Goal: Task Accomplishment & Management: Manage account settings

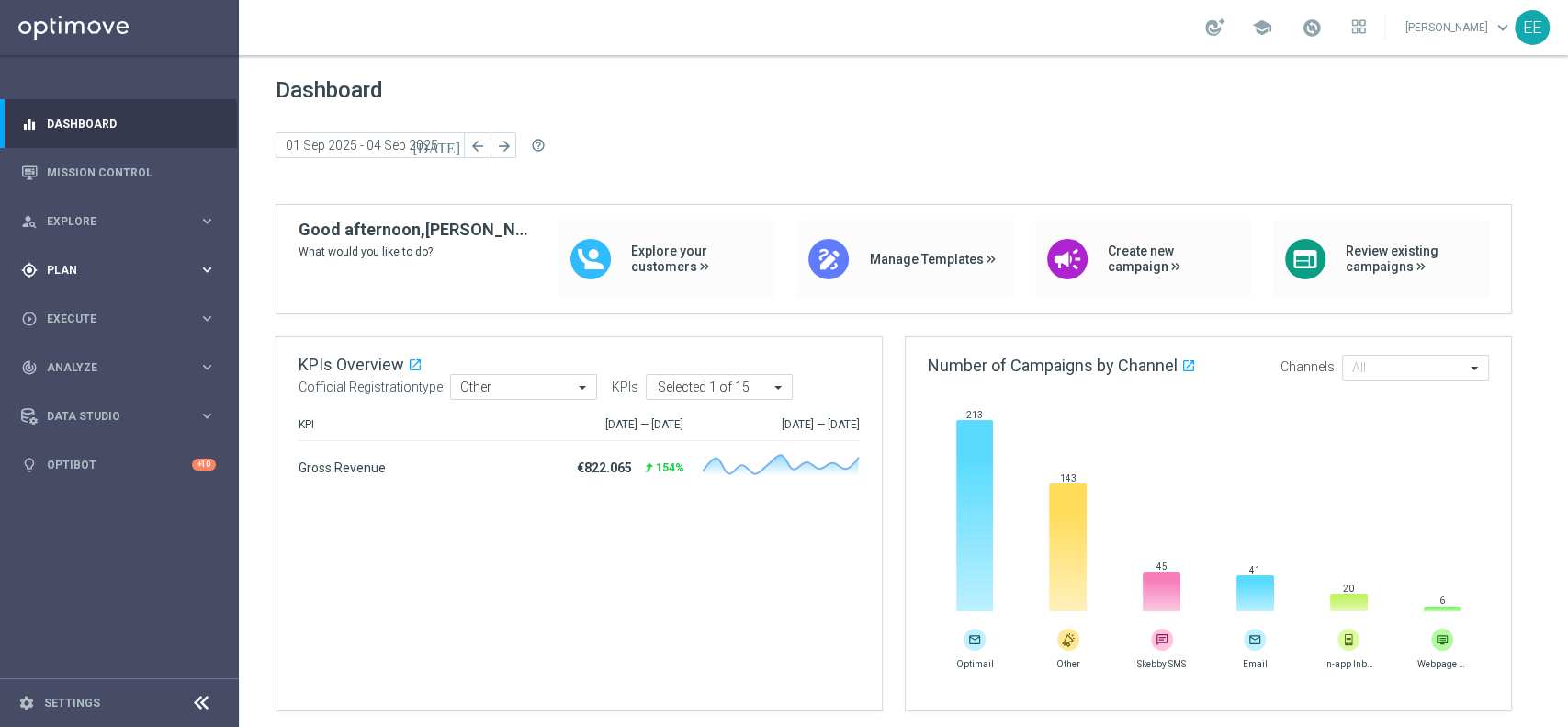
click at [73, 278] on div "gps_fixed Plan keyboard_arrow_right" at bounding box center [118, 269] width 237 height 49
click at [88, 314] on link "Target Groups" at bounding box center [119, 307] width 143 height 15
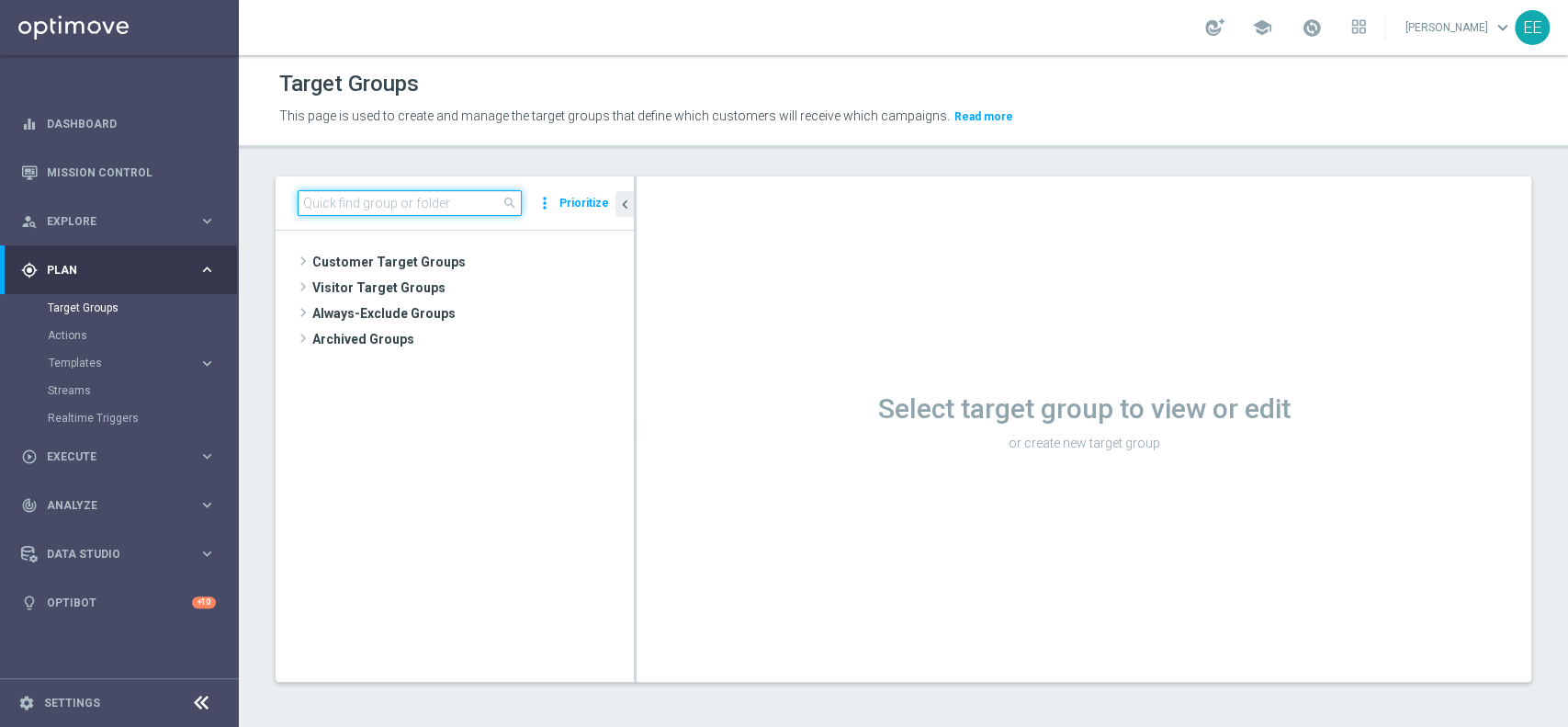
click at [408, 202] on input at bounding box center [410, 203] width 224 height 26
click at [426, 190] on input at bounding box center [410, 203] width 224 height 26
paste input "1^ PRODOTTO SPORT M08 - ACTIVE VIRTUAL L2M - GGR VIRTUAL L2M > 100"
type input "1^ PRODOTTO SPORT M08 - ACTIVE VIRTUAL L2M - GGR VIRTUAL L2M > 100"
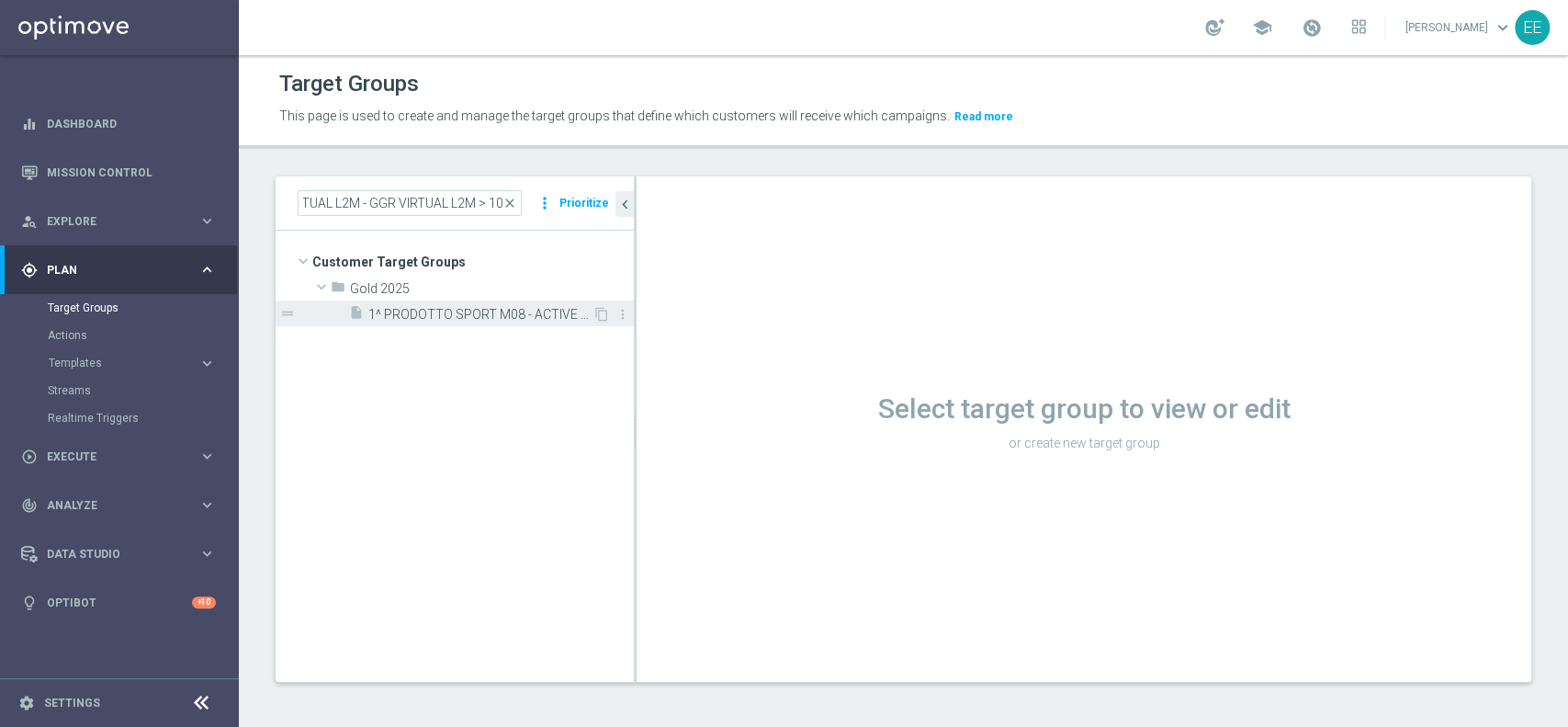
click at [448, 314] on span "1^ PRODOTTO SPORT M08 - ACTIVE VIRTUAL L2M - GGR VIRTUAL L2M > 100 25.08" at bounding box center [481, 315] width 224 height 16
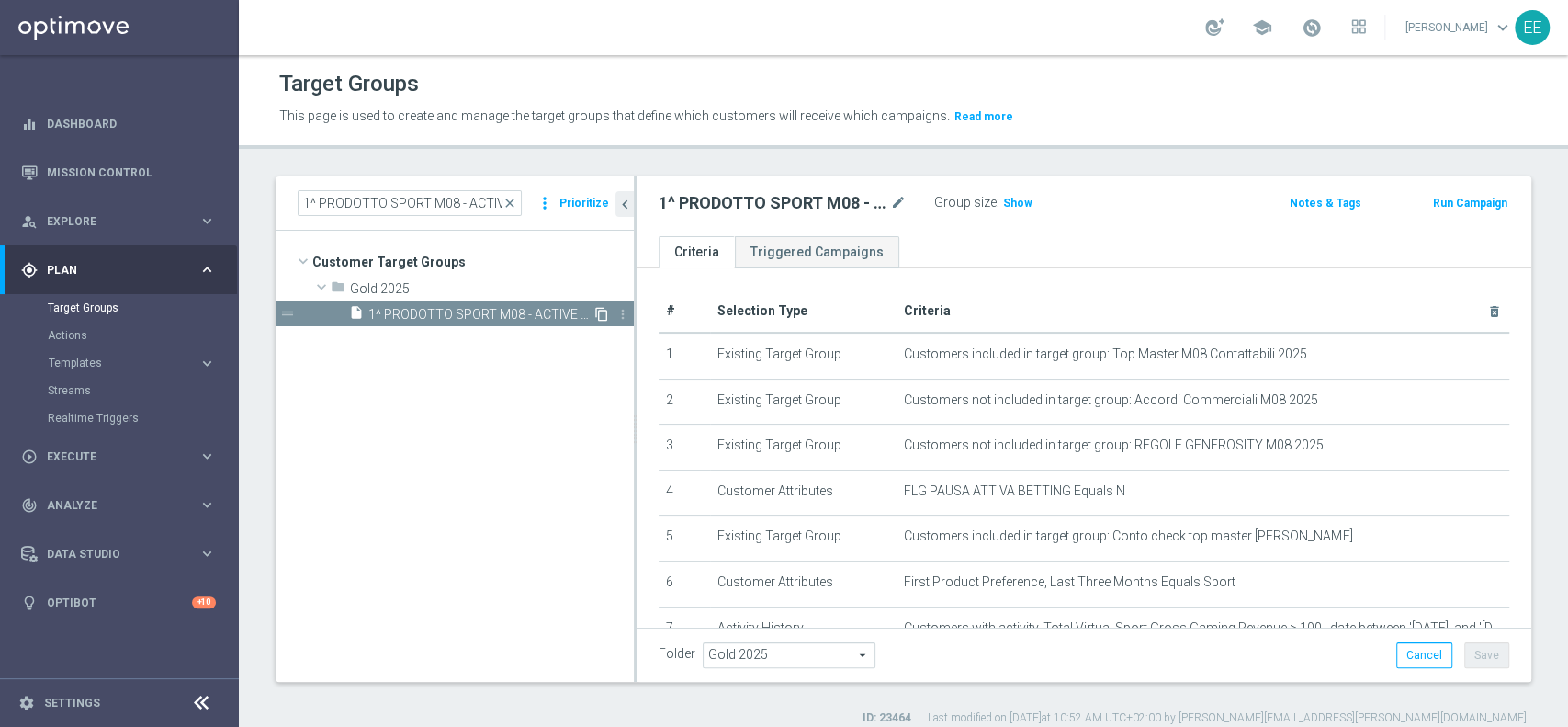
click at [601, 312] on icon "content_copy" at bounding box center [601, 314] width 15 height 15
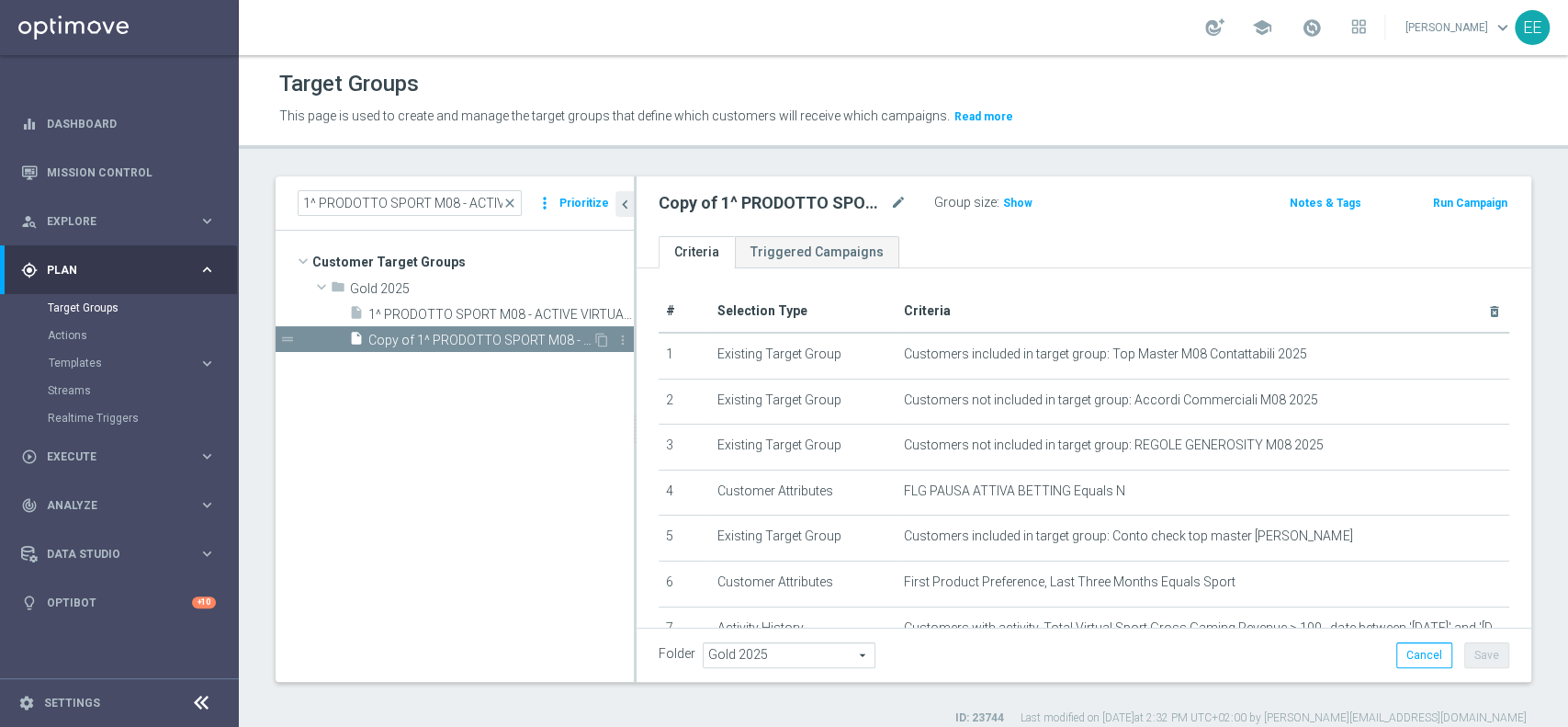
click at [430, 341] on span "Copy of 1^ PRODOTTO SPORT M08 - ACTIVE VIRTUAL L2M - GGR VIRTUAL L2M > 100 25.08" at bounding box center [481, 341] width 224 height 16
click at [899, 202] on icon "mode_edit" at bounding box center [898, 203] width 17 height 22
click at [894, 203] on icon "mode_edit" at bounding box center [898, 203] width 17 height 22
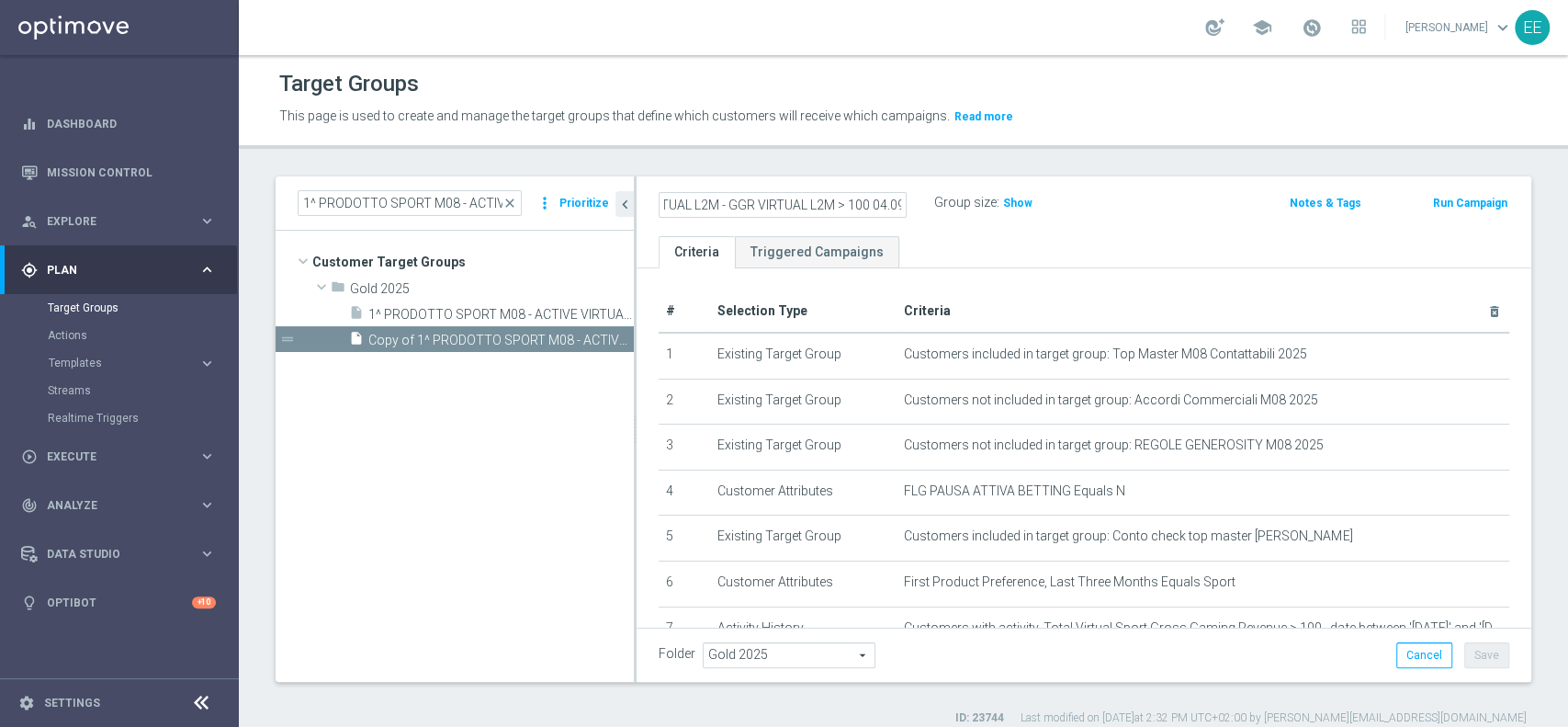
type input "1^ PRODOTTO SPORT M08 - ACTIVE VIRTUAL L2M - GGR VIRTUAL L2M > 100 04.09"
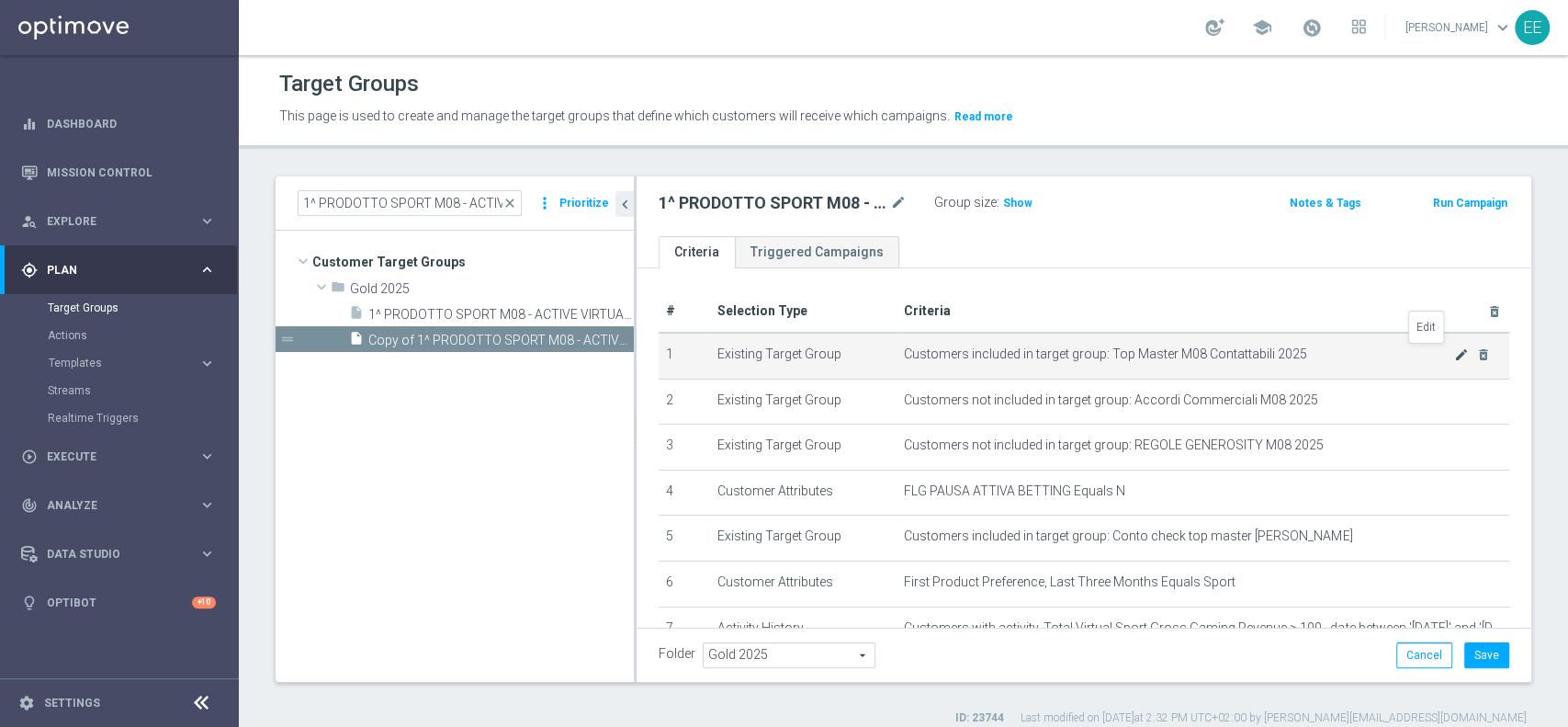
click at [1454, 355] on icon "mode_edit" at bounding box center [1461, 355] width 15 height 15
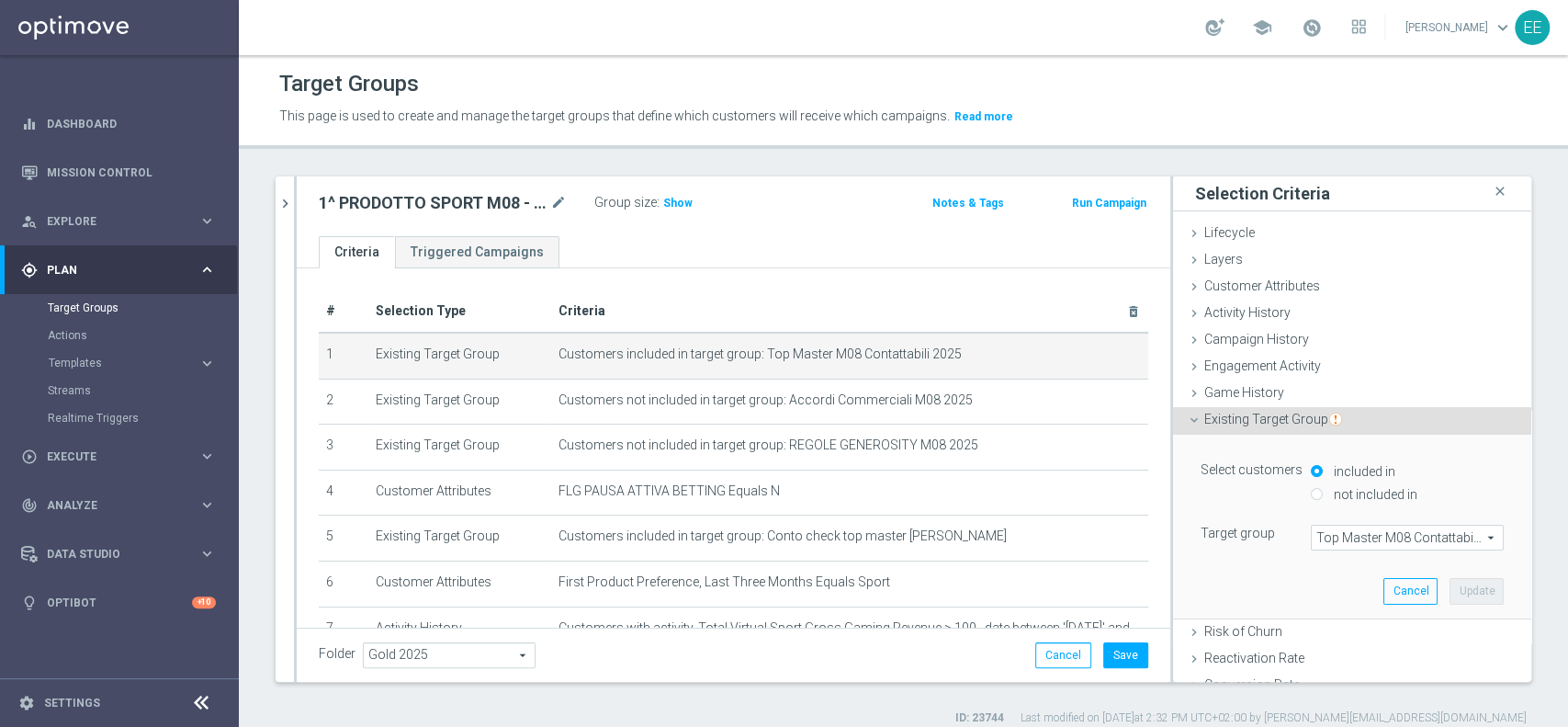
click at [1332, 538] on span "Top Master M08 Contattabili 2025" at bounding box center [1407, 537] width 191 height 24
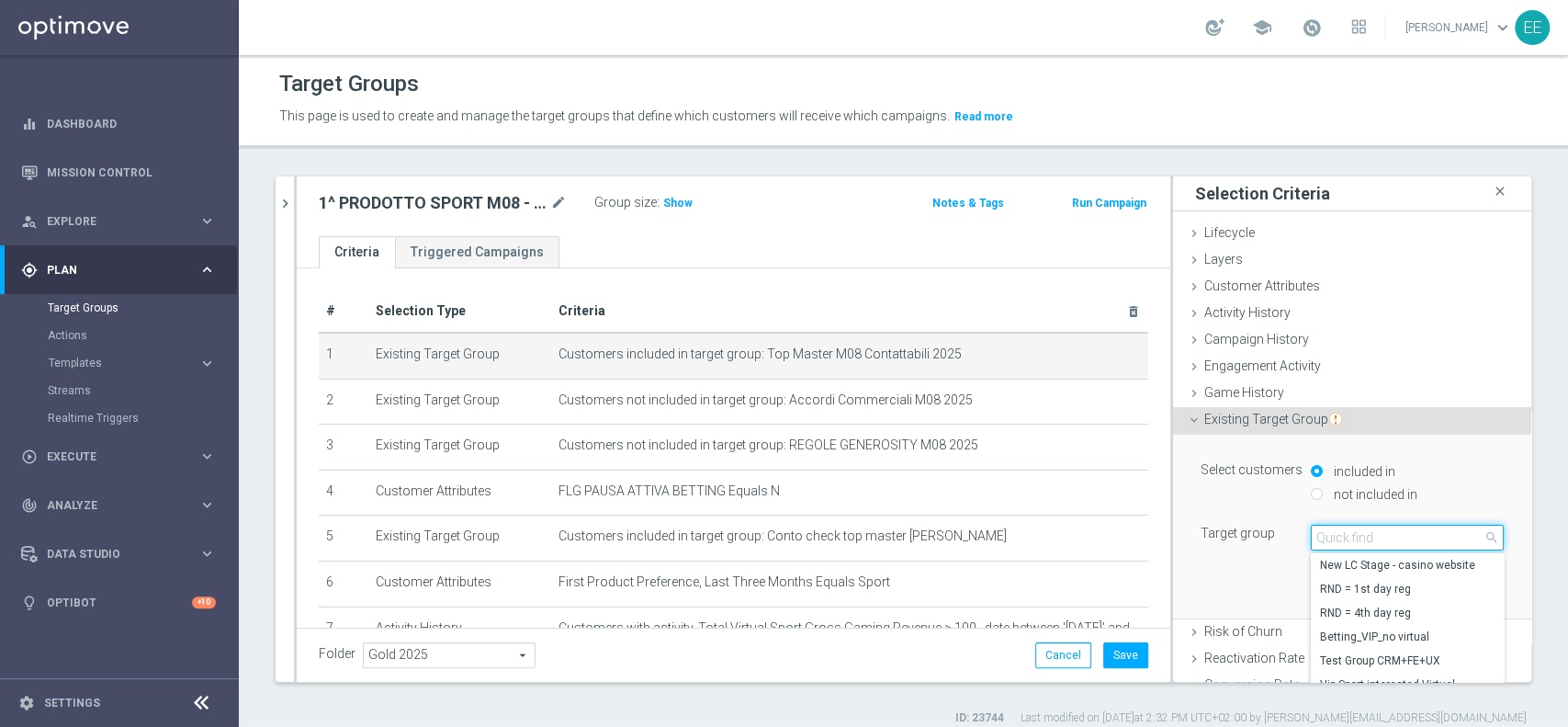
click at [1332, 538] on input "search" at bounding box center [1407, 537] width 193 height 26
type input "top master m09"
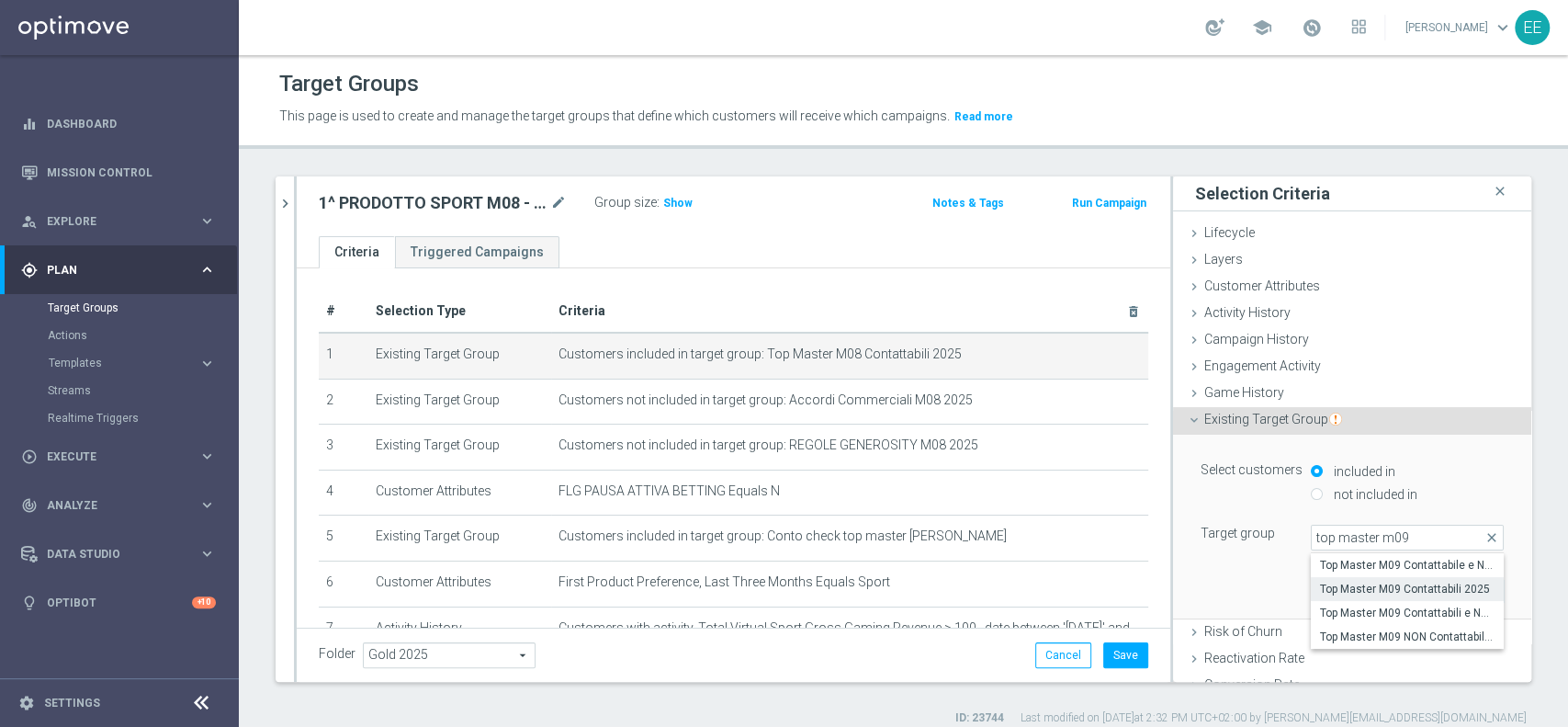
click at [1383, 588] on span "Top Master M09 Contattabili 2025" at bounding box center [1407, 588] width 175 height 15
type input "Top Master M09 Contattabili 2025"
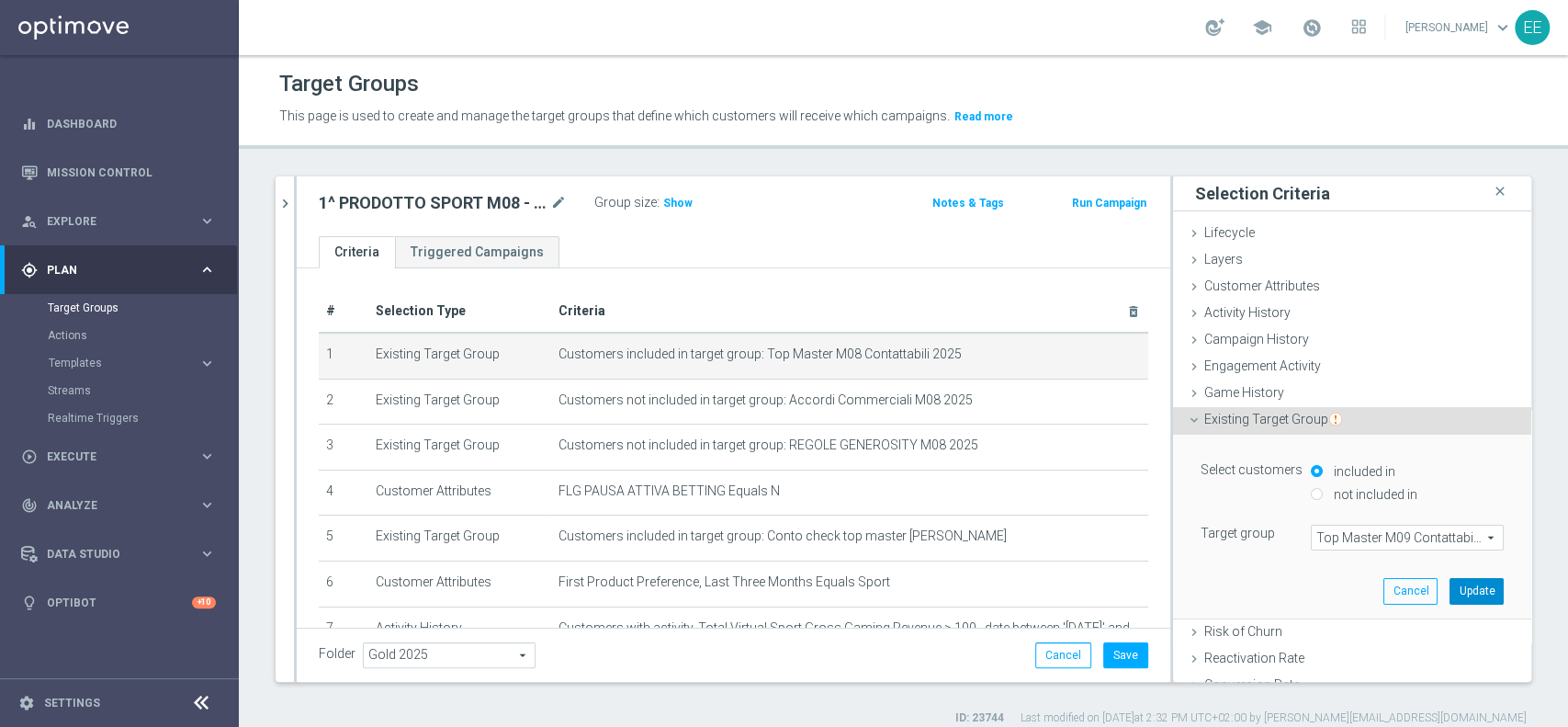
click at [1450, 584] on button "Update" at bounding box center [1477, 591] width 55 height 26
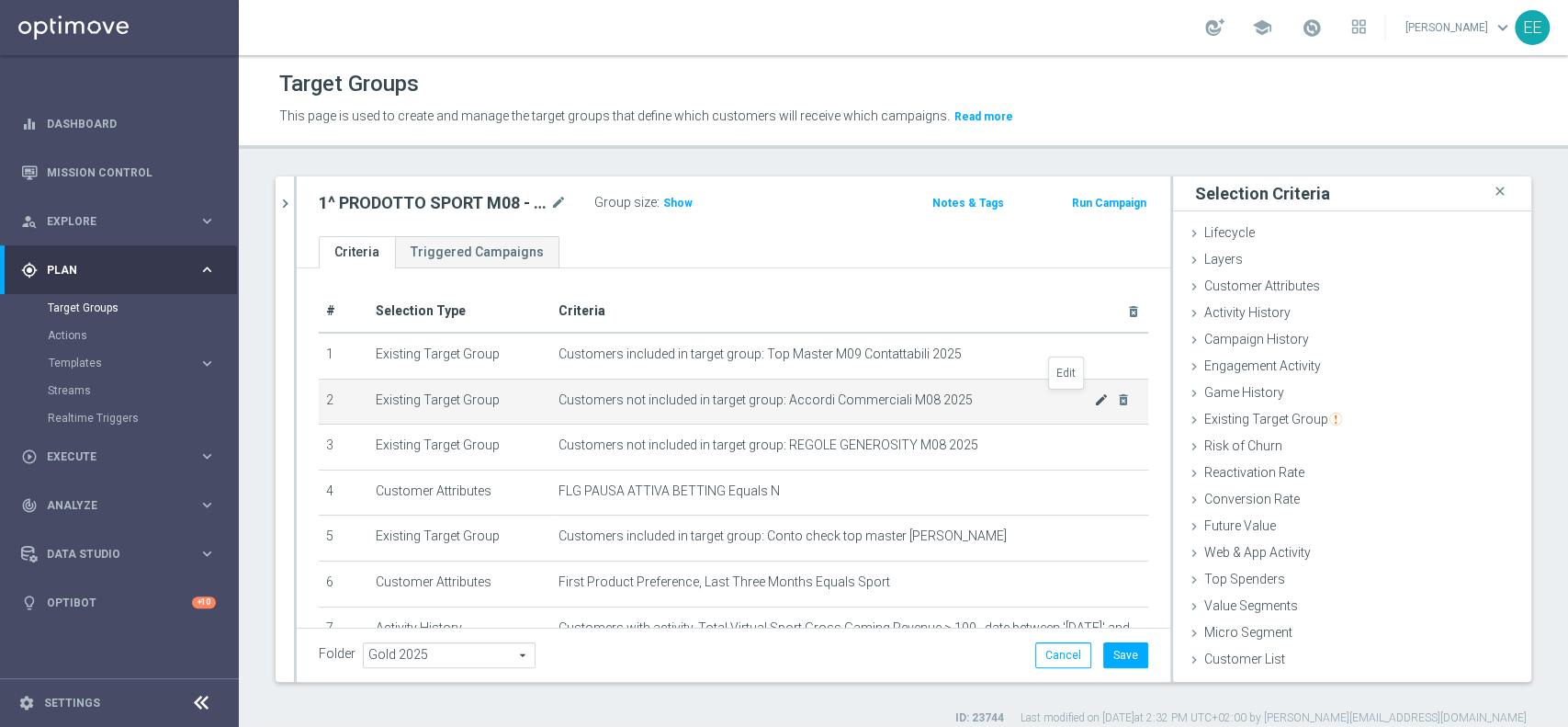
click at [1094, 398] on icon "mode_edit" at bounding box center [1101, 399] width 15 height 15
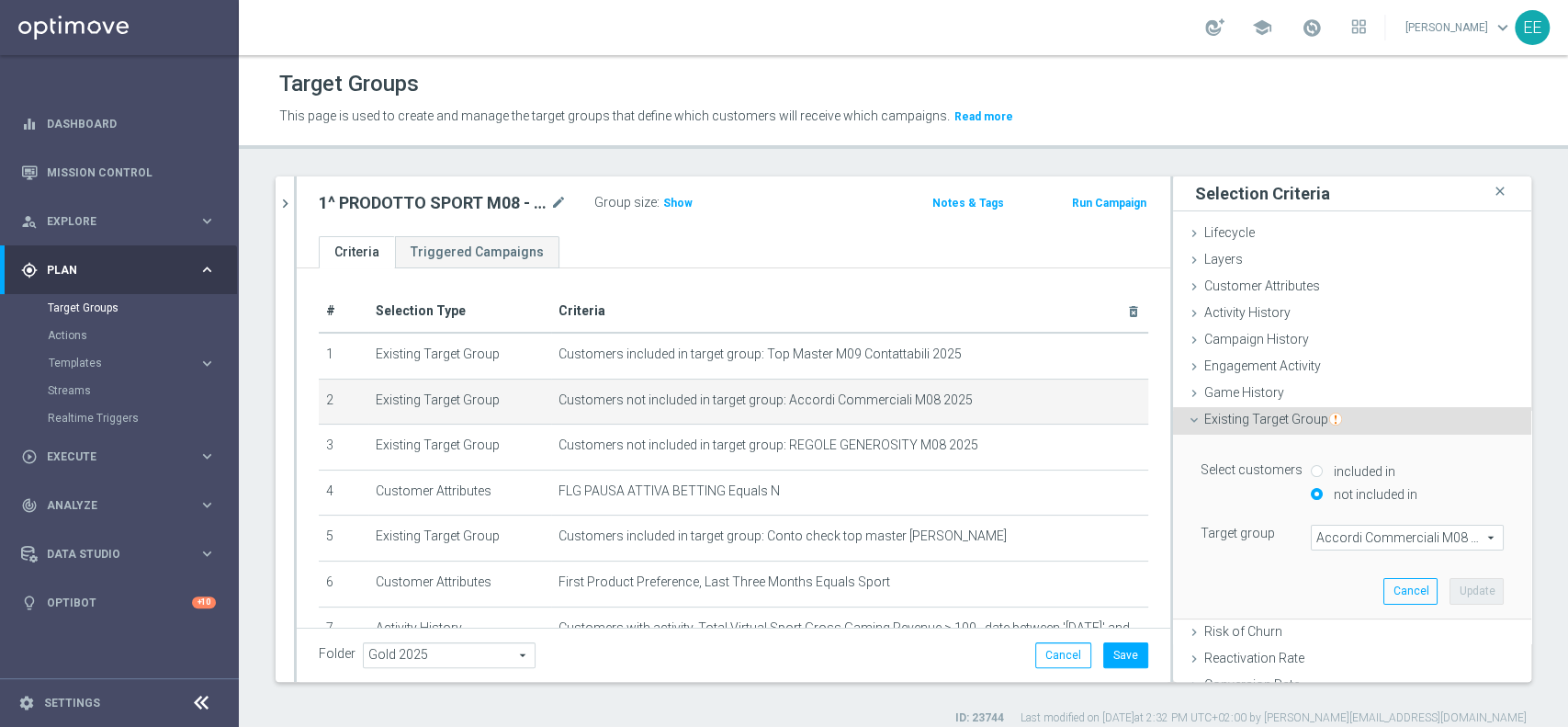
click at [1347, 538] on span "Accordi Commerciali M08 2025" at bounding box center [1407, 537] width 191 height 24
click at [0, 0] on input "search" at bounding box center [0, 0] width 0 height 0
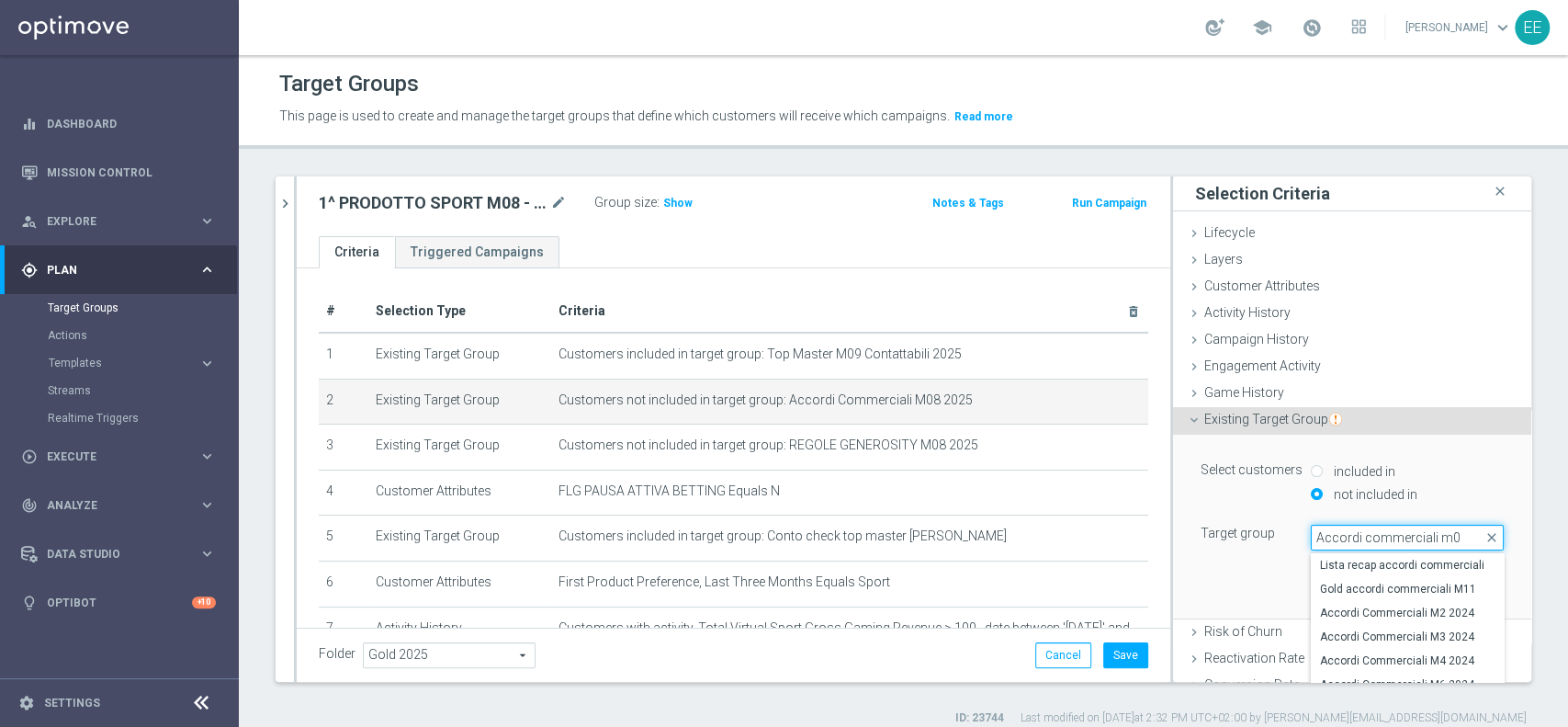
type input "Accordi commerciali m09"
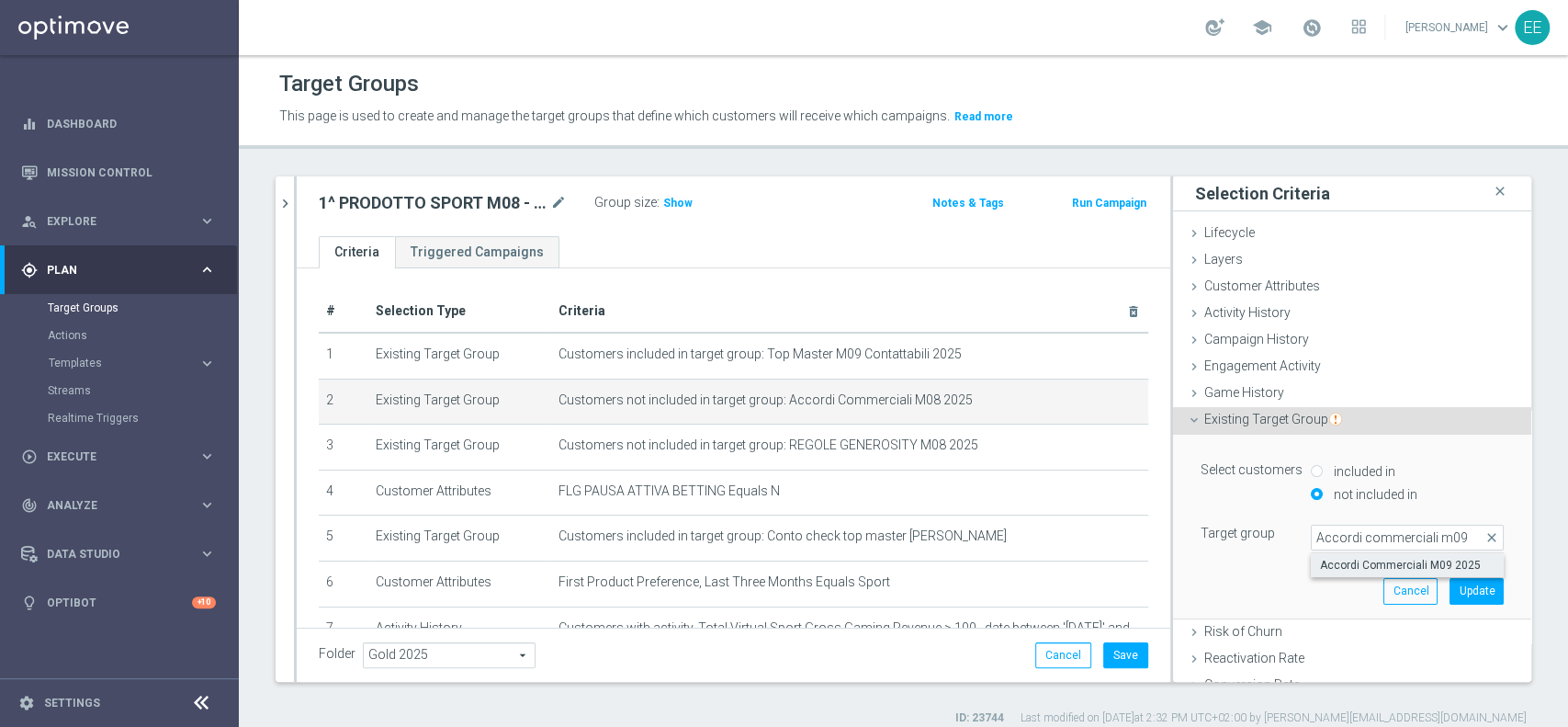
click at [1367, 569] on span "Accordi Commerciali M09 2025" at bounding box center [1407, 564] width 175 height 15
type input "Accordi Commerciali M09 2025"
click at [1463, 586] on button "Update" at bounding box center [1477, 591] width 55 height 26
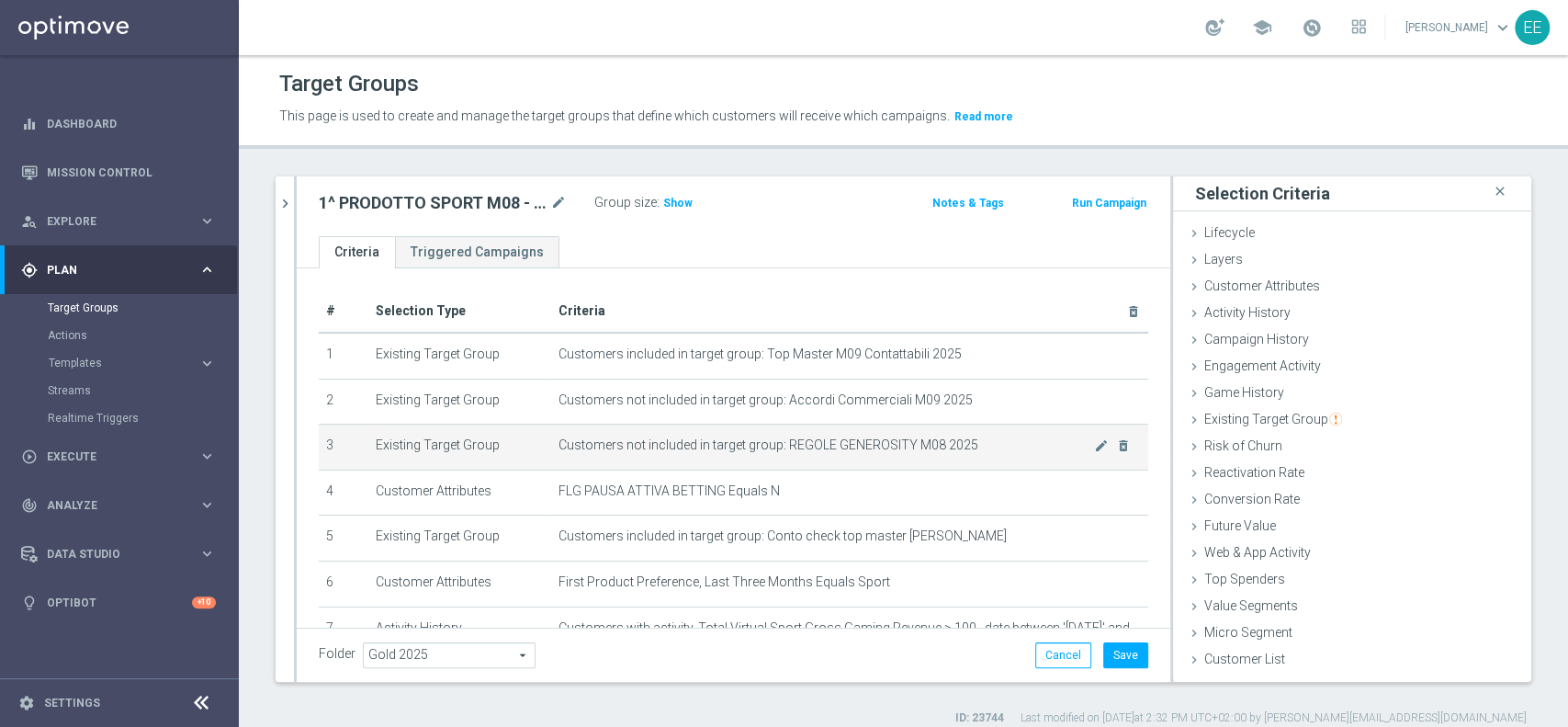
click at [760, 434] on td "Customers not included in target group: REGOLE GENEROSITY M08 2025 mode_edit de…" at bounding box center [849, 447] width 597 height 46
click at [1094, 447] on icon "mode_edit" at bounding box center [1101, 445] width 15 height 15
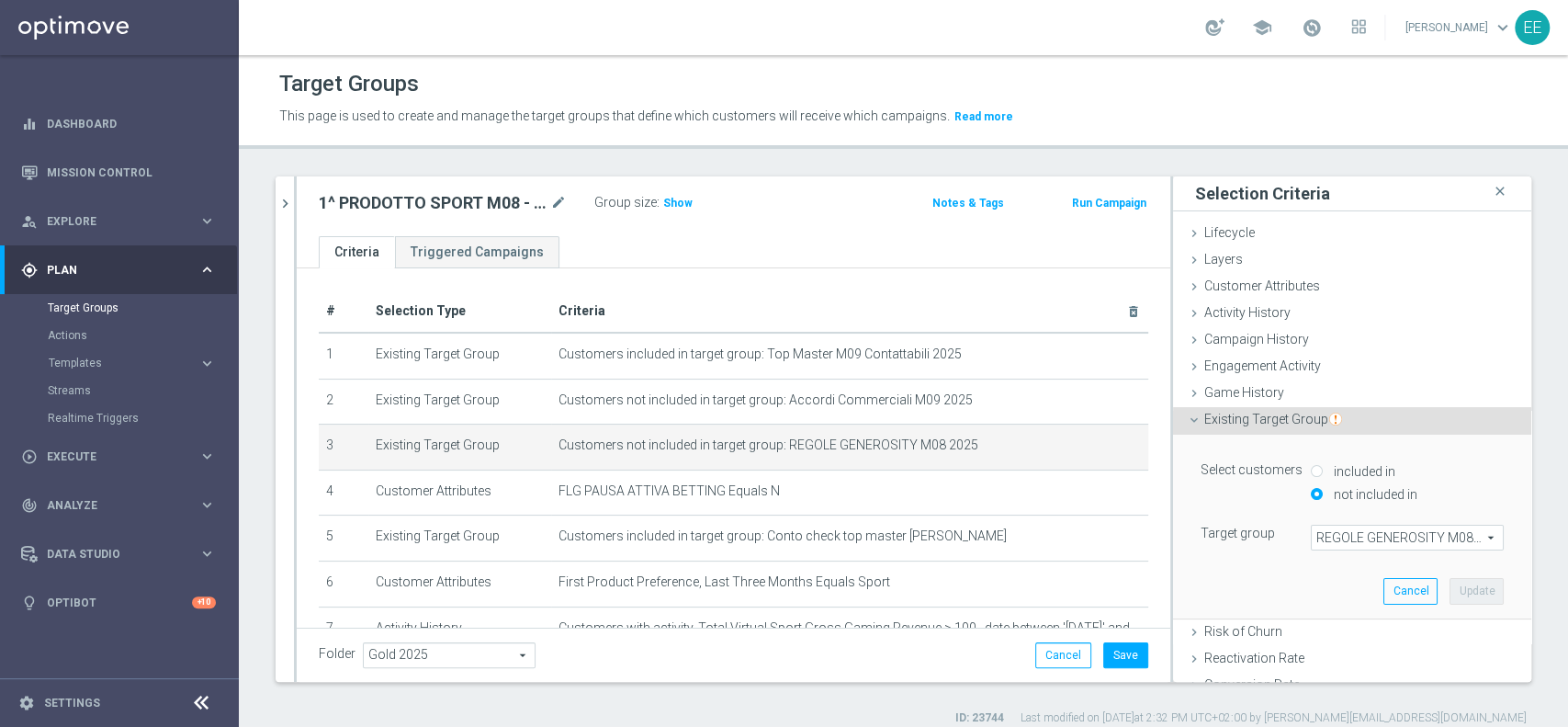
click at [1401, 534] on span "REGOLE GENEROSITY M08 2025" at bounding box center [1407, 537] width 191 height 24
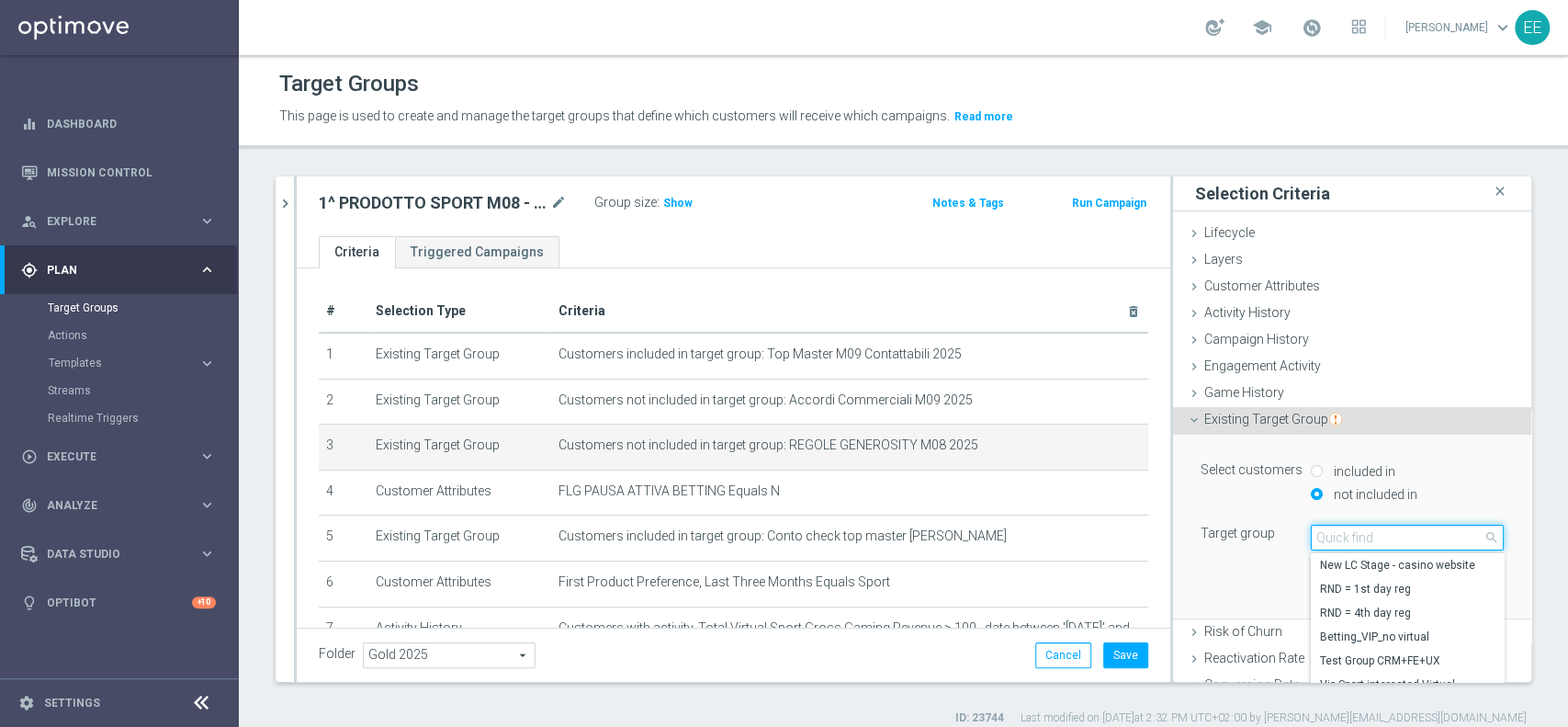
click at [1401, 534] on input "search" at bounding box center [1407, 537] width 193 height 26
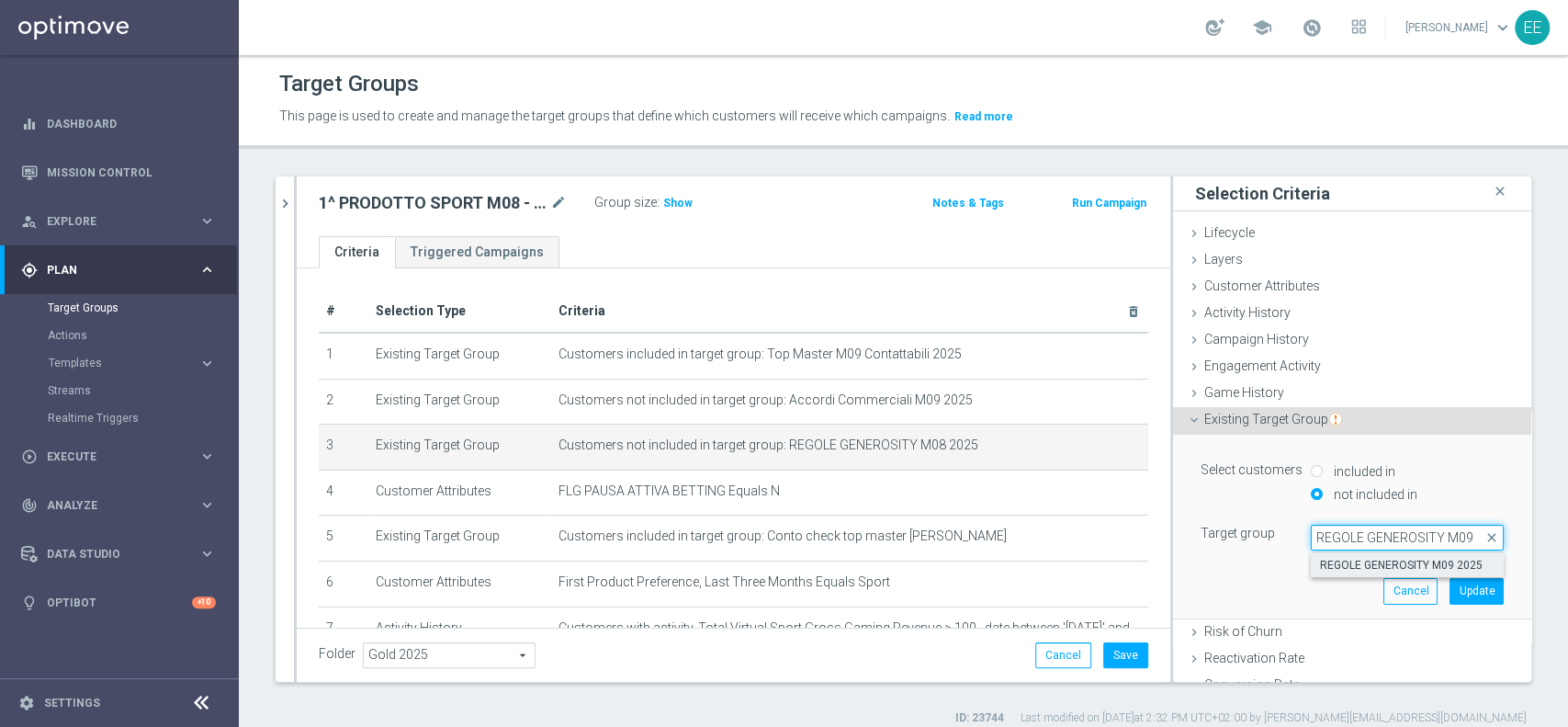
type input "REGOLE GENEROSITY M09"
click at [1394, 564] on span "REGOLE GENEROSITY M09 2025" at bounding box center [1407, 564] width 175 height 15
type input "REGOLE GENEROSITY M09 2025"
click at [1450, 584] on button "Update" at bounding box center [1477, 591] width 55 height 26
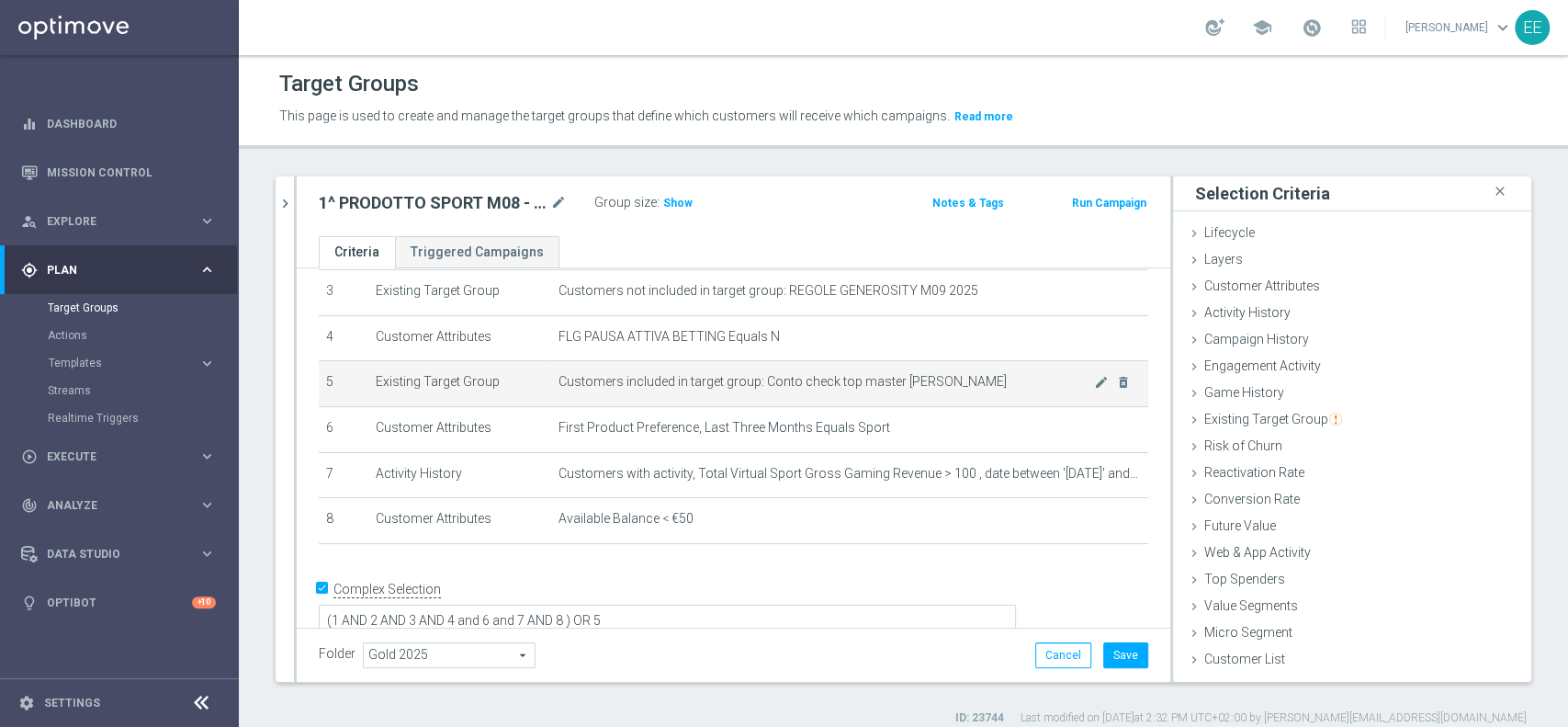
scroll to position [153, 0]
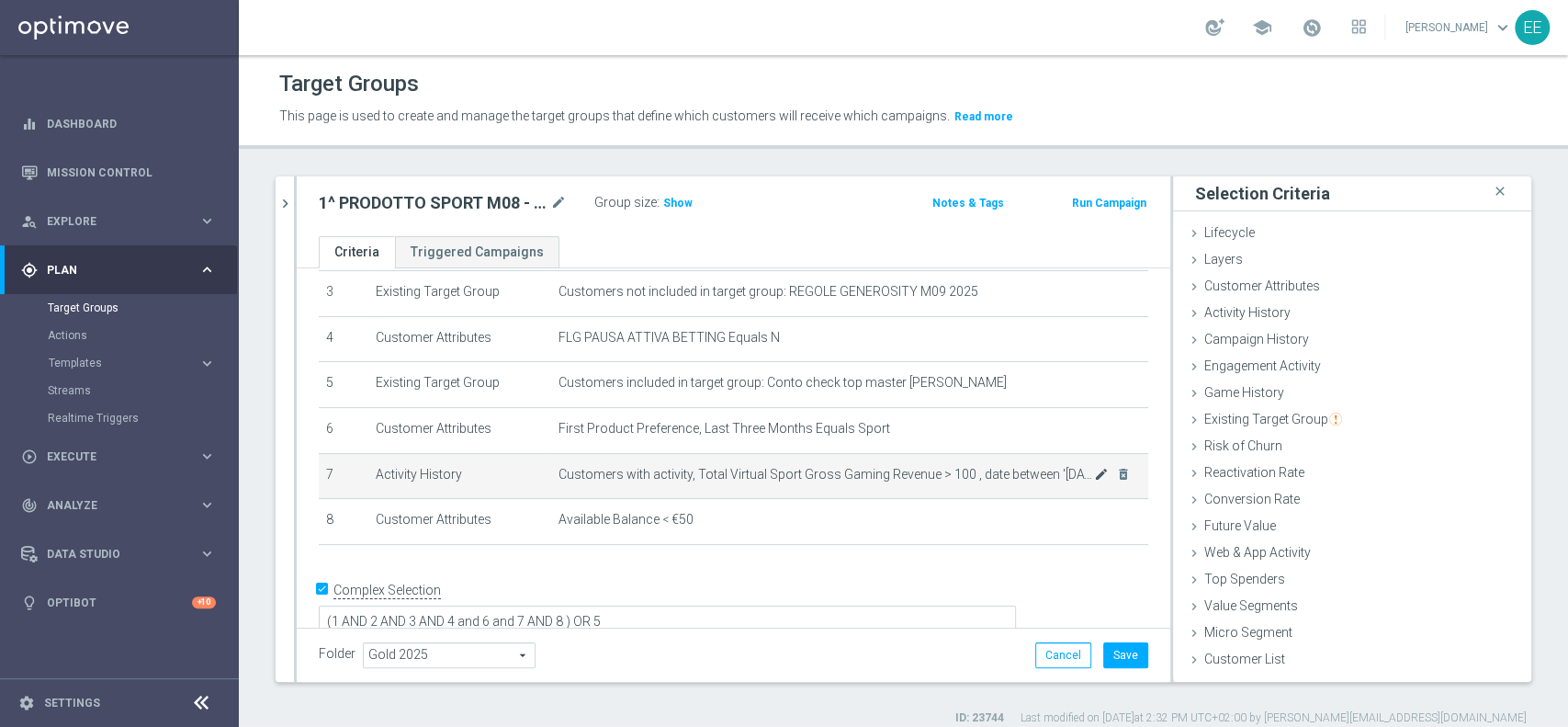
click at [1094, 482] on icon "mode_edit" at bounding box center [1101, 474] width 15 height 15
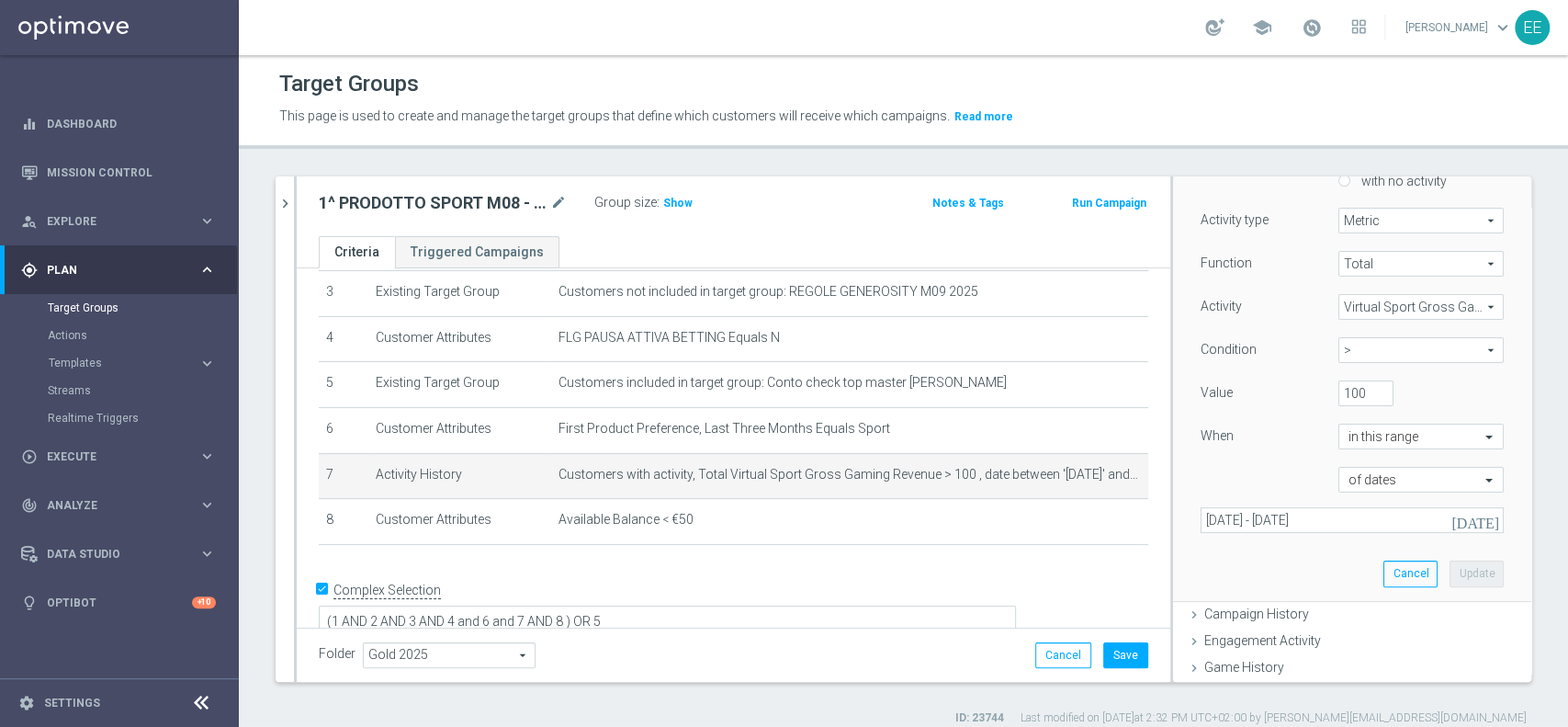
scroll to position [244, 0]
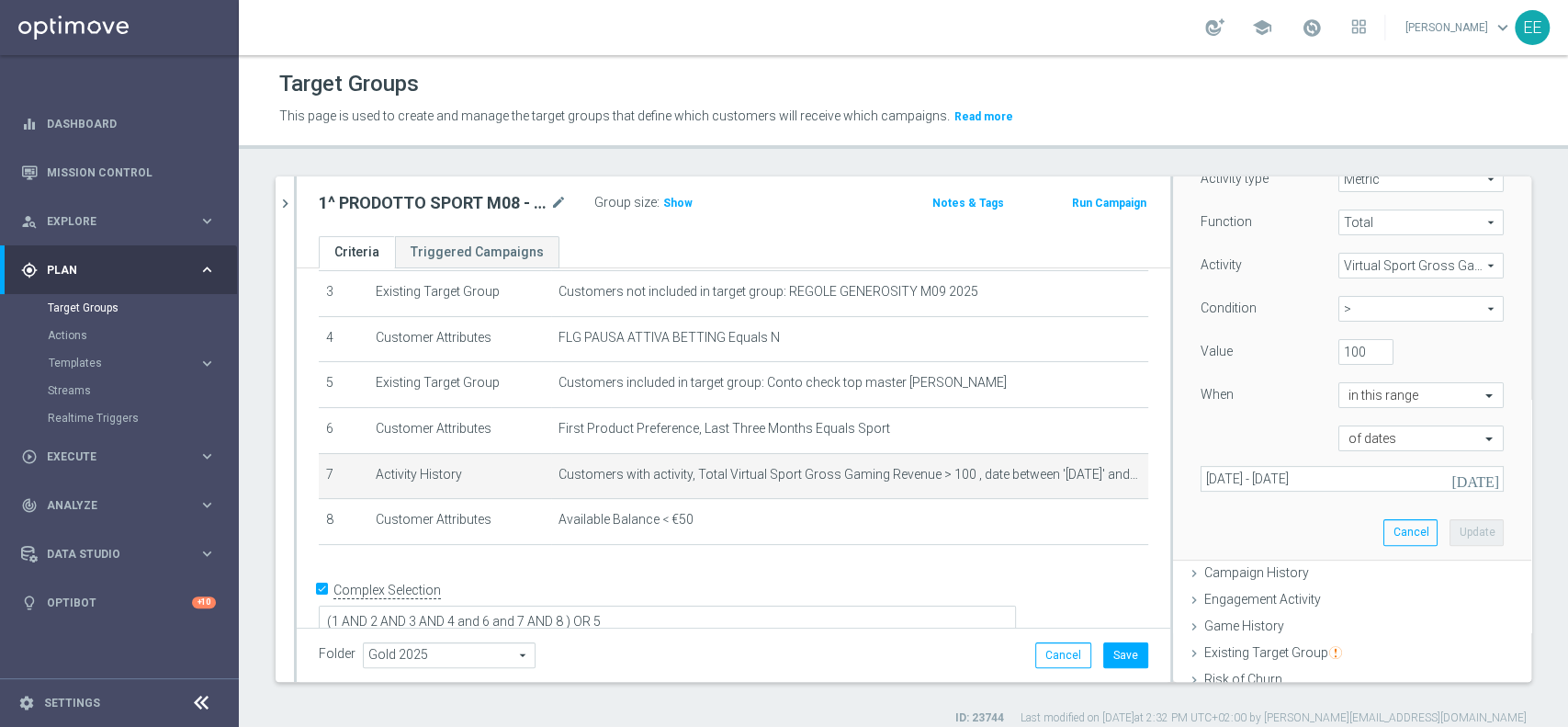
click at [1452, 477] on icon "[DATE]" at bounding box center [1476, 479] width 50 height 17
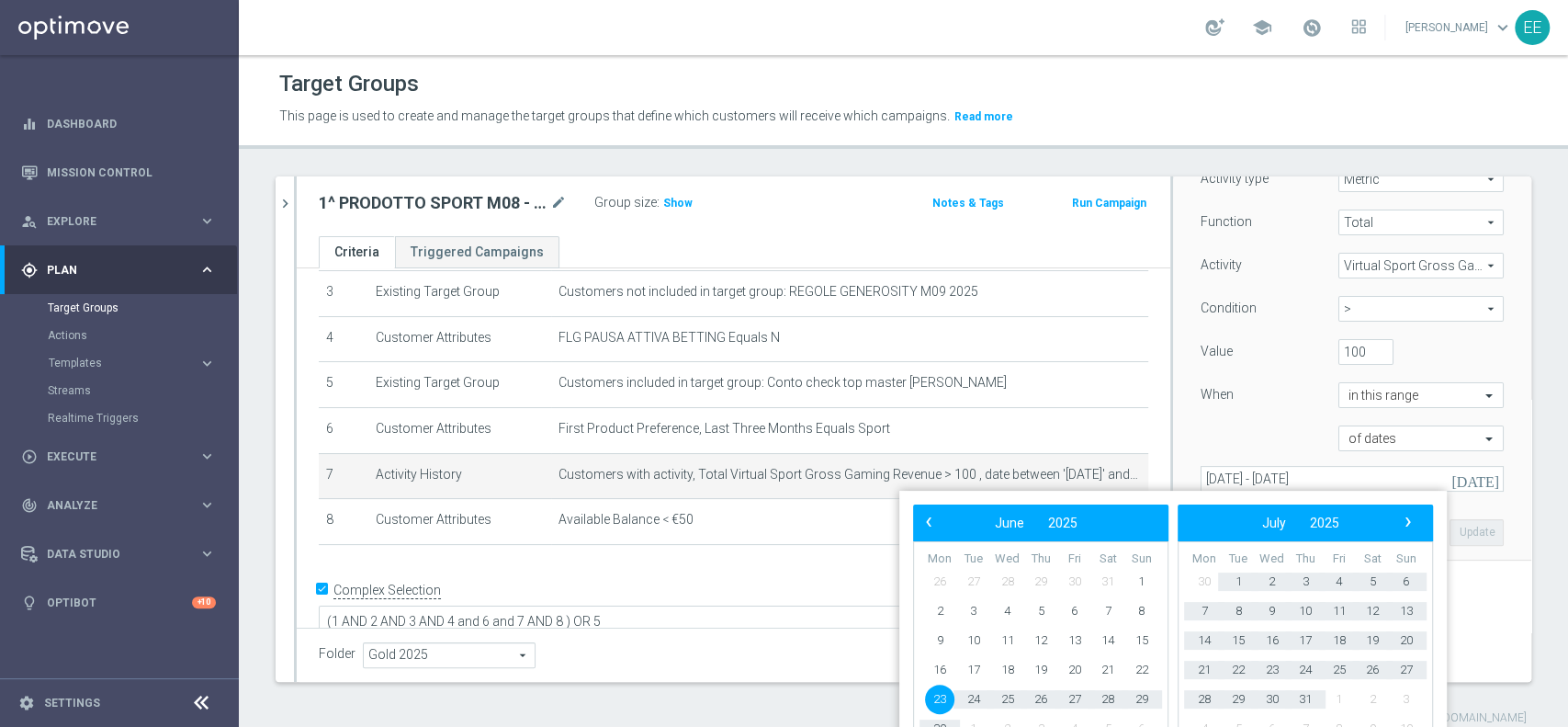
scroll to position [41, 0]
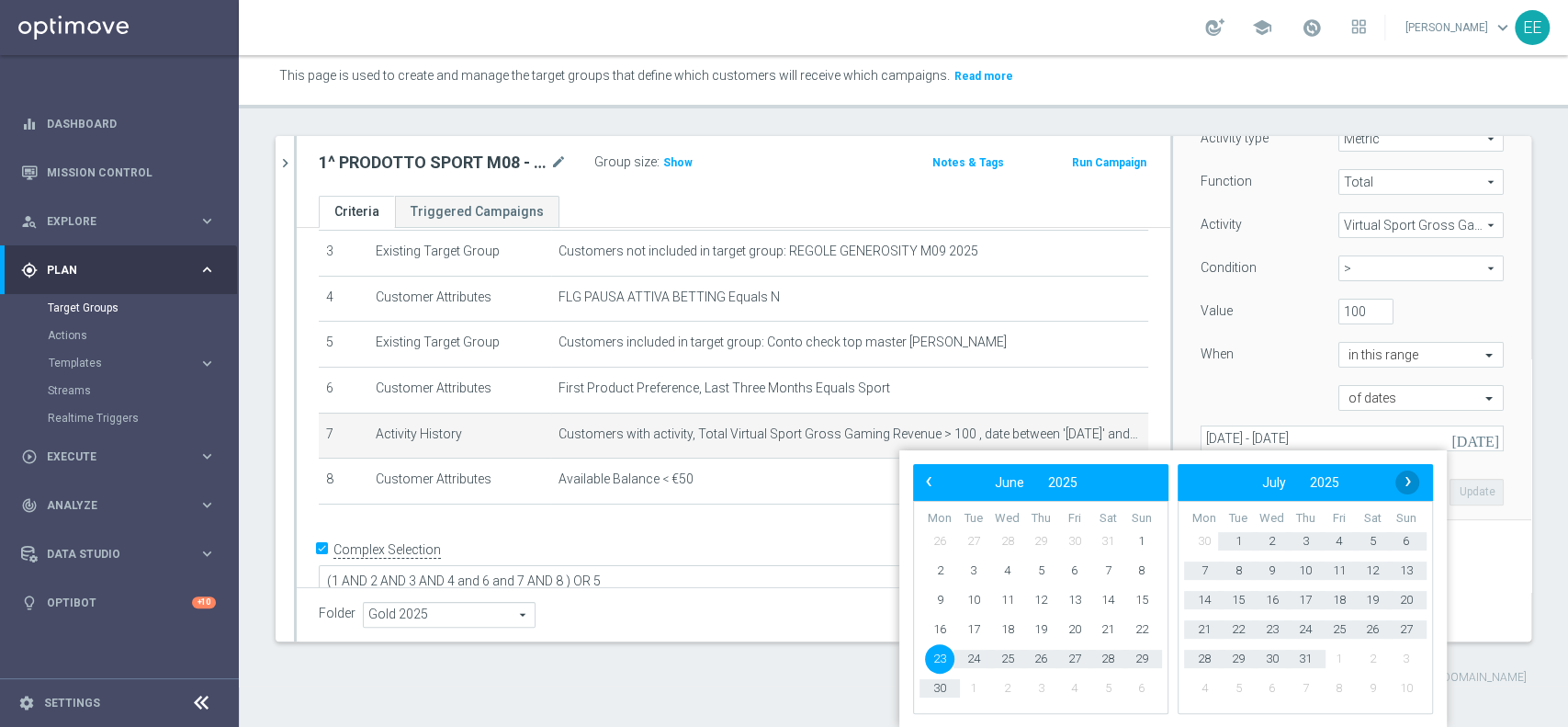
click at [1410, 481] on div "Target Groups This page is used to create and manage the target groups that def…" at bounding box center [903, 390] width 1329 height 671
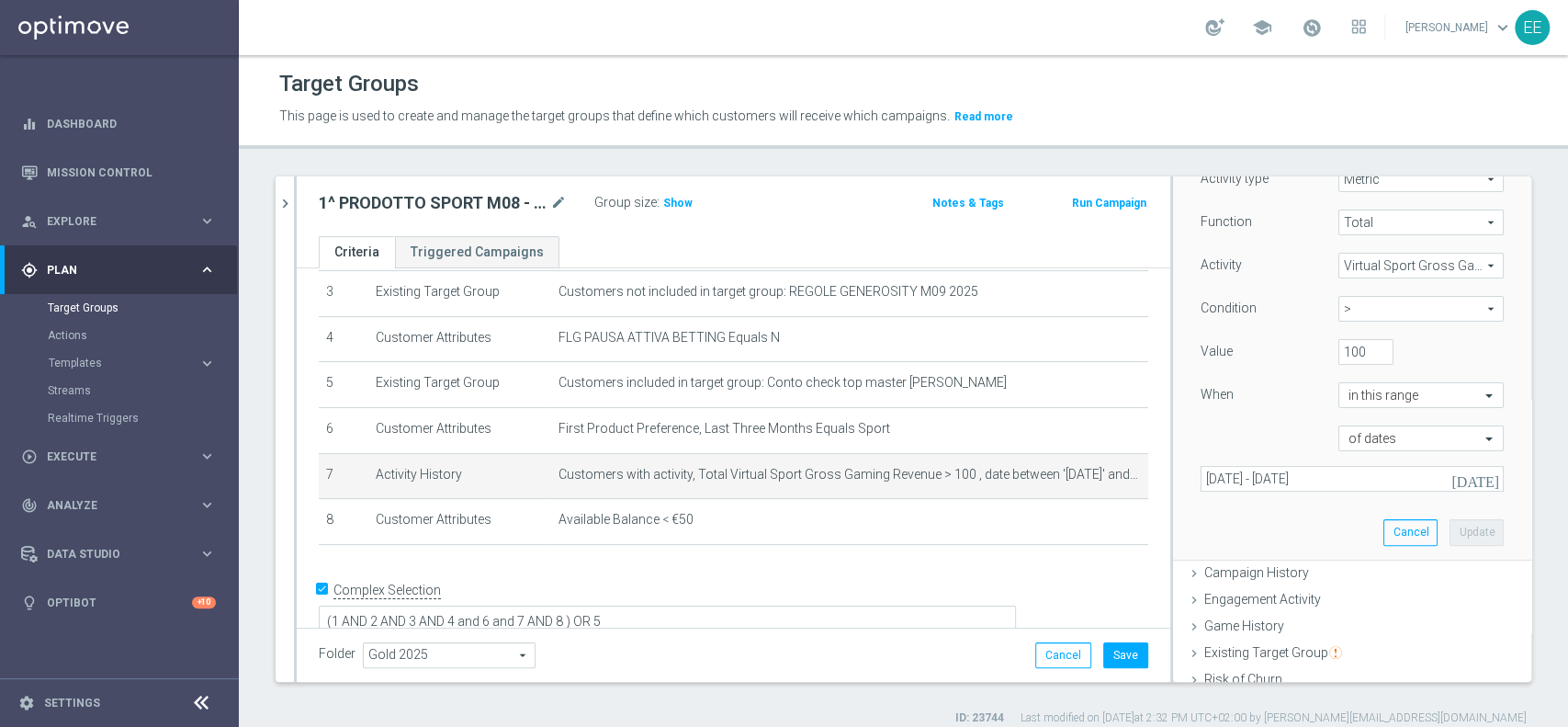
scroll to position [0, 0]
click at [1452, 476] on icon "[DATE]" at bounding box center [1476, 479] width 50 height 17
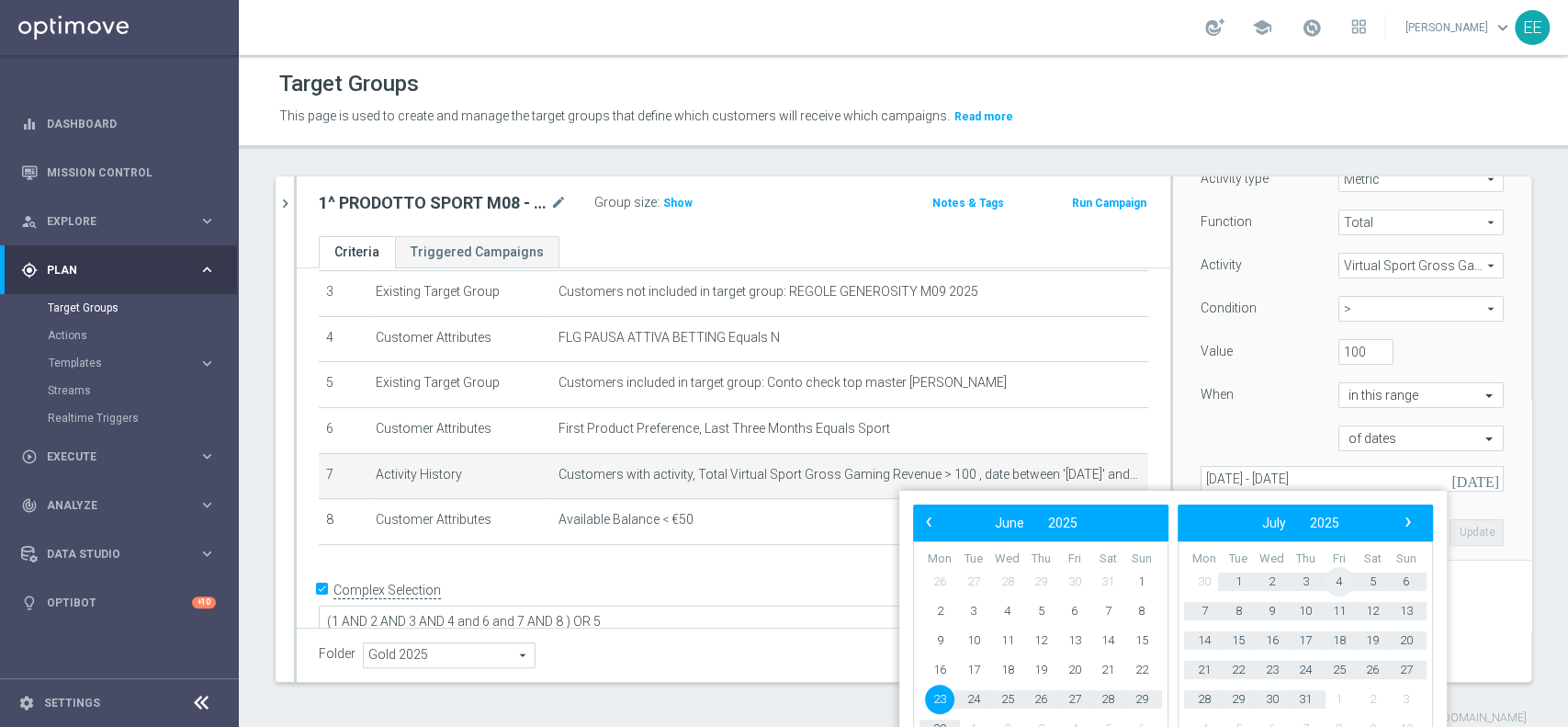
click at [1340, 581] on span "4" at bounding box center [1340, 582] width 30 height 30
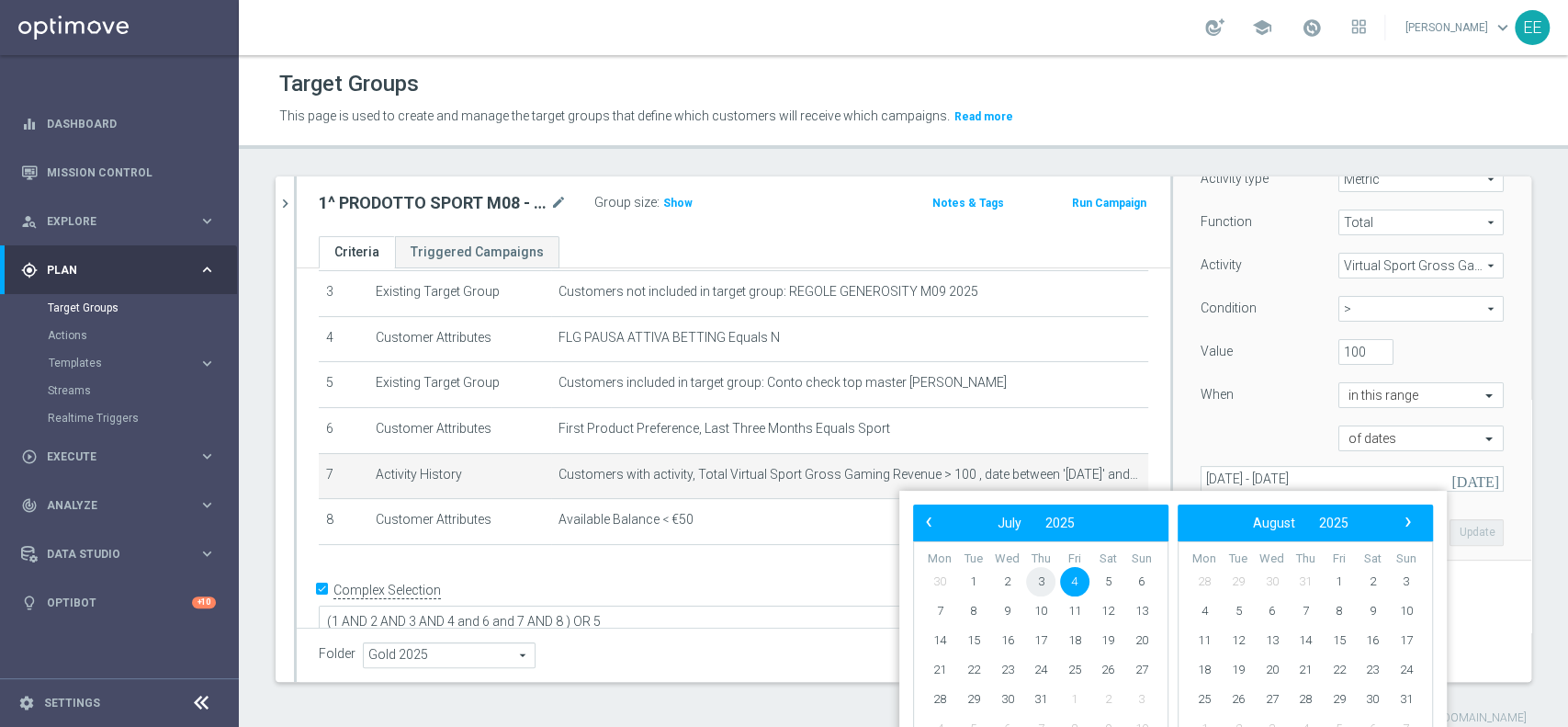
click at [1031, 580] on span "3" at bounding box center [1041, 582] width 30 height 30
click at [1322, 31] on span at bounding box center [1312, 28] width 20 height 20
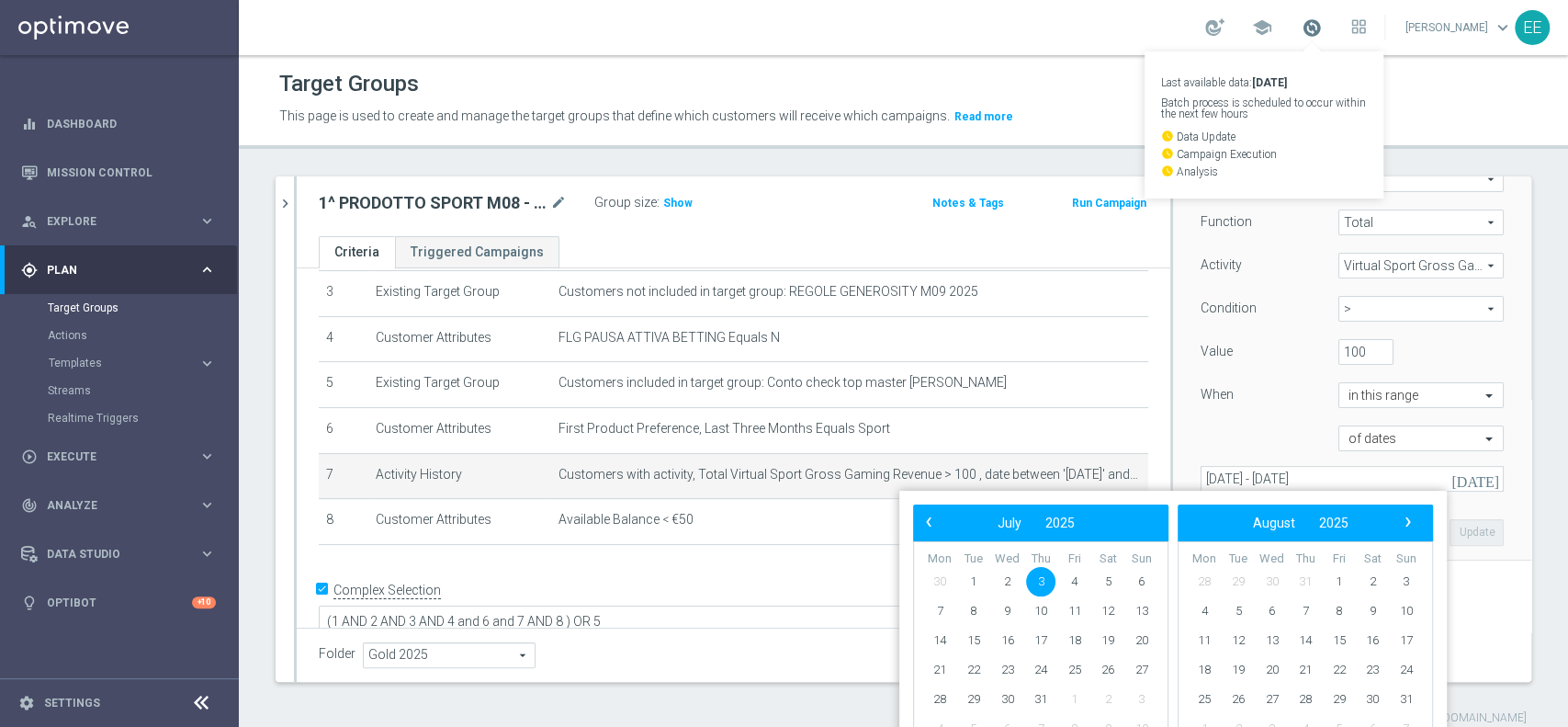
click at [1322, 31] on span at bounding box center [1312, 28] width 20 height 20
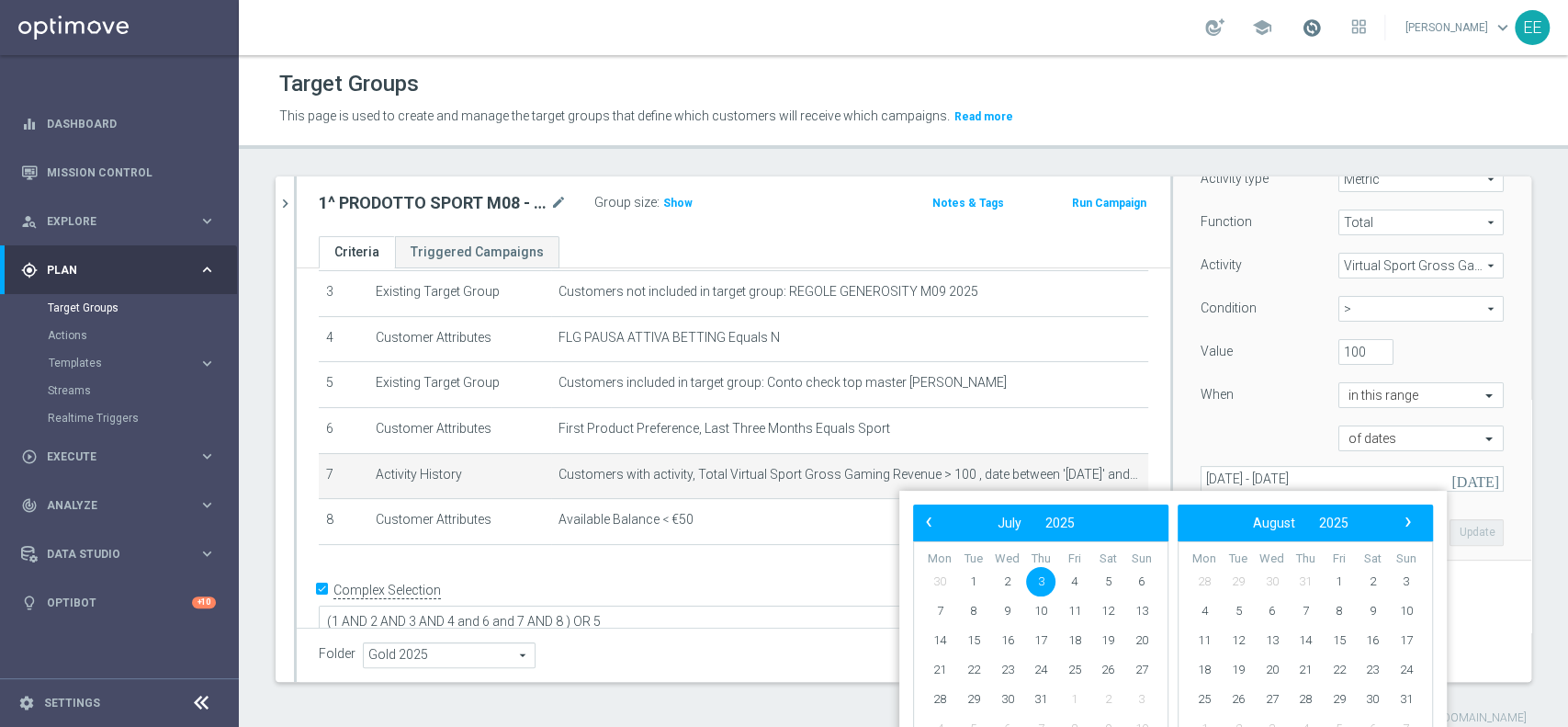
click at [1322, 31] on span at bounding box center [1312, 28] width 20 height 20
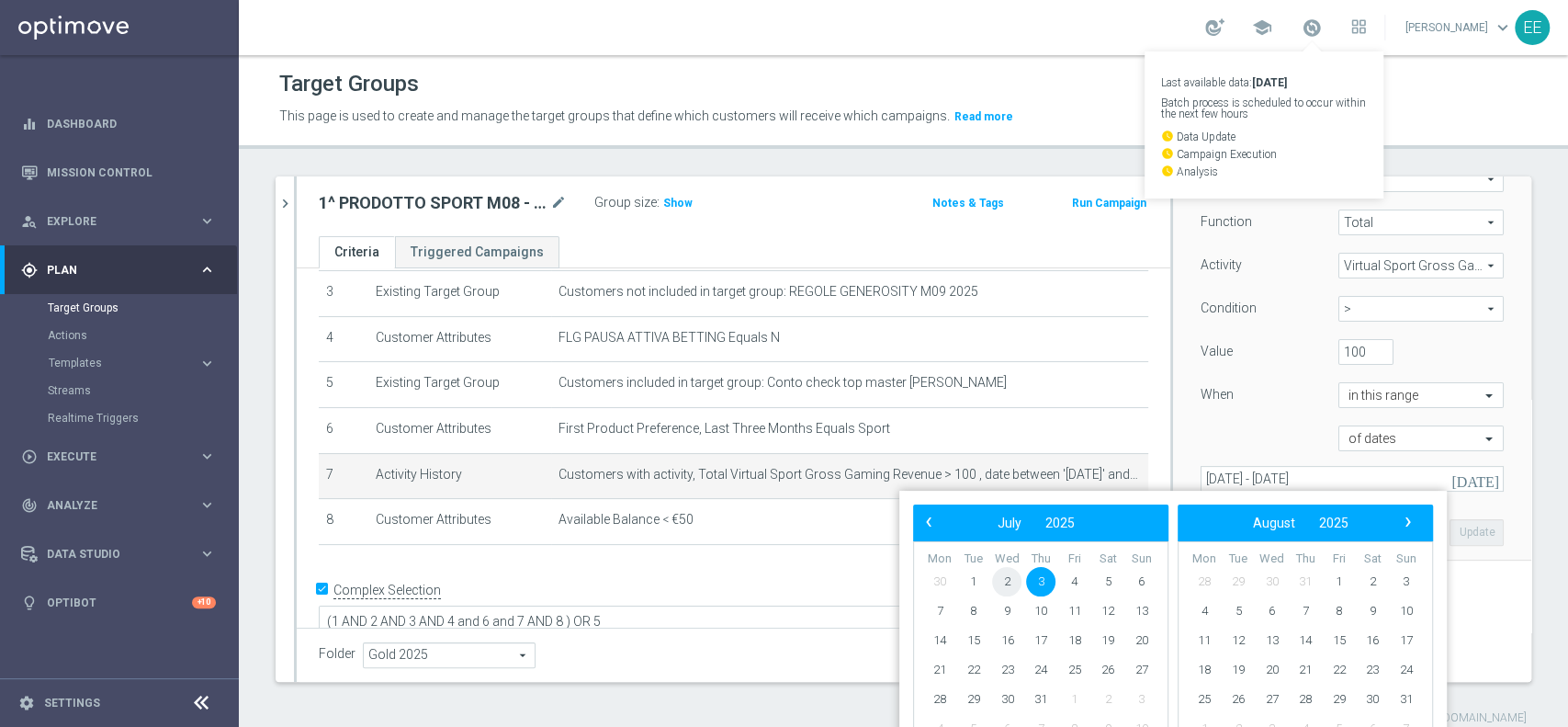
click at [1006, 576] on span "2" at bounding box center [1007, 582] width 30 height 30
click at [1409, 523] on span "›" at bounding box center [1408, 521] width 24 height 24
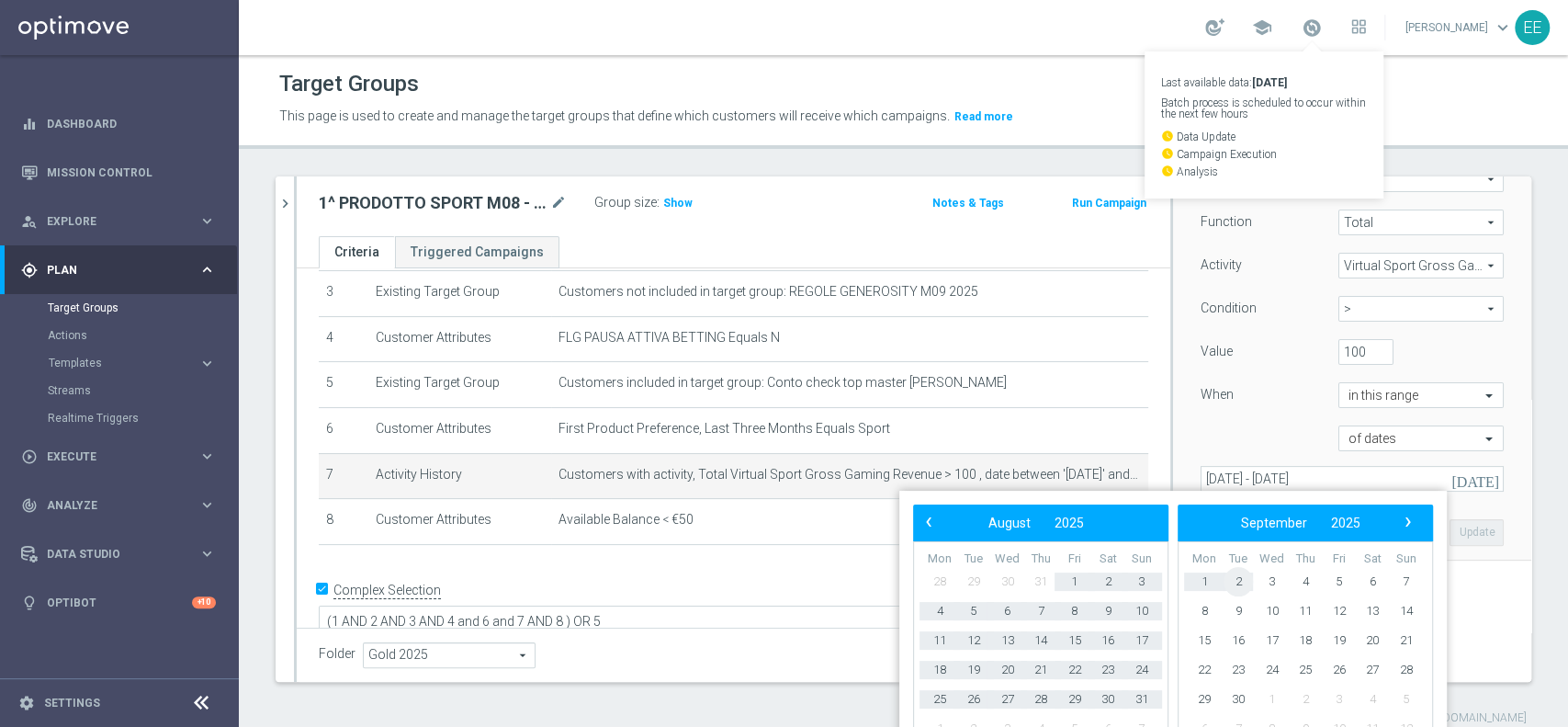
click at [1238, 580] on span "2" at bounding box center [1238, 582] width 30 height 30
type input "02 Jul 2025 - 02 Sep 2025"
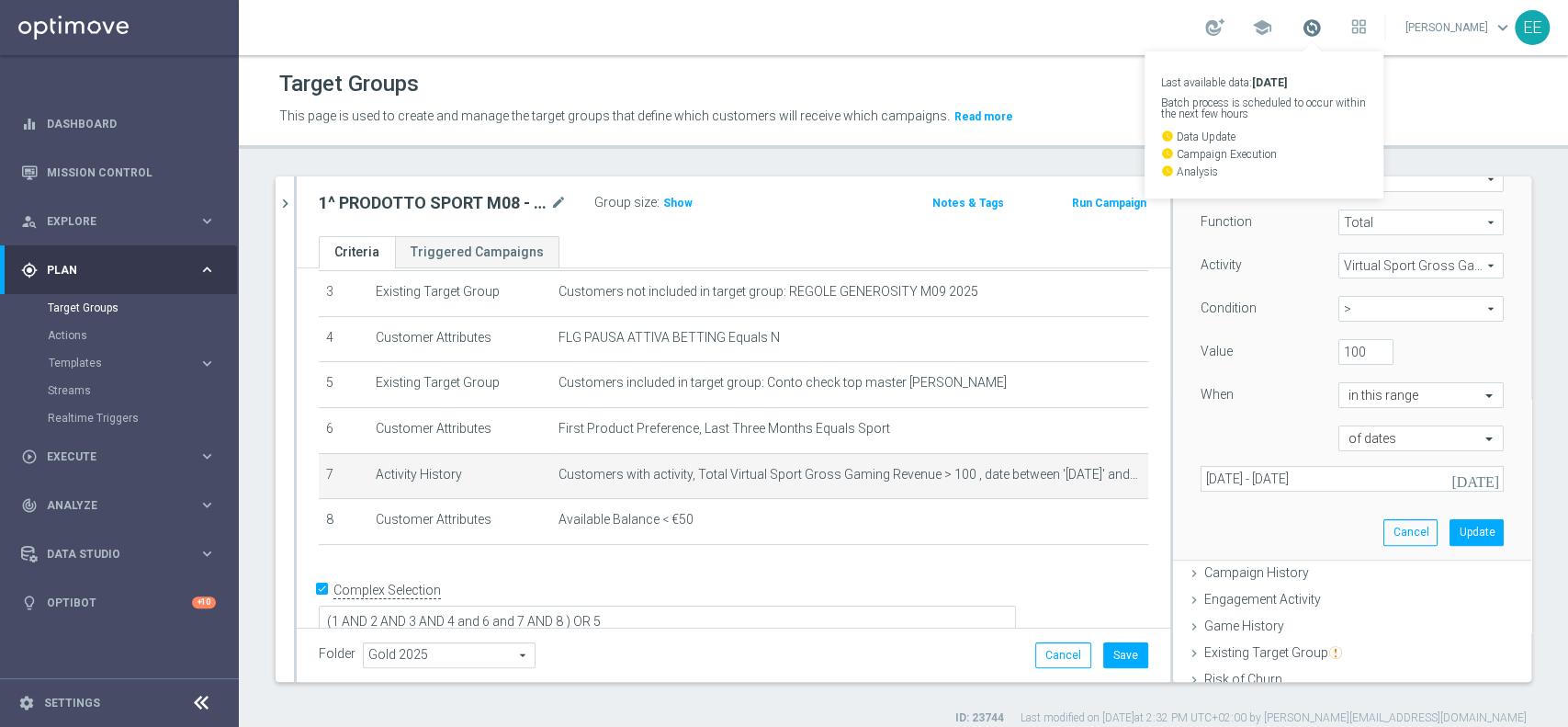
click at [1318, 26] on span at bounding box center [1312, 28] width 20 height 20
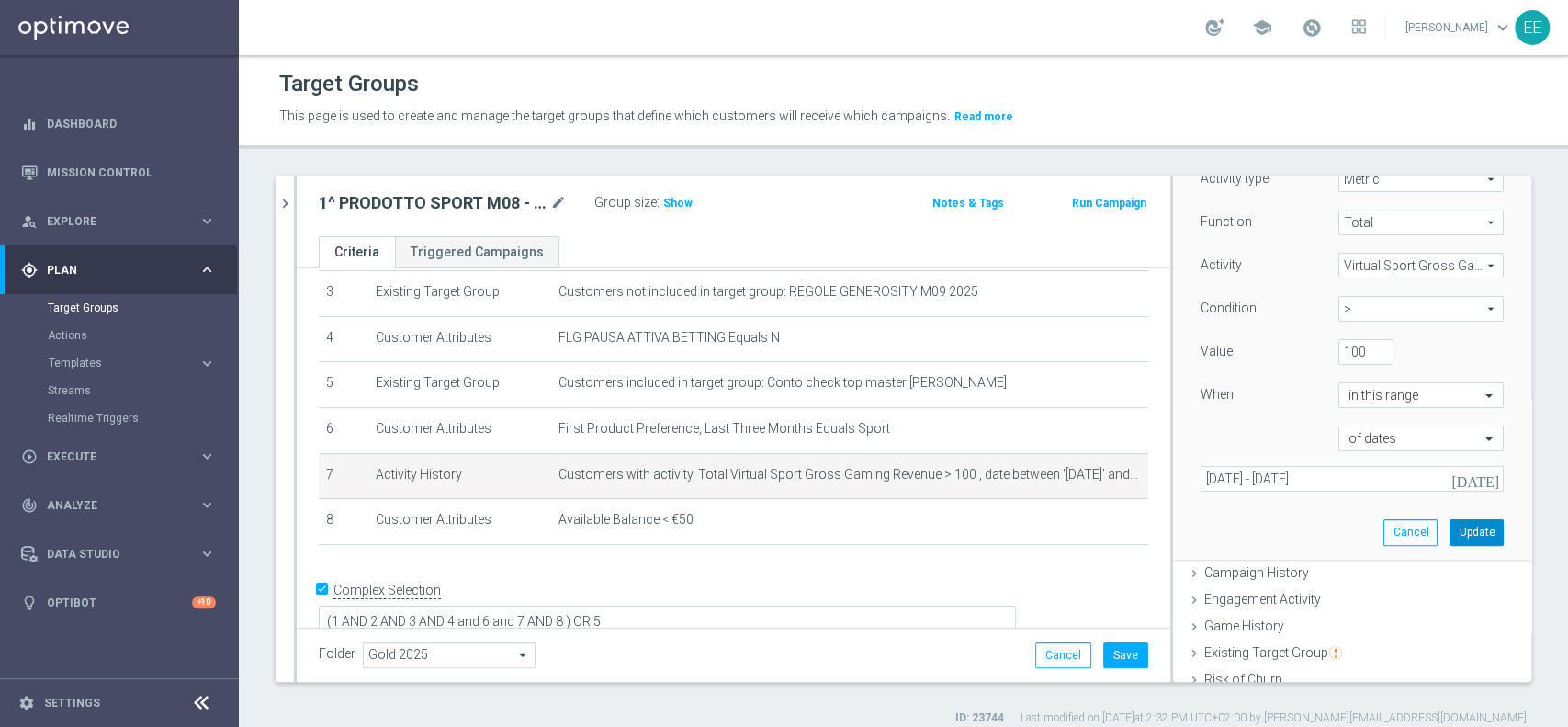
click at [1450, 525] on button "Update" at bounding box center [1477, 532] width 55 height 26
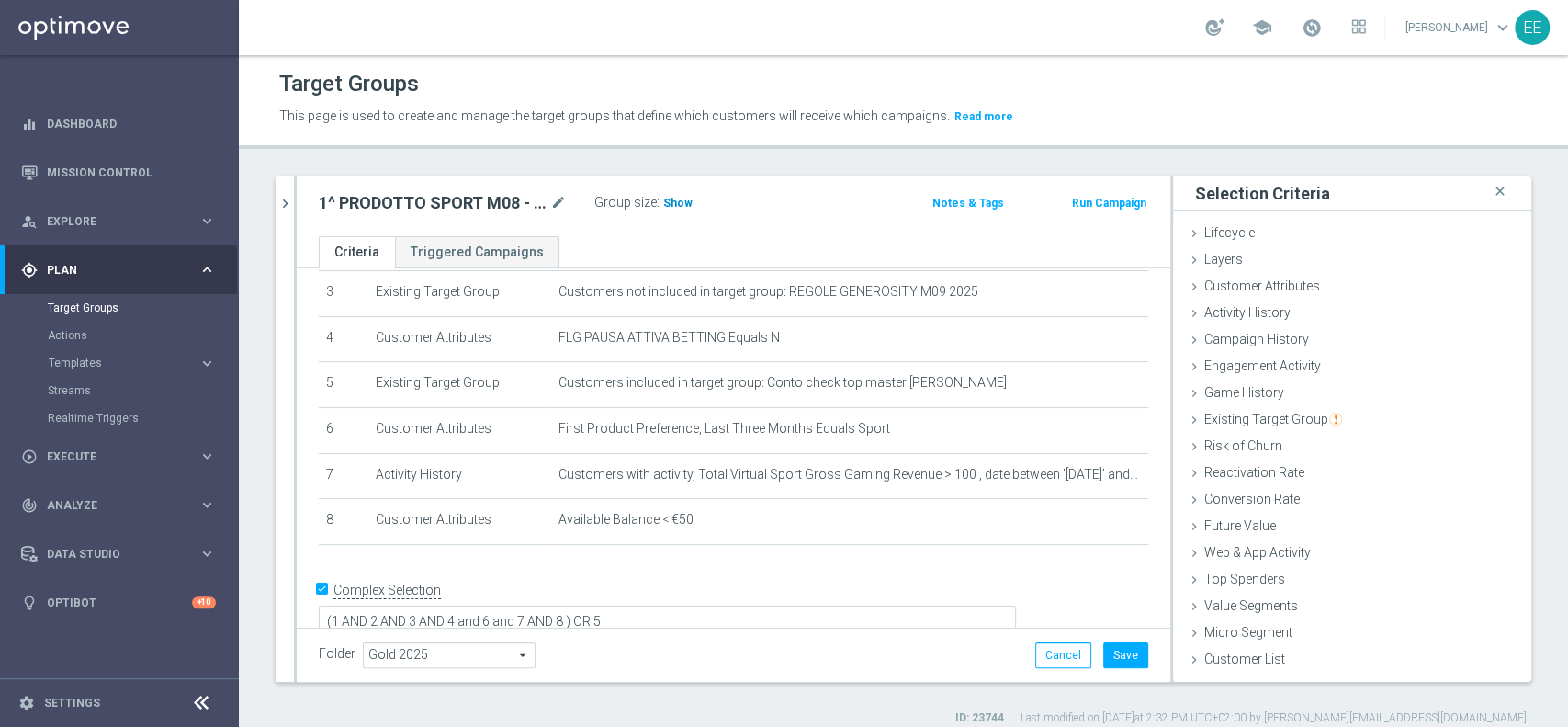
click at [671, 203] on span "Show" at bounding box center [678, 203] width 30 height 13
click at [1111, 651] on button "Save" at bounding box center [1125, 655] width 45 height 26
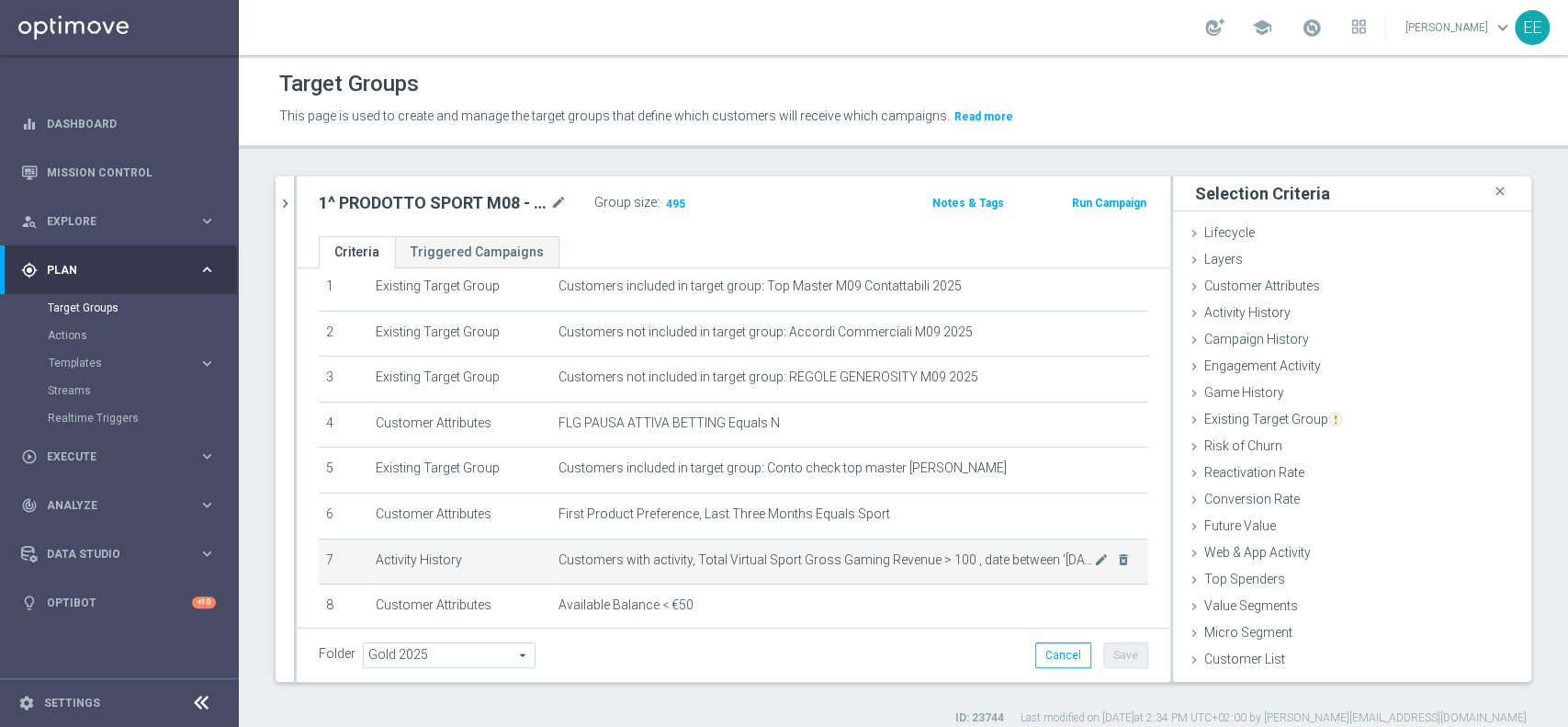
scroll to position [104, 0]
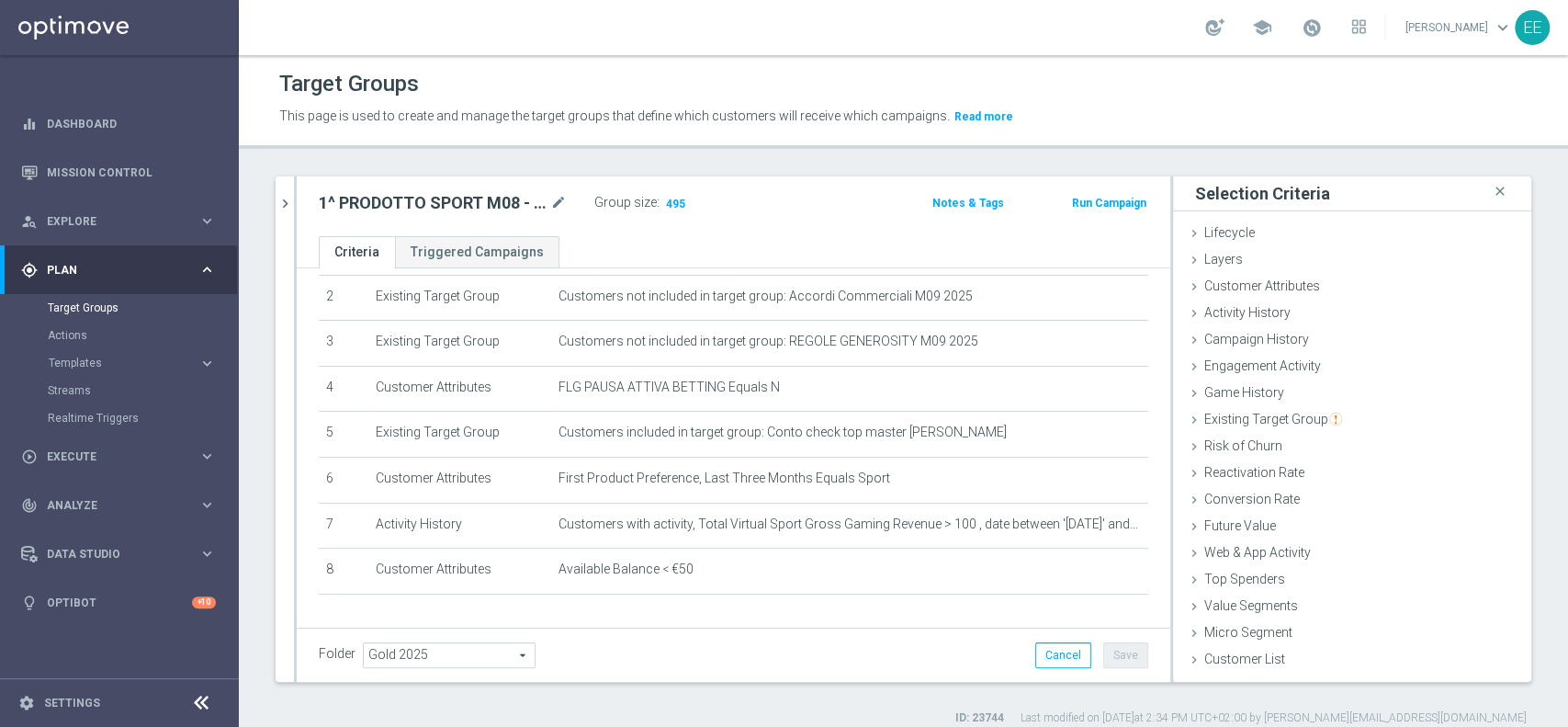
click at [779, 651] on div "Folder Gold 2025 Gold 2025 arrow_drop_down search Cancel Save Saving..." at bounding box center [733, 655] width 829 height 26
click at [287, 217] on button "chevron_right" at bounding box center [284, 204] width 18 height 55
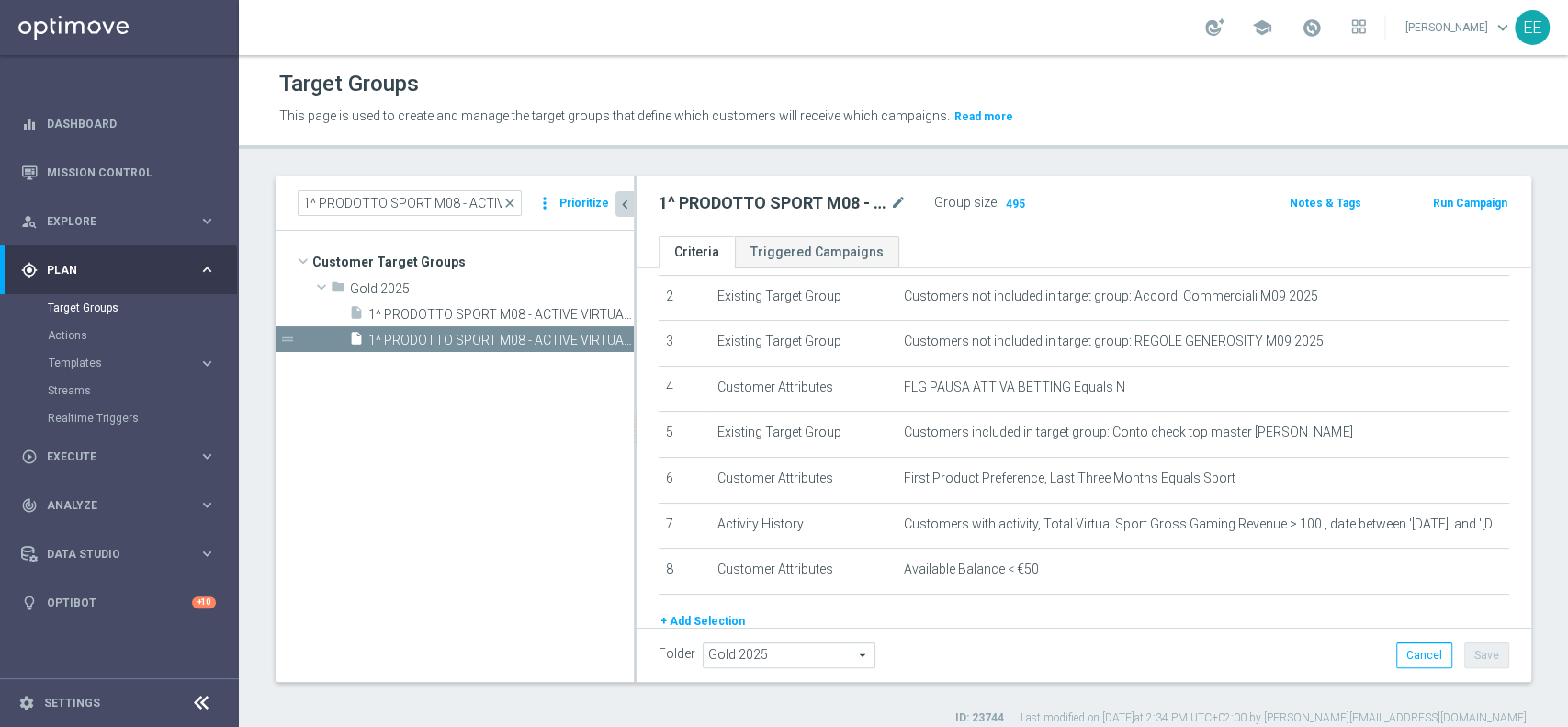
click at [287, 217] on div "1^ PRODOTTO SPORT M08 - ACTIVE VIRTUAL L2M - GGR VIRTUAL L2M > 100 close more_v…" at bounding box center [454, 204] width 358 height 55
click at [86, 457] on span "Execute" at bounding box center [122, 456] width 152 height 11
click at [1320, 37] on span at bounding box center [1312, 28] width 20 height 20
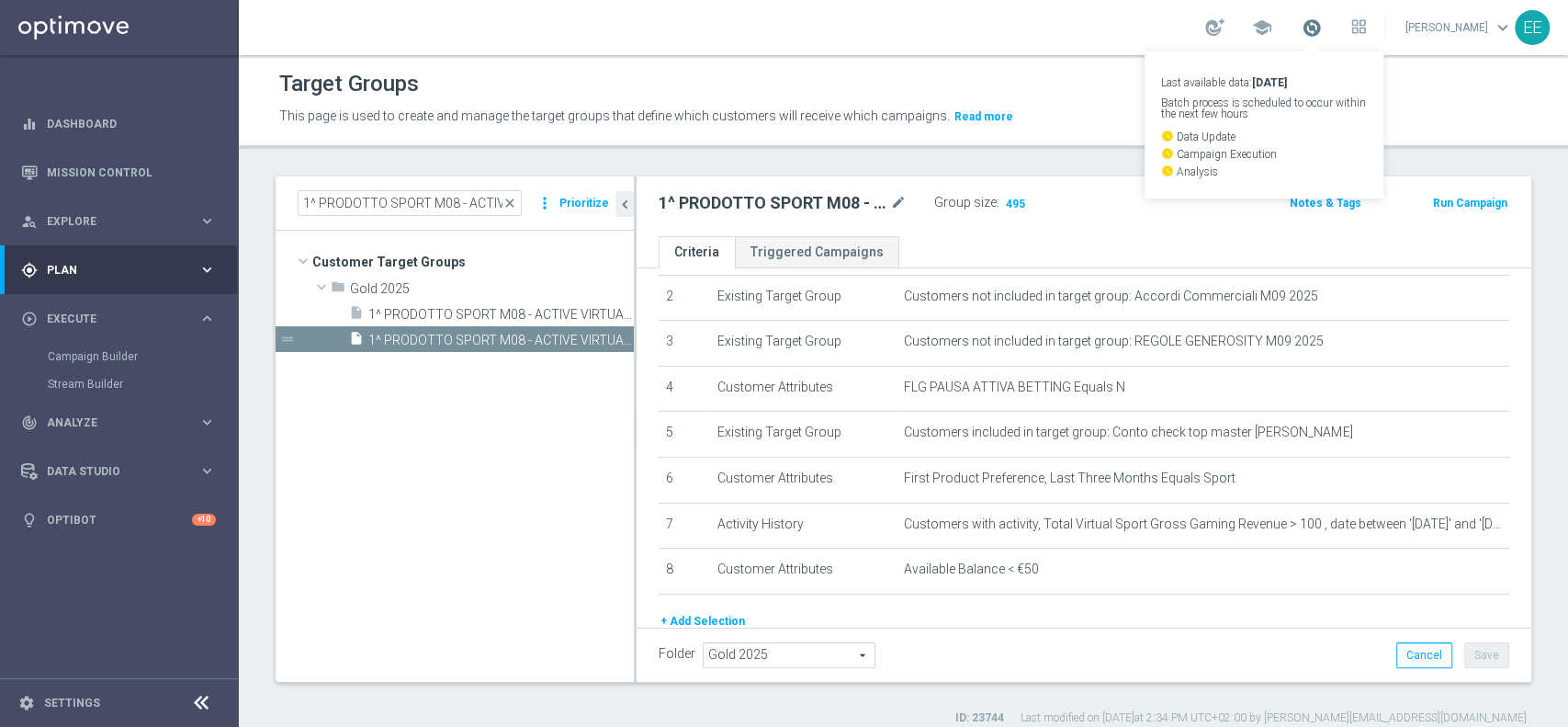
click at [1320, 37] on span at bounding box center [1312, 28] width 20 height 20
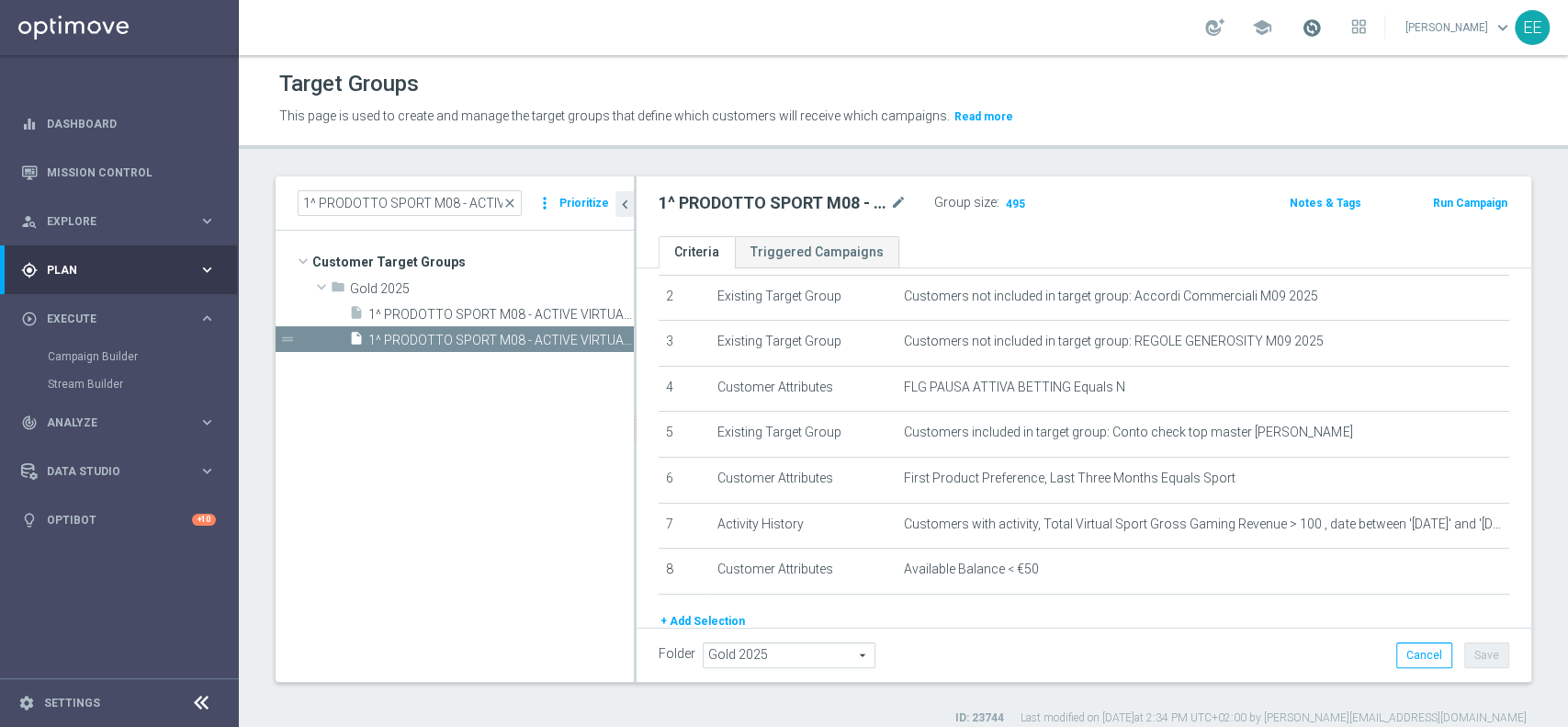
click at [1316, 26] on span at bounding box center [1312, 28] width 20 height 20
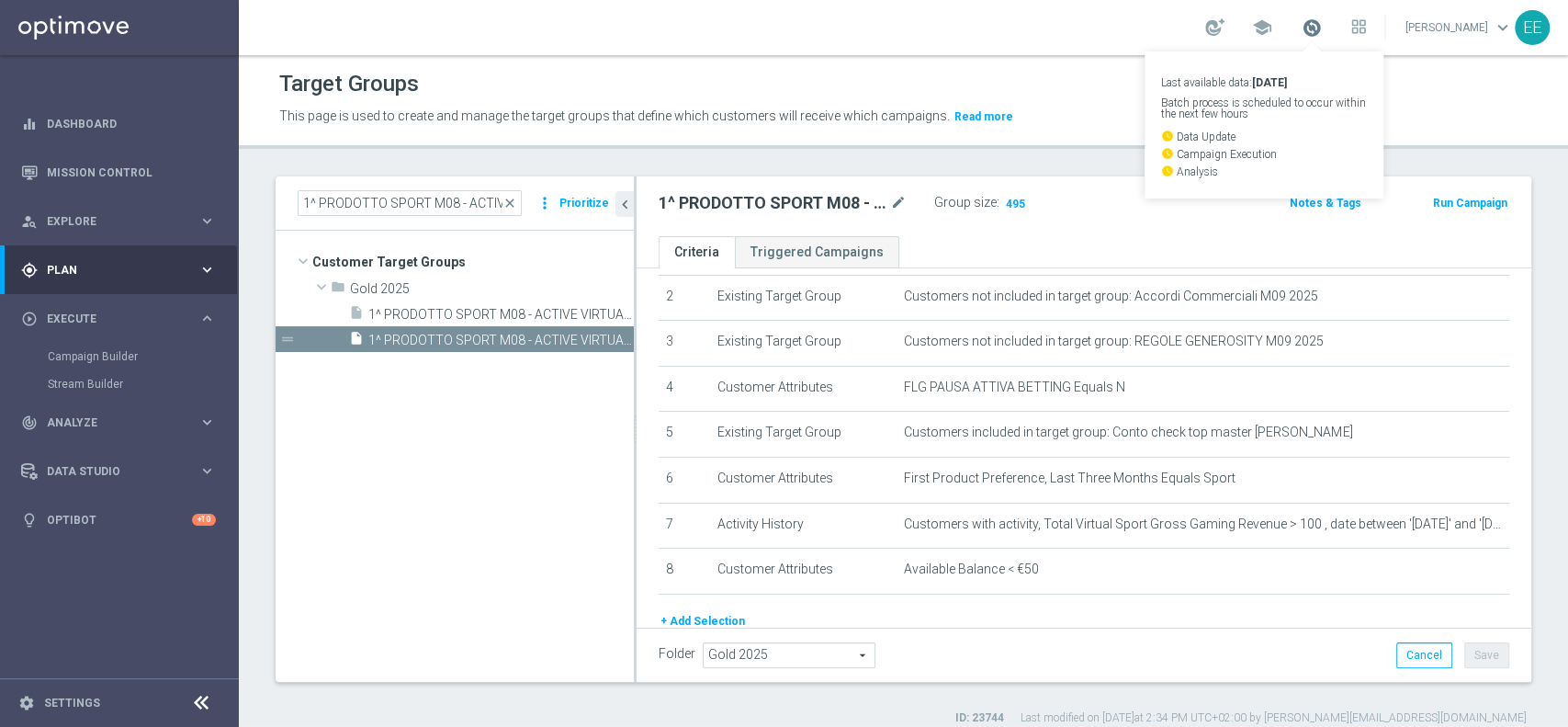
click at [1316, 26] on span at bounding box center [1312, 28] width 20 height 20
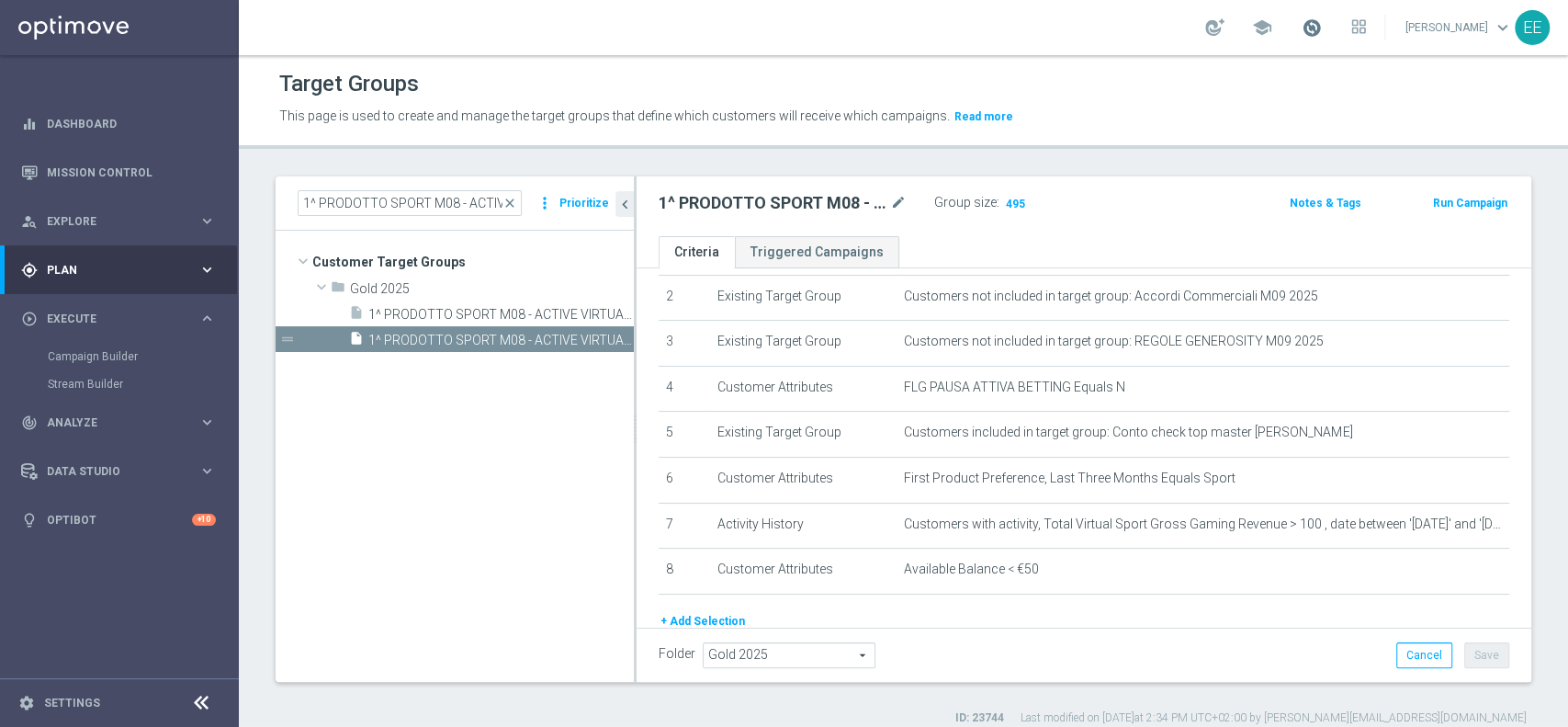
click at [1316, 26] on span at bounding box center [1312, 28] width 20 height 20
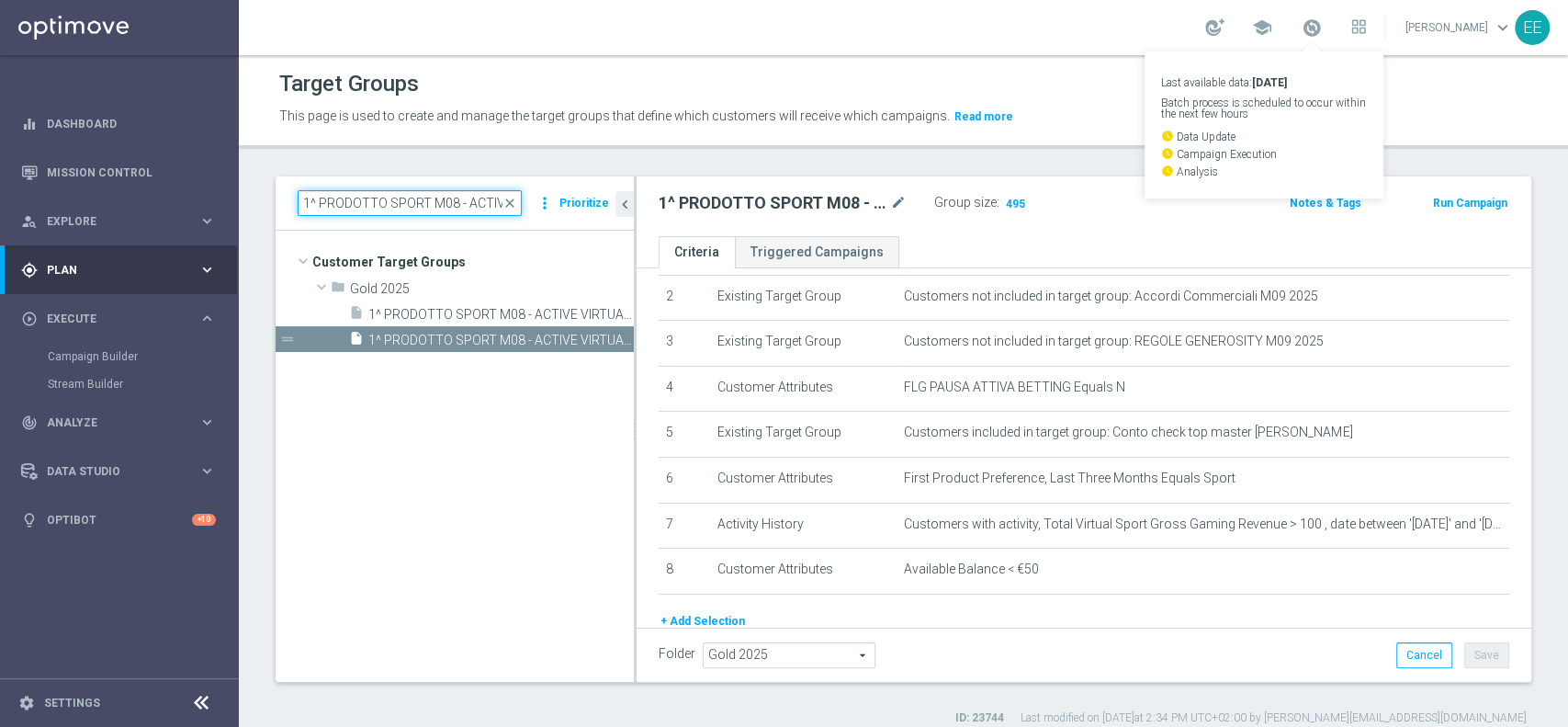
click at [415, 206] on input "1^ PRODOTTO SPORT M08 - ACTIVE VIRTUAL L2M - GGR VIRTUAL L2M > 100" at bounding box center [410, 203] width 224 height 26
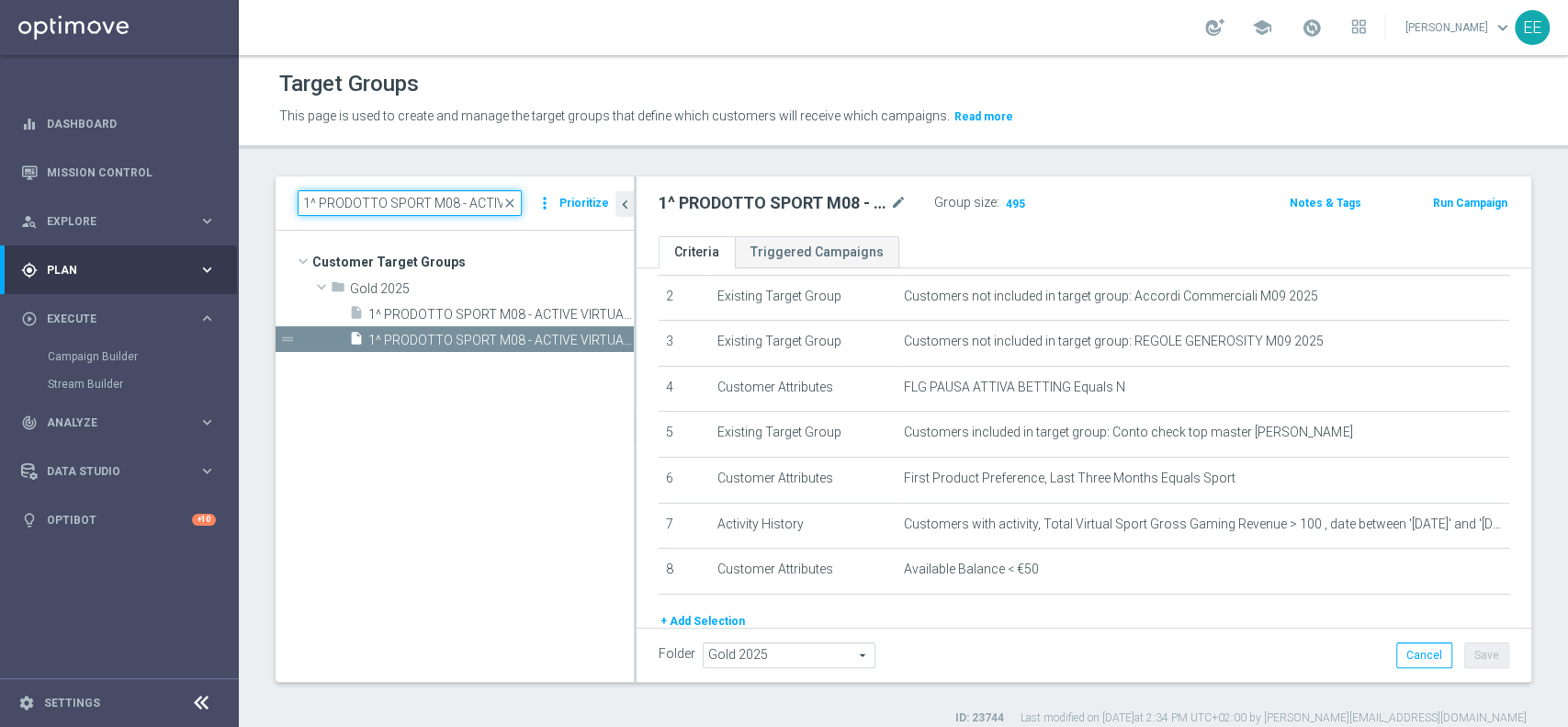
click at [415, 206] on input "1^ PRODOTTO SPORT M08 - ACTIVE VIRTUAL L2M - GGR VIRTUAL L2M > 100" at bounding box center [410, 203] width 224 height 26
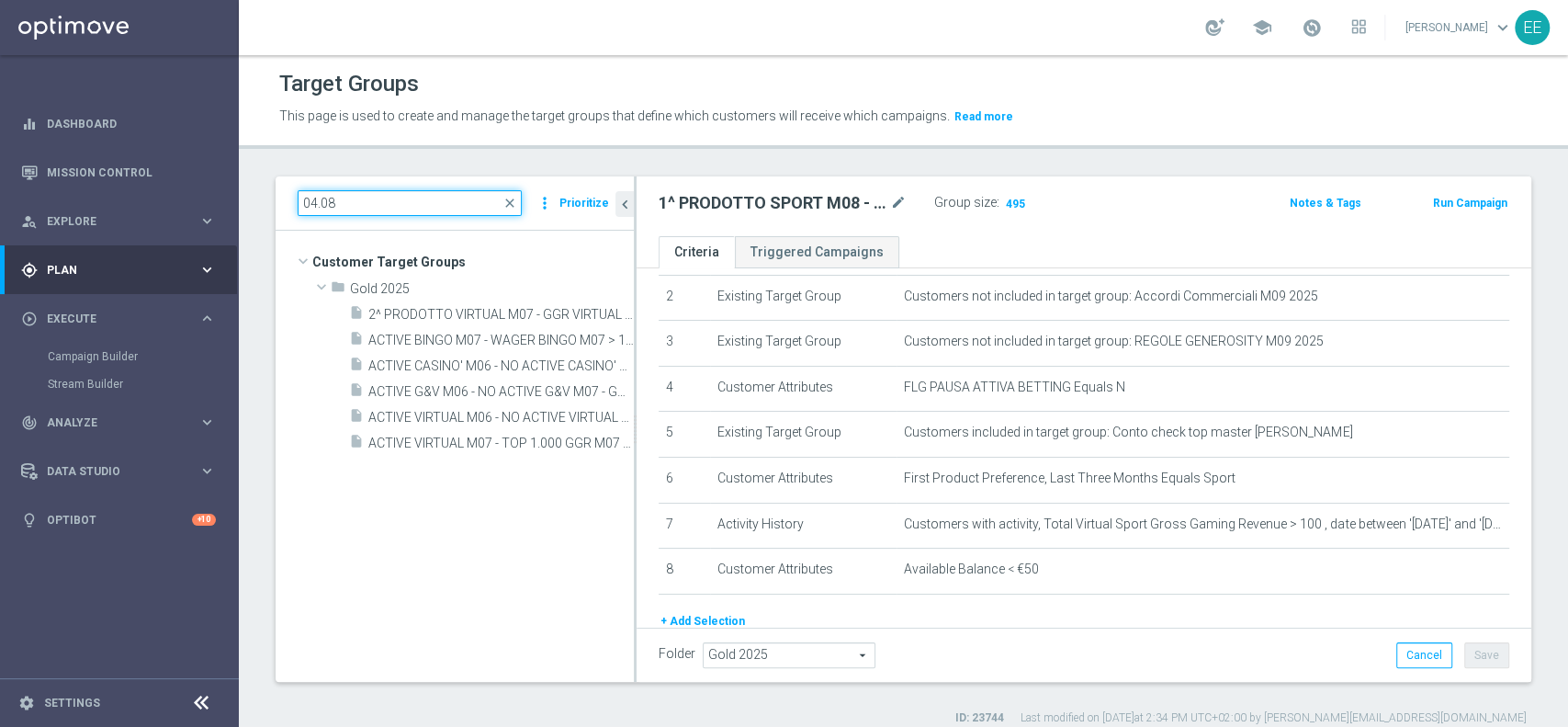
scroll to position [0, 0]
type input "04.08"
click at [450, 342] on span "ACTIVE BINGO M07 - WAGER BINGO M07 > 100 EURO 04.08" at bounding box center [481, 341] width 224 height 16
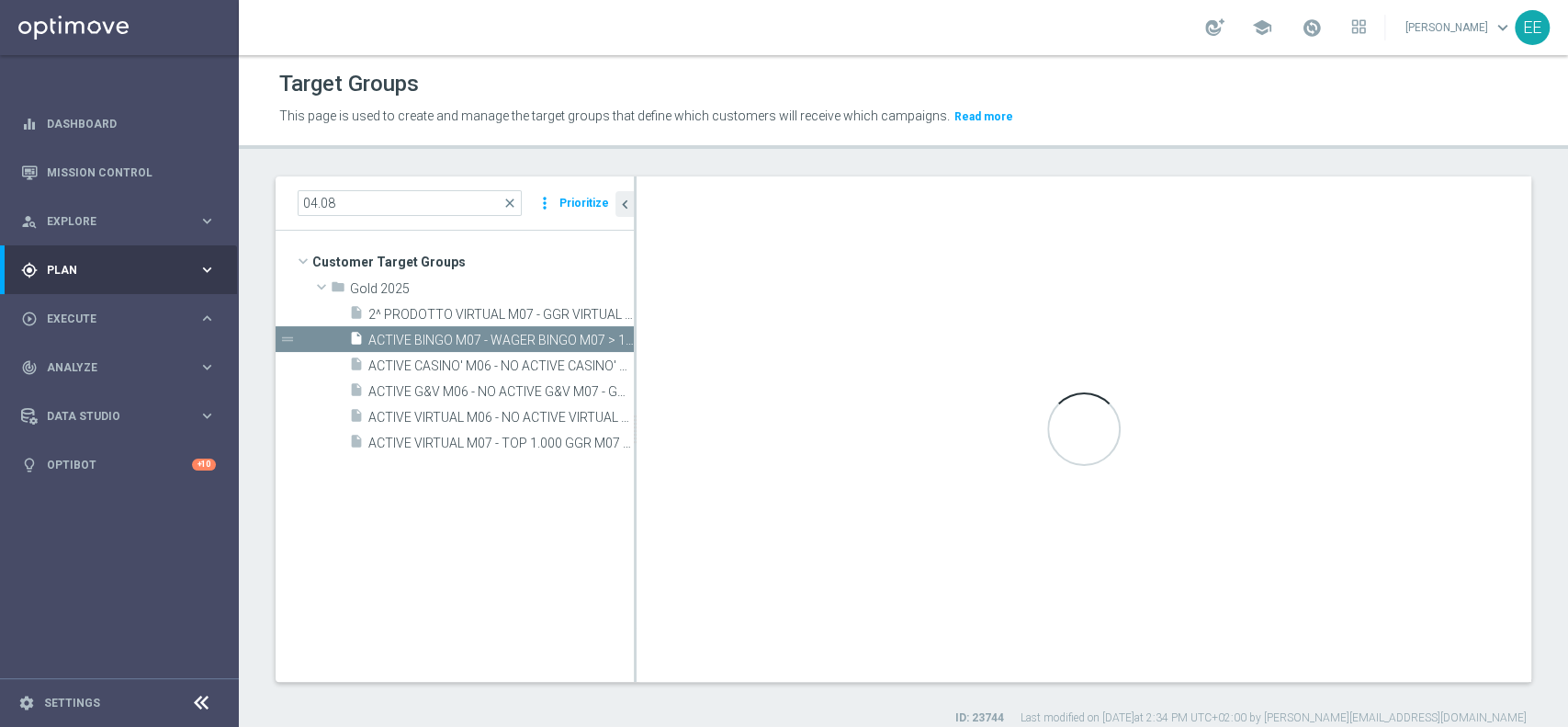
type textarea "(1 AND 2 AND 3 AND 5 and 6) or 4"
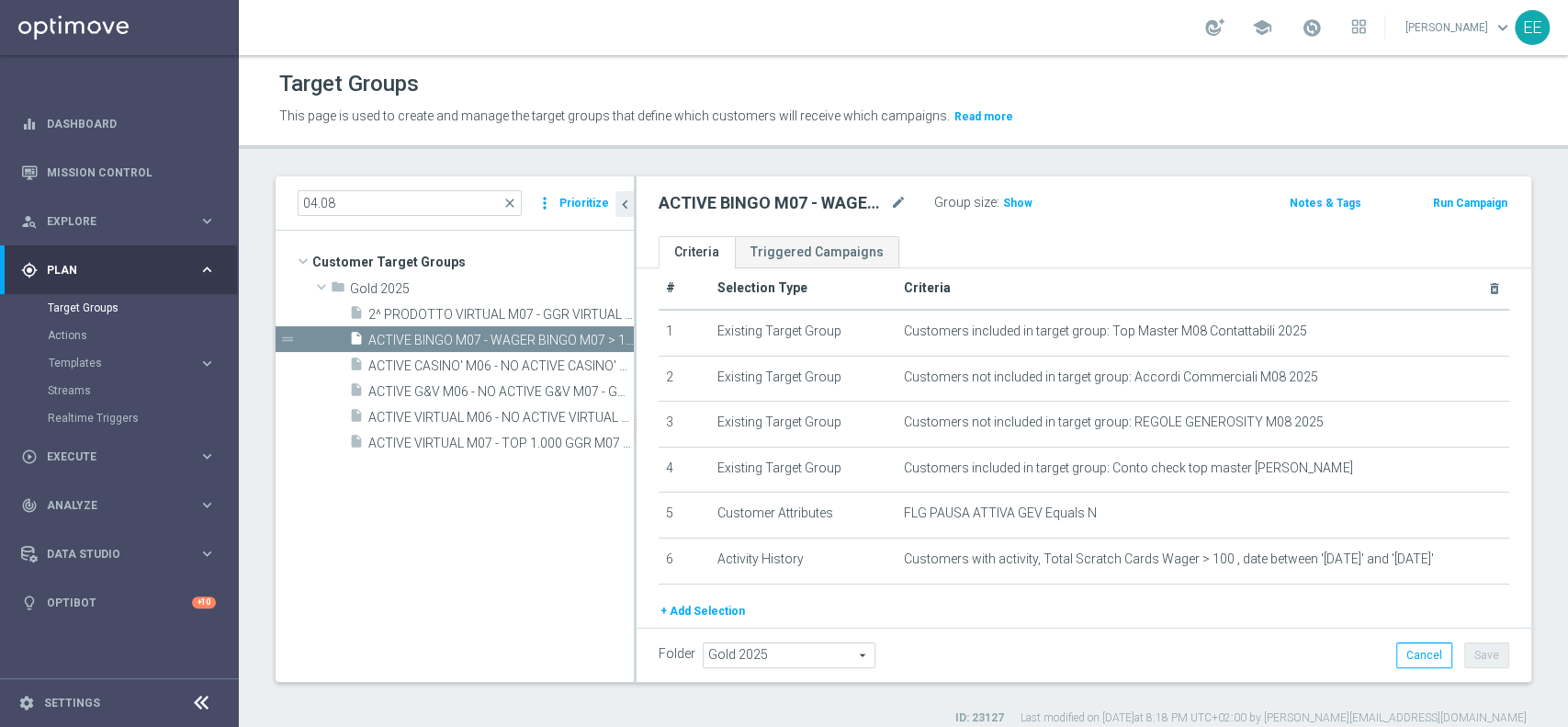
scroll to position [25, 0]
click at [67, 364] on span "Templates" at bounding box center [114, 363] width 131 height 11
click at [80, 387] on link "Optimail" at bounding box center [123, 390] width 134 height 15
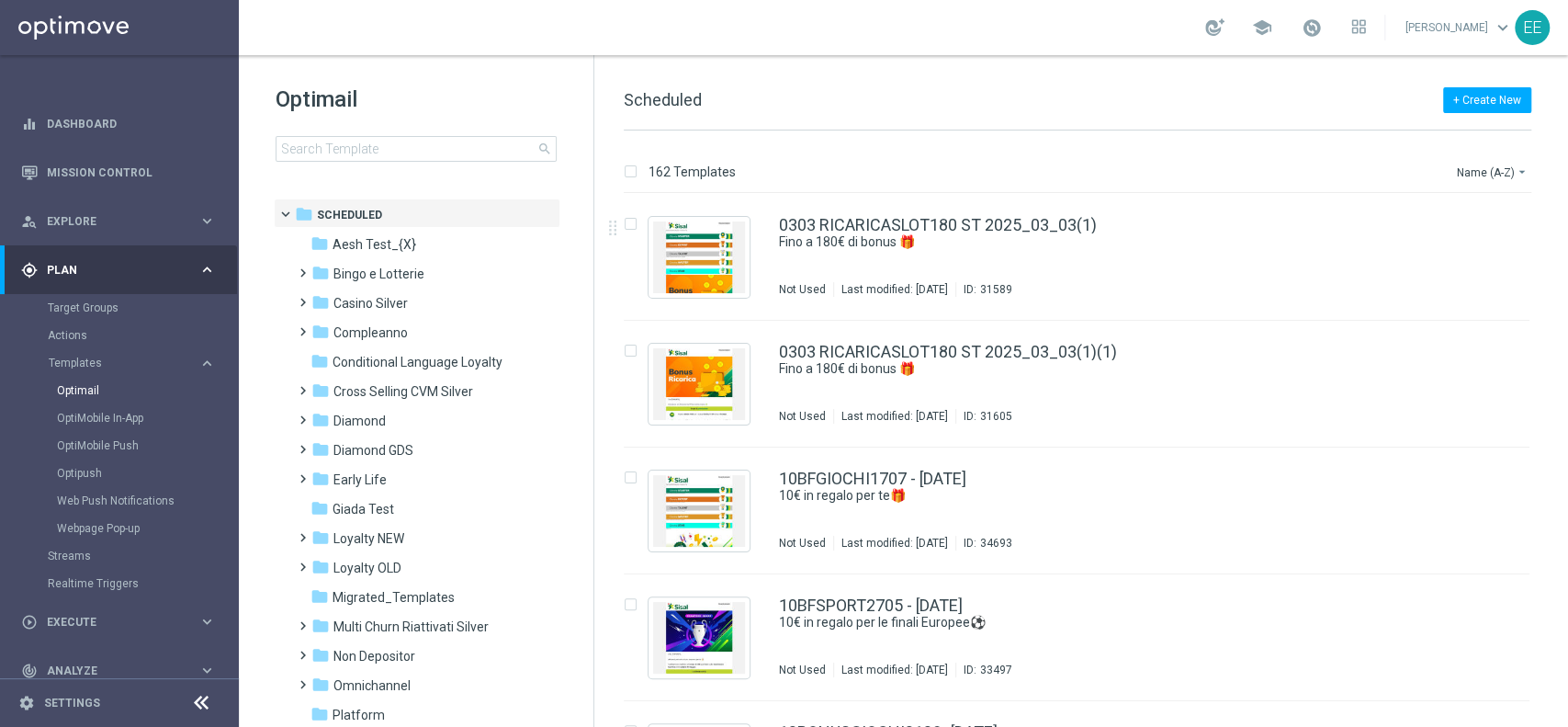
click at [409, 130] on div "Optimail search" at bounding box center [434, 123] width 318 height 77
click at [390, 148] on input at bounding box center [415, 149] width 281 height 26
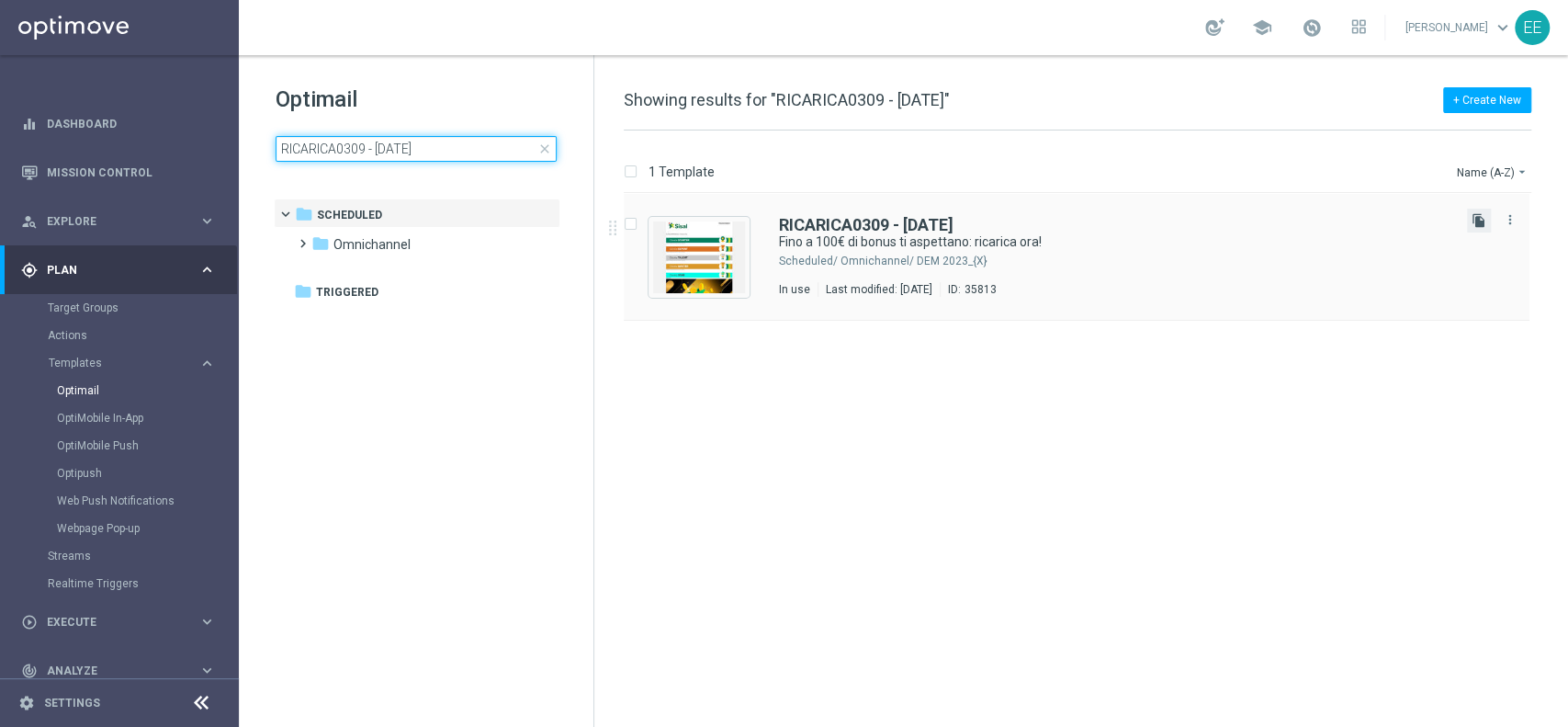
type input "RICARICA0309 - 03.09.2025"
click at [1474, 226] on icon "file_copy" at bounding box center [1479, 220] width 15 height 15
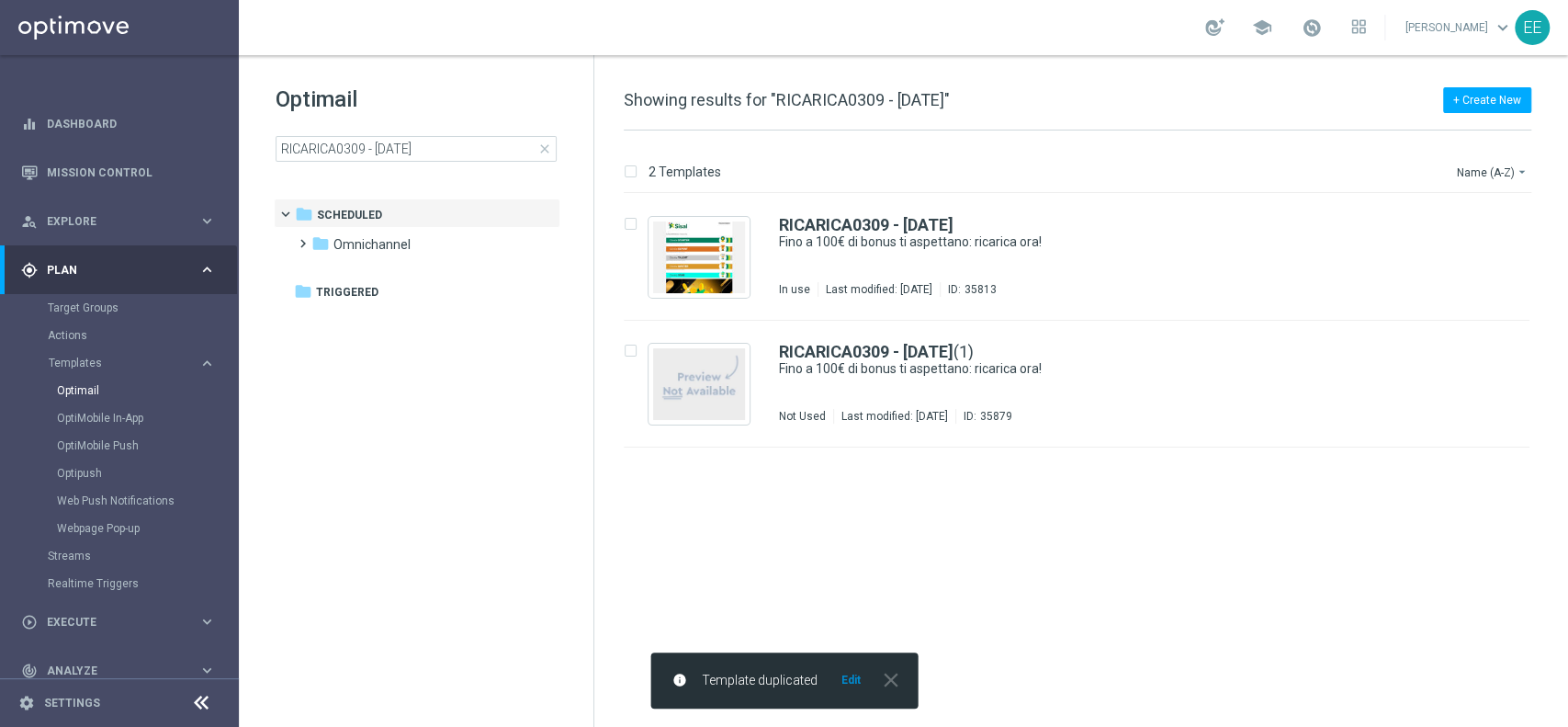
click at [852, 698] on div "info Template duplicated Edit close" at bounding box center [784, 680] width 267 height 56
click at [852, 684] on button "Edit" at bounding box center [850, 679] width 23 height 15
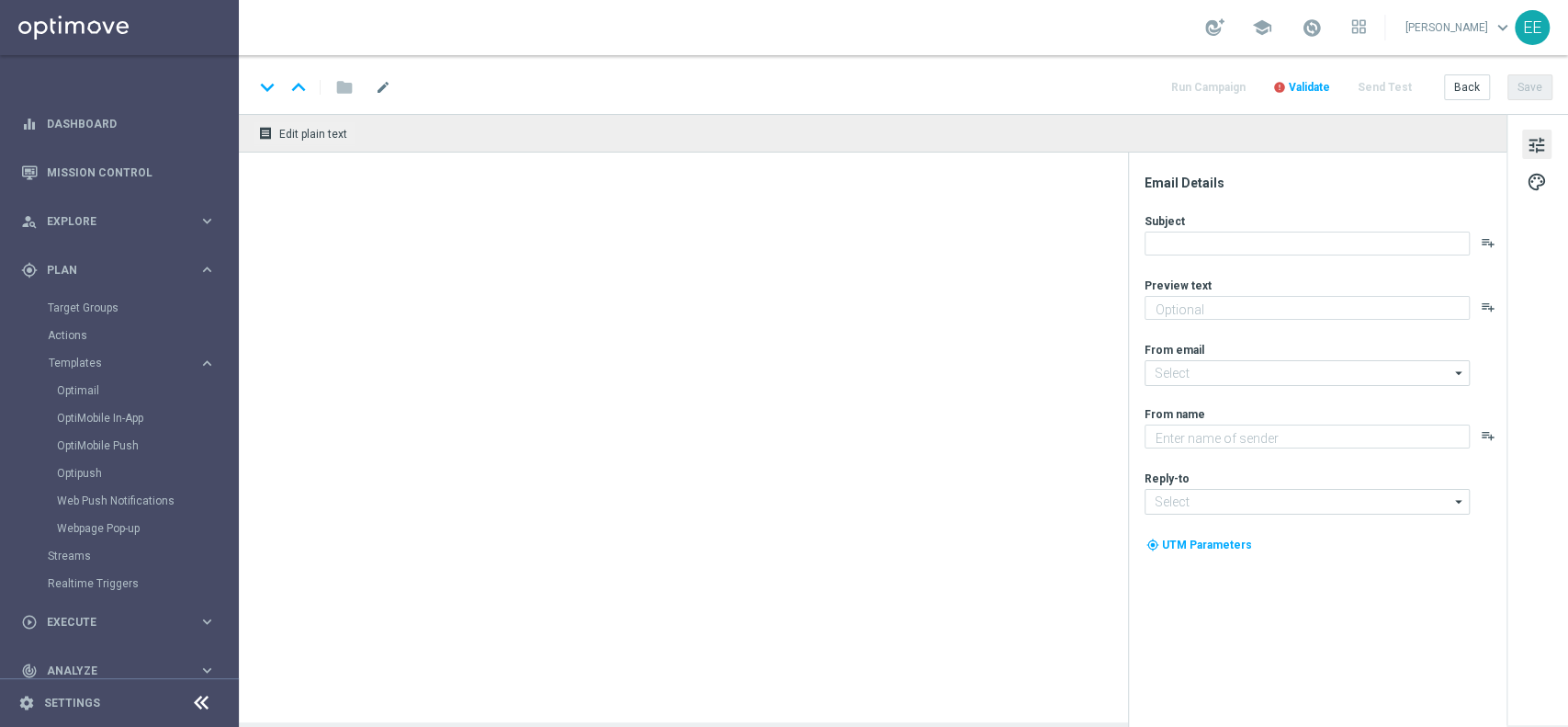
type textarea "Non perderti la promozione!✨"
type input "newsletter@comunicazioni.sisal.it"
type textarea "Sisal"
type input "info@sisal.it"
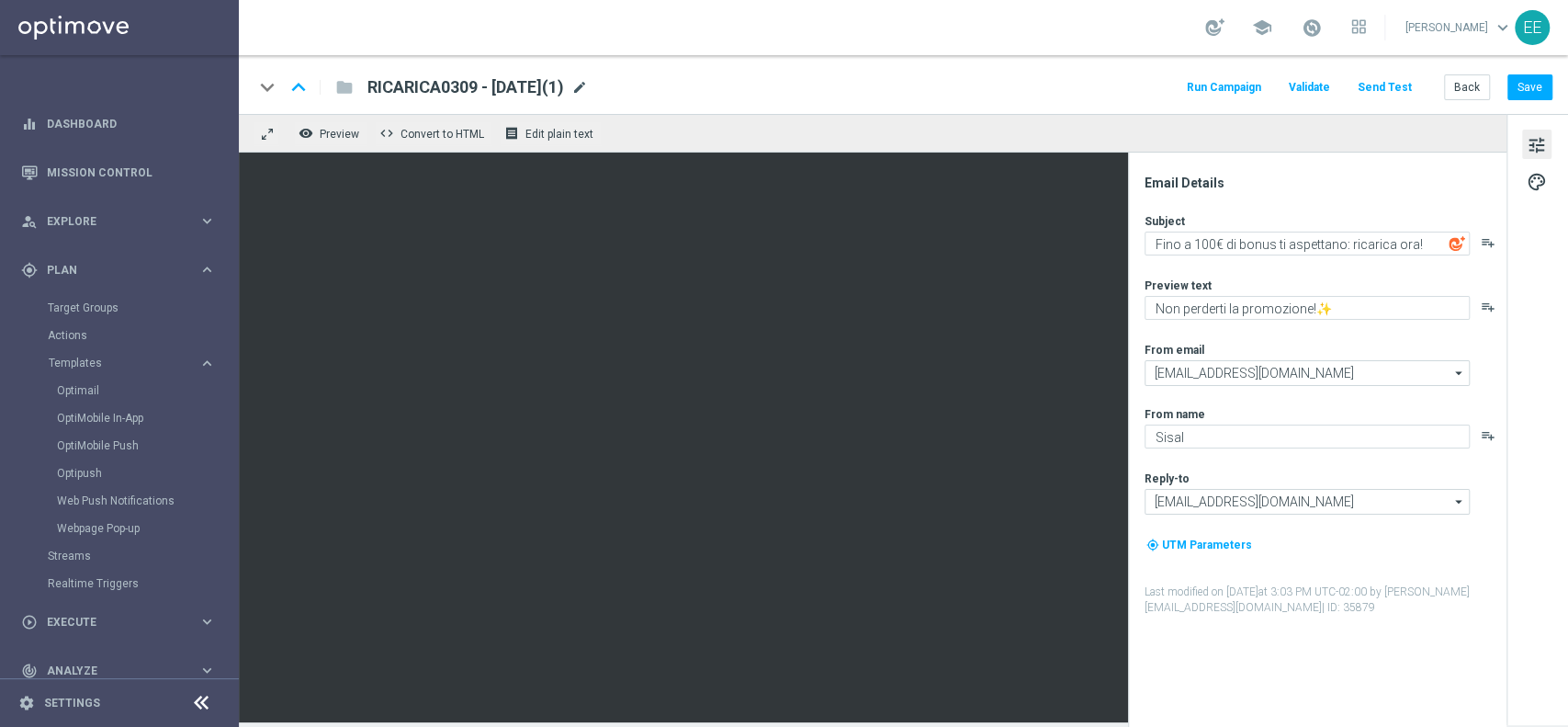
click at [588, 91] on span "mode_edit" at bounding box center [579, 87] width 17 height 17
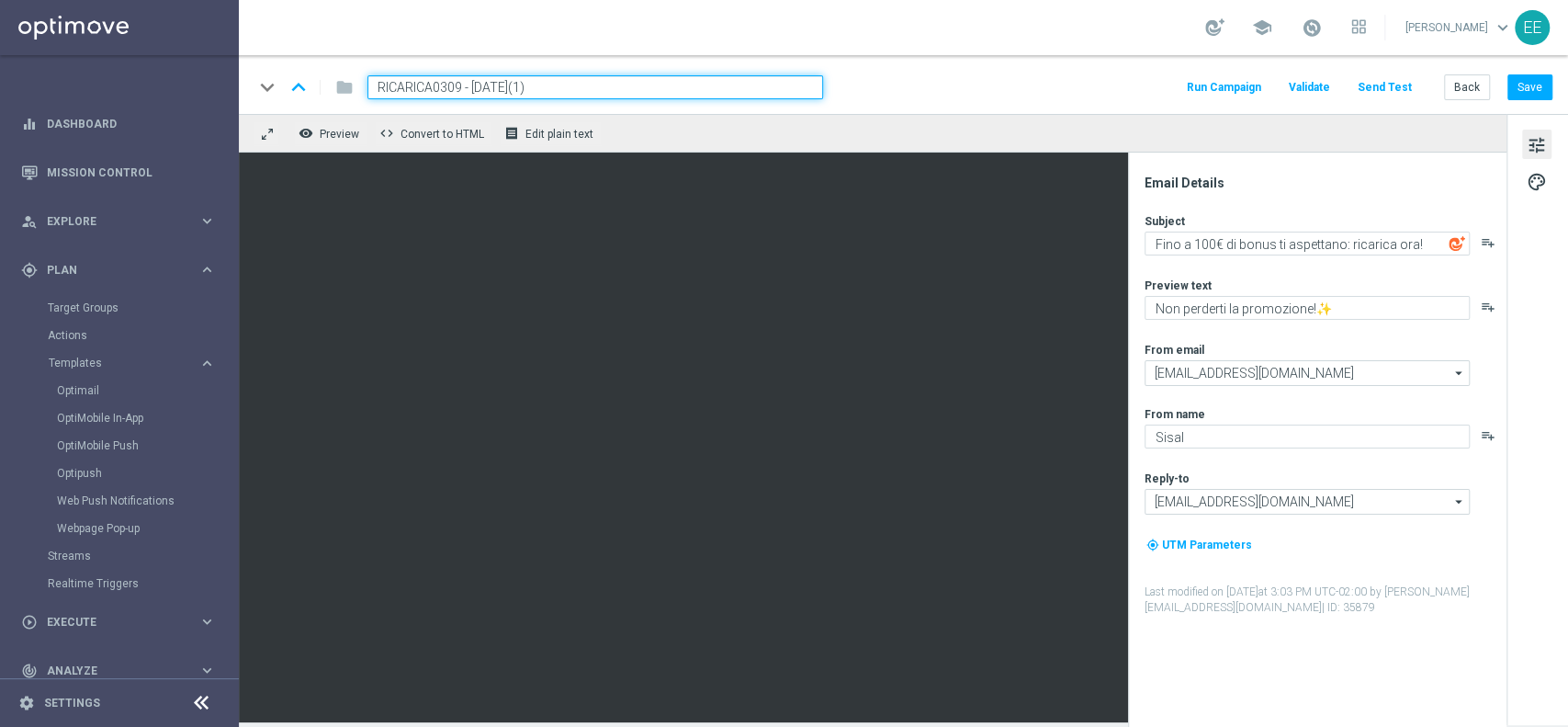
paste input "VIRTUAL0409 - 04.09.2025"
type input "RICARICAVIRTUAL0409 - 04.09.2025"
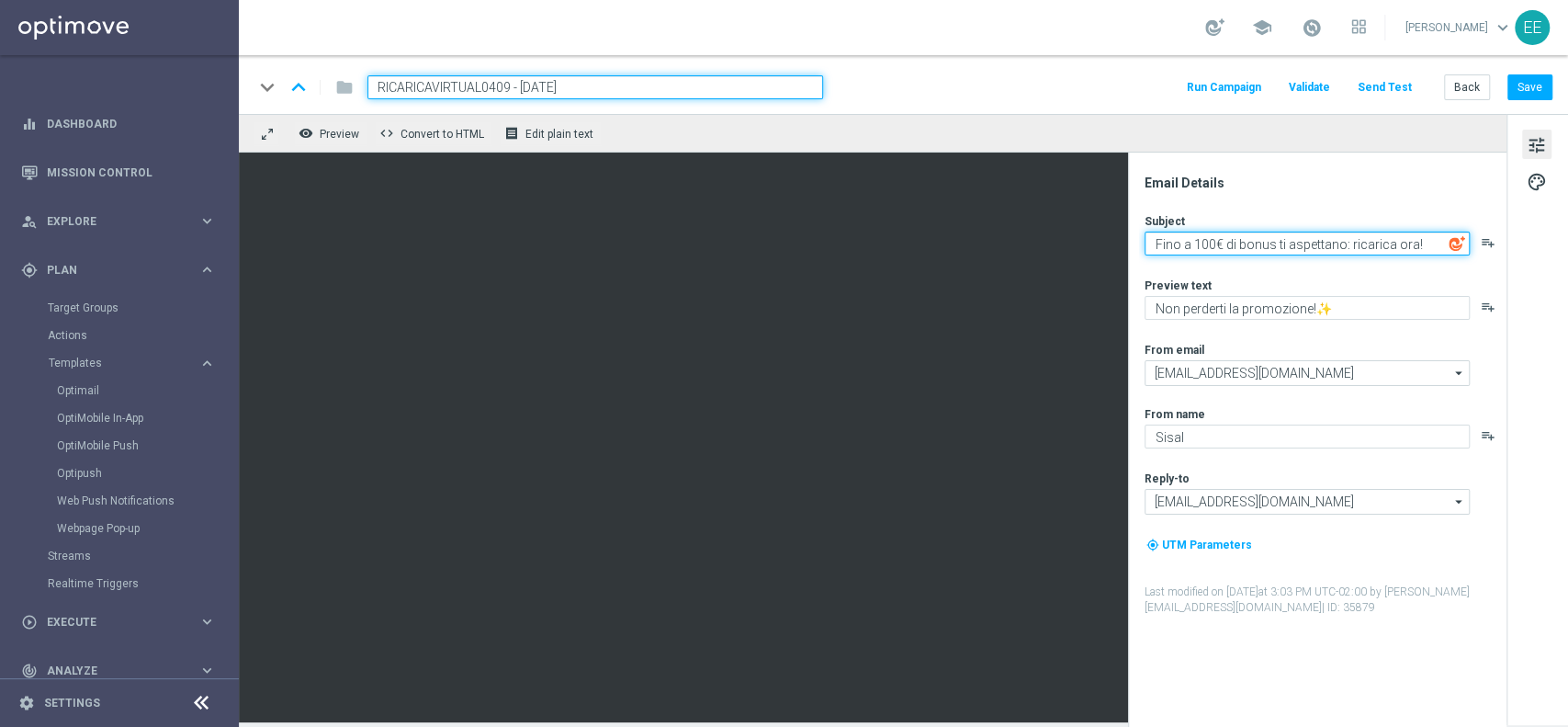
click at [1210, 235] on textarea "Fino a 100€ di bonus ti aspettano: ricarica ora!" at bounding box center [1306, 243] width 325 height 24
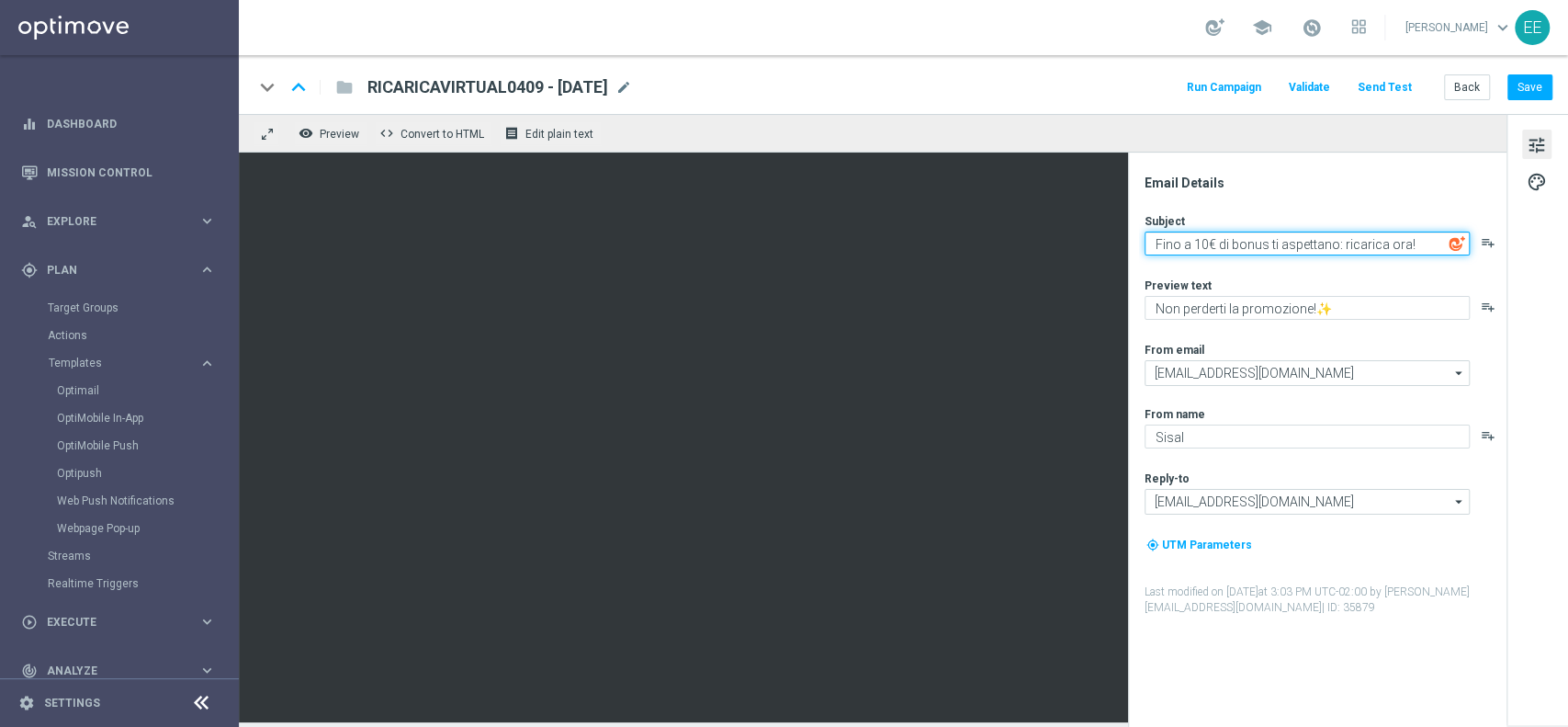
type textarea "Fino a 150€ di bonus ti aspettano: ricarica ora!"
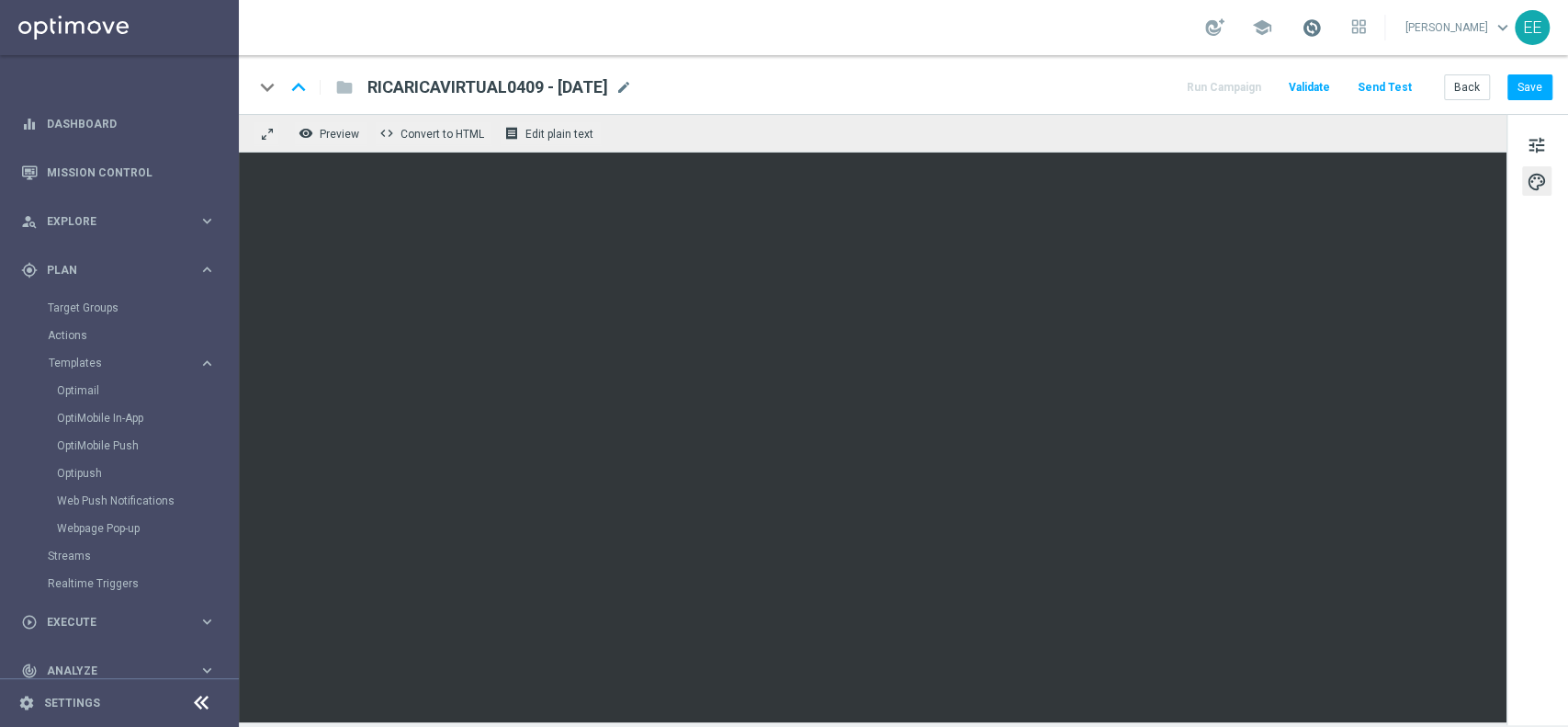
click at [1318, 32] on span at bounding box center [1312, 28] width 20 height 20
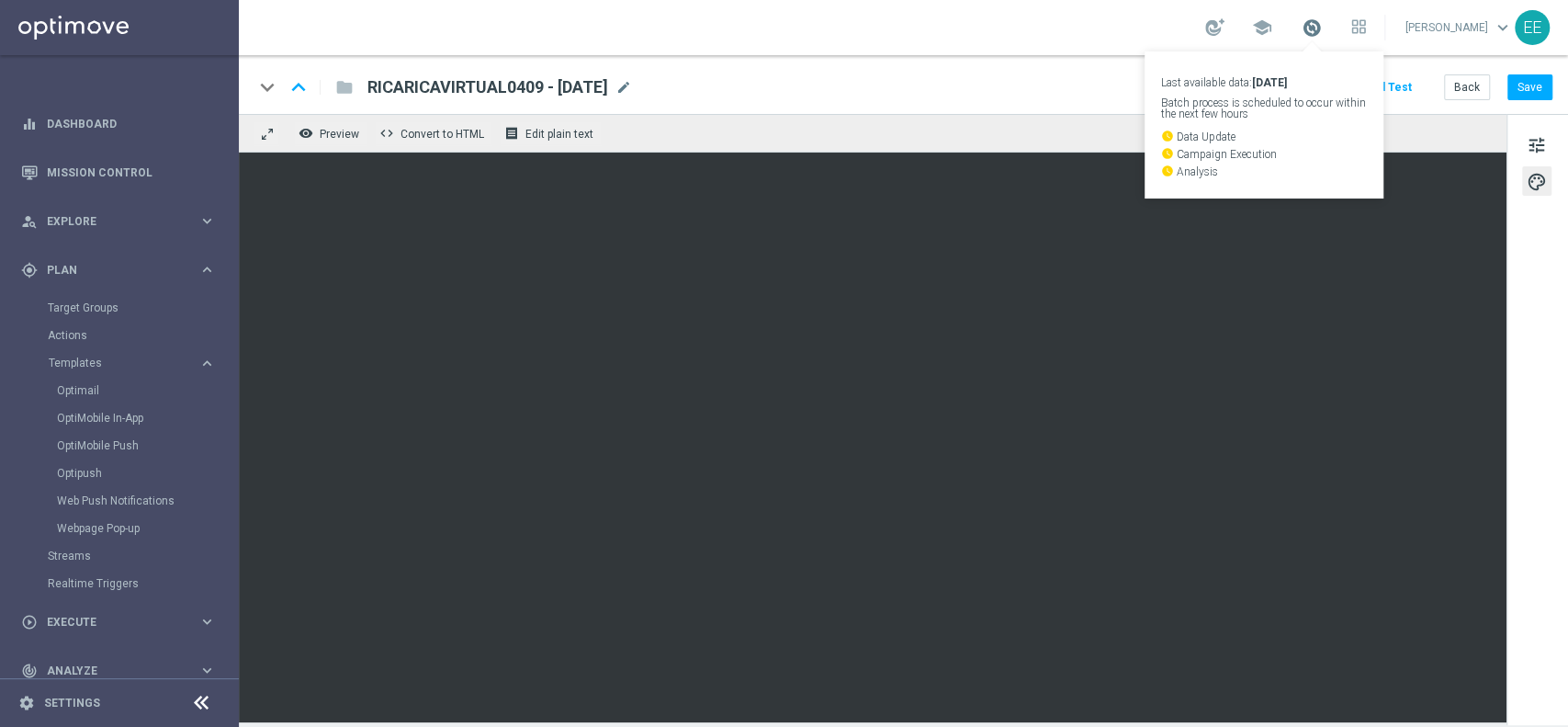
click at [1318, 32] on span at bounding box center [1312, 28] width 20 height 20
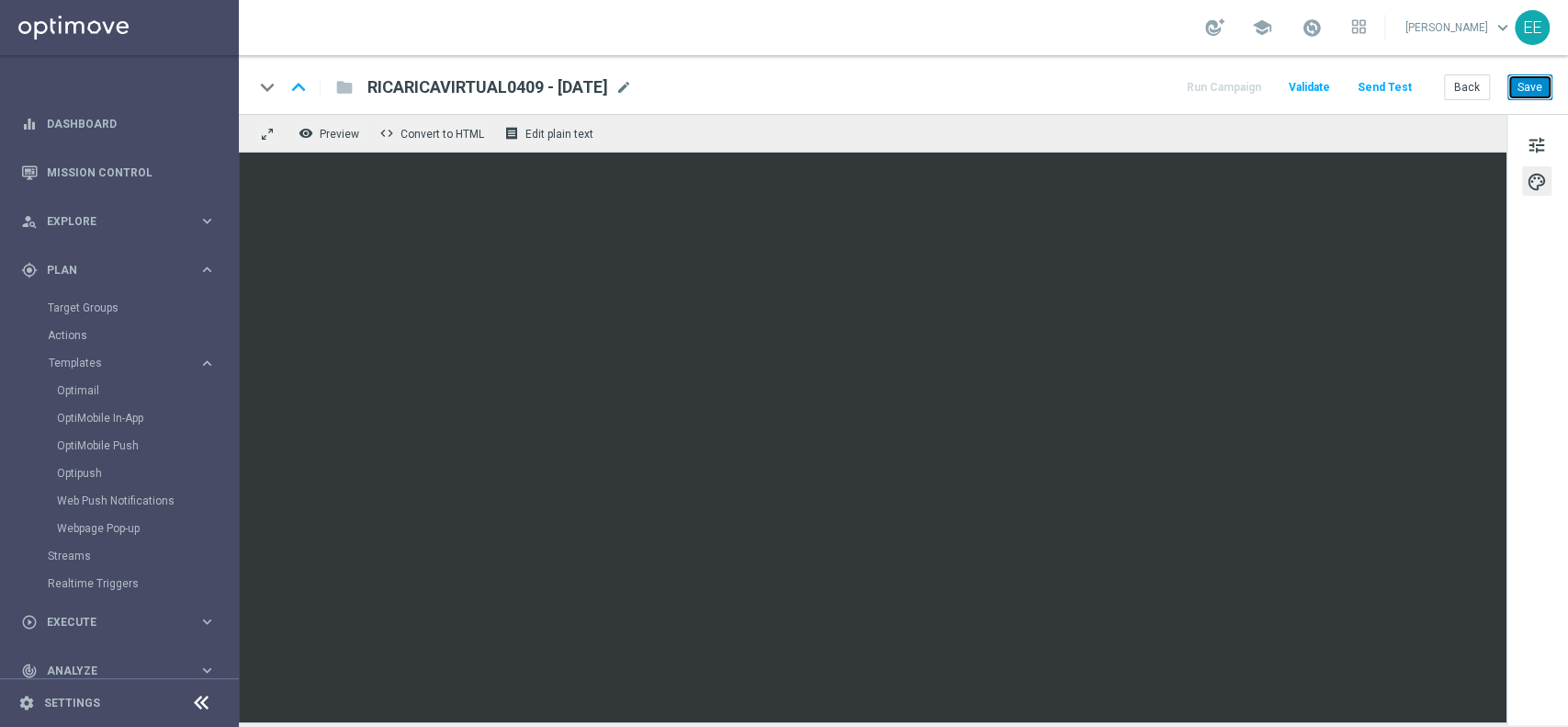
click at [1546, 76] on button "Save" at bounding box center [1529, 87] width 45 height 26
click at [95, 625] on span "Execute" at bounding box center [122, 622] width 152 height 11
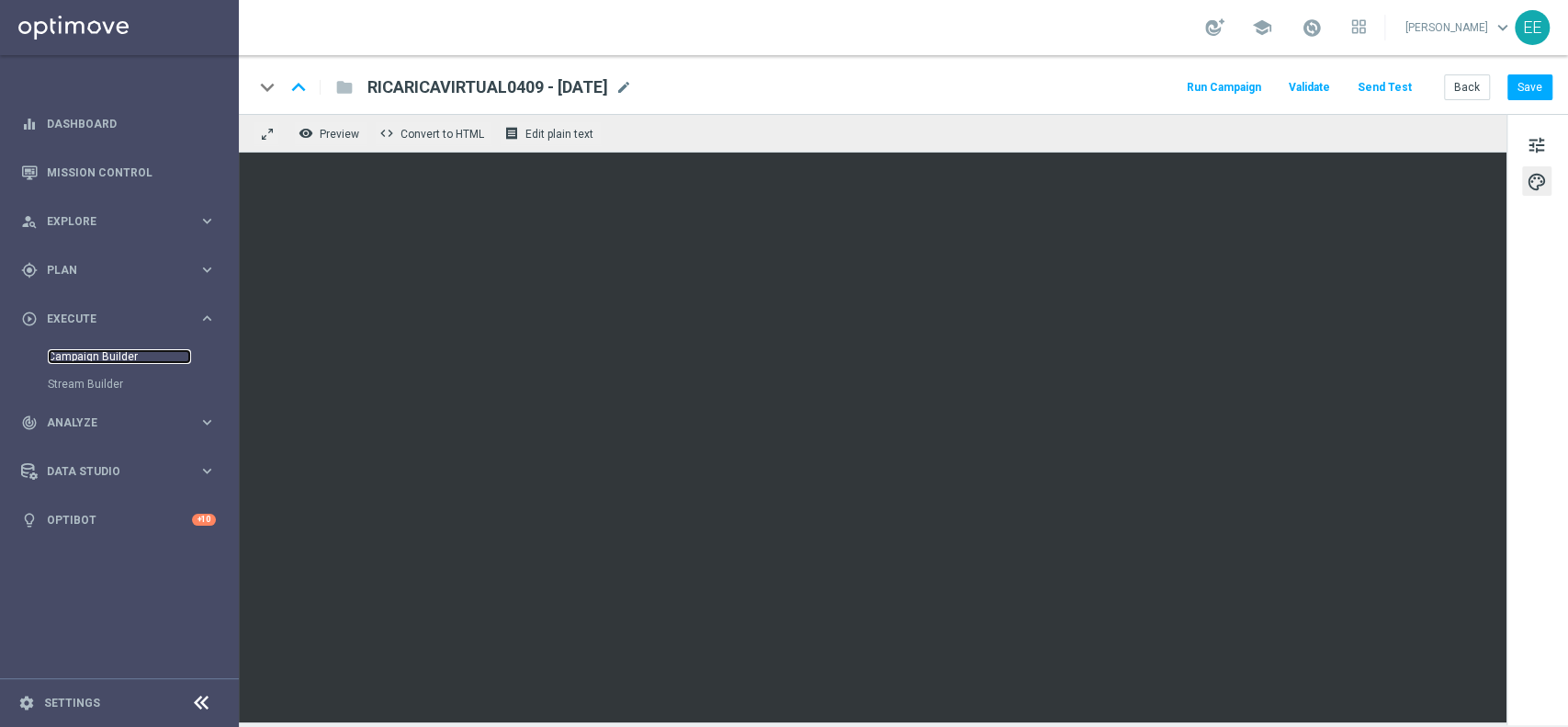
click at [132, 359] on link "Campaign Builder" at bounding box center [119, 356] width 143 height 15
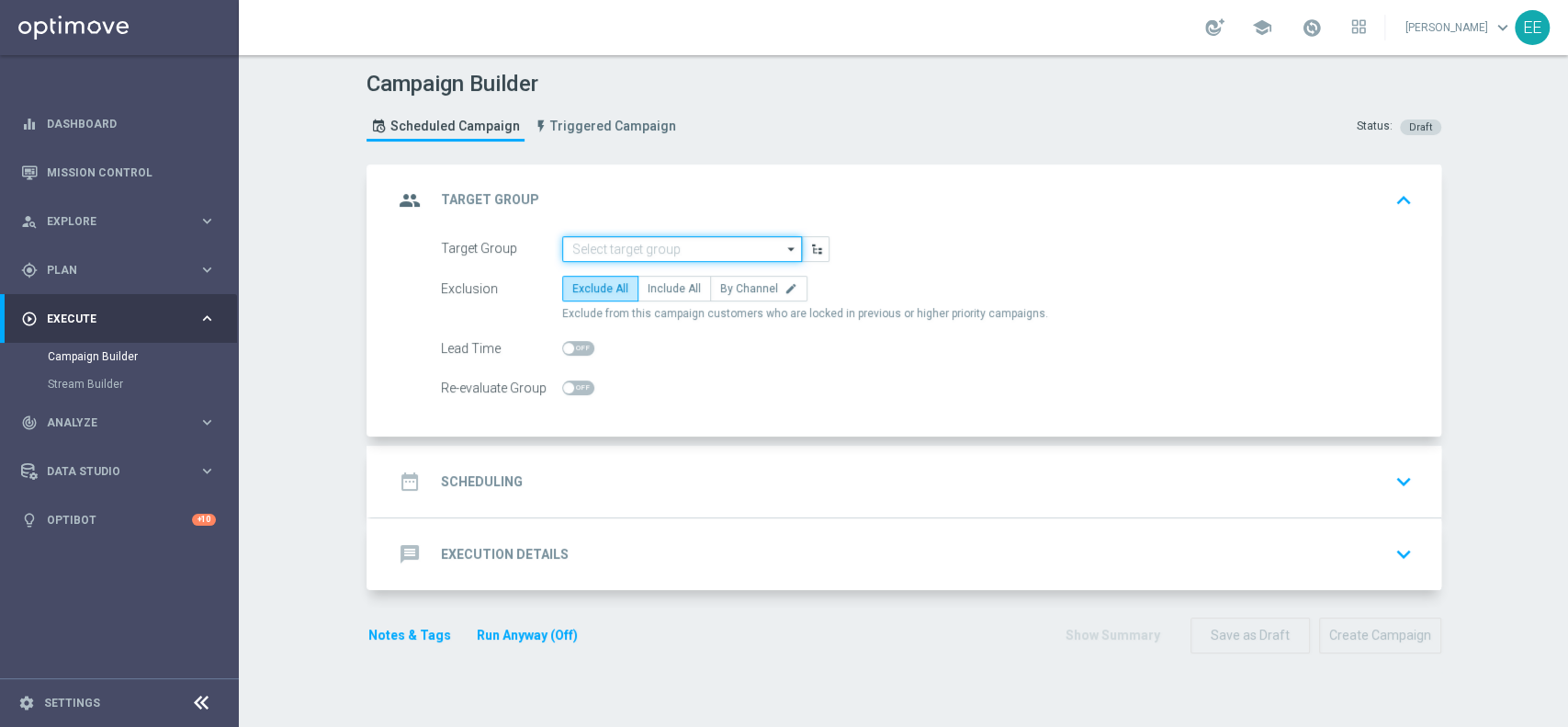
click at [650, 248] on input at bounding box center [681, 249] width 239 height 26
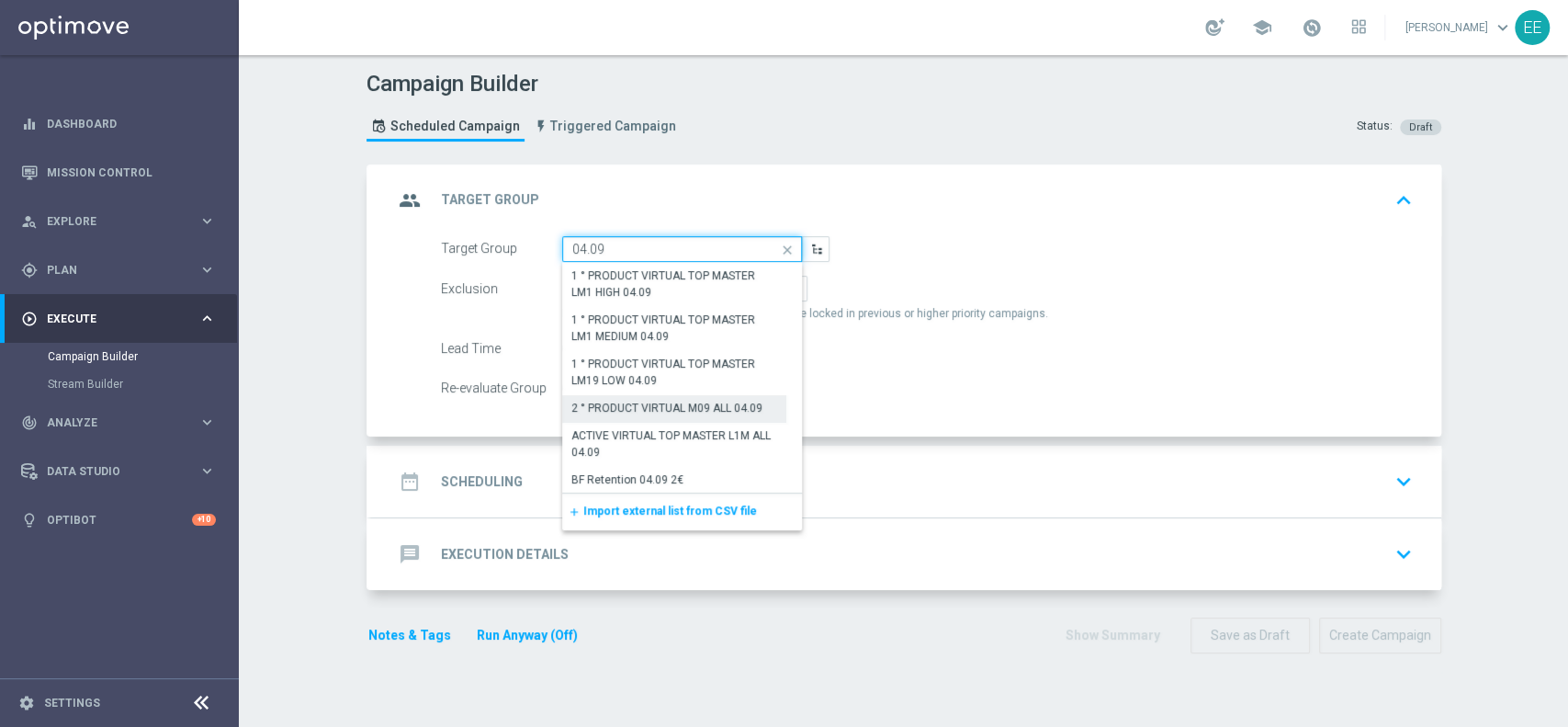
scroll to position [221, 0]
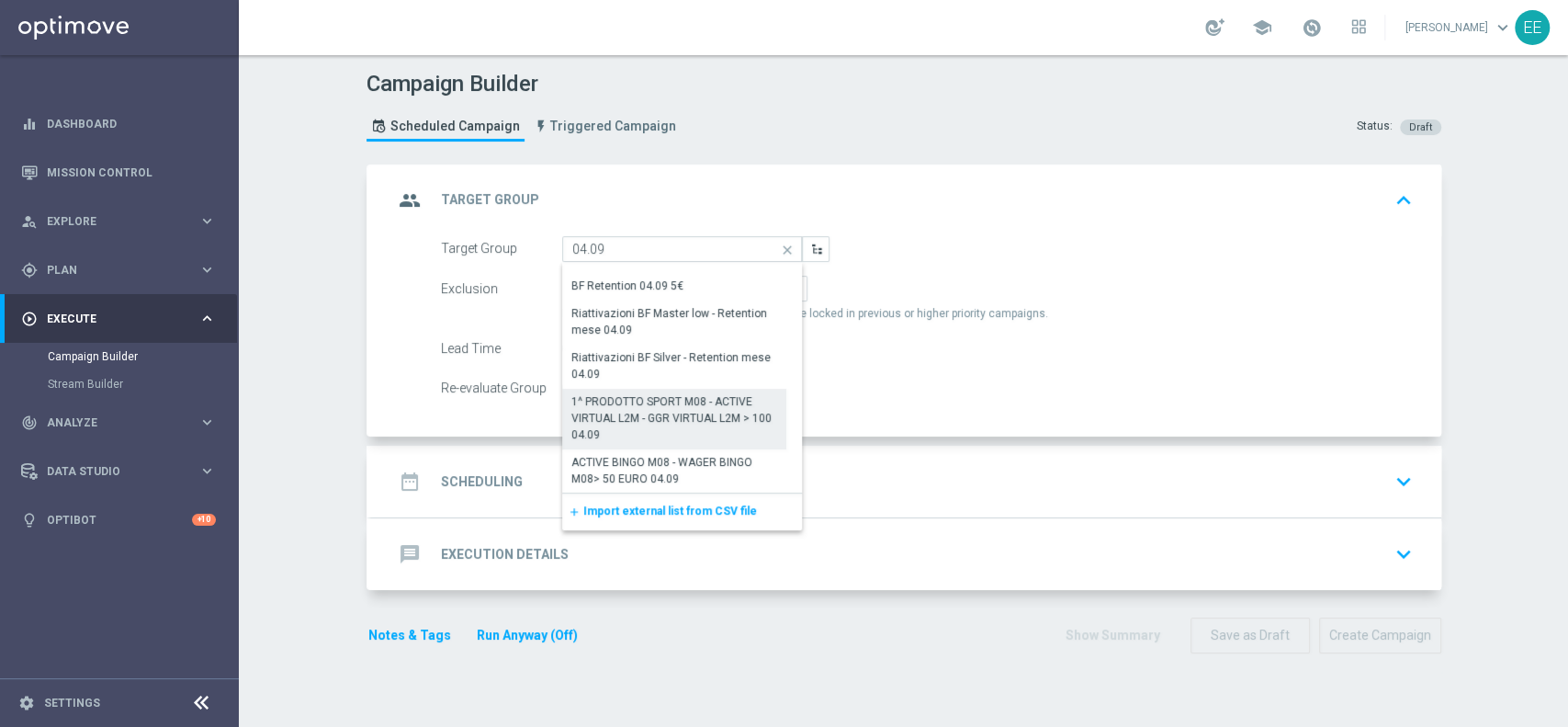
click at [654, 426] on div "1^ PRODOTTO SPORT M08 - ACTIVE VIRTUAL L2M - GGR VIRTUAL L2M > 100 04.09" at bounding box center [674, 418] width 207 height 50
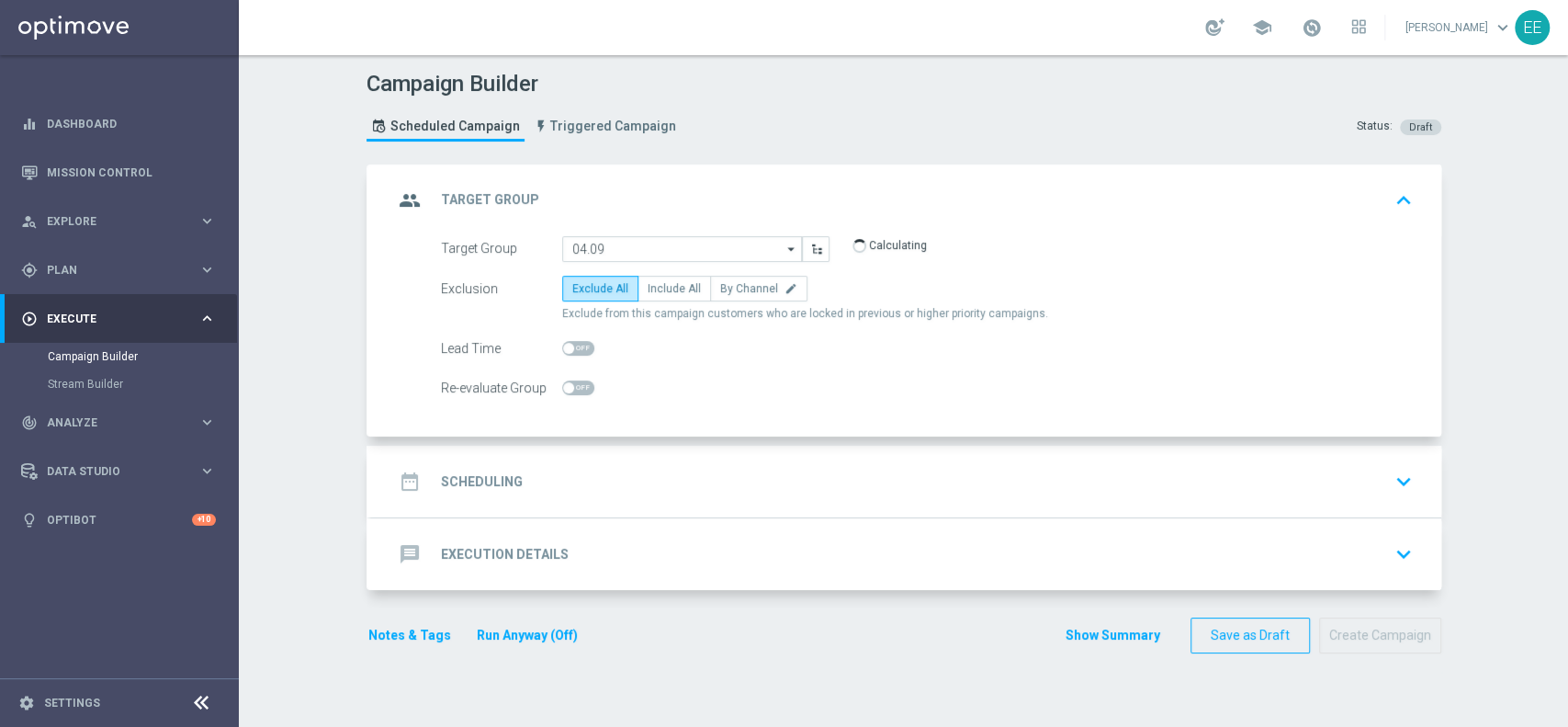
type input "1^ PRODOTTO SPORT M08 - ACTIVE VIRTUAL L2M - GGR VIRTUAL L2M > 100 04.09"
click at [668, 282] on span "Include All" at bounding box center [674, 288] width 54 height 13
click at [659, 286] on input "Include All" at bounding box center [653, 292] width 12 height 12
radio input "true"
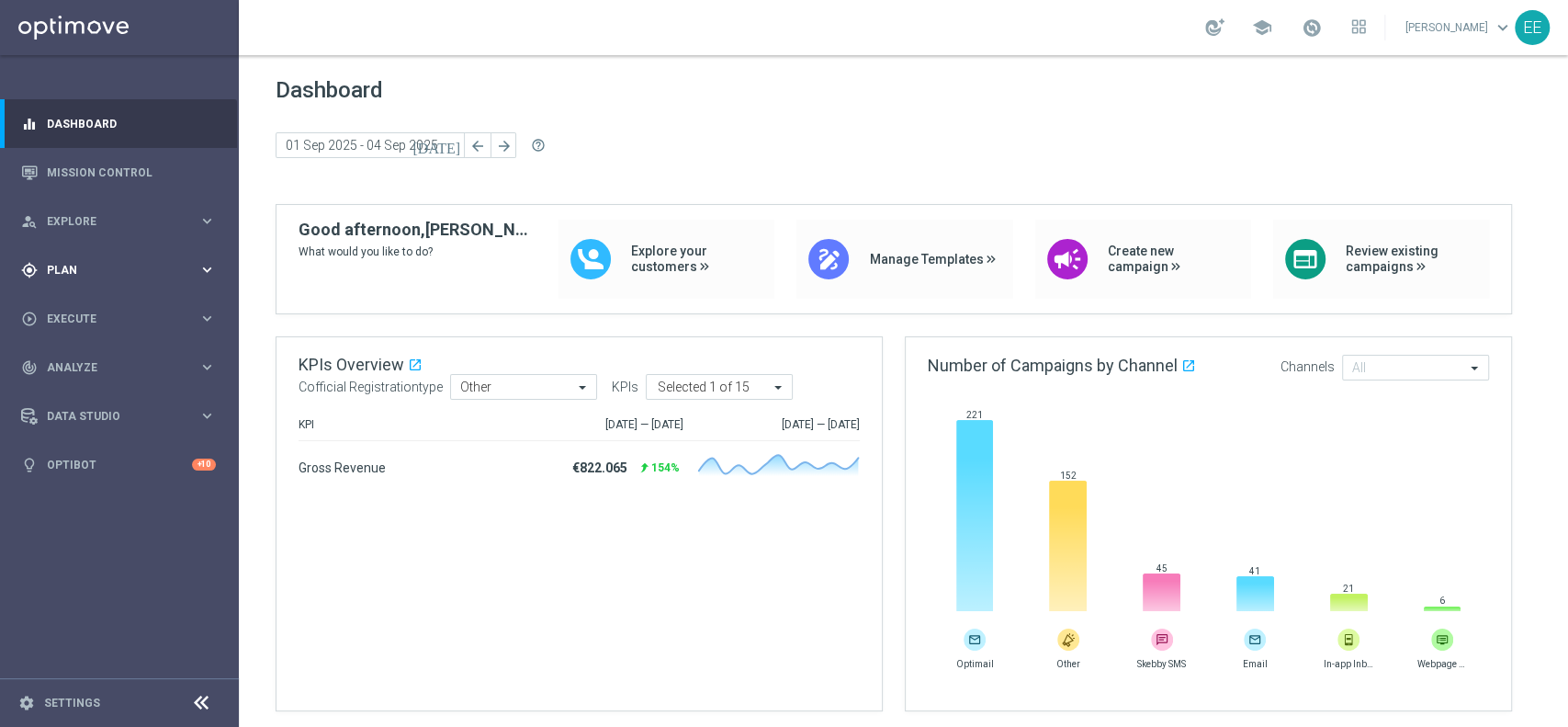
click at [68, 260] on div "gps_fixed Plan keyboard_arrow_right" at bounding box center [118, 269] width 237 height 49
click at [93, 307] on link "Target Groups" at bounding box center [119, 307] width 143 height 15
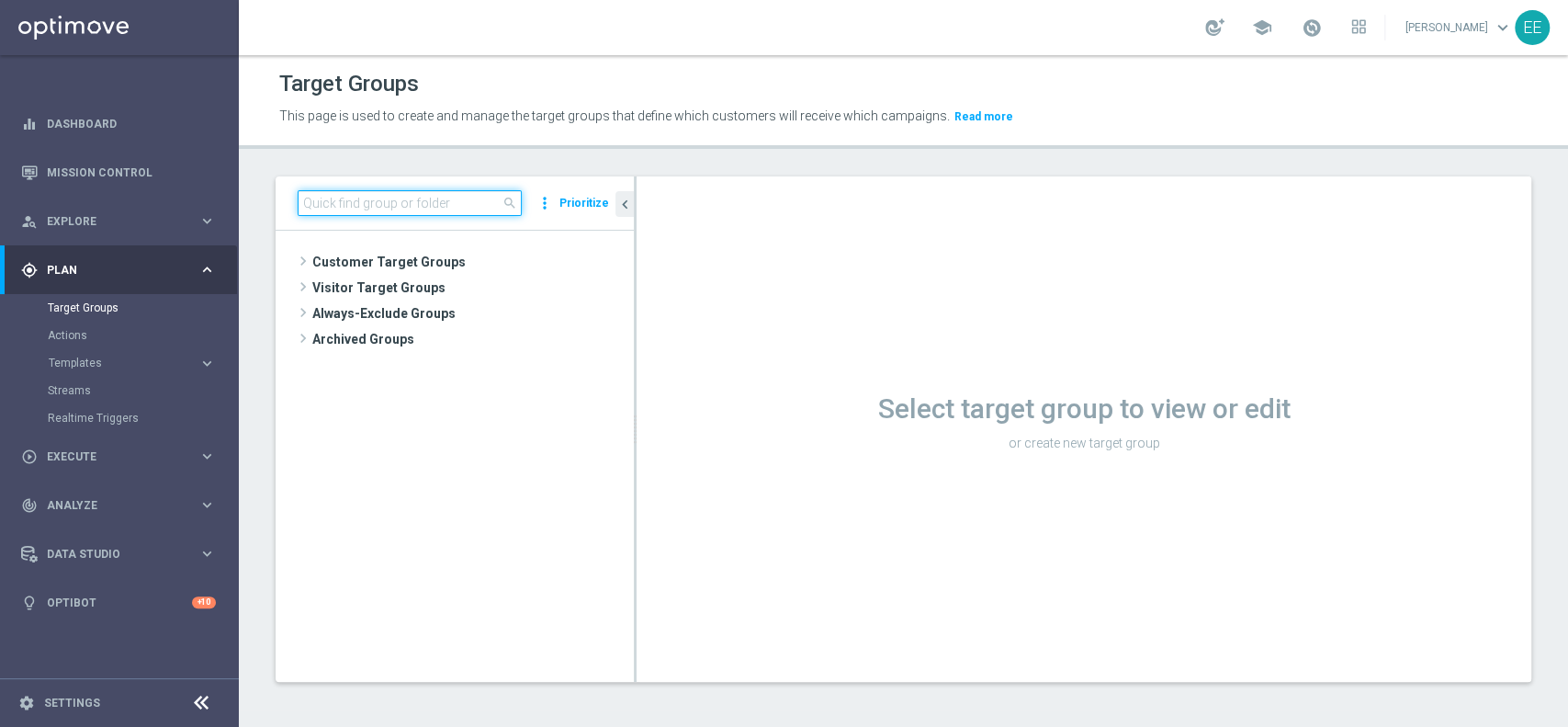
click at [383, 202] on input at bounding box center [410, 203] width 224 height 26
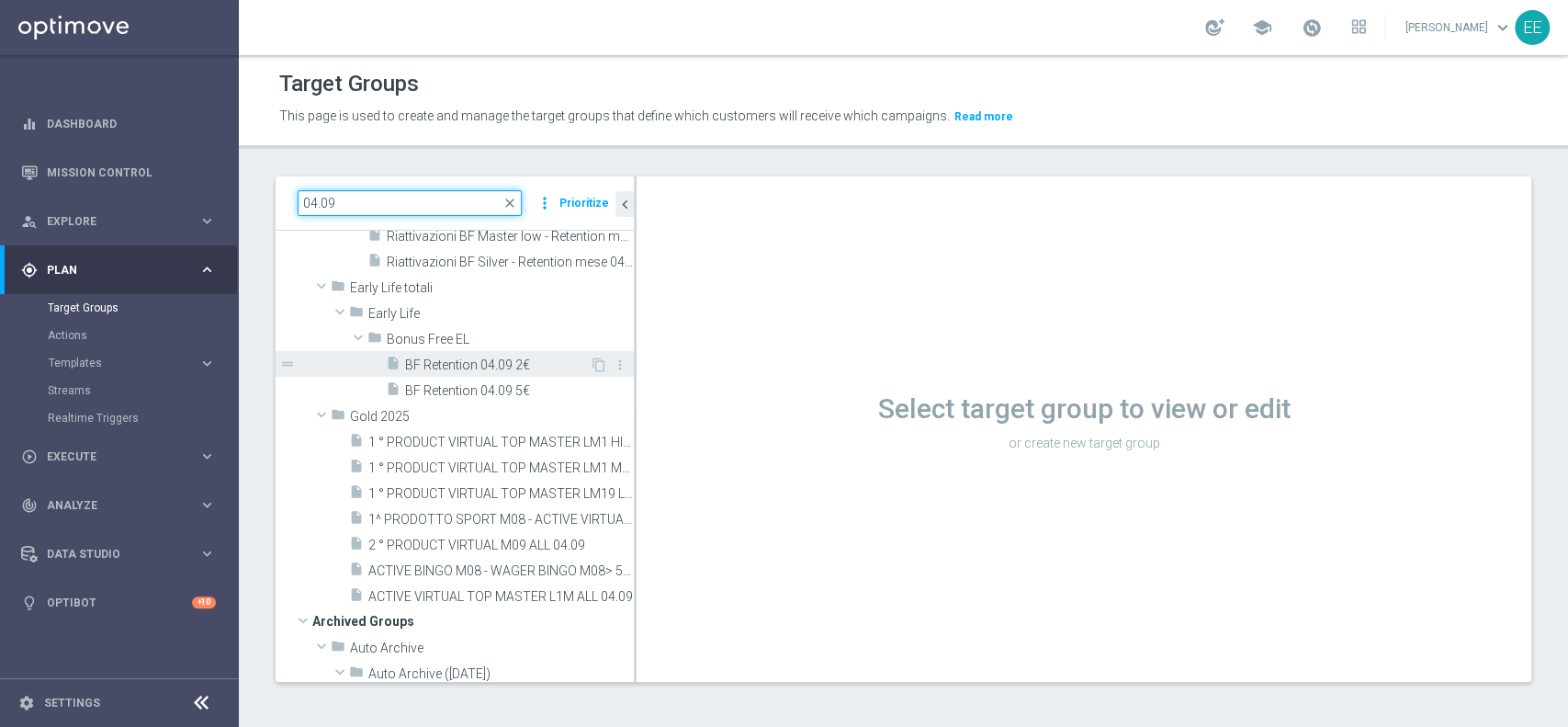
scroll to position [107, 0]
type input "04.09"
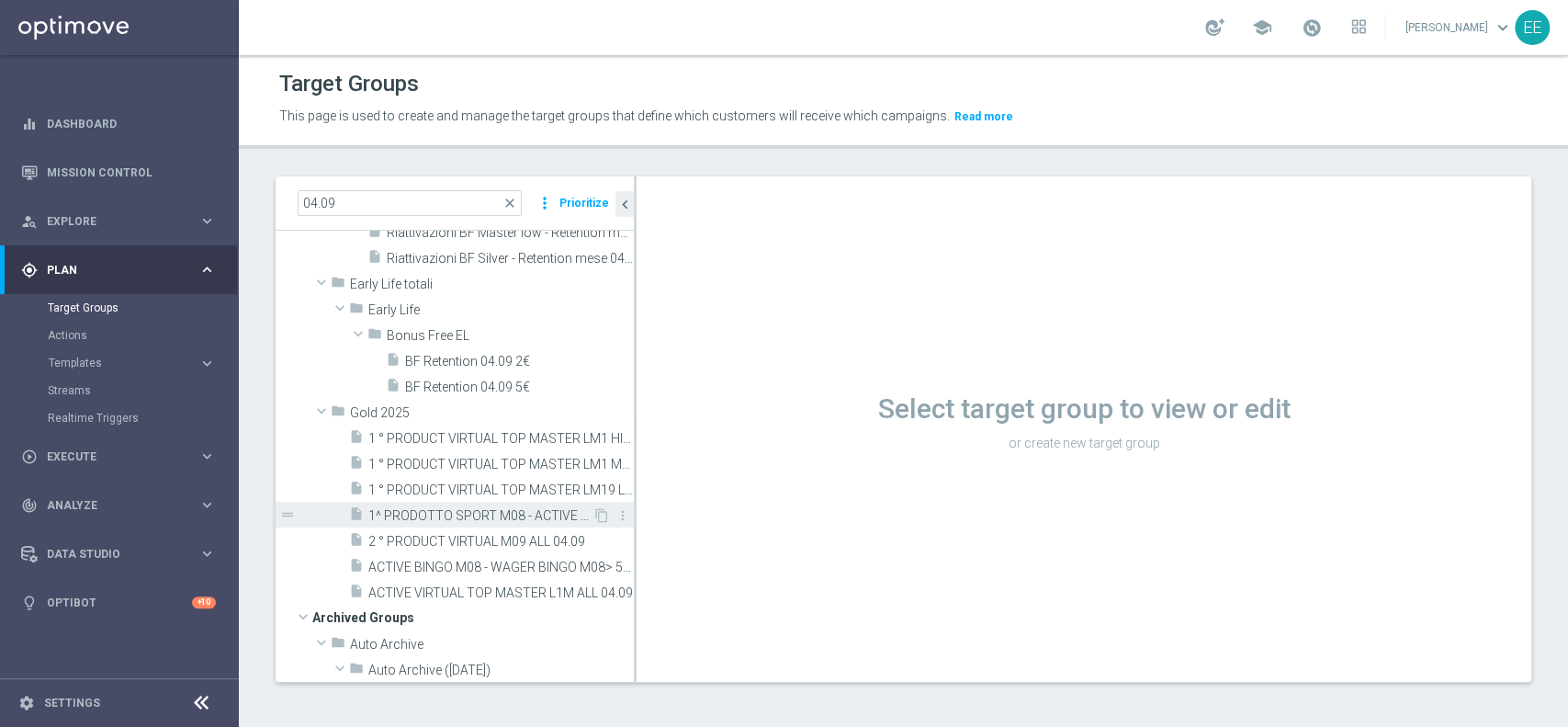
click at [485, 520] on span "1^ PRODOTTO SPORT M08 - ACTIVE VIRTUAL L2M - GGR VIRTUAL L2M > 100 04.09" at bounding box center [481, 515] width 224 height 16
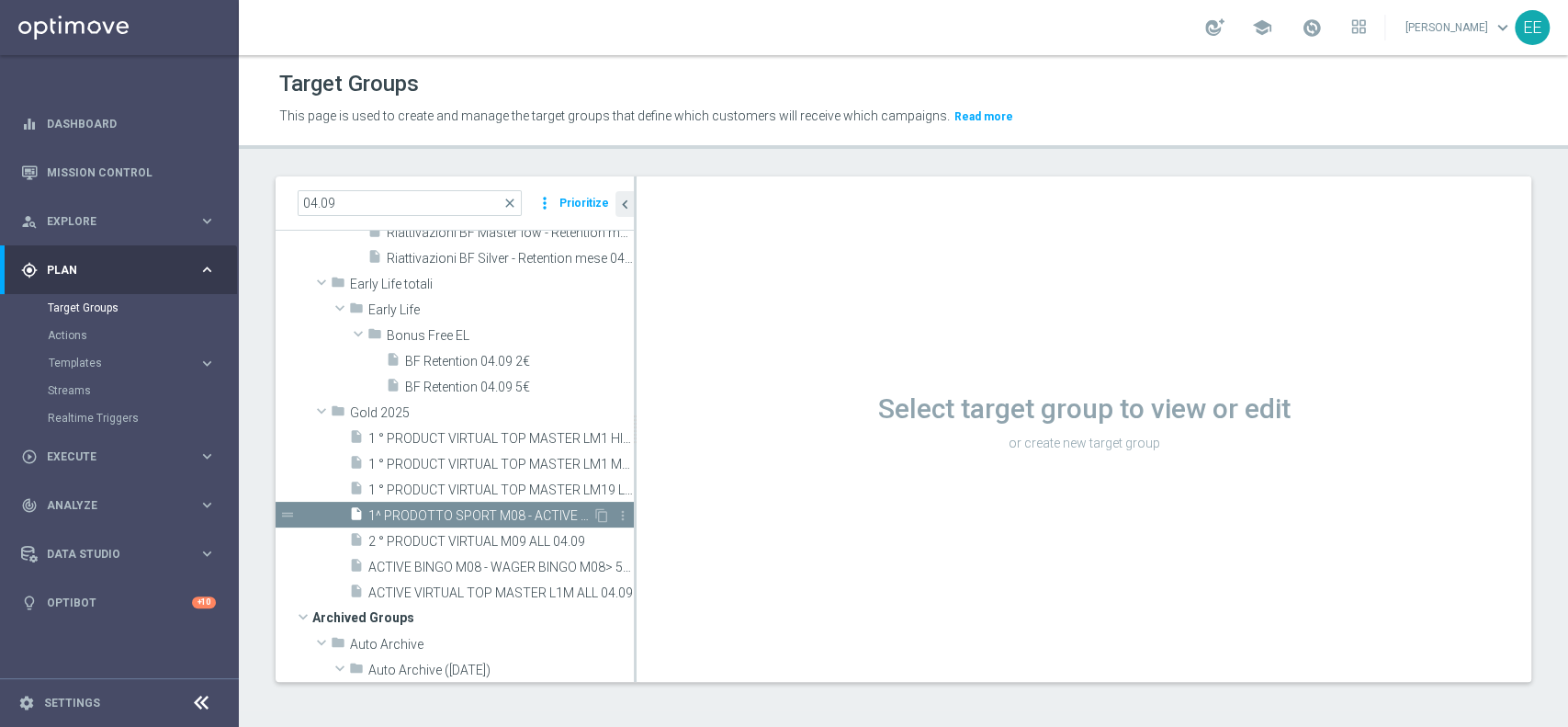
click at [504, 510] on span "1^ PRODOTTO SPORT M08 - ACTIVE VIRTUAL L2M - GGR VIRTUAL L2M > 100 04.09" at bounding box center [481, 515] width 224 height 16
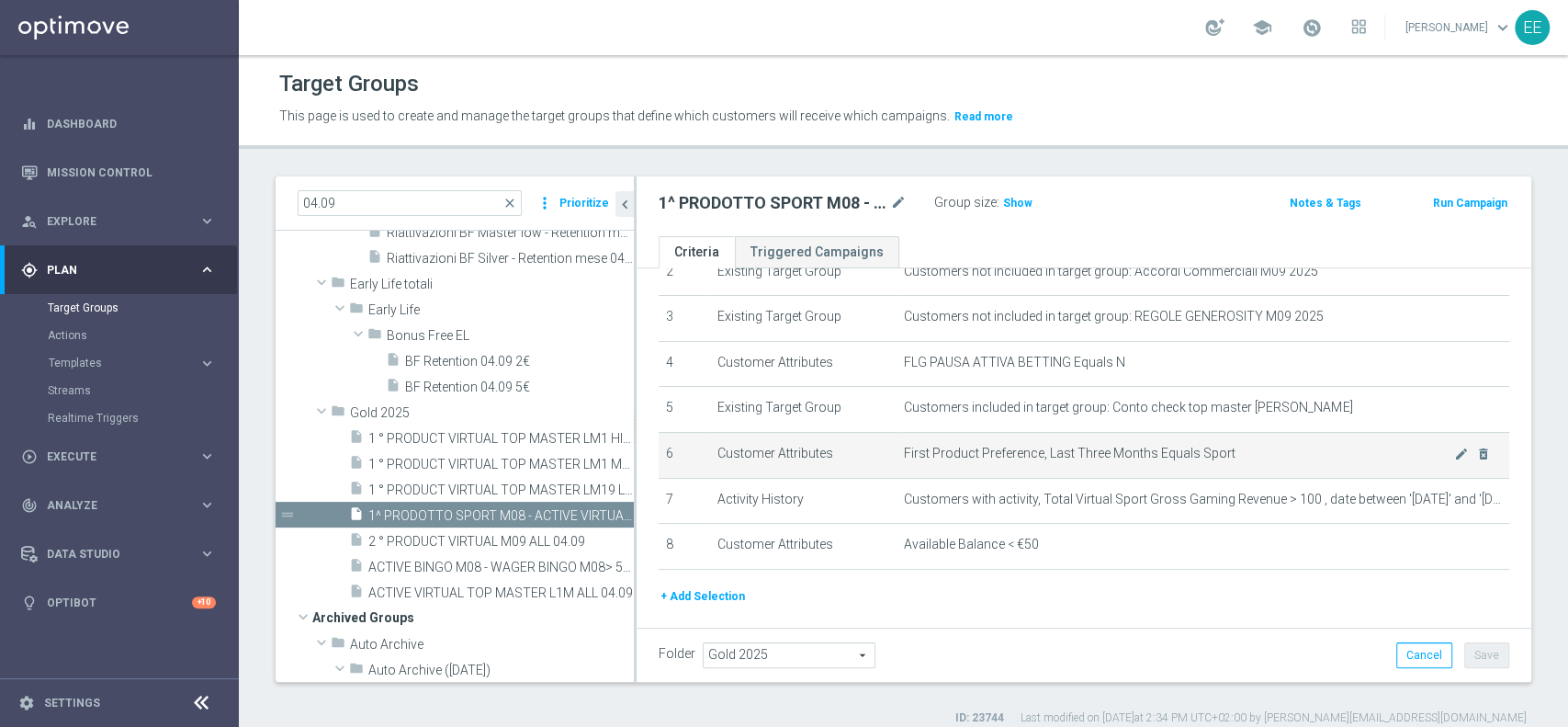
scroll to position [178, 0]
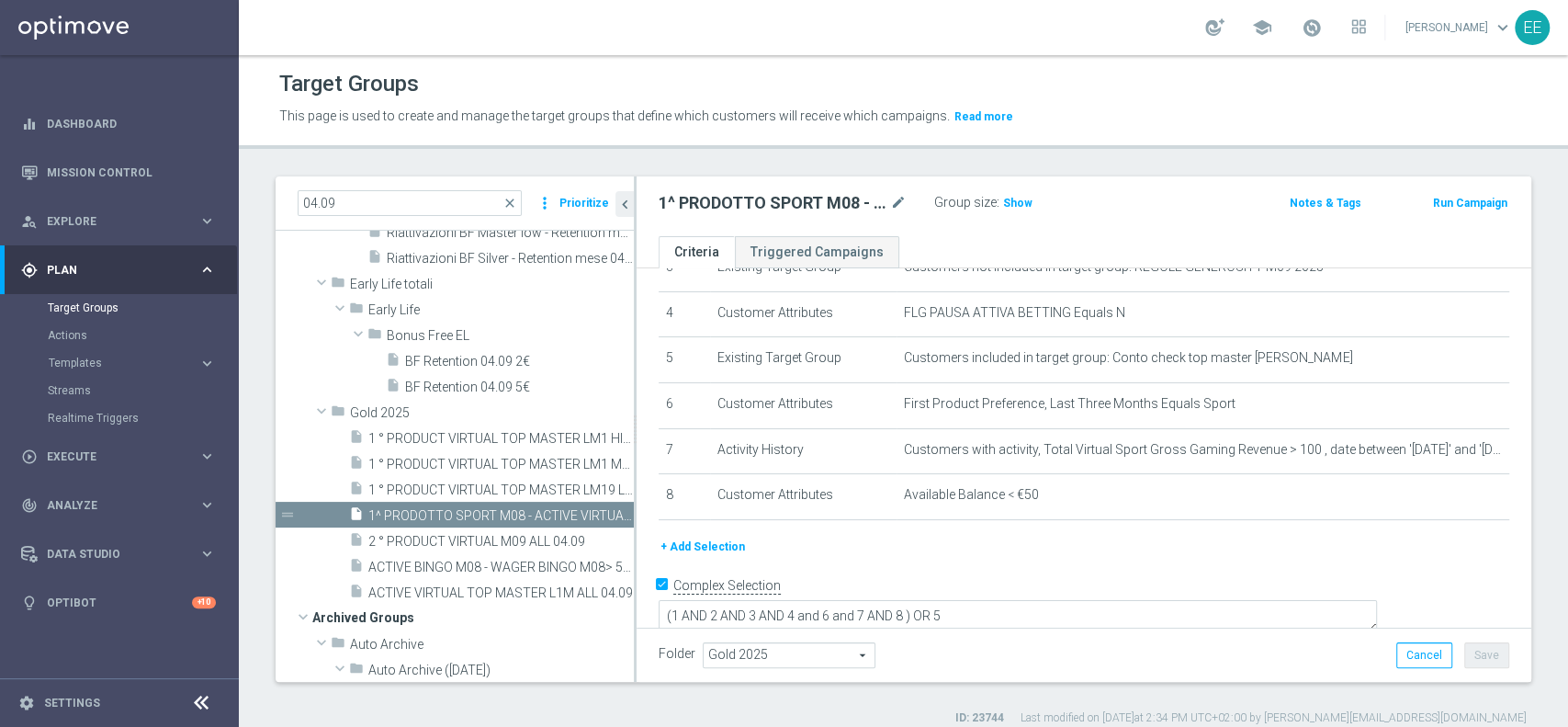
click at [705, 541] on button "+ Add Selection" at bounding box center [702, 546] width 88 height 20
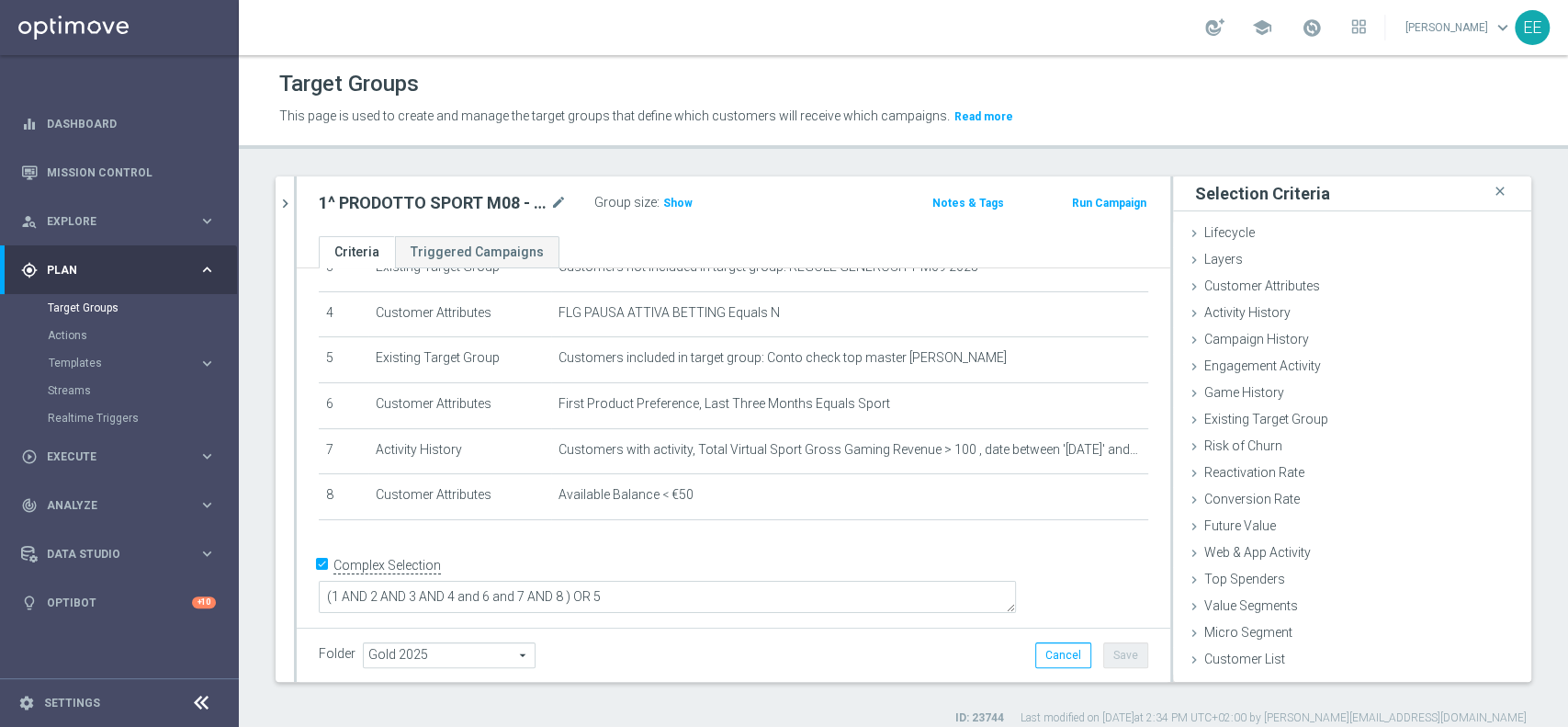
scroll to position [159, 0]
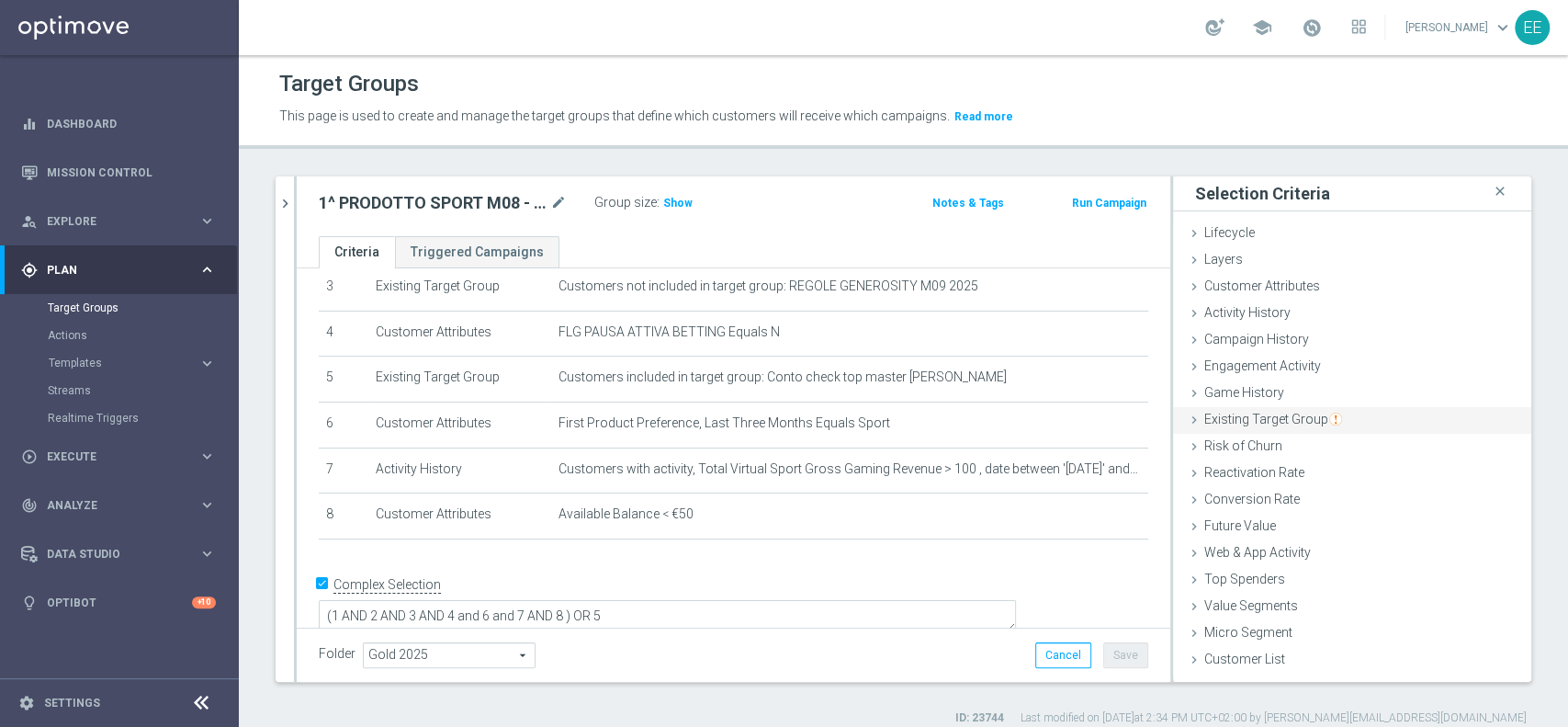
click at [1265, 409] on div "Existing Target Group done" at bounding box center [1352, 421] width 358 height 28
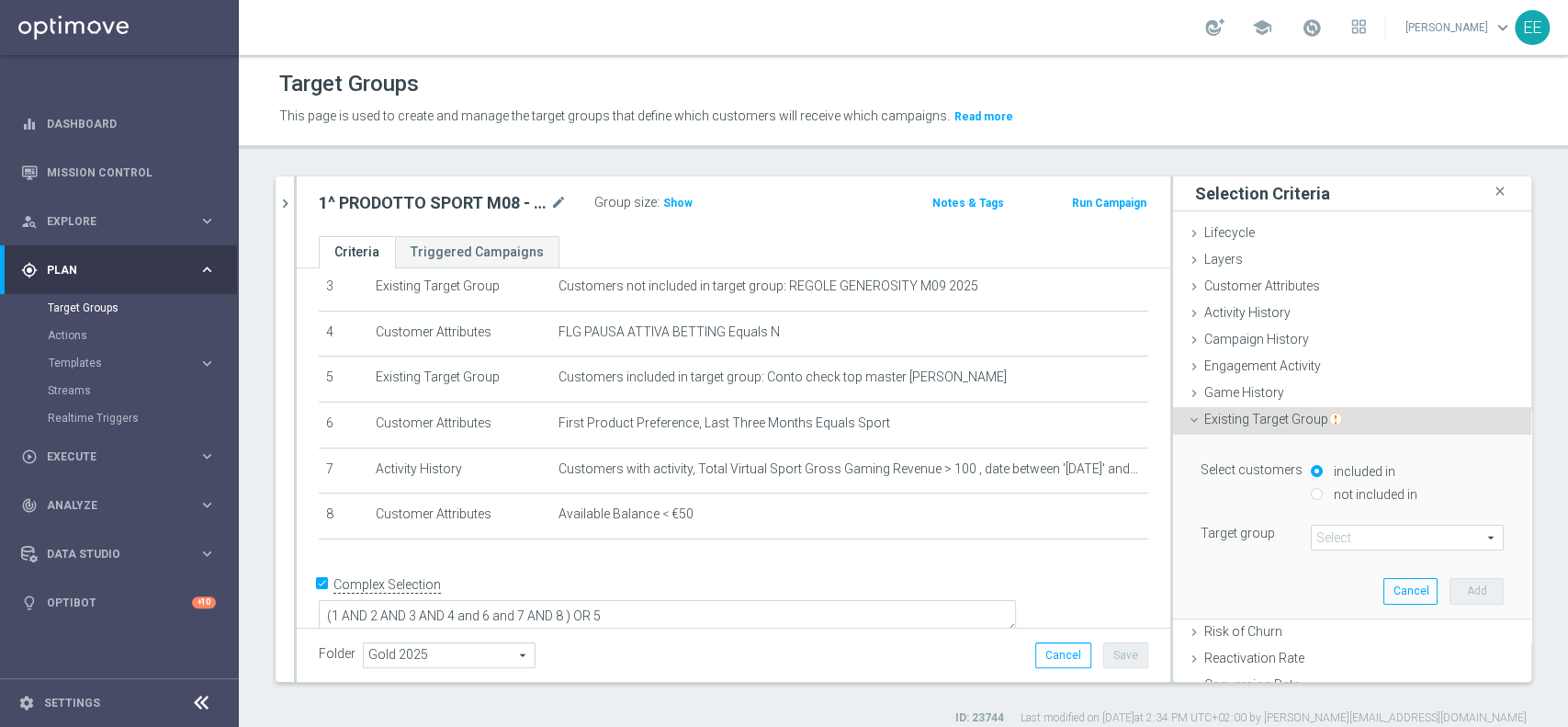
scroll to position [94, 0]
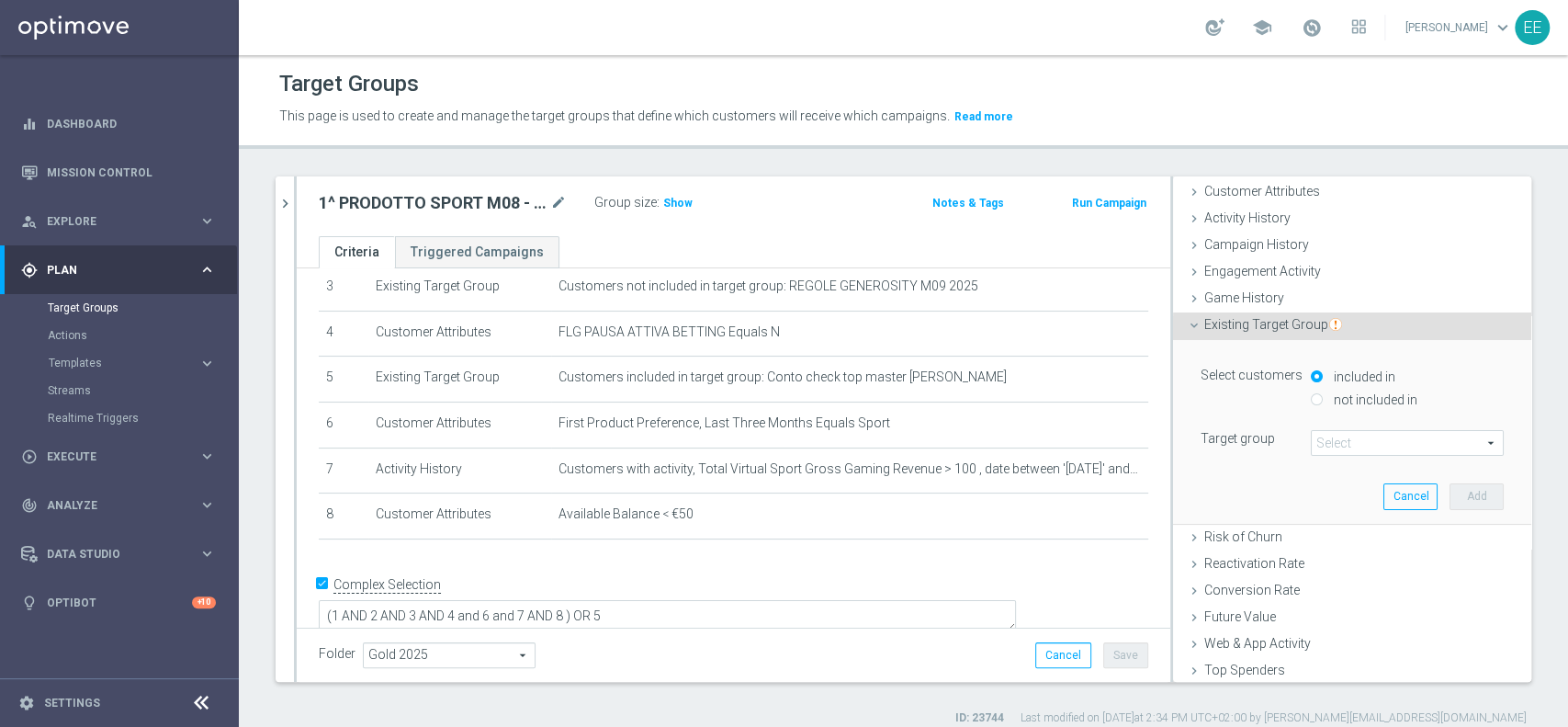
click at [1311, 396] on input "not included in" at bounding box center [1317, 399] width 12 height 12
radio input "true"
click at [1324, 436] on span at bounding box center [1407, 443] width 191 height 24
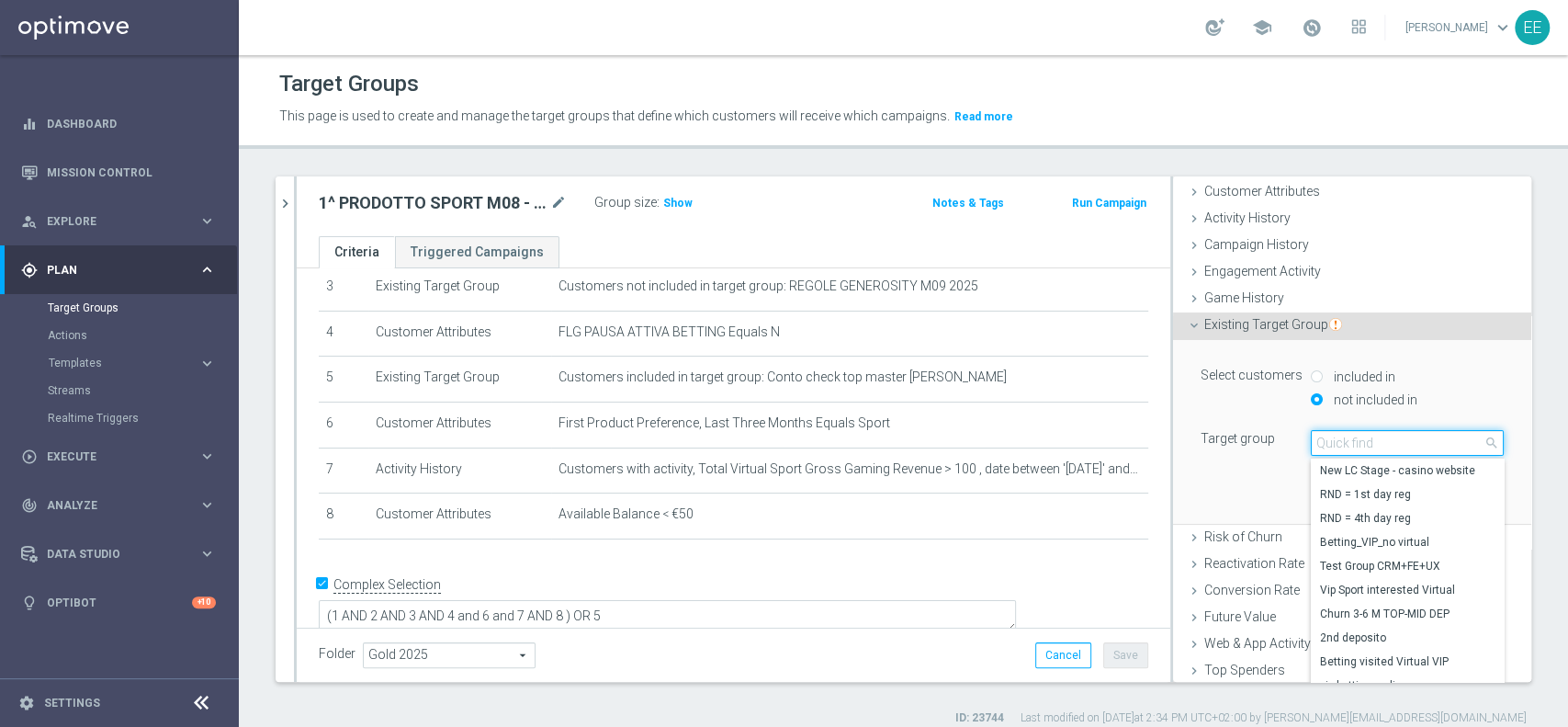
paste input "https://sgc.sisal.it/srvpartner/crmCampaign?camid=31245"
type input "https://sgc.sisal.it/srvpartner/crmCampaign?camid=31245"
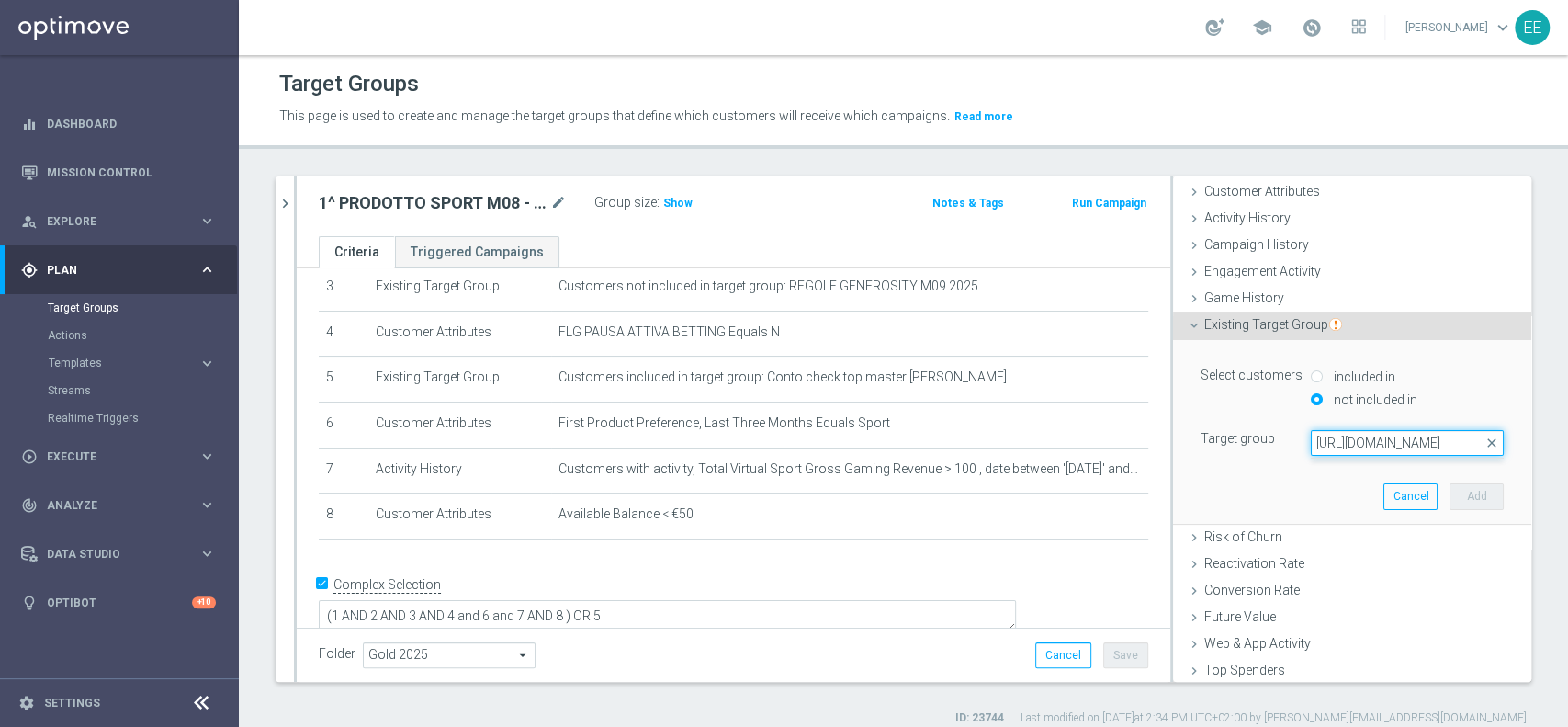
click at [1324, 436] on input "https://sgc.sisal.it/srvpartner/crmCampaign?camid=31245" at bounding box center [1407, 443] width 193 height 26
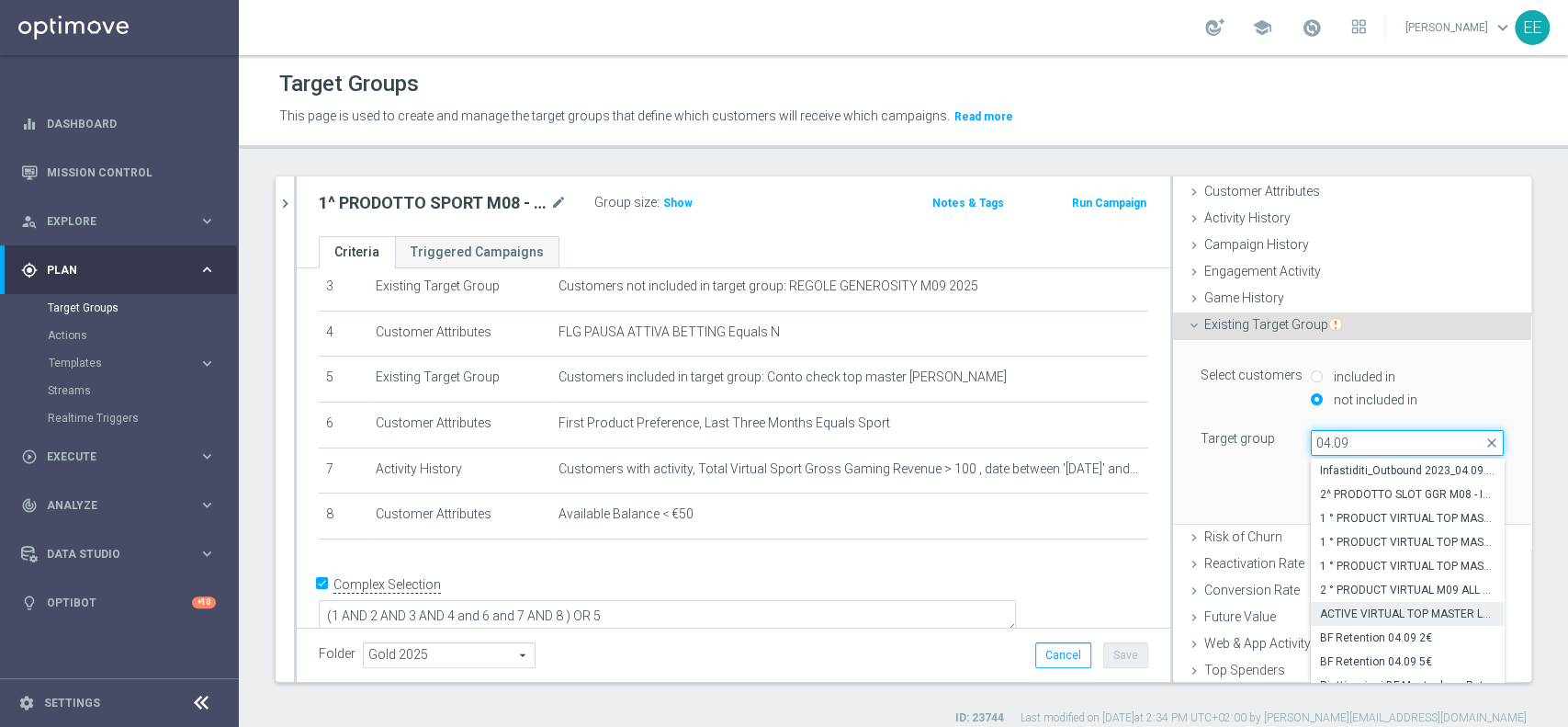
type input "04.09"
click at [1364, 610] on span "ACTIVE VIRTUAL TOP MASTER L1M ALL 04.09" at bounding box center [1407, 613] width 175 height 15
type input "ACTIVE VIRTUAL TOP MASTER L1M ALL 04.09"
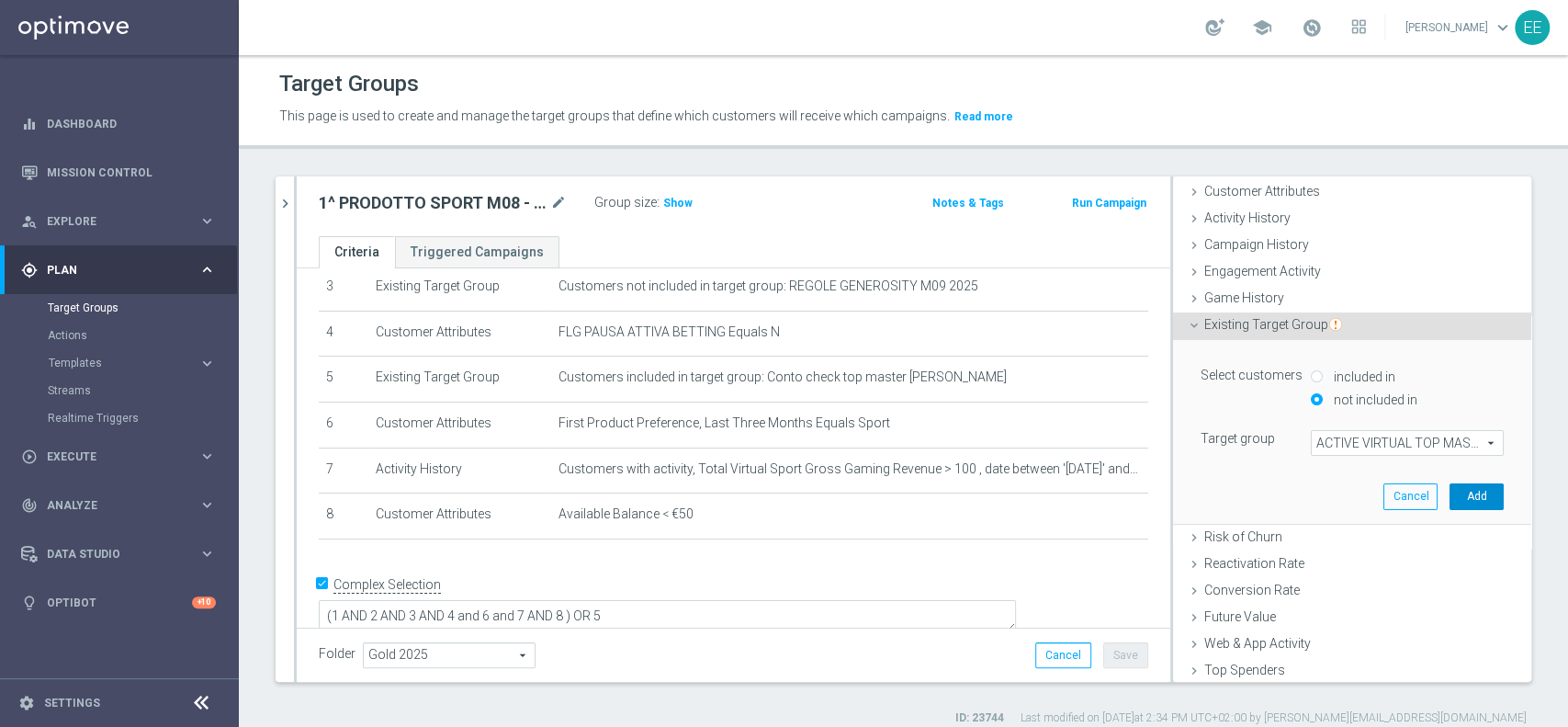
click at [1450, 501] on button "Add" at bounding box center [1477, 497] width 55 height 26
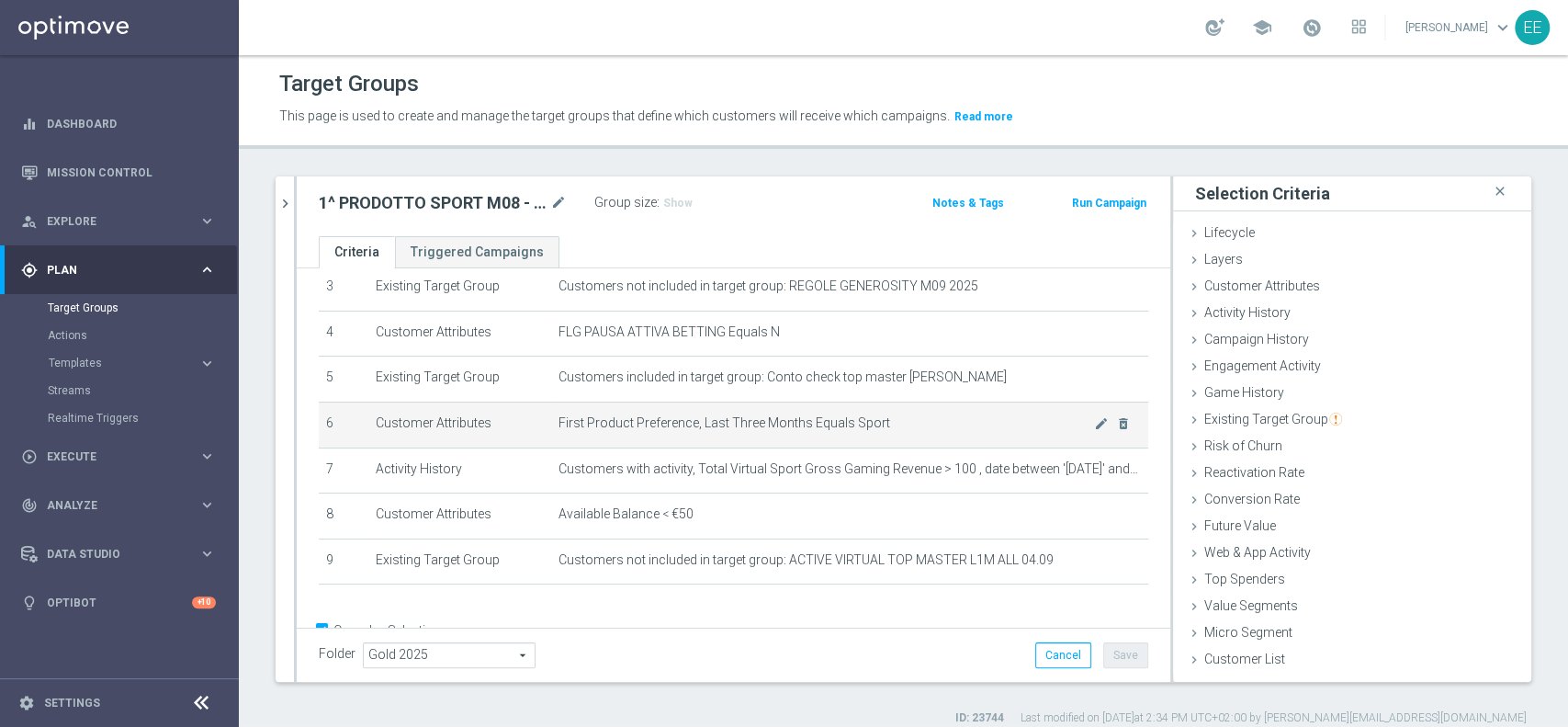
scroll to position [206, 0]
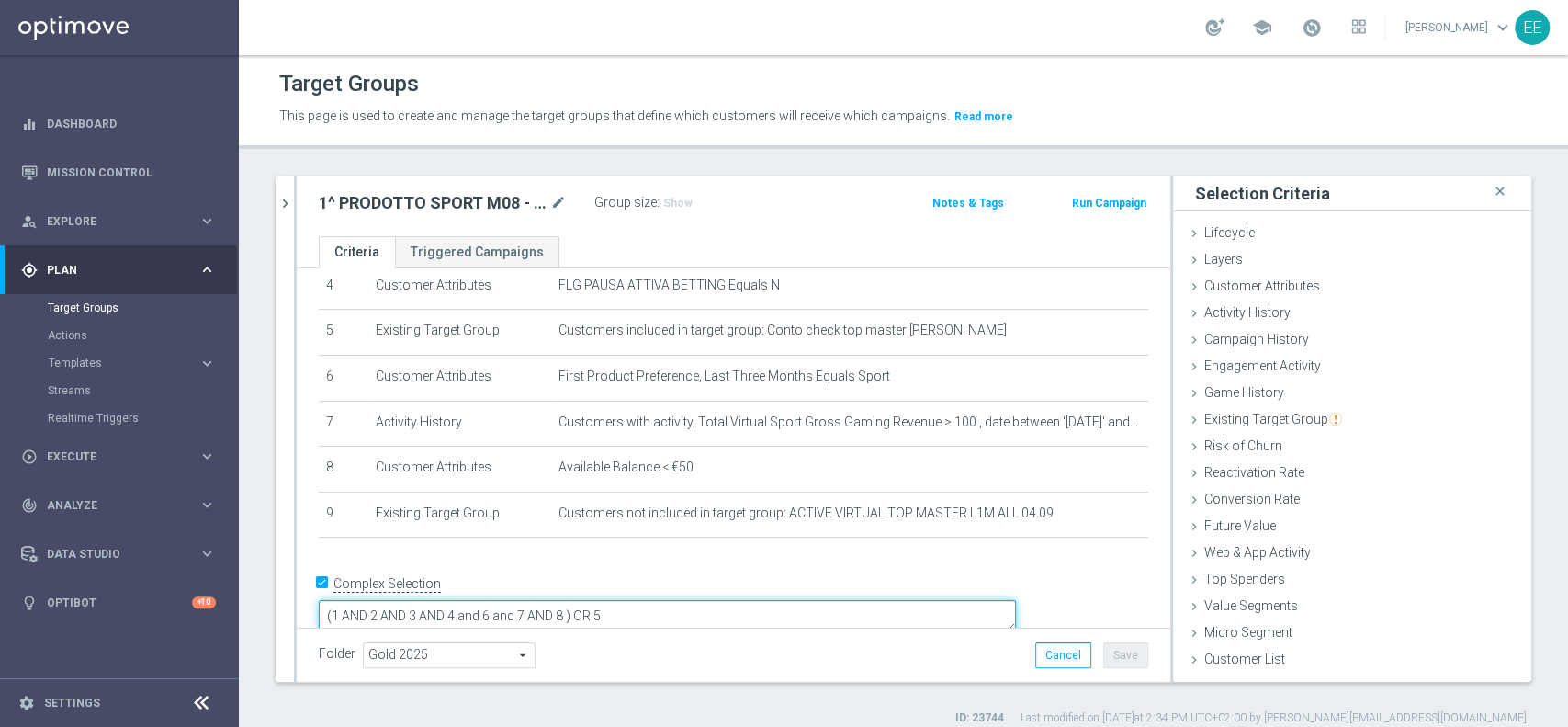
click at [700, 600] on textarea "(1 AND 2 AND 3 AND 4 and 6 and 7 AND 8 ) OR 5" at bounding box center [667, 616] width 697 height 32
click at [691, 600] on textarea "(1 AND 2 AND 3 AND 4 and 6 and 7 AND 8 ) OR 5" at bounding box center [667, 616] width 697 height 32
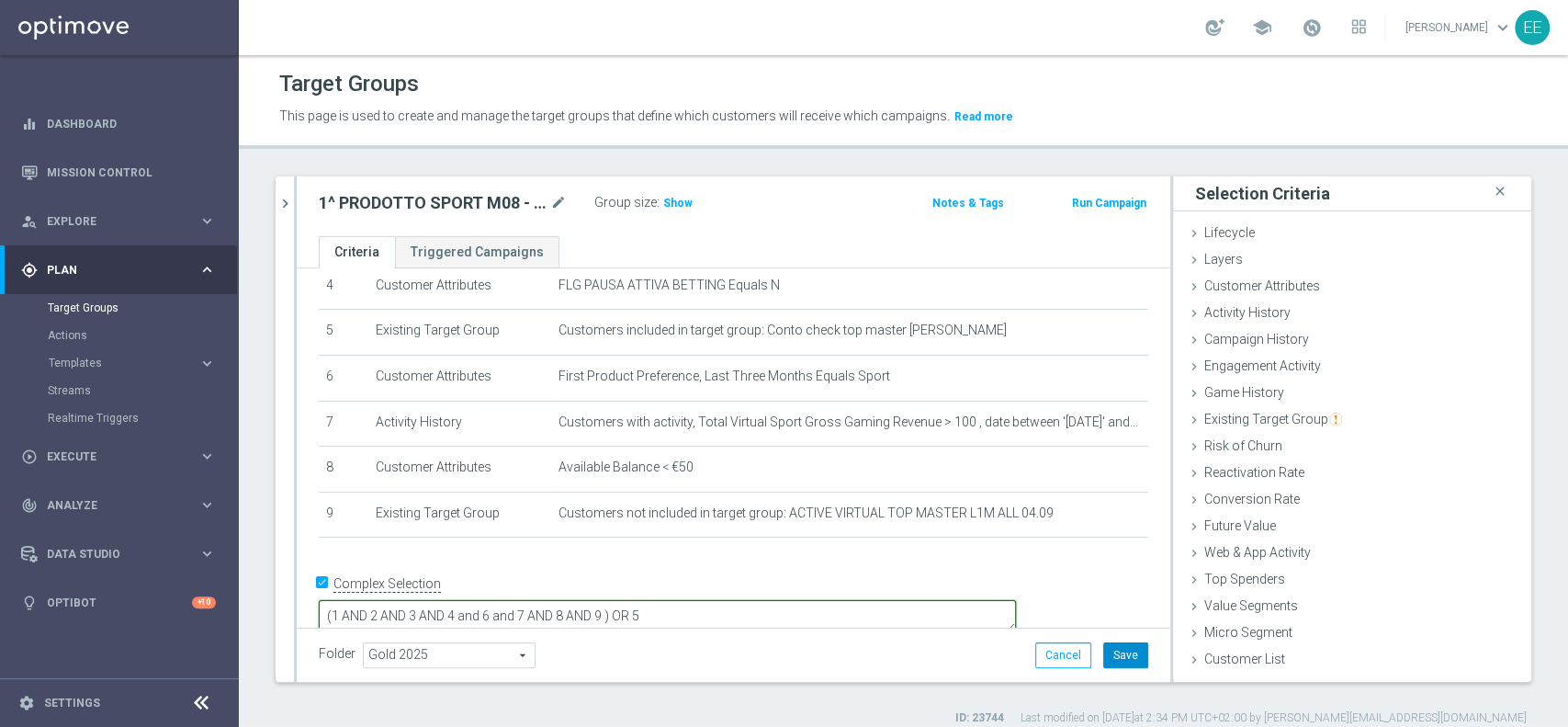
type textarea "(1 AND 2 AND 3 AND 4 and 6 and 7 AND 8 AND 9 ) OR 5"
click at [1114, 654] on button "Save" at bounding box center [1125, 655] width 45 height 26
click at [676, 199] on span "Show" at bounding box center [678, 203] width 30 height 13
click at [1322, 29] on span at bounding box center [1312, 28] width 20 height 20
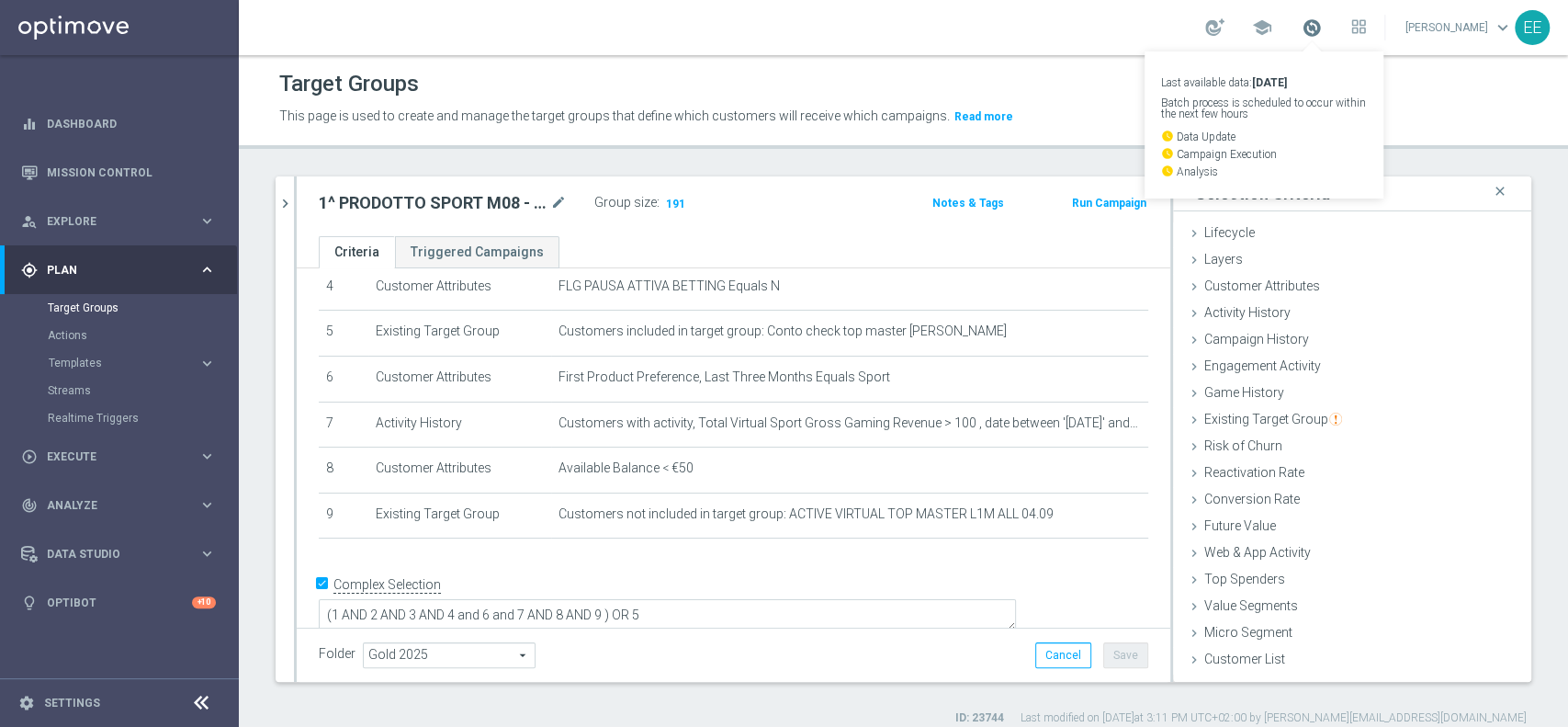
click at [1322, 29] on span at bounding box center [1312, 28] width 20 height 20
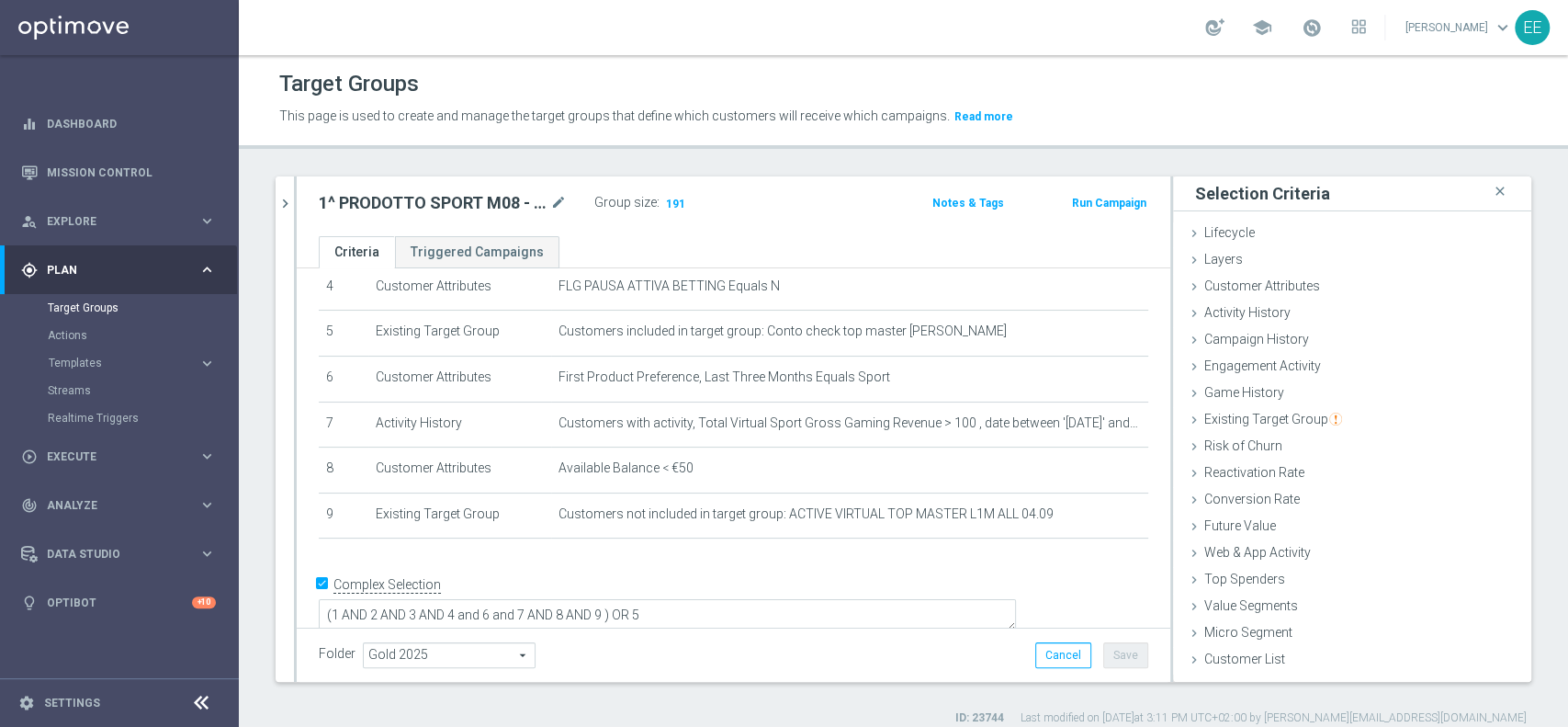
click at [849, 651] on div "Folder Gold 2025 Gold 2025 arrow_drop_down search Cancel Save Saving..." at bounding box center [733, 655] width 829 height 26
click at [275, 212] on button "chevron_right" at bounding box center [284, 204] width 18 height 55
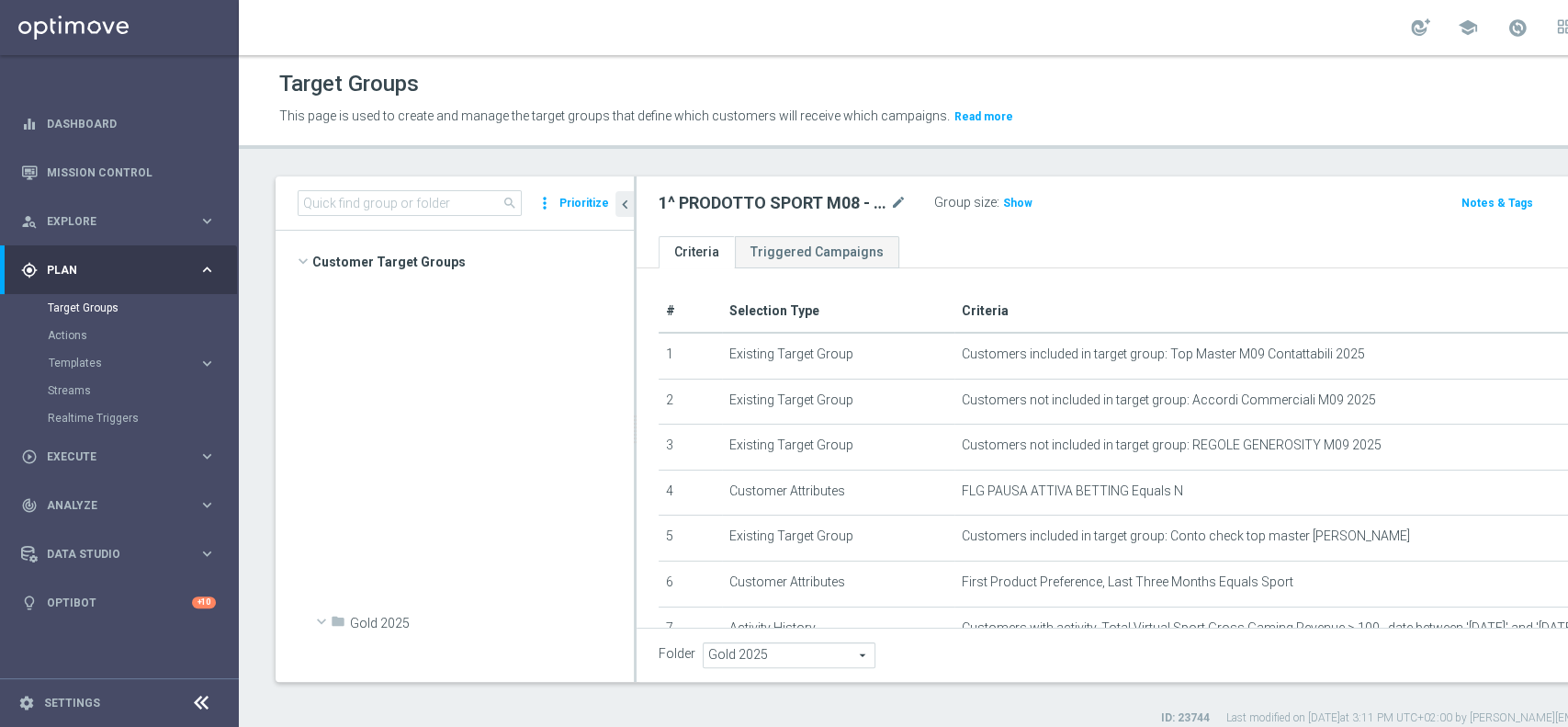
scroll to position [3429, 0]
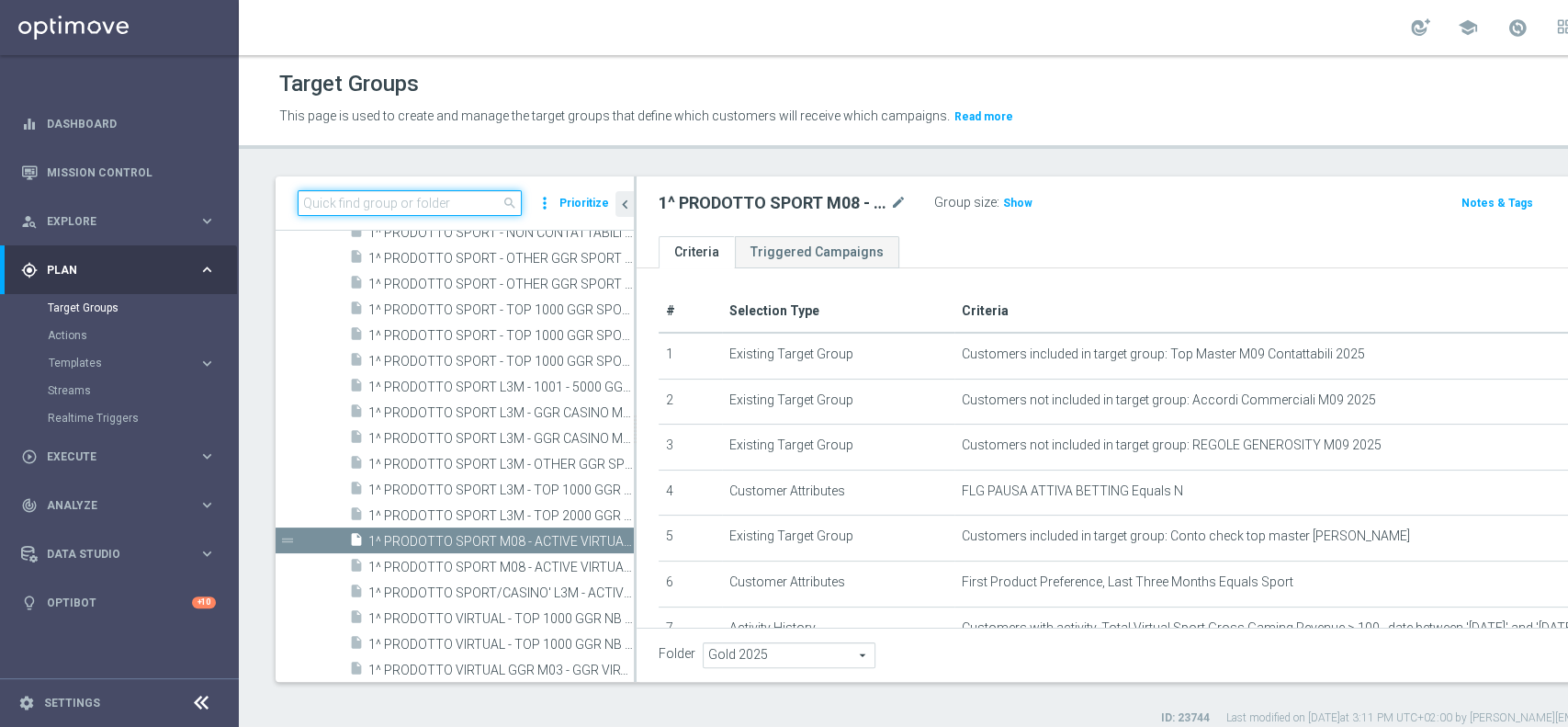
click at [393, 201] on input at bounding box center [410, 203] width 224 height 26
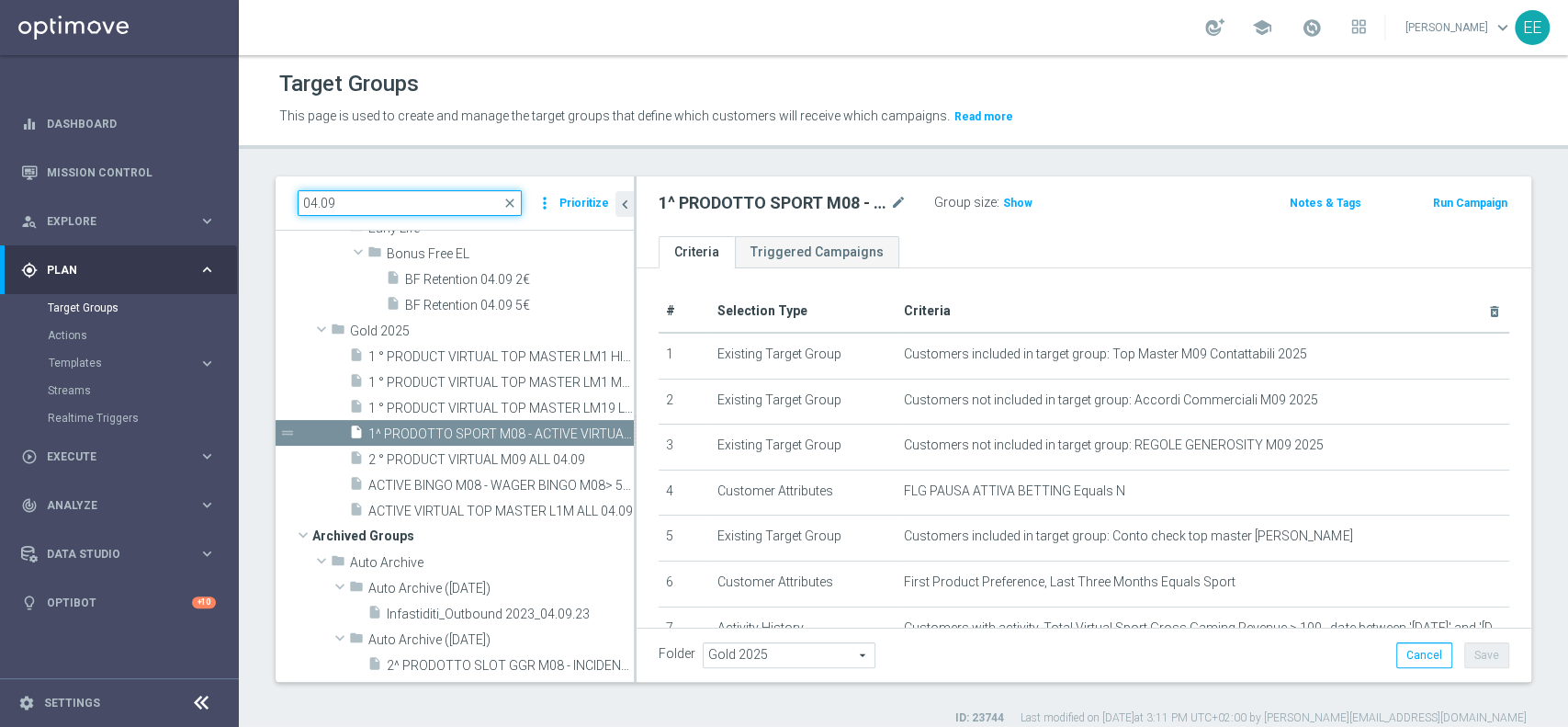
scroll to position [190, 0]
type input "04.09"
click at [1322, 19] on span at bounding box center [1312, 28] width 20 height 20
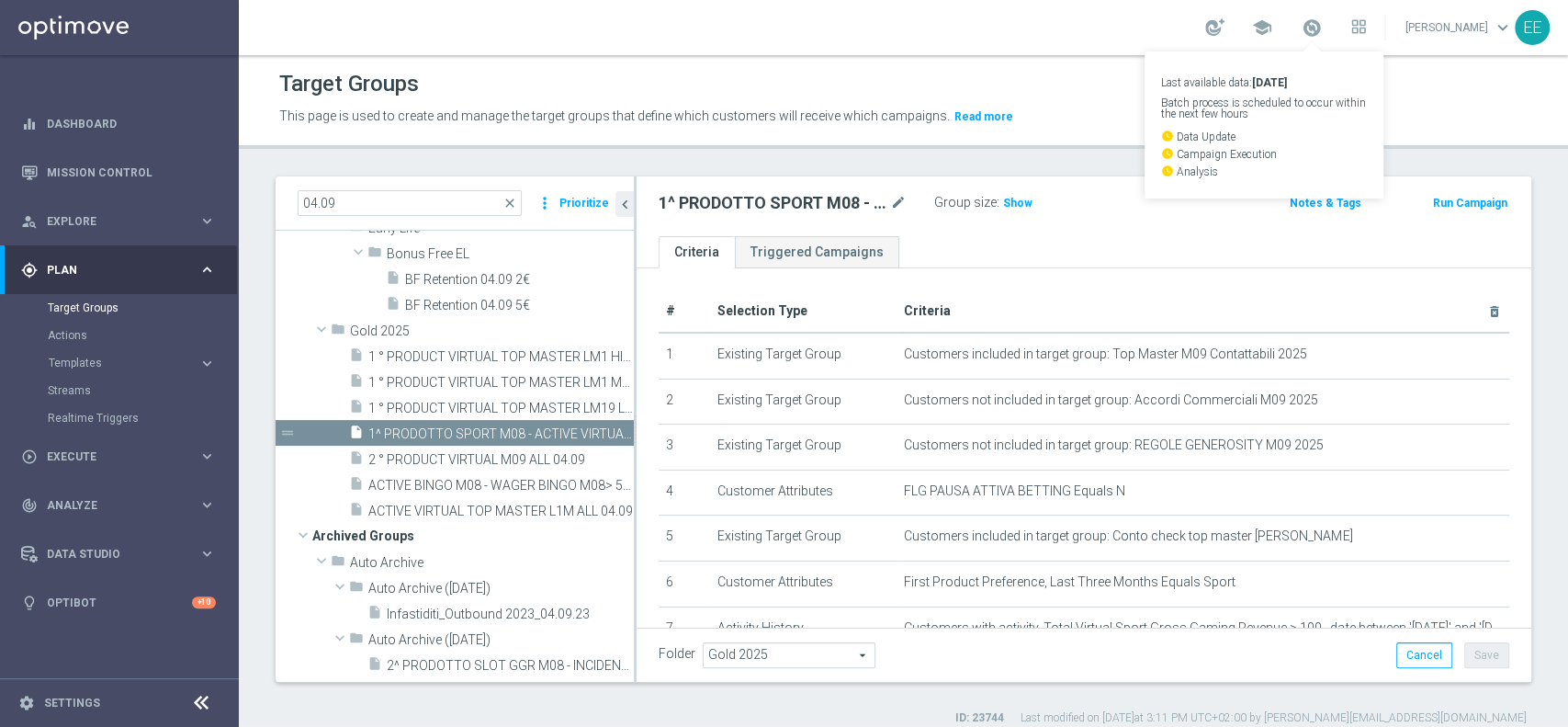
click at [1324, 18] on link "Last available data: 2 Sep 2025 Batch process is scheduled to occur within the …" at bounding box center [1312, 29] width 24 height 30
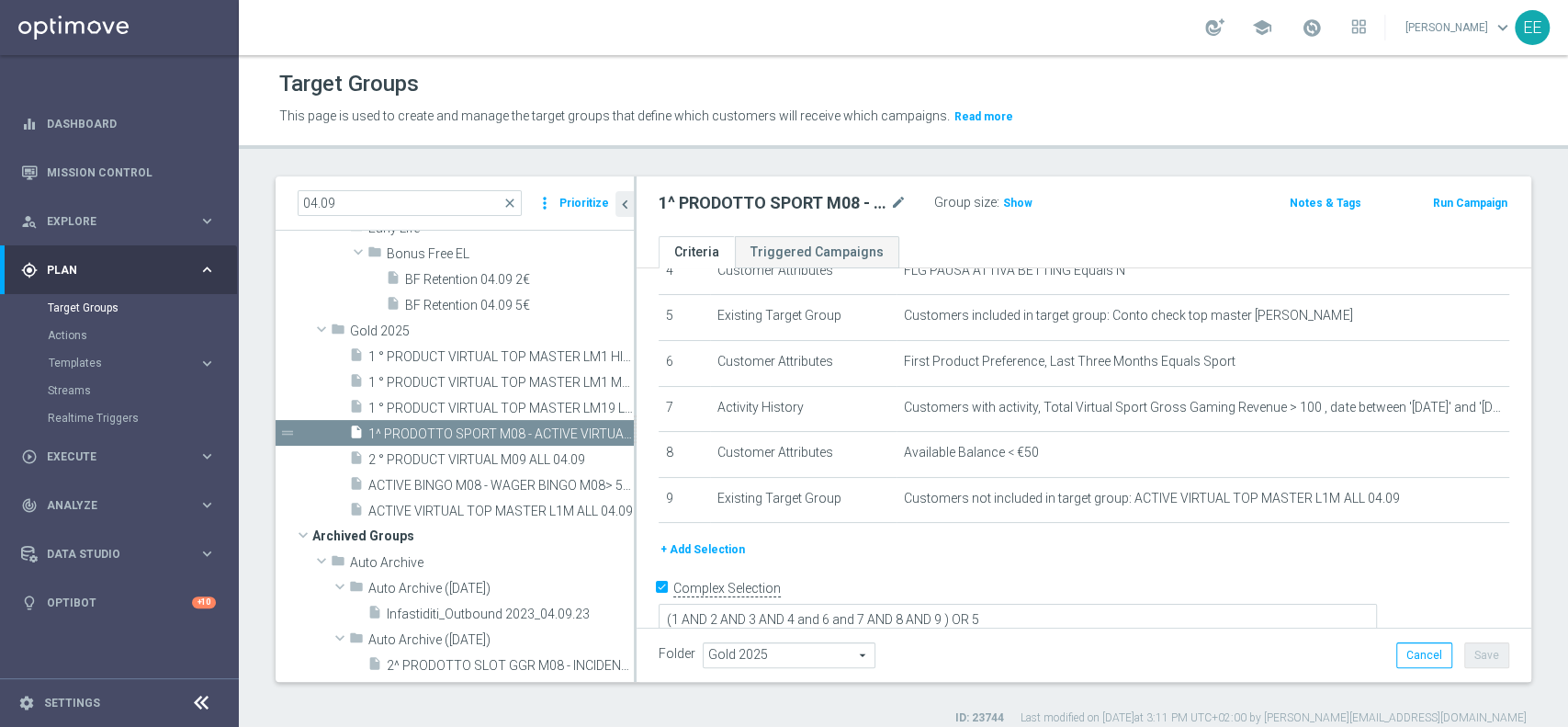
scroll to position [222, 0]
click at [1022, 201] on span "Show" at bounding box center [1018, 203] width 30 height 13
click at [1161, 202] on div "1^ PRODOTTO SPORT M08 - ACTIVE VIRTUAL L2M - GGR VIRTUAL L2M > 100 04.09 mode_e…" at bounding box center [936, 203] width 585 height 26
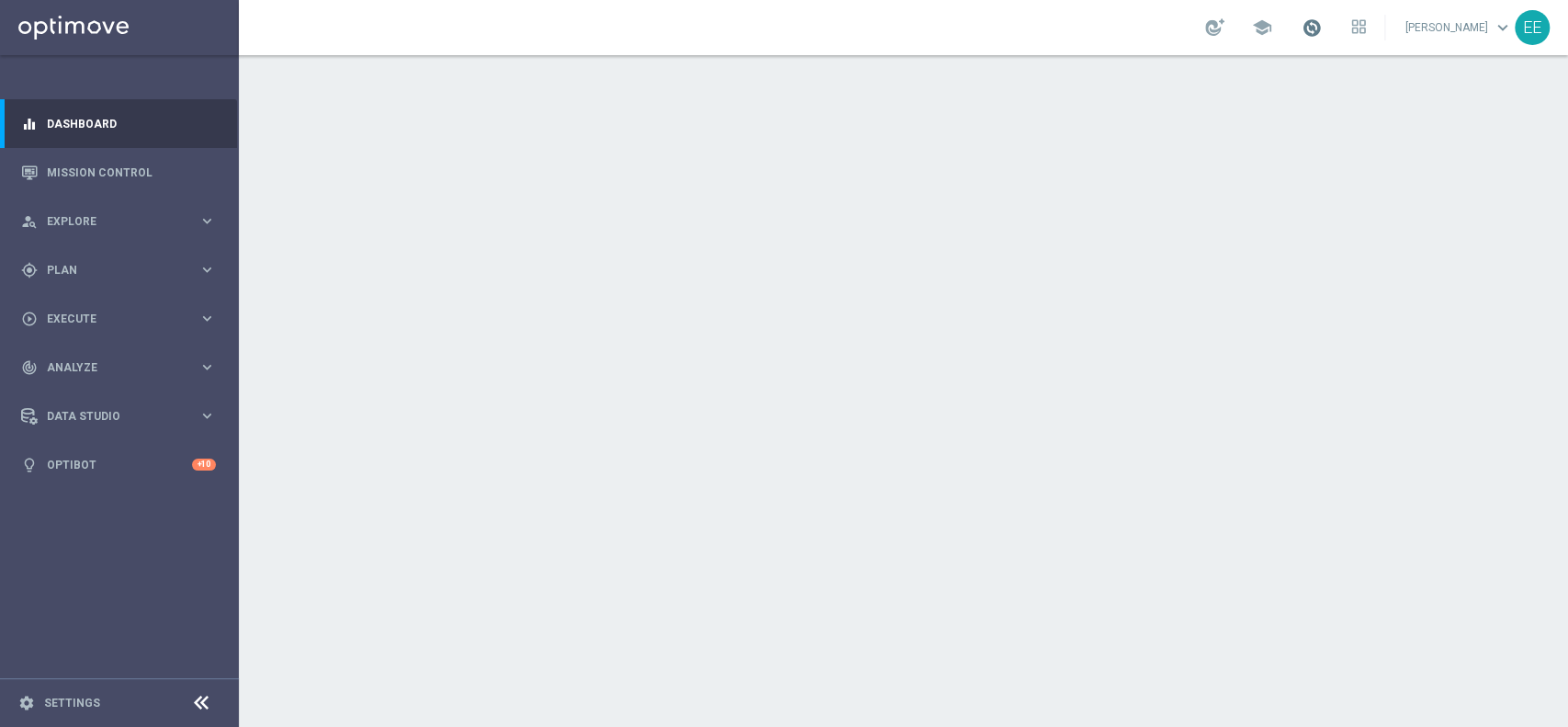
click at [1322, 30] on span at bounding box center [1312, 28] width 20 height 20
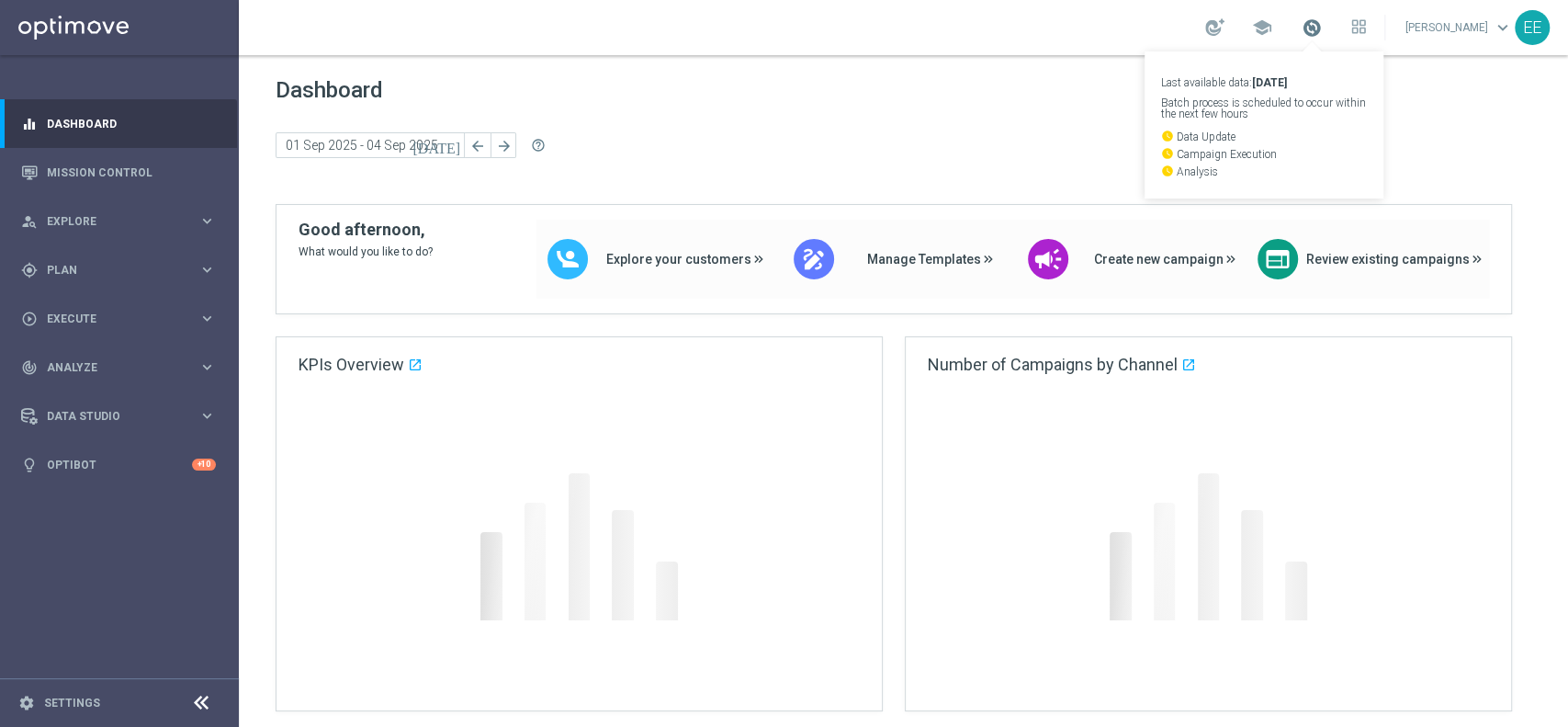
click at [1322, 30] on span at bounding box center [1312, 28] width 20 height 20
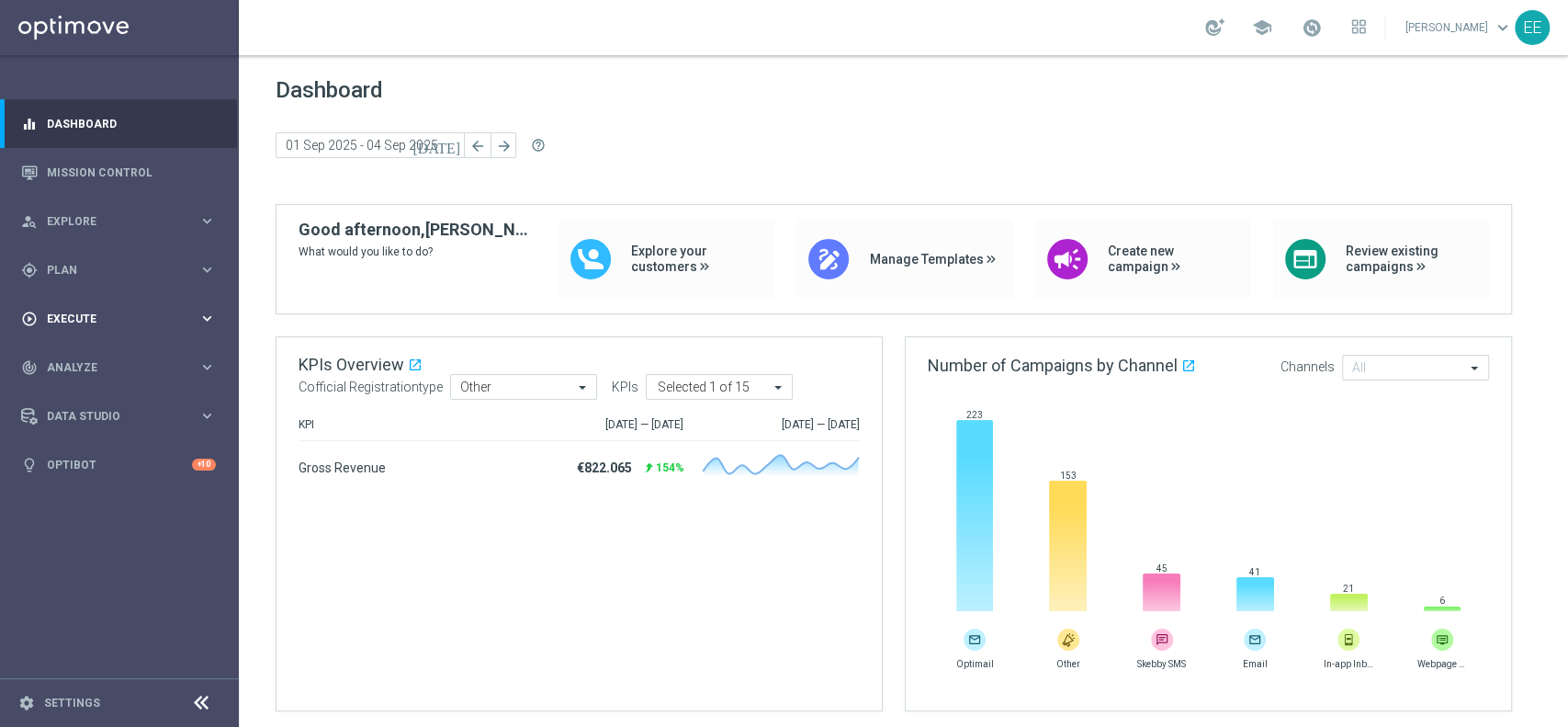
click at [94, 312] on div "play_circle_outline Execute" at bounding box center [109, 319] width 178 height 17
click at [68, 273] on span "Plan" at bounding box center [122, 269] width 152 height 11
click at [101, 309] on link "Target Groups" at bounding box center [119, 307] width 143 height 15
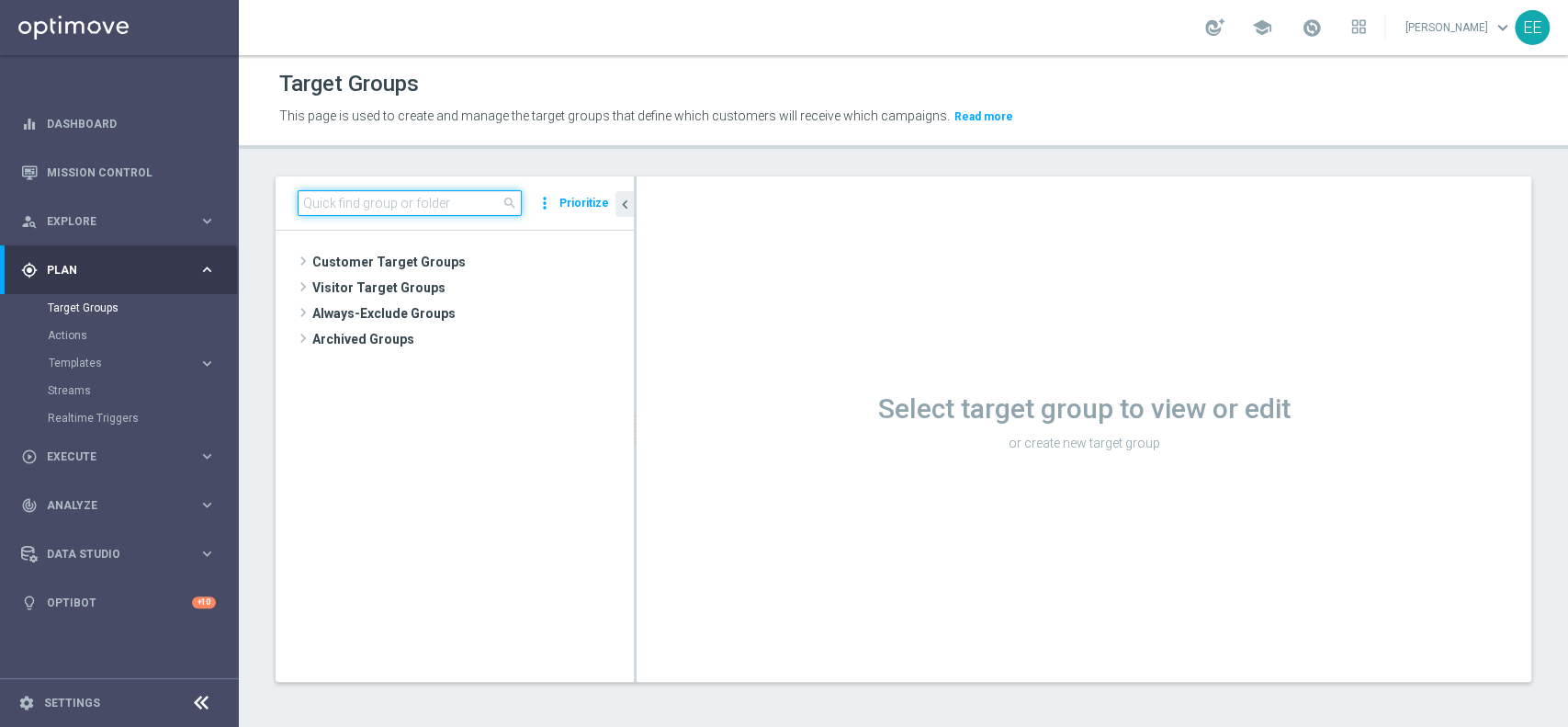
click at [382, 194] on input at bounding box center [410, 203] width 224 height 26
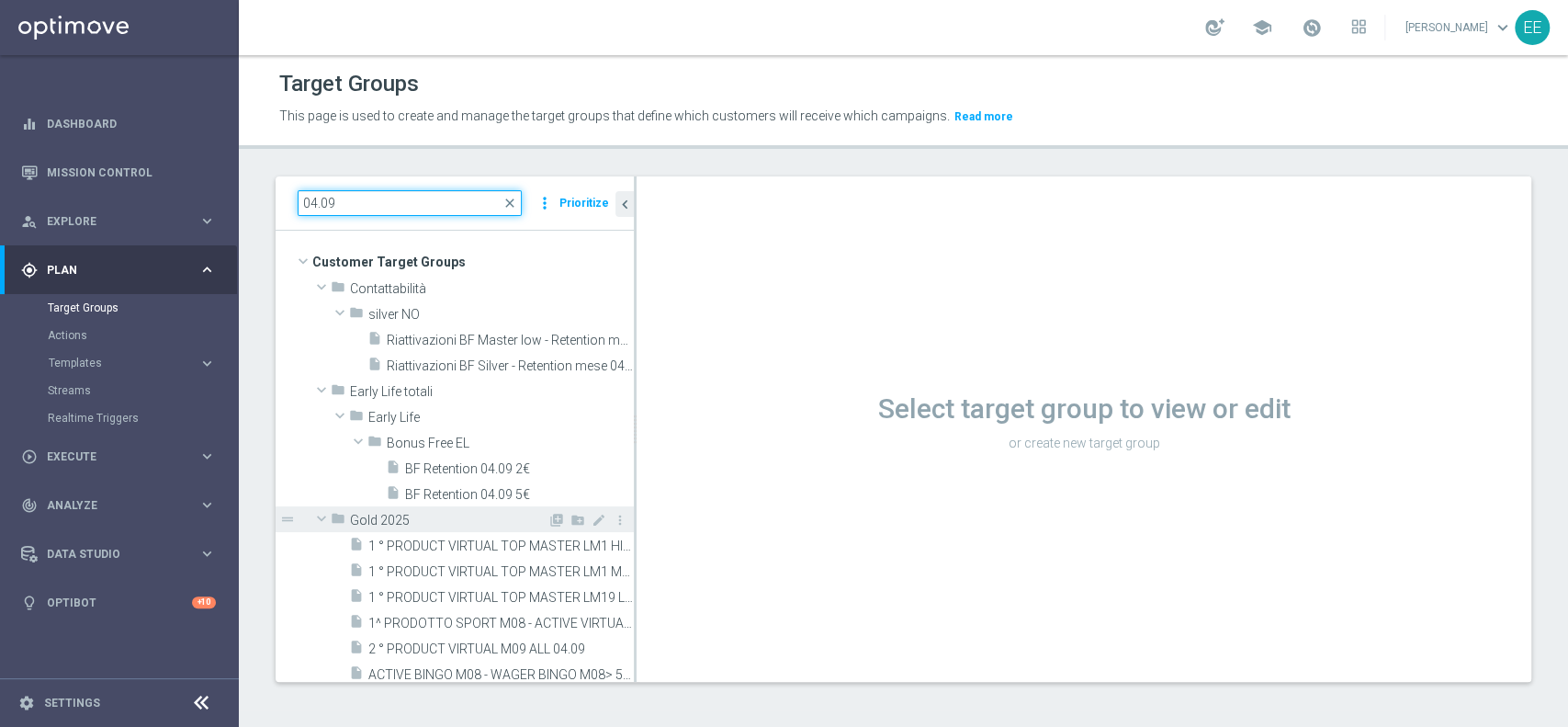
scroll to position [149, 0]
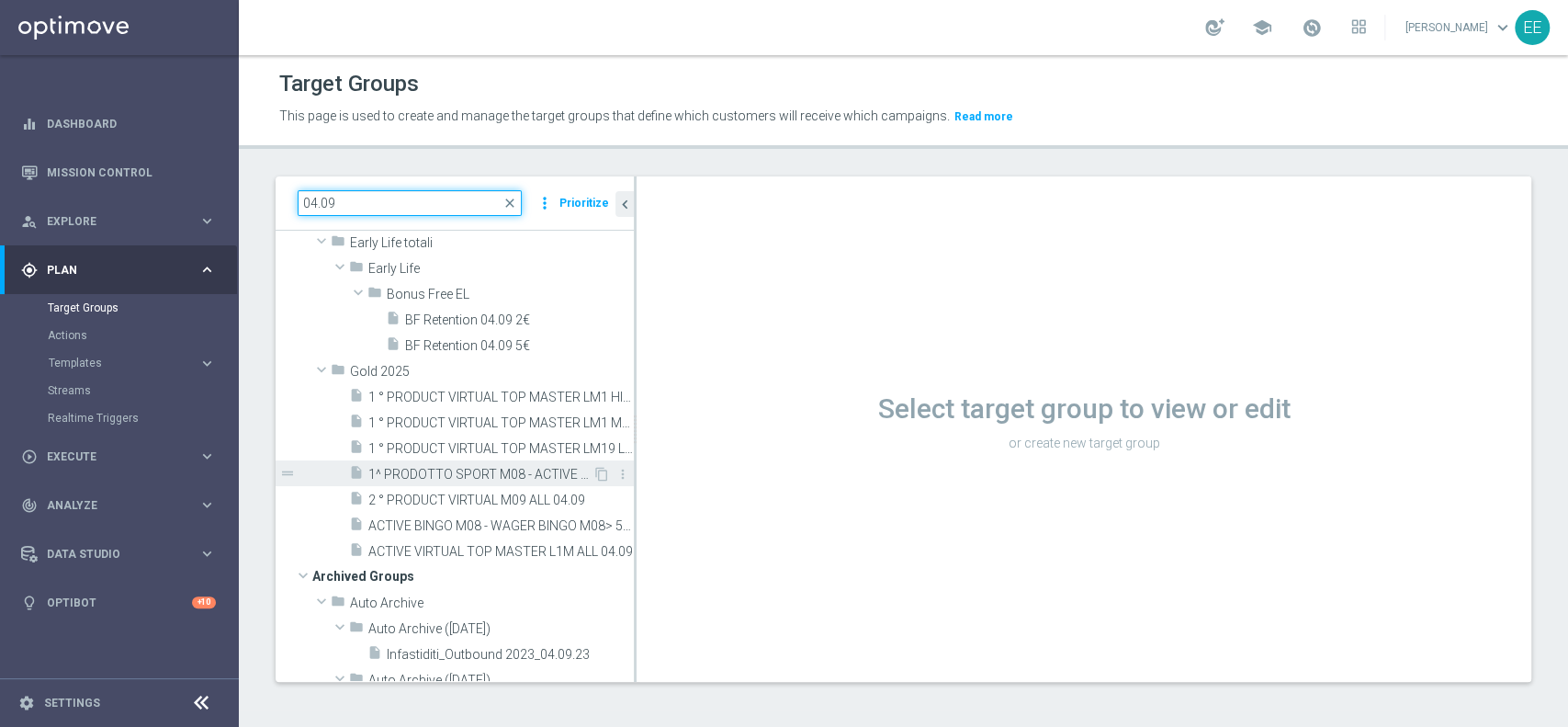
type input "04.09"
click at [436, 482] on div "insert_drive_file 1^ PRODOTTO SPORT M08 - ACTIVE VIRTUAL L2M - GGR VIRTUAL L2M …" at bounding box center [470, 473] width 243 height 26
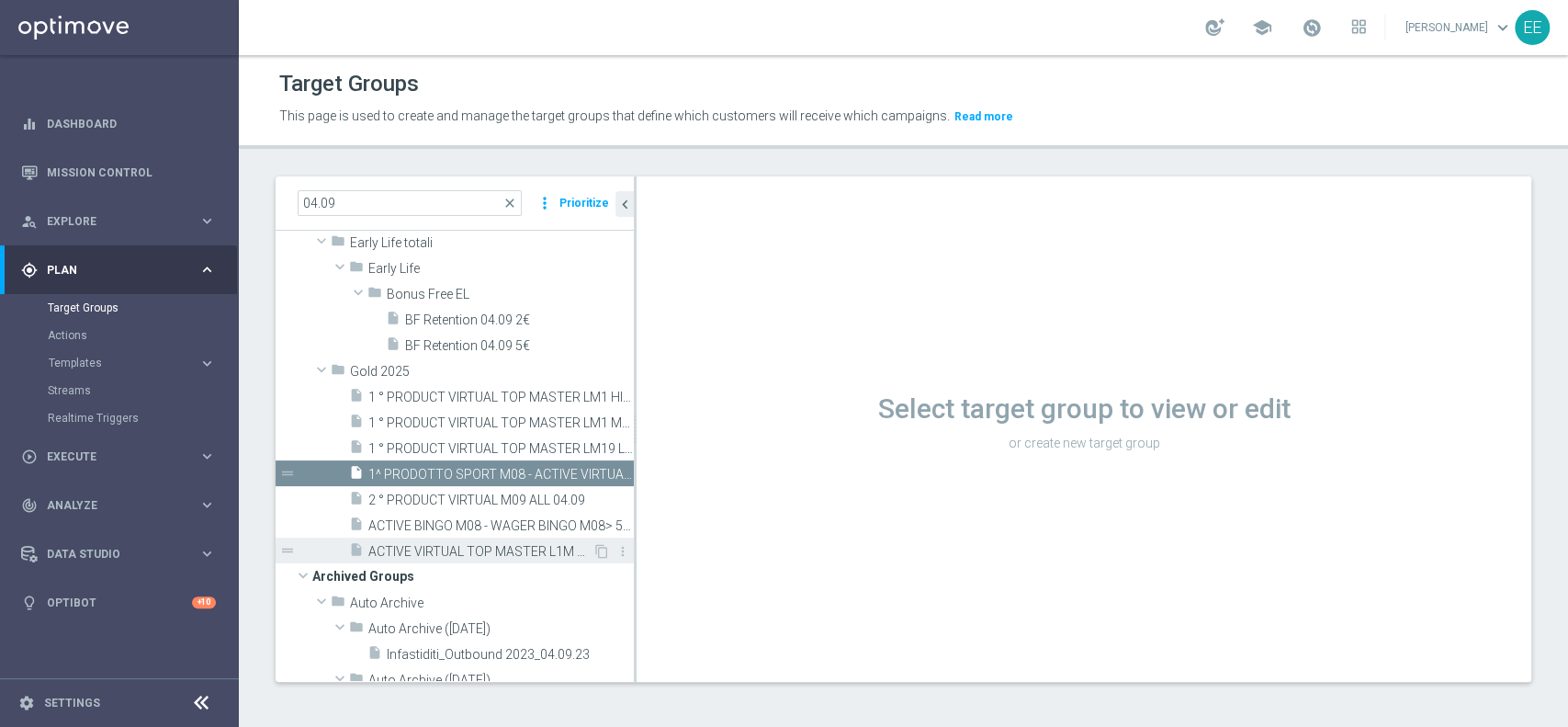
click at [449, 551] on span "ACTIVE VIRTUAL TOP MASTER L1M ALL 04.09" at bounding box center [481, 552] width 224 height 16
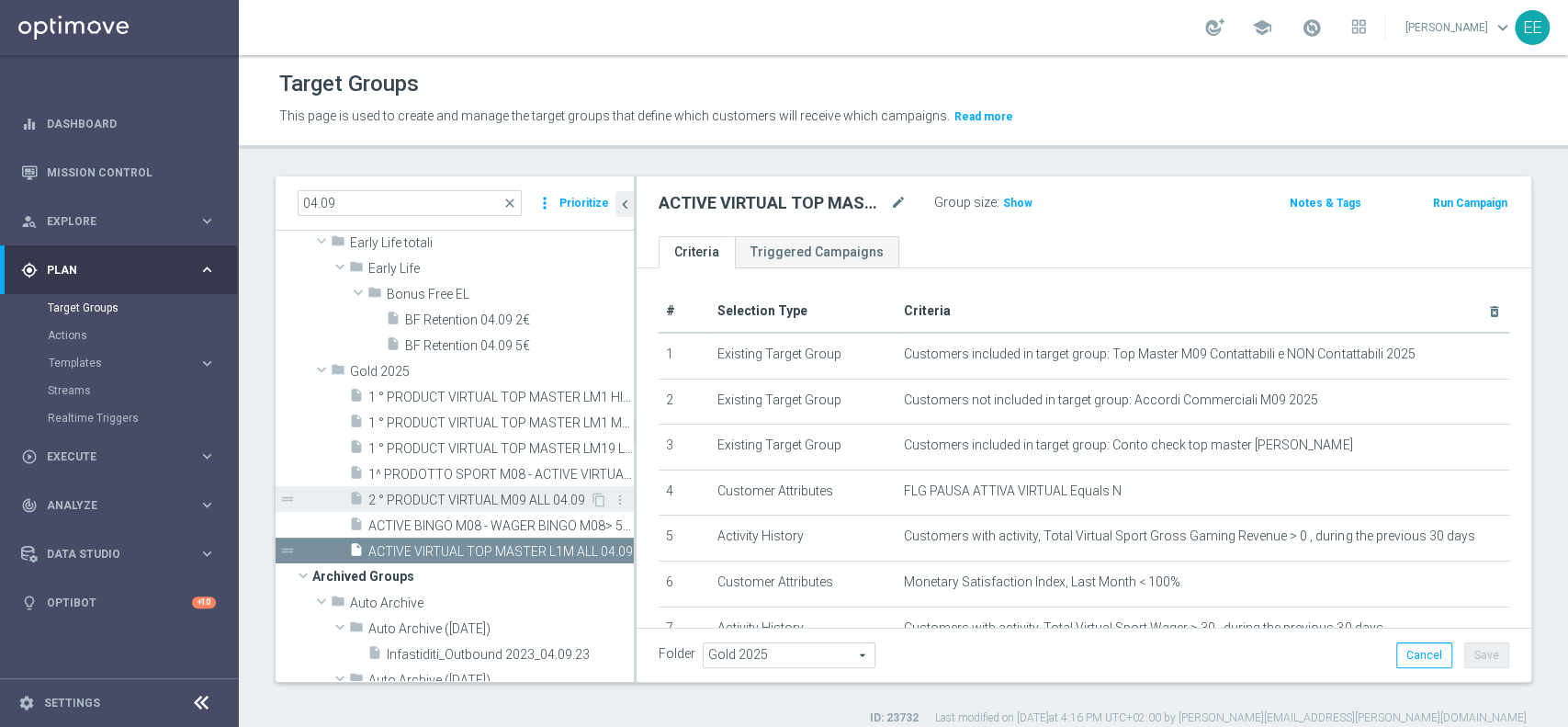
click at [423, 487] on div "insert_drive_file 2 ° PRODUCT VIRTUAL M09 ALL 04.09" at bounding box center [469, 499] width 240 height 26
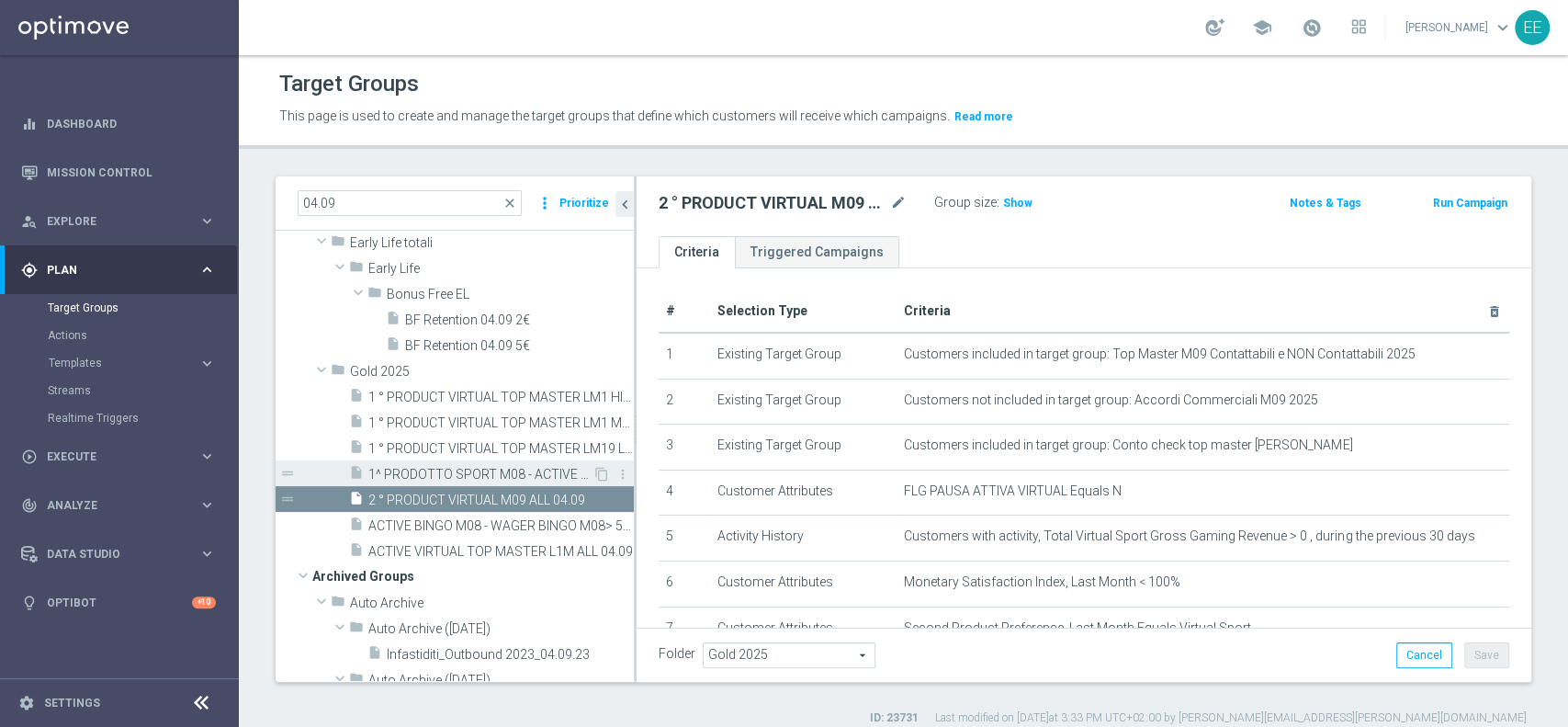
click at [412, 464] on div "insert_drive_file 1^ PRODOTTO SPORT M08 - ACTIVE VIRTUAL L2M - GGR VIRTUAL L2M …" at bounding box center [470, 473] width 243 height 26
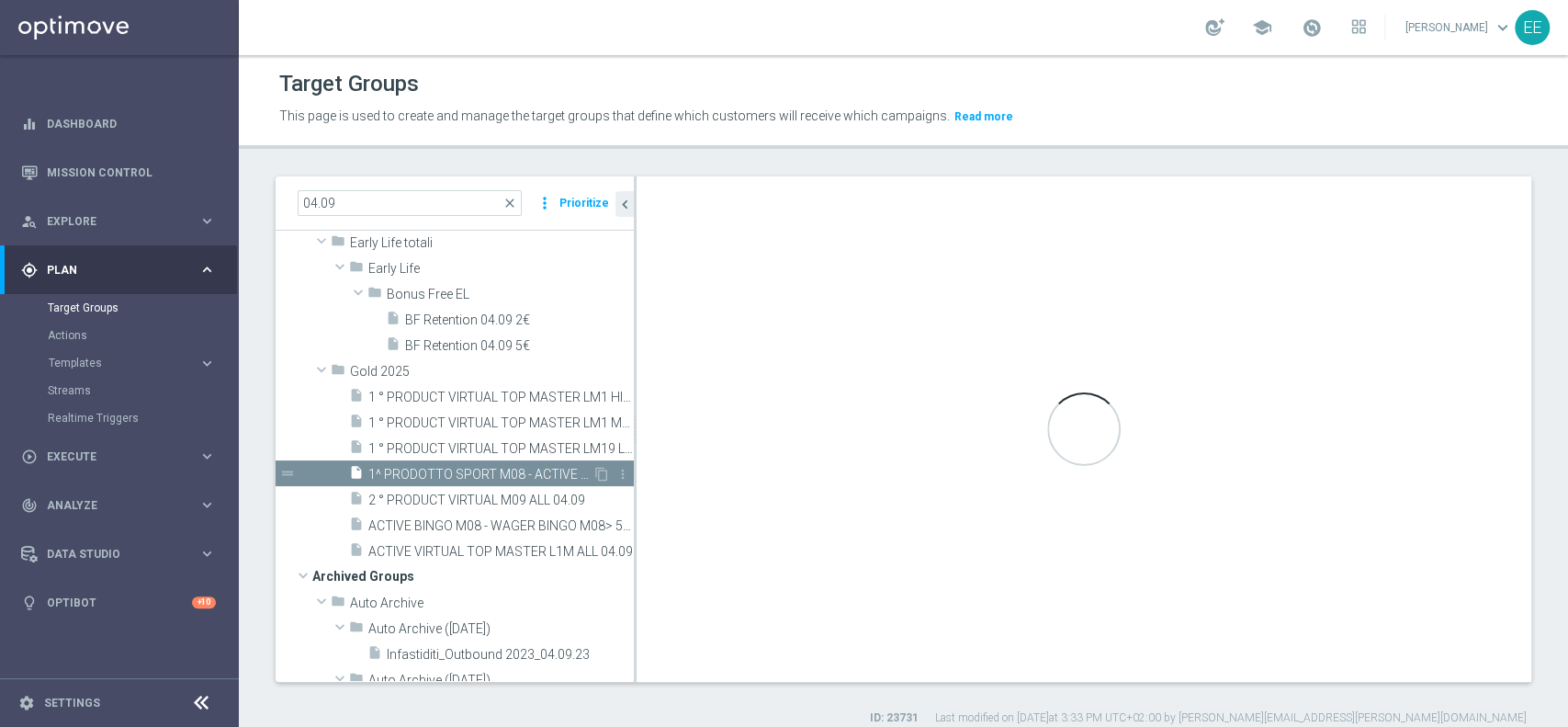
type textarea "(1 AND 2 AND 3 AND 4 and 6 and 7 AND 8 AND 9 ) OR 5"
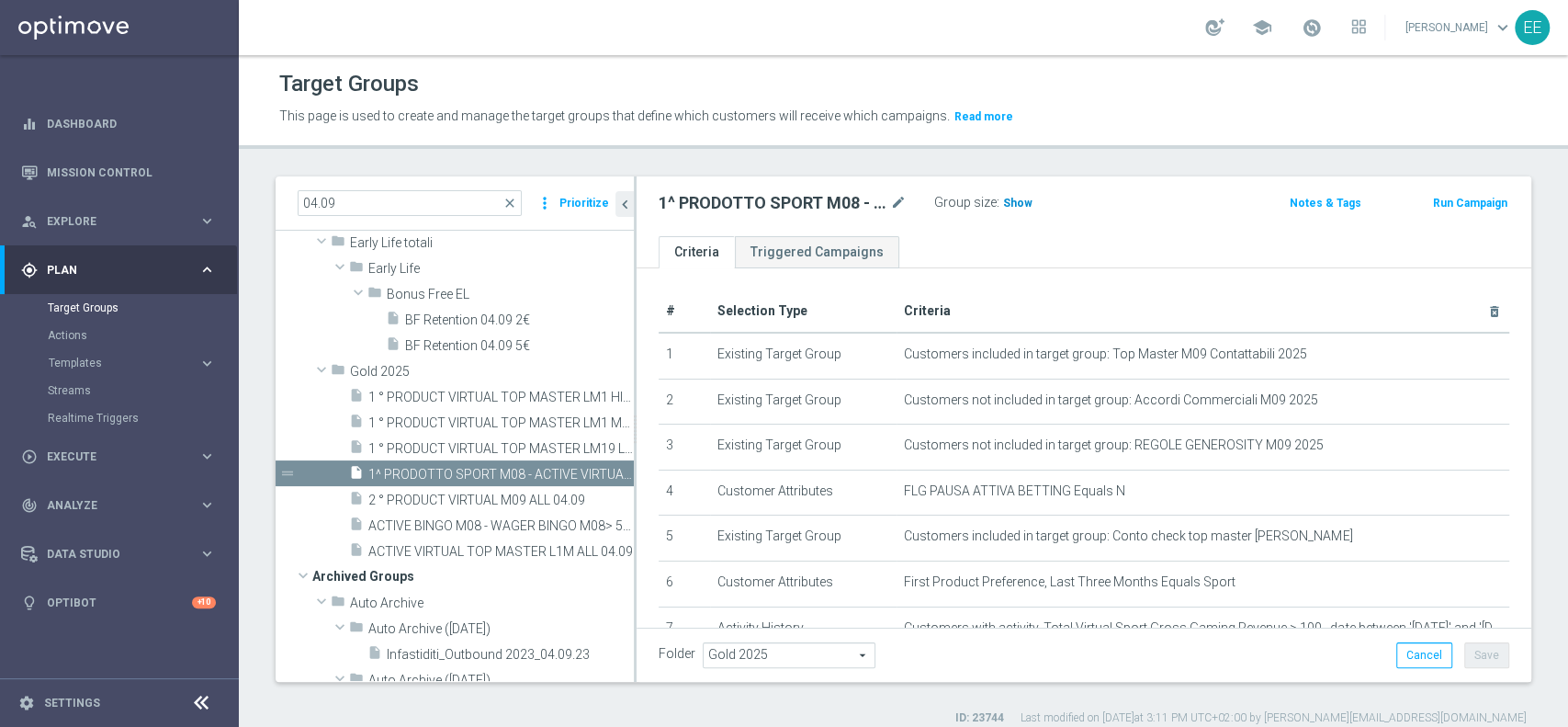
click at [1012, 204] on span "Show" at bounding box center [1018, 203] width 30 height 13
click at [1321, 31] on span at bounding box center [1312, 28] width 20 height 20
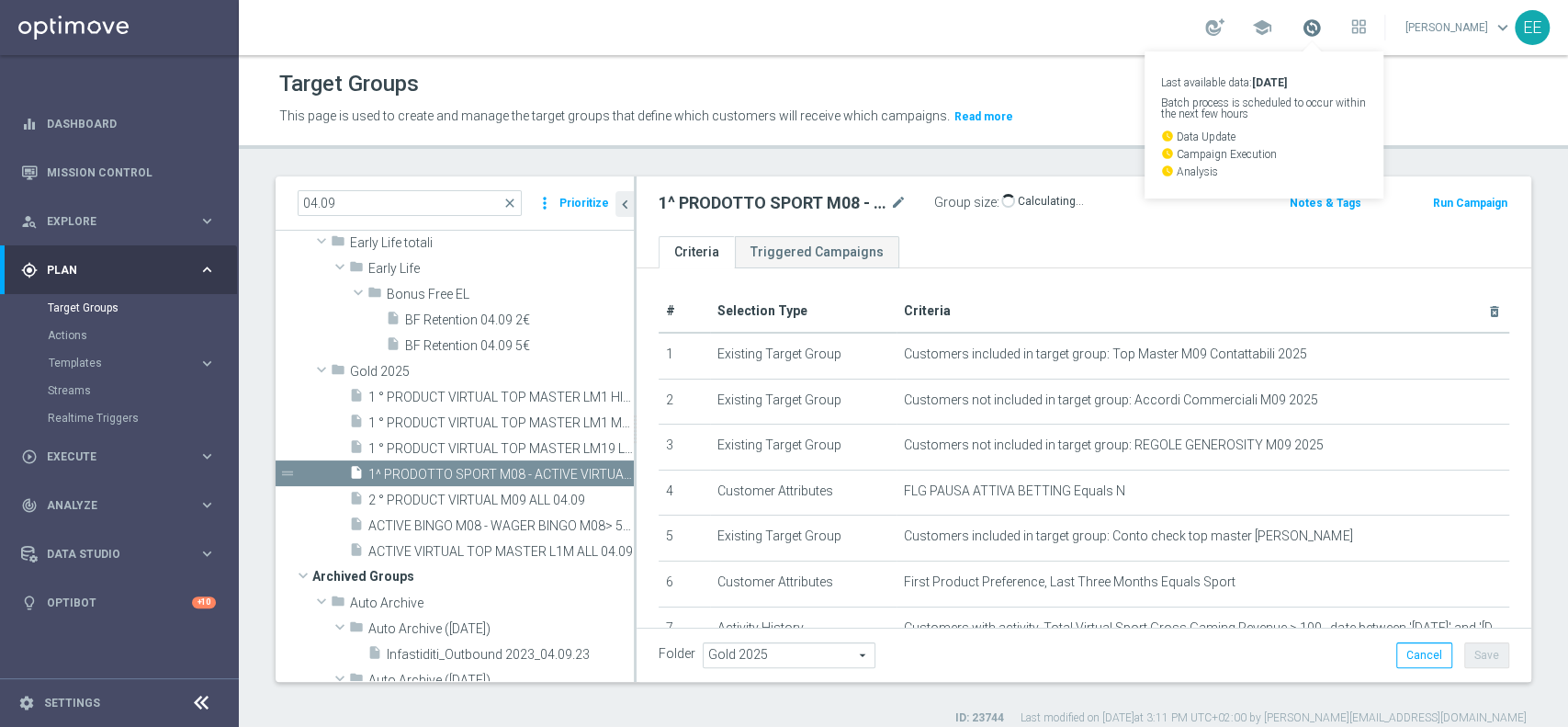
click at [1320, 33] on span at bounding box center [1312, 28] width 20 height 20
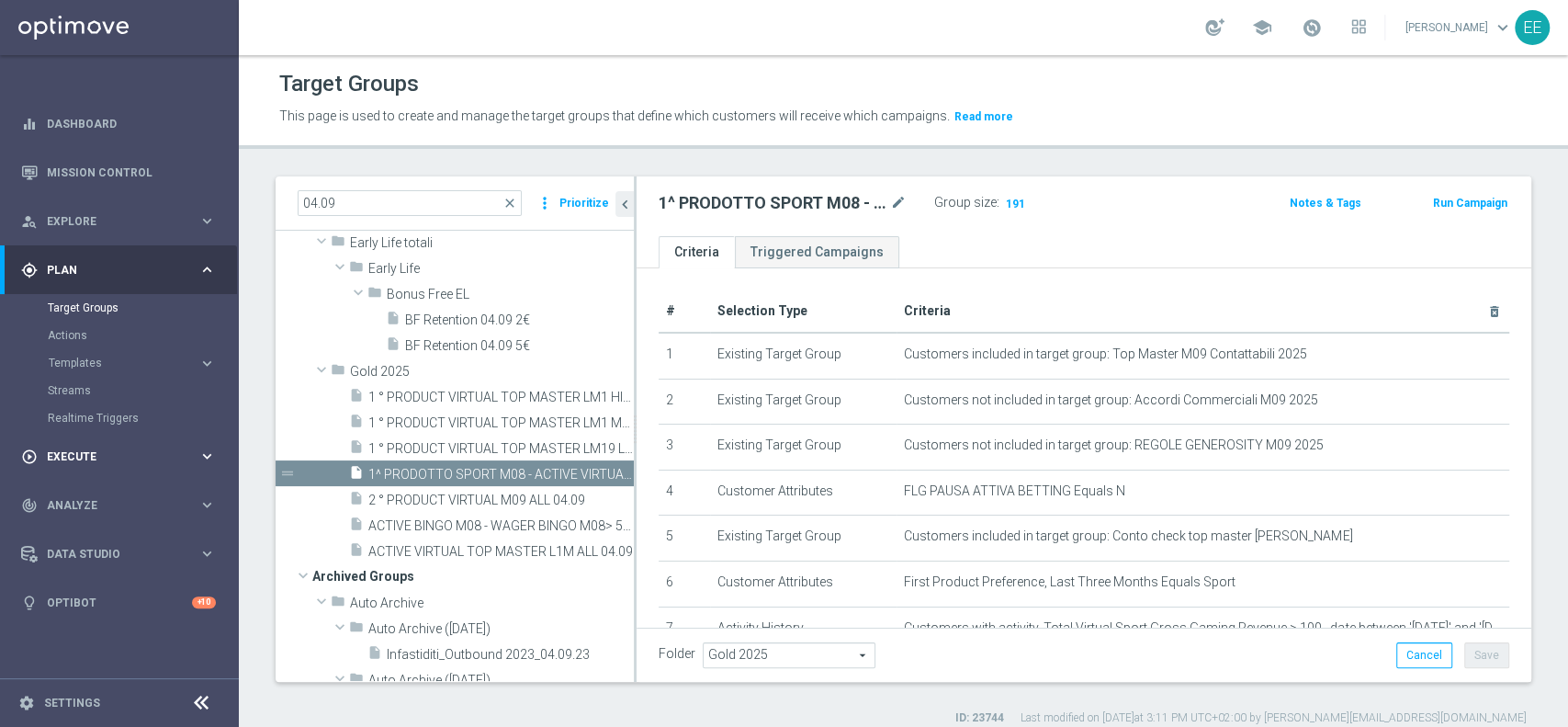
click at [78, 460] on span "Execute" at bounding box center [122, 456] width 152 height 11
click at [111, 357] on link "Campaign Builder" at bounding box center [119, 356] width 143 height 15
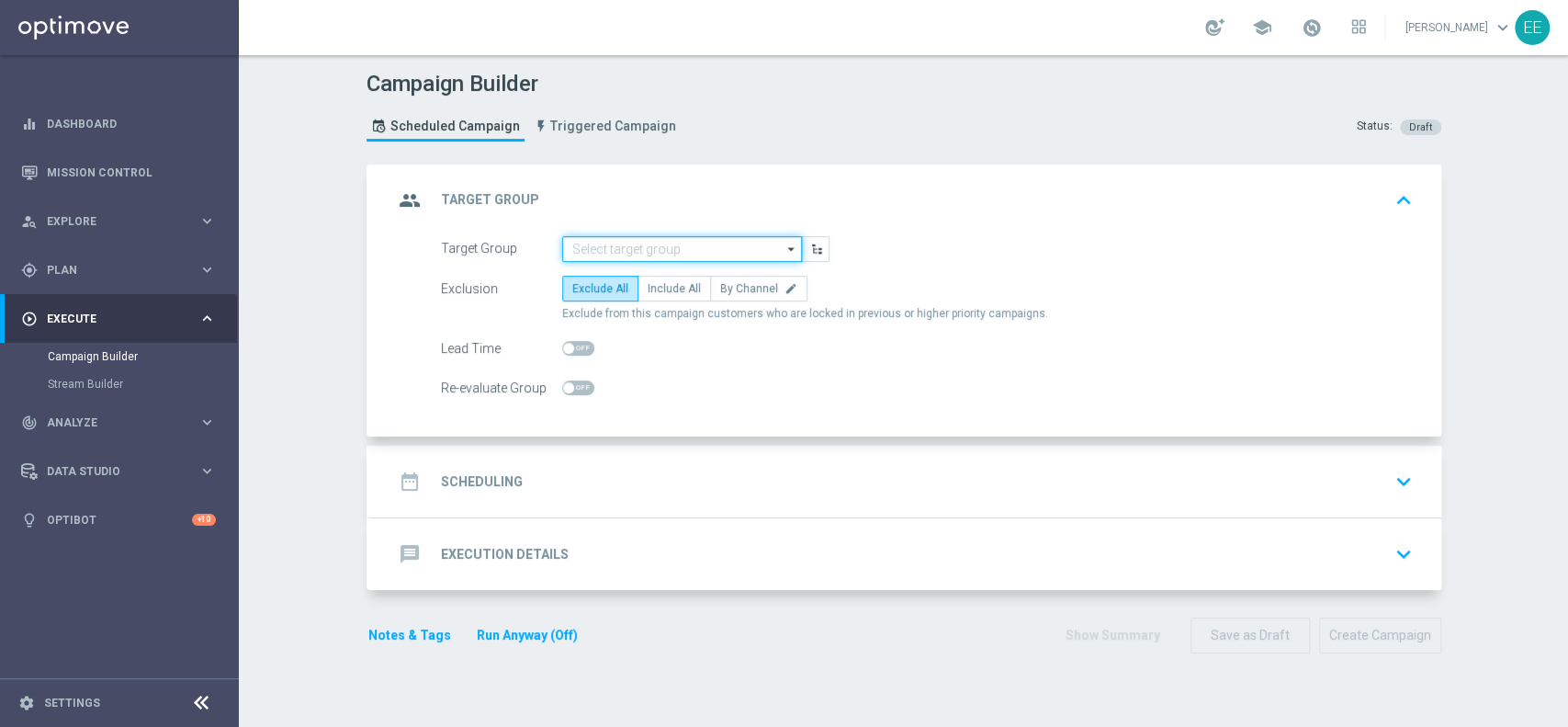
click at [638, 258] on input at bounding box center [681, 249] width 239 height 26
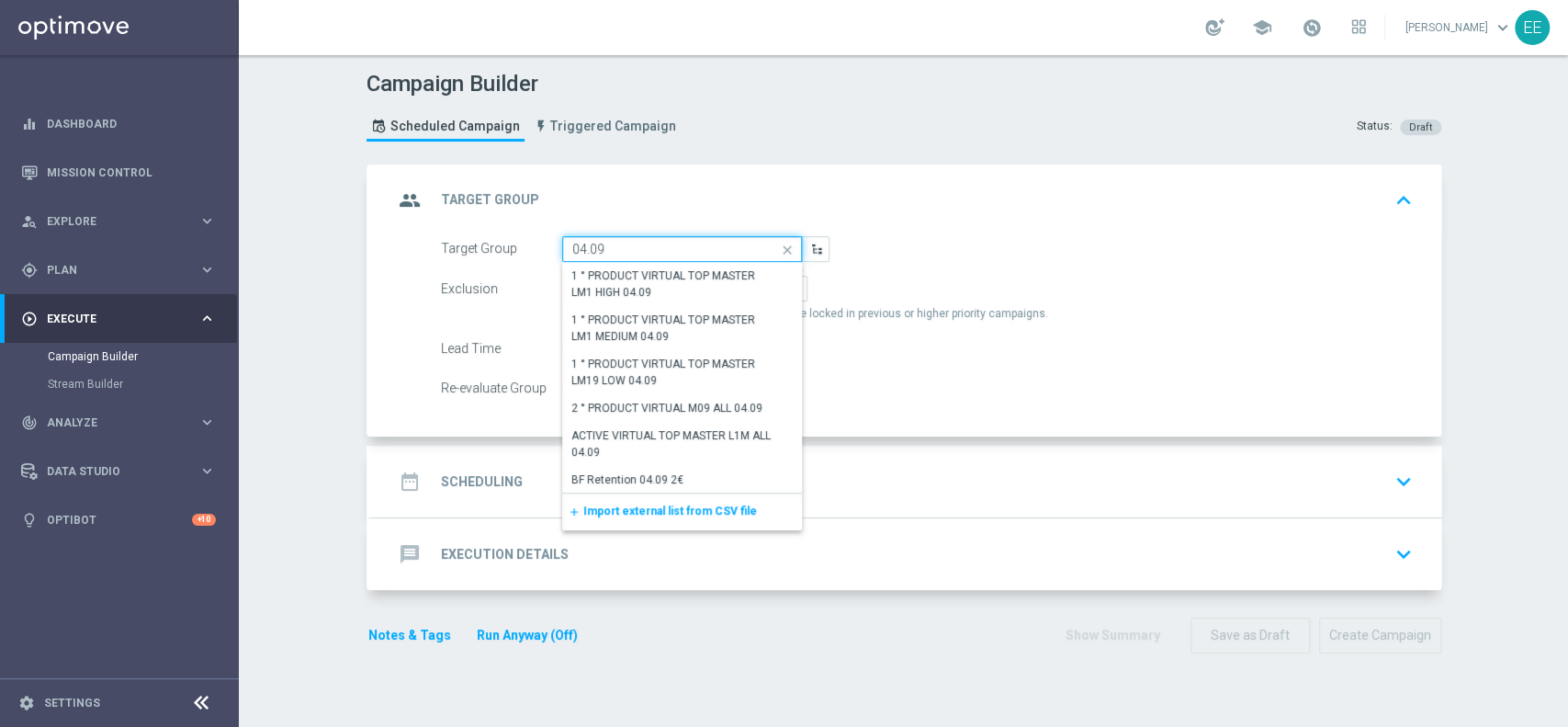
click at [638, 258] on input "04.09" at bounding box center [681, 249] width 239 height 26
type input "04.09"
click at [1009, 186] on div "group Target Group keyboard_arrow_up" at bounding box center [906, 200] width 1026 height 35
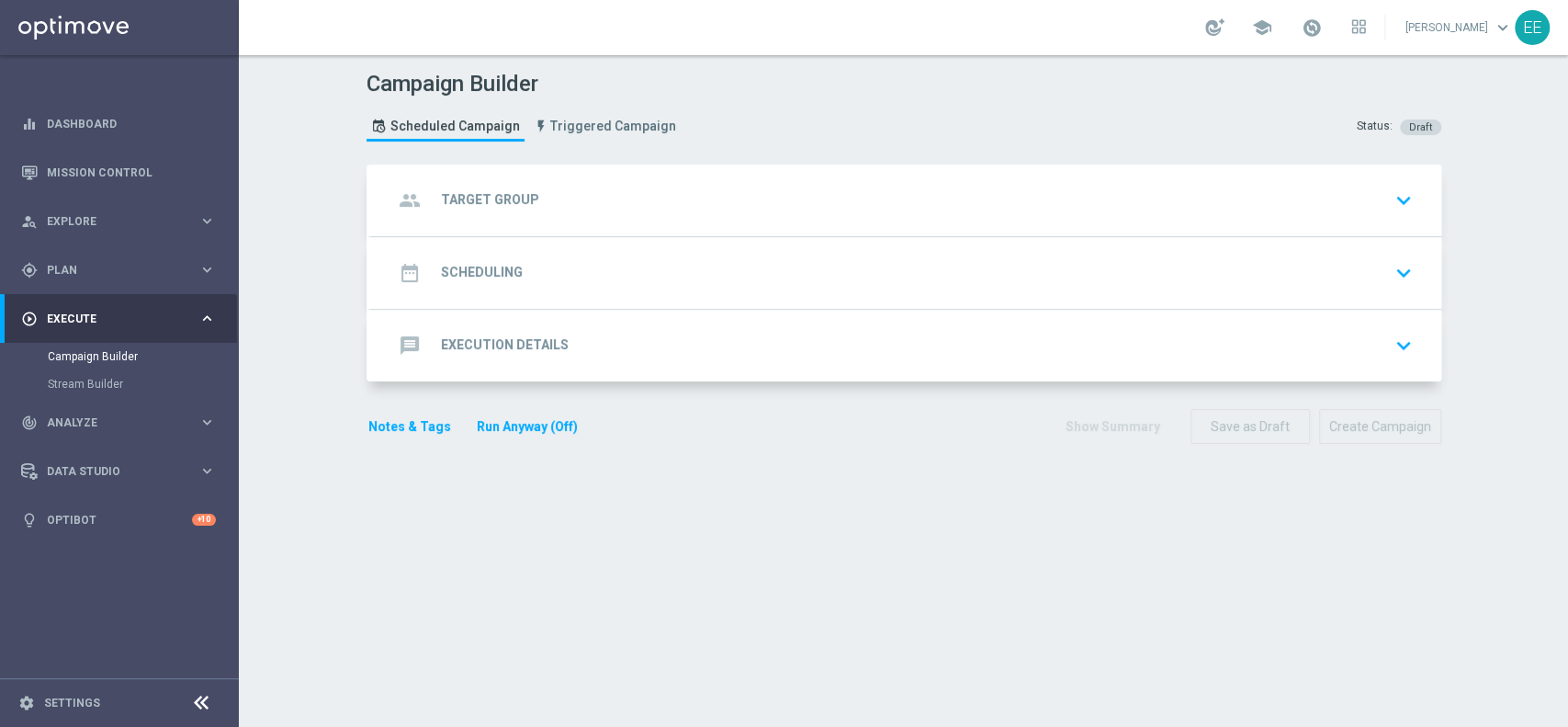
click at [581, 178] on div "group Target Group keyboard_arrow_down" at bounding box center [907, 201] width 1070 height 72
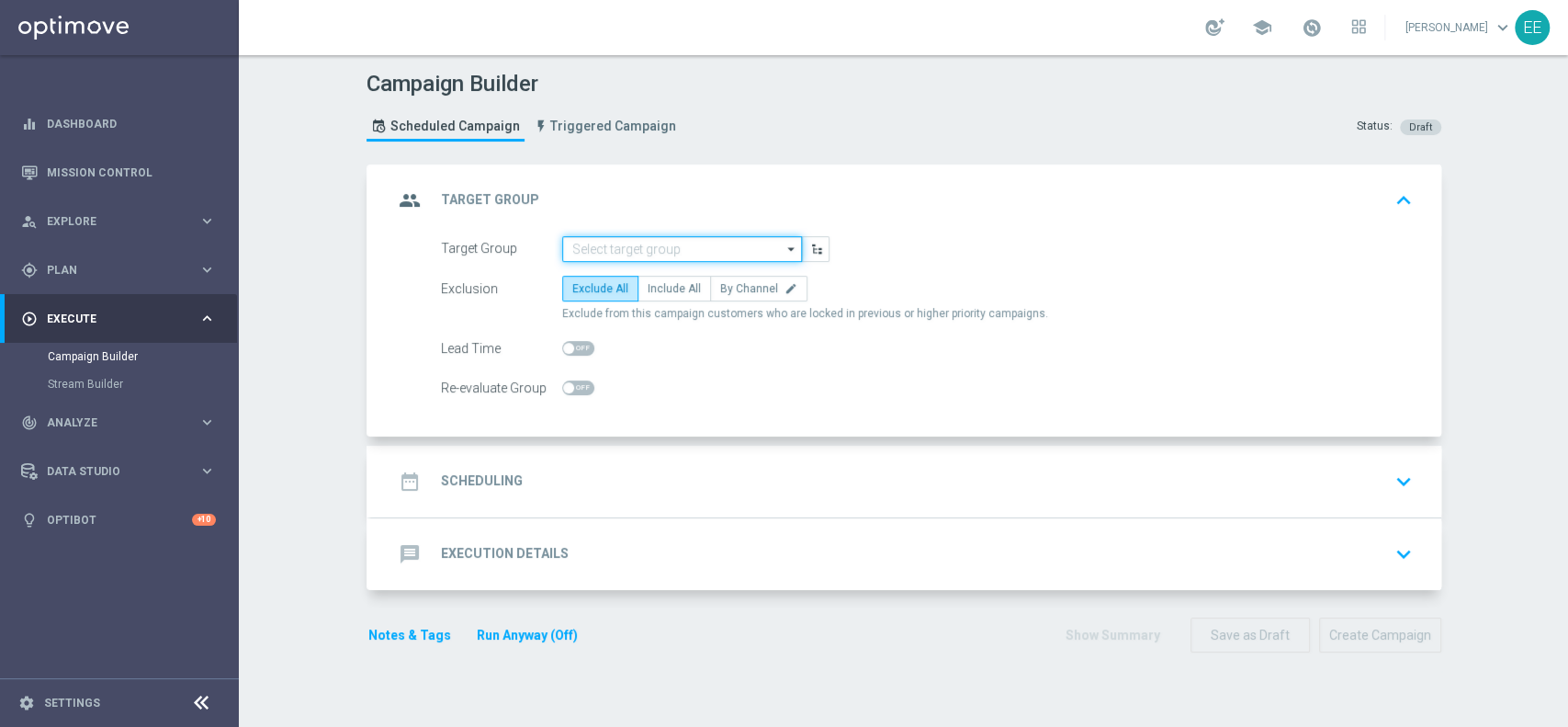
click at [669, 251] on input at bounding box center [681, 249] width 239 height 26
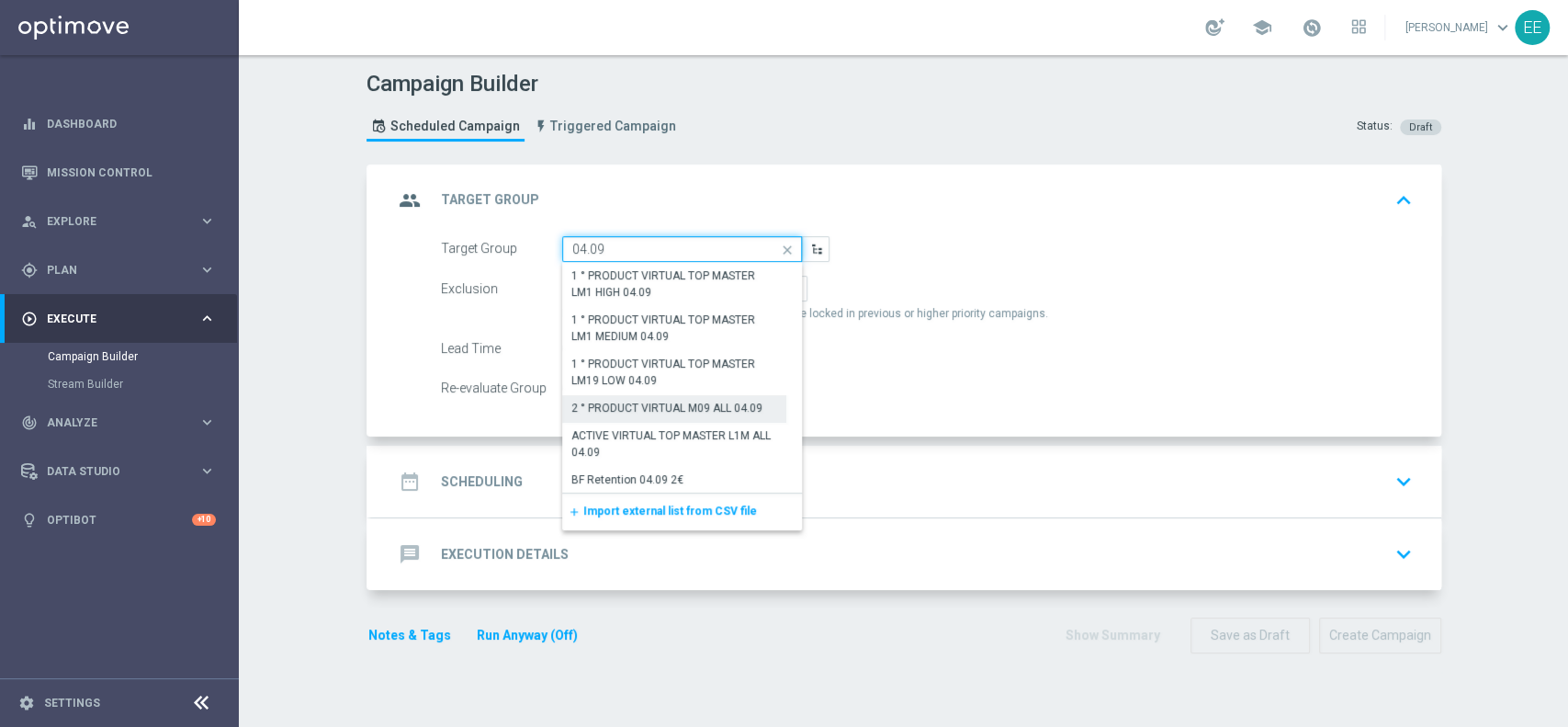
scroll to position [221, 0]
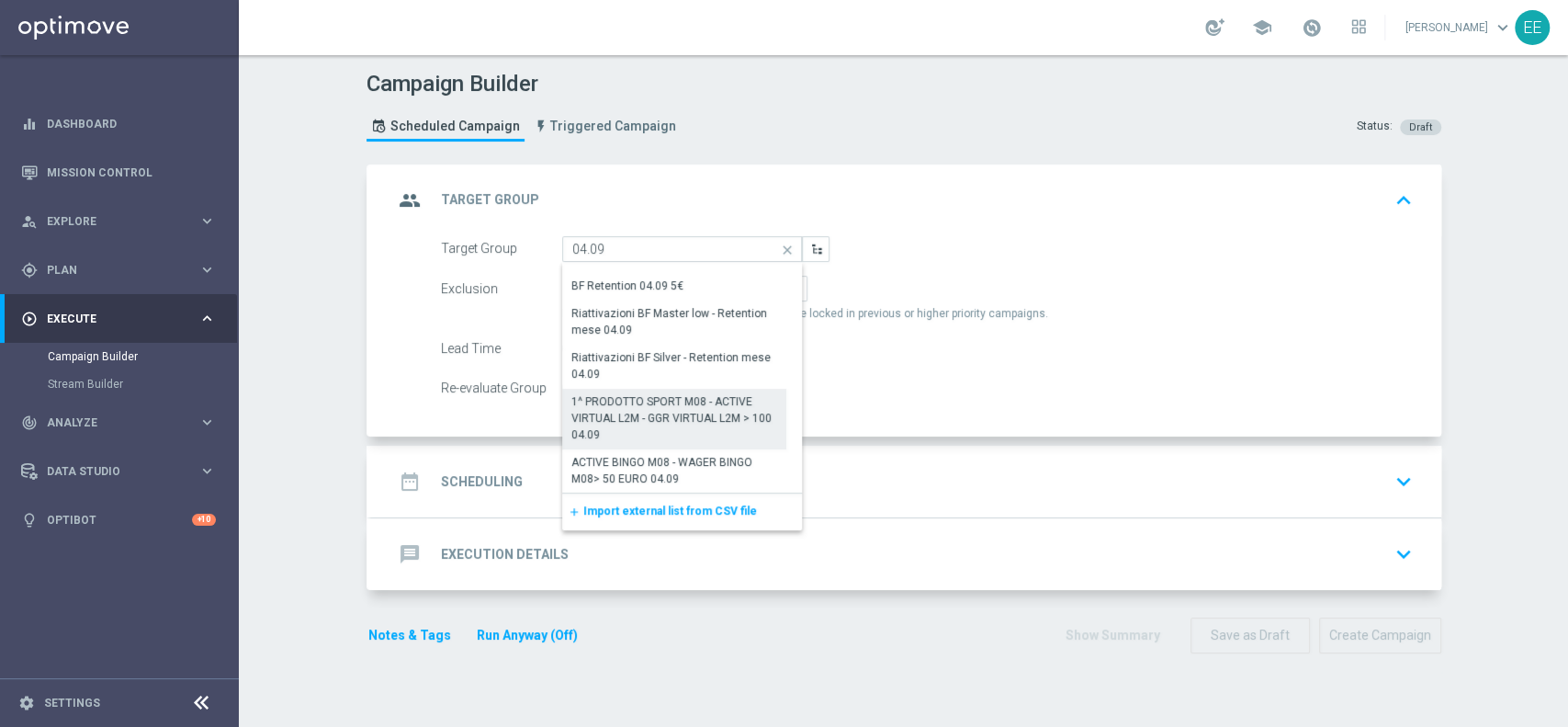
click at [629, 410] on div "1^ PRODOTTO SPORT M08 - ACTIVE VIRTUAL L2M - GGR VIRTUAL L2M > 100 04.09" at bounding box center [674, 418] width 207 height 50
type input "1^ PRODOTTO SPORT M08 - ACTIVE VIRTUAL L2M - GGR VIRTUAL L2M > 100 04.09"
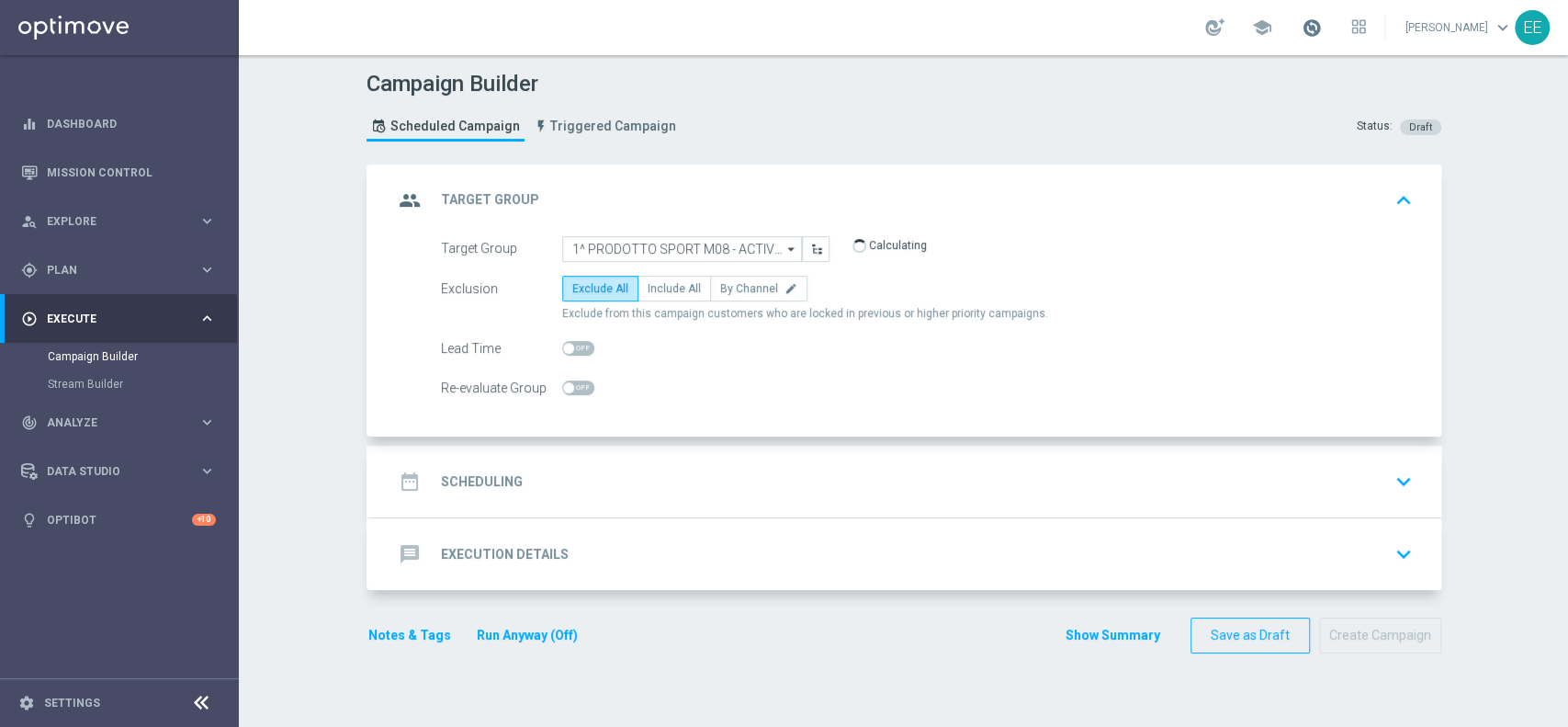
click at [1322, 25] on span at bounding box center [1312, 28] width 20 height 20
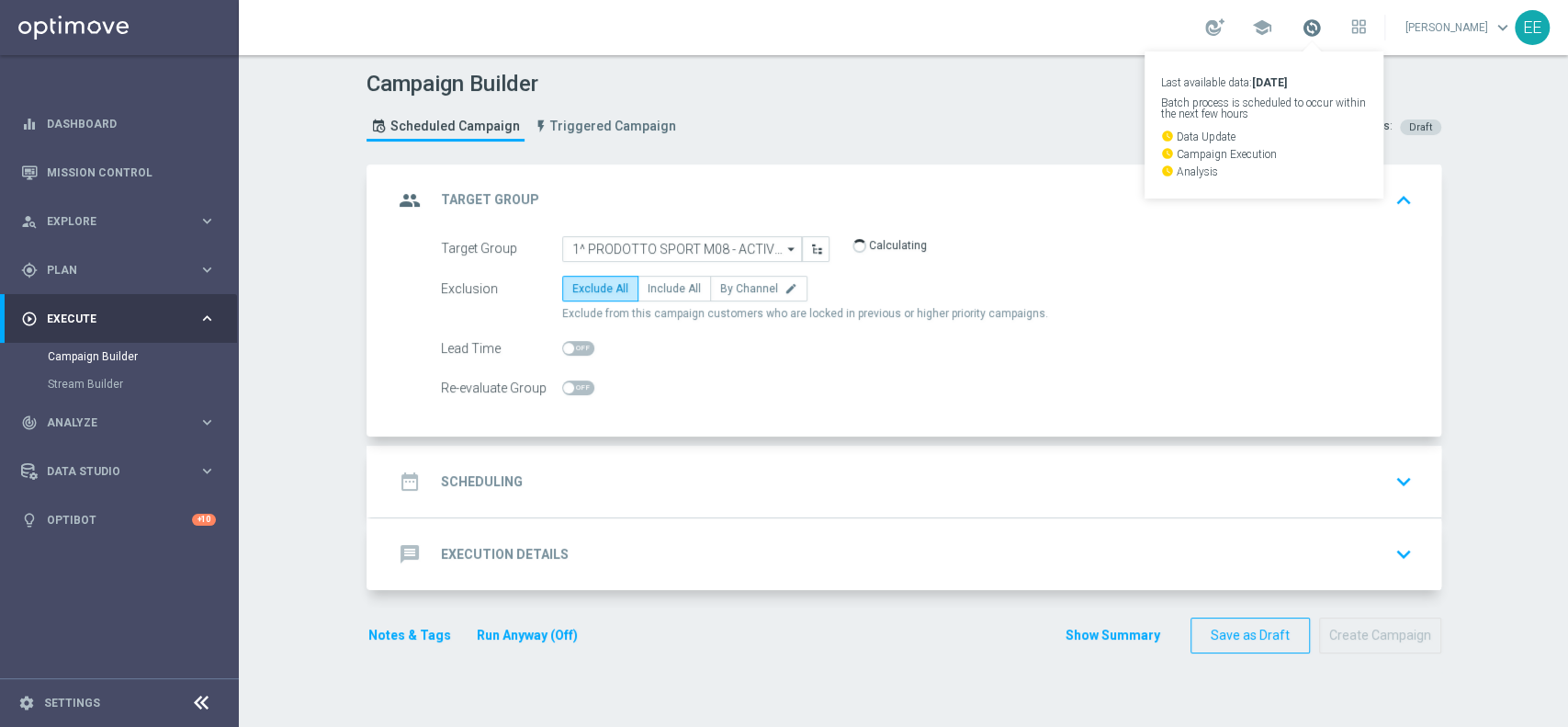
click at [1322, 25] on span at bounding box center [1312, 28] width 20 height 20
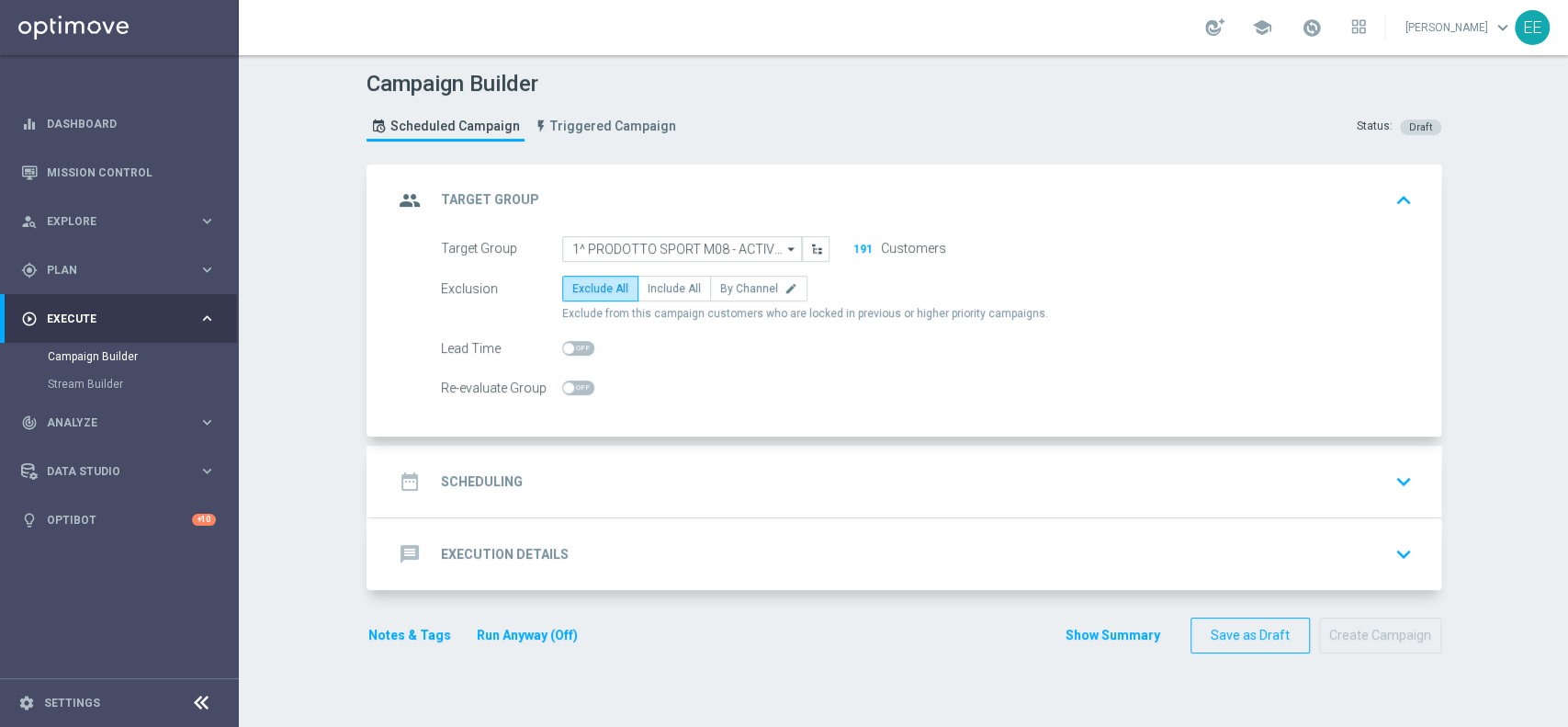
click at [631, 467] on div "date_range Scheduling keyboard_arrow_down" at bounding box center [906, 481] width 1026 height 35
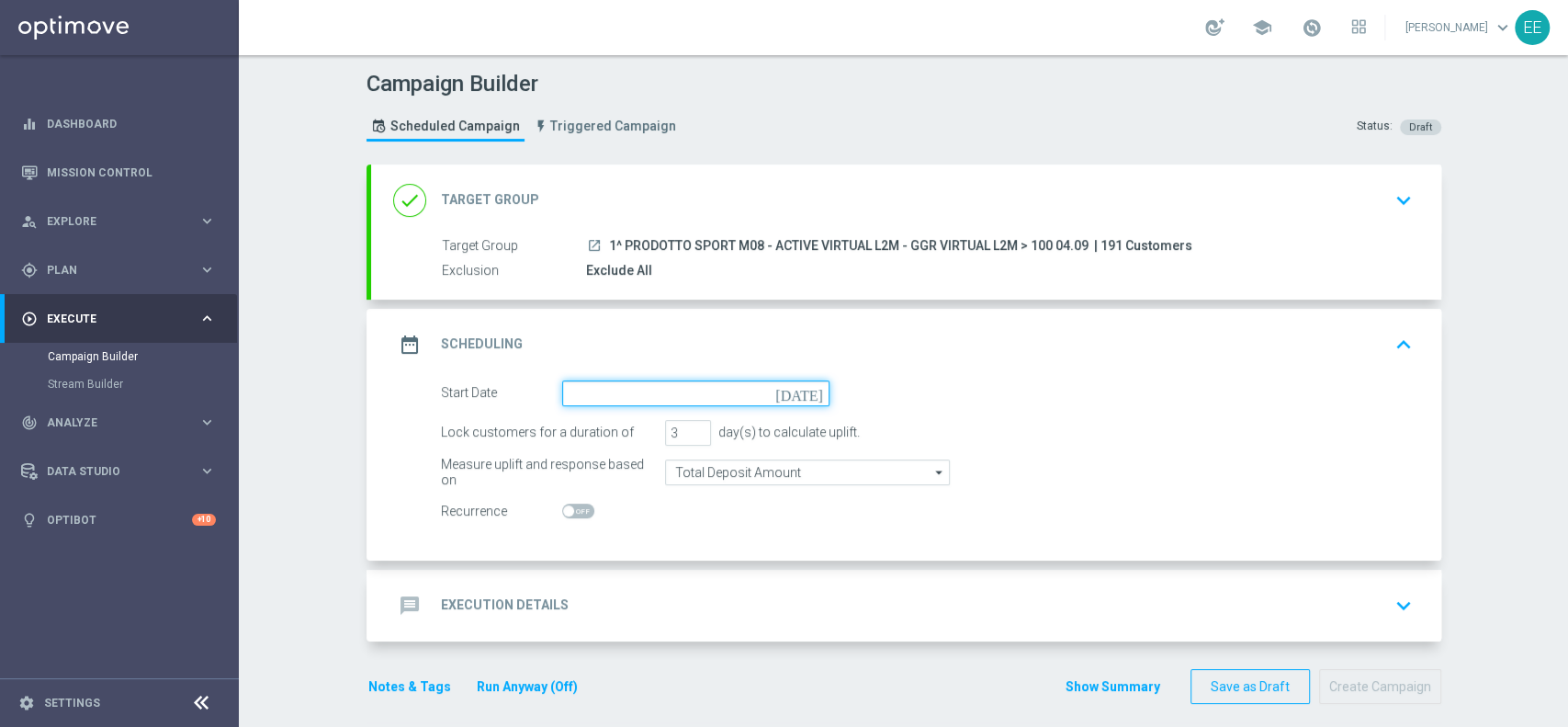
click at [695, 381] on input at bounding box center [695, 393] width 267 height 26
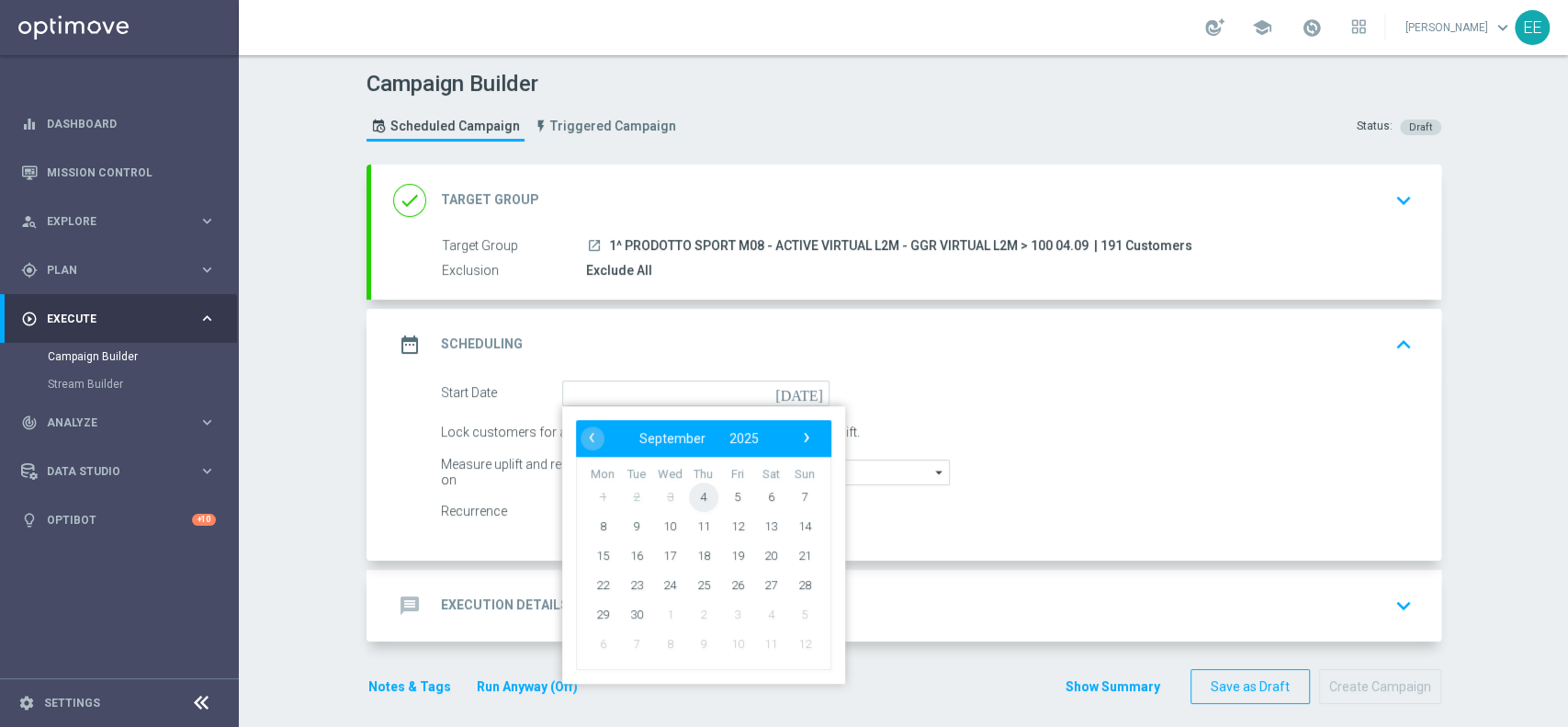
click at [689, 496] on span "4" at bounding box center [703, 497] width 30 height 30
type input "04 Sep 2025"
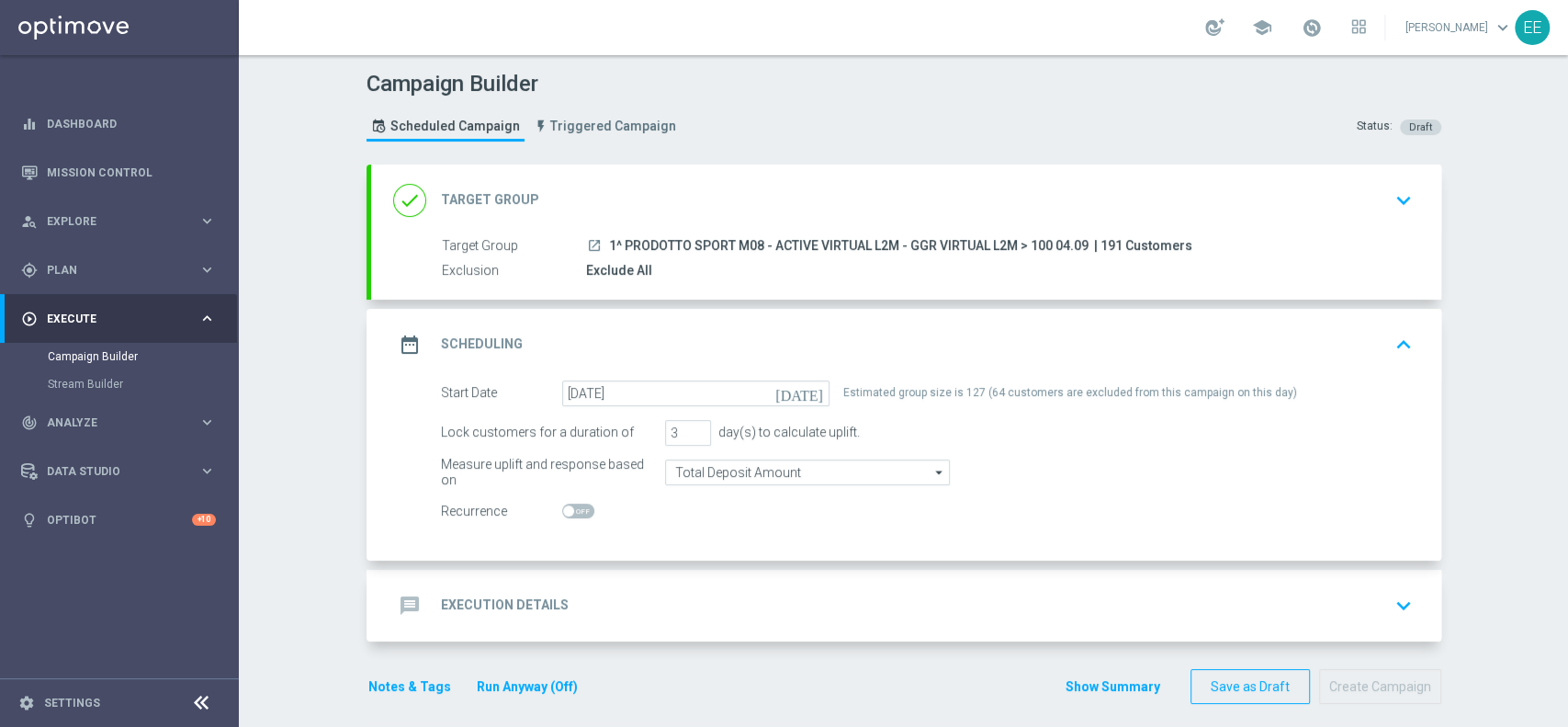
click at [688, 201] on div "done Target Group keyboard_arrow_down" at bounding box center [906, 200] width 1026 height 35
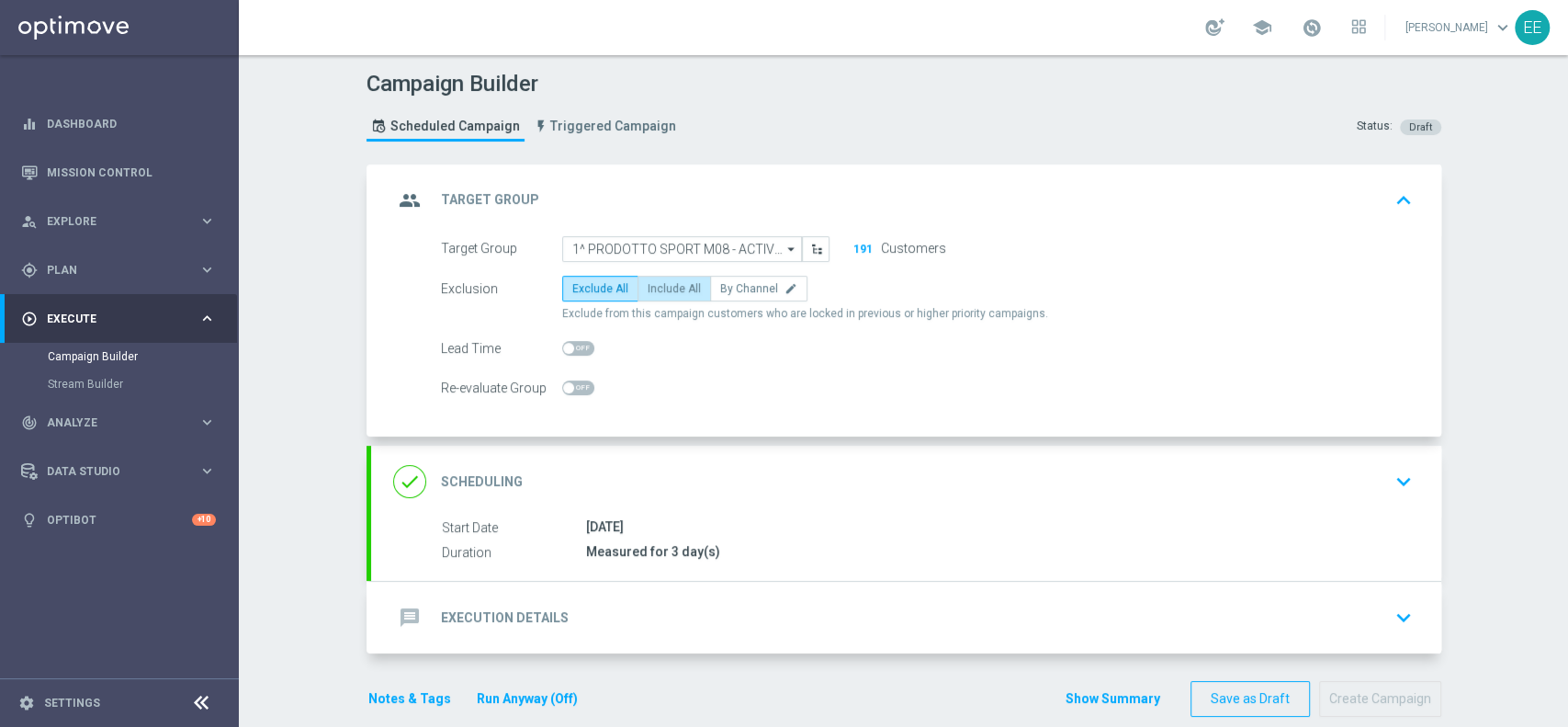
click at [650, 287] on span "Include All" at bounding box center [674, 288] width 54 height 13
click at [650, 287] on input "Include All" at bounding box center [653, 292] width 12 height 12
radio input "true"
click at [720, 479] on div "done Scheduling keyboard_arrow_down" at bounding box center [906, 481] width 1026 height 35
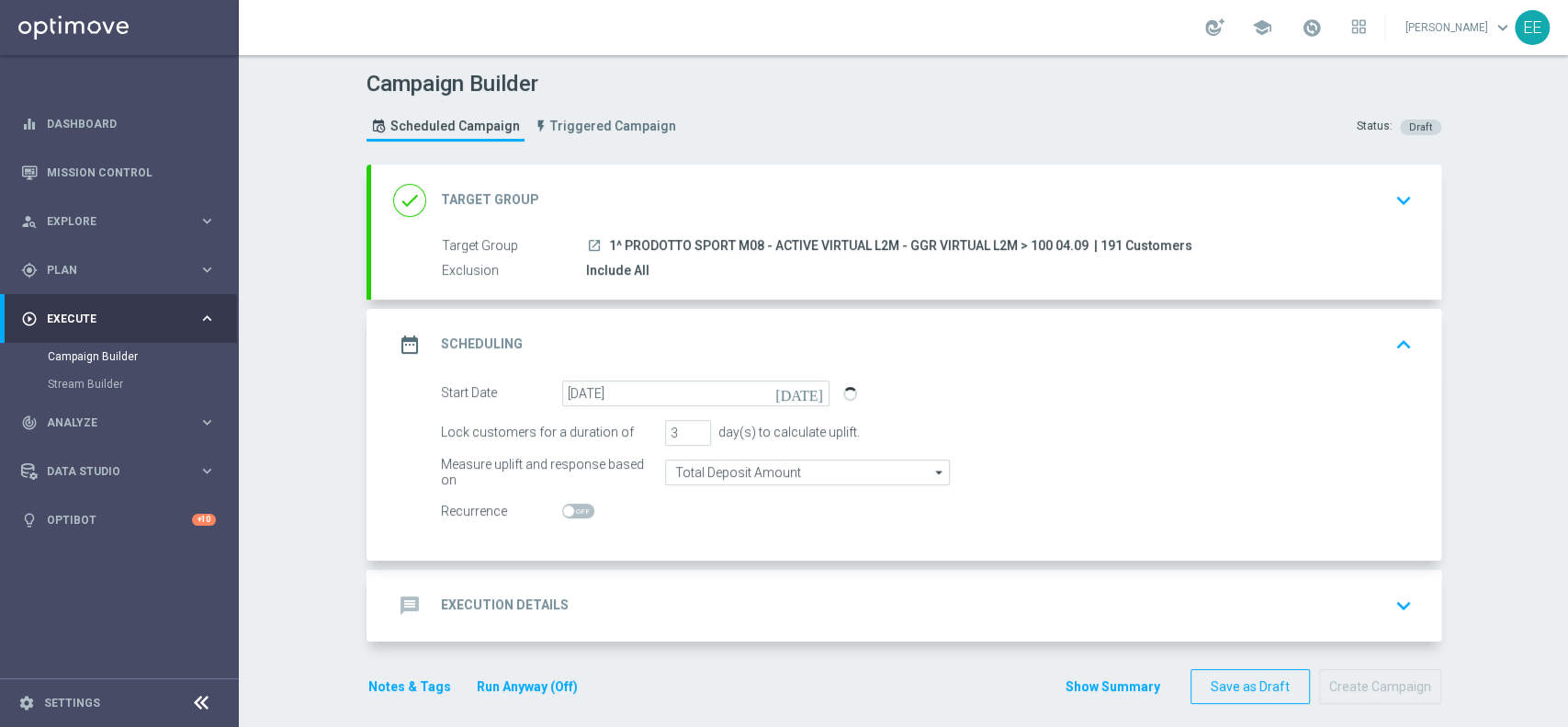
click at [719, 569] on div "message Execution Details keyboard_arrow_down" at bounding box center [907, 605] width 1070 height 72
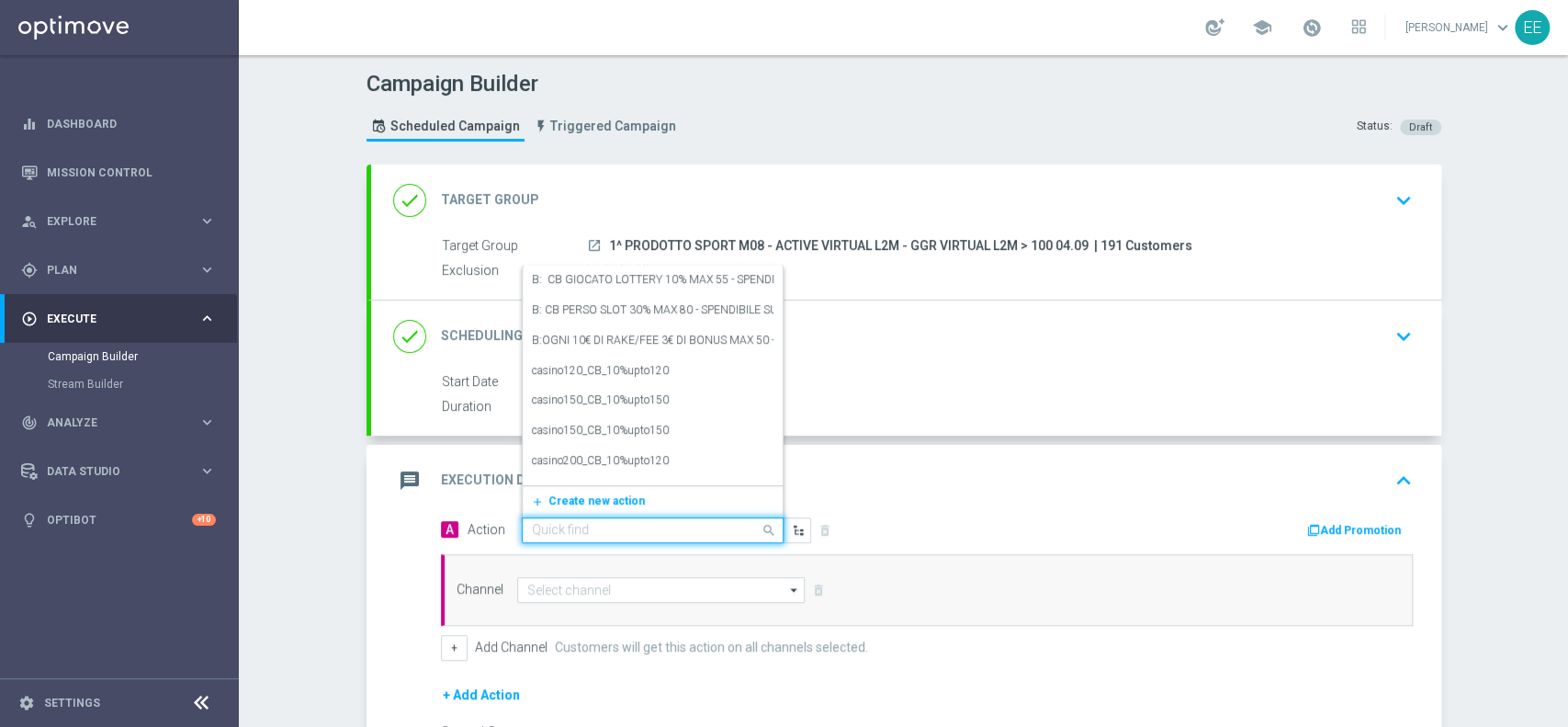
click at [618, 526] on input "text" at bounding box center [635, 530] width 205 height 16
paste input "RICARICA 25% MAX 150 - SPENDIBILE VIRTUAL"
type input "RICARICA 25% MAX 150 - SPENDIBILE VIRTUAL"
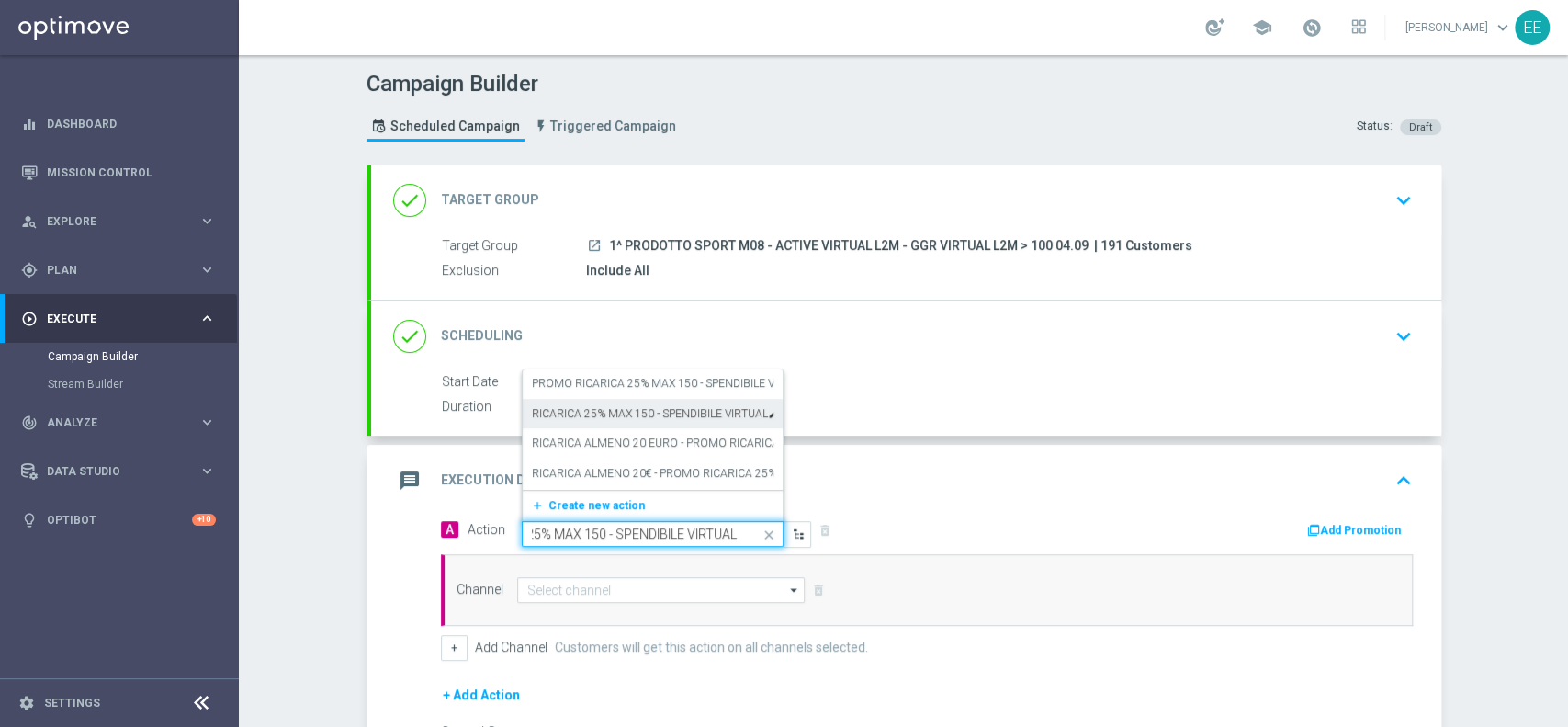
click at [581, 413] on label "RICARICA 25% MAX 150 - SPENDIBILE VIRTUAL" at bounding box center [650, 414] width 236 height 16
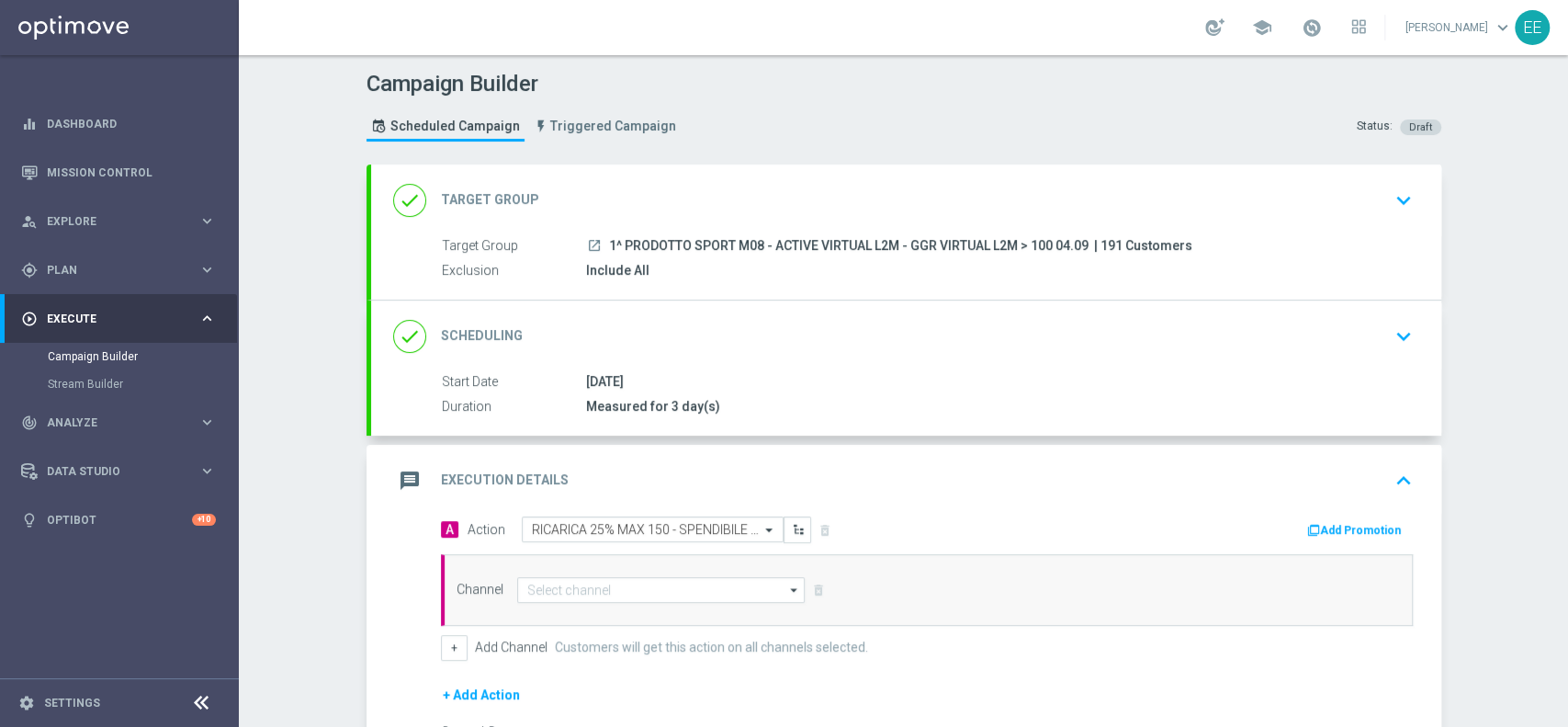
click at [1349, 532] on button "Add Promotion" at bounding box center [1355, 530] width 102 height 20
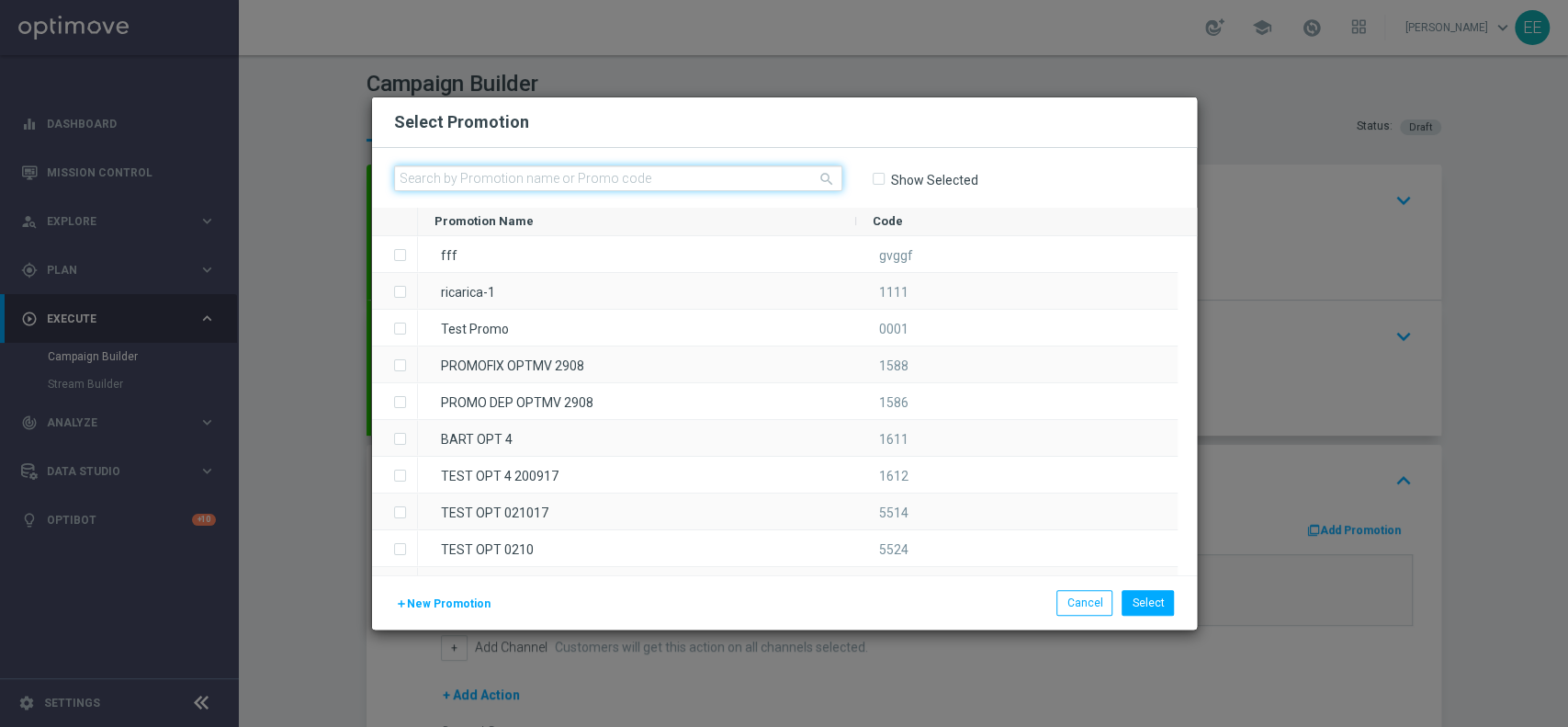
click at [628, 172] on input "text" at bounding box center [618, 178] width 448 height 26
paste input "RICARICAVIRTUAL0409 - 04.09.2025"
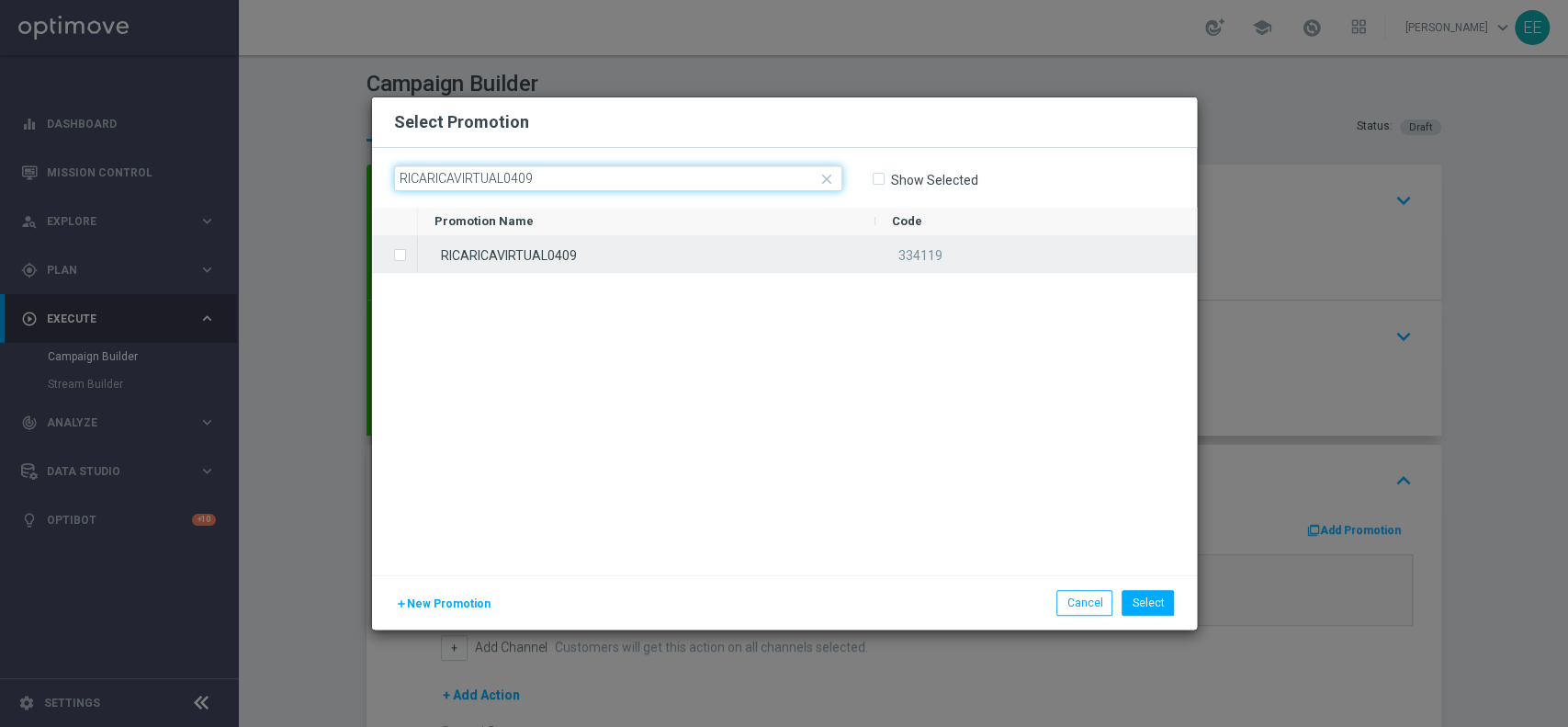
type input "RICARICAVIRTUAL0409"
click at [572, 262] on div "RICARICAVIRTUAL0409" at bounding box center [646, 254] width 458 height 36
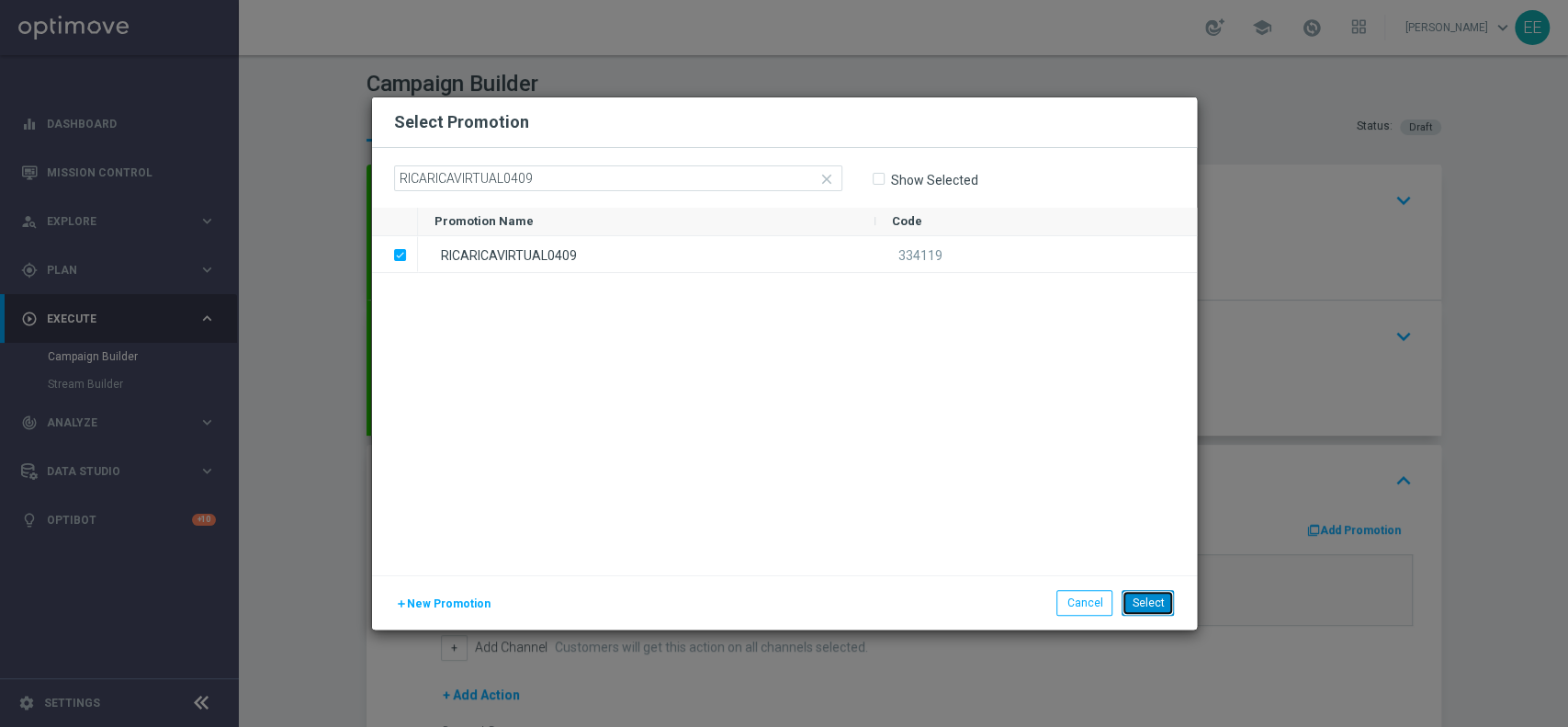
click at [1149, 595] on button "Select" at bounding box center [1147, 603] width 53 height 26
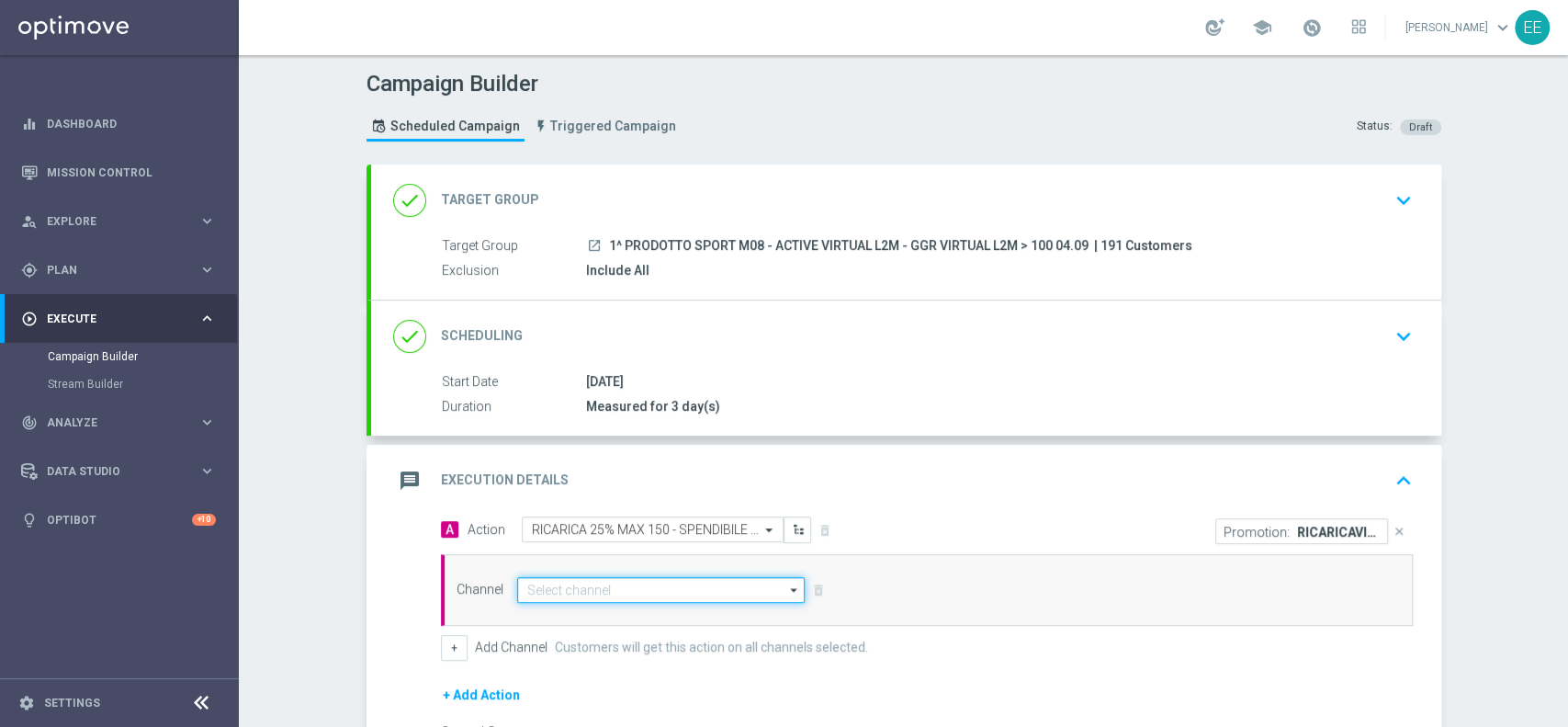
click at [604, 588] on input at bounding box center [661, 590] width 288 height 26
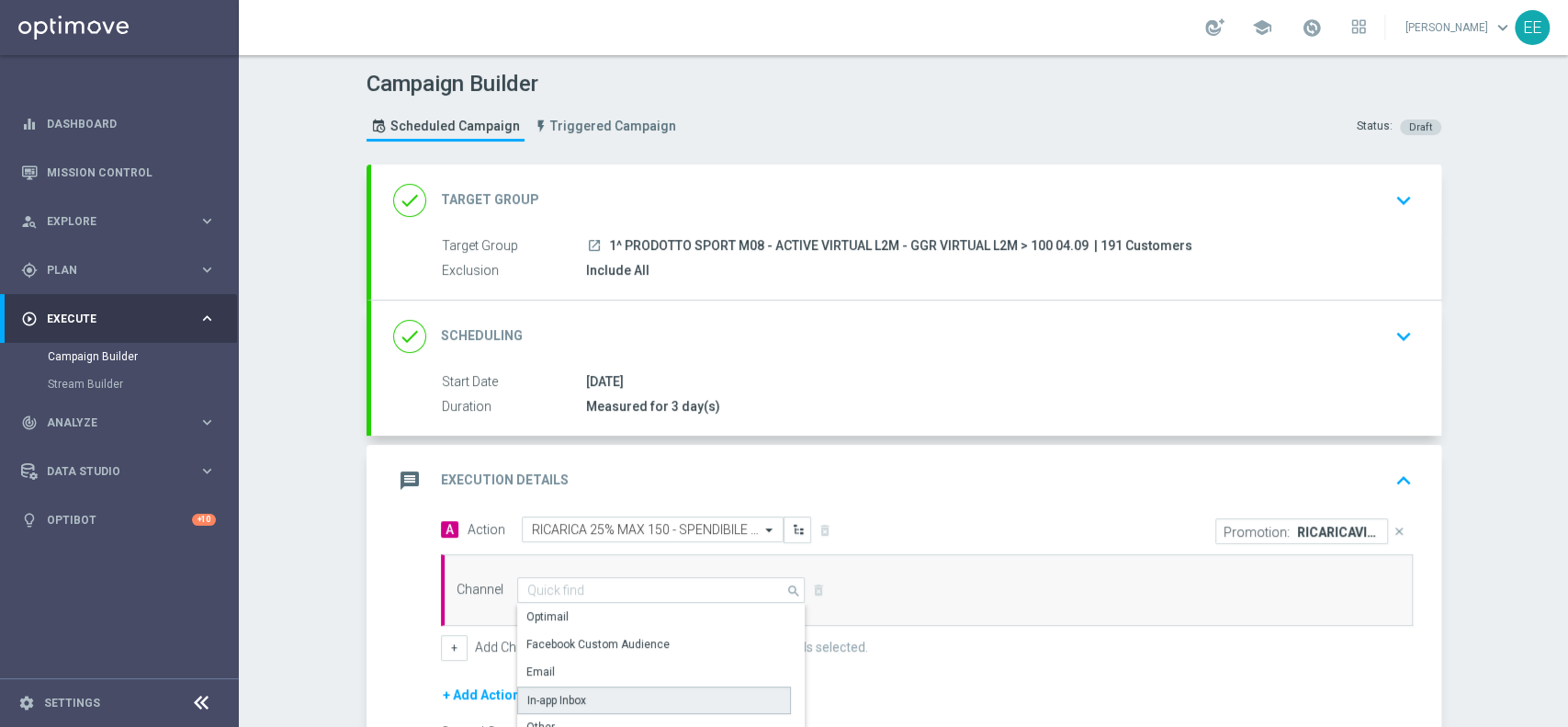
click at [581, 686] on div "In-app Inbox" at bounding box center [654, 700] width 274 height 28
type input "In-app Inbox"
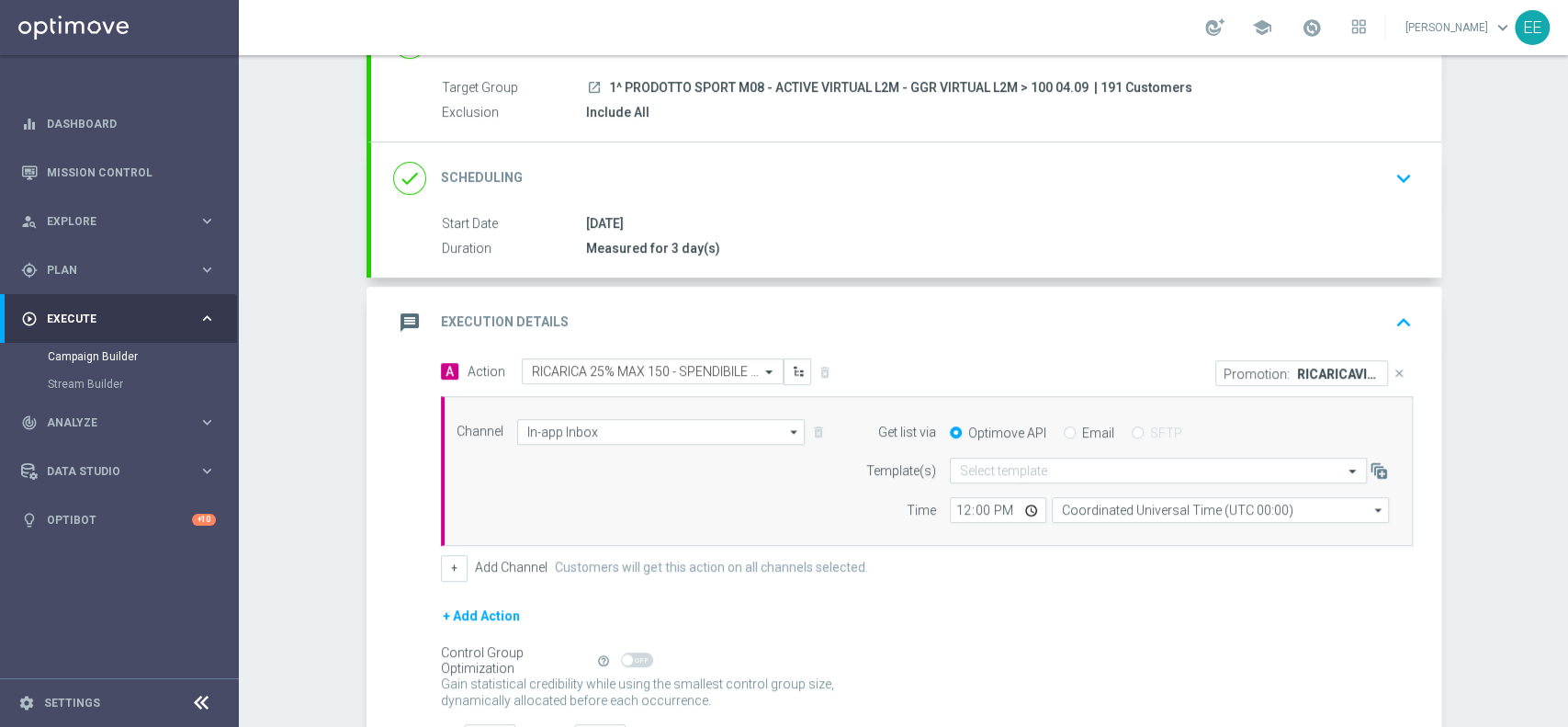
scroll to position [162, 0]
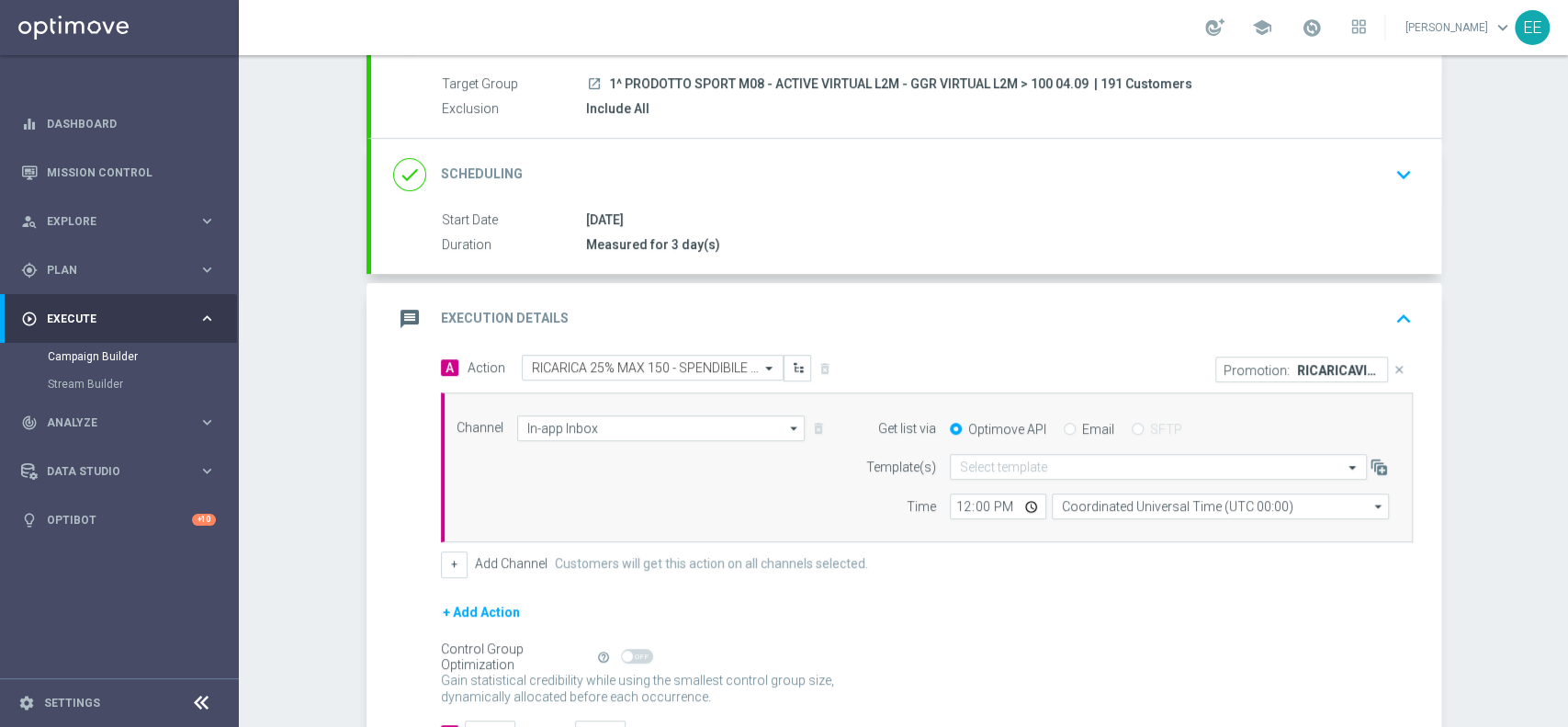
click at [1064, 427] on input "Email" at bounding box center [1069, 430] width 12 height 12
radio input "true"
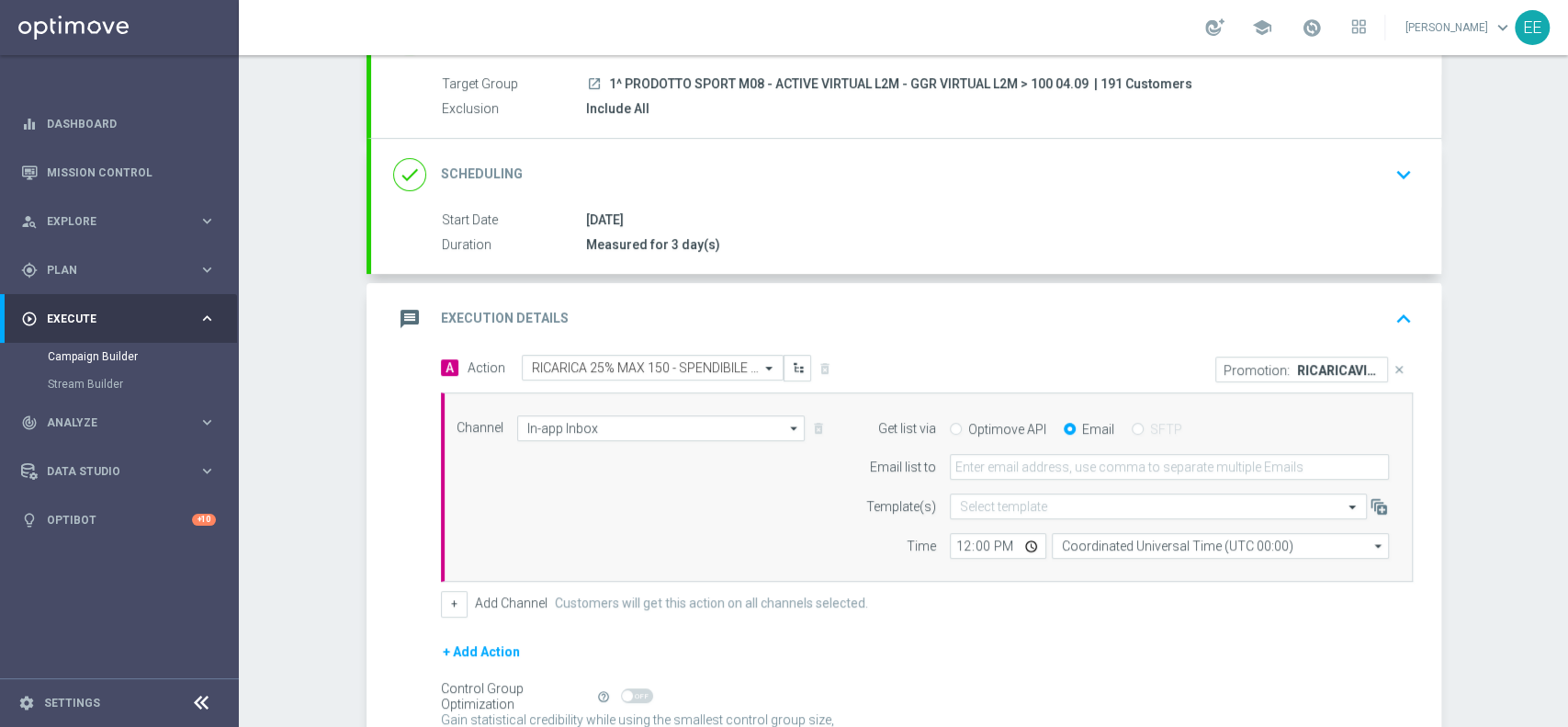
click at [1045, 449] on form "Get list via Optimove API Email SFTP Email list to Template(s) Select template …" at bounding box center [1122, 487] width 532 height 144
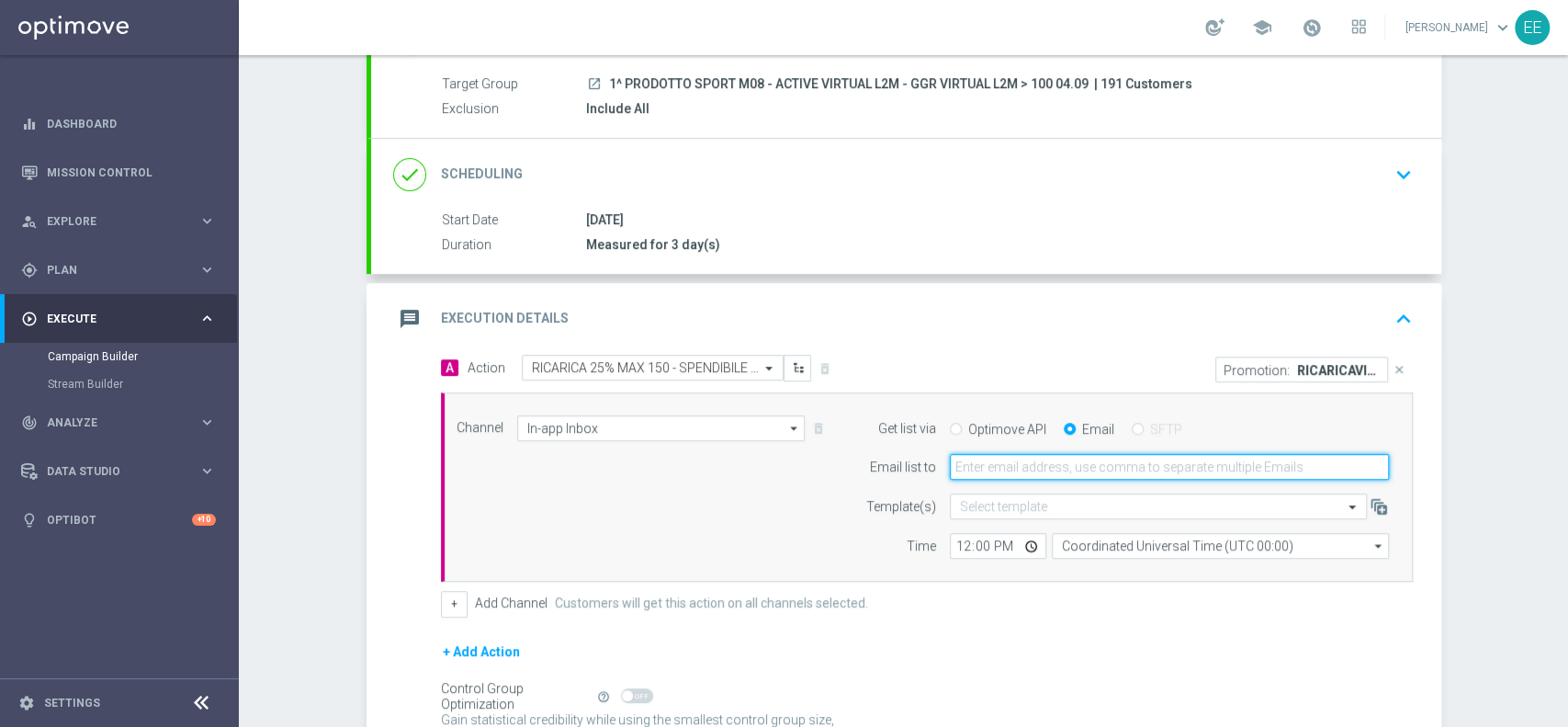
click at [1027, 463] on input "email" at bounding box center [1169, 467] width 439 height 26
type input "edoardo.ellena@sisal.it"
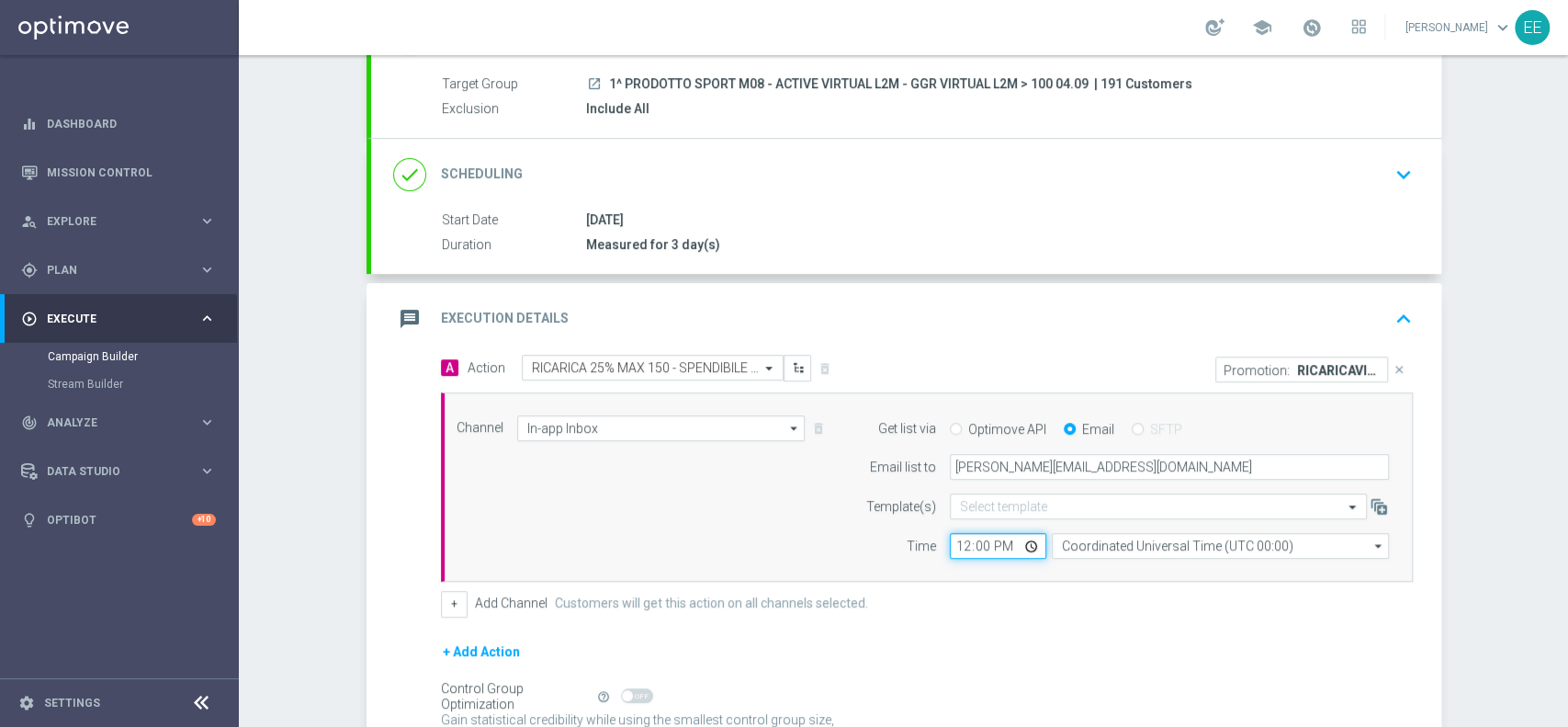
click at [957, 546] on input "12:00" at bounding box center [997, 545] width 96 height 26
type input "16:30"
click at [956, 576] on div "Channel In-app Inbox In-app Inbox arrow_drop_down Show Selected 1 of 20 Optimail" at bounding box center [927, 487] width 972 height 190
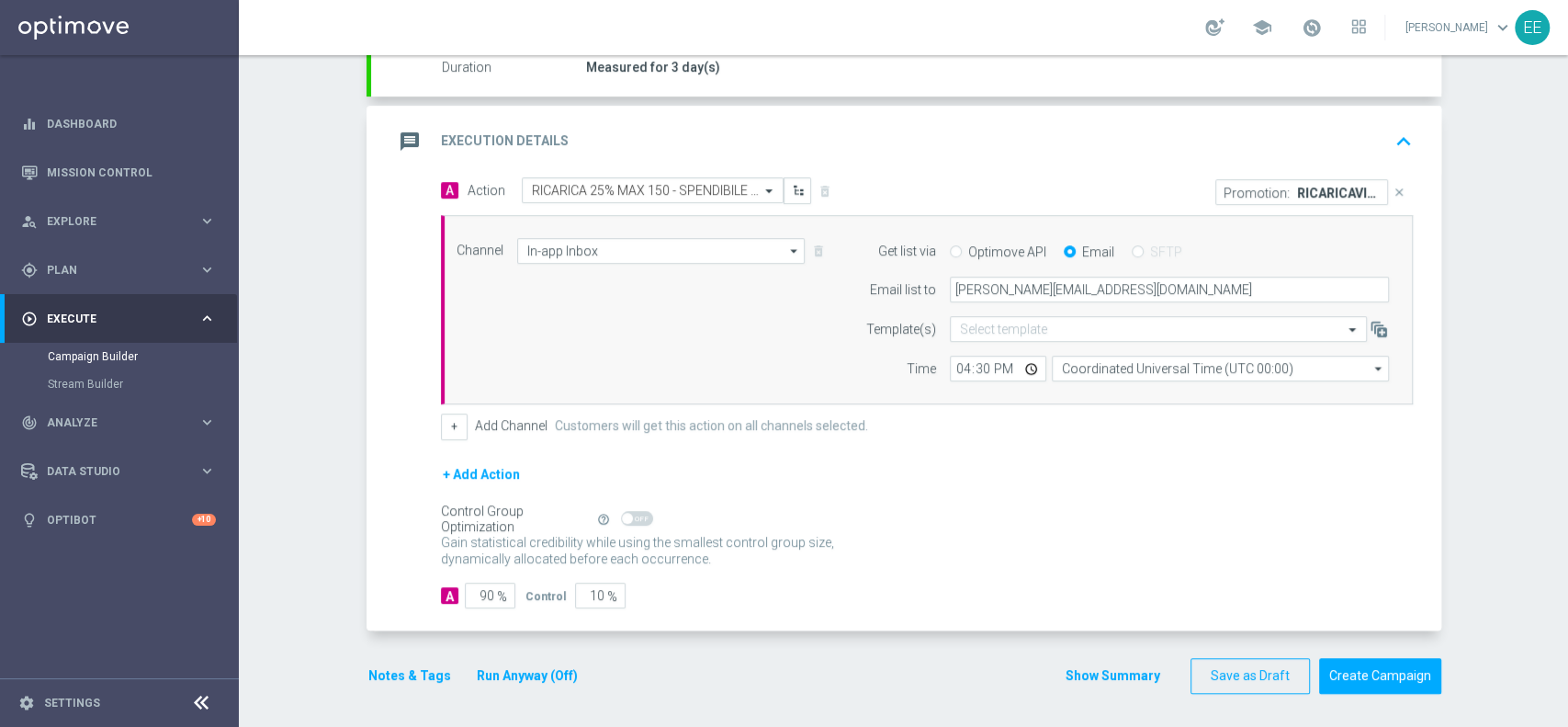
click at [410, 674] on button "Notes & Tags" at bounding box center [409, 675] width 86 height 23
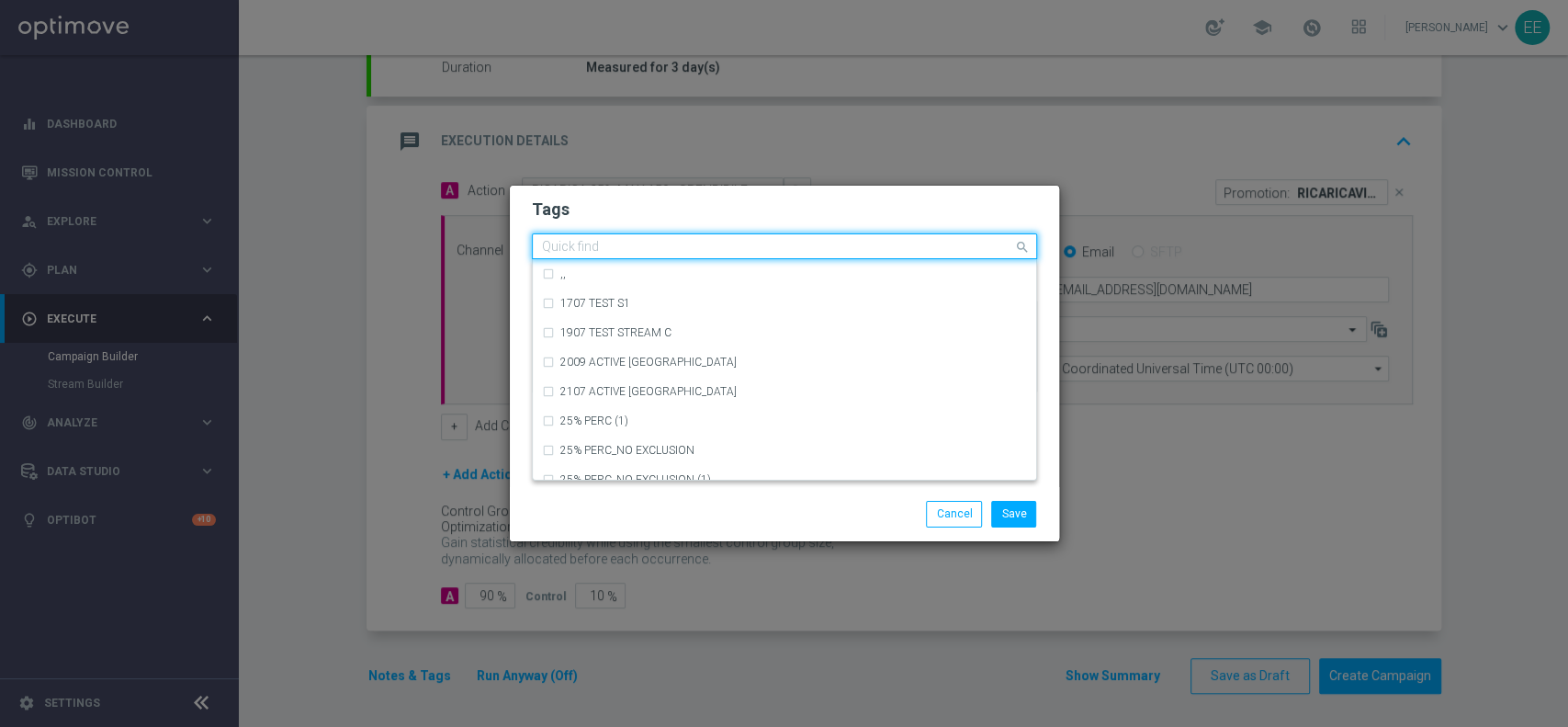
click at [686, 242] on input "text" at bounding box center [778, 247] width 471 height 16
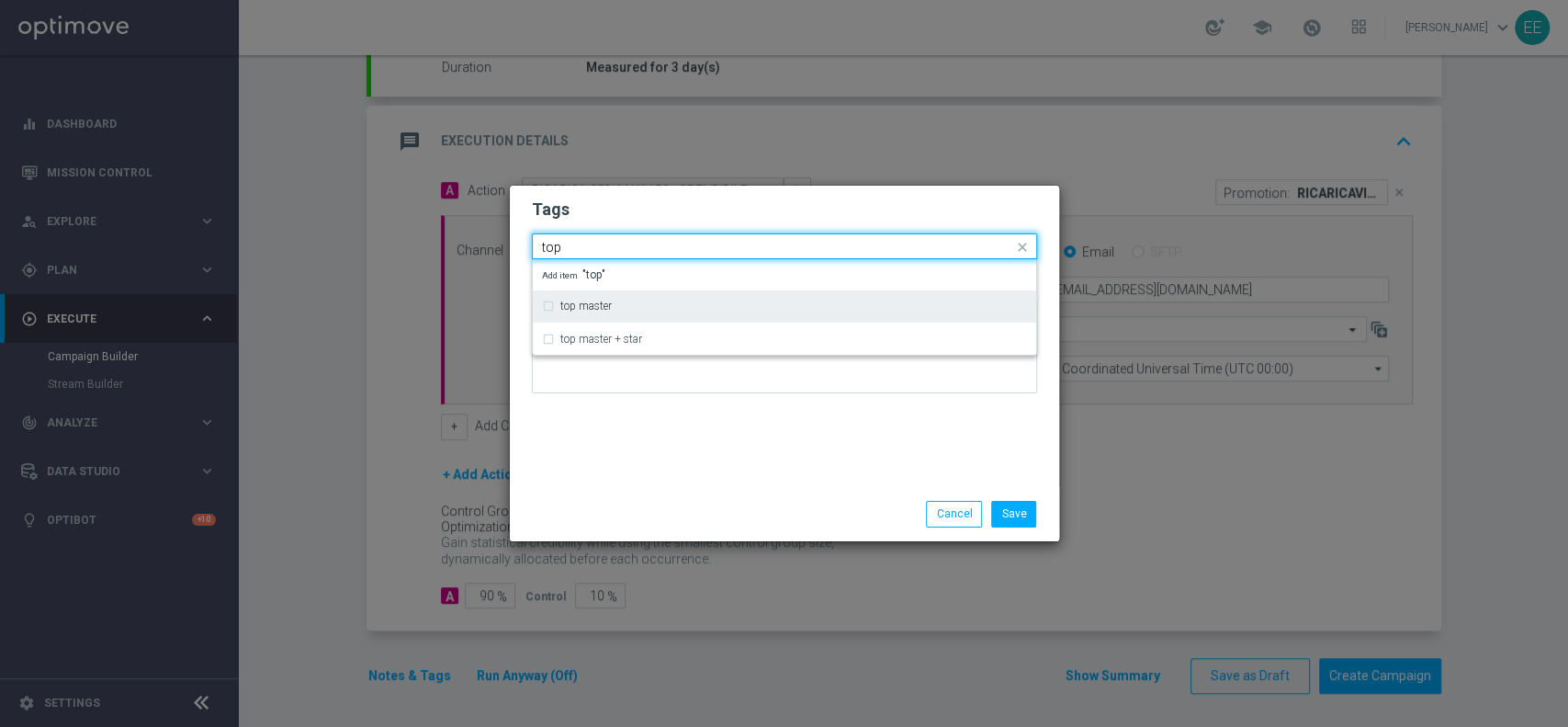
click at [623, 314] on div "top master" at bounding box center [784, 306] width 485 height 30
type input "top"
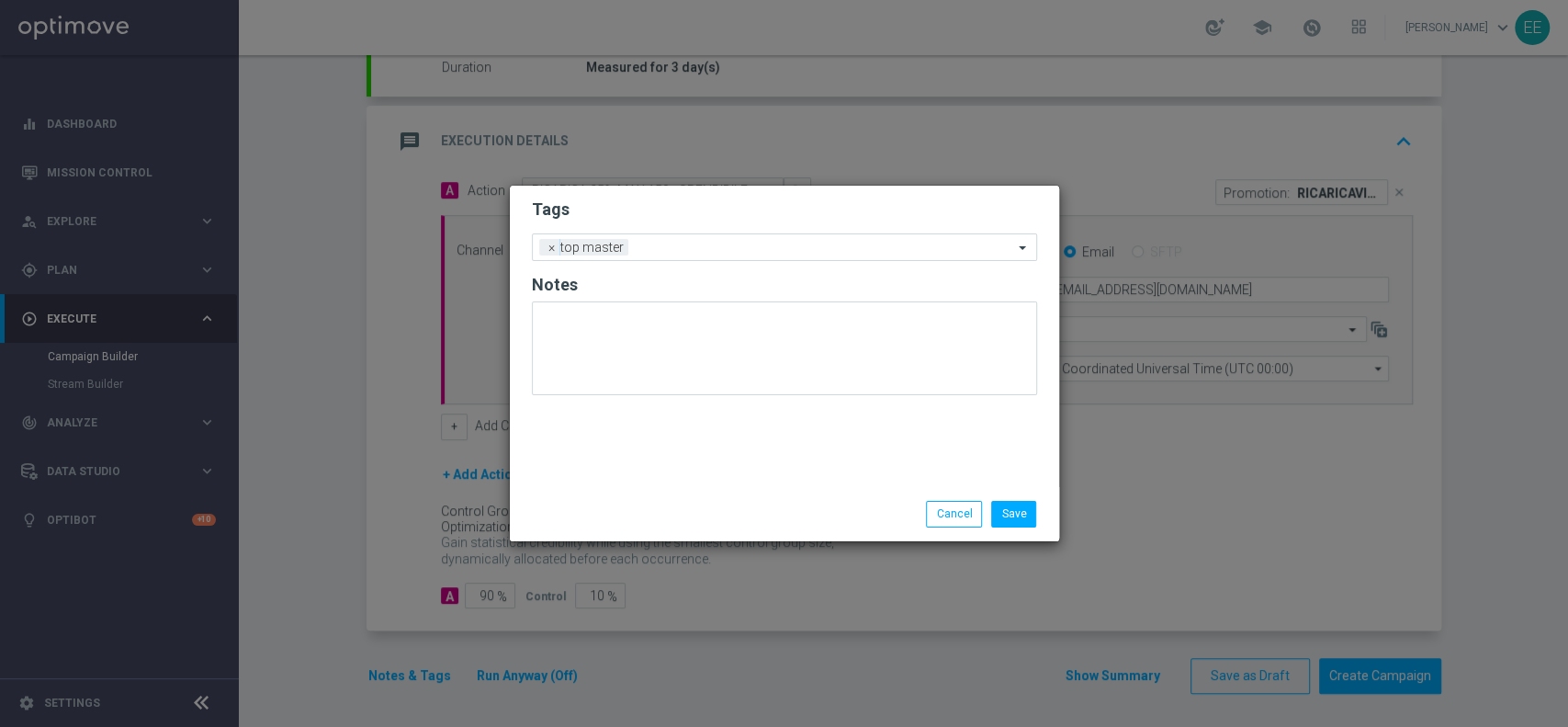
click at [735, 436] on div "Tags Add a new tag × top master Notes" at bounding box center [784, 336] width 549 height 301
click at [765, 245] on input "text" at bounding box center [824, 248] width 377 height 16
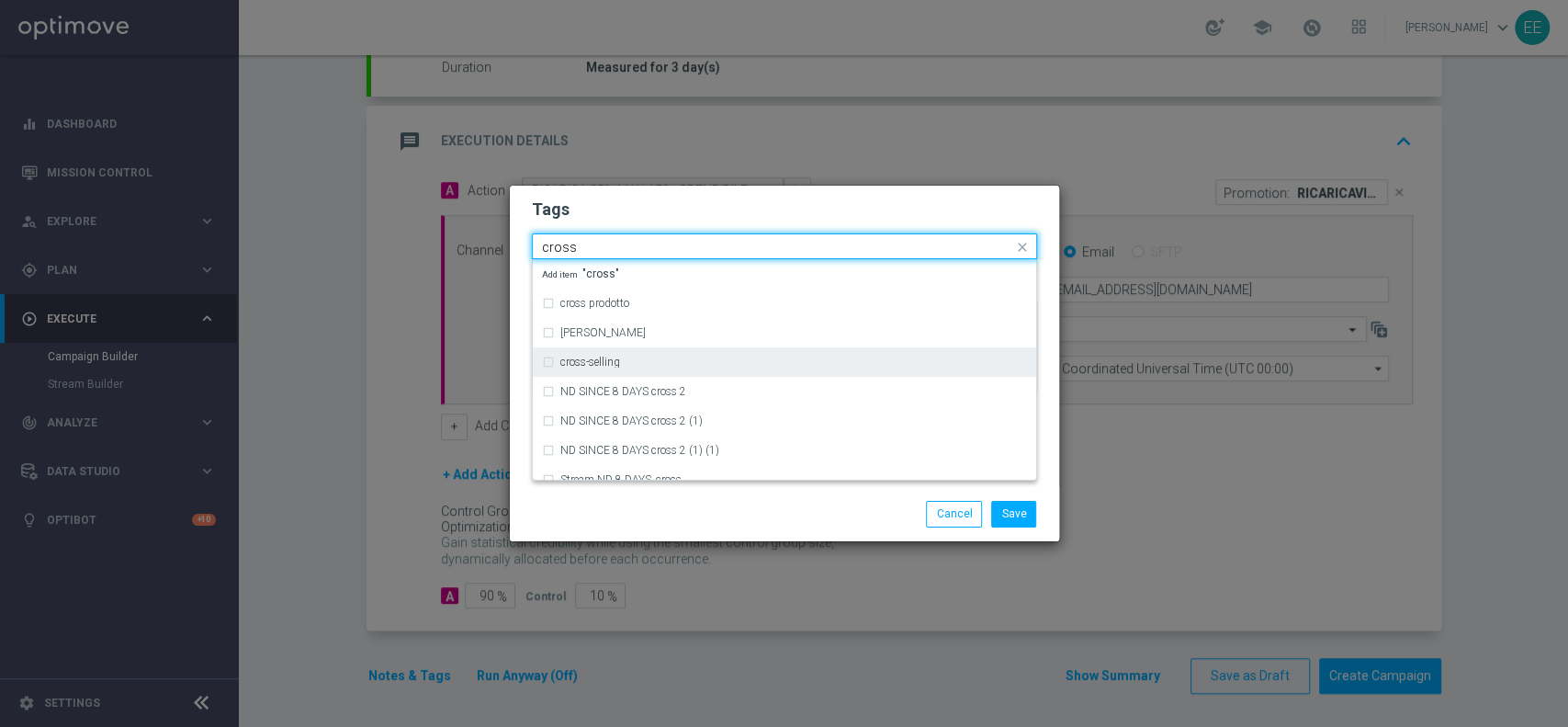
click at [643, 369] on div "cross-selling" at bounding box center [784, 363] width 485 height 30
type input "cross"
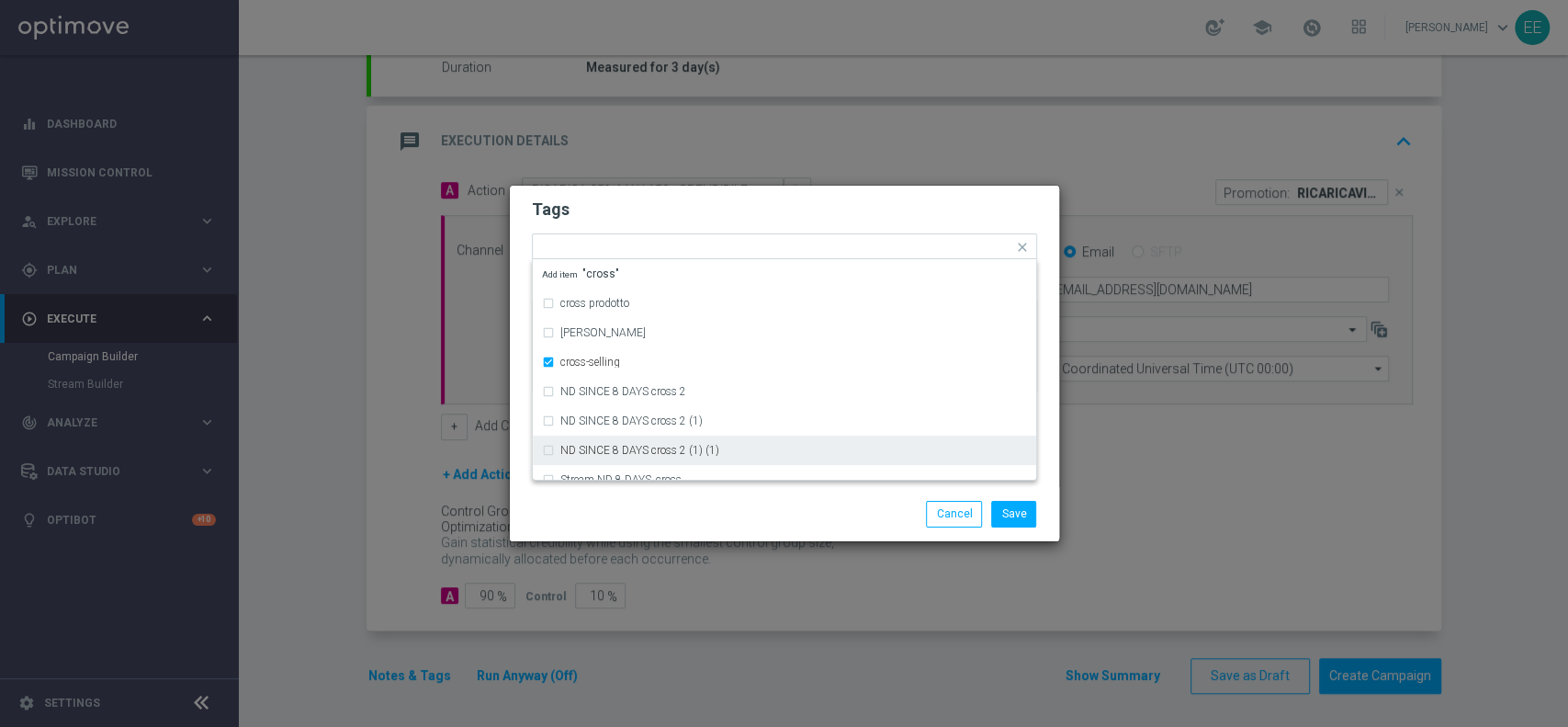
click at [718, 486] on div "Tags Quick find × top master × cross-selling cross prodotto cross-canale cross-…" at bounding box center [784, 336] width 549 height 301
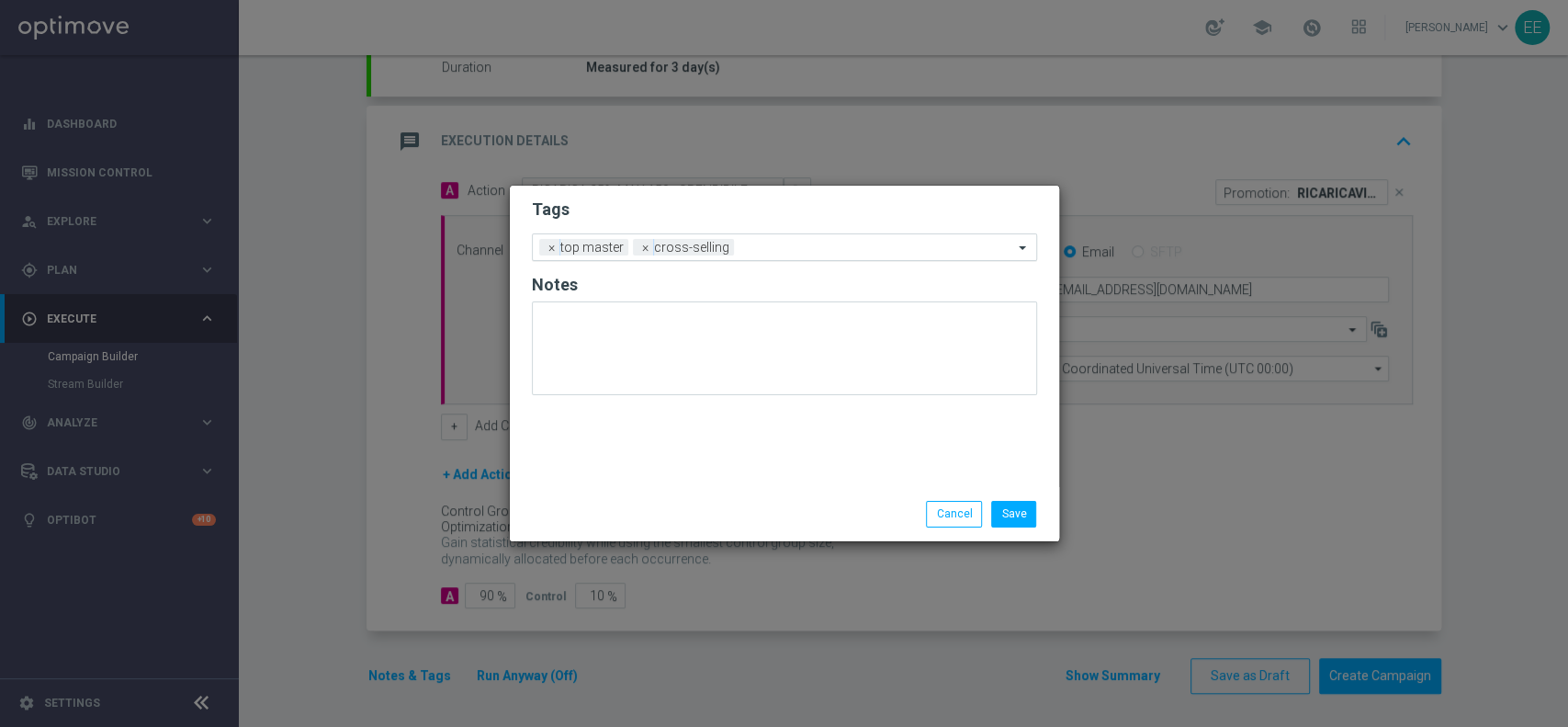
click at [774, 245] on input "text" at bounding box center [877, 248] width 272 height 16
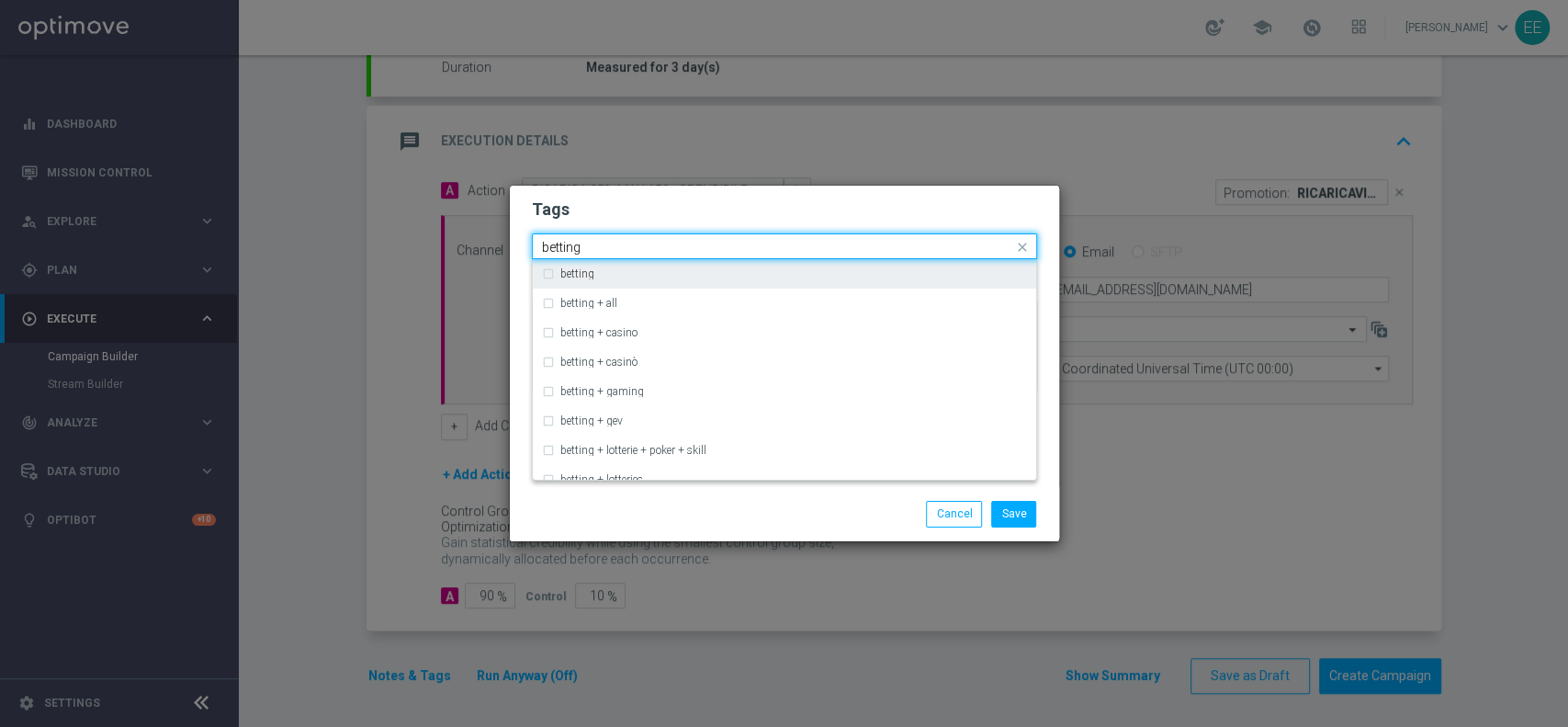
click at [664, 275] on div "betting" at bounding box center [793, 273] width 467 height 11
type input "betting"
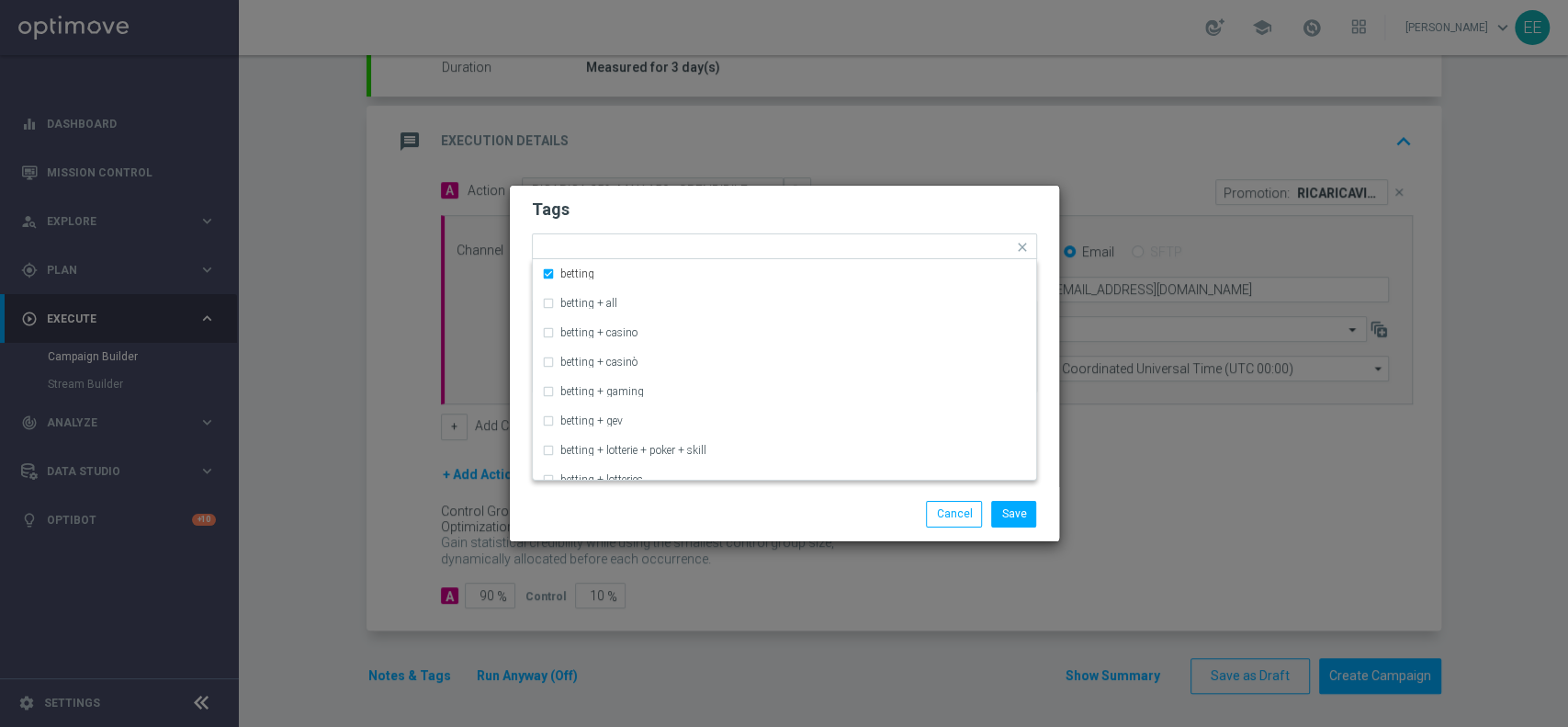
click at [772, 210] on h2 "Tags" at bounding box center [784, 210] width 505 height 22
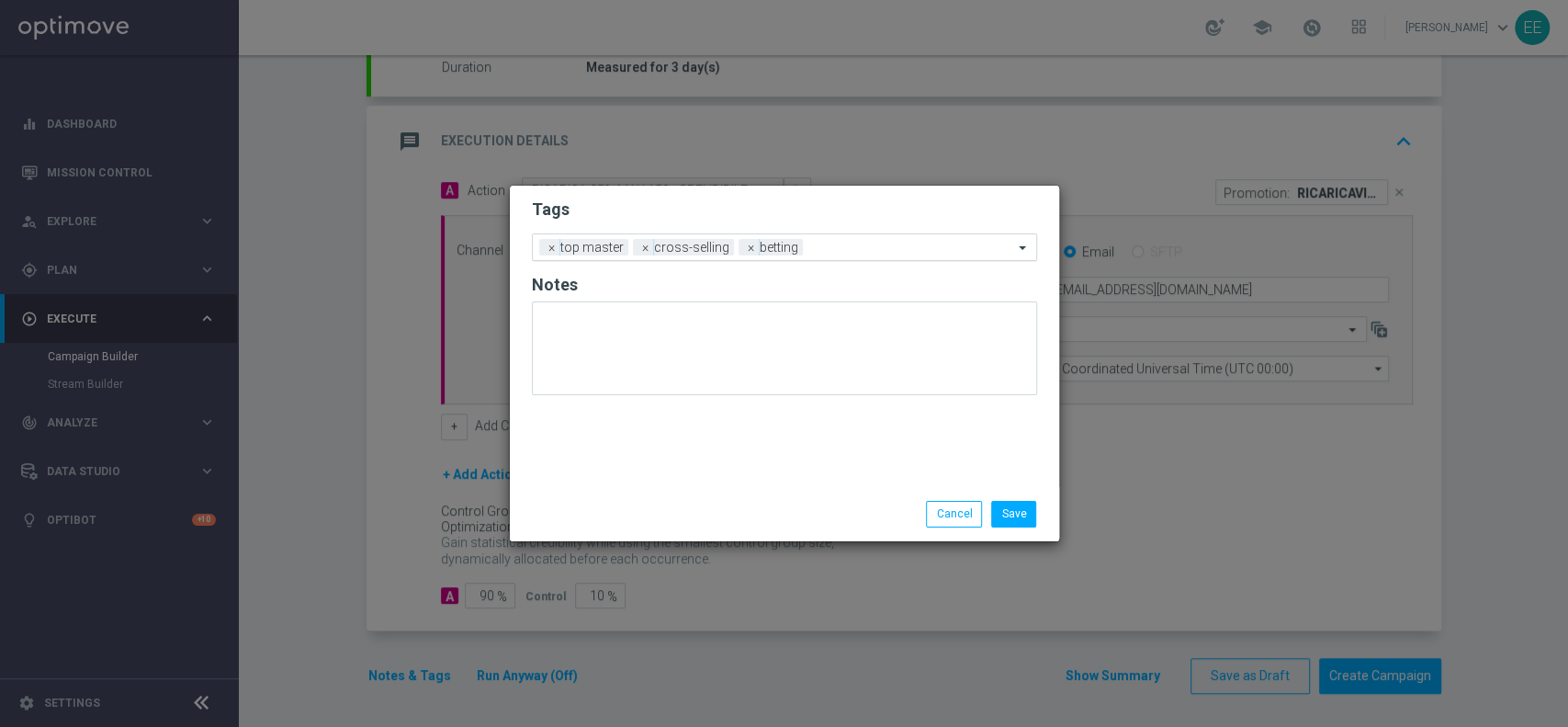
click at [860, 246] on input "text" at bounding box center [912, 248] width 203 height 16
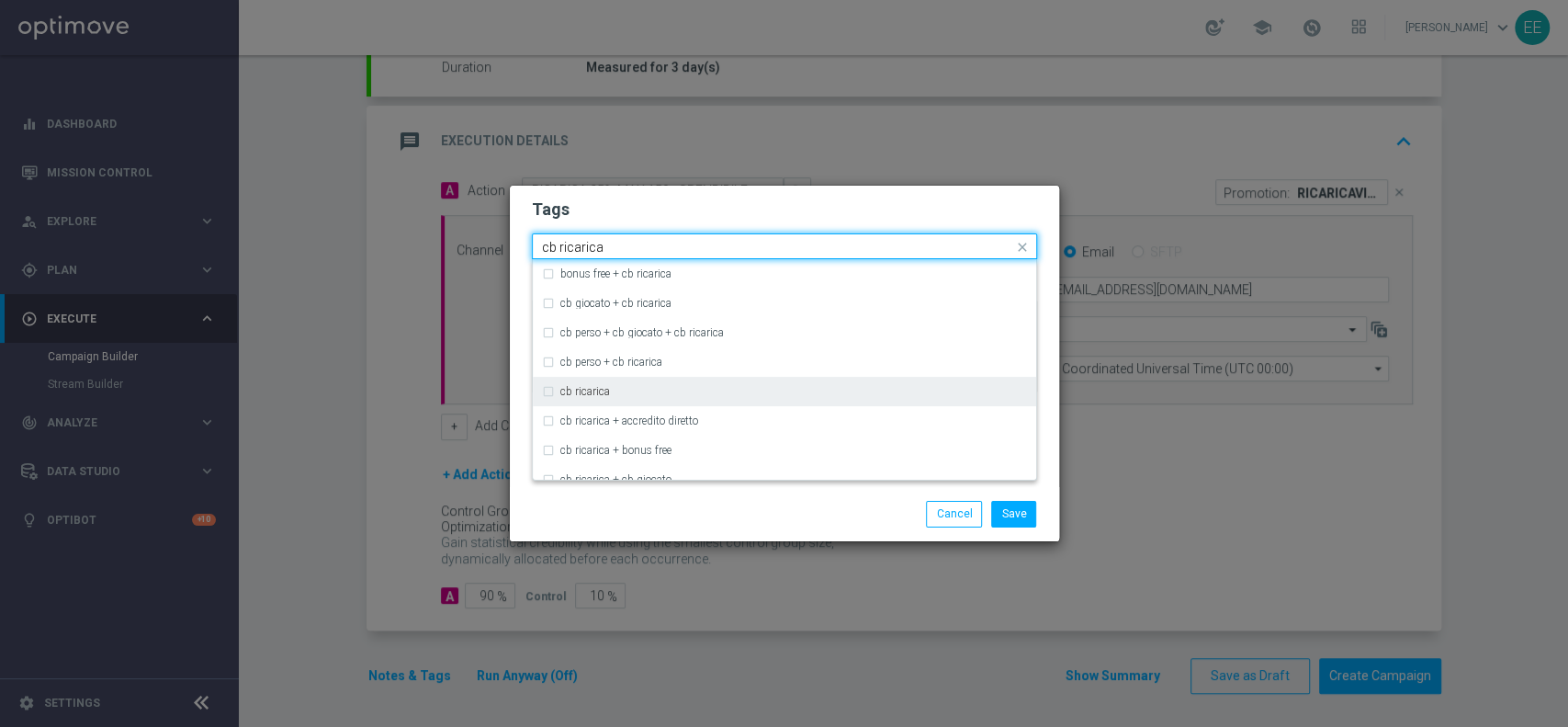
click at [648, 389] on div "cb ricarica" at bounding box center [793, 390] width 467 height 11
type input "cb ricarica"
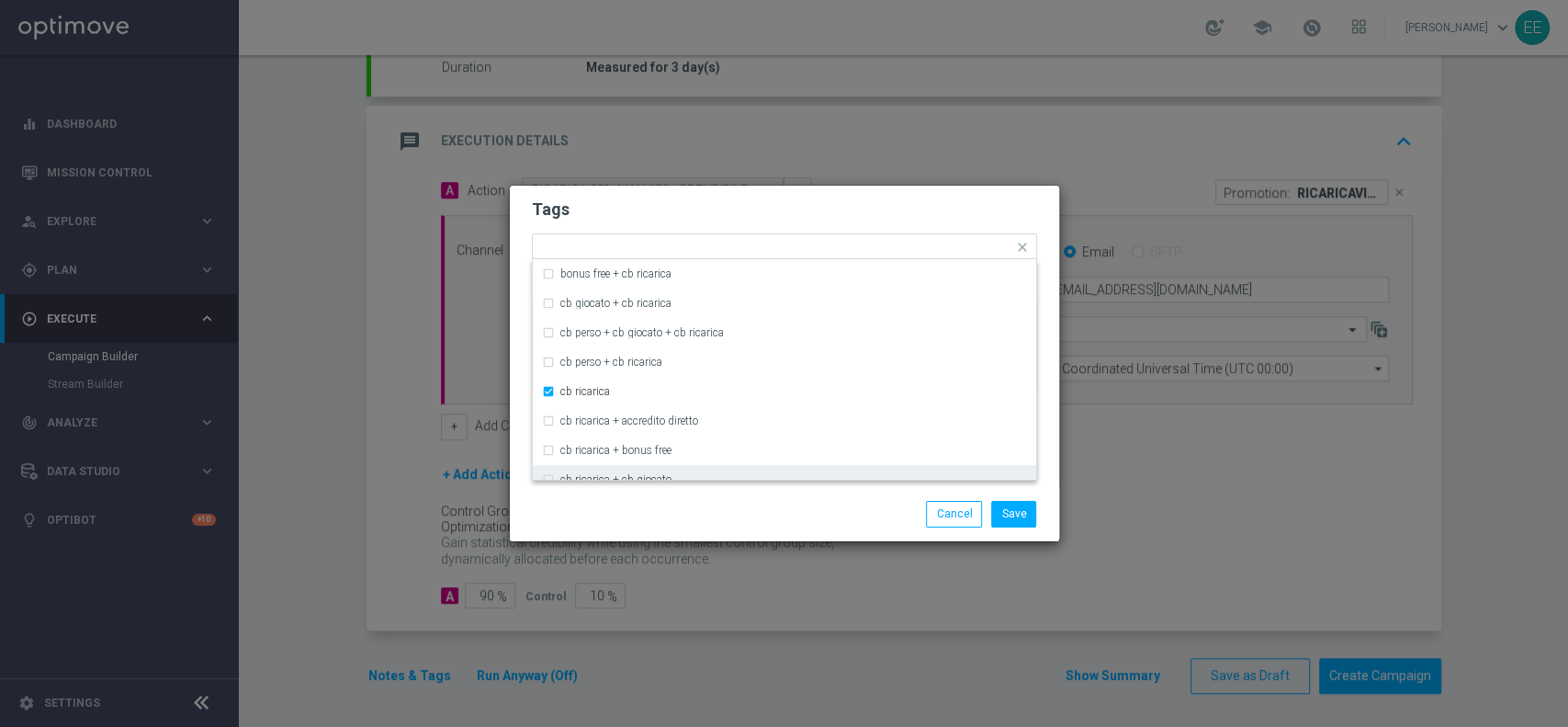
click at [687, 498] on div "Save Cancel" at bounding box center [784, 513] width 549 height 54
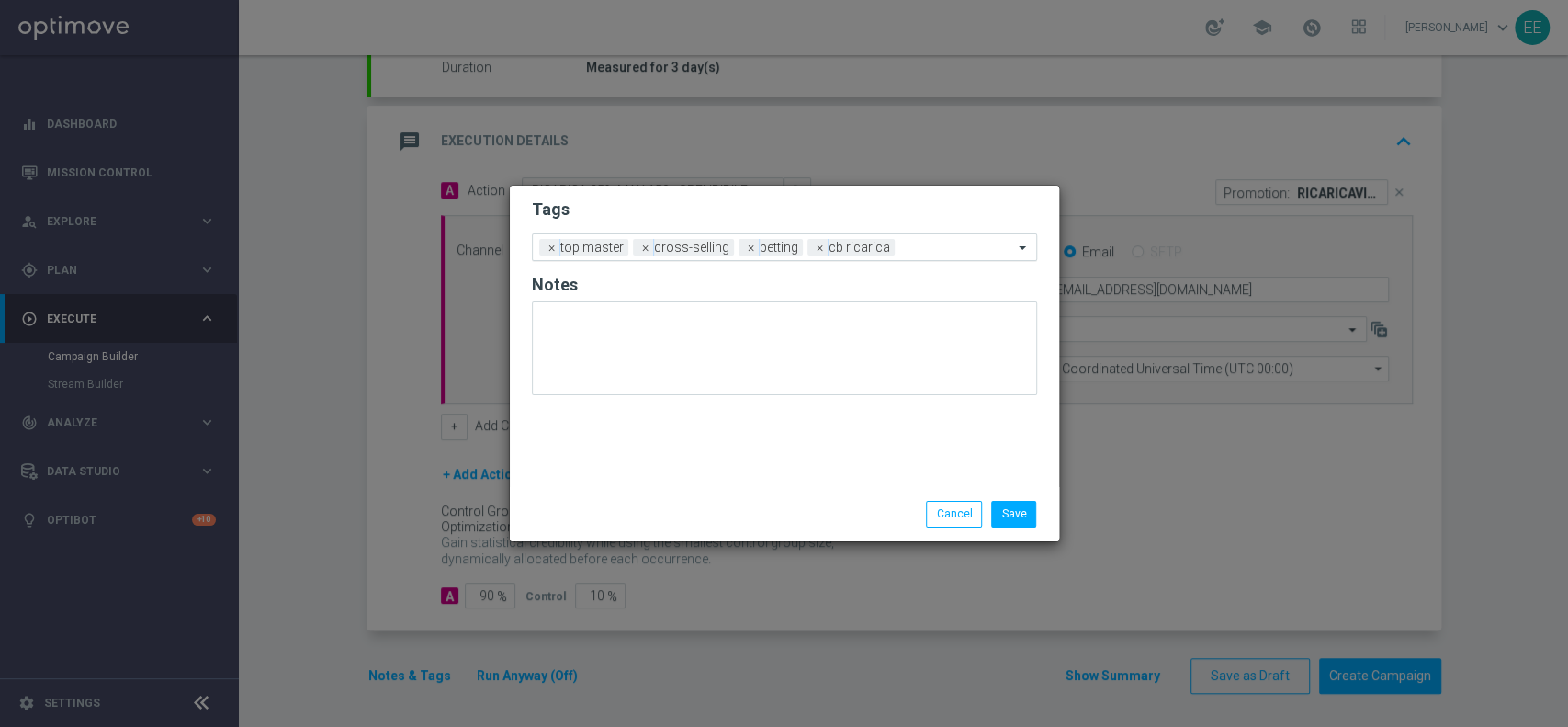
click at [927, 241] on input "text" at bounding box center [957, 248] width 111 height 16
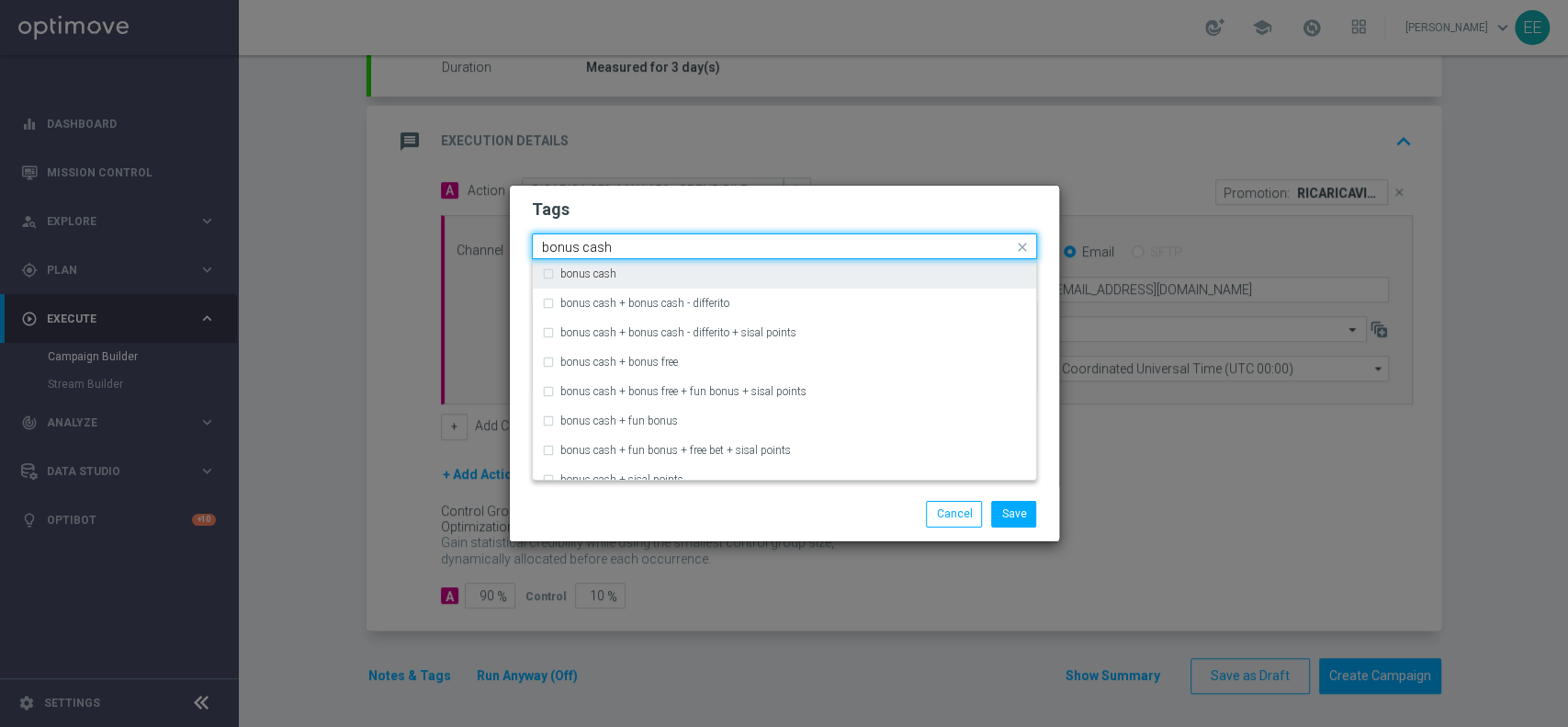
click at [822, 268] on div "bonus cash" at bounding box center [793, 273] width 467 height 11
type input "bonus cash"
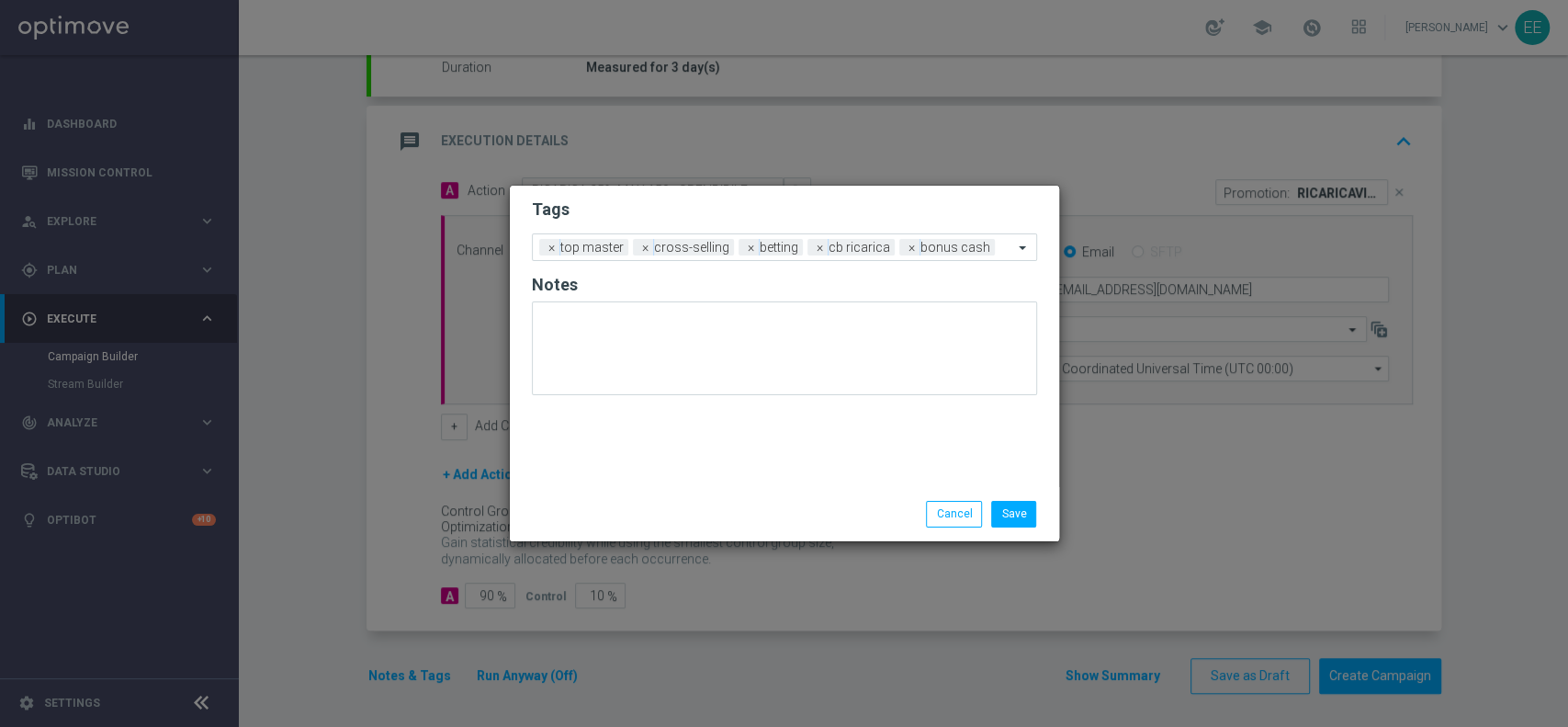
click at [878, 210] on h2 "Tags" at bounding box center [784, 210] width 505 height 22
click at [1010, 514] on button "Save" at bounding box center [1013, 513] width 45 height 26
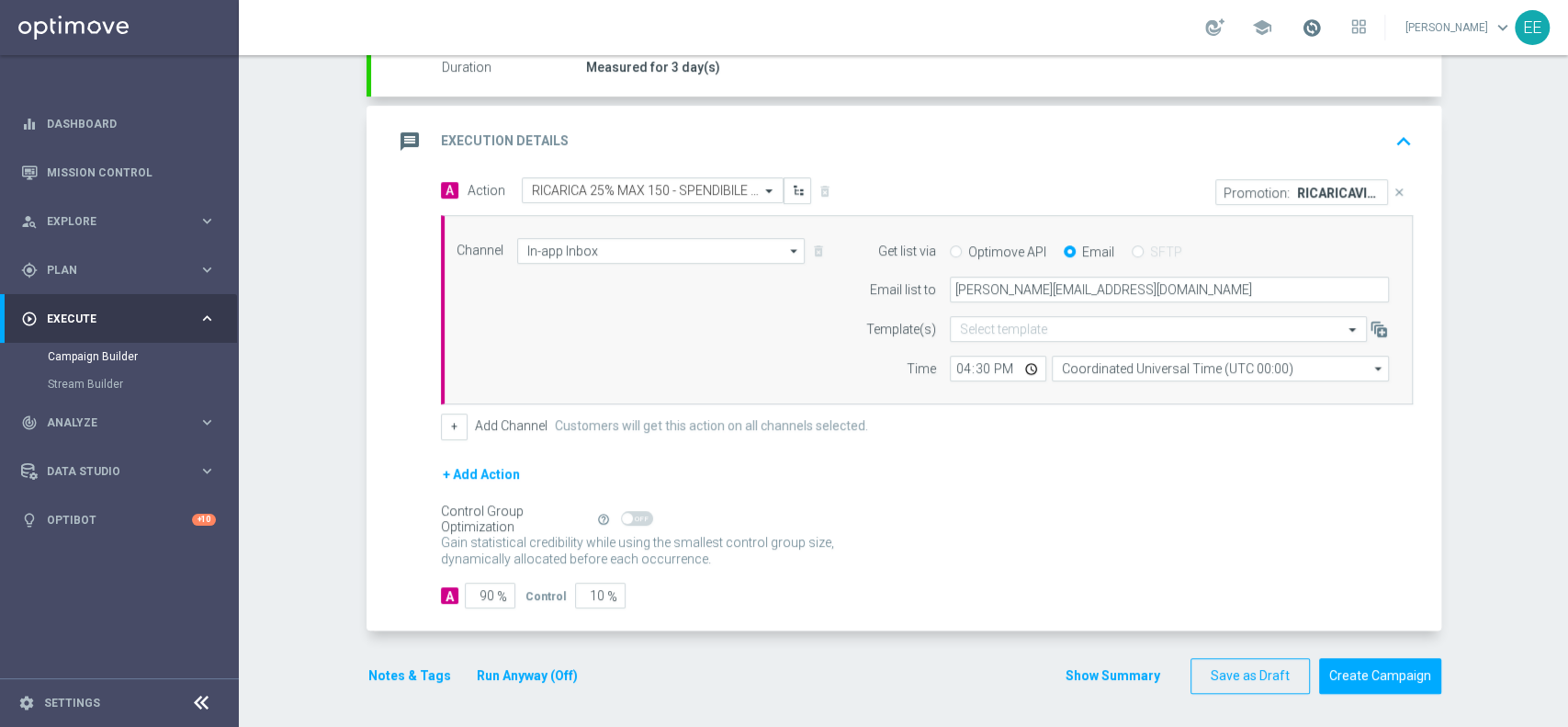
click at [1322, 20] on span at bounding box center [1312, 28] width 20 height 20
click at [513, 666] on button "Run Anyway (Off)" at bounding box center [526, 675] width 104 height 23
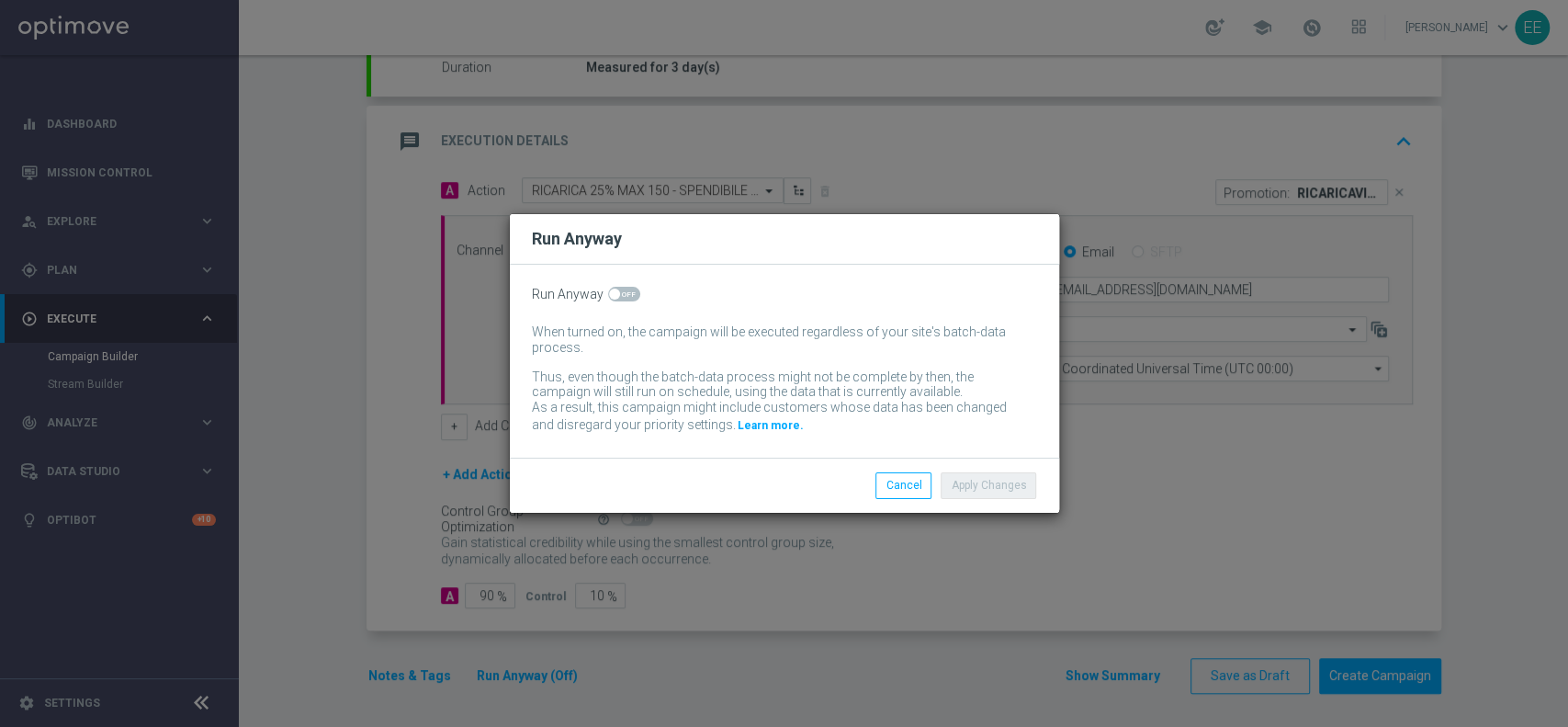
click at [620, 289] on span at bounding box center [624, 294] width 32 height 15
click at [620, 289] on input "checkbox" at bounding box center [624, 294] width 32 height 15
checkbox input "true"
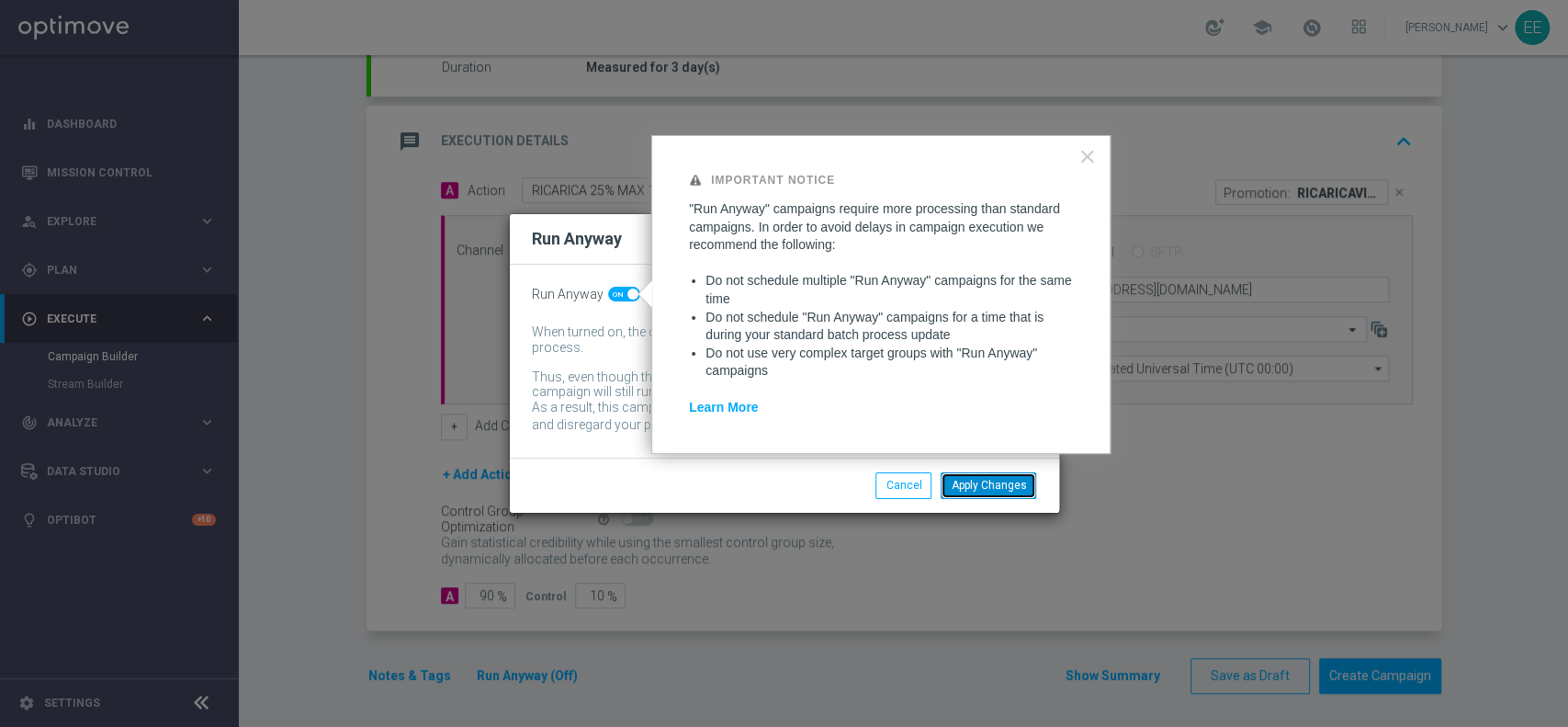
click at [1005, 489] on button "Apply Changes" at bounding box center [988, 485] width 95 height 26
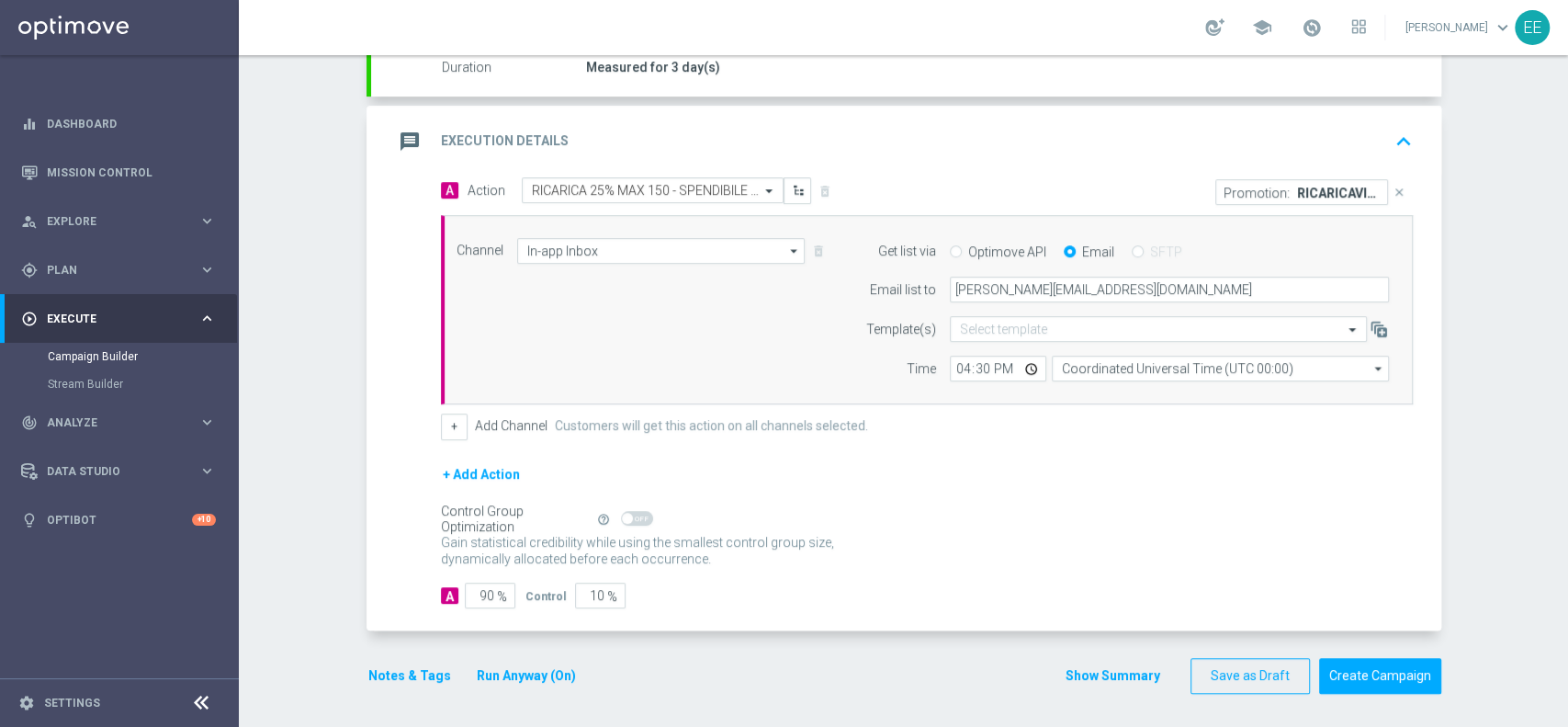
click at [1005, 489] on div "+ Add Action" at bounding box center [927, 486] width 972 height 46
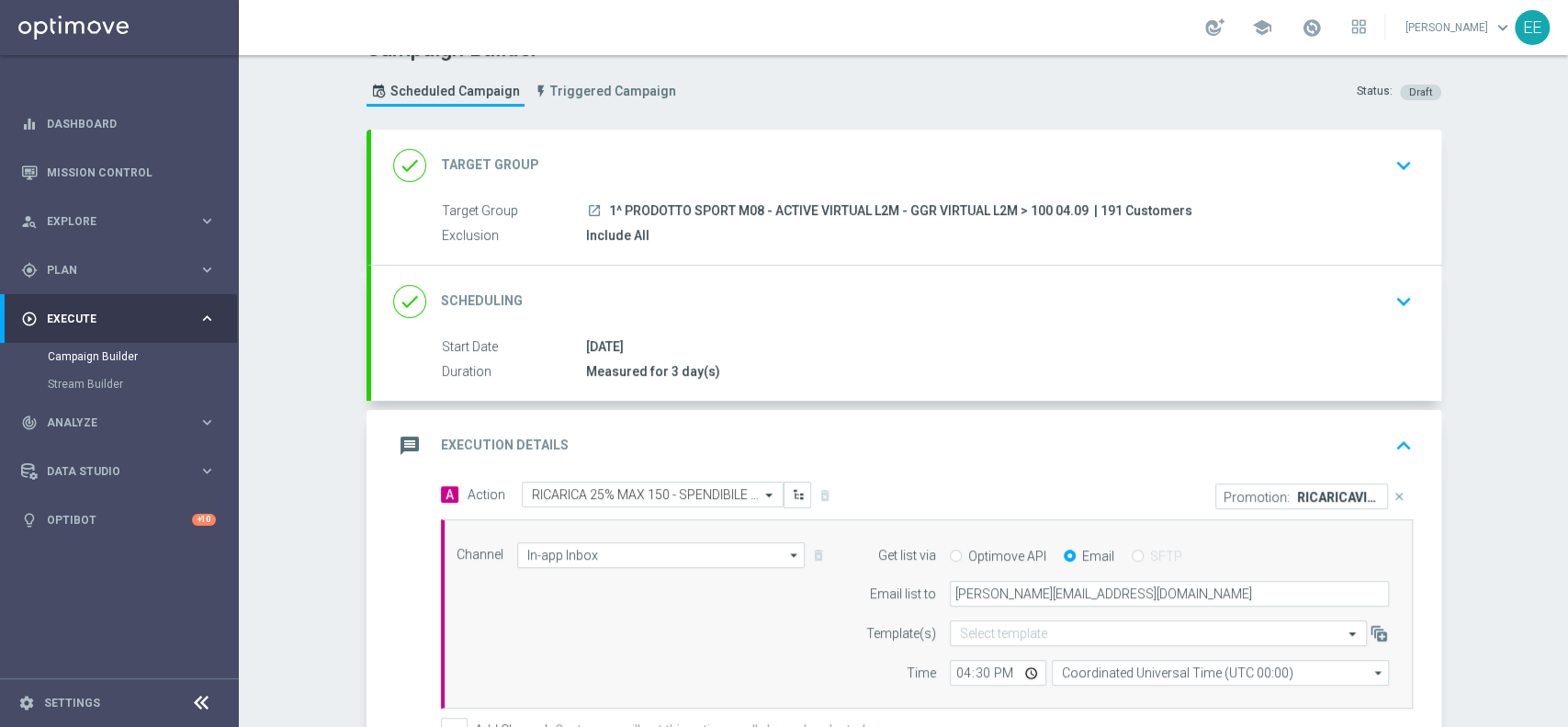
scroll to position [1, 0]
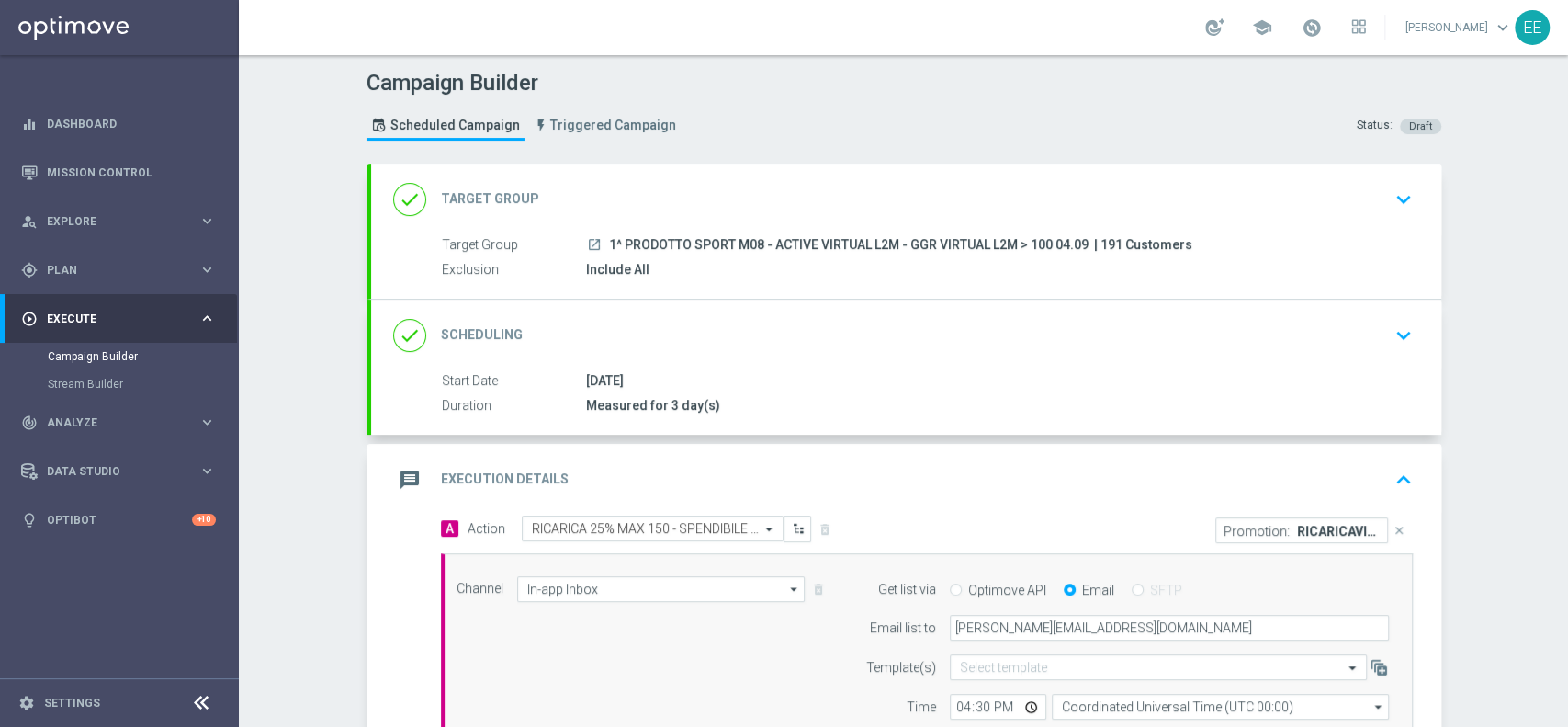
click at [1088, 482] on div "message Execution Details keyboard_arrow_up" at bounding box center [906, 479] width 1026 height 35
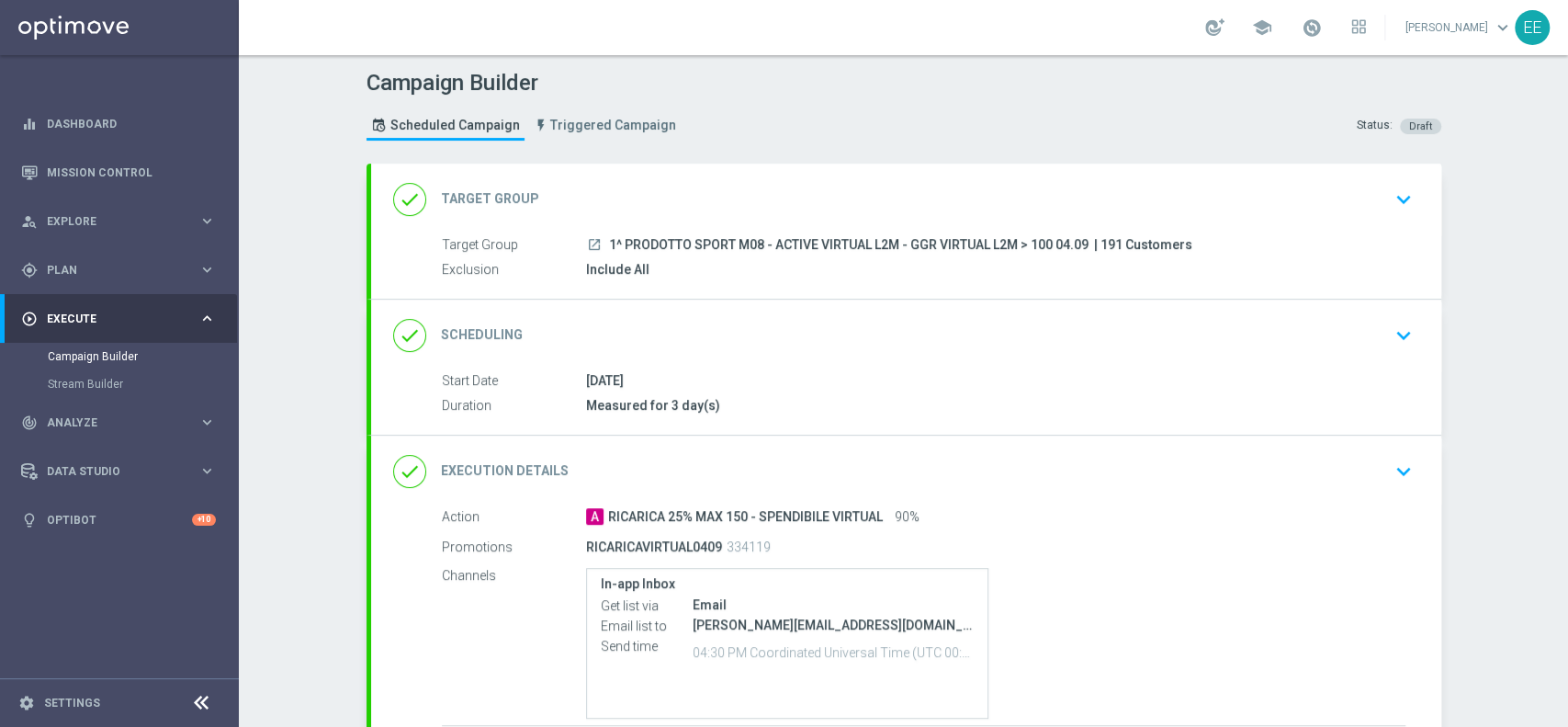
scroll to position [154, 0]
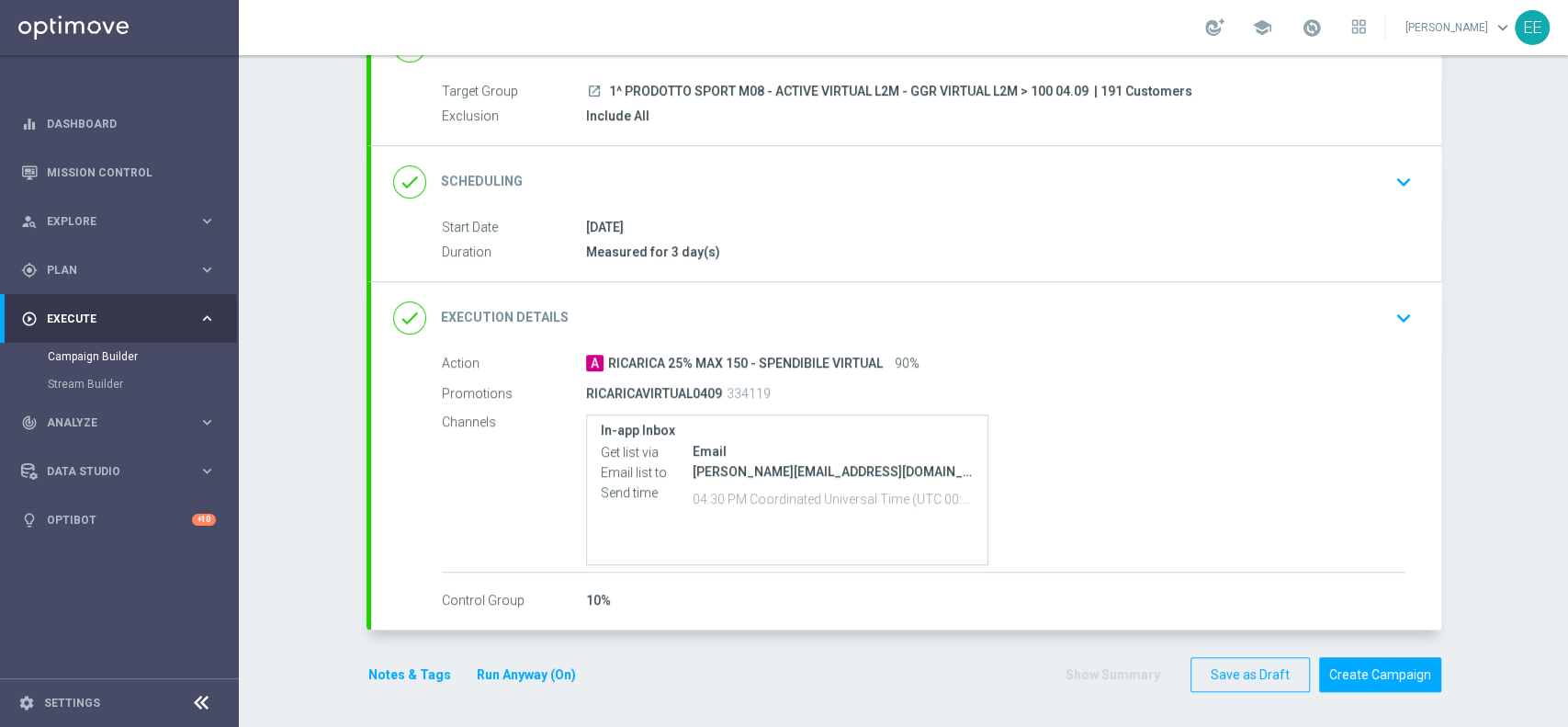
click at [558, 300] on div "done Execution Details keyboard_arrow_down" at bounding box center [906, 317] width 1026 height 35
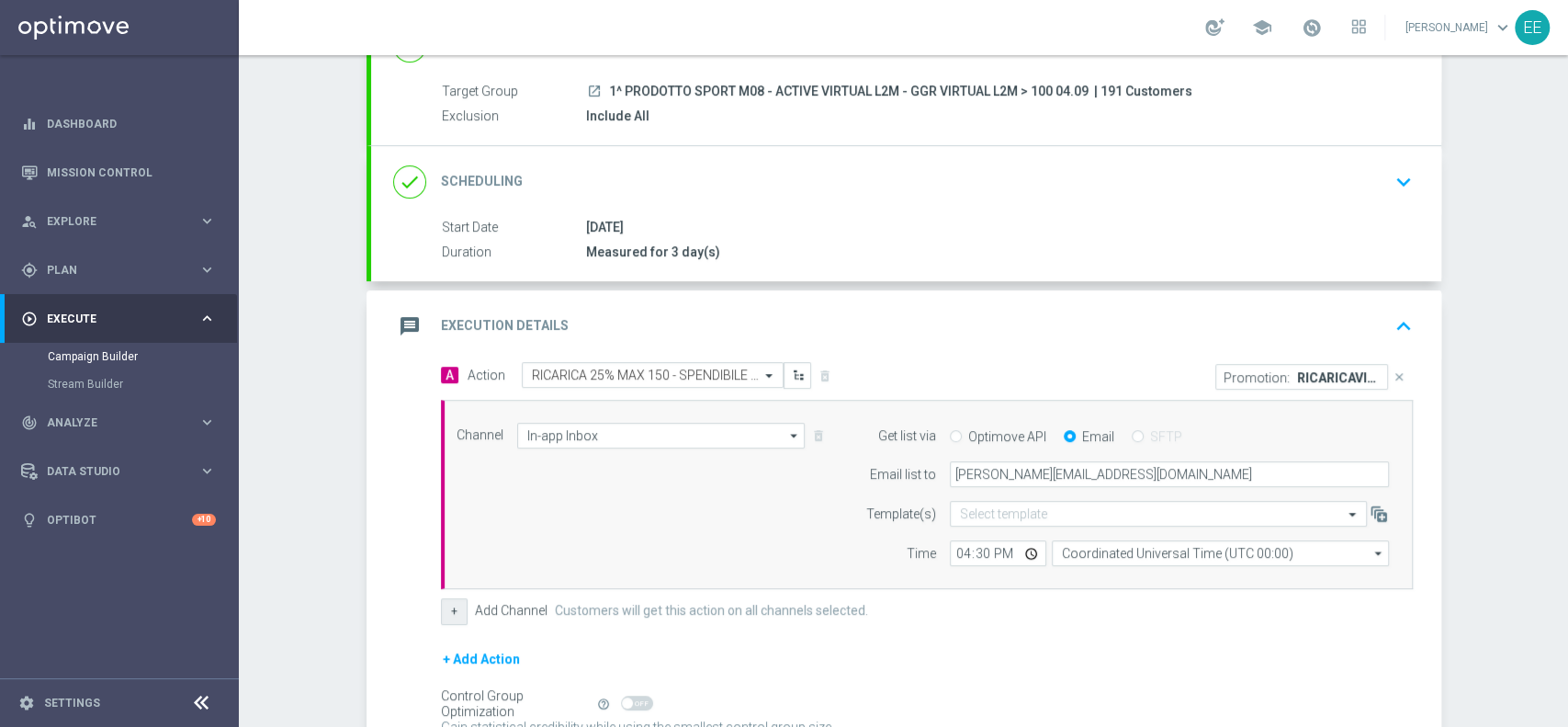
click at [448, 615] on button "+" at bounding box center [454, 611] width 27 height 26
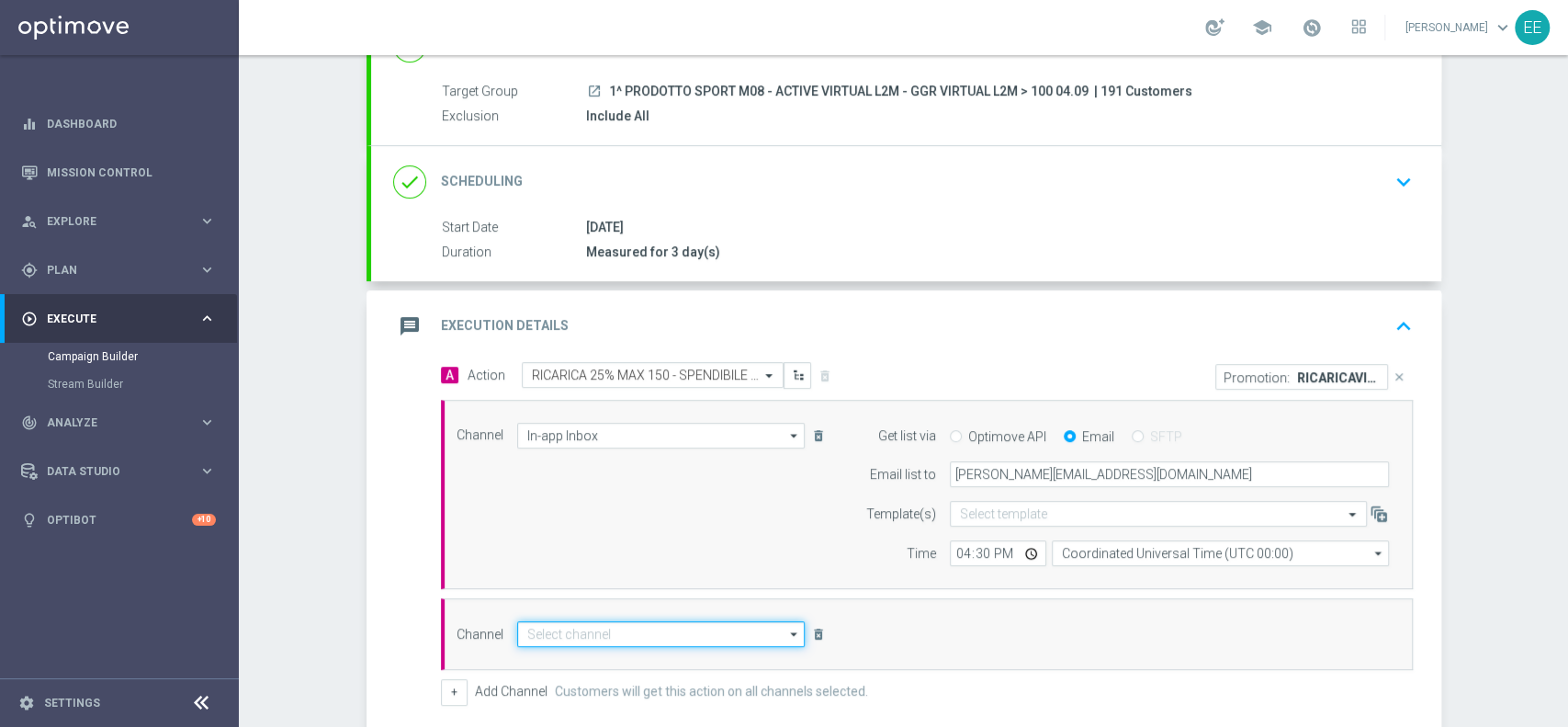
click at [636, 630] on input at bounding box center [661, 634] width 288 height 26
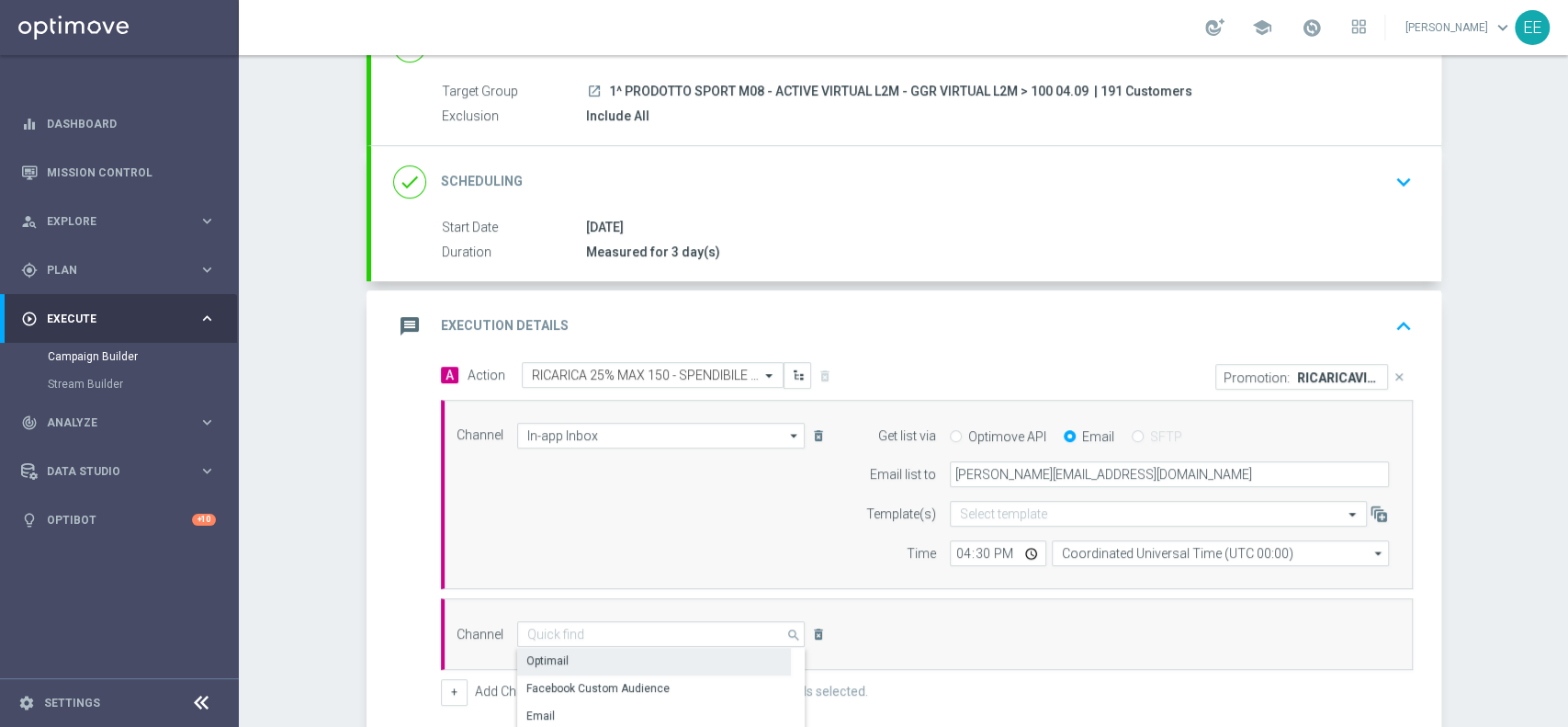
click at [582, 658] on div "Optimail" at bounding box center [654, 660] width 274 height 26
type input "Optimail"
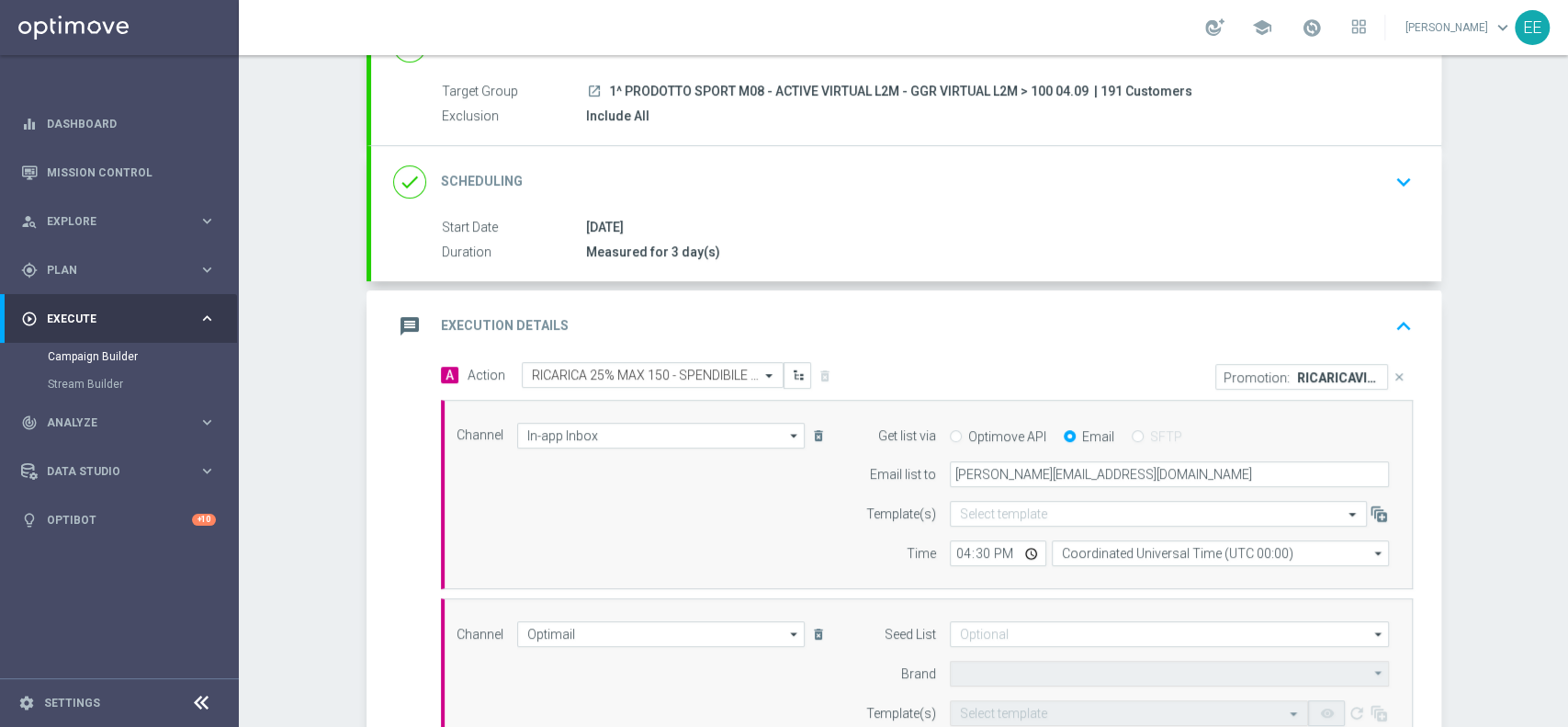
type input "Sisal Marketing"
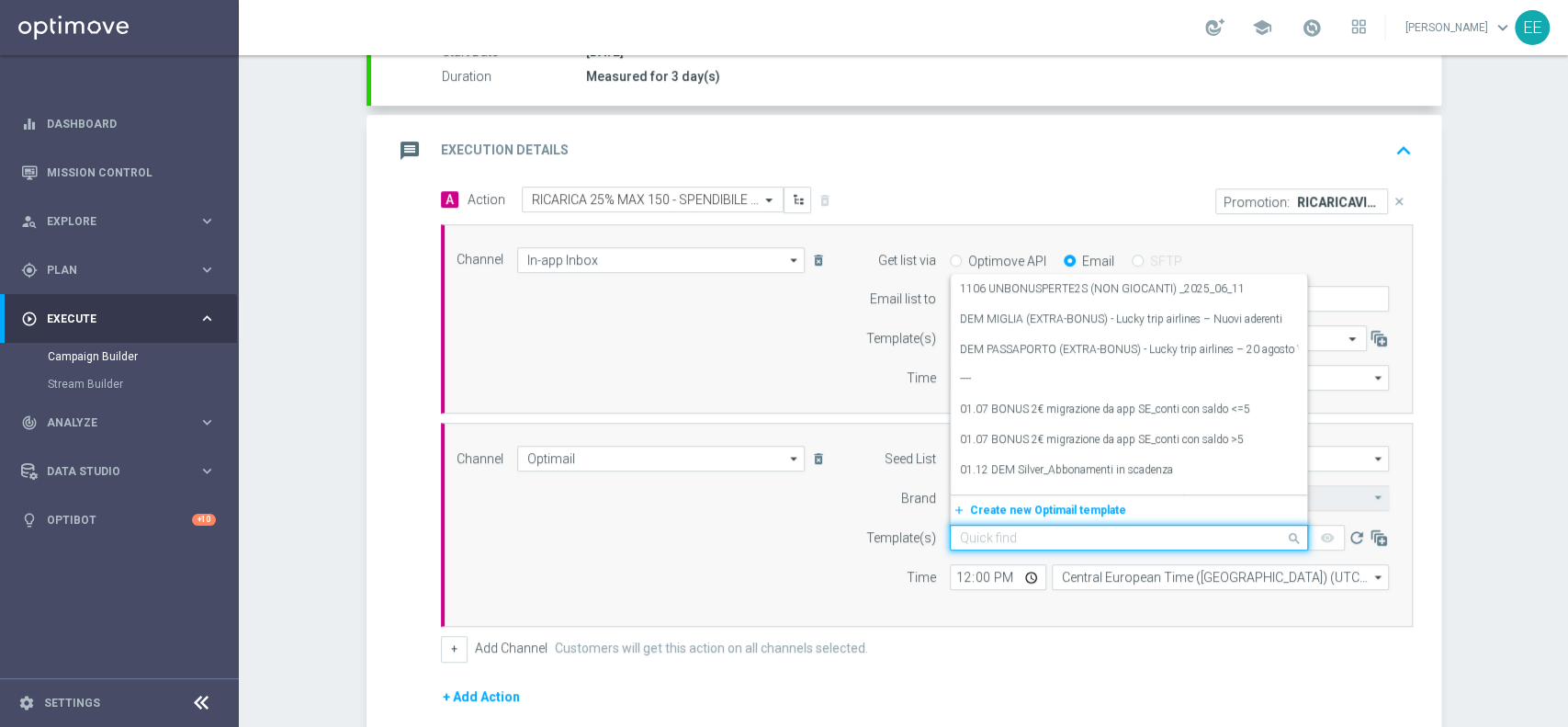
click at [971, 541] on input "text" at bounding box center [1110, 538] width 301 height 16
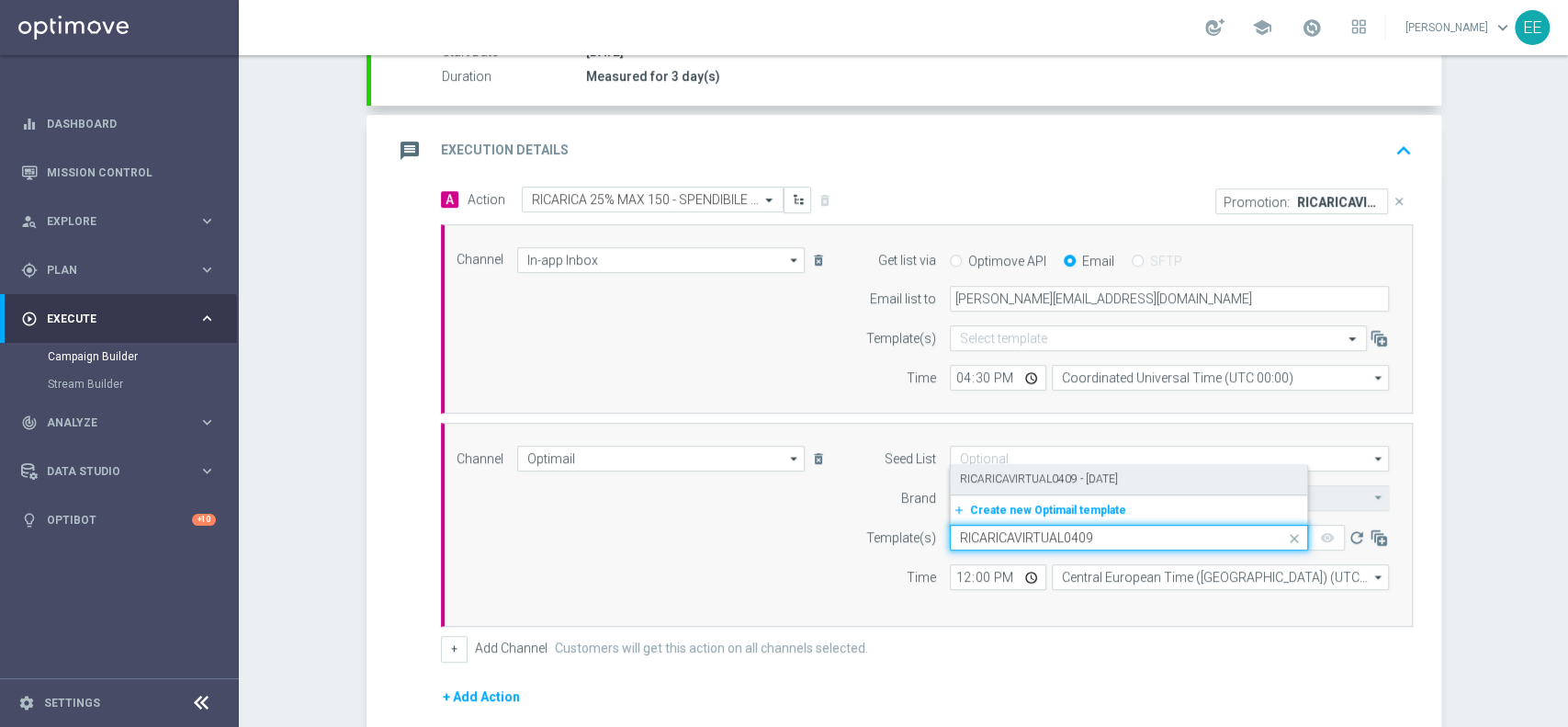
click at [1026, 476] on label "RICARICAVIRTUAL0409 - 04.09.2025" at bounding box center [1039, 479] width 158 height 16
type input "RICARICAVIRTUAL0409"
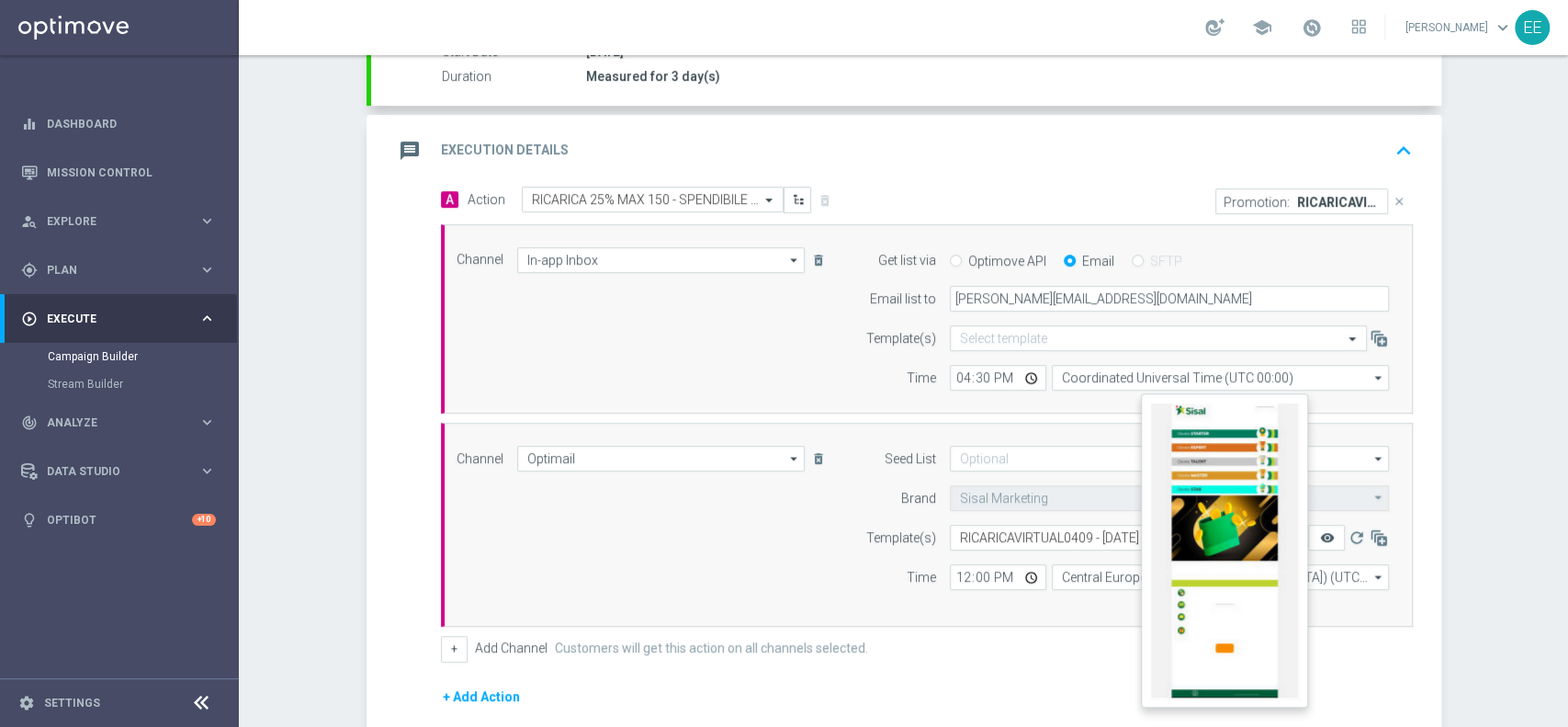
click at [1319, 533] on icon "remove_red_eye" at bounding box center [1326, 537] width 15 height 15
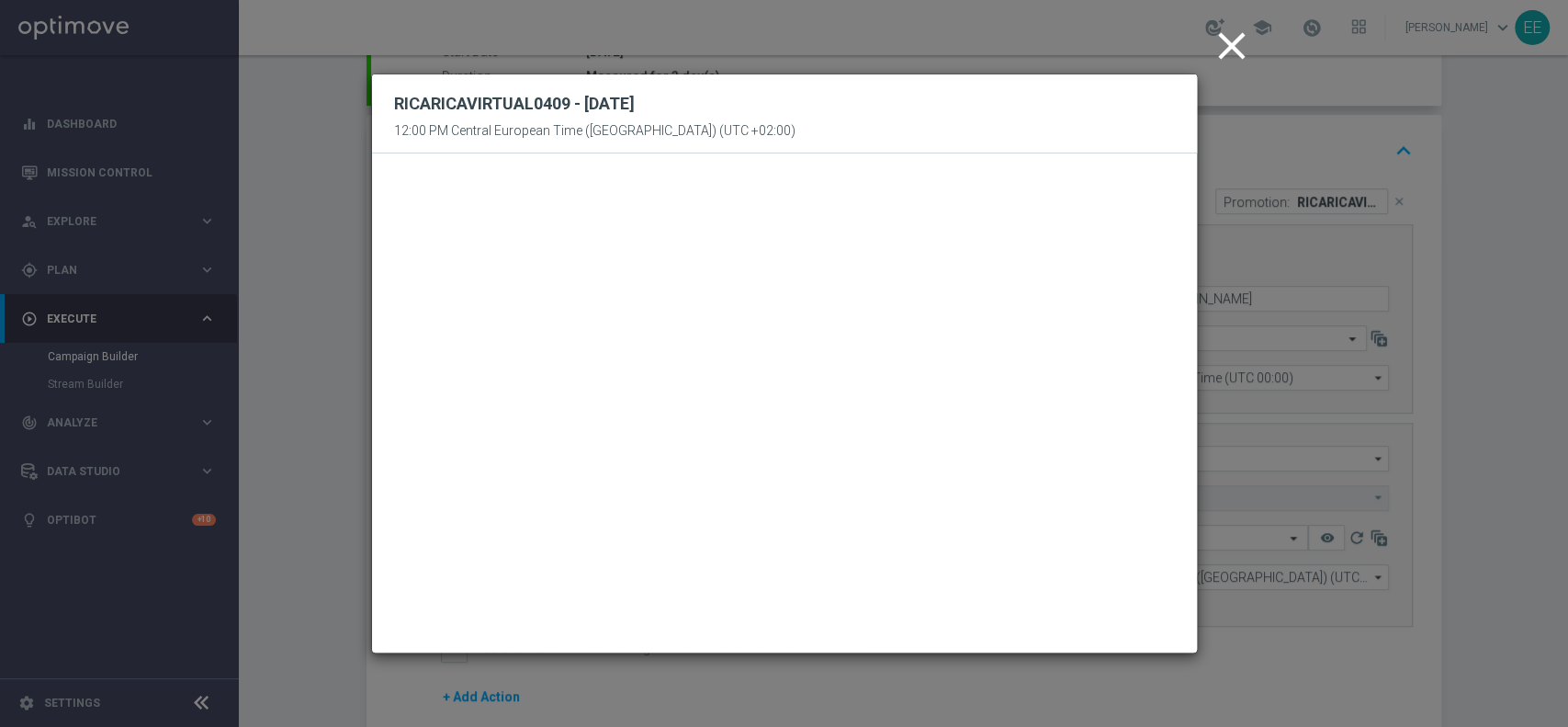
click at [1230, 53] on icon "close" at bounding box center [1231, 46] width 46 height 46
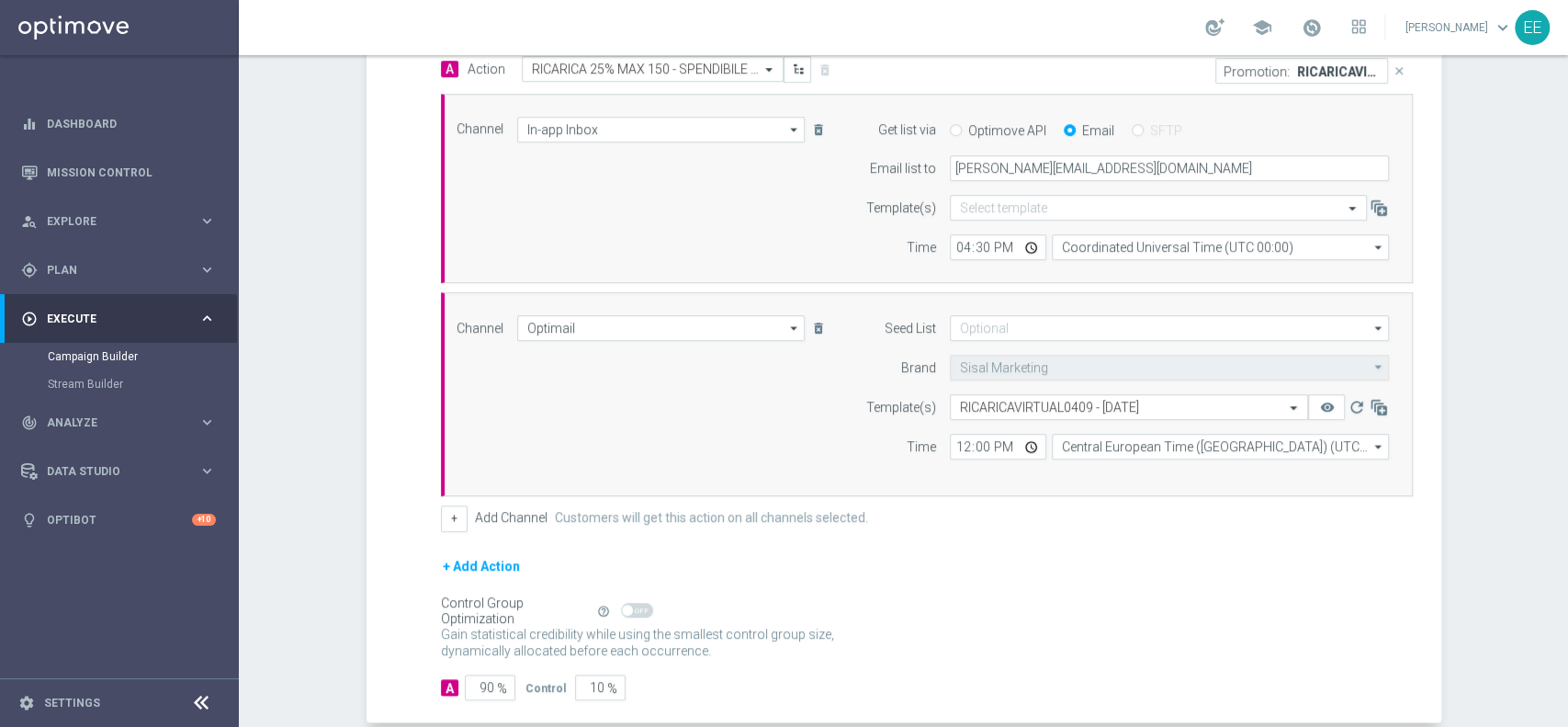
scroll to position [483, 0]
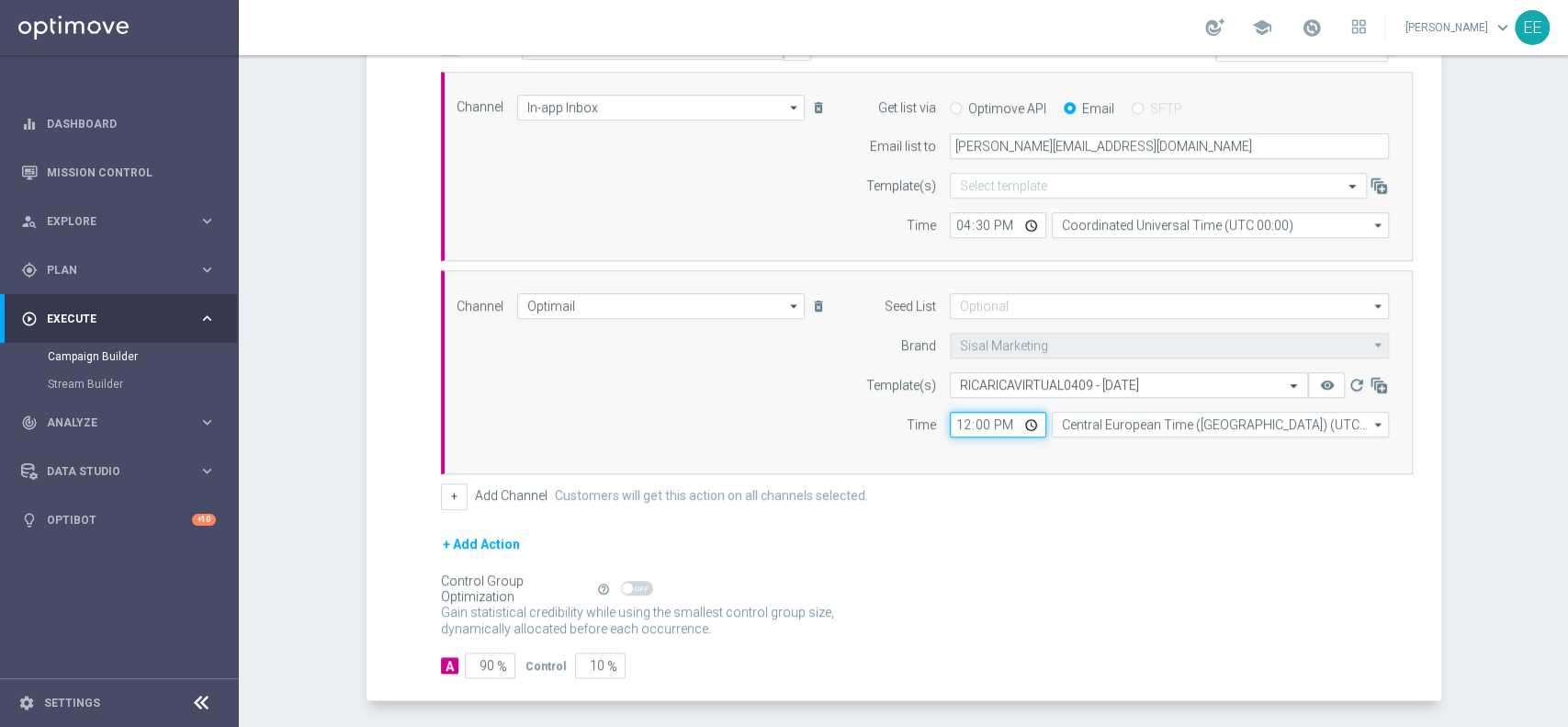
click at [955, 422] on input "12:00" at bounding box center [997, 424] width 96 height 26
type input "18:00"
click at [1072, 503] on div "+ Add Channel Customers will get this action on all channels selected." at bounding box center [927, 497] width 972 height 26
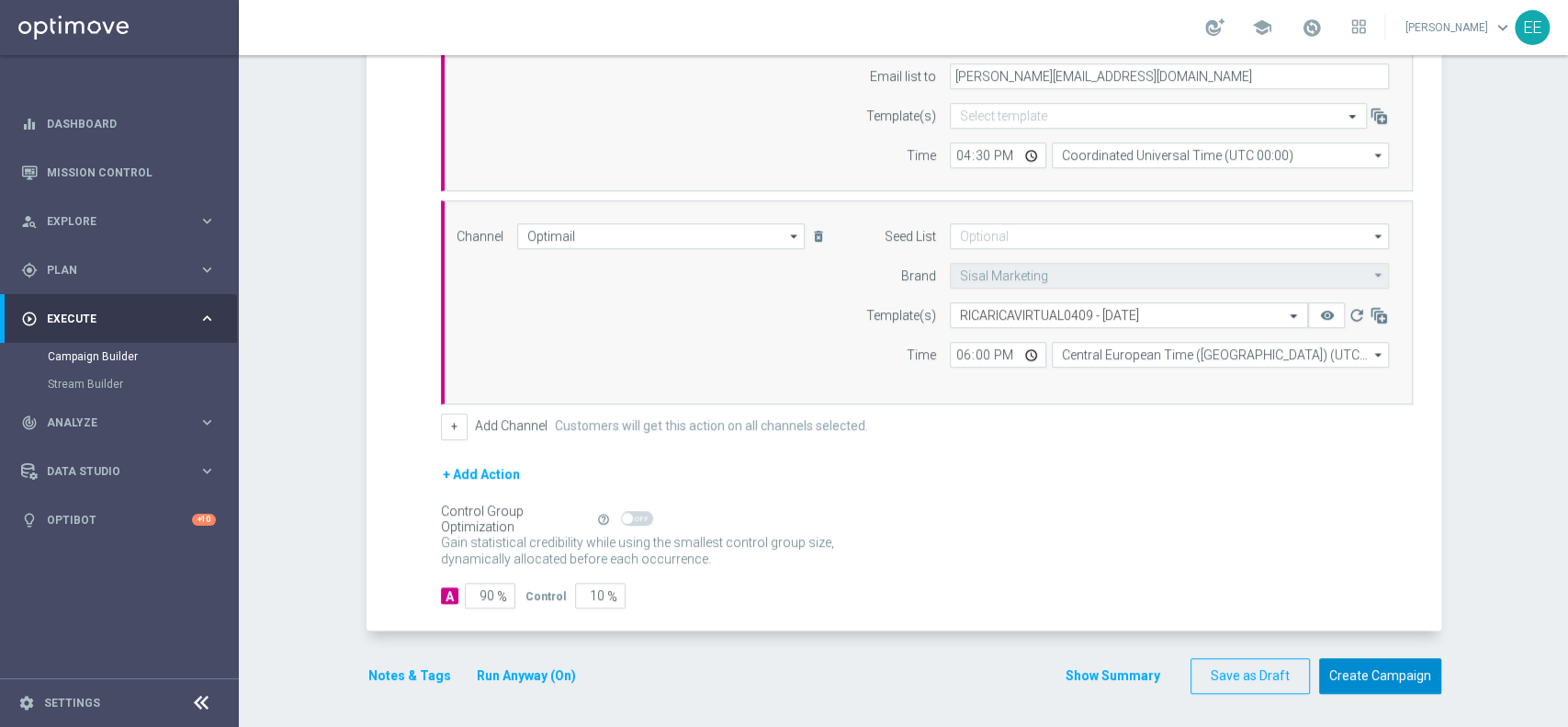
click at [1390, 657] on button "Create Campaign" at bounding box center [1379, 675] width 122 height 36
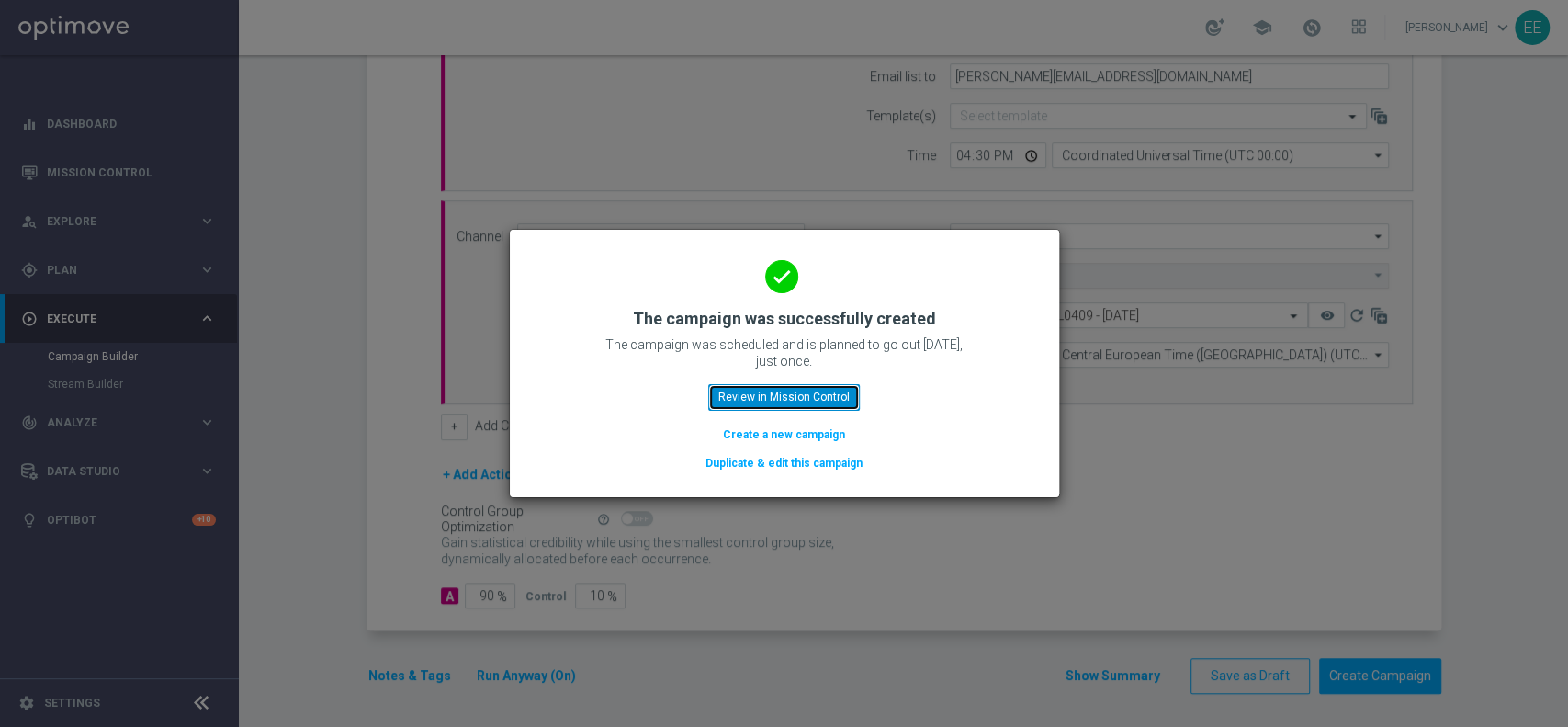
click at [783, 399] on button "Review in Mission Control" at bounding box center [784, 397] width 152 height 26
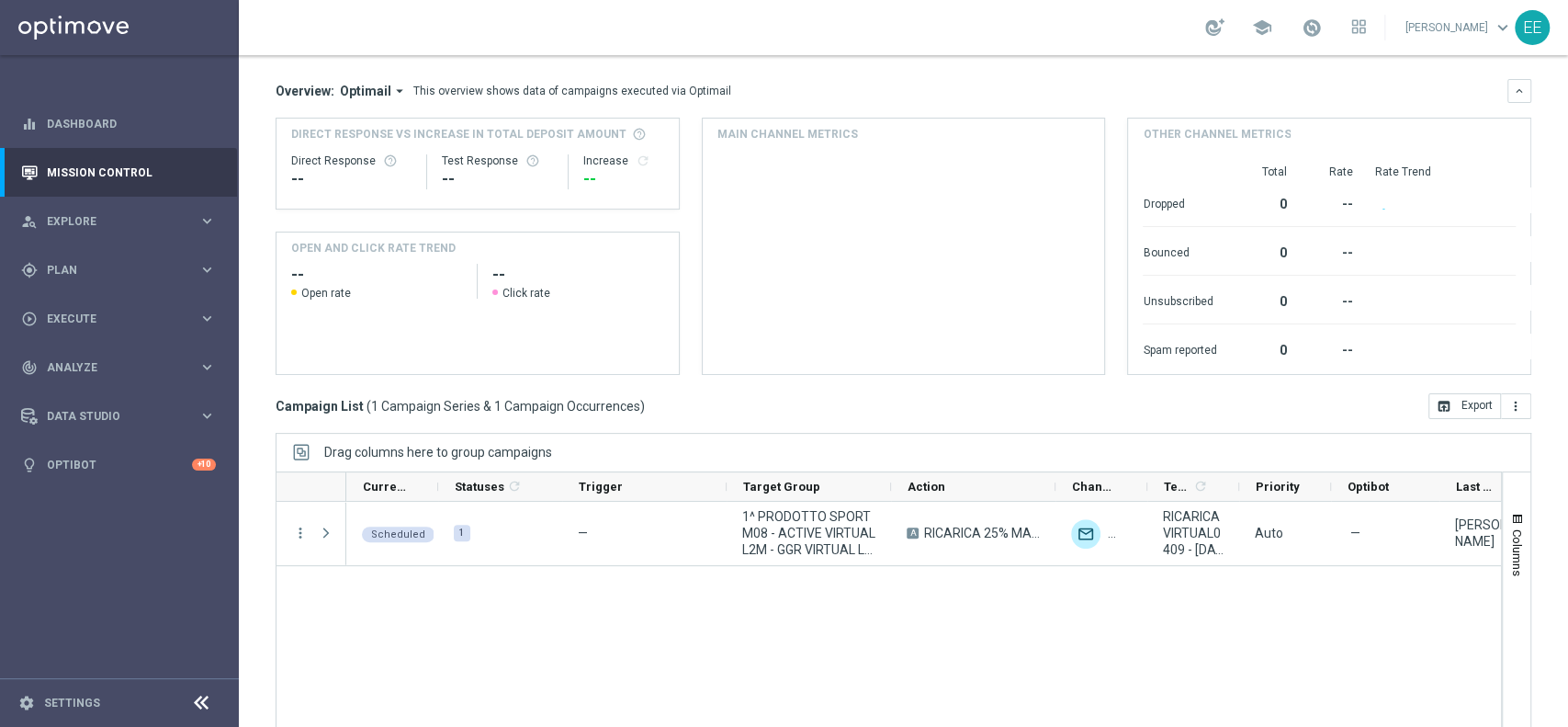
scroll to position [148, 0]
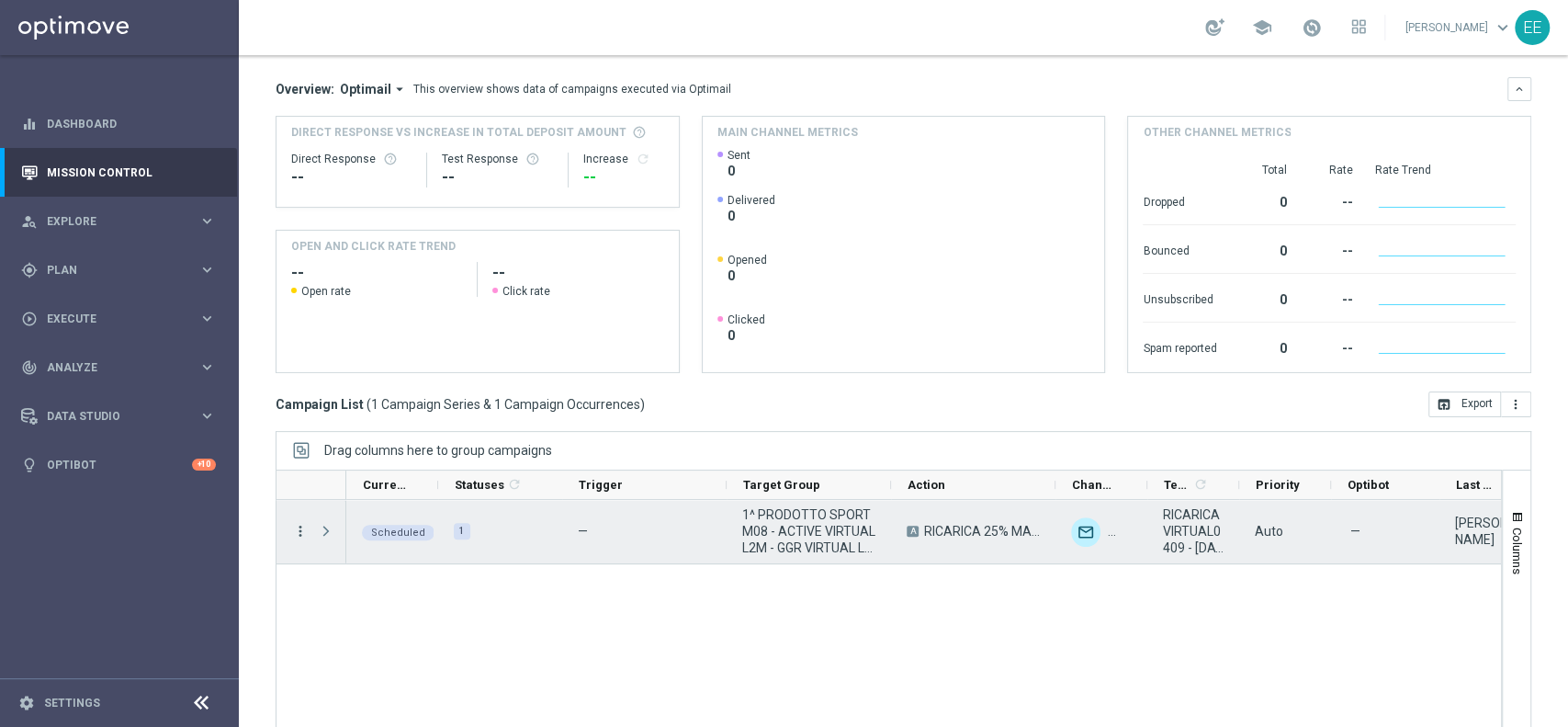
click at [300, 529] on icon "more_vert" at bounding box center [300, 530] width 17 height 17
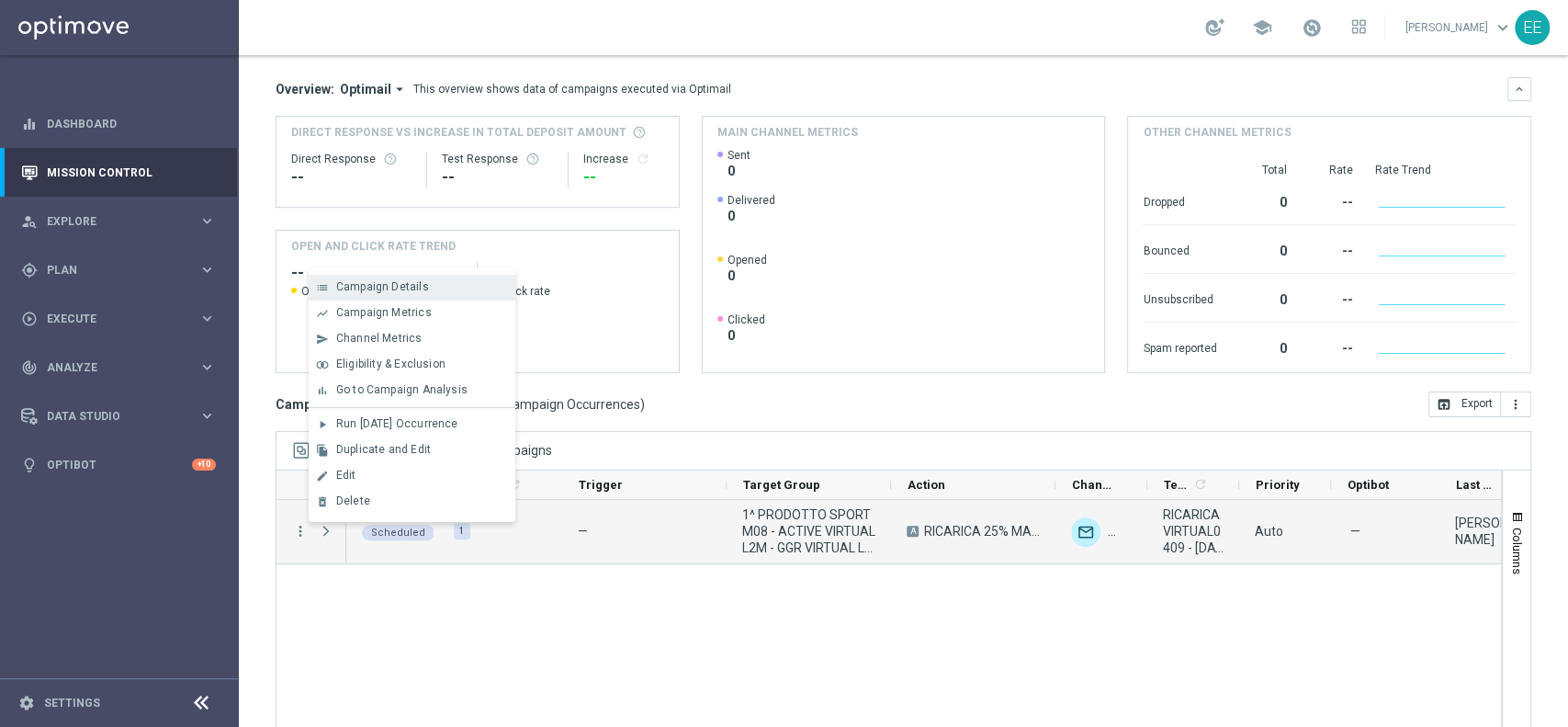
click at [411, 275] on div "list Campaign Details" at bounding box center [412, 288] width 207 height 26
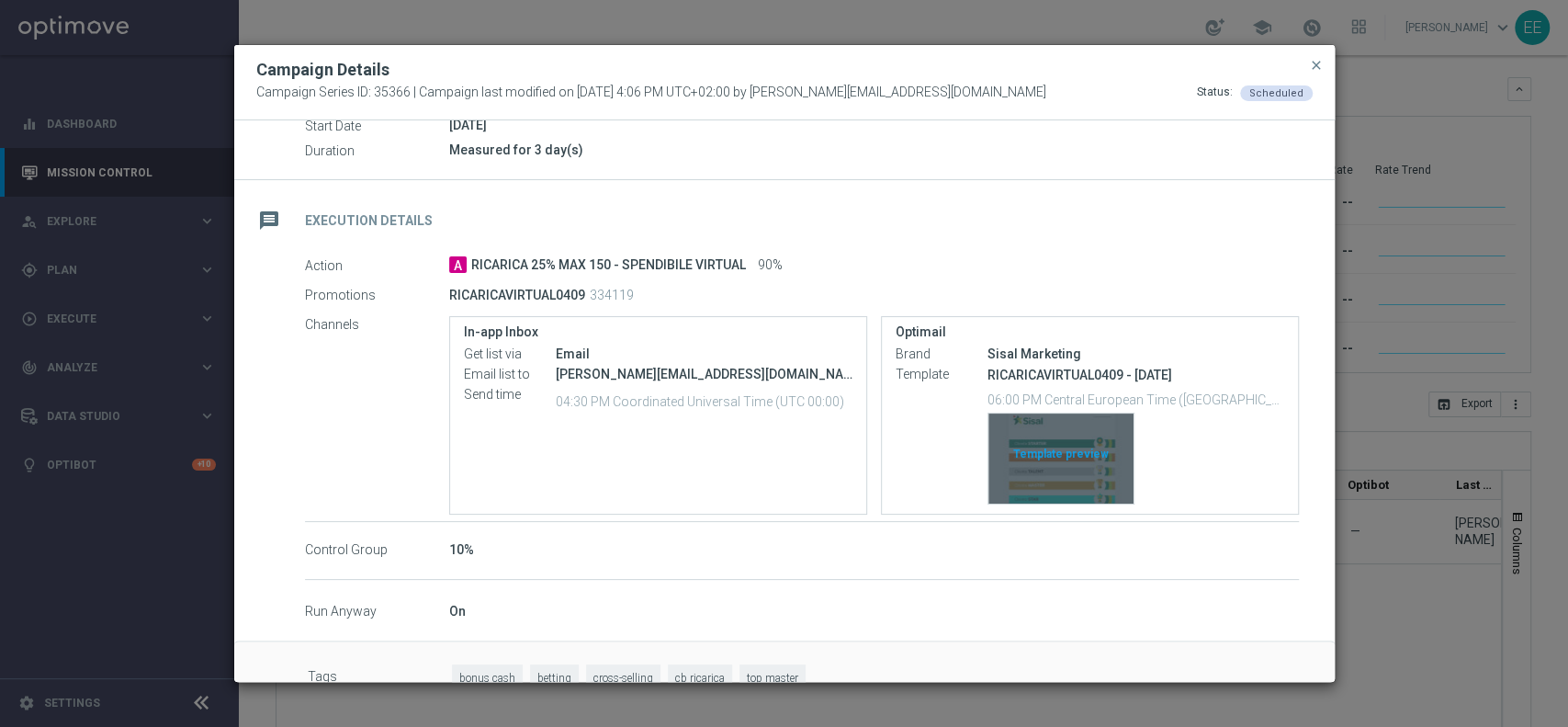
scroll to position [220, 0]
click at [1045, 444] on div "Template preview" at bounding box center [1061, 457] width 145 height 90
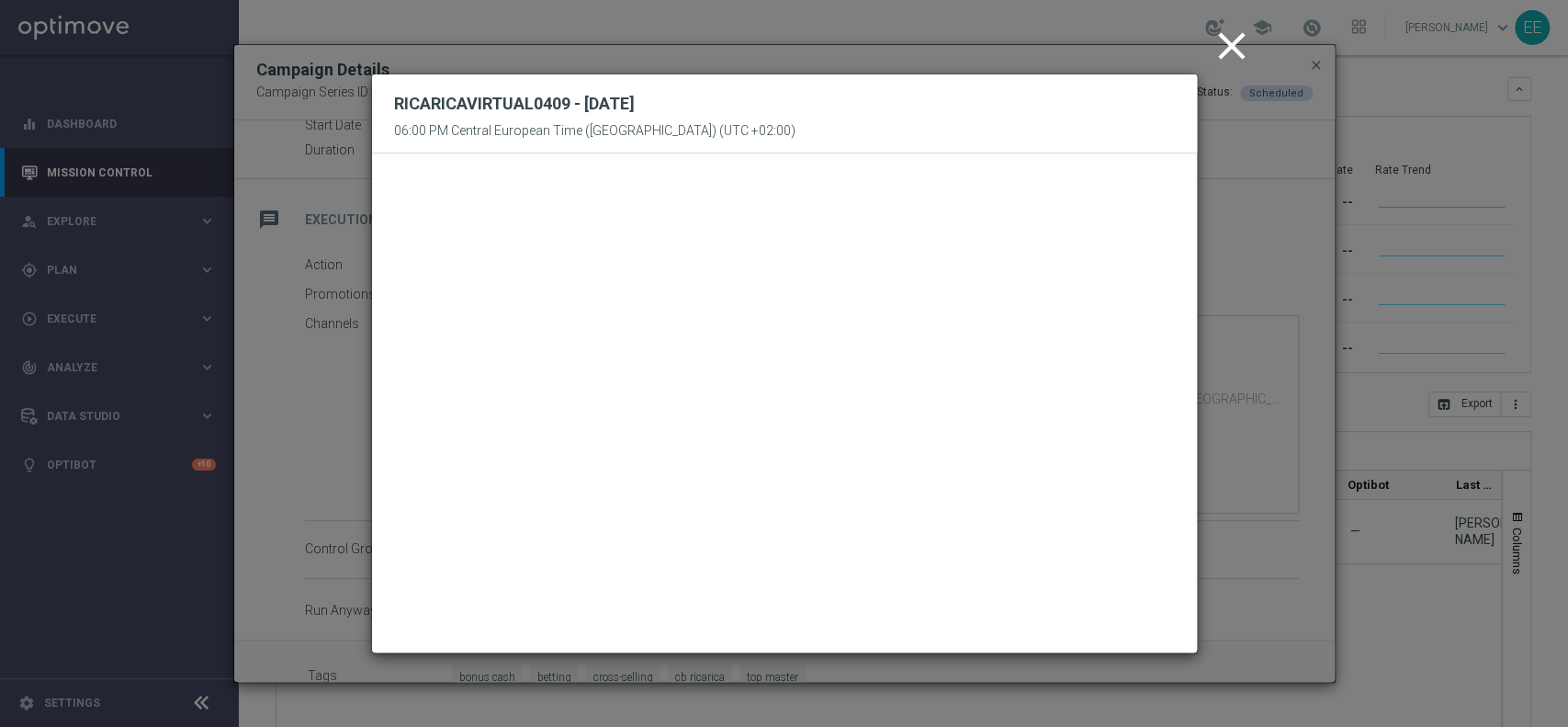
click at [1212, 57] on icon "close" at bounding box center [1231, 46] width 46 height 46
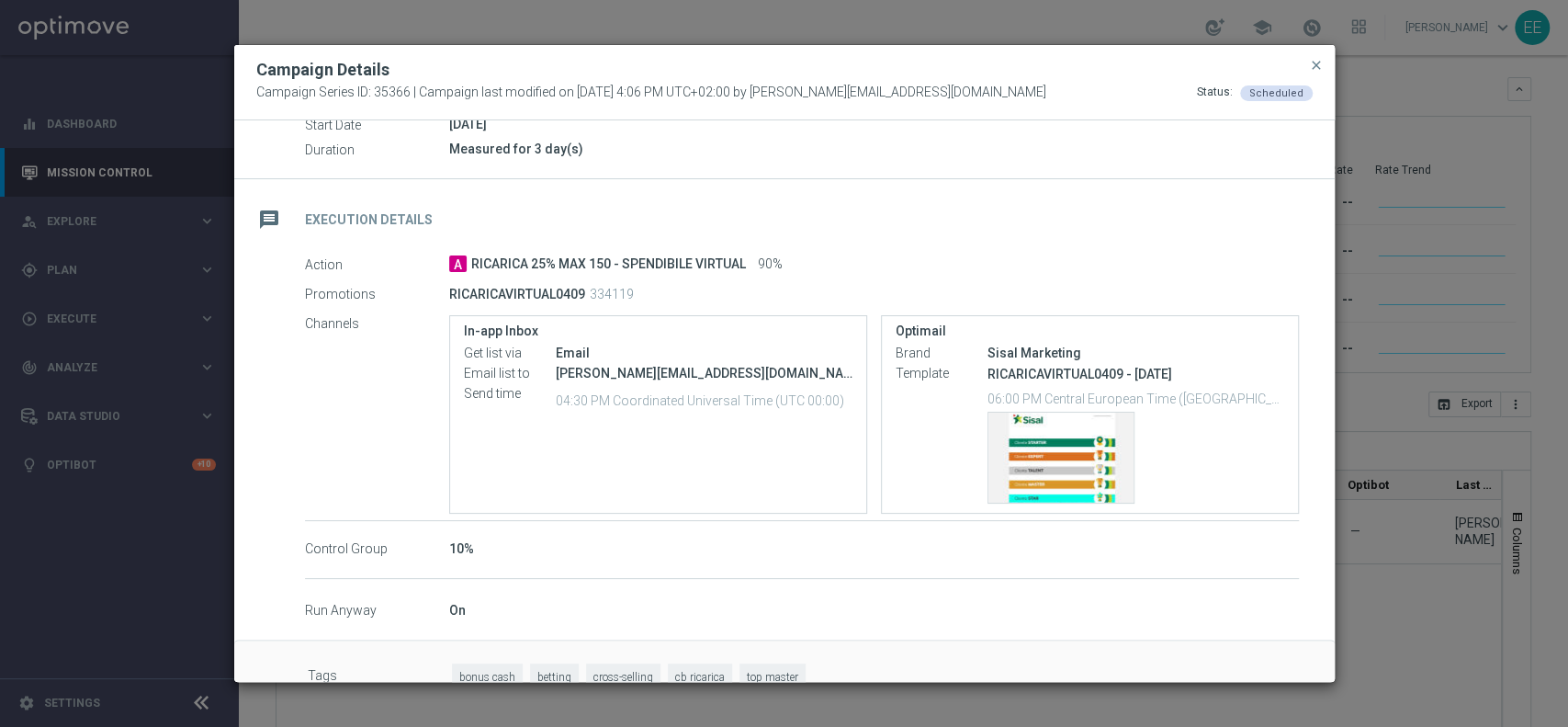
scroll to position [0, 0]
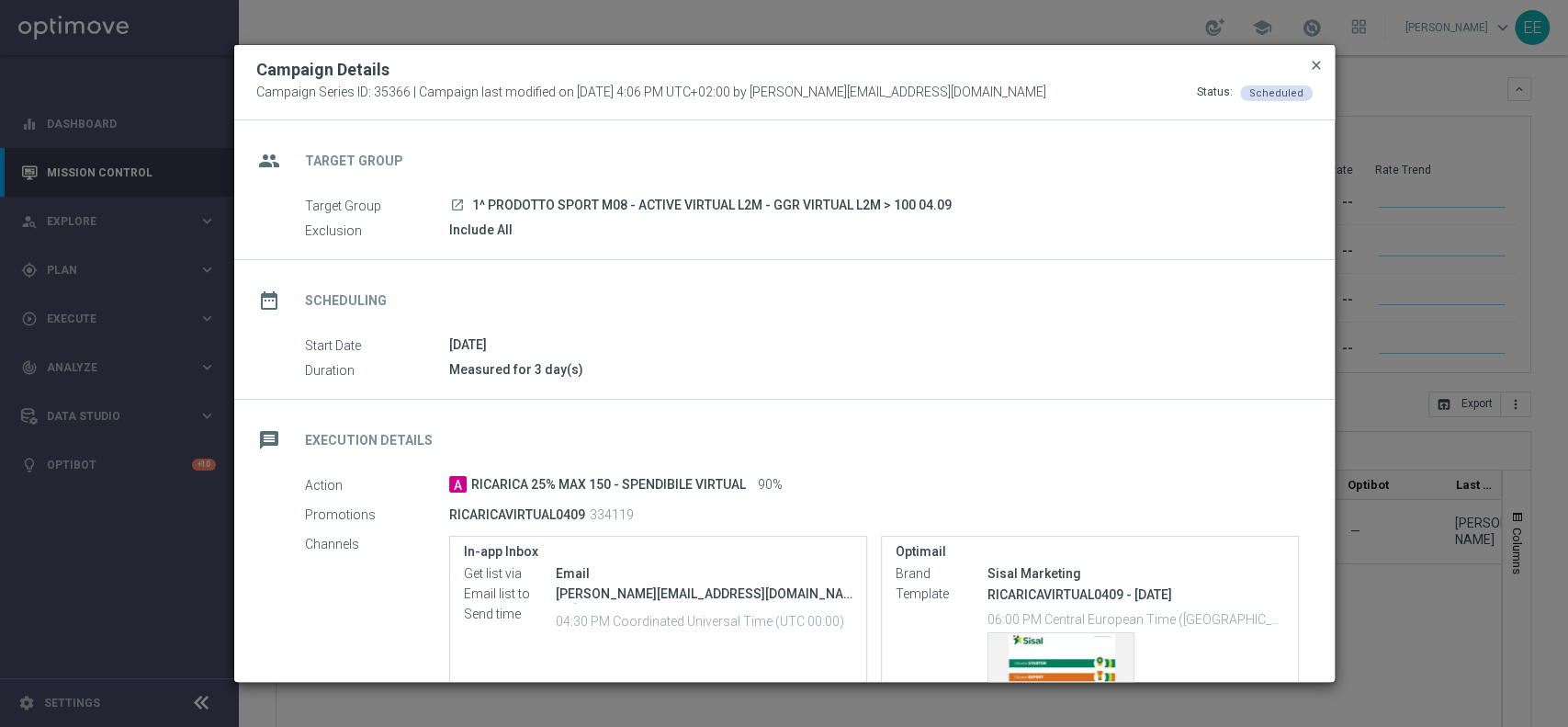
click at [1320, 61] on span "close" at bounding box center [1316, 65] width 15 height 15
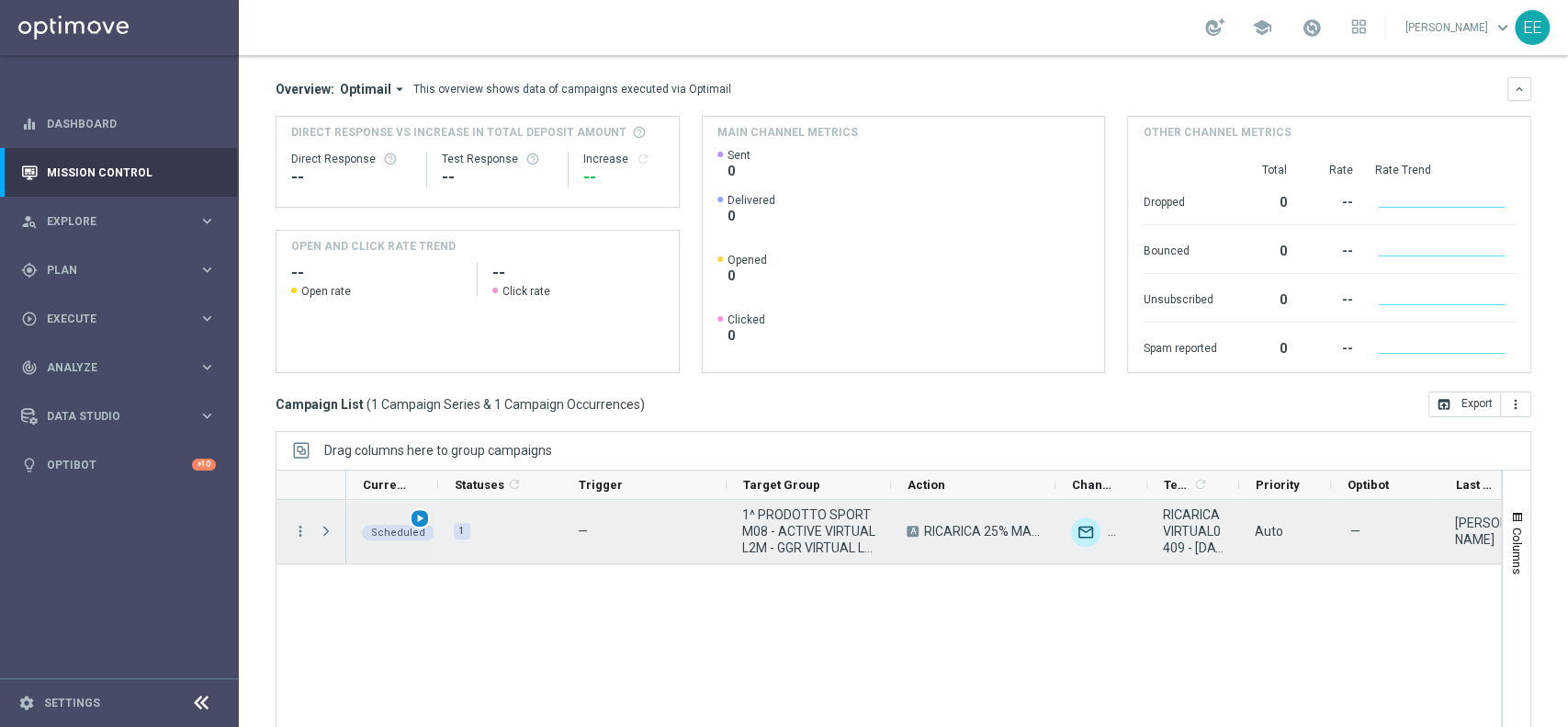
click at [421, 519] on span "play_arrow" at bounding box center [419, 517] width 13 height 13
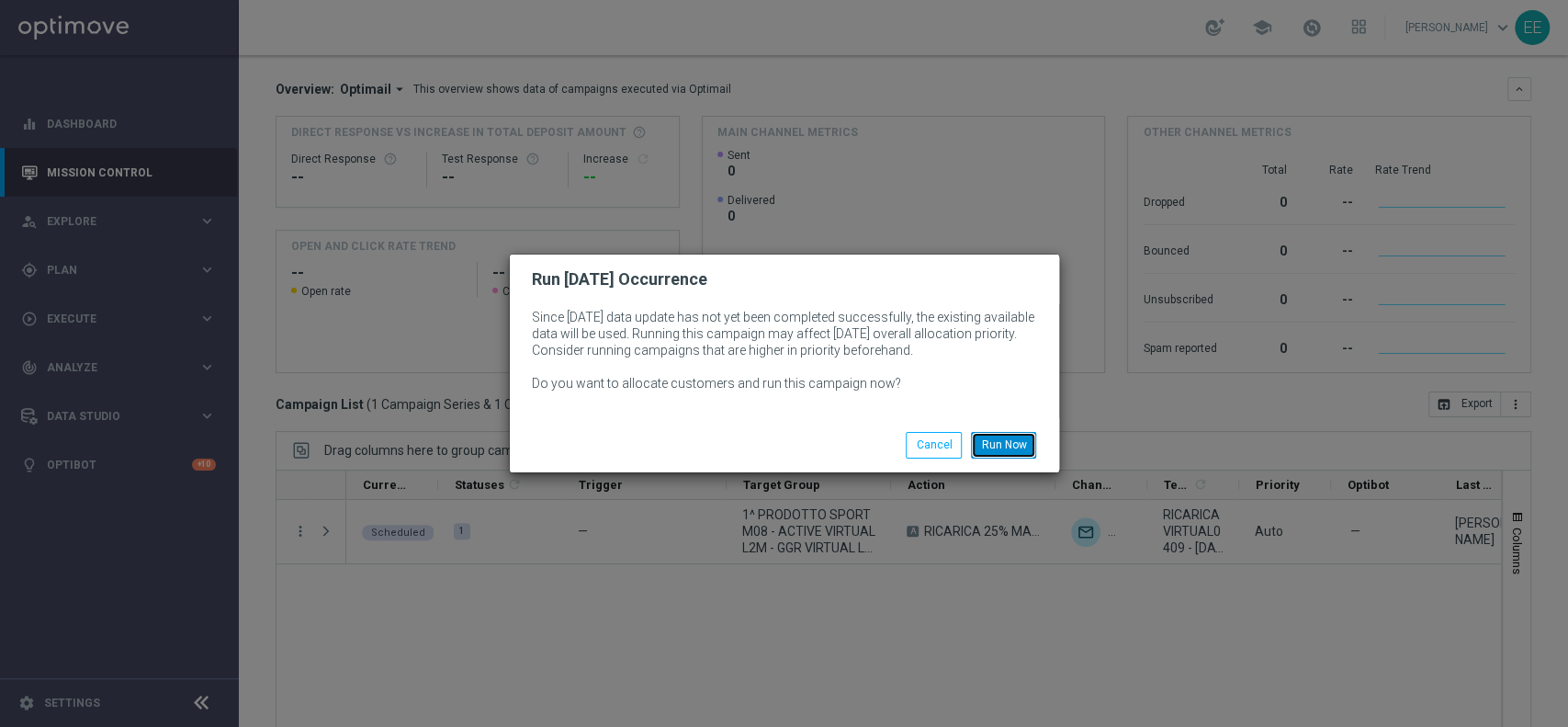
click at [1015, 433] on button "Run Now" at bounding box center [1004, 445] width 66 height 26
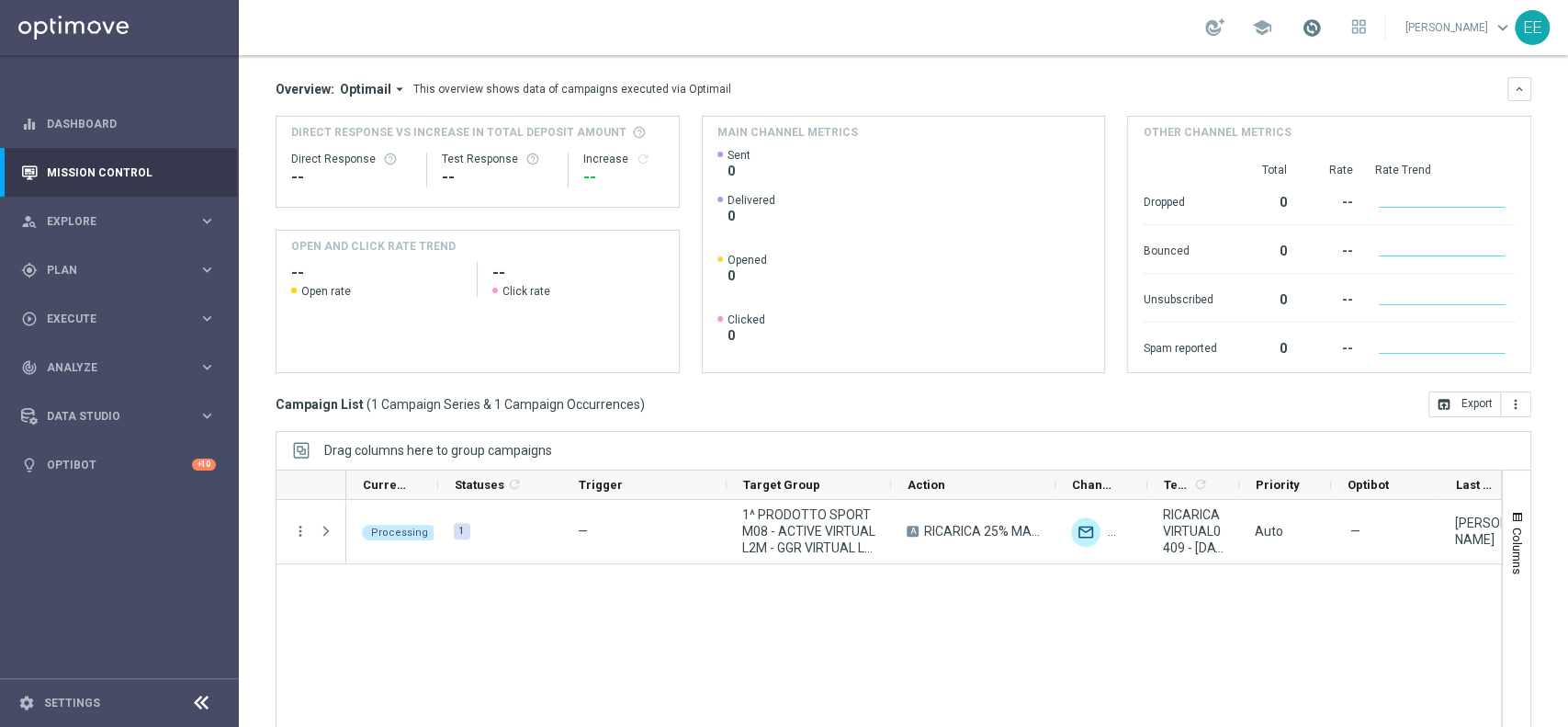
click at [1320, 24] on span at bounding box center [1312, 28] width 20 height 20
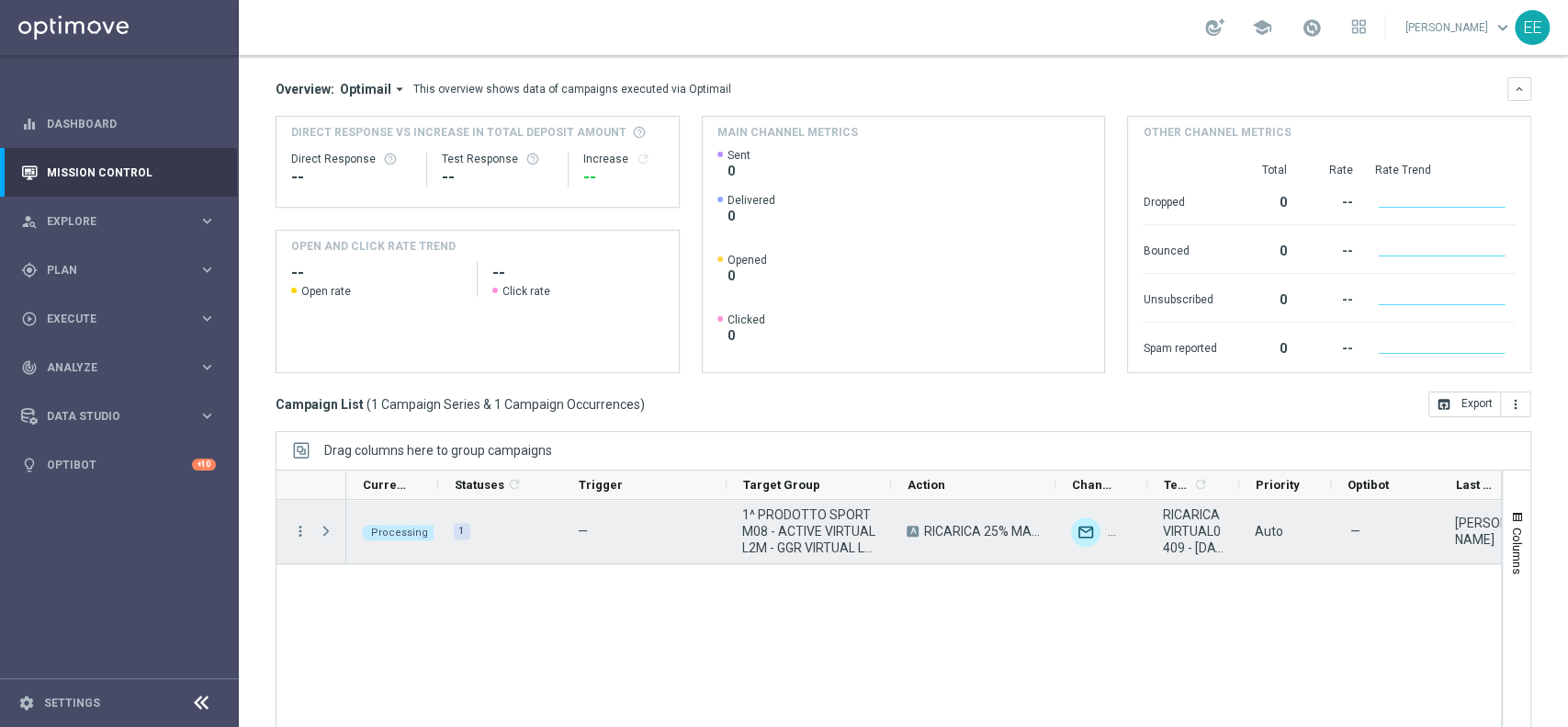
click at [327, 534] on span "Press SPACE to select this row." at bounding box center [326, 530] width 17 height 15
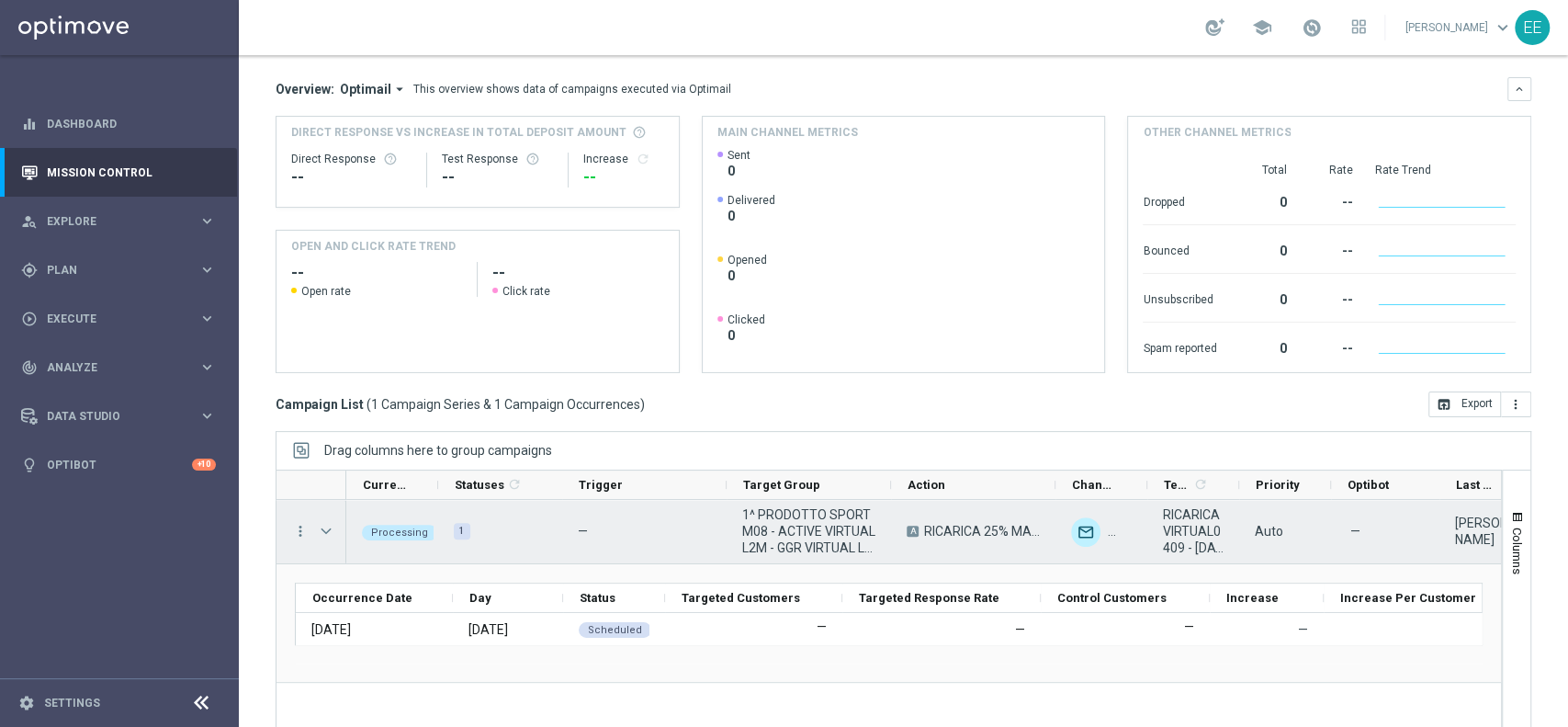
click at [327, 534] on span "Press SPACE to select this row." at bounding box center [326, 530] width 17 height 15
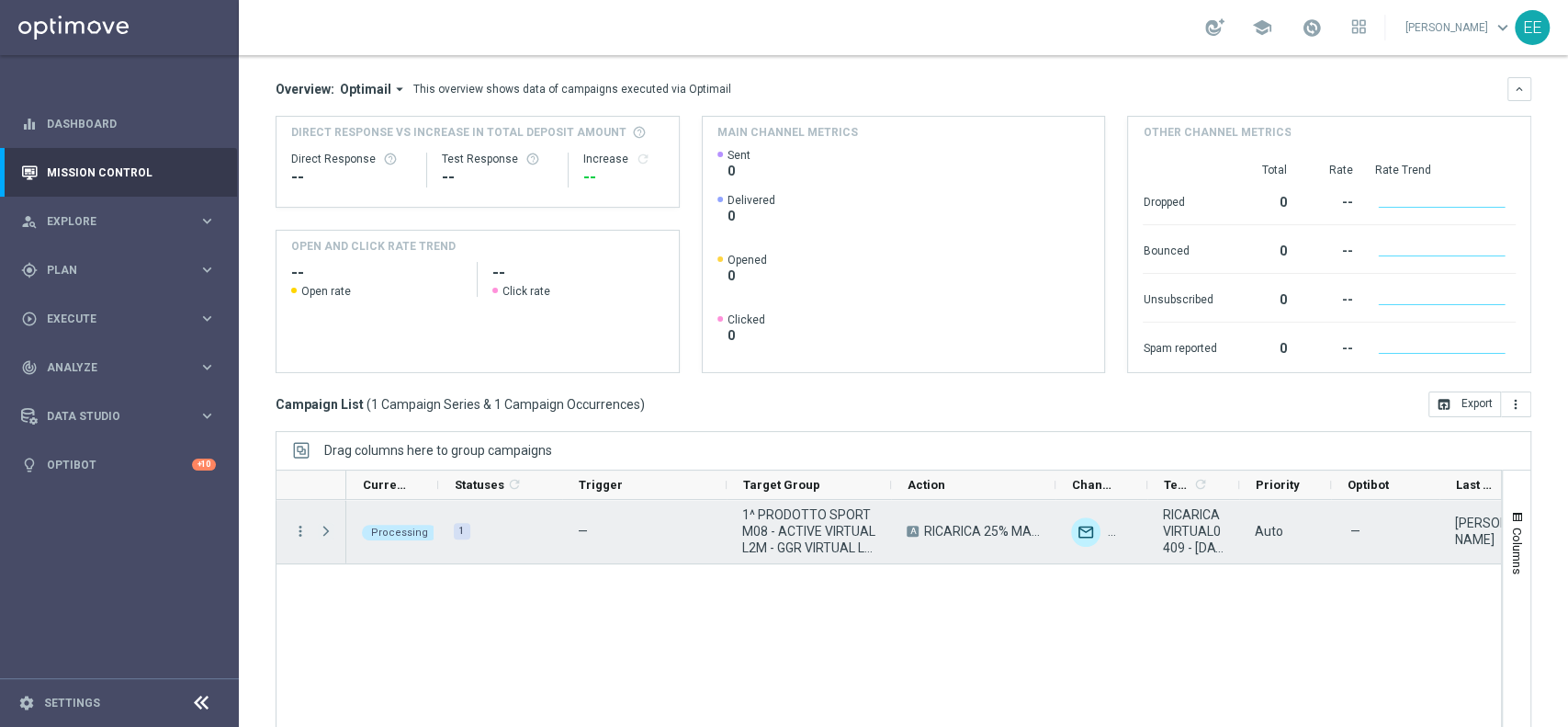
click at [327, 534] on span "Press SPACE to select this row." at bounding box center [326, 530] width 17 height 15
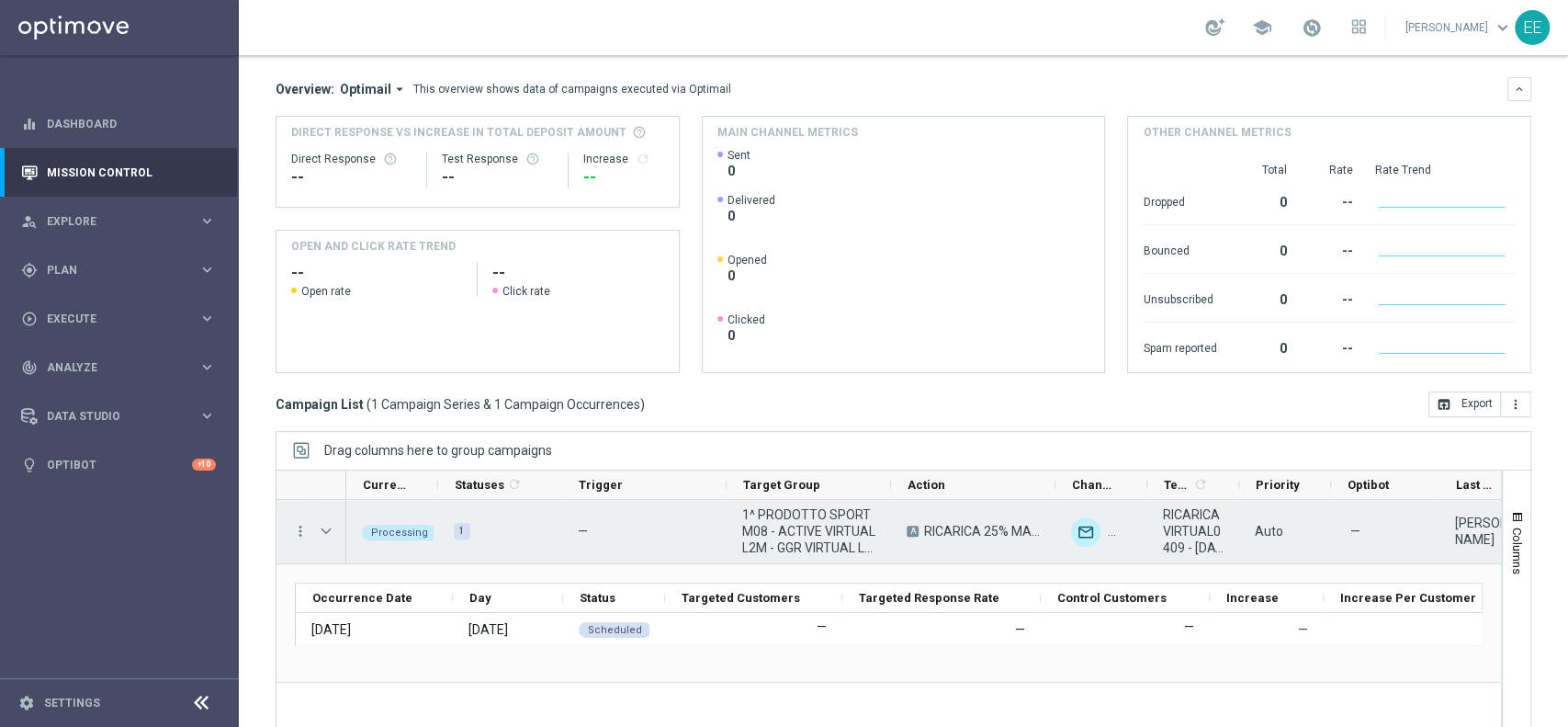
click at [327, 534] on span "Press SPACE to select this row." at bounding box center [326, 530] width 17 height 15
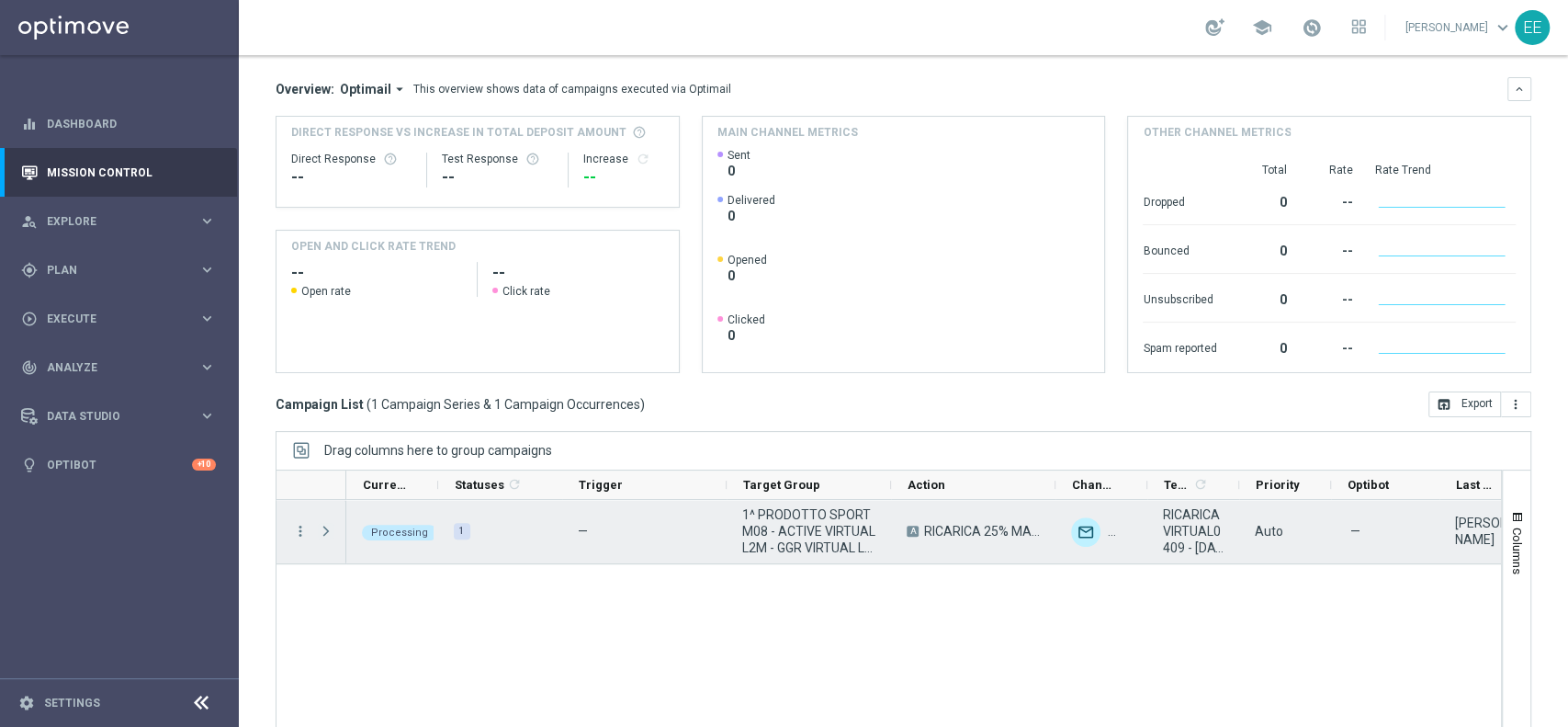
click at [327, 534] on span "Press SPACE to select this row." at bounding box center [326, 530] width 17 height 15
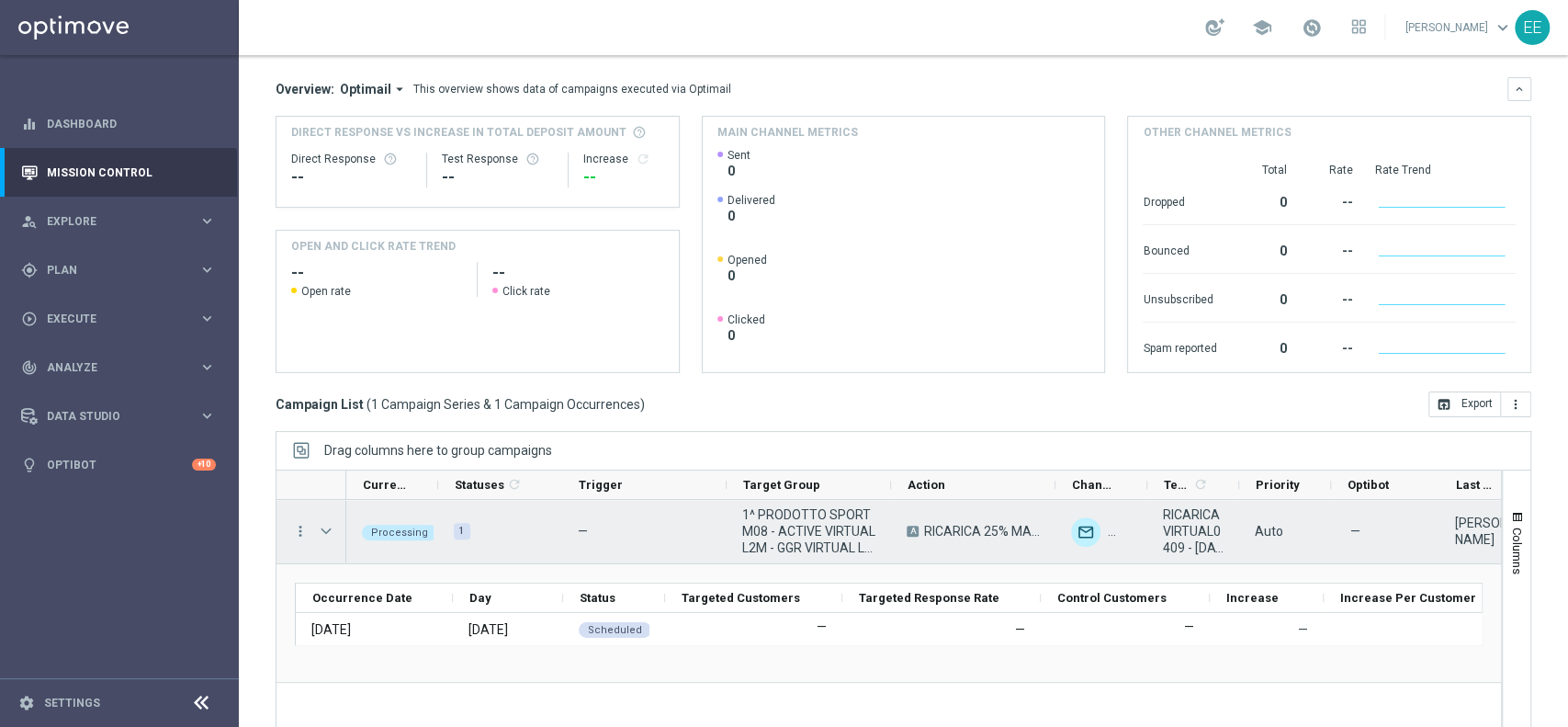
click at [327, 534] on span "Press SPACE to select this row." at bounding box center [326, 530] width 17 height 15
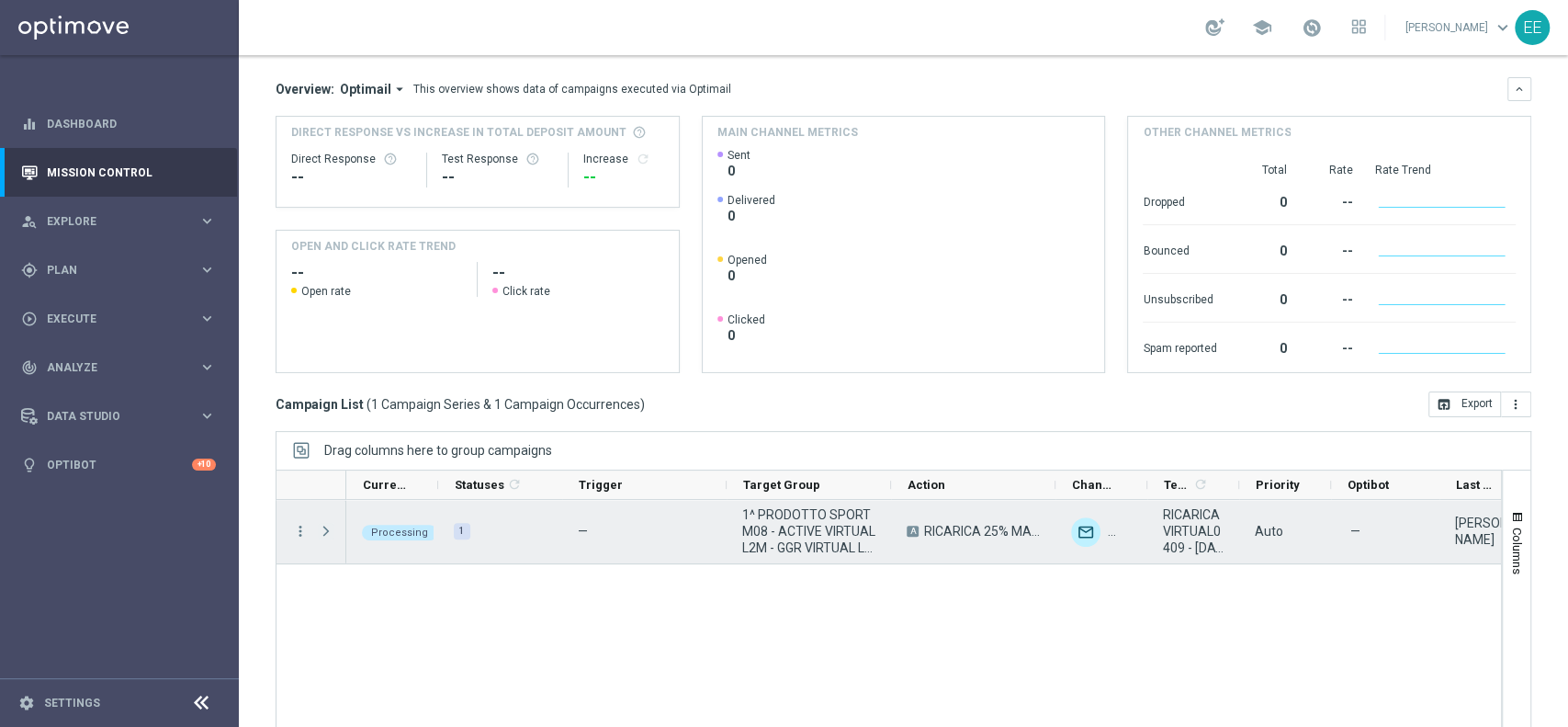
click at [327, 534] on span "Press SPACE to select this row." at bounding box center [326, 530] width 17 height 15
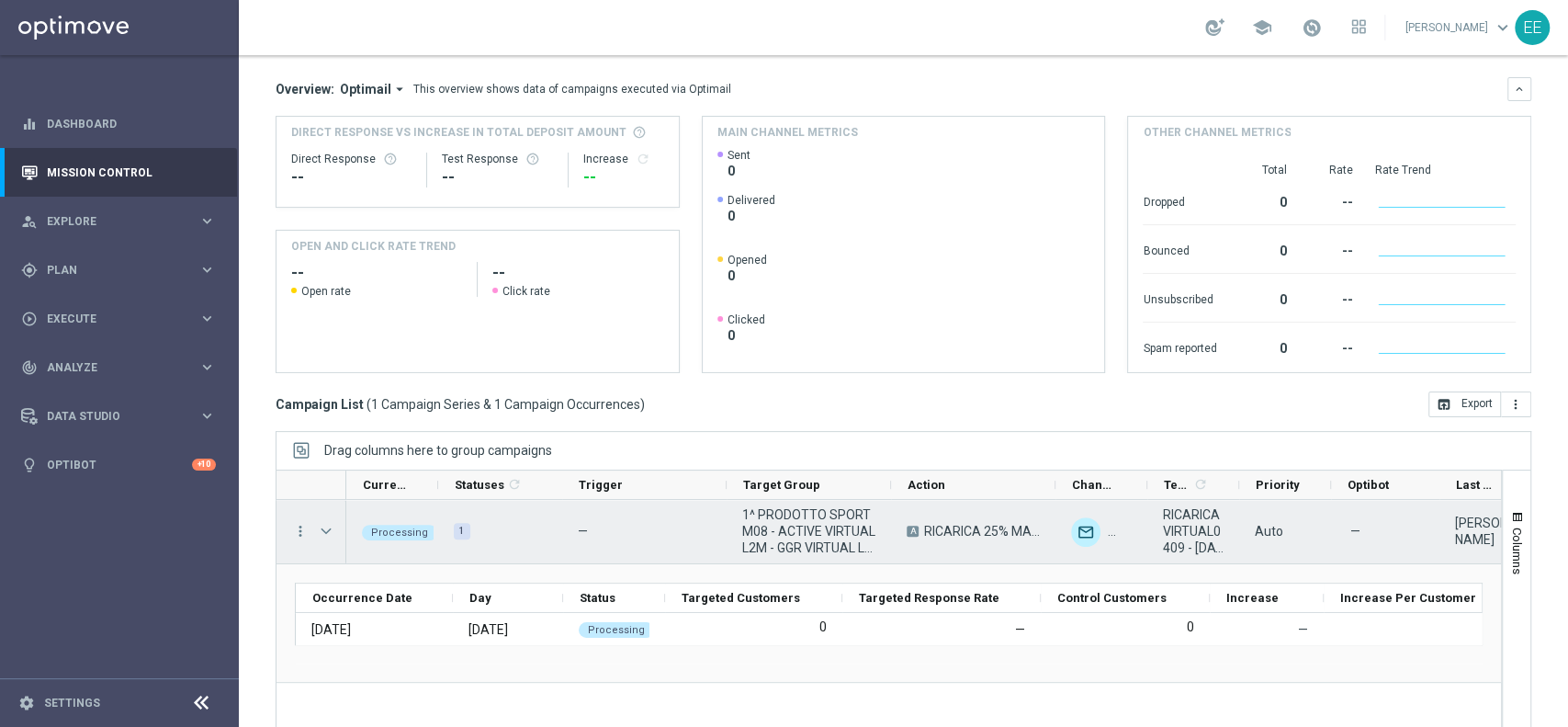
click at [327, 534] on span "Press SPACE to select this row." at bounding box center [326, 530] width 17 height 15
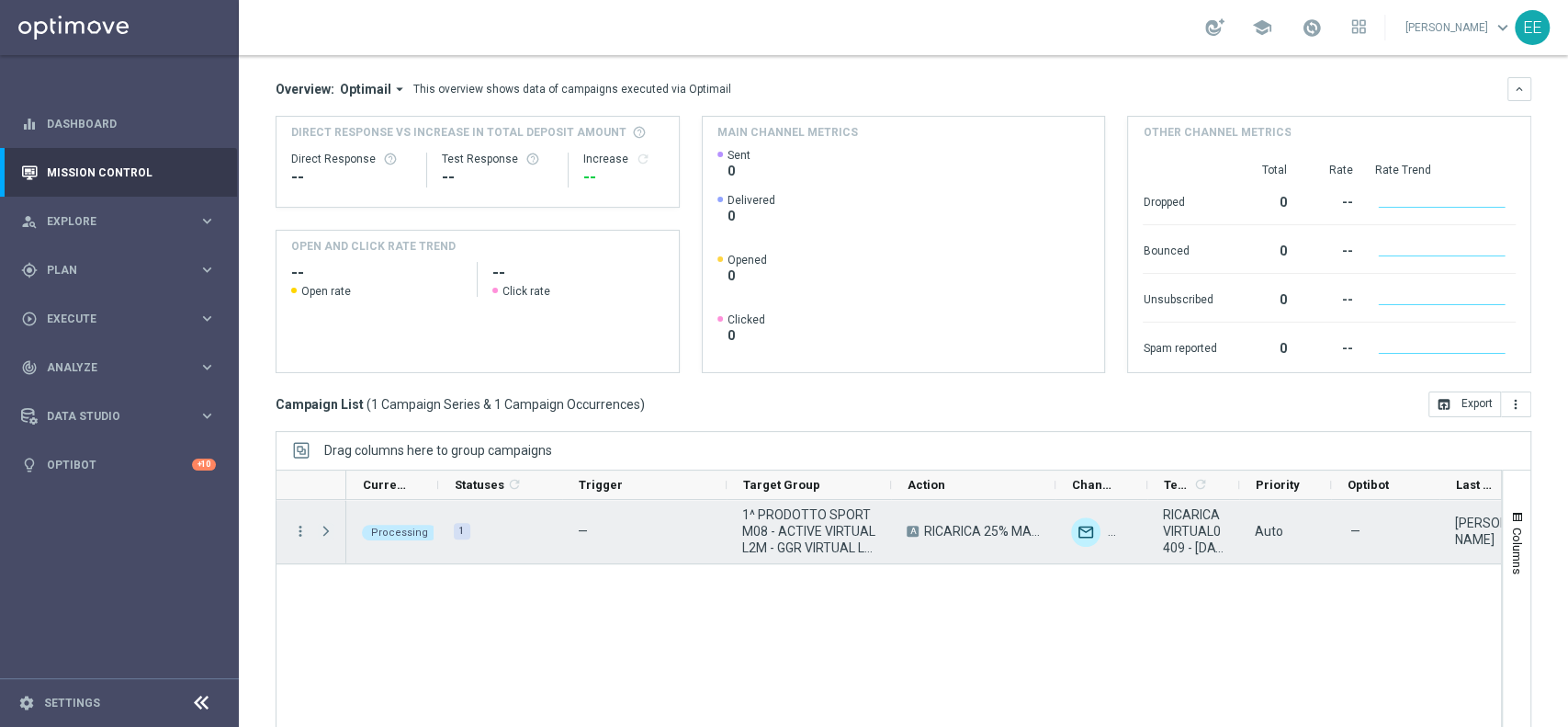
click at [327, 534] on span "Press SPACE to select this row." at bounding box center [326, 530] width 17 height 15
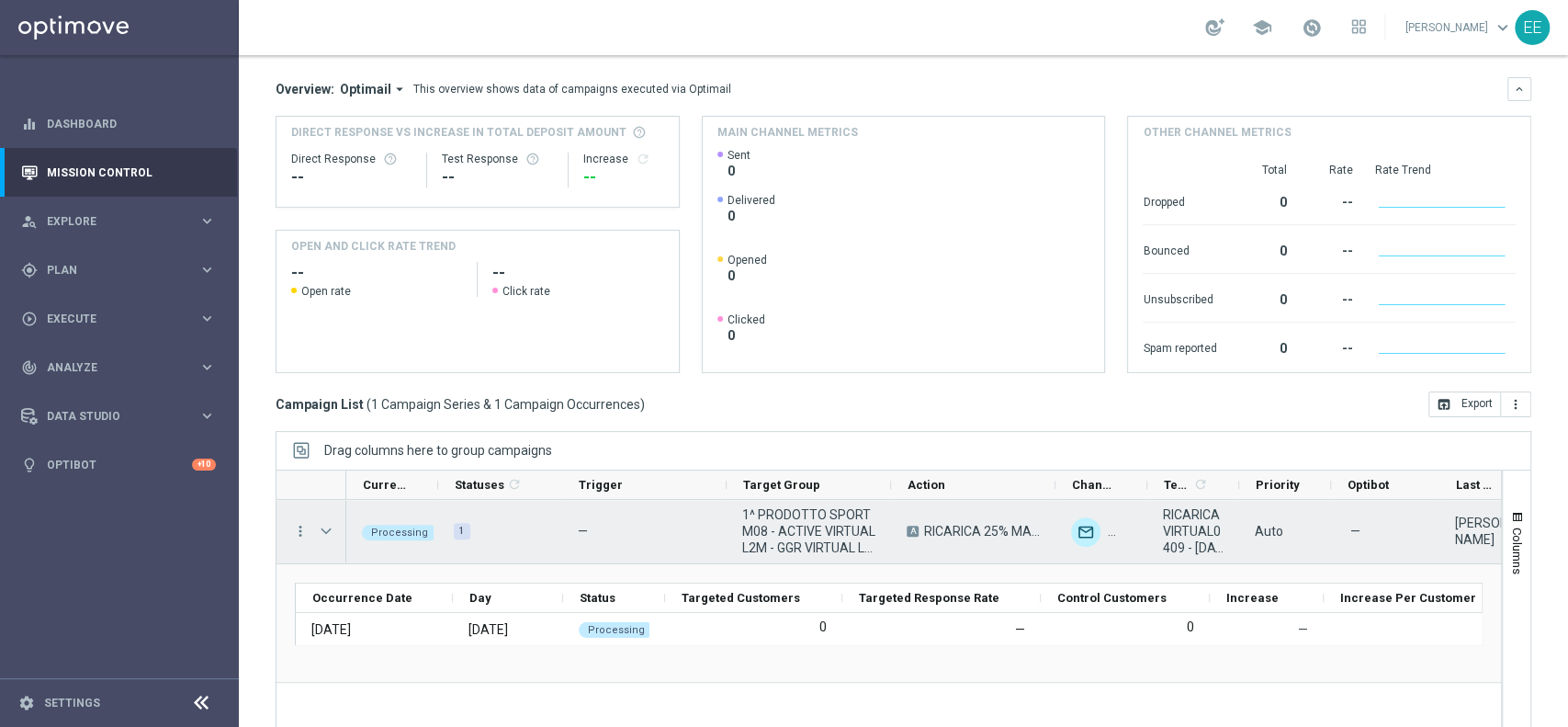
click at [327, 534] on span "Press SPACE to select this row." at bounding box center [326, 530] width 17 height 15
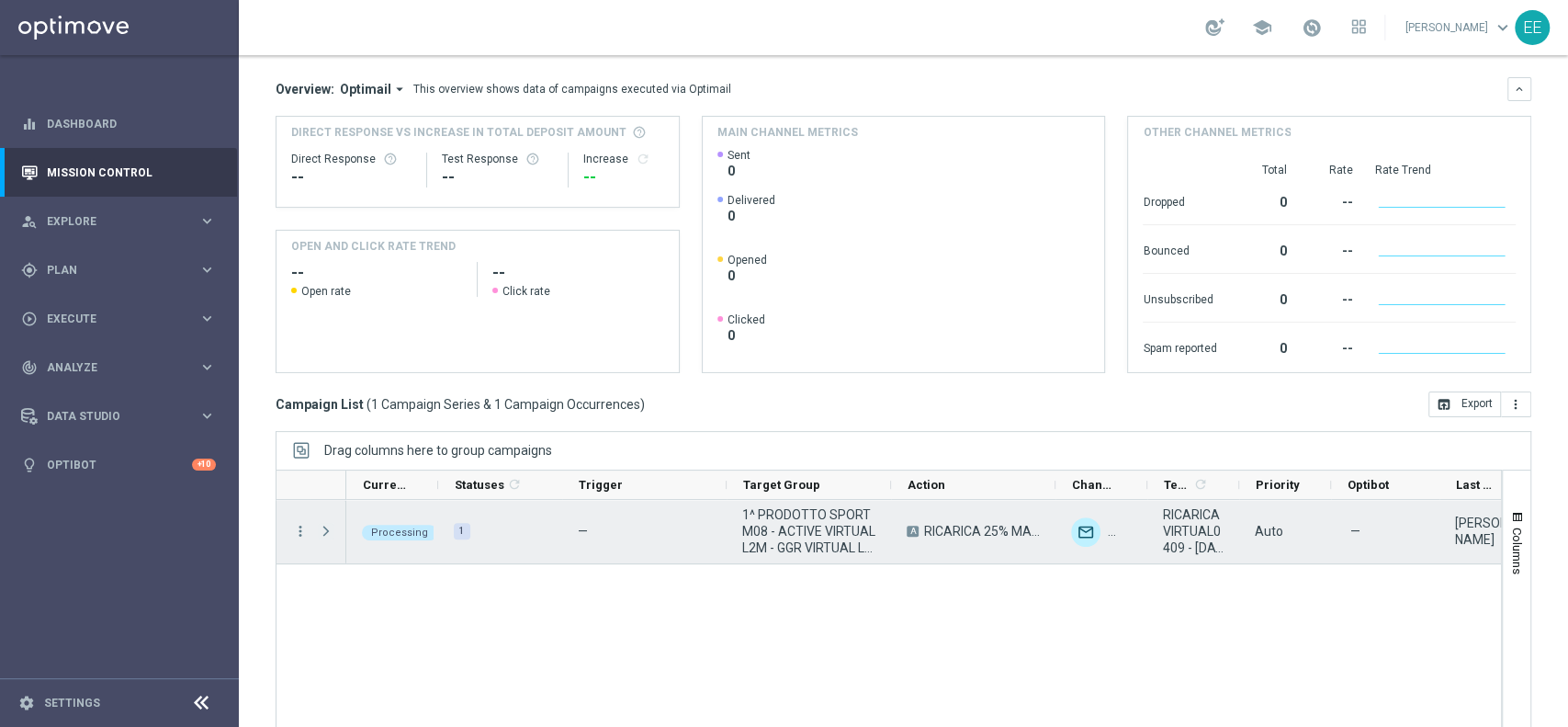
click at [327, 534] on span "Press SPACE to select this row." at bounding box center [326, 530] width 17 height 15
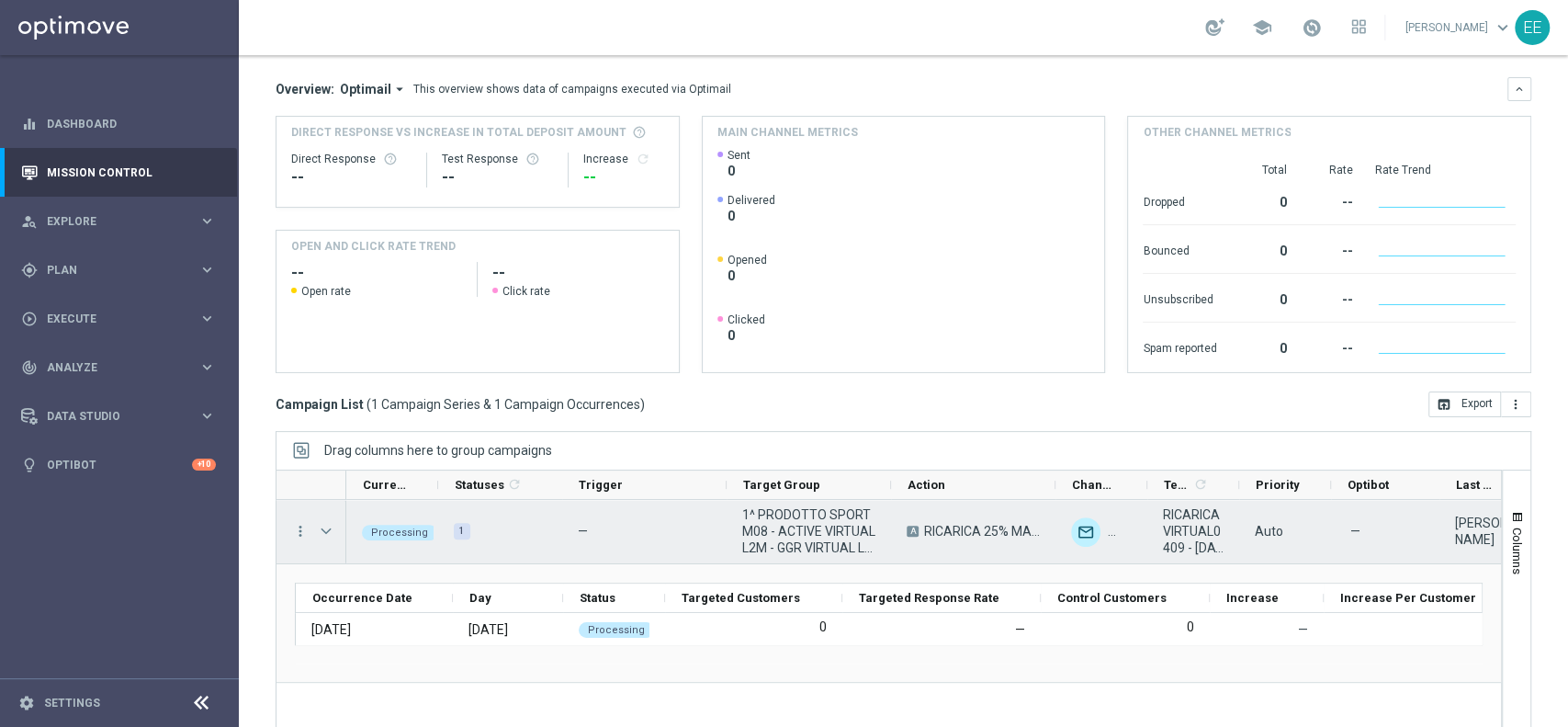
click at [327, 534] on span "Press SPACE to select this row." at bounding box center [326, 530] width 17 height 15
click at [0, 0] on span "Press SPACE to select this row." at bounding box center [0, 0] width 0 height 0
click at [327, 534] on span "Press SPACE to select this row." at bounding box center [326, 530] width 17 height 15
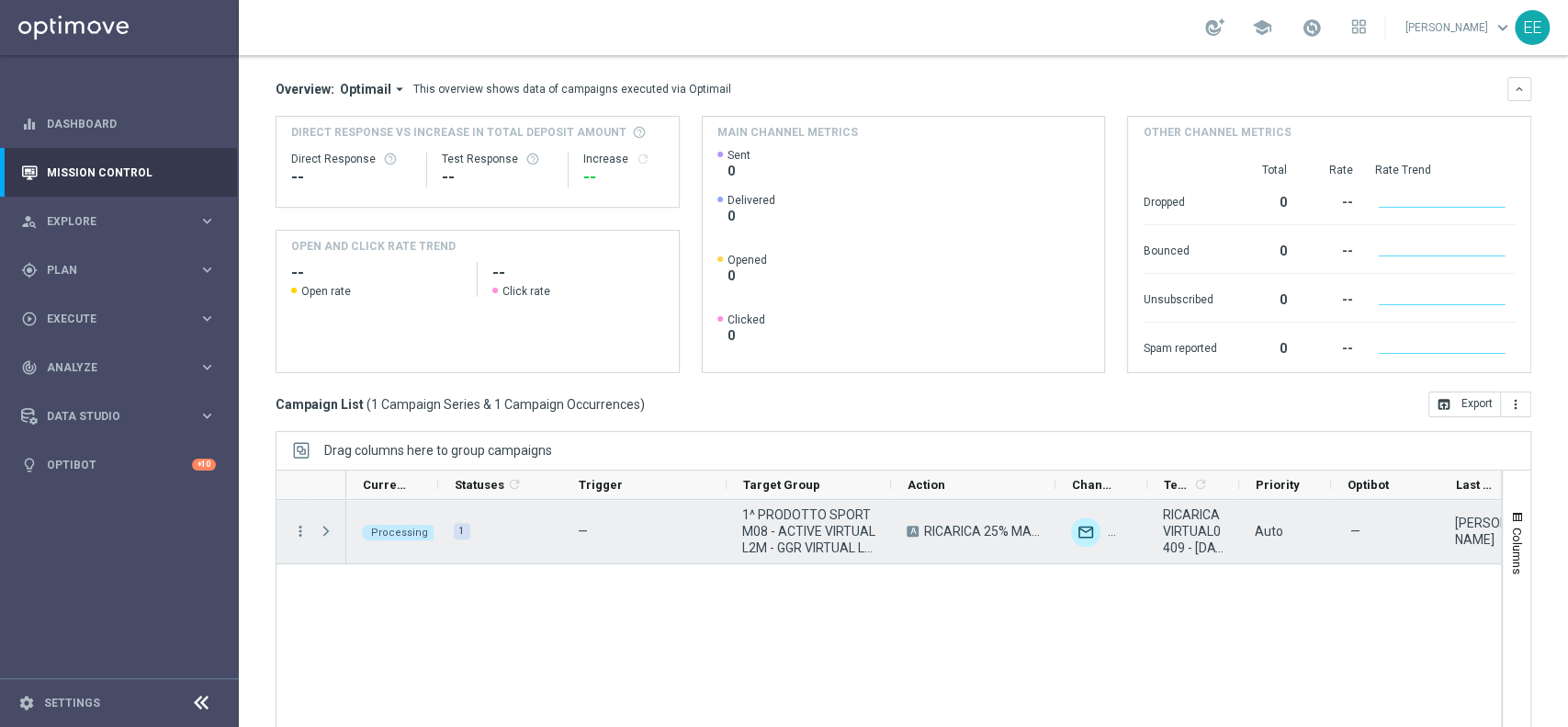
click at [327, 534] on span "Press SPACE to select this row." at bounding box center [326, 530] width 17 height 15
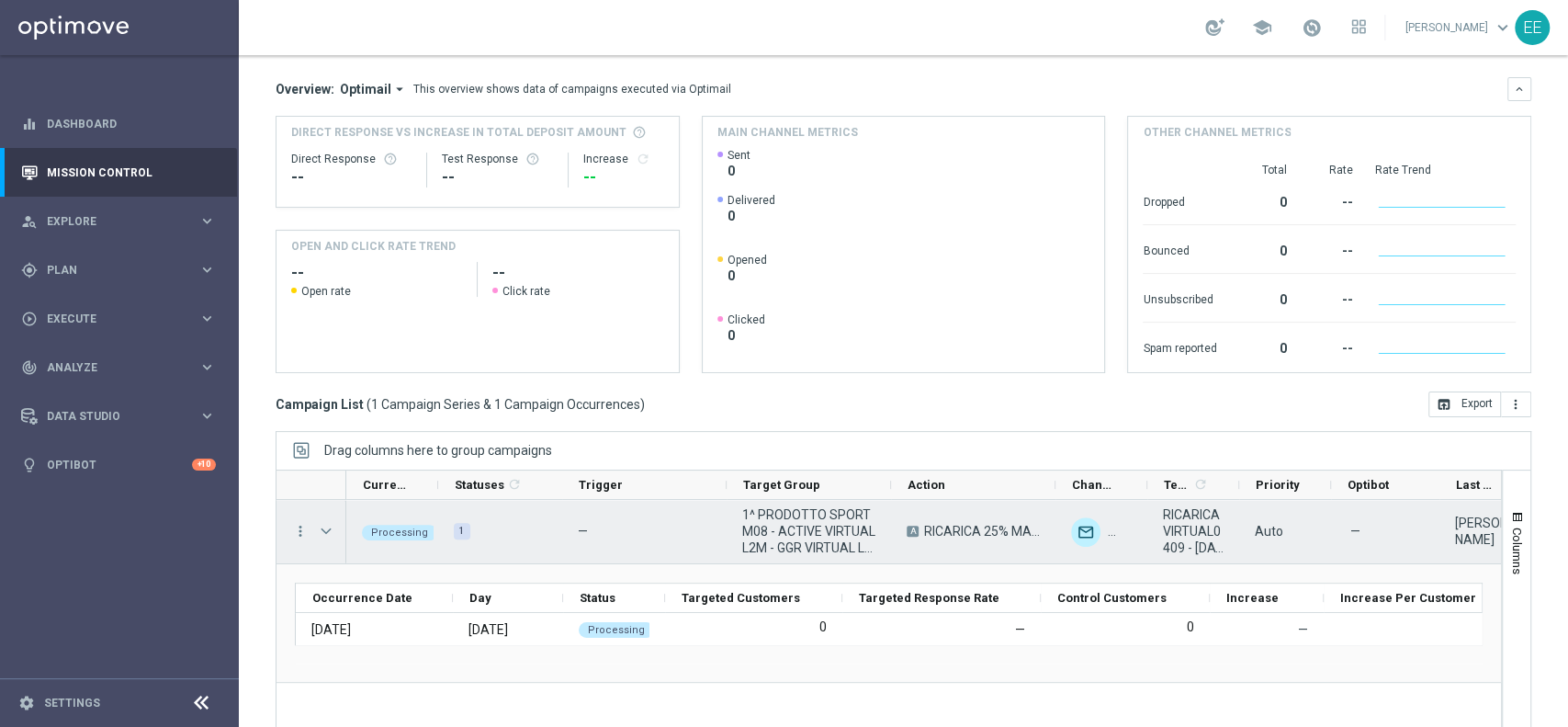
click at [327, 534] on span "Press SPACE to select this row." at bounding box center [326, 530] width 17 height 15
click at [0, 0] on span "Press SPACE to select this row." at bounding box center [0, 0] width 0 height 0
click at [327, 534] on span "Press SPACE to select this row." at bounding box center [326, 530] width 17 height 15
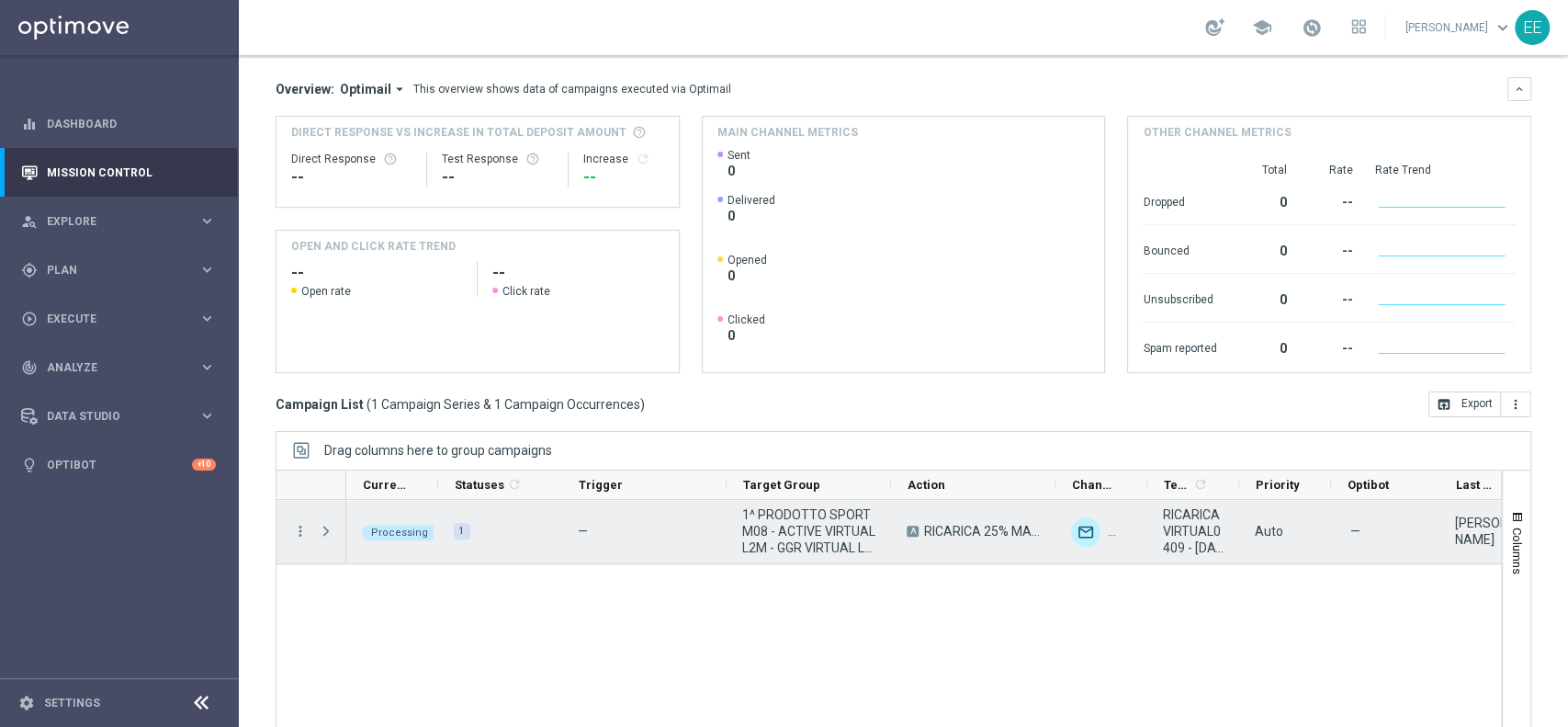
click at [327, 534] on span "Press SPACE to select this row." at bounding box center [326, 530] width 17 height 15
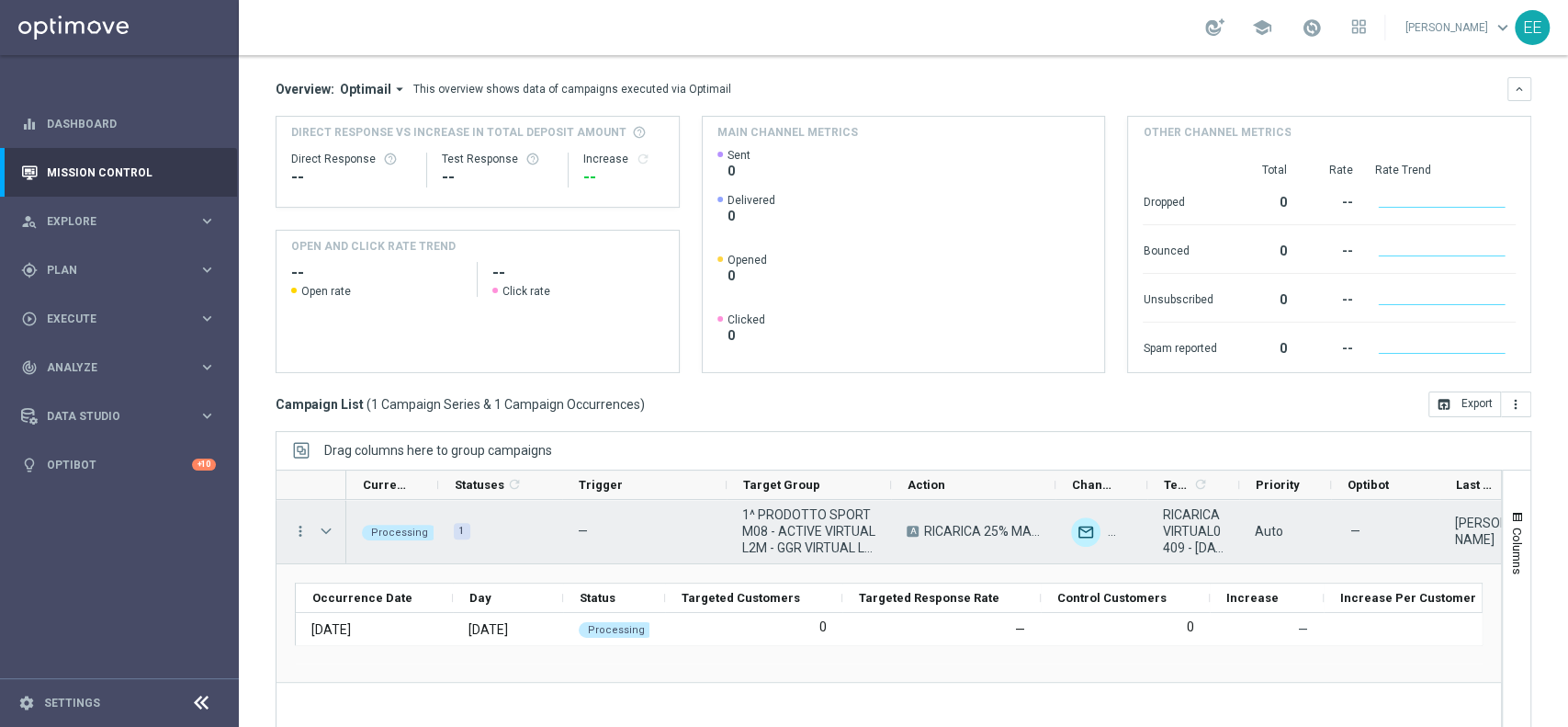
click at [327, 534] on span "Press SPACE to select this row." at bounding box center [326, 530] width 17 height 15
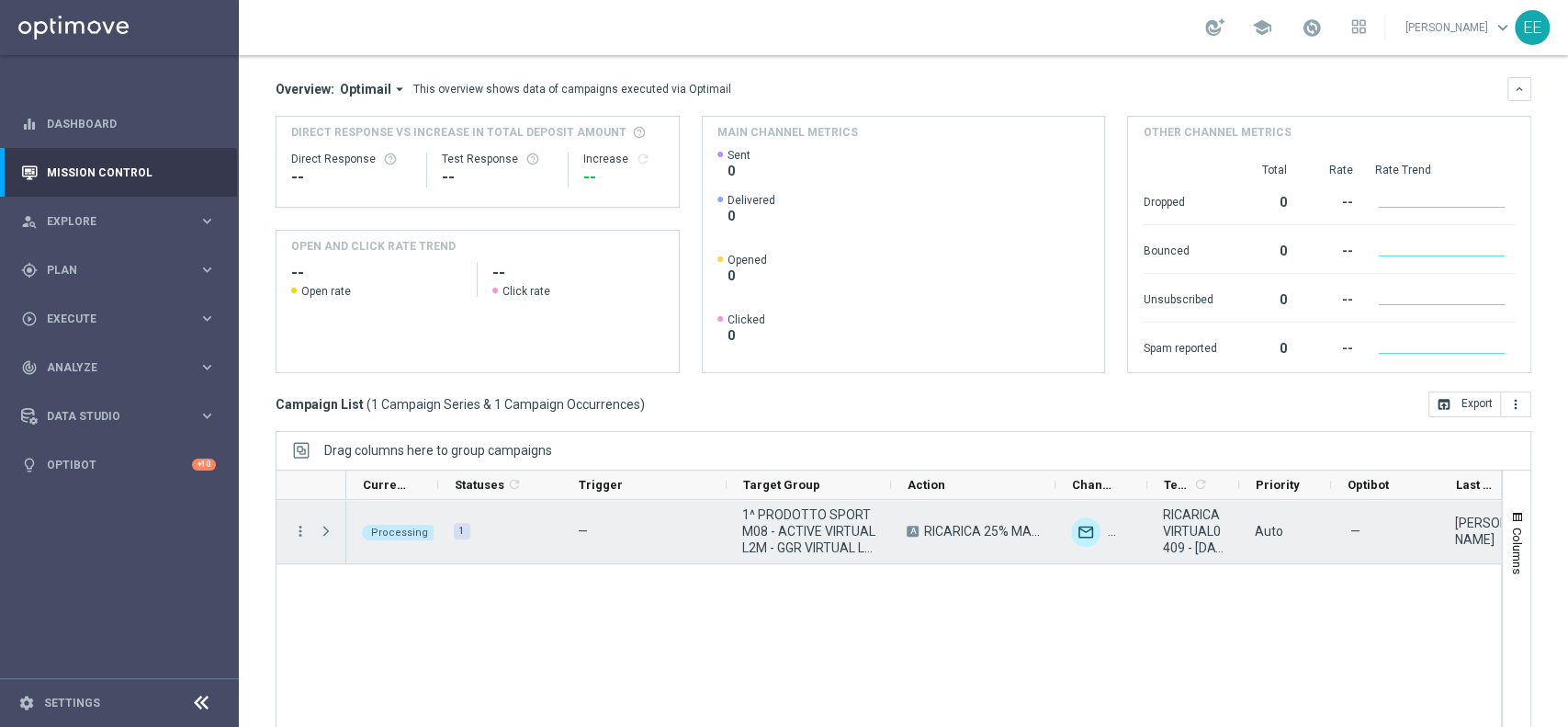
click at [327, 534] on span "Press SPACE to select this row." at bounding box center [326, 530] width 17 height 15
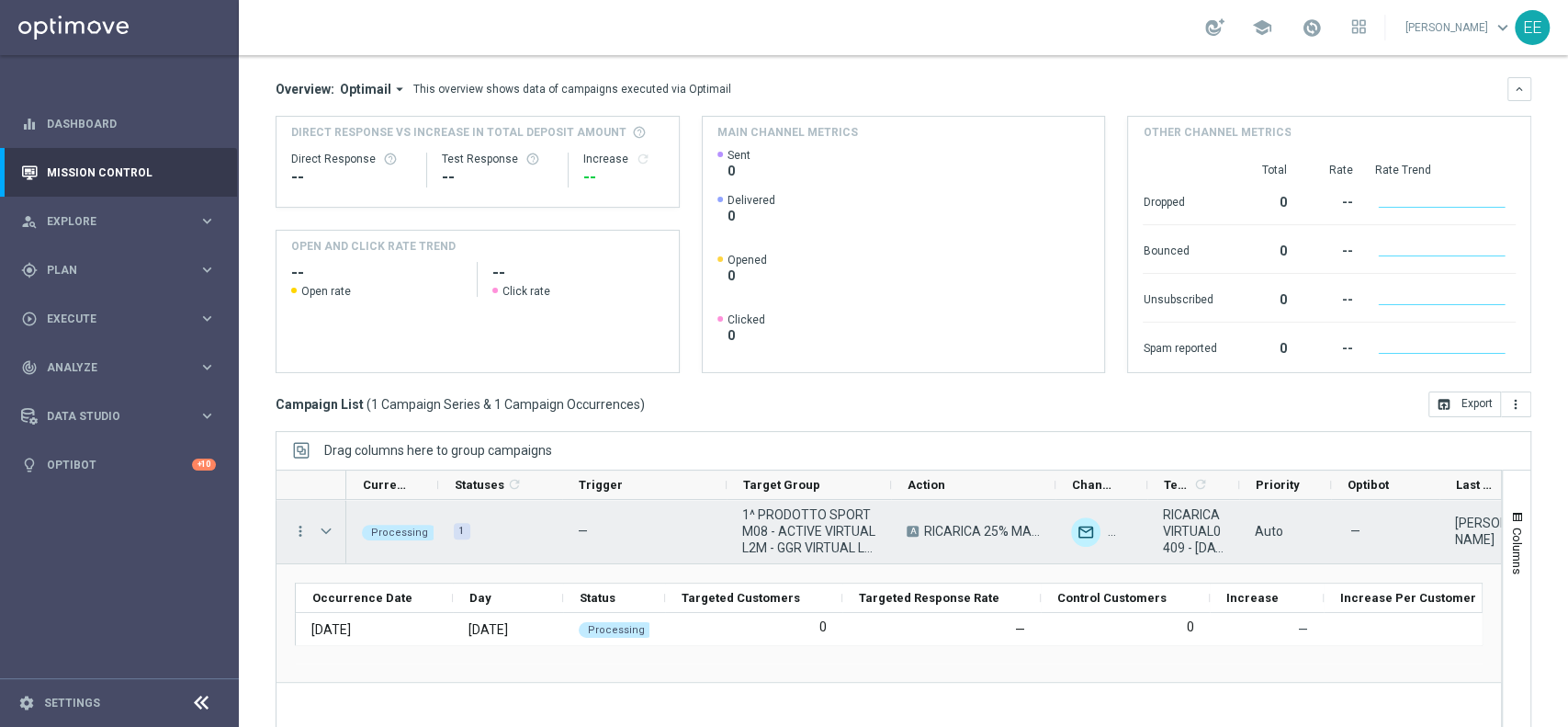
click at [327, 534] on span "Press SPACE to select this row." at bounding box center [326, 530] width 17 height 15
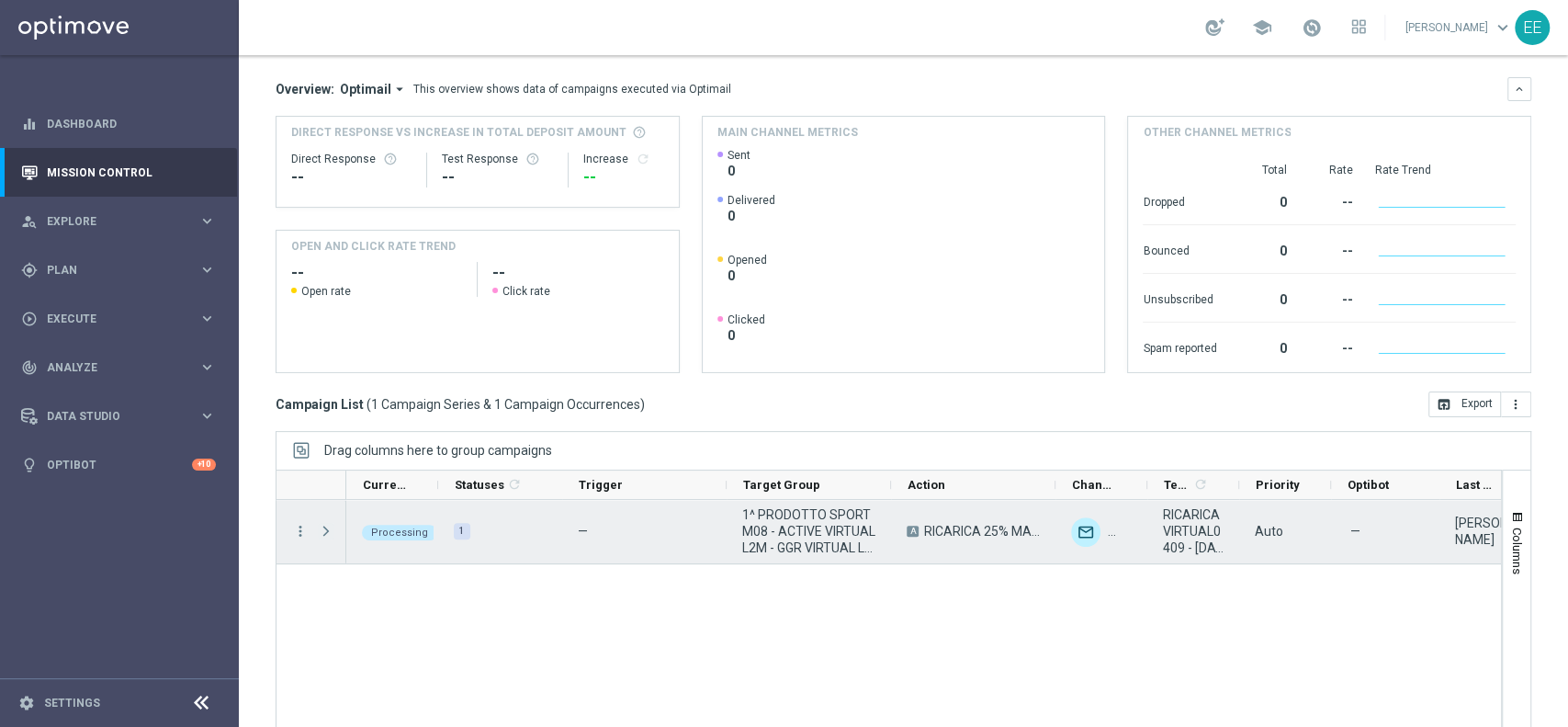
click at [327, 534] on span "Press SPACE to select this row." at bounding box center [326, 530] width 17 height 15
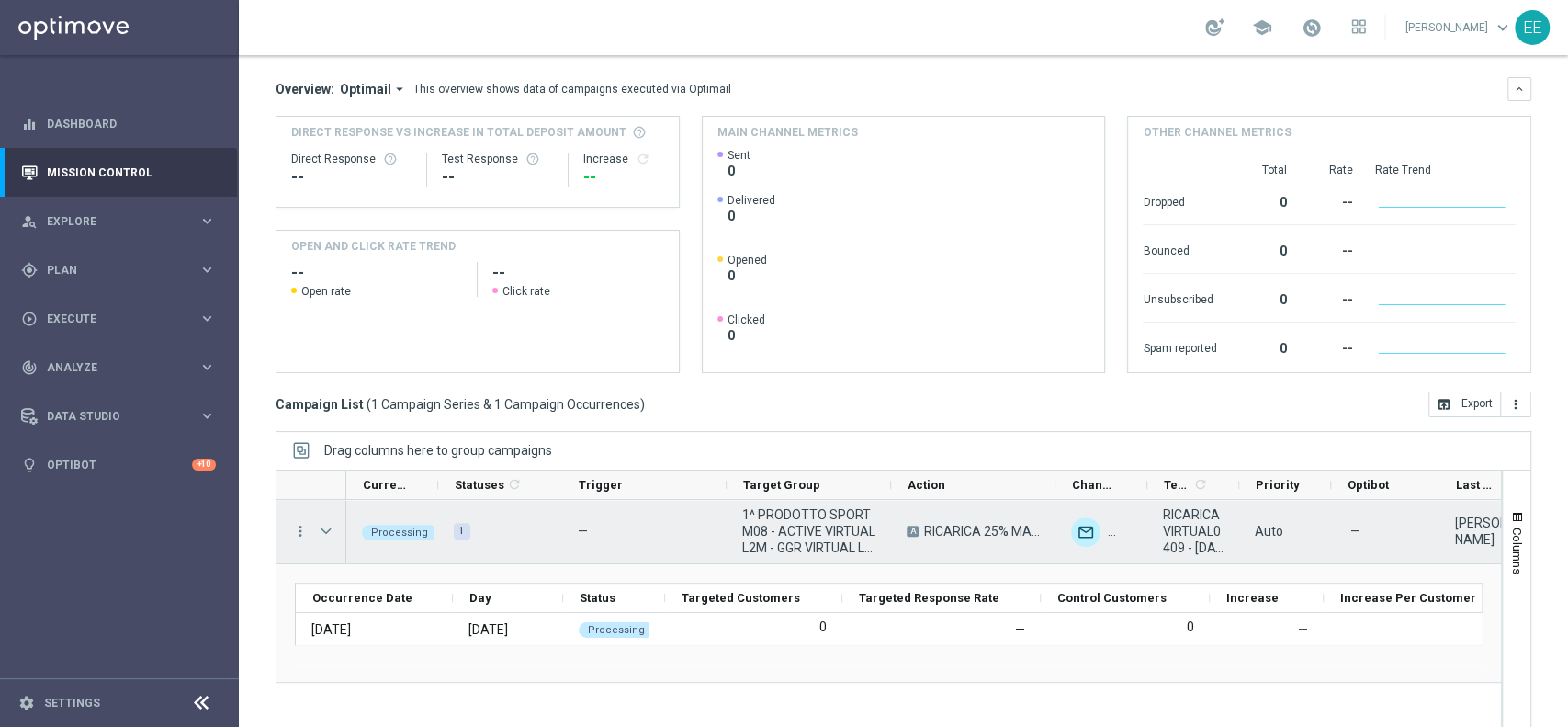
click at [327, 534] on span "Press SPACE to select this row." at bounding box center [326, 530] width 17 height 15
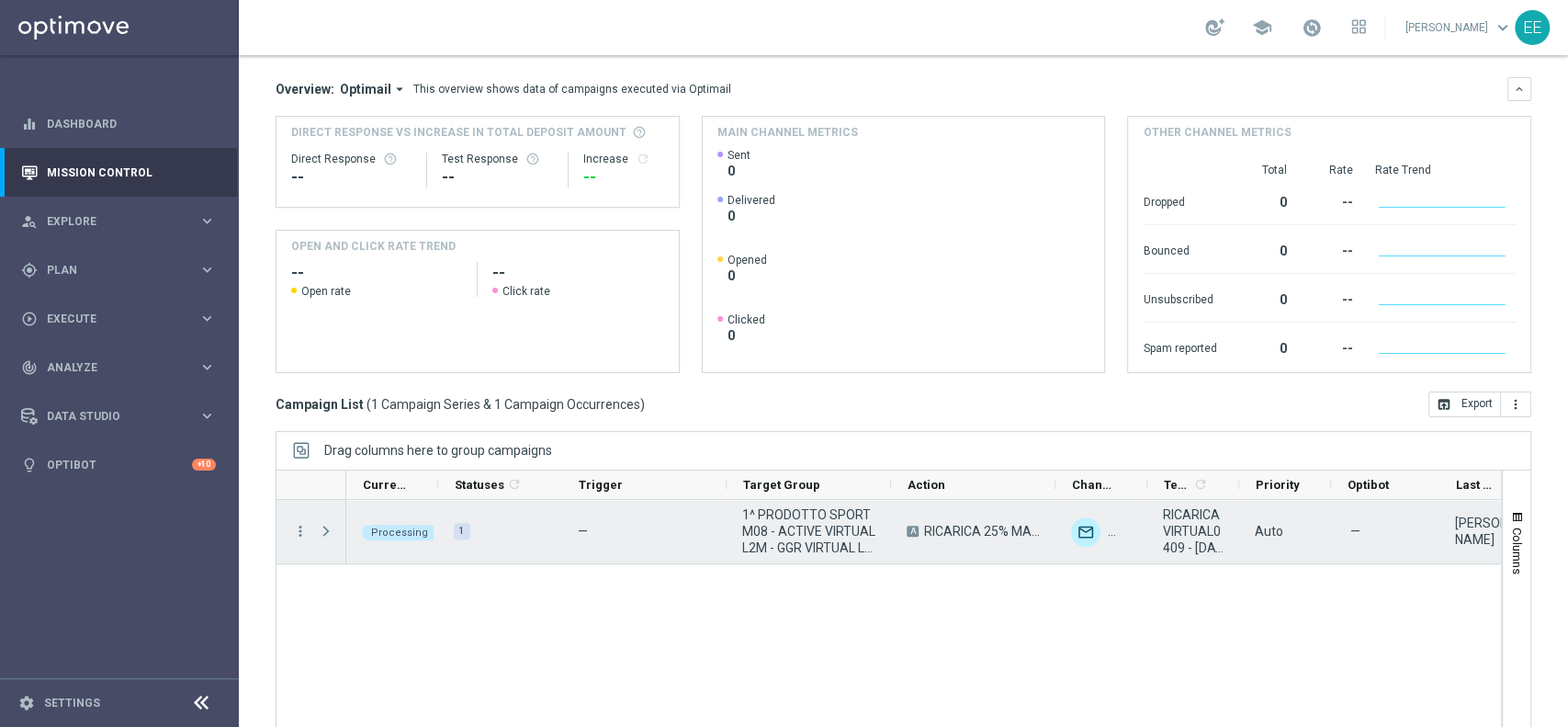
click at [327, 534] on span "Press SPACE to select this row." at bounding box center [326, 530] width 17 height 15
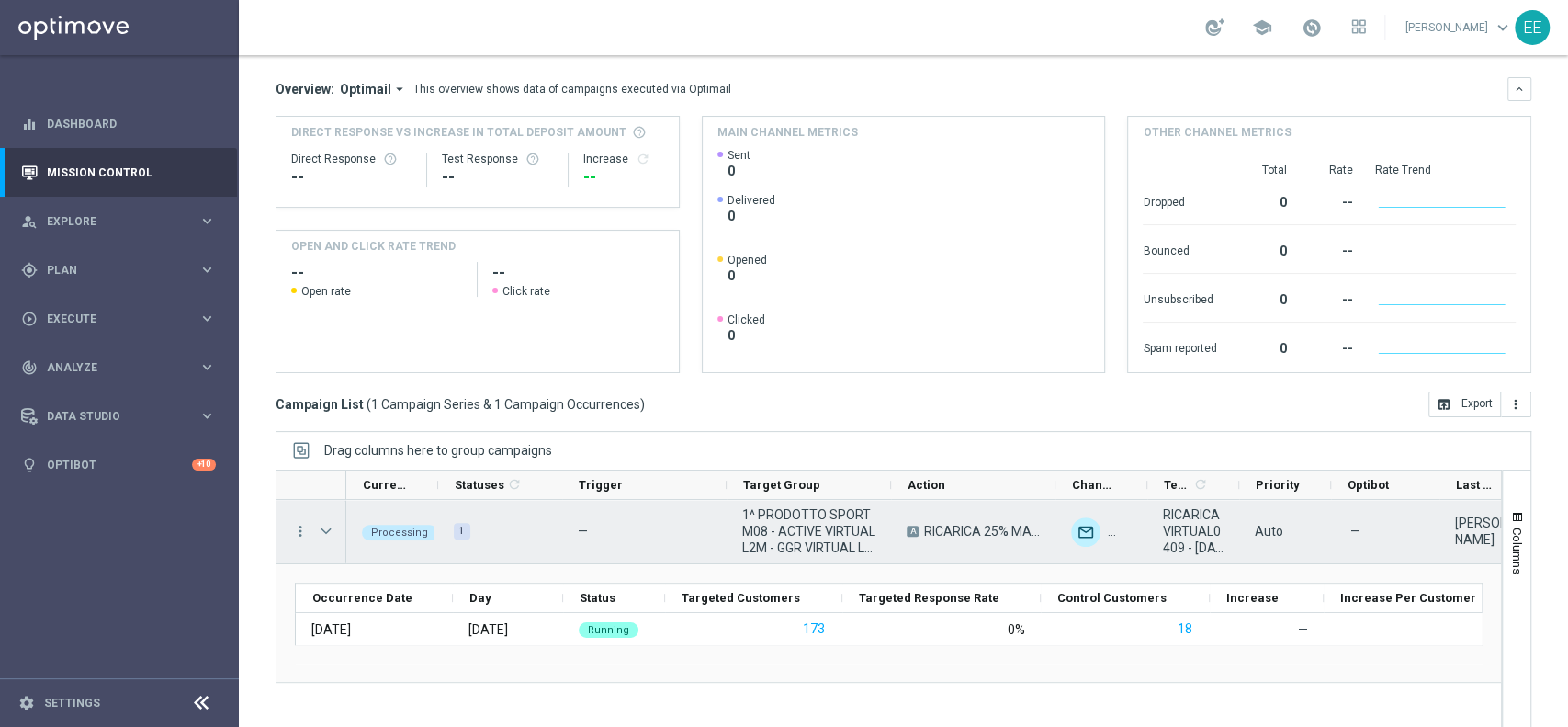
click at [764, 540] on span "1^ PRODOTTO SPORT M08 - ACTIVE VIRTUAL L2M - GGR VIRTUAL L2M > 100 04.09" at bounding box center [808, 531] width 133 height 50
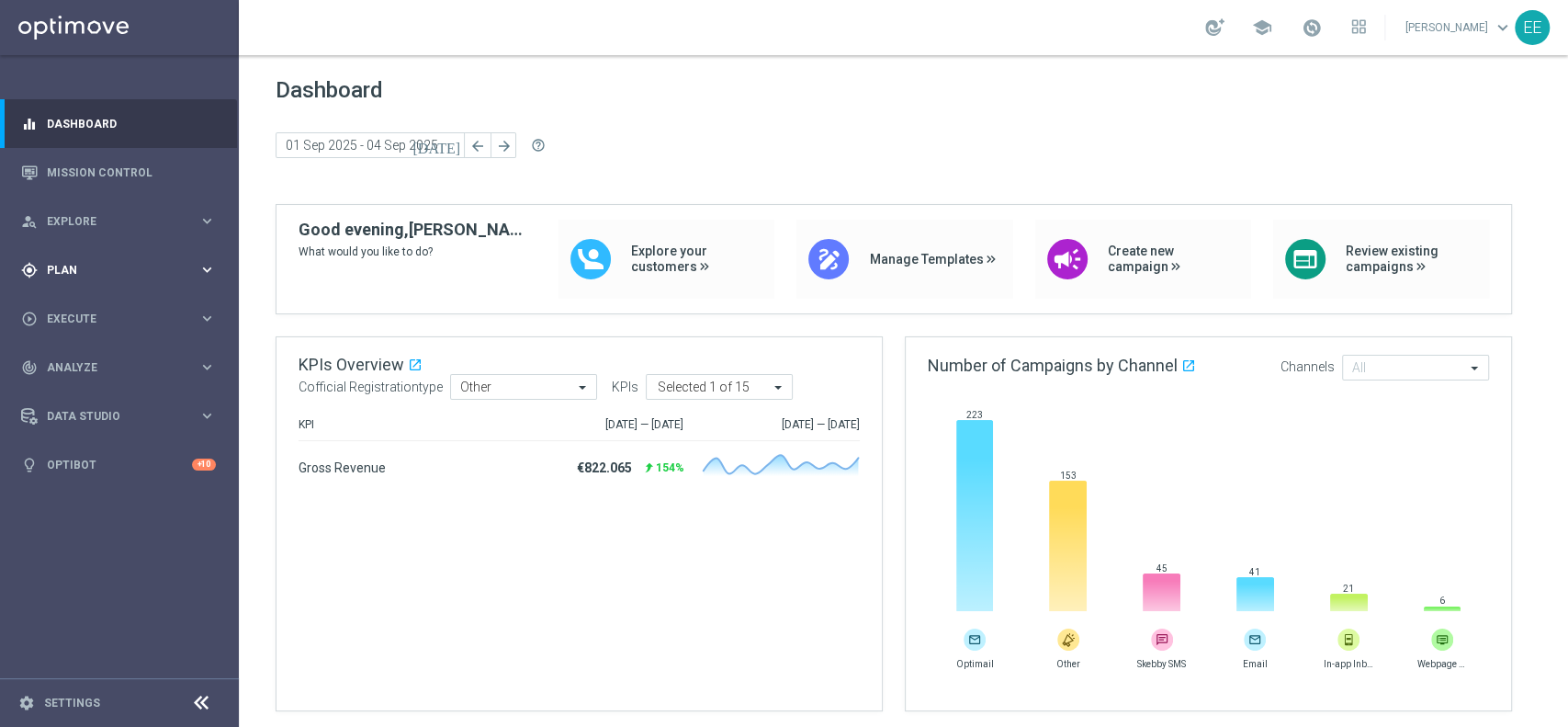
click at [88, 258] on div "gps_fixed Plan keyboard_arrow_right" at bounding box center [118, 269] width 237 height 49
click at [89, 358] on span "Templates" at bounding box center [114, 363] width 131 height 11
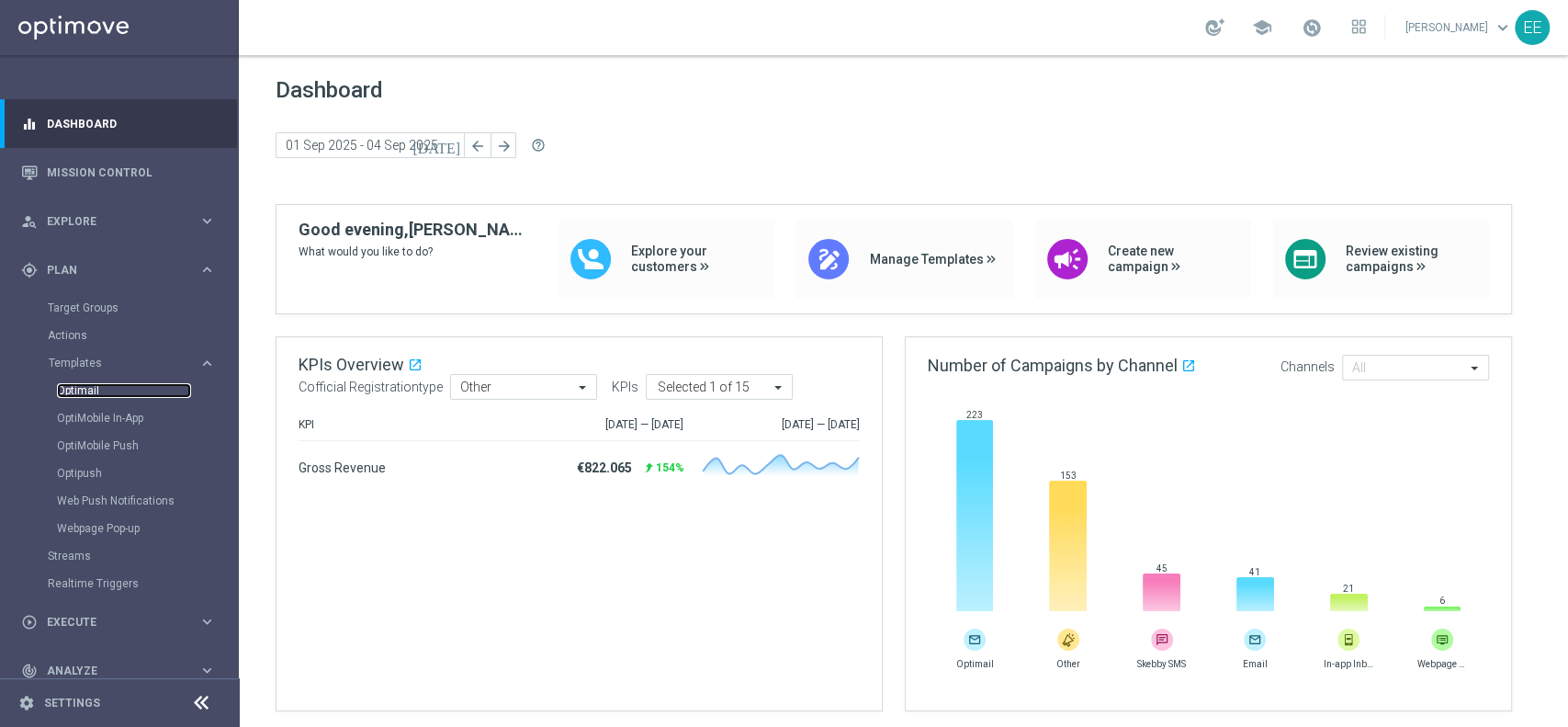
click at [98, 385] on link "Optimail" at bounding box center [123, 390] width 134 height 15
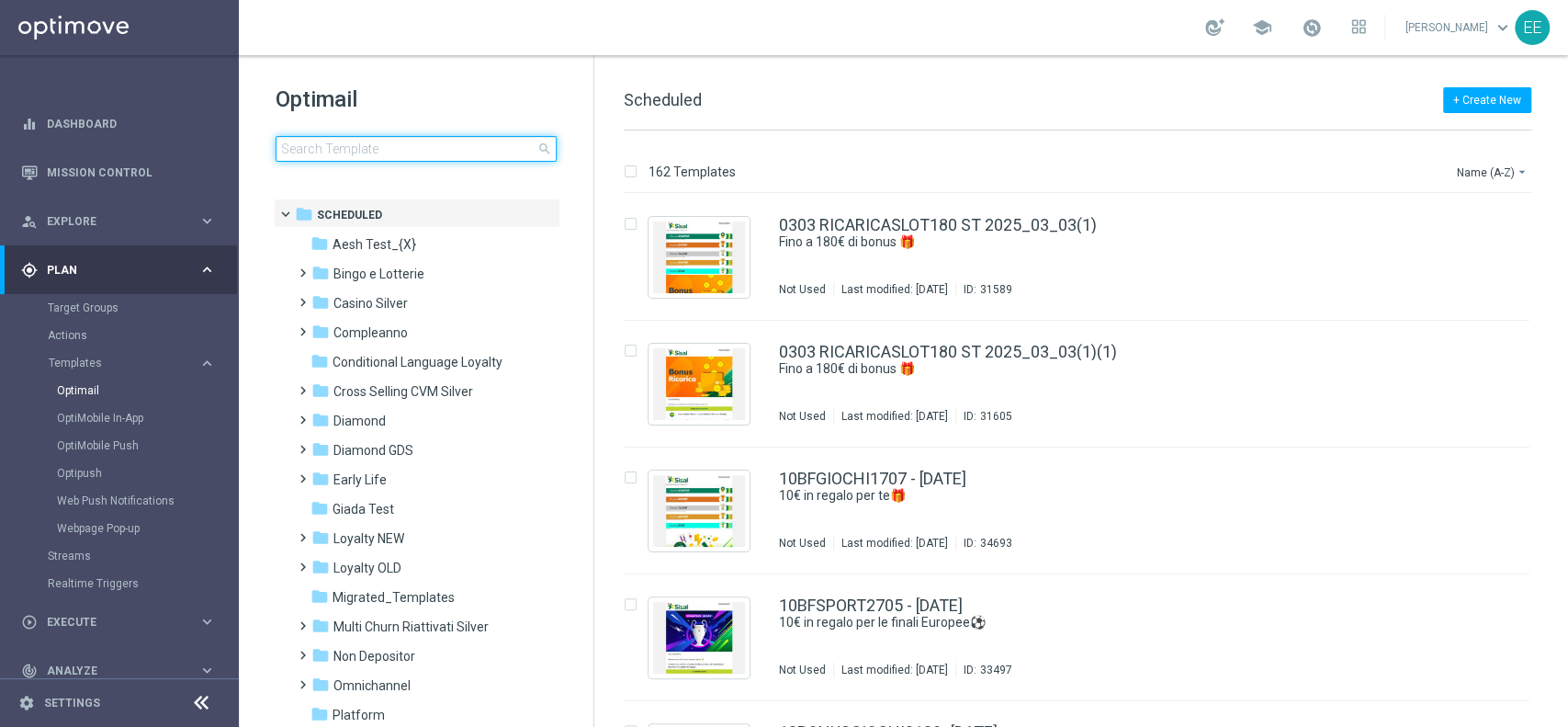
click at [429, 138] on input at bounding box center [415, 149] width 281 height 26
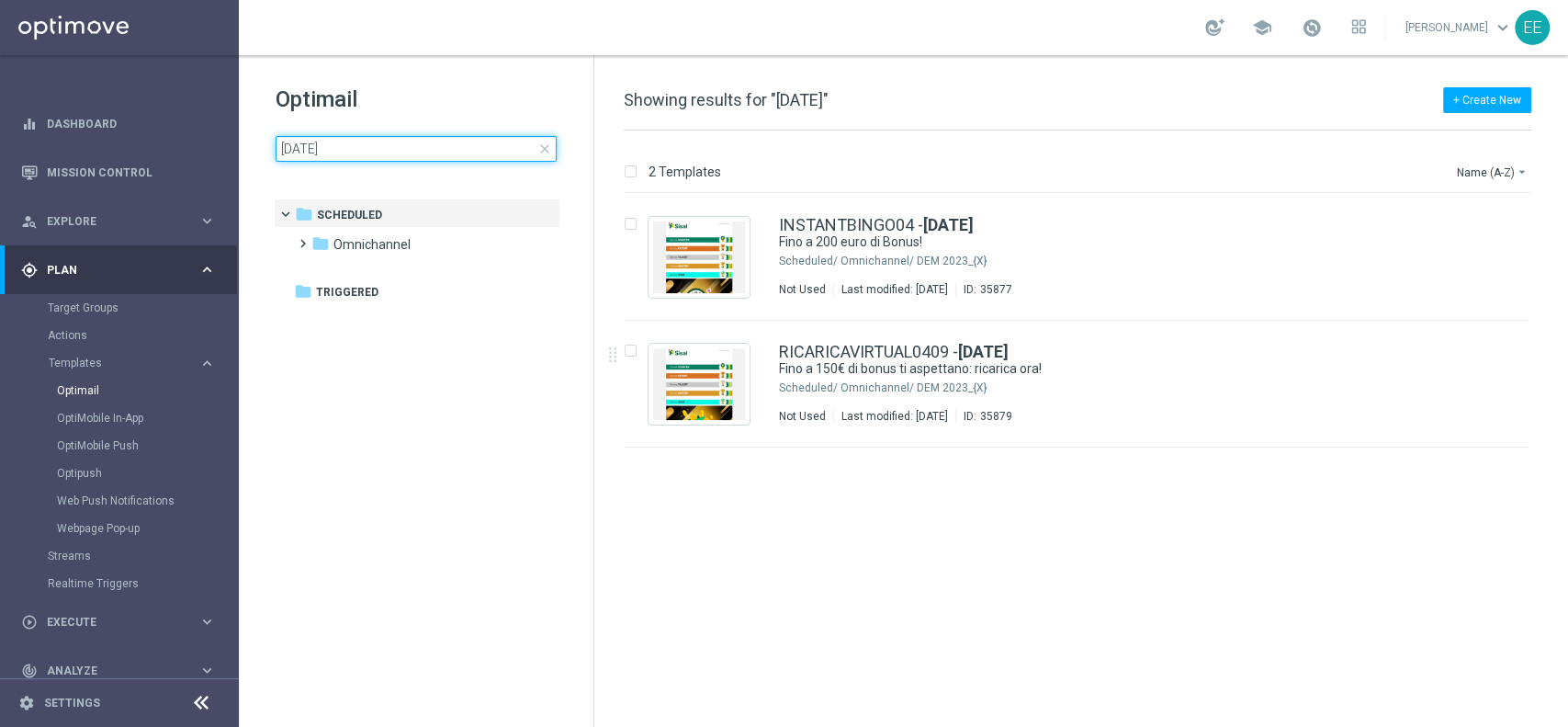
type input "[DATE]"
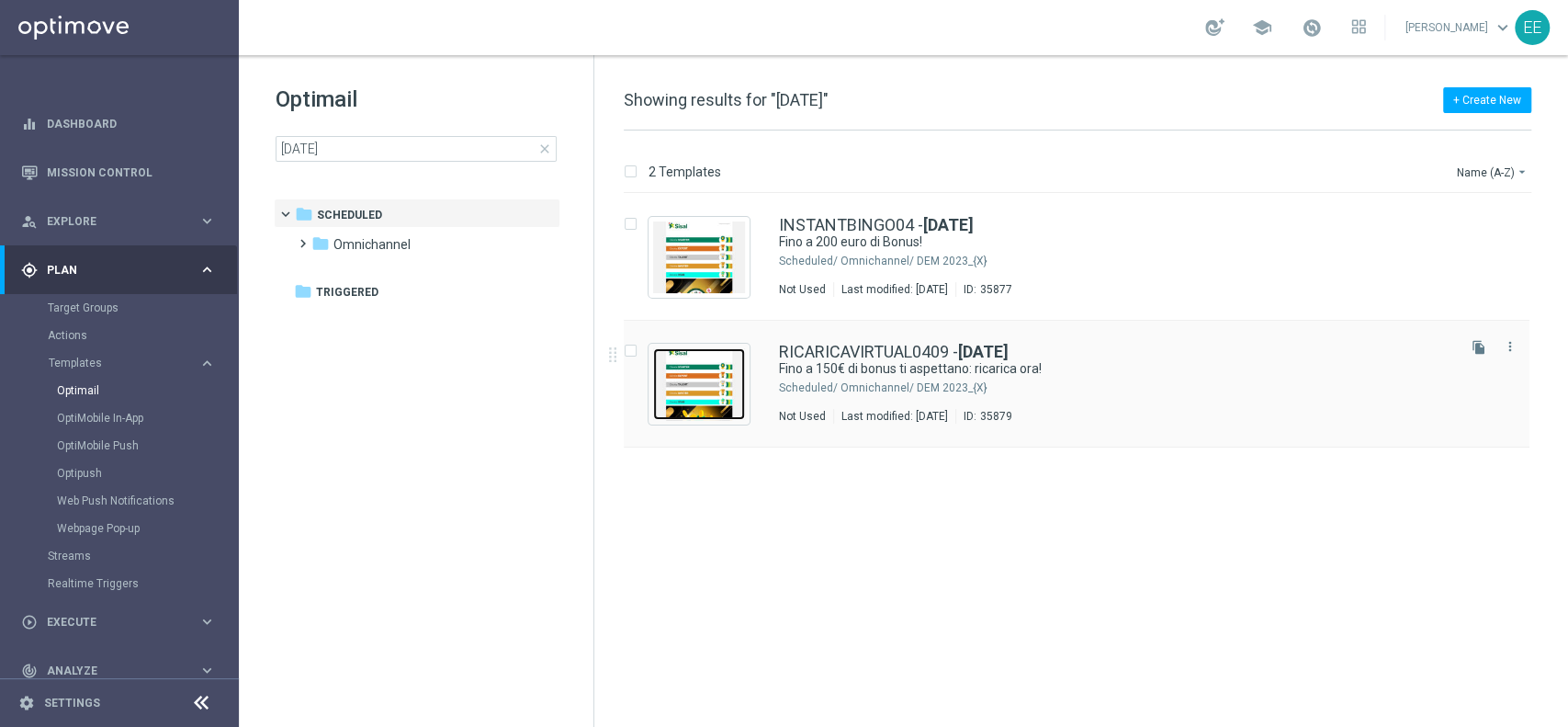
click at [704, 397] on img "Press SPACE to select this row." at bounding box center [699, 384] width 91 height 72
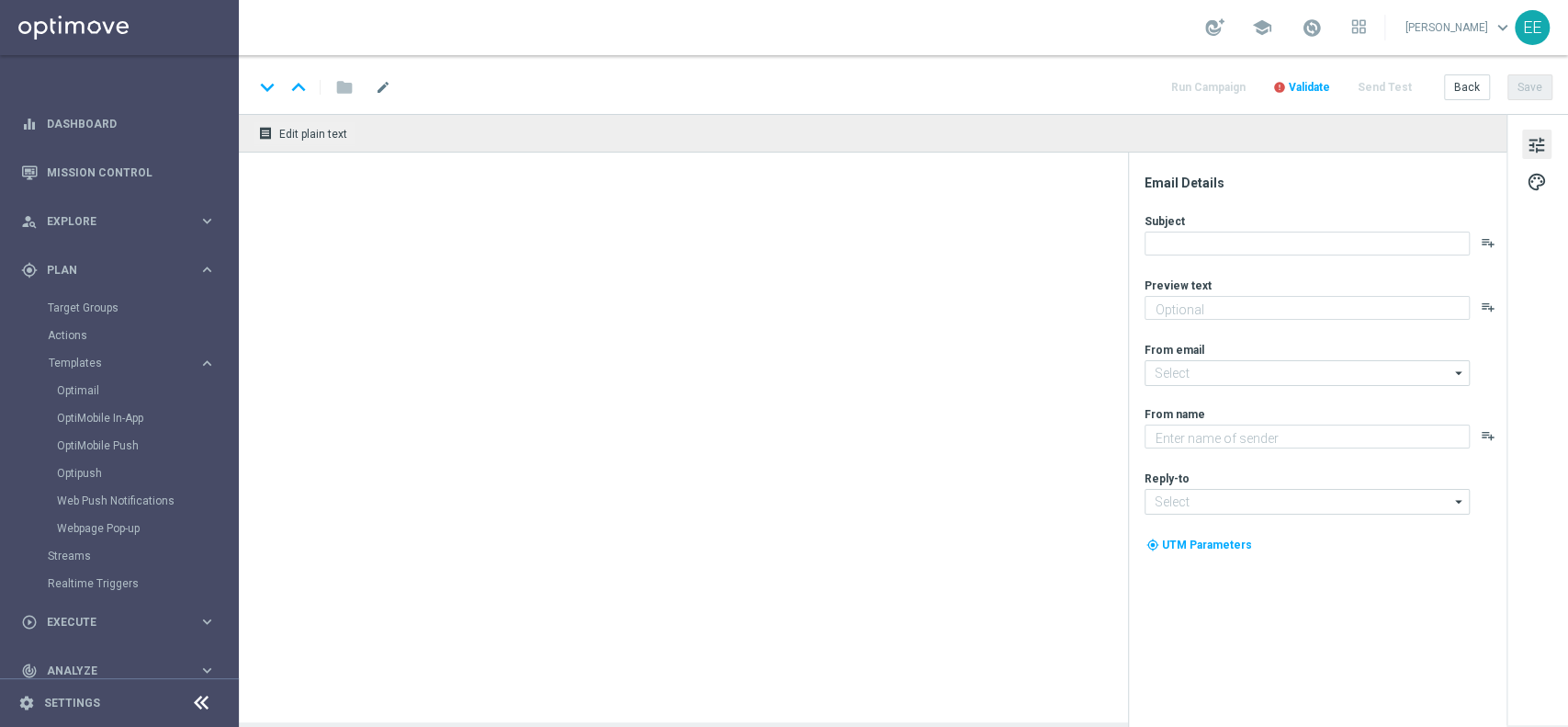
type textarea "Non perderti la promozione!✨"
type input "[EMAIL_ADDRESS][DOMAIN_NAME]"
type textarea "Sisal"
type input "[EMAIL_ADDRESS][DOMAIN_NAME]"
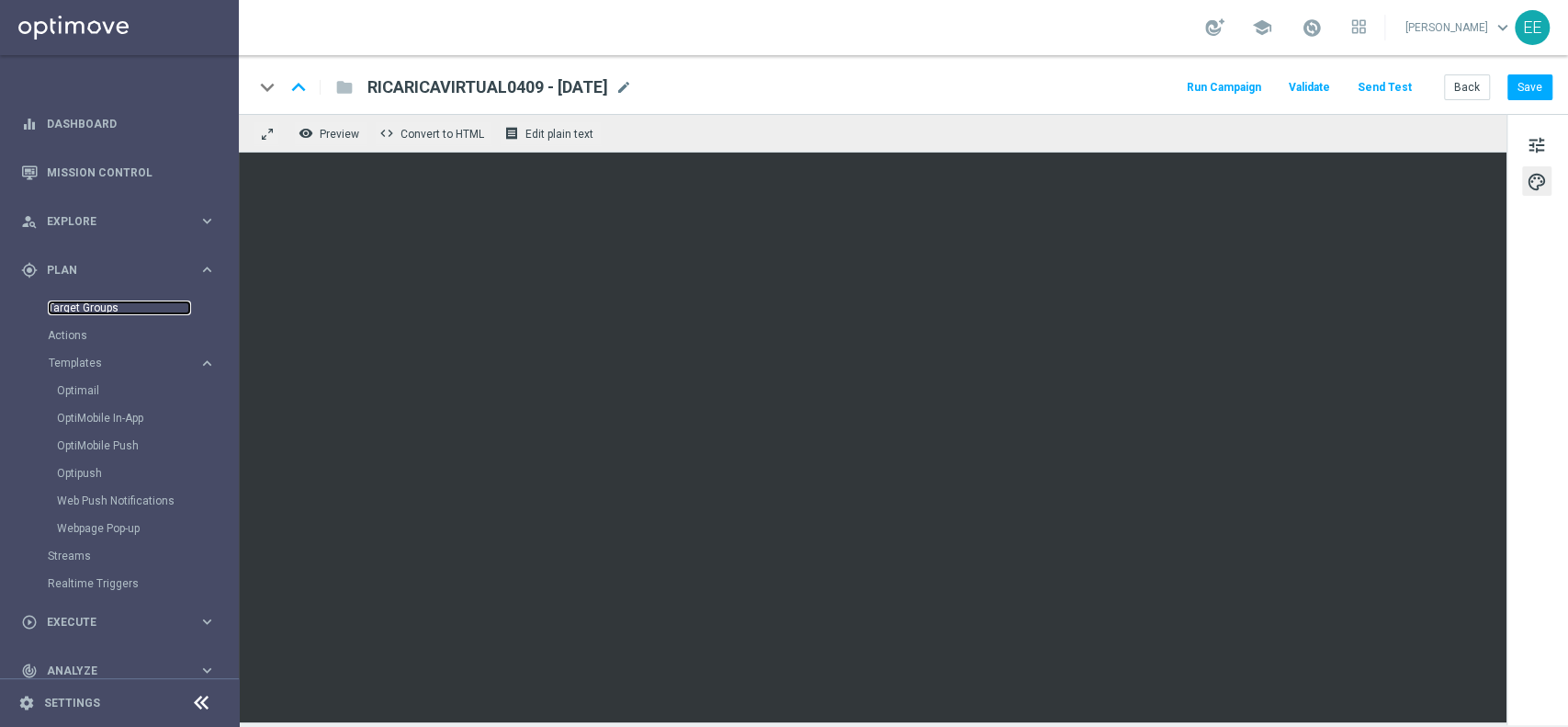
click at [103, 311] on link "Target Groups" at bounding box center [119, 307] width 143 height 15
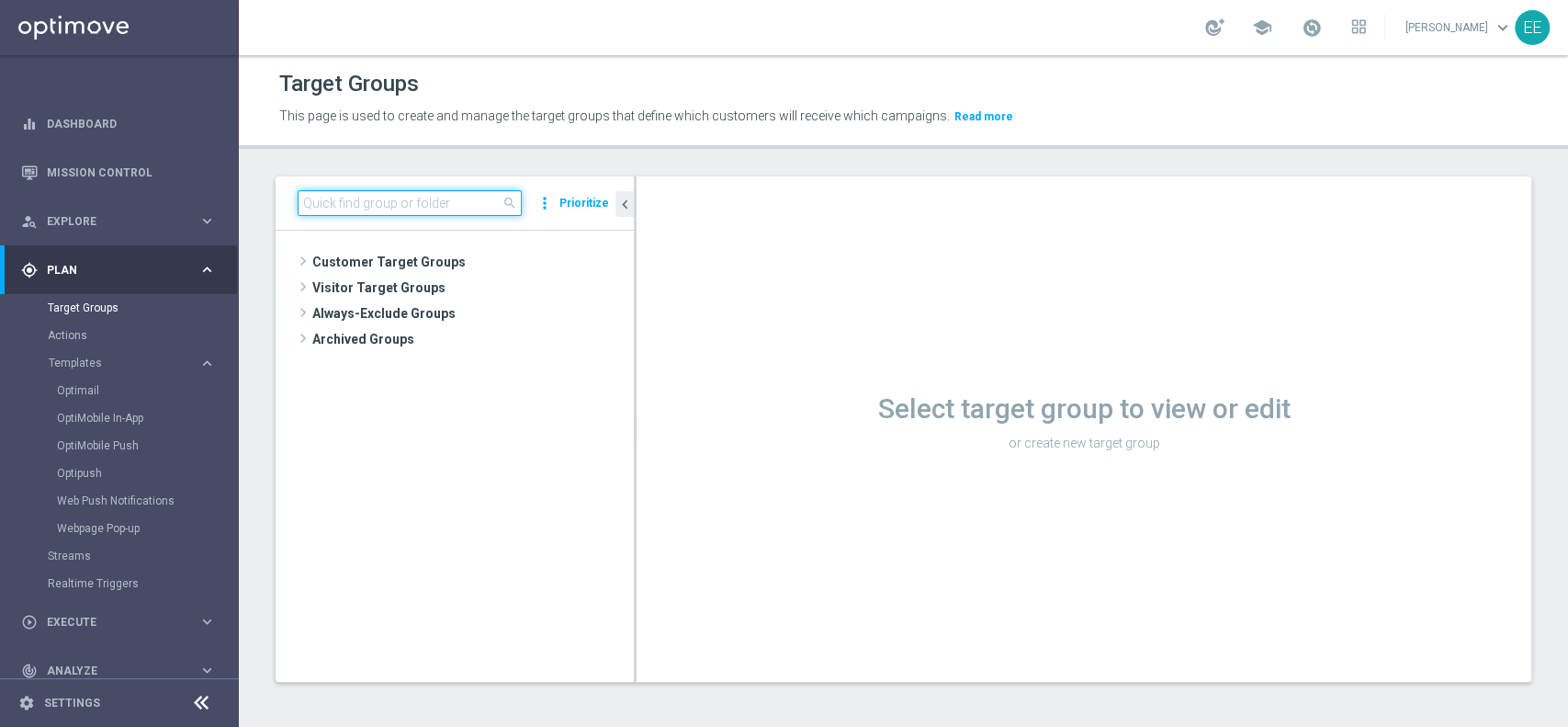
click at [358, 203] on input at bounding box center [410, 203] width 224 height 26
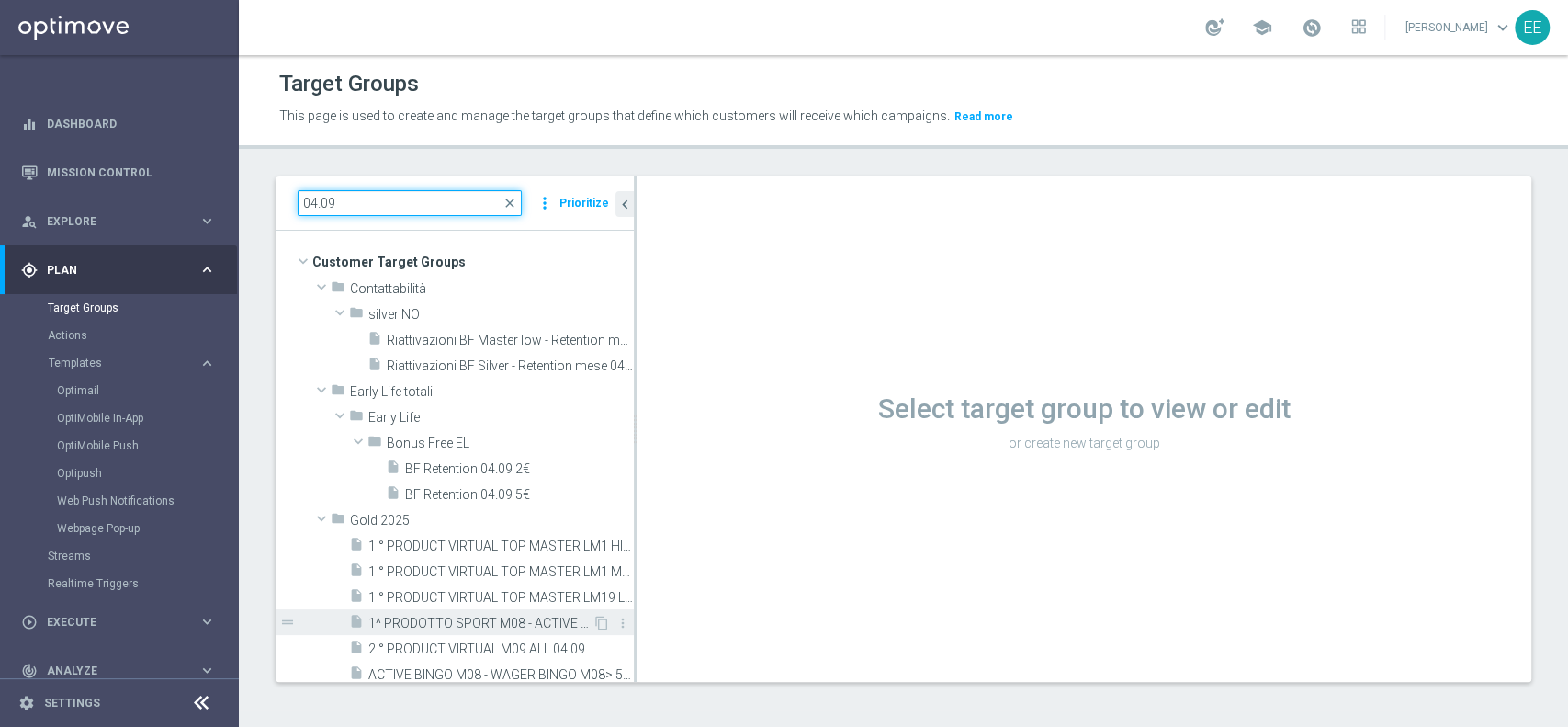
scroll to position [107, 0]
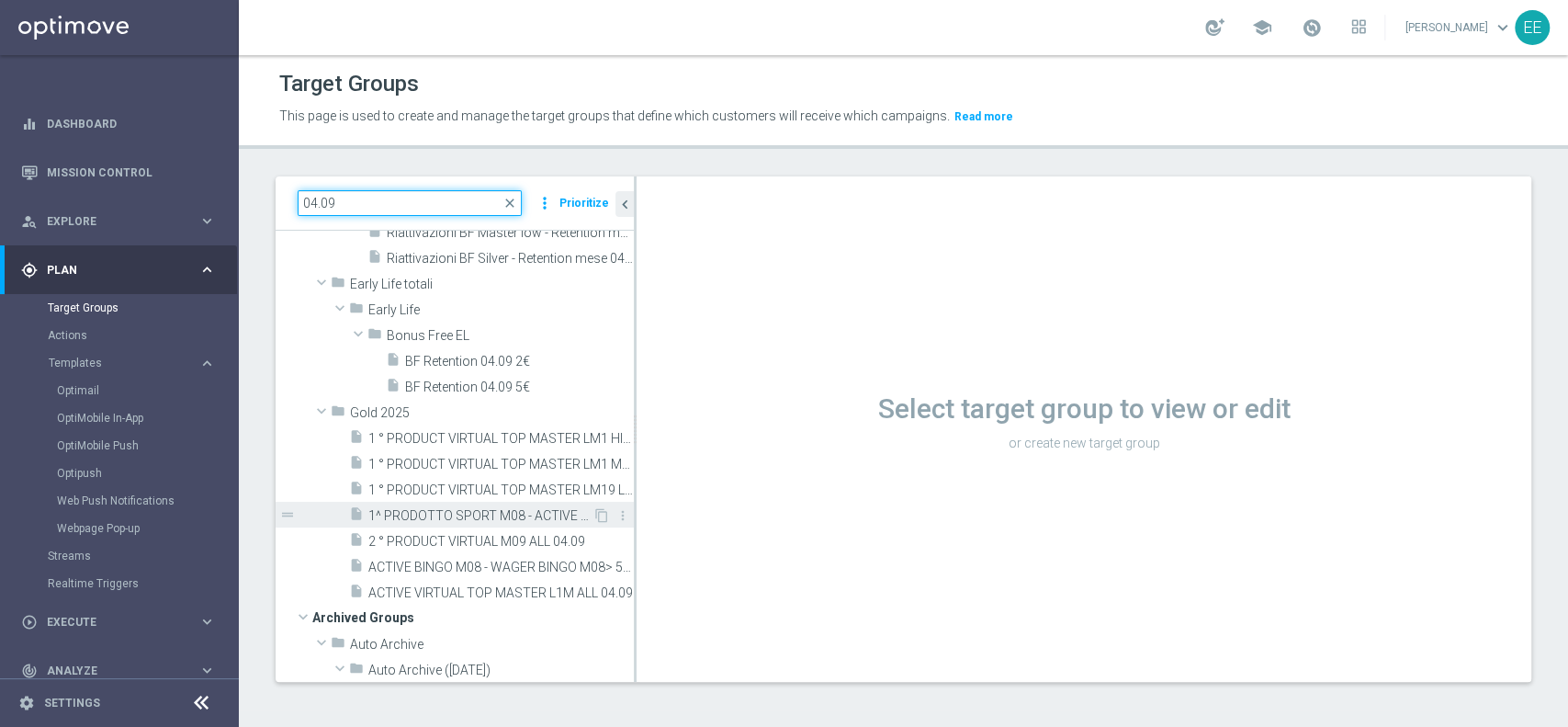
type input "04.09"
click at [463, 516] on span "1^ PRODOTTO SPORT M08 - ACTIVE VIRTUAL L2M - GGR VIRTUAL L2M > 100 04.09" at bounding box center [481, 515] width 224 height 16
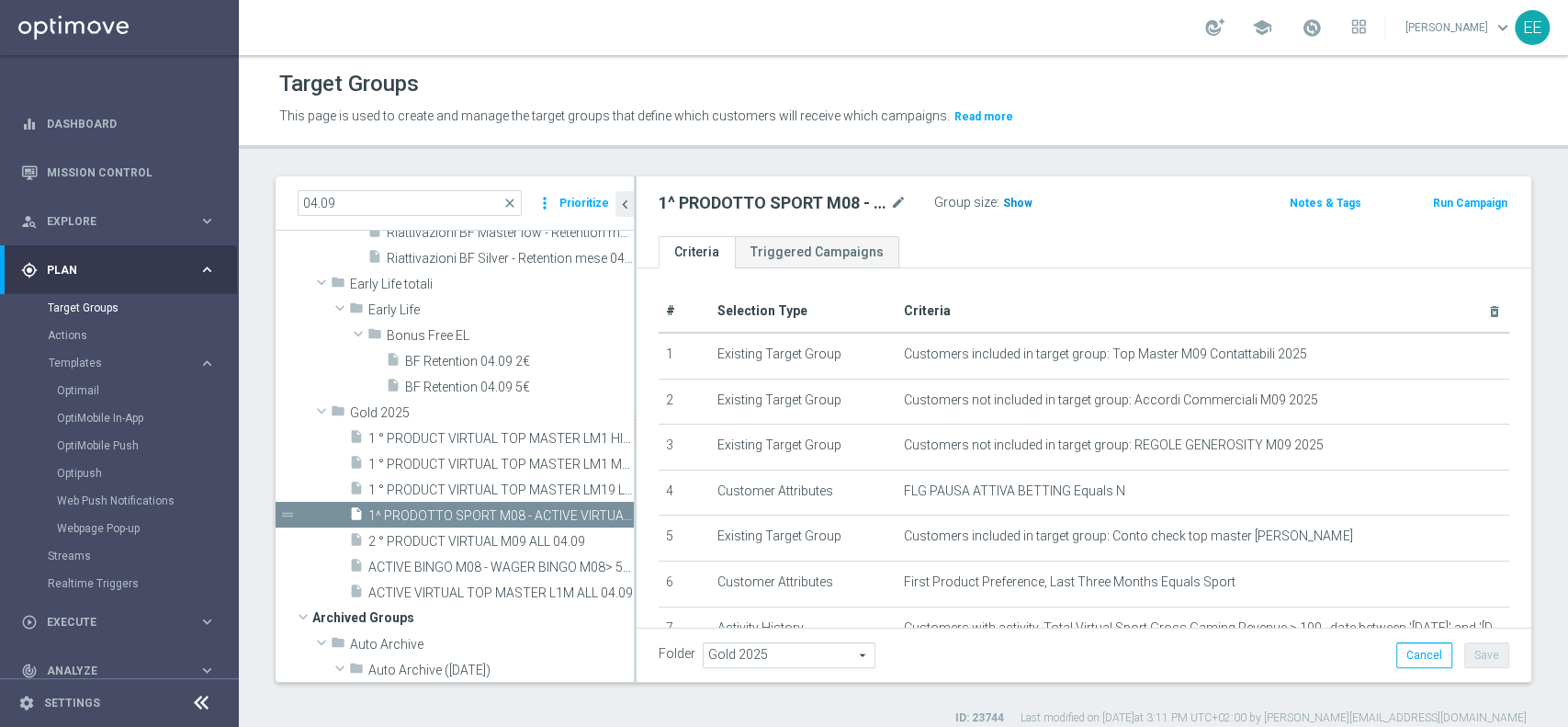
click at [1014, 199] on span "Show" at bounding box center [1018, 203] width 30 height 13
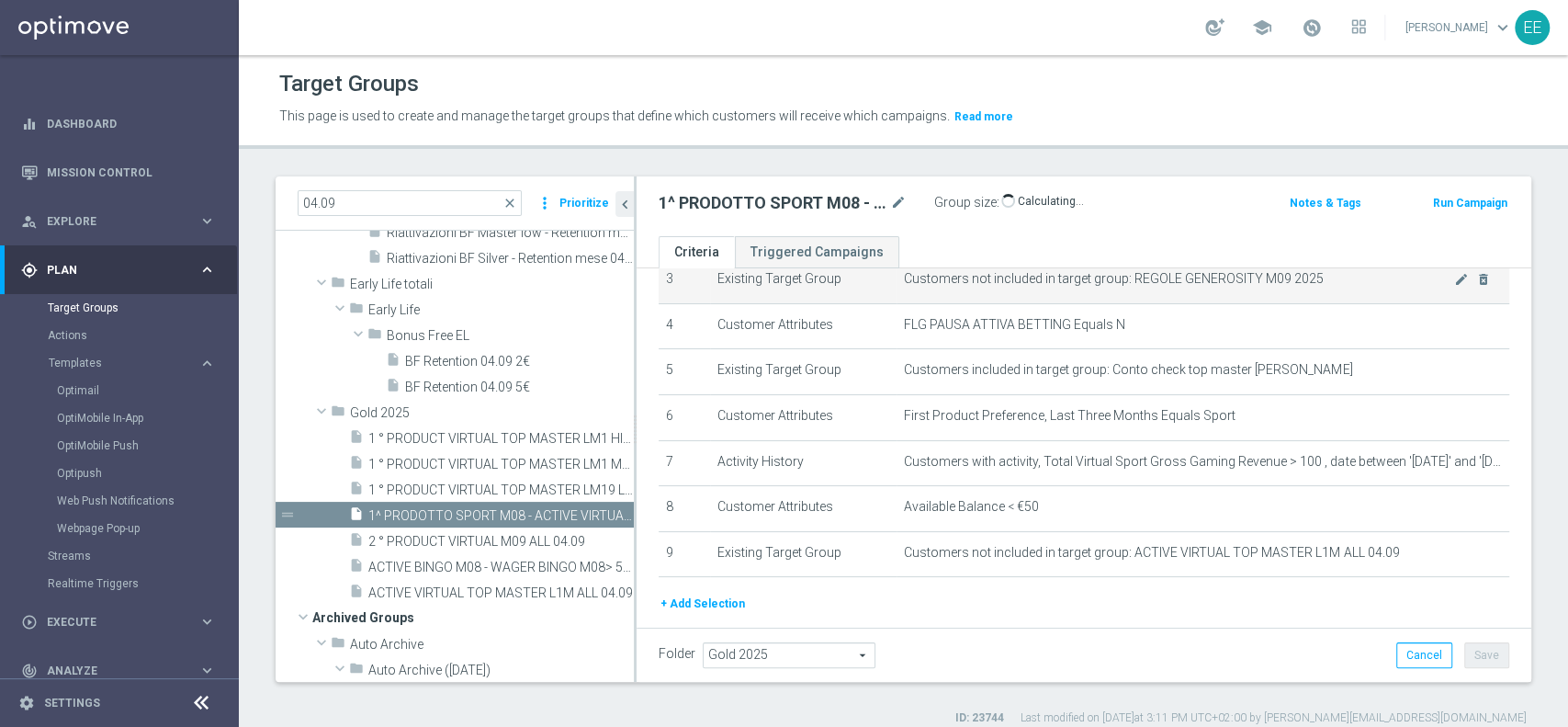
scroll to position [171, 0]
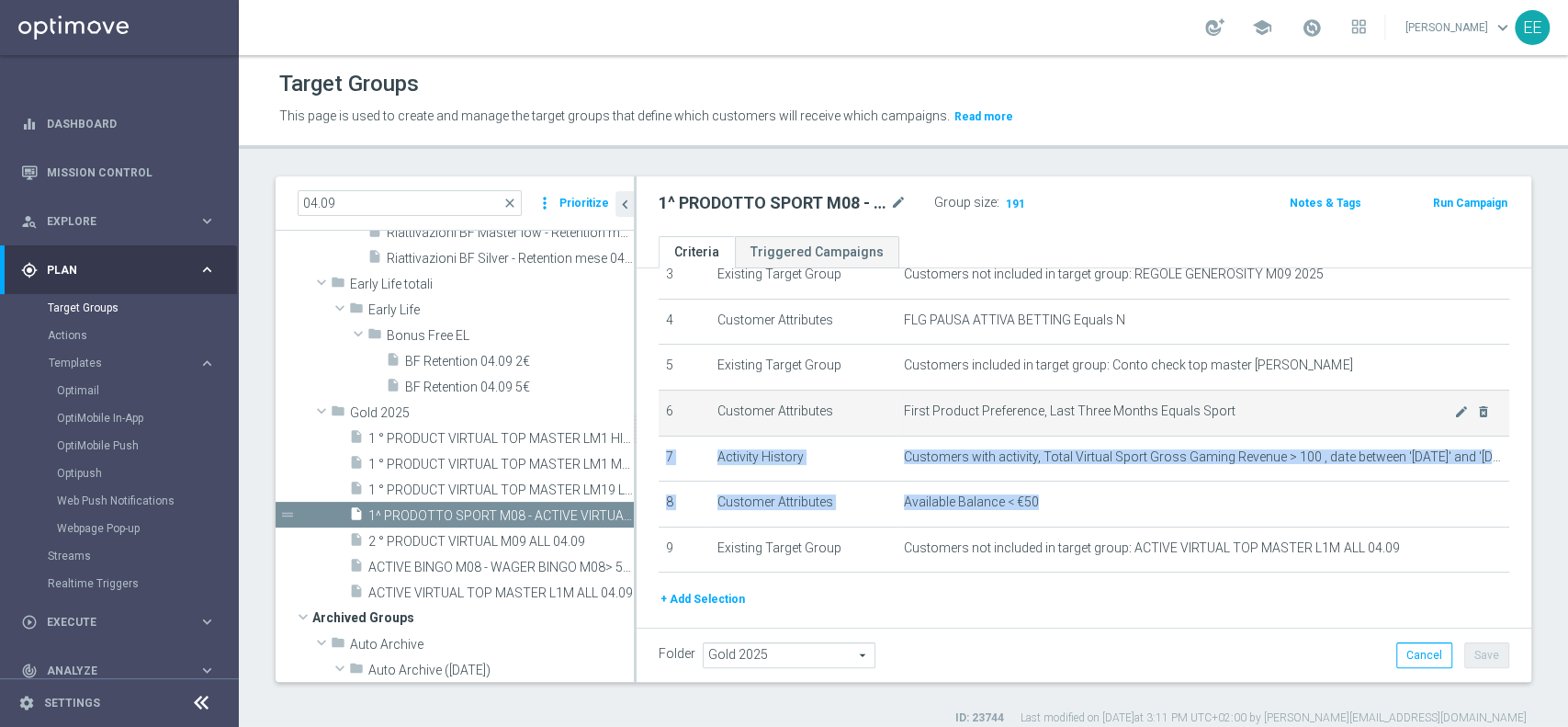
drag, startPoint x: 1106, startPoint y: 527, endPoint x: 1200, endPoint y: 401, distance: 157.2
click at [1200, 401] on tbody "1 Existing Target Group Customers included in target group: Top Master M09 Cont…" at bounding box center [1083, 366] width 850 height 410
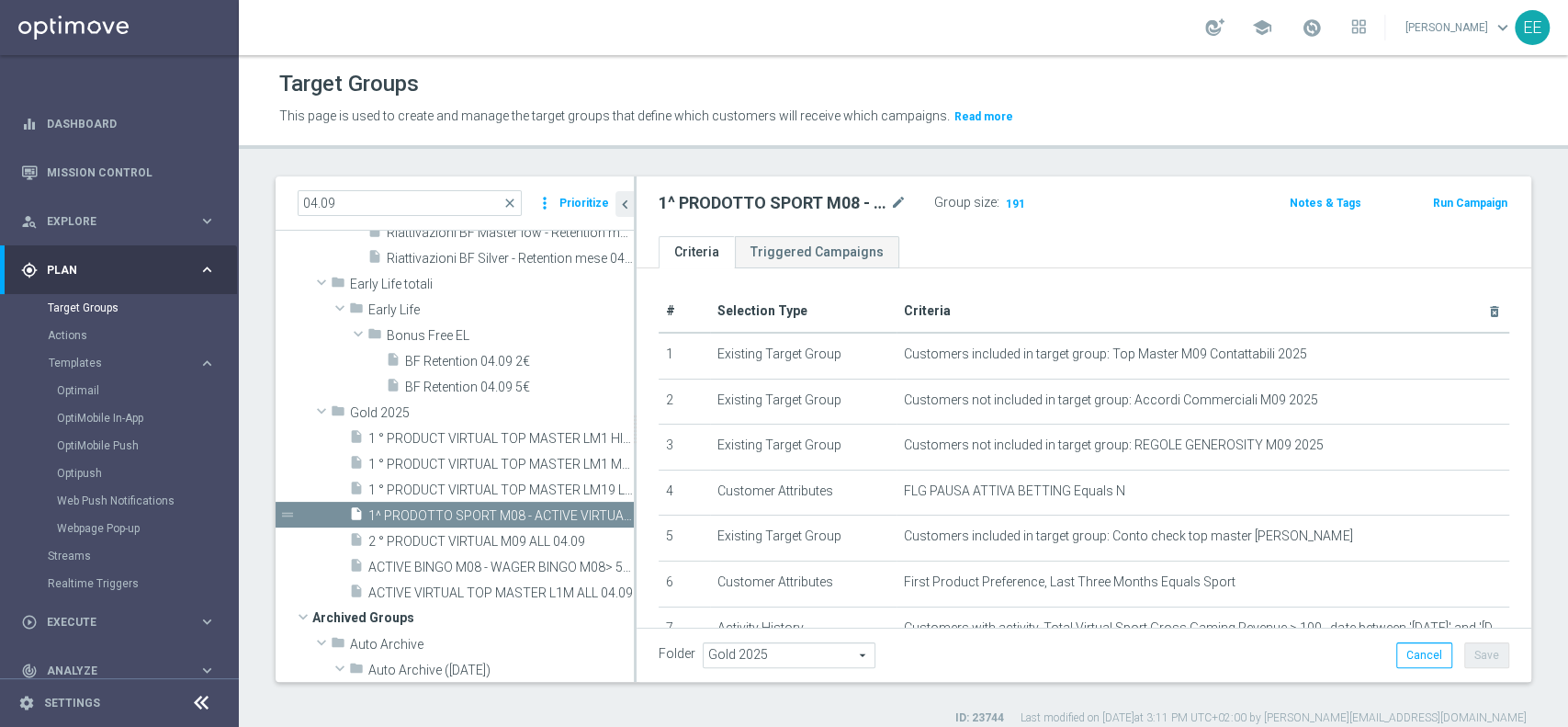
click at [1212, 298] on th "Criteria delete_forever" at bounding box center [1203, 311] width 613 height 43
click at [763, 57] on header "Target Groups This page is used to create and manage the target groups that def…" at bounding box center [903, 101] width 1329 height 93
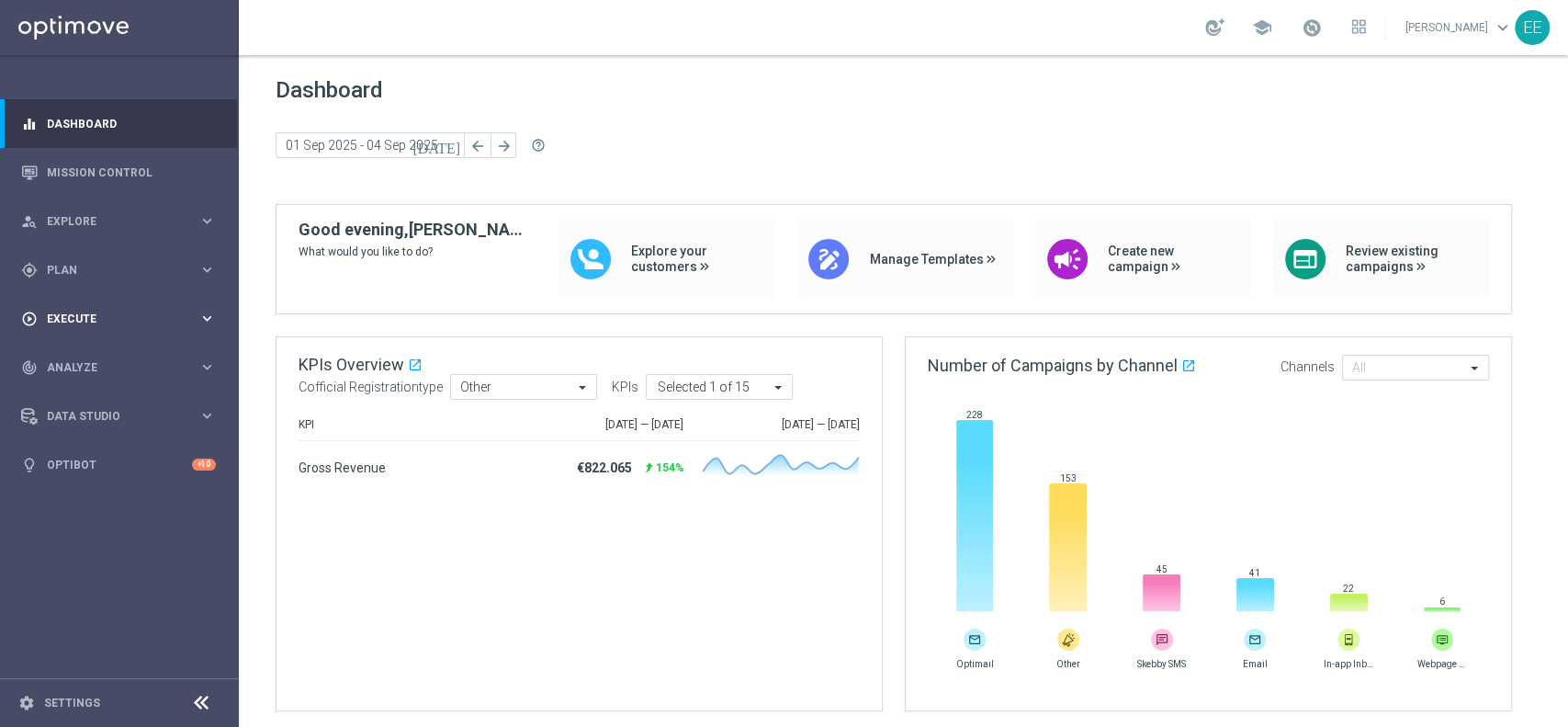
click at [43, 325] on div "play_circle_outline Execute" at bounding box center [109, 319] width 178 height 17
click at [56, 271] on span "Plan" at bounding box center [122, 269] width 152 height 11
click at [99, 309] on link "Target Groups" at bounding box center [119, 307] width 143 height 15
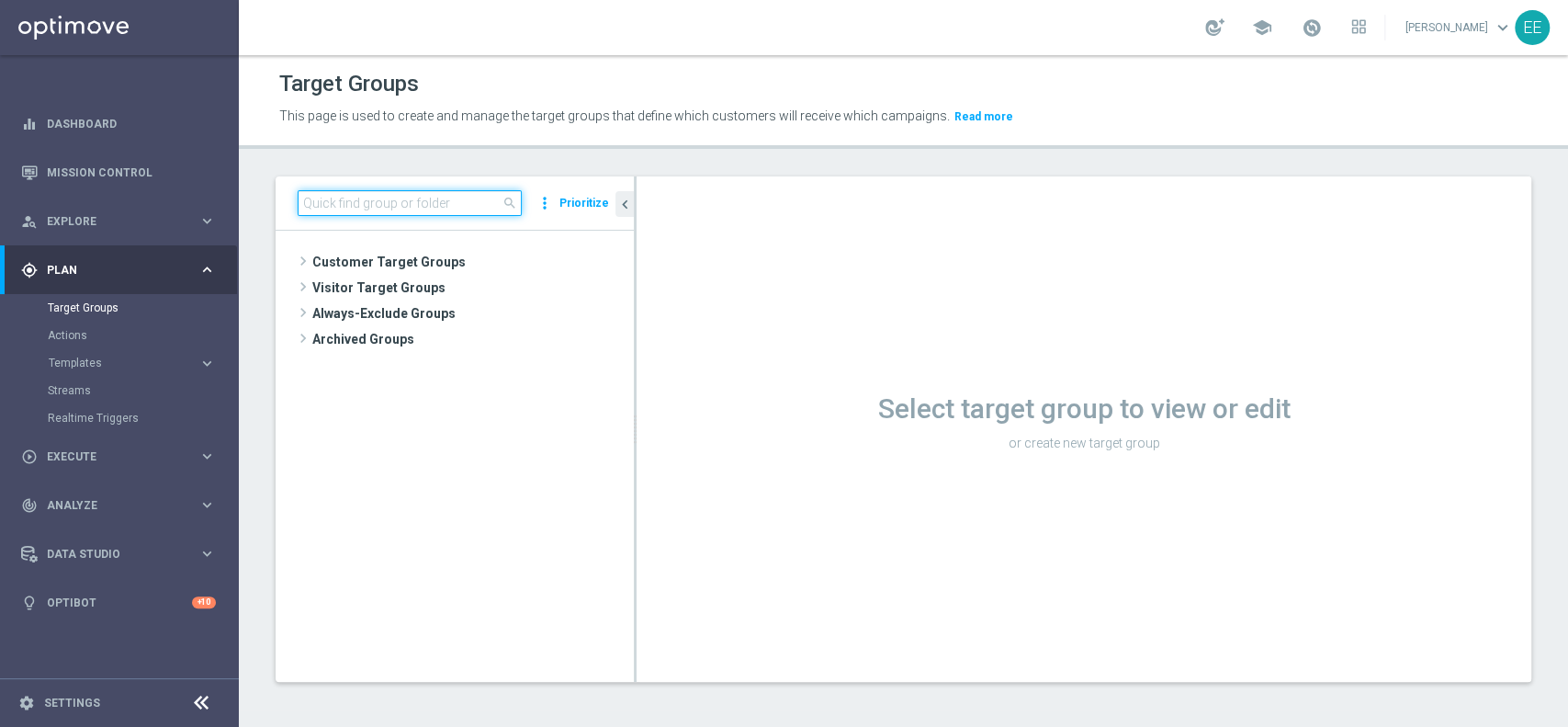
click at [352, 215] on input at bounding box center [410, 203] width 224 height 26
paste input "1^ PRODOTTO SPORT - TOP 1000 GGR SPORT M08 - CONTATTABILI E NON"
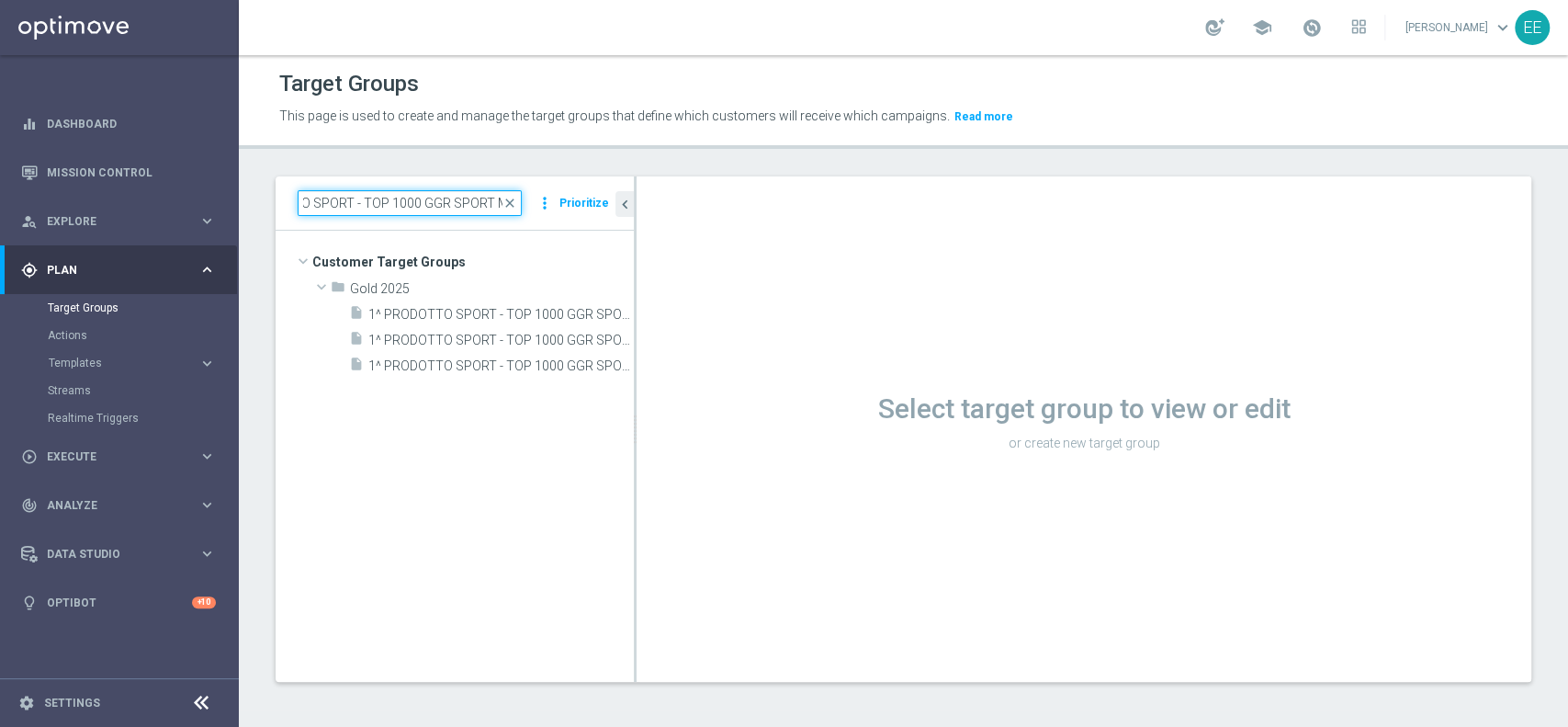
scroll to position [0, 71]
type input "1^ PRODOTTO SPORT - TOP 1000 GGR SPORT M"
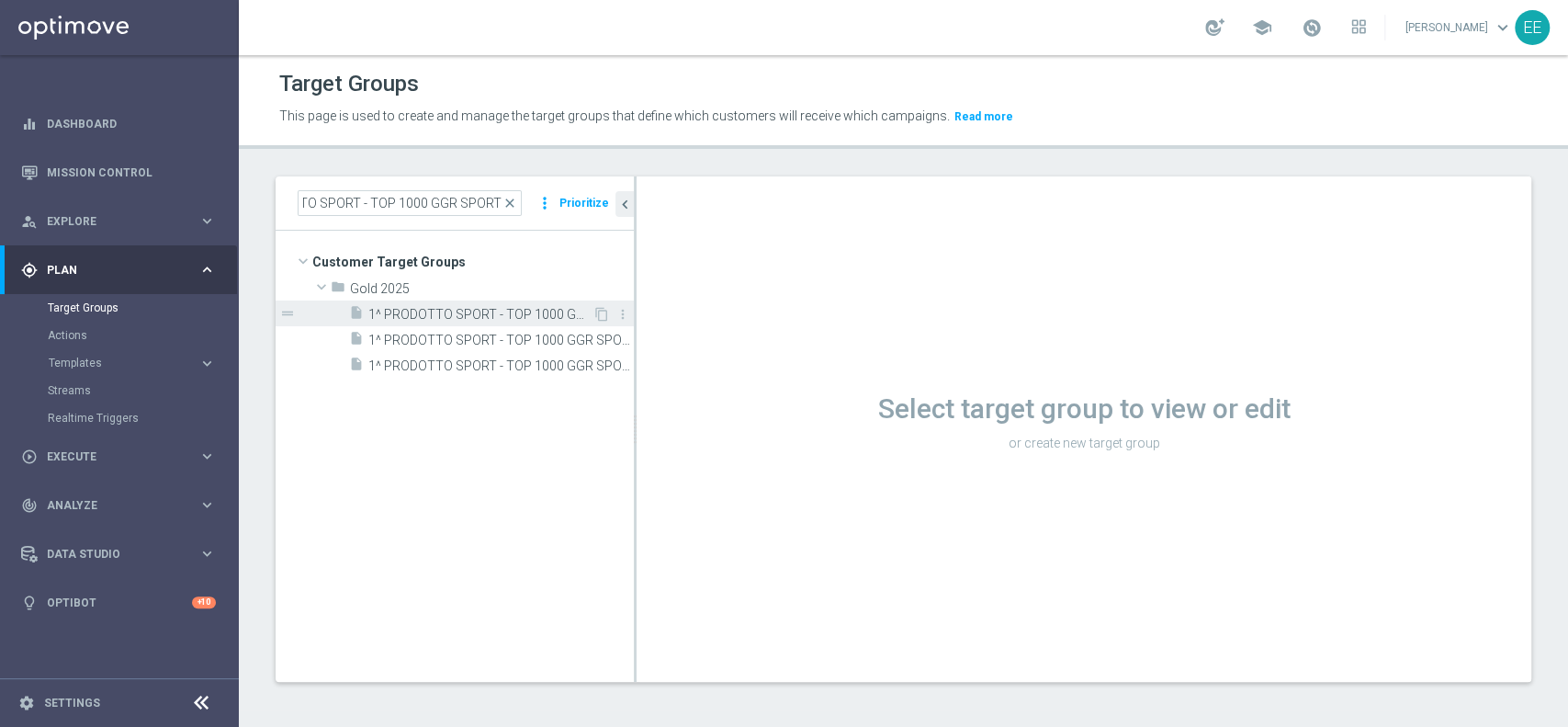
click at [465, 313] on span "1^ PRODOTTO SPORT - TOP 1000 GGR SPORT M07 - CONTATTABILI E NON 08.08" at bounding box center [481, 315] width 224 height 16
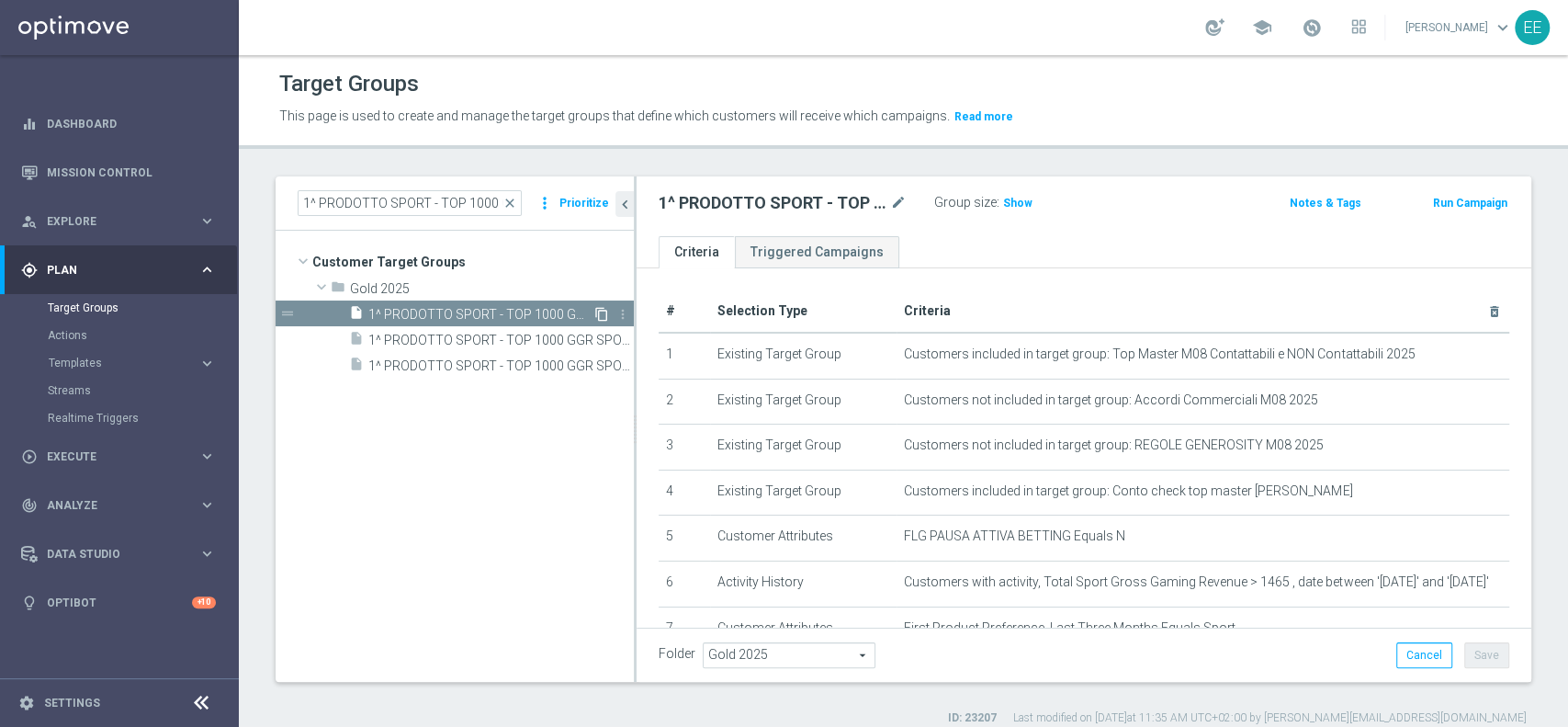
click at [597, 309] on icon "content_copy" at bounding box center [601, 314] width 15 height 15
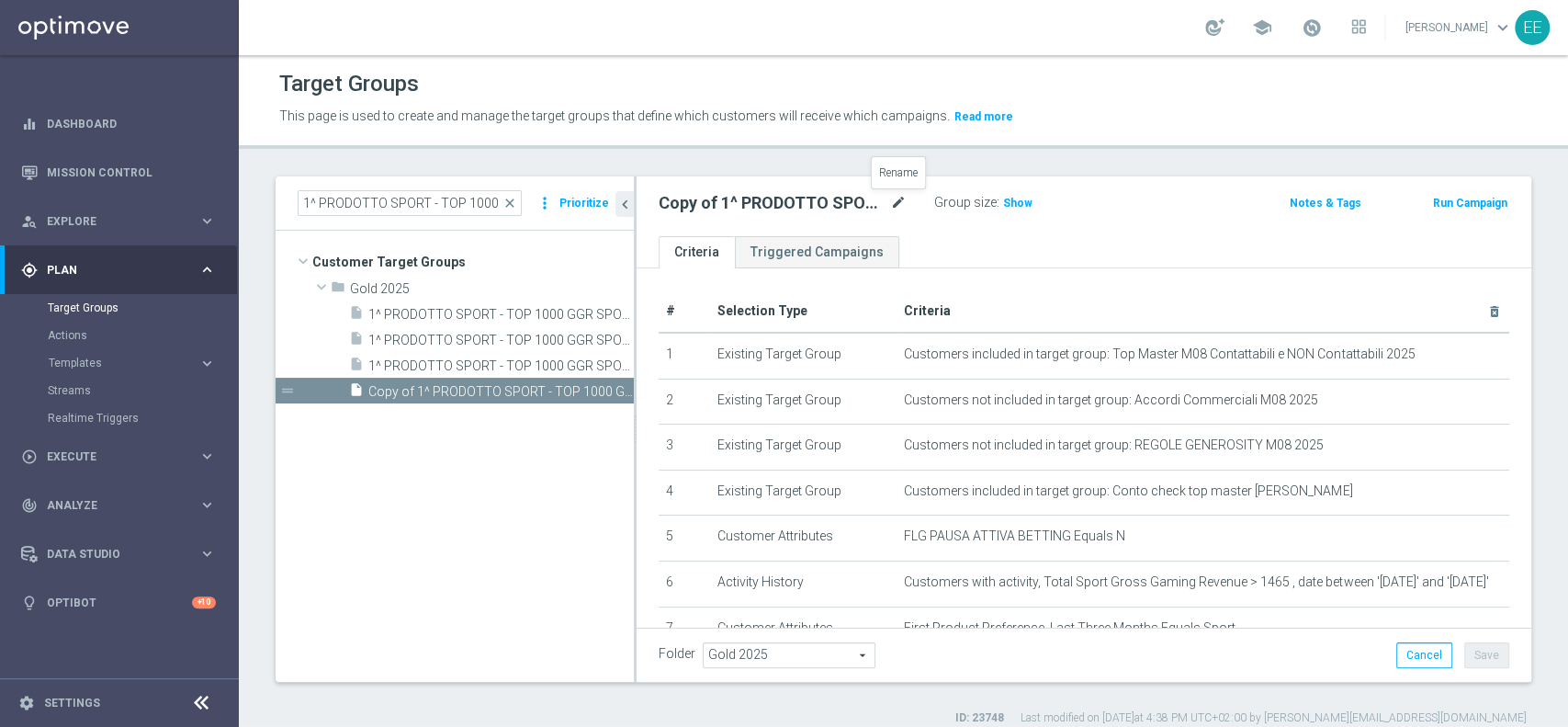
click at [899, 196] on icon "mode_edit" at bounding box center [898, 203] width 17 height 22
type input "1^ PRODOTTO SPORT - TOP 1000 GGR SPORT M08 - CONTATTABILI E NON 05.09"
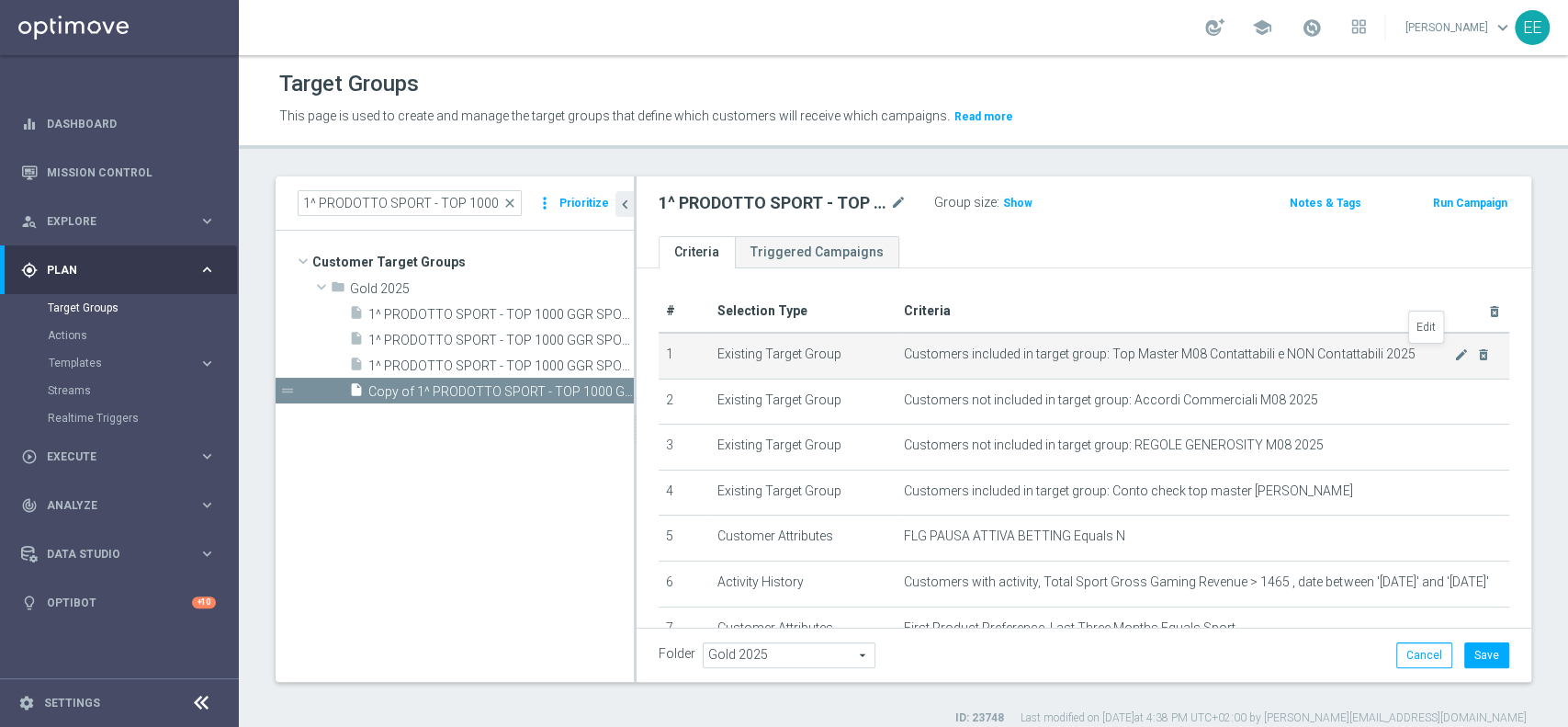
click at [1414, 355] on span "Customers included in target group: Top Master M08 Contattabili e NON Contattab…" at bounding box center [1179, 355] width 550 height 16
click at [1454, 356] on icon "mode_edit" at bounding box center [1461, 355] width 15 height 15
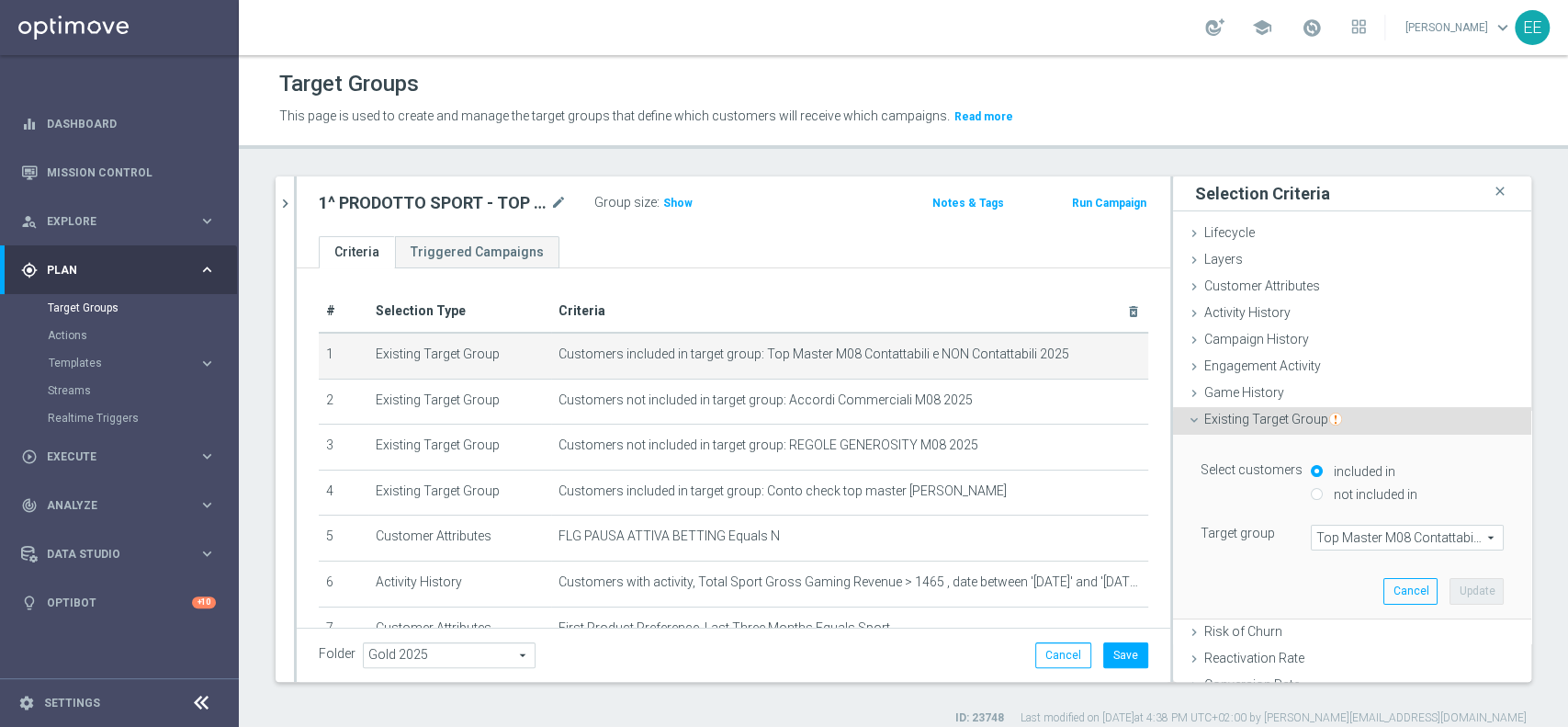
click at [1337, 532] on span "Top Master M08 Contattabili e NON Contattabili 2025" at bounding box center [1407, 537] width 191 height 24
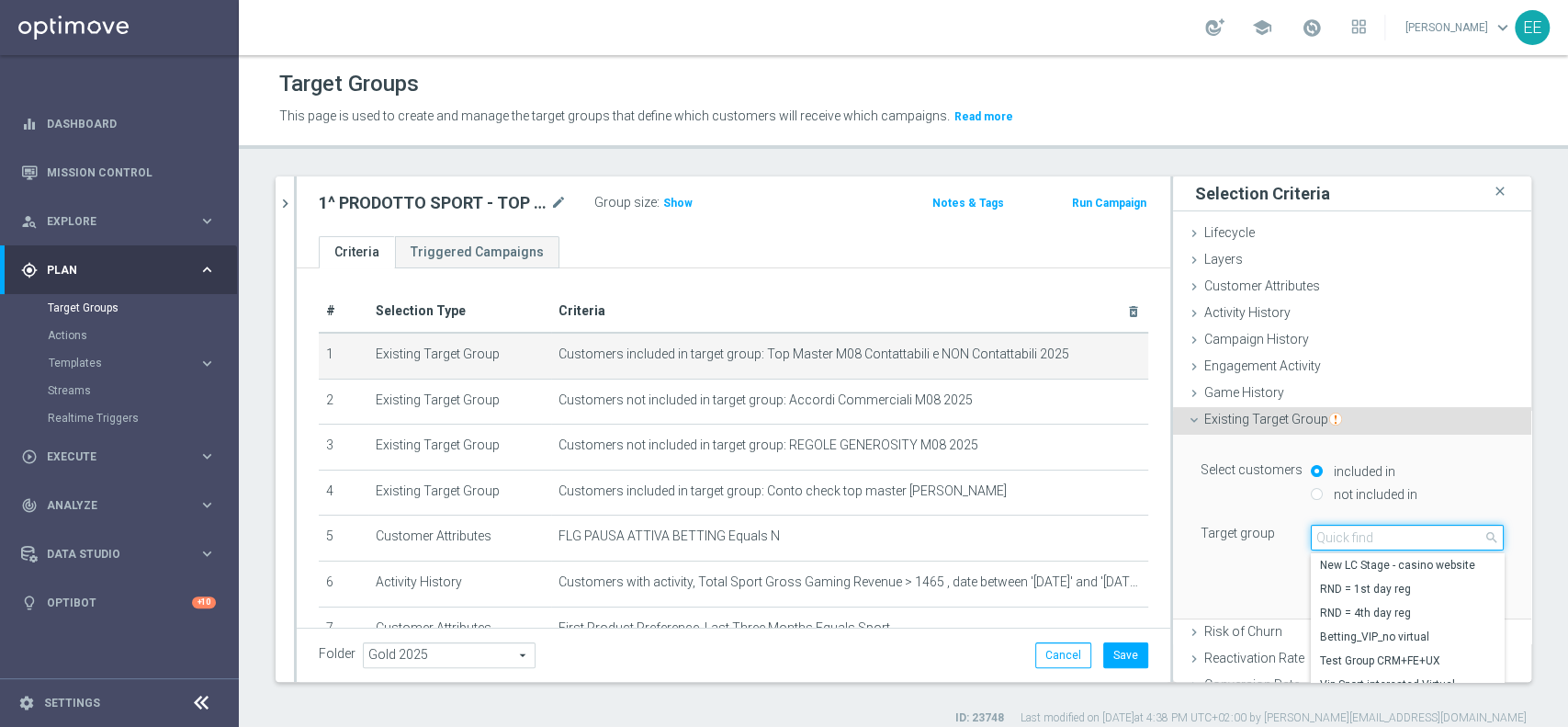
click at [1337, 532] on input "search" at bounding box center [1407, 537] width 193 height 26
type input "TOP MASTER M09"
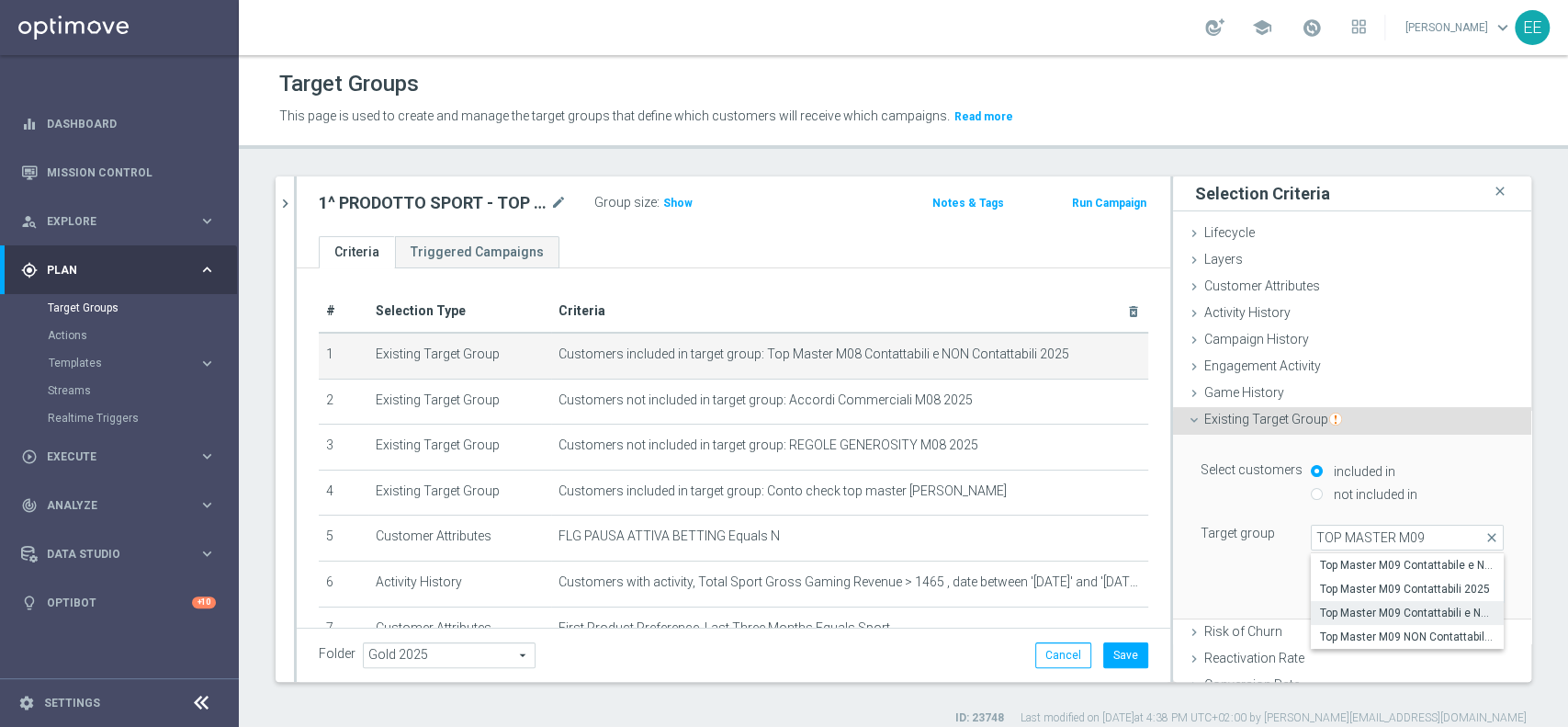
click at [1348, 608] on span "Top Master M09 Contattabili e NON Contattabili 2025" at bounding box center [1407, 613] width 175 height 15
type input "Top Master M09 Contattabili e NON Contattabili 2025"
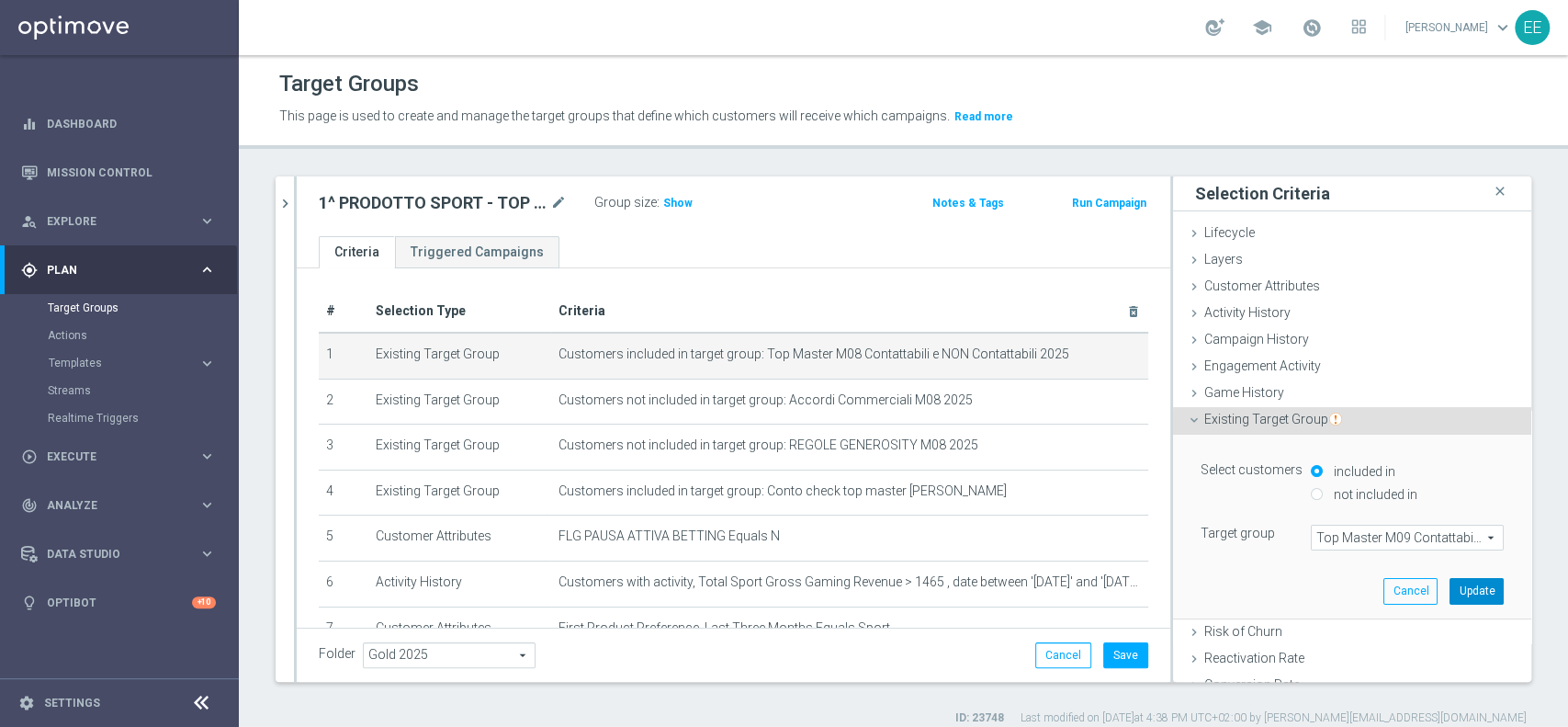
click at [1450, 592] on button "Update" at bounding box center [1477, 591] width 55 height 26
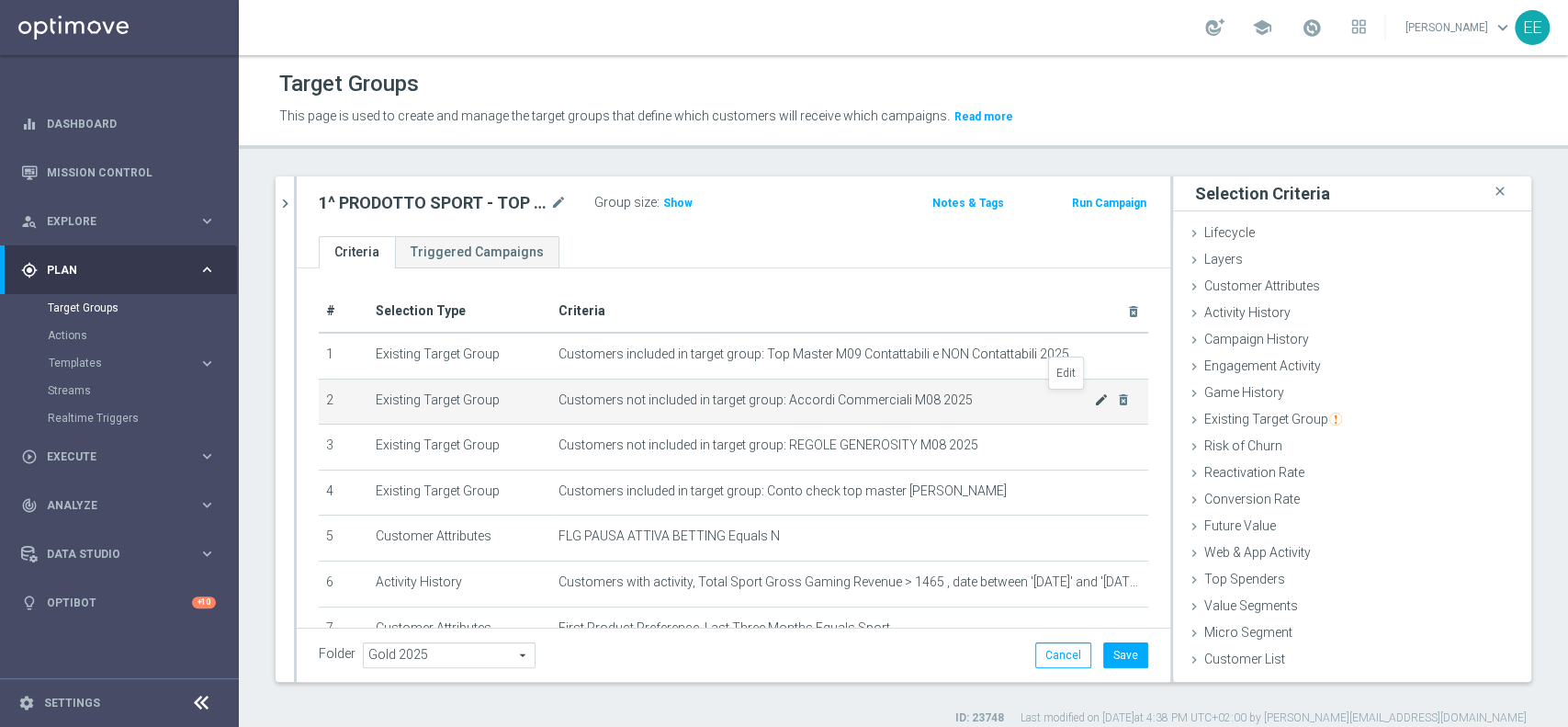
click at [1094, 403] on icon "mode_edit" at bounding box center [1101, 399] width 15 height 15
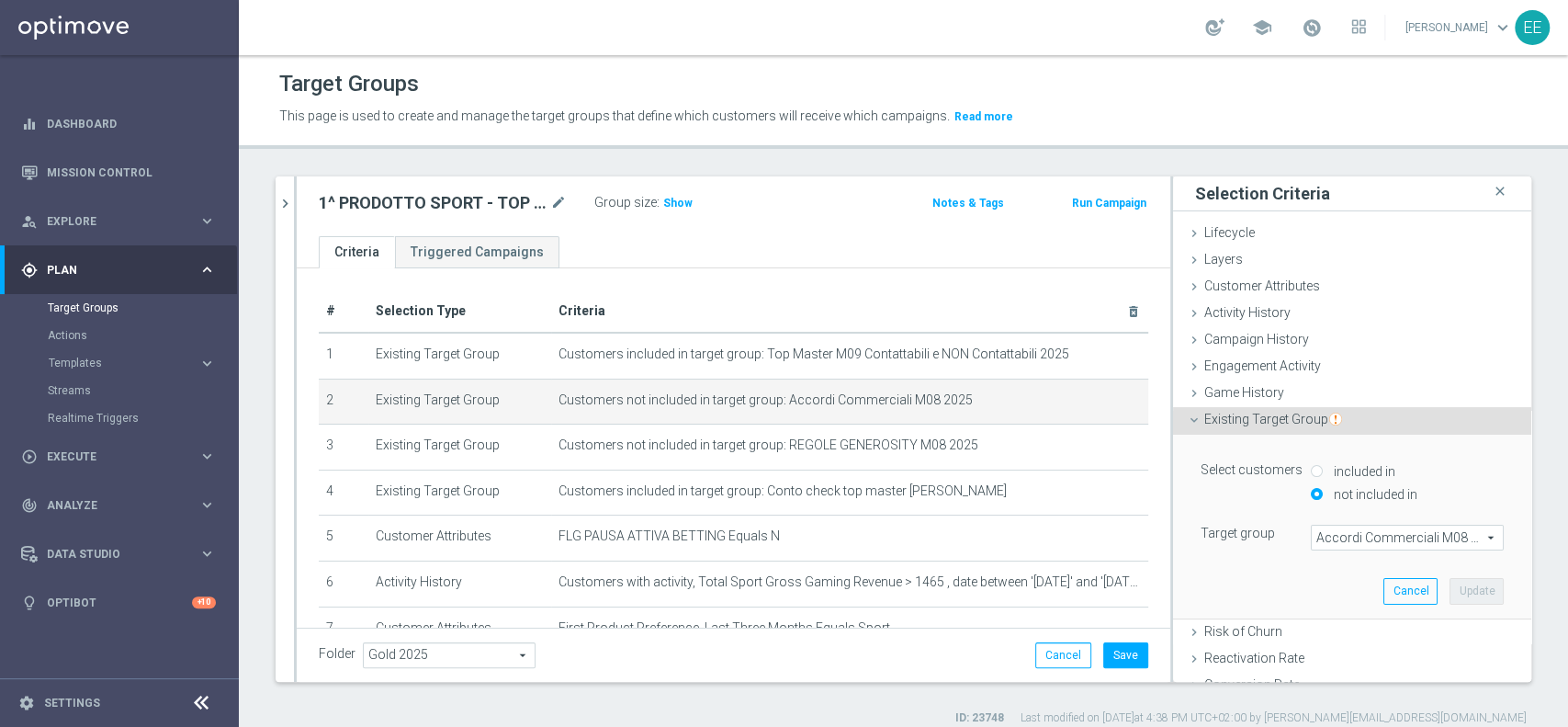
click at [1355, 525] on span "Accordi Commerciali M08 2025" at bounding box center [1407, 537] width 191 height 24
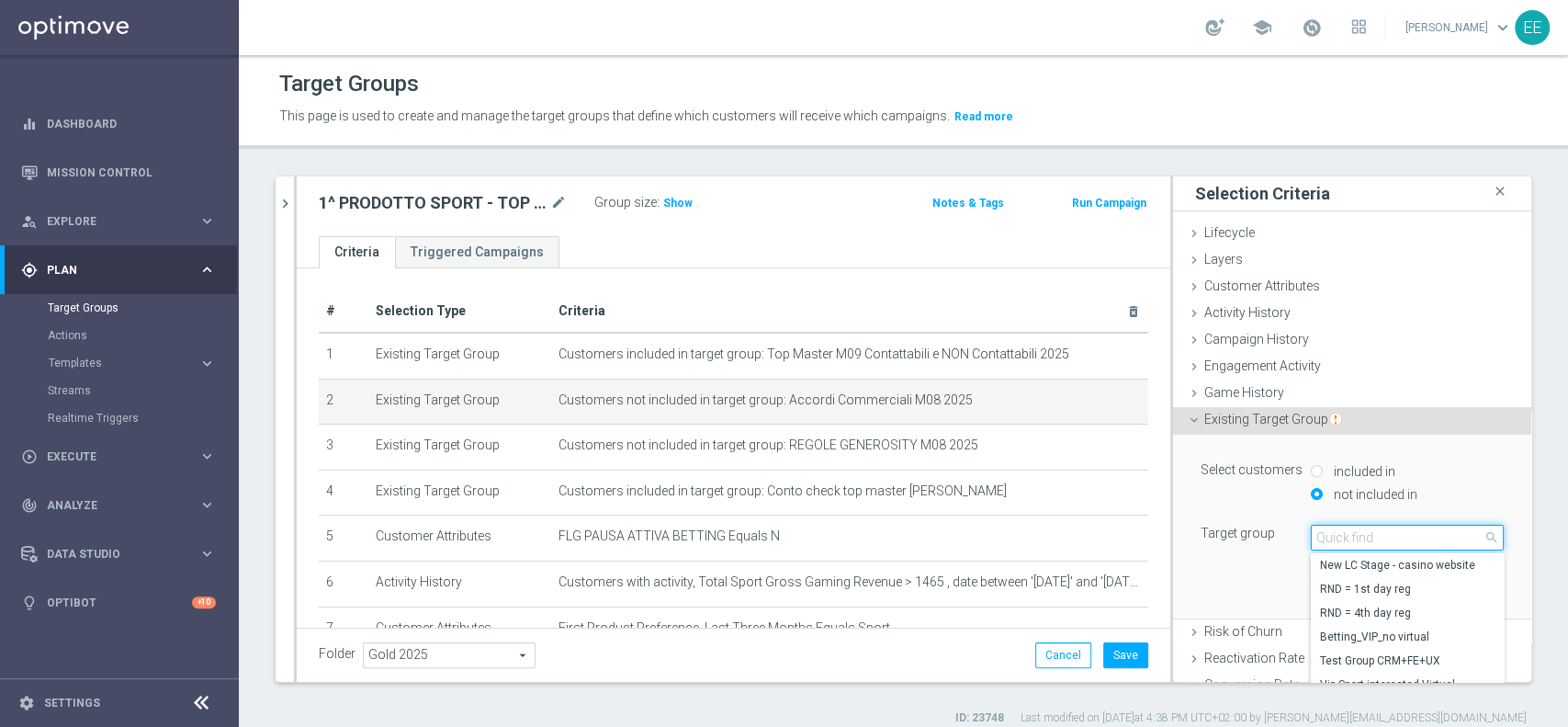
click at [1355, 525] on input "search" at bounding box center [1407, 537] width 193 height 26
type input "Accordi commerciali m09"
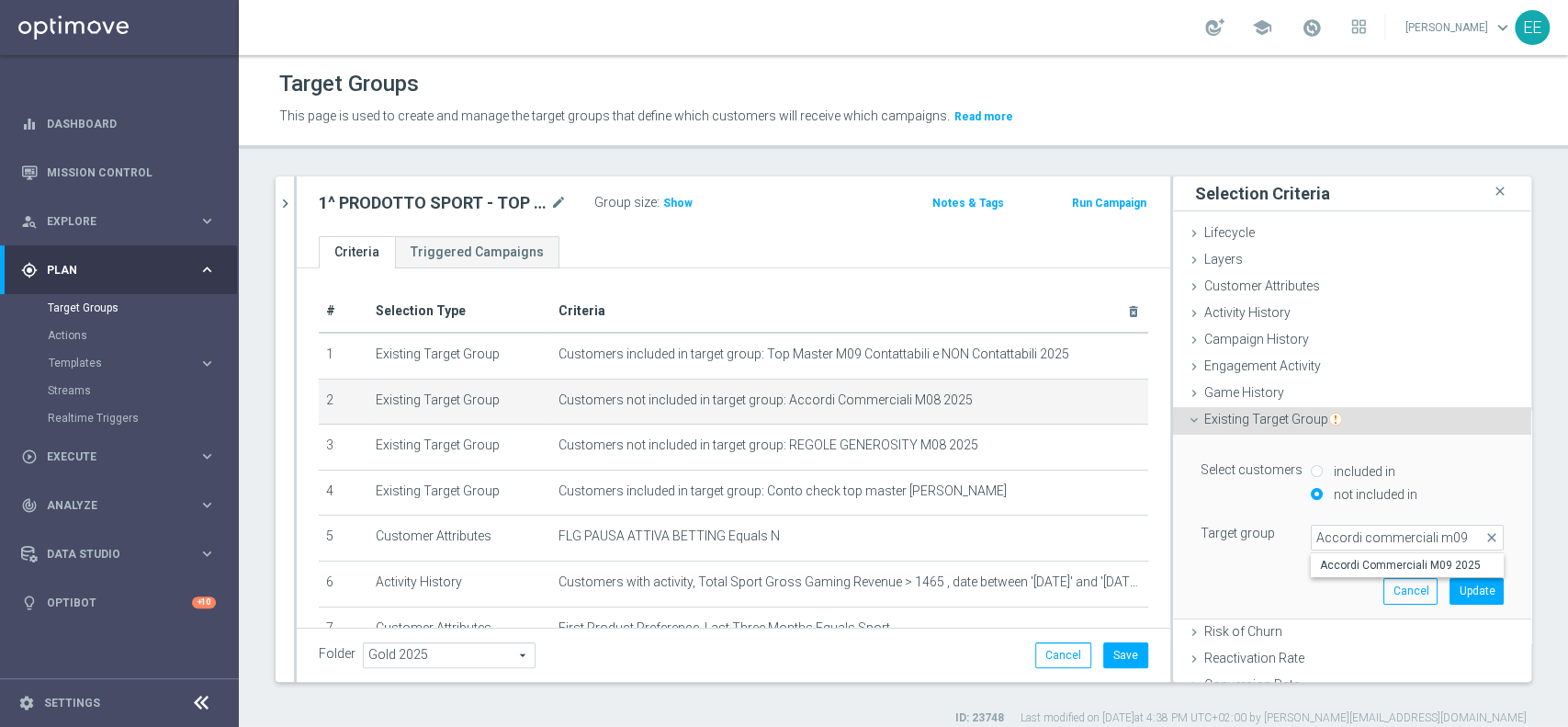
click at [1403, 565] on span "Accordi Commerciali M09 2025" at bounding box center [1407, 564] width 175 height 15
type input "Accordi Commerciali M09 2025"
click at [1438, 576] on div "Select customers included in not included in Target group Accordi Commerciali M…" at bounding box center [1352, 525] width 331 height 183
click at [1450, 591] on button "Update" at bounding box center [1477, 591] width 55 height 26
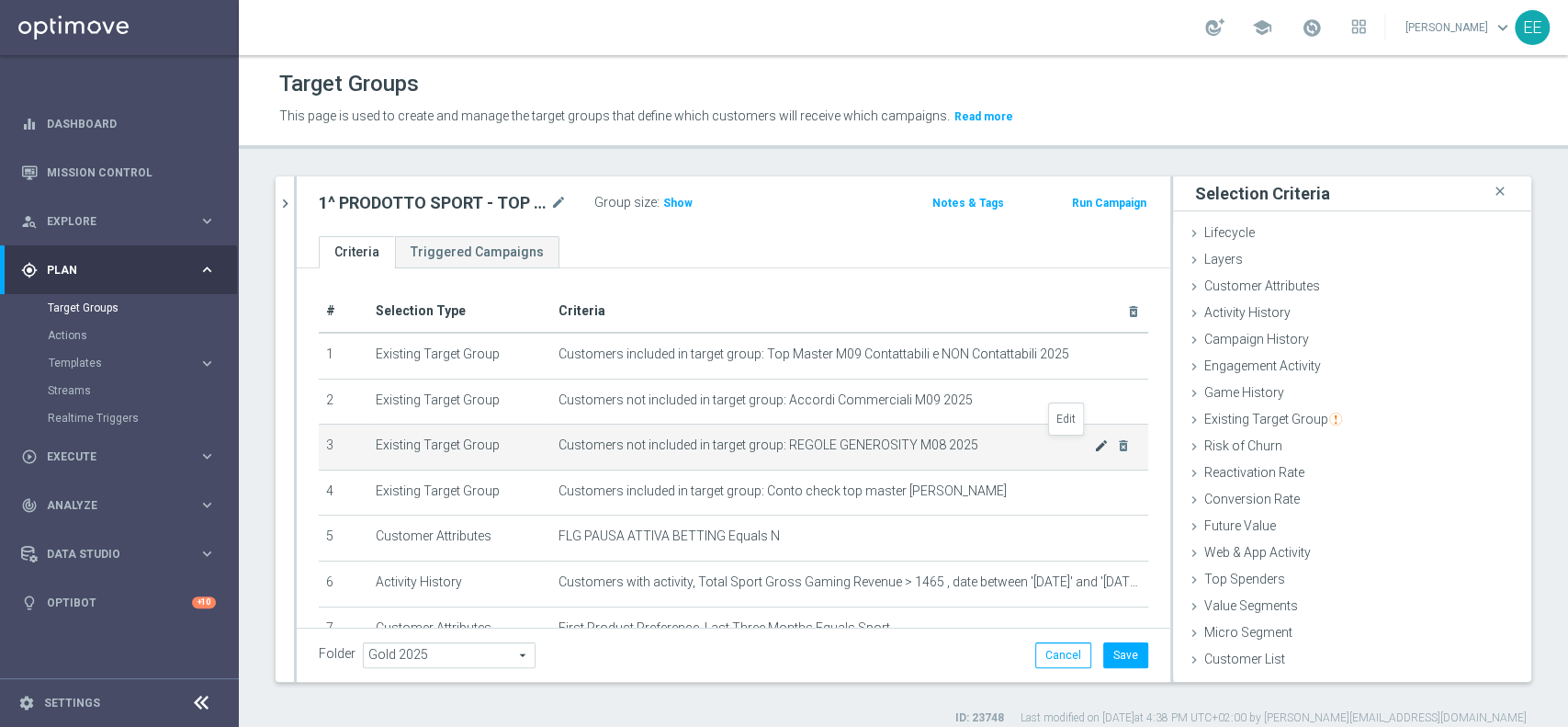
click at [1094, 447] on icon "mode_edit" at bounding box center [1101, 445] width 15 height 15
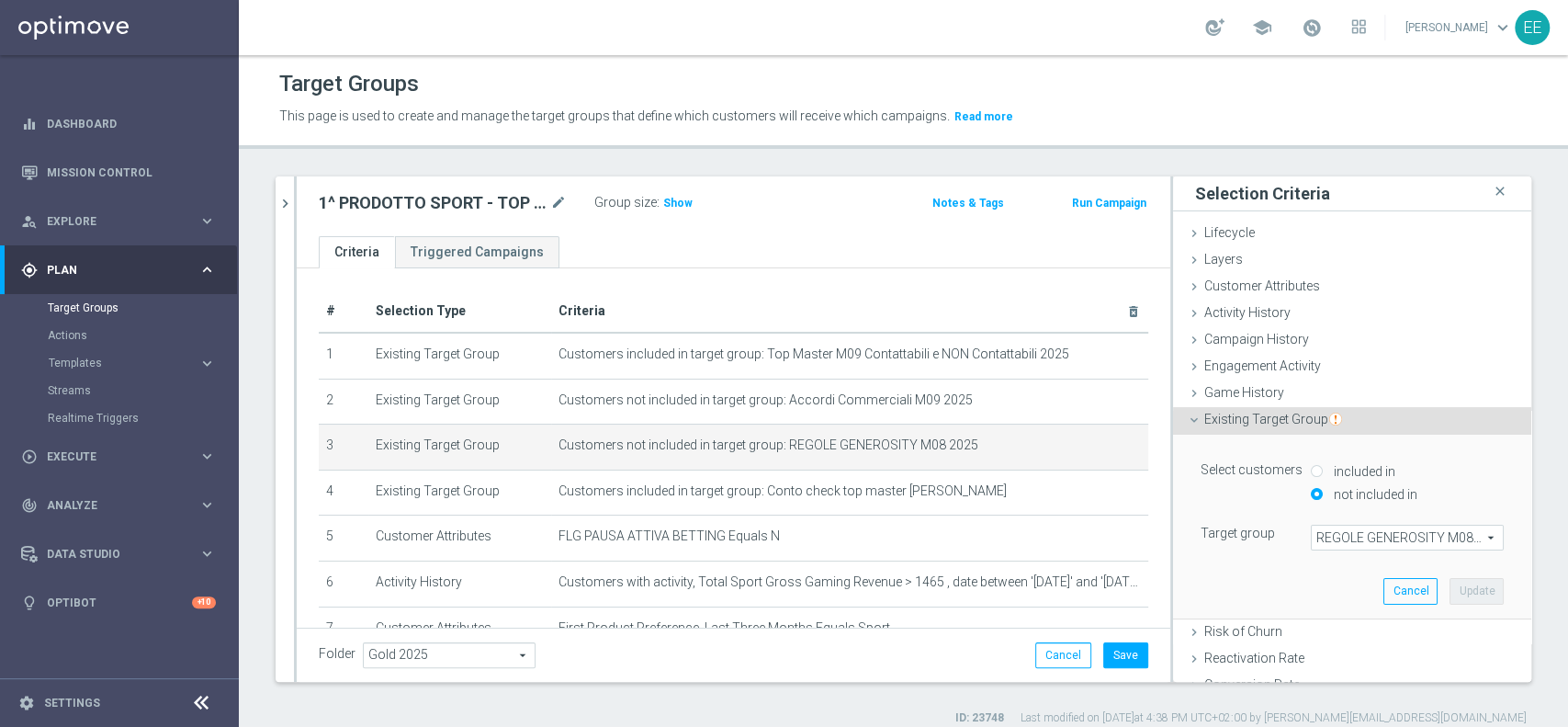
click at [1356, 539] on span "REGOLE GENEROSITY M08 2025" at bounding box center [1407, 537] width 191 height 24
click at [0, 0] on input "search" at bounding box center [0, 0] width 0 height 0
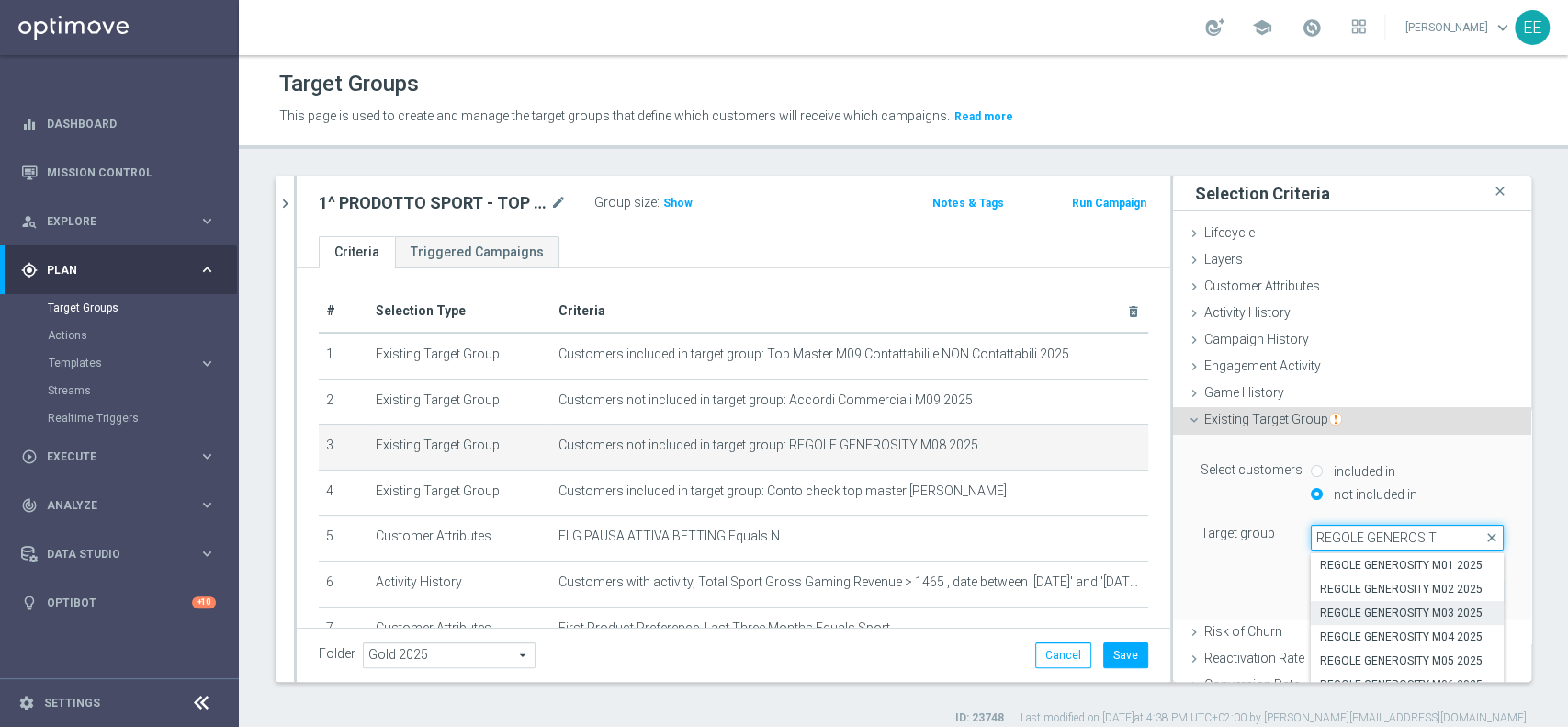
scroll to position [177, 0]
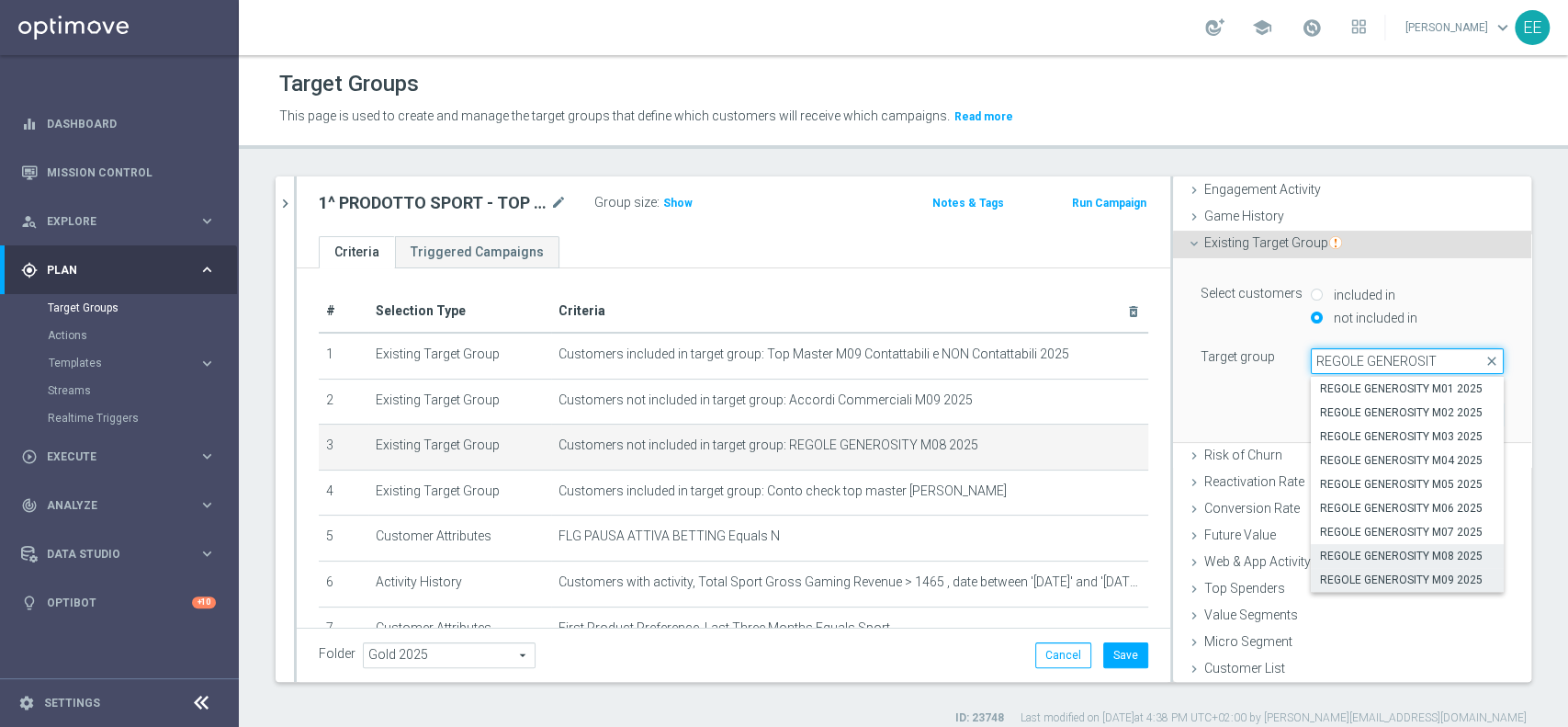
type input "REGOLE GENEROSIT"
click at [1396, 582] on span "REGOLE GENEROSITY M09 2025" at bounding box center [1407, 579] width 175 height 15
type input "REGOLE GENEROSITY M09 2025"
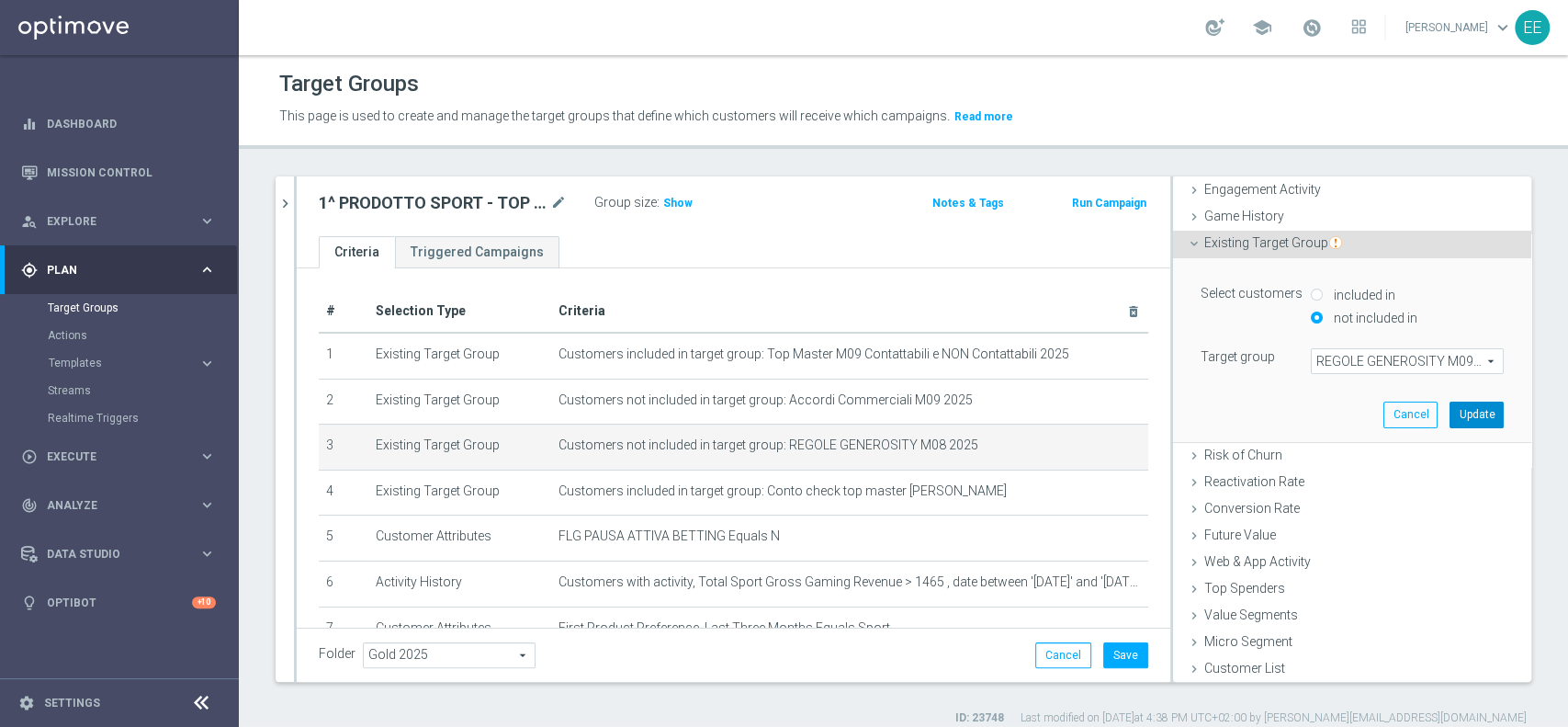
click at [1457, 416] on button "Update" at bounding box center [1477, 414] width 55 height 26
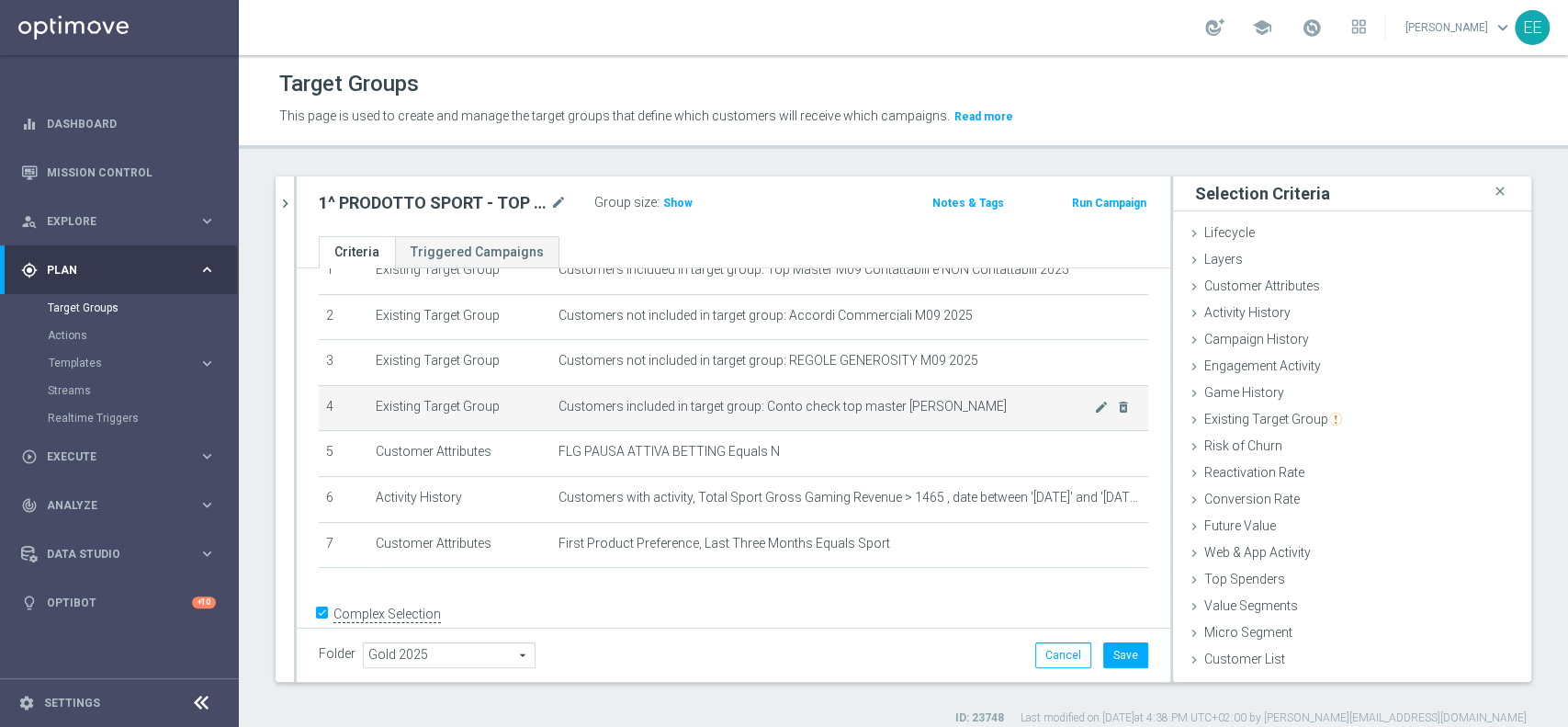
scroll to position [95, 0]
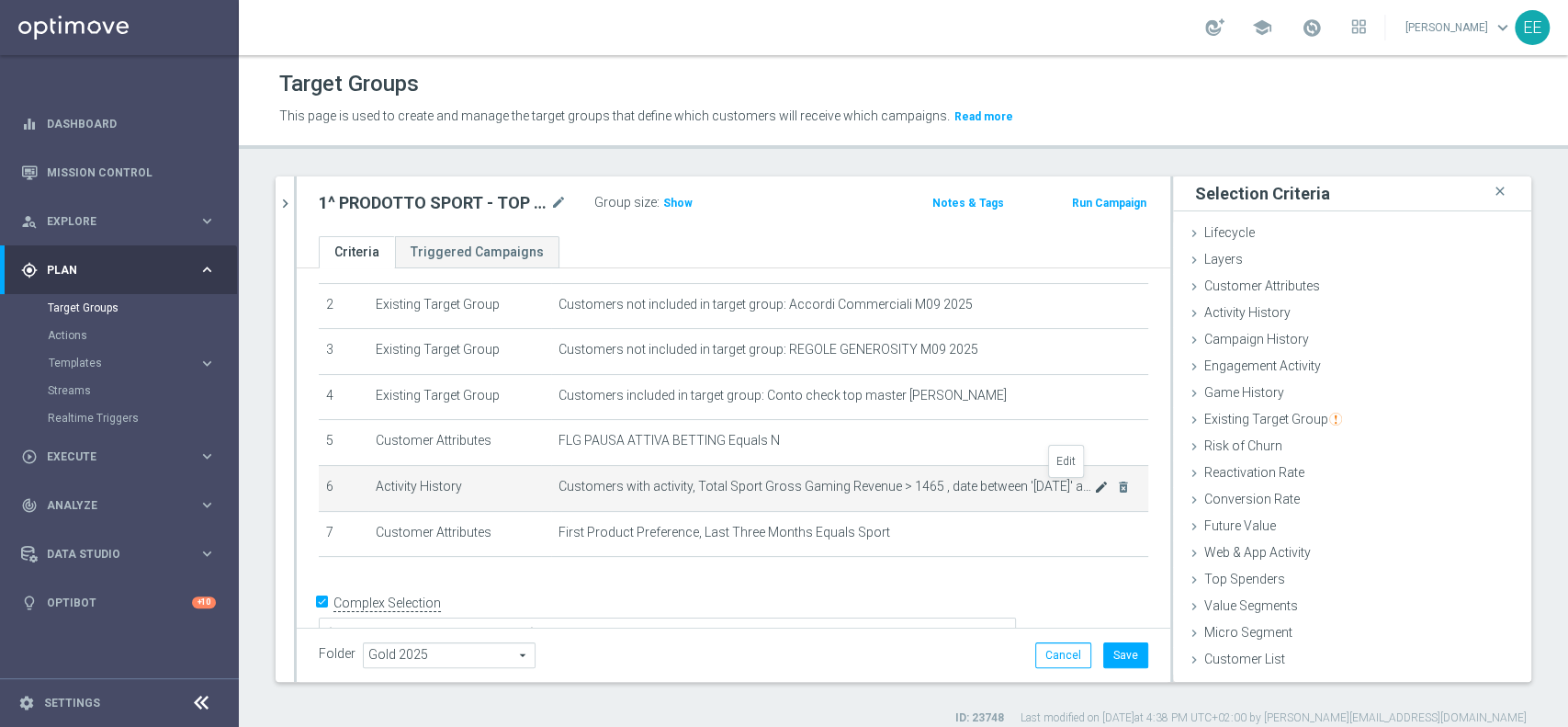
click at [1094, 485] on icon "mode_edit" at bounding box center [1101, 487] width 15 height 15
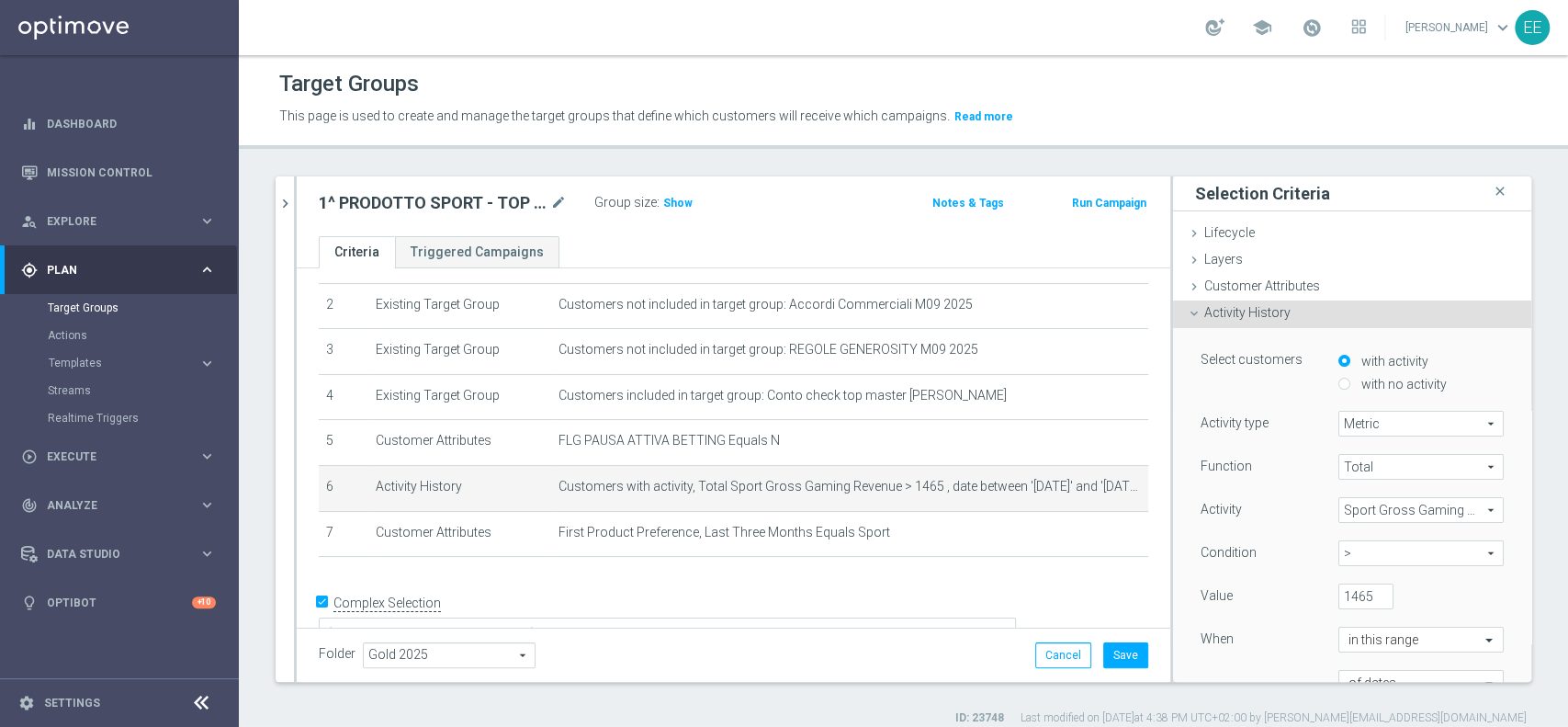
scroll to position [139, 0]
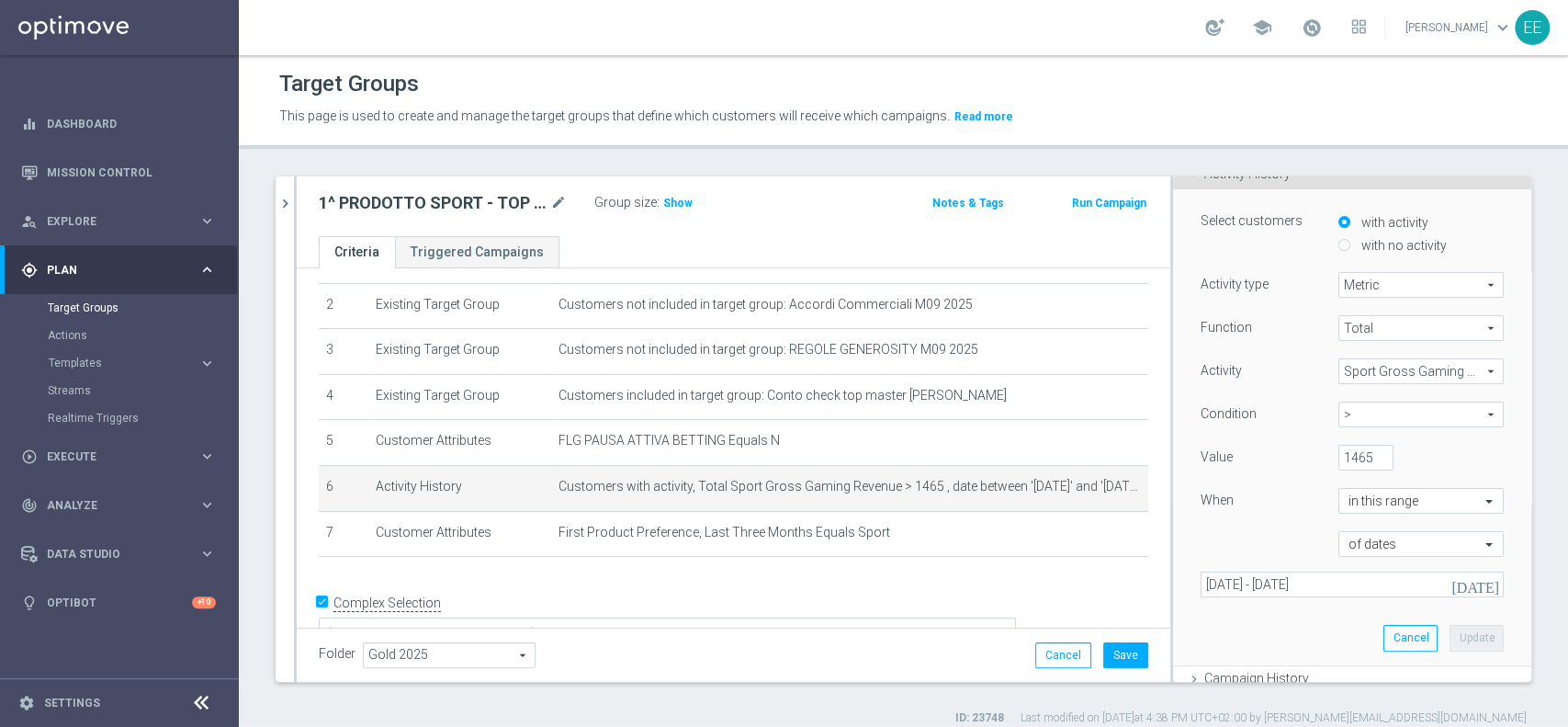
click at [1449, 587] on button "[DATE]" at bounding box center [1476, 585] width 55 height 28
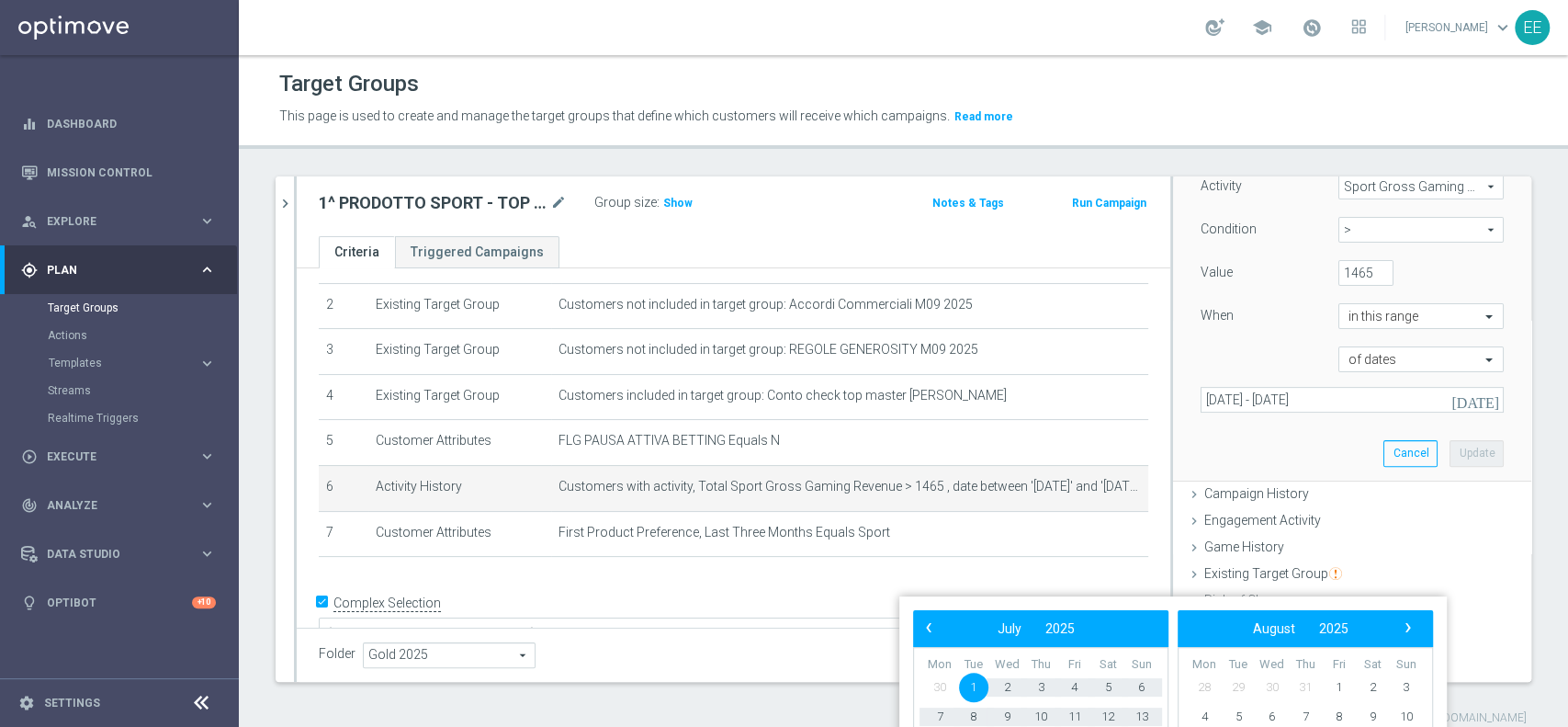
scroll to position [325, 0]
click at [1431, 410] on div "Target Groups This page is used to create and manage the target groups that def…" at bounding box center [903, 390] width 1329 height 671
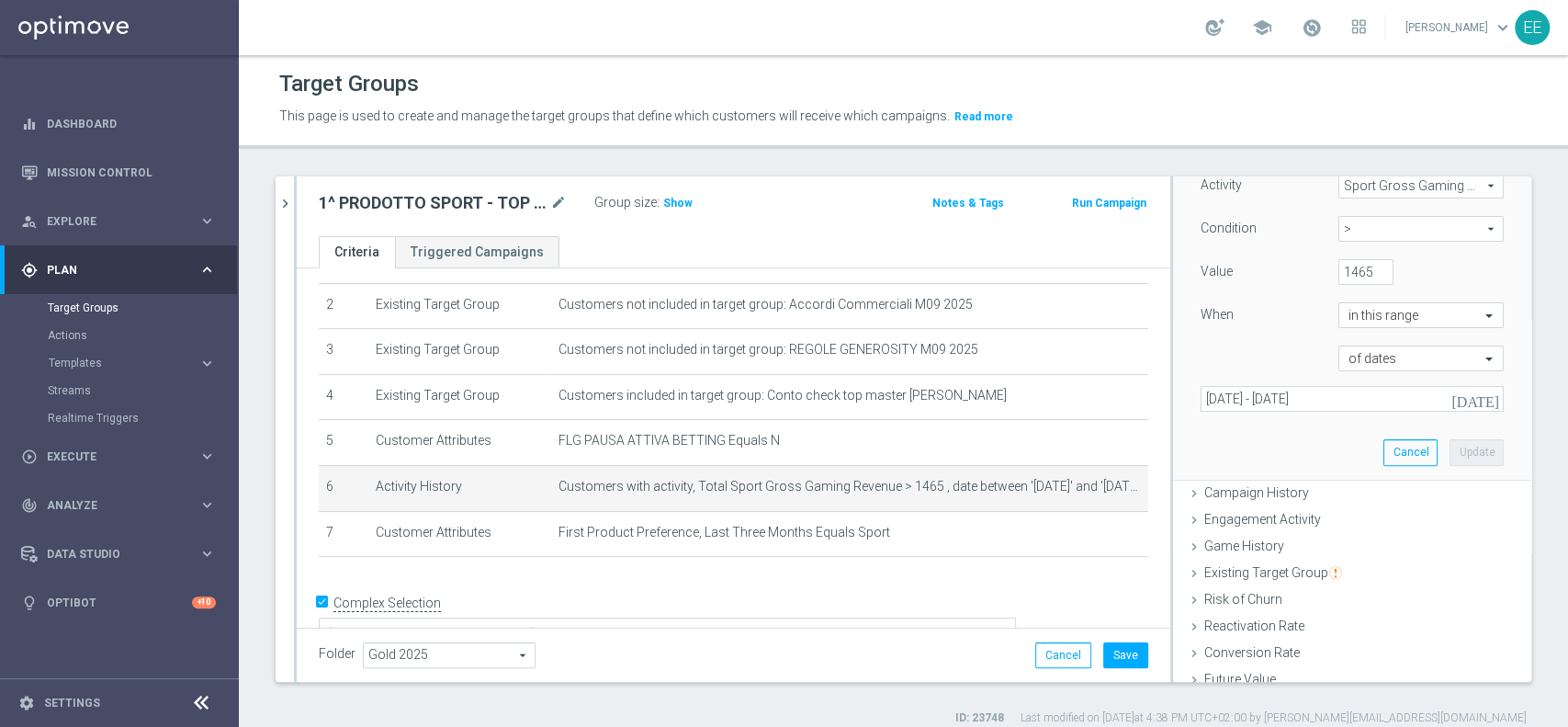
click at [1454, 394] on icon "[DATE]" at bounding box center [1476, 398] width 50 height 17
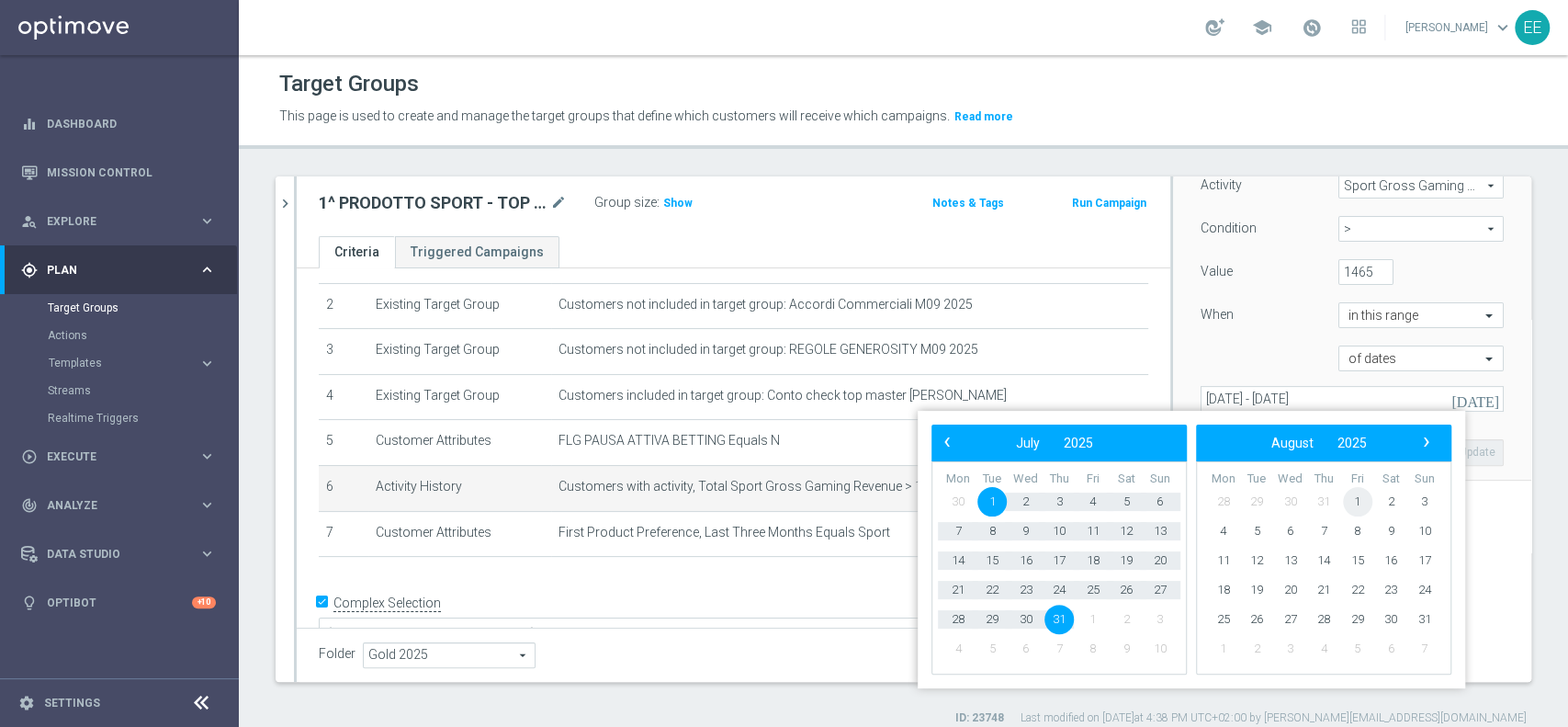
click at [1357, 497] on span "1" at bounding box center [1357, 502] width 30 height 30
click at [1161, 618] on span "31" at bounding box center [1160, 620] width 30 height 30
type input "[DATE] - [DATE]"
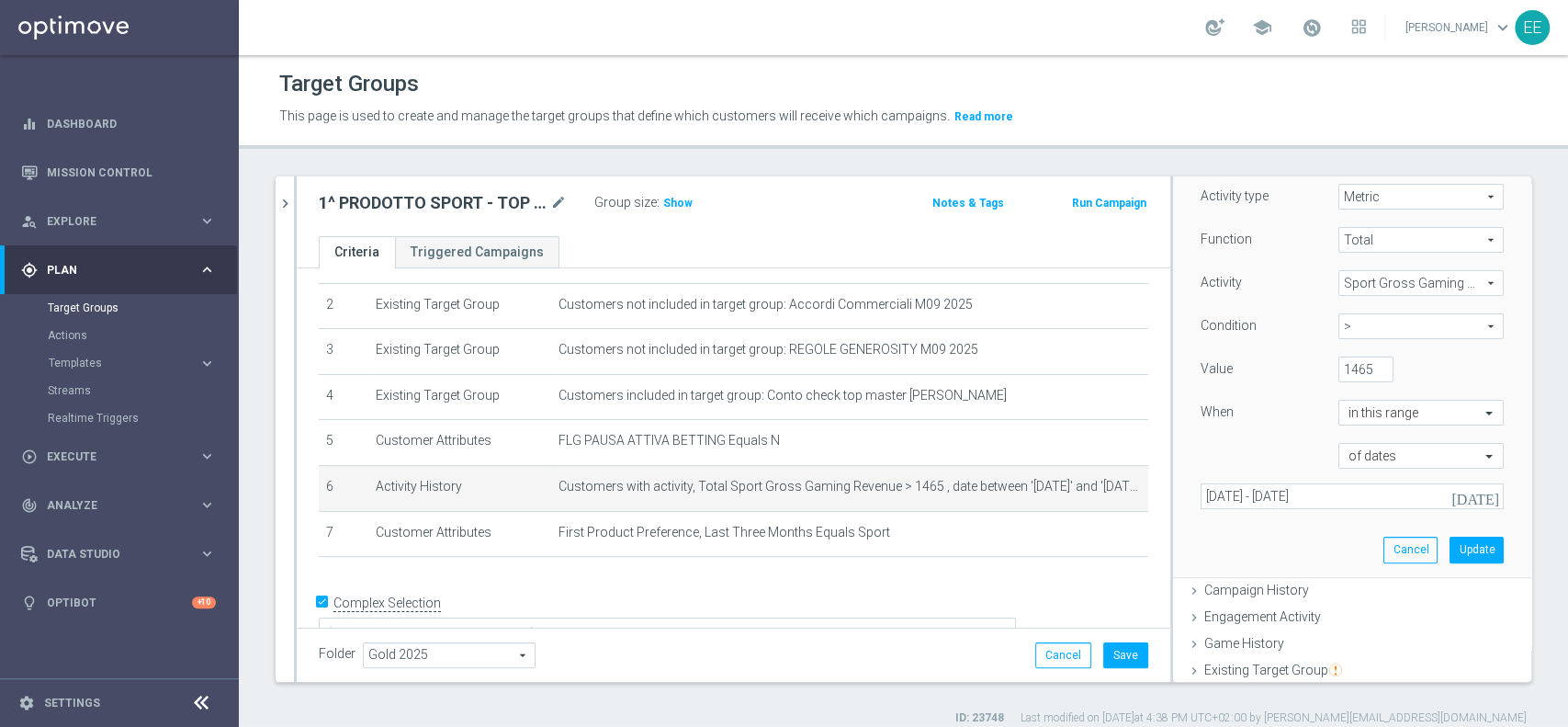
scroll to position [224, 0]
click at [1450, 542] on button "Update" at bounding box center [1477, 552] width 55 height 26
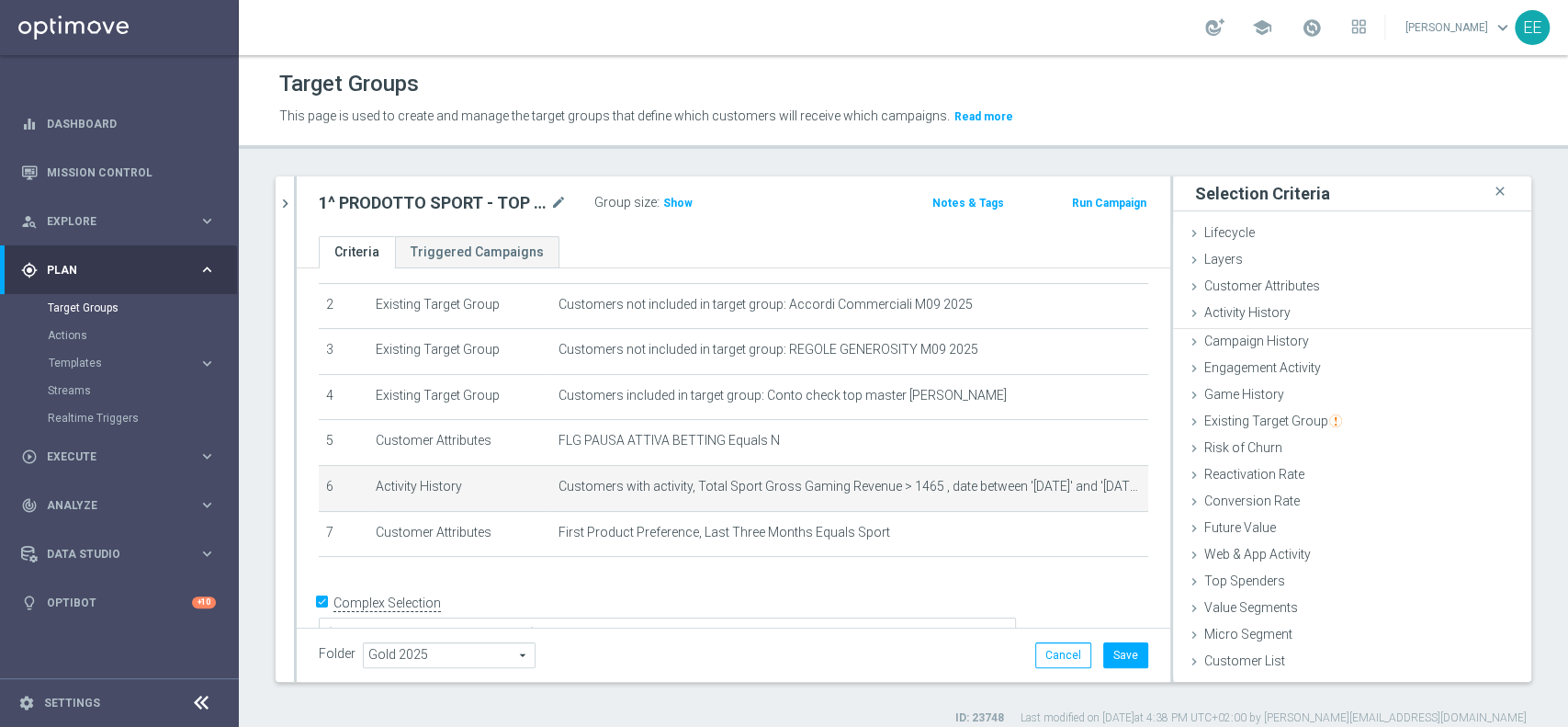
scroll to position [0, 0]
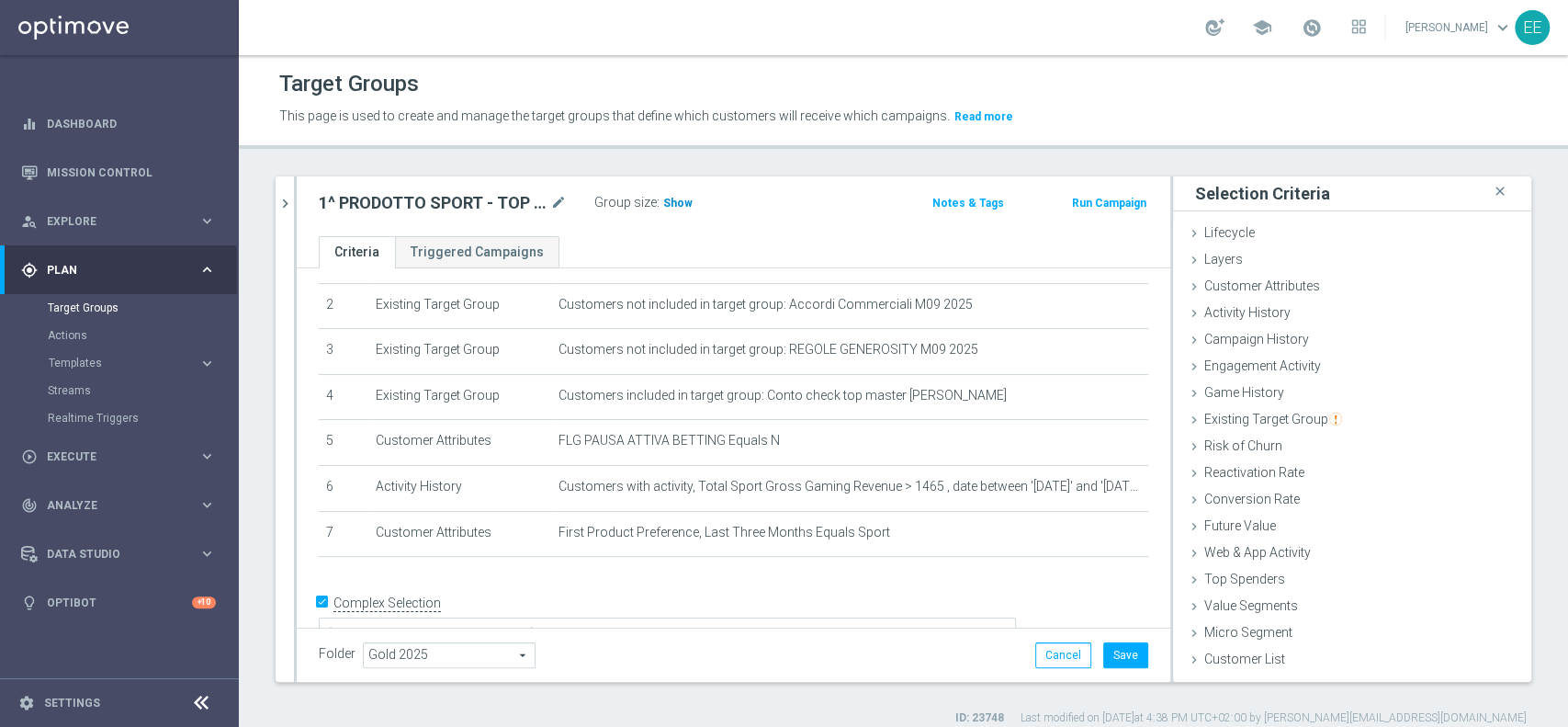
click at [674, 208] on span "Show" at bounding box center [678, 203] width 30 height 13
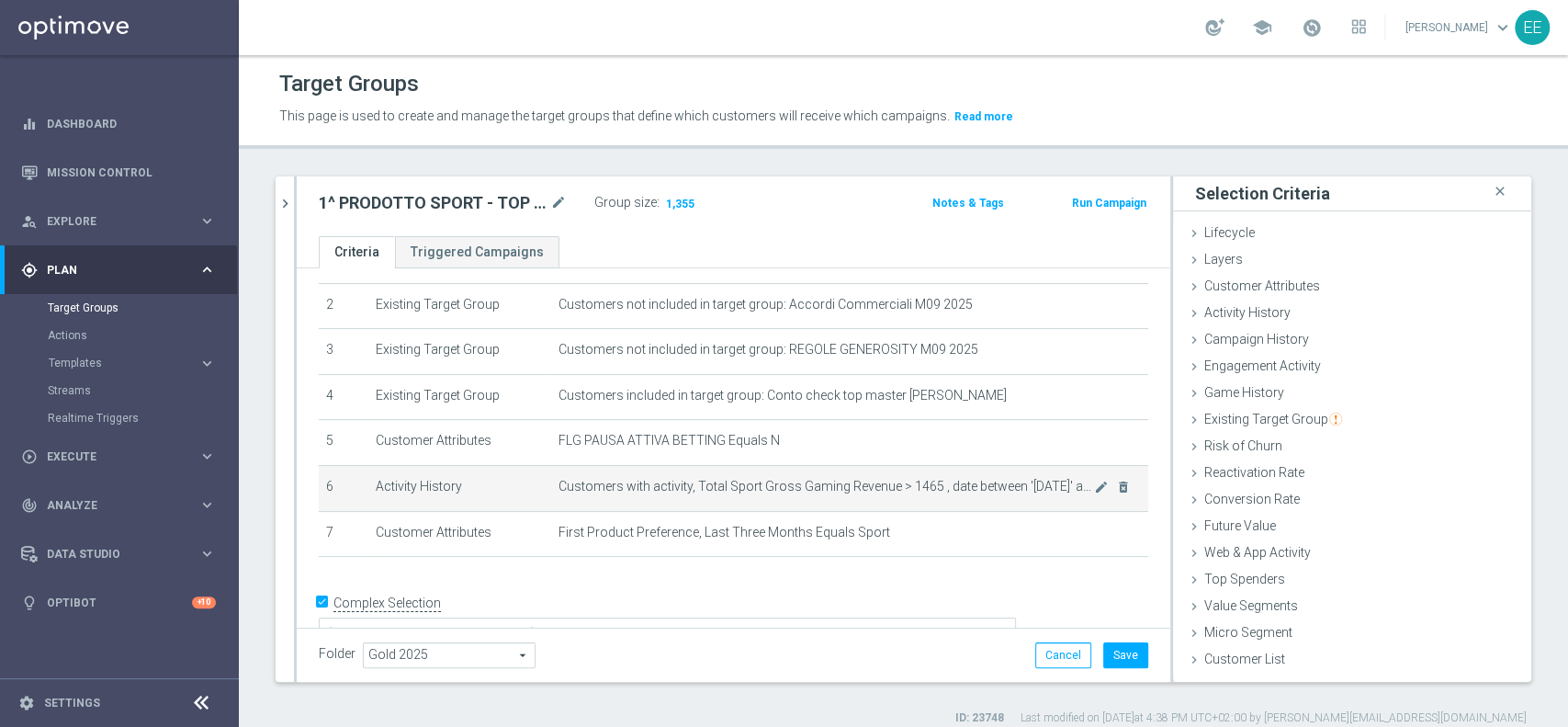
click at [1058, 487] on span "Customers with activity, Total Sport Gross Gaming Revenue > 1465 , date between…" at bounding box center [825, 487] width 535 height 16
click at [1094, 484] on icon "mode_edit" at bounding box center [1101, 487] width 15 height 15
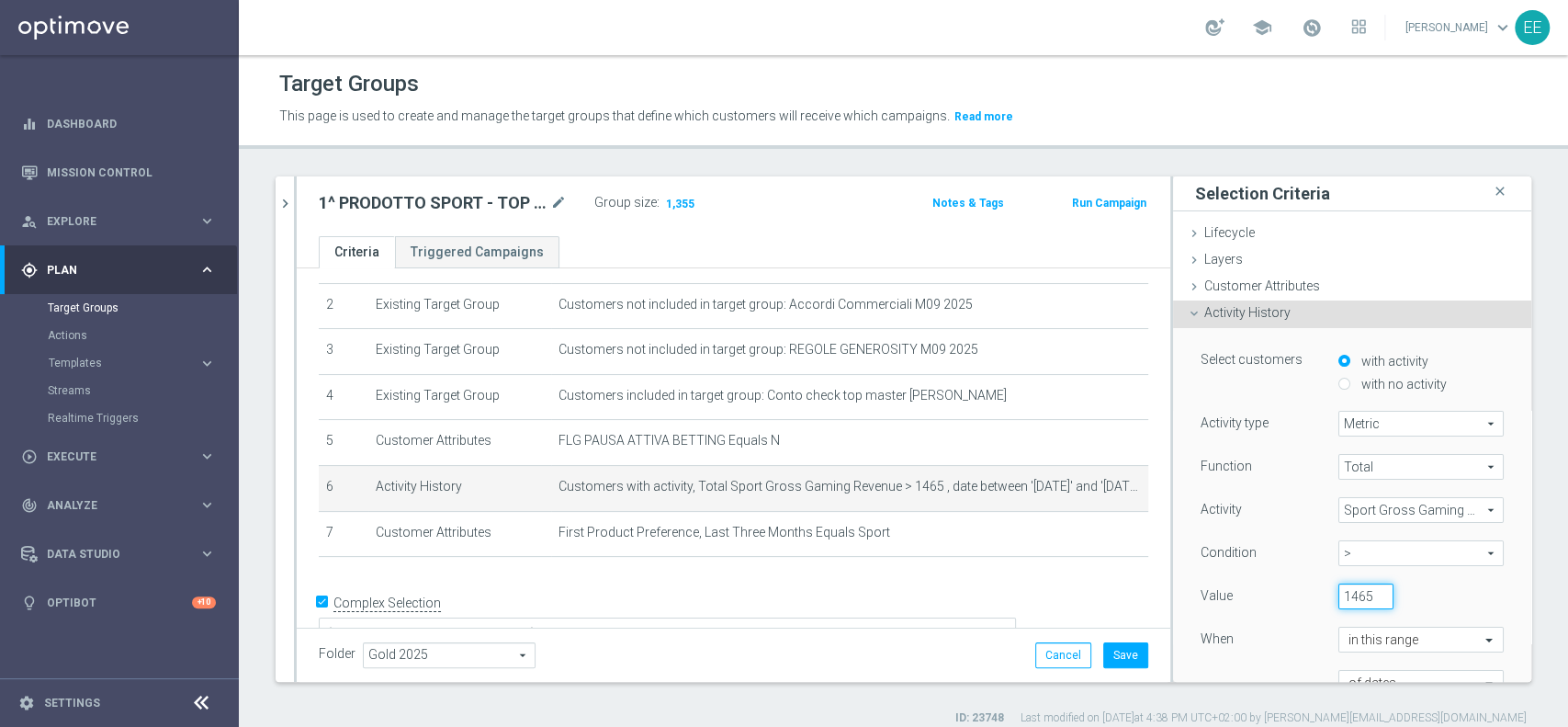
click at [1340, 594] on input "1465" at bounding box center [1365, 596] width 55 height 26
type input "1600"
click at [1450, 578] on div "Function Total Total arrow_drop_down search Activity Sport Gross Gaming Revenue…" at bounding box center [1352, 595] width 303 height 282
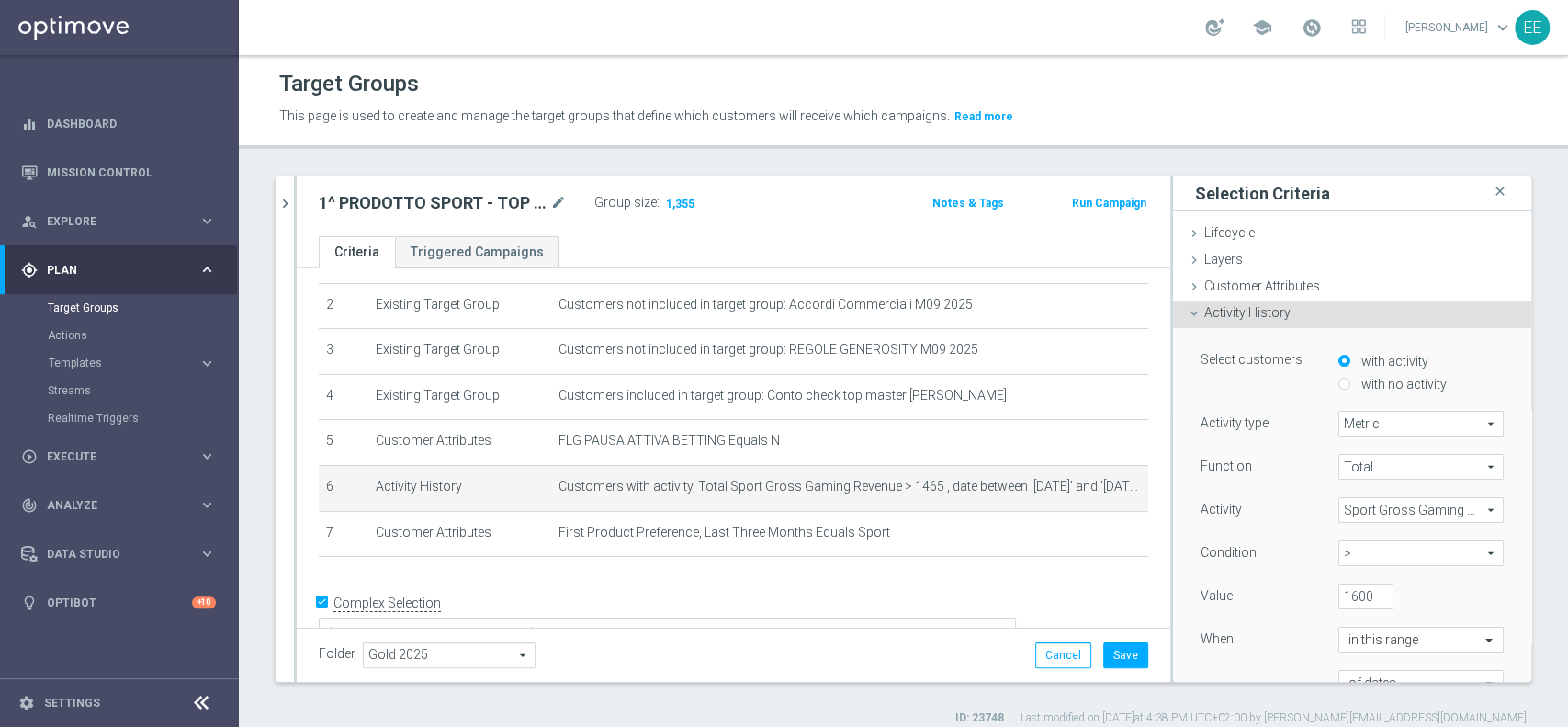
scroll to position [0, 0]
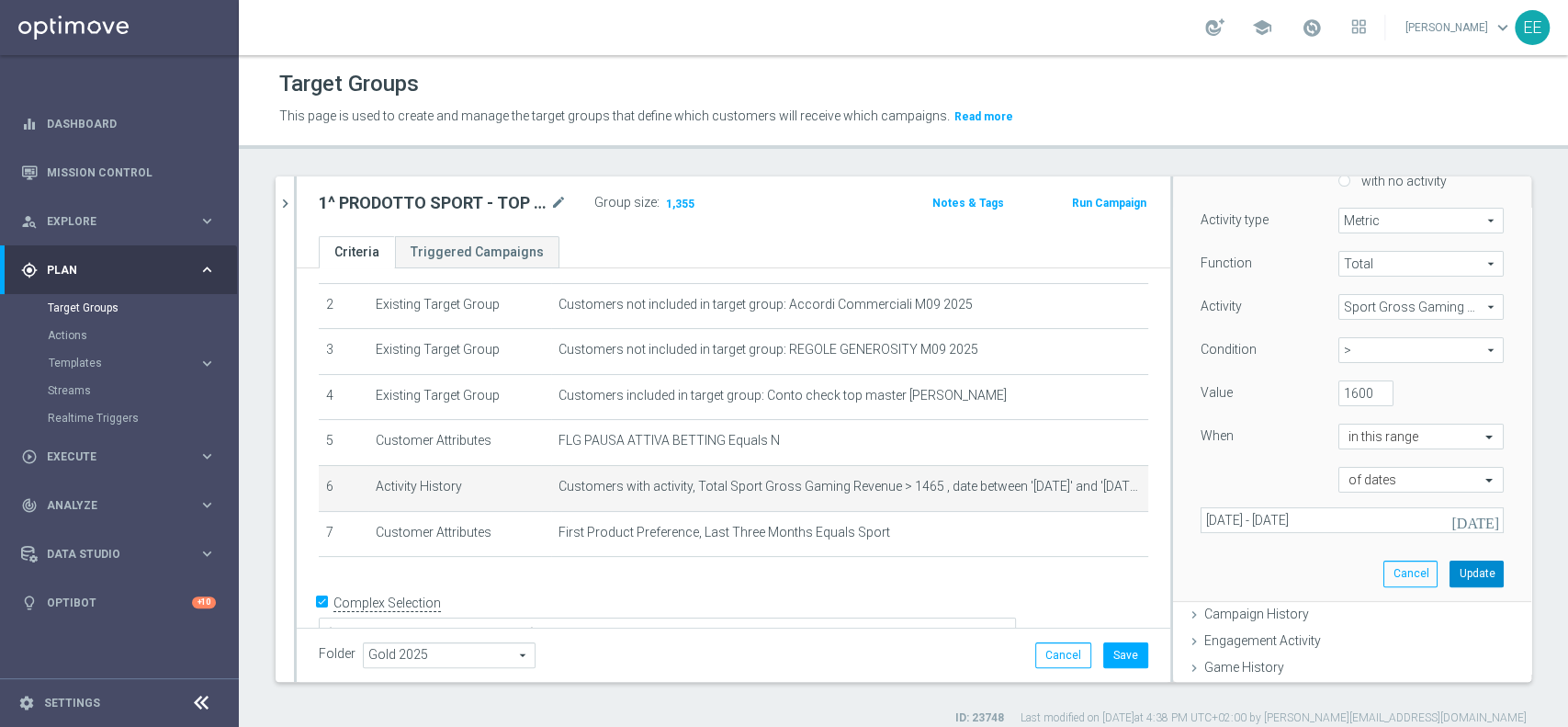
click at [1450, 576] on button "Update" at bounding box center [1477, 573] width 55 height 26
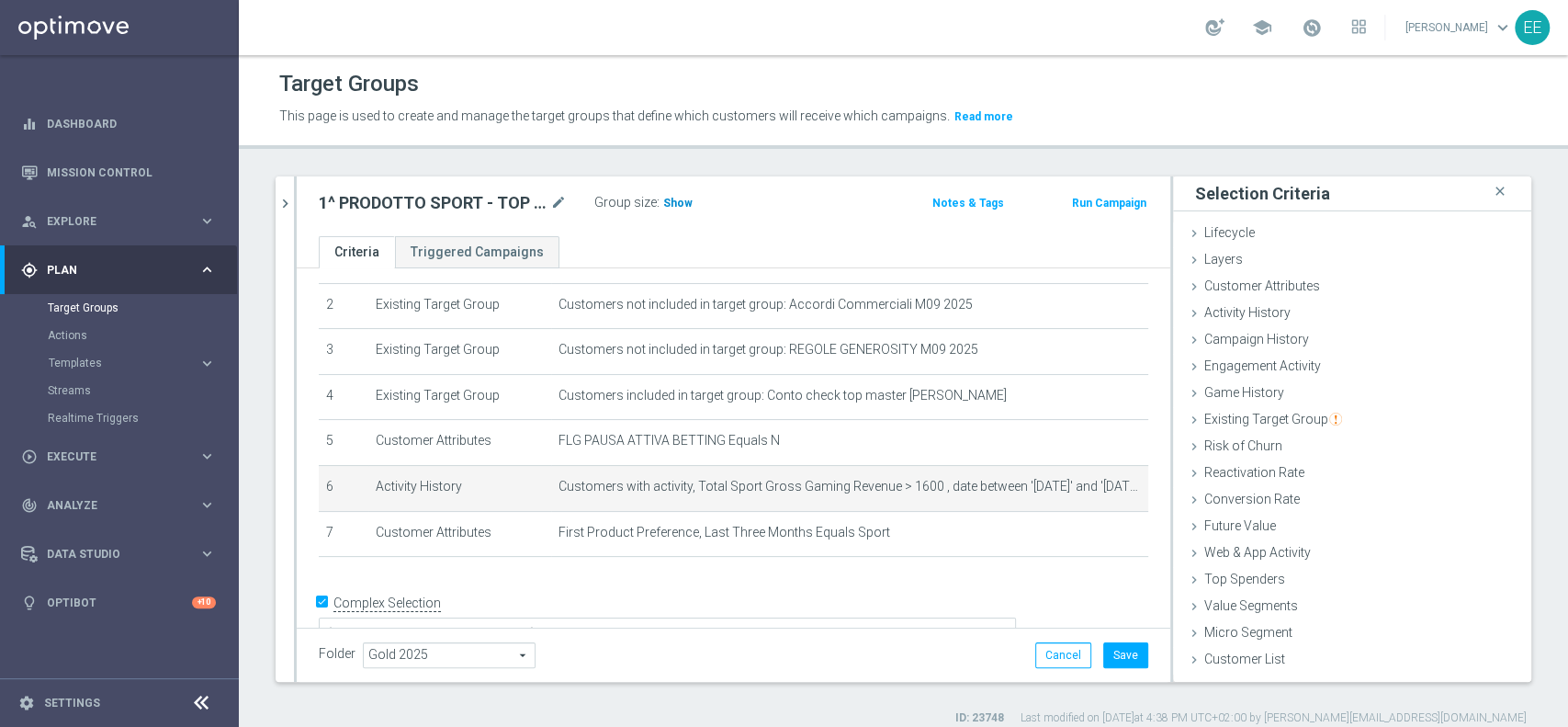
click at [672, 204] on span "Show" at bounding box center [678, 203] width 30 height 13
click at [1094, 492] on icon "mode_edit" at bounding box center [1101, 487] width 15 height 15
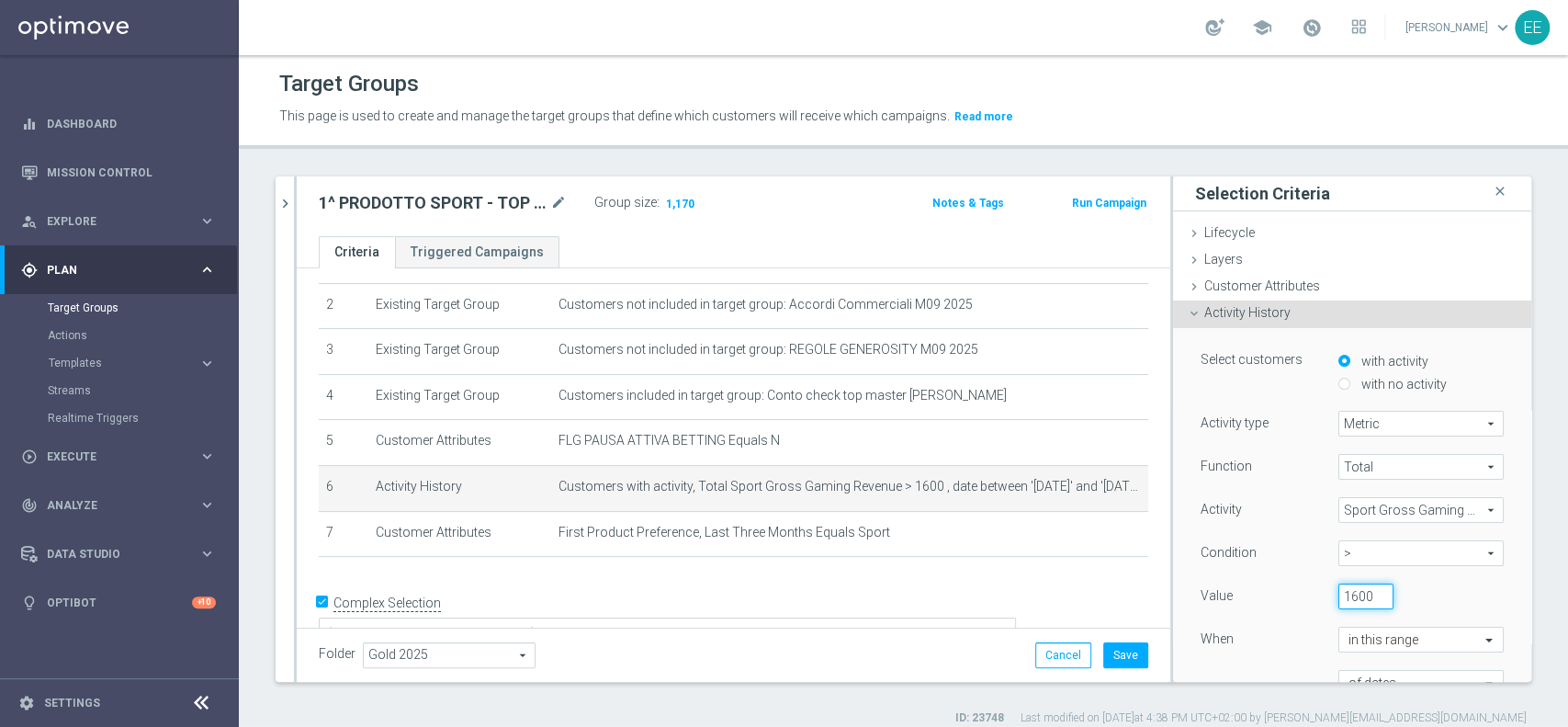
click at [1339, 592] on input "1600" at bounding box center [1365, 596] width 55 height 26
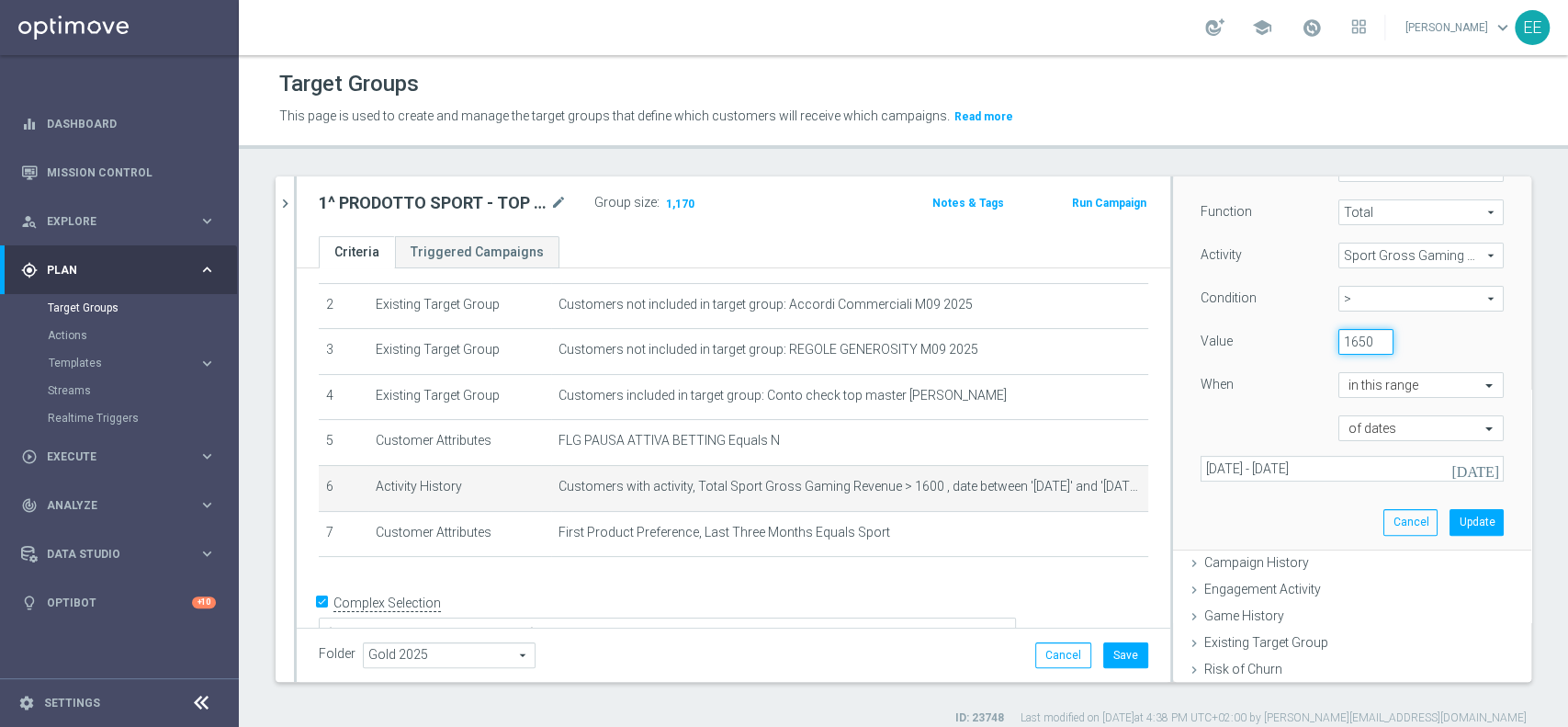
scroll to position [263, 0]
type input "1650"
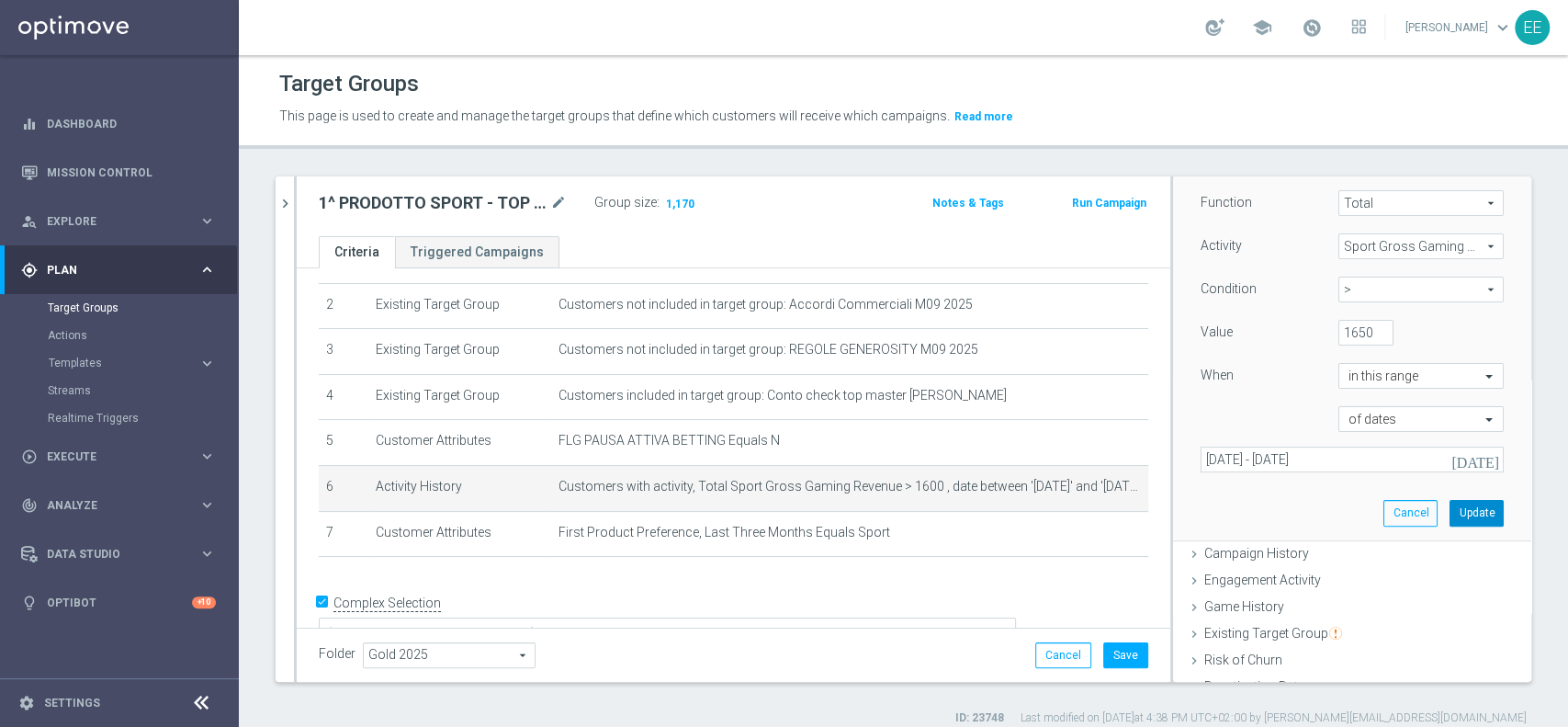
click at [1453, 510] on button "Update" at bounding box center [1477, 512] width 55 height 26
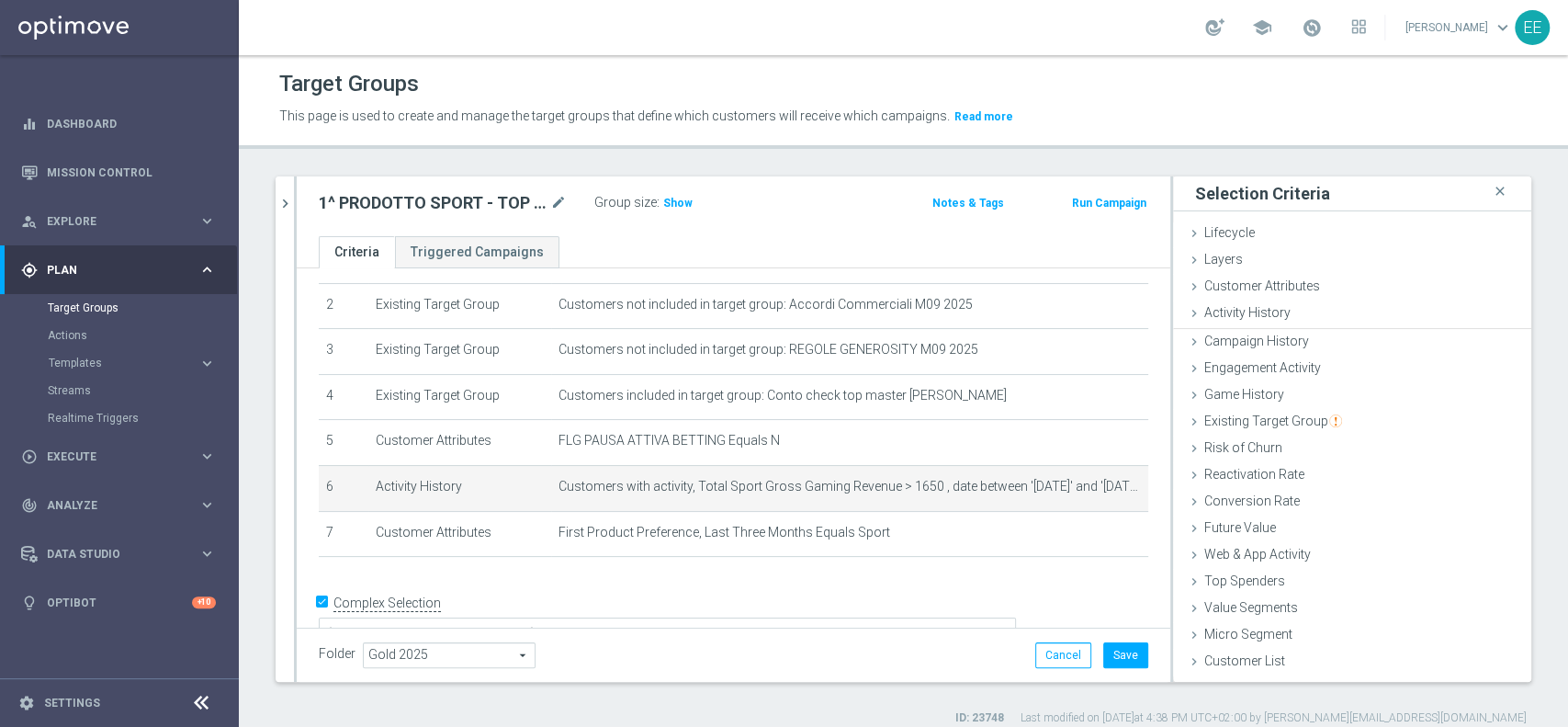
scroll to position [0, 0]
click at [675, 199] on span "Show" at bounding box center [678, 203] width 30 height 13
click at [1094, 489] on icon "mode_edit" at bounding box center [1101, 487] width 15 height 15
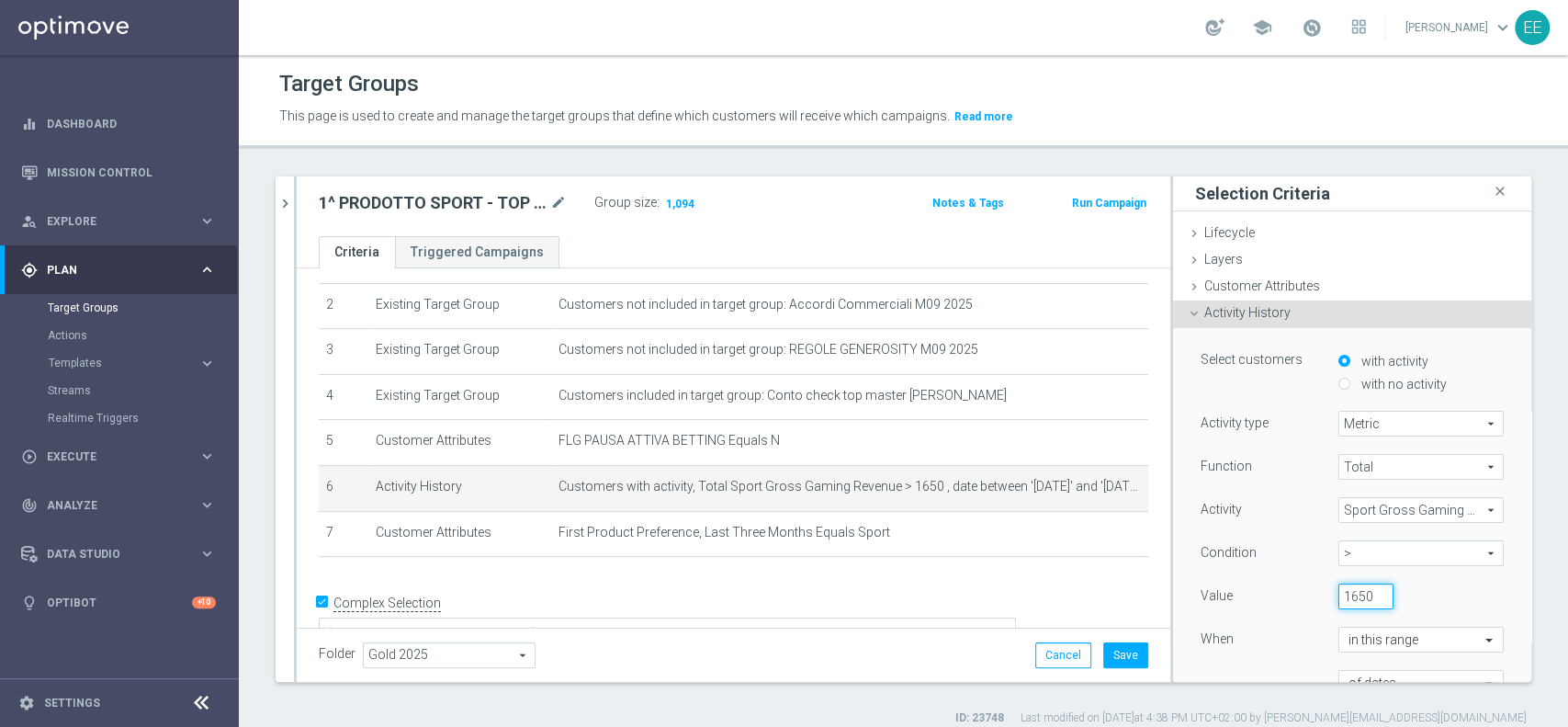
click at [1339, 587] on input "1650" at bounding box center [1365, 596] width 55 height 26
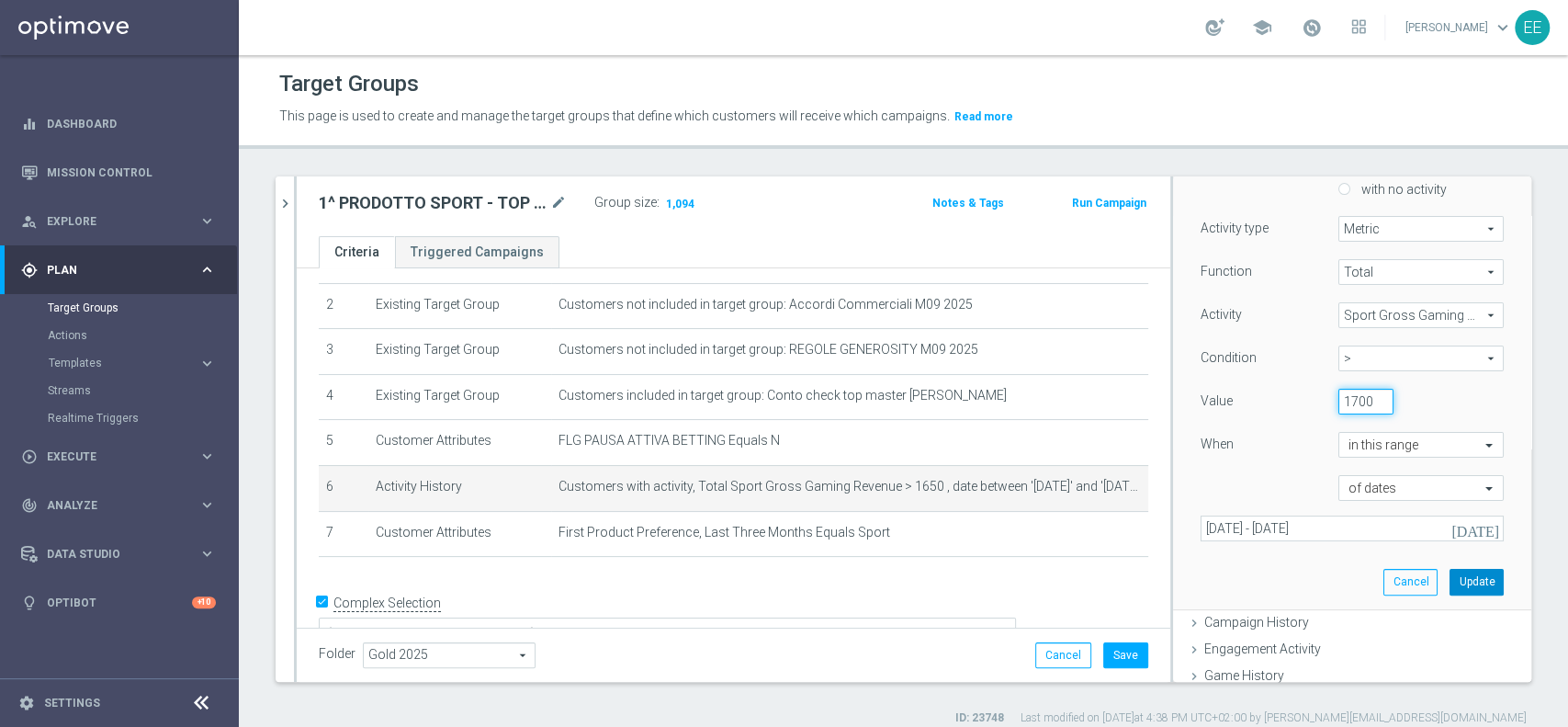
scroll to position [196, 0]
type input "1700"
click at [1450, 577] on button "Update" at bounding box center [1477, 581] width 55 height 26
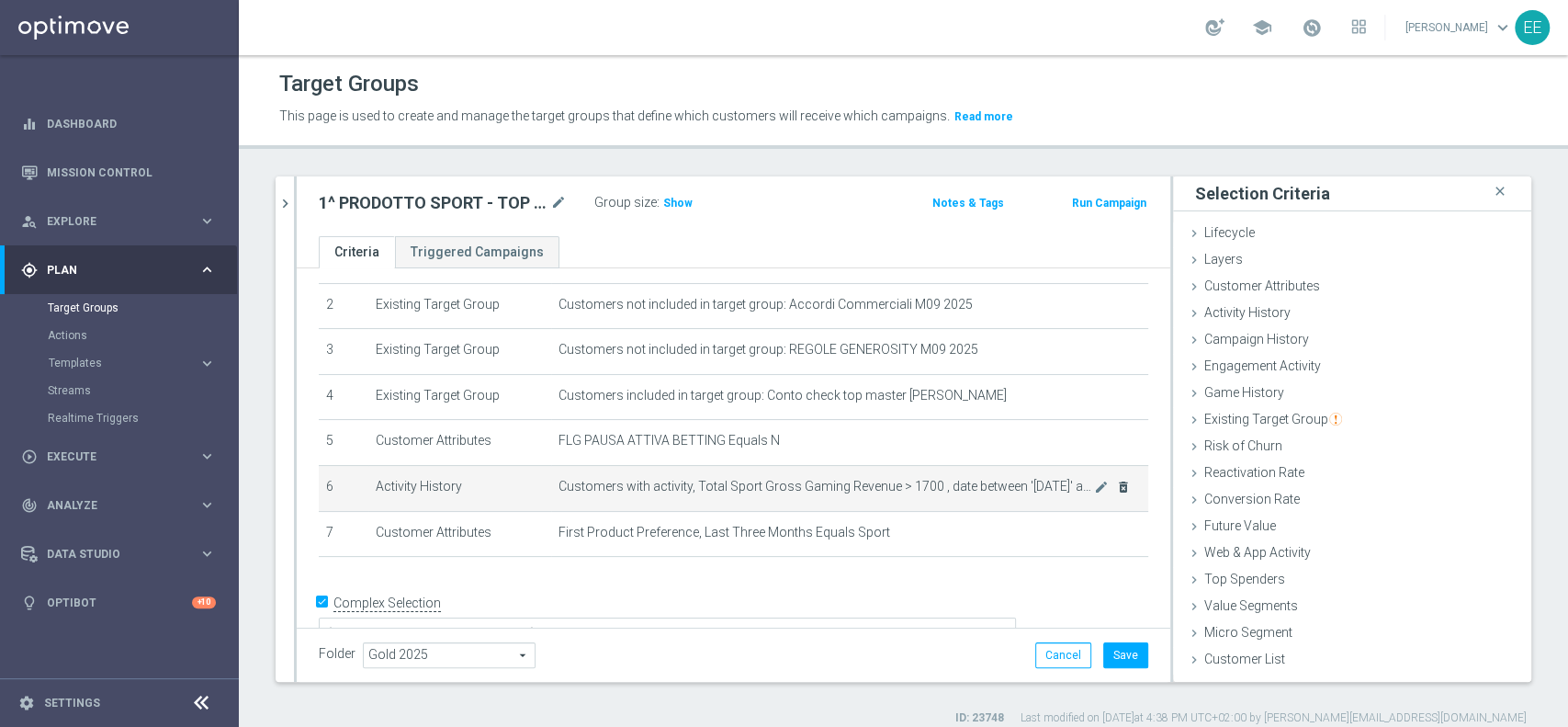
scroll to position [0, 0]
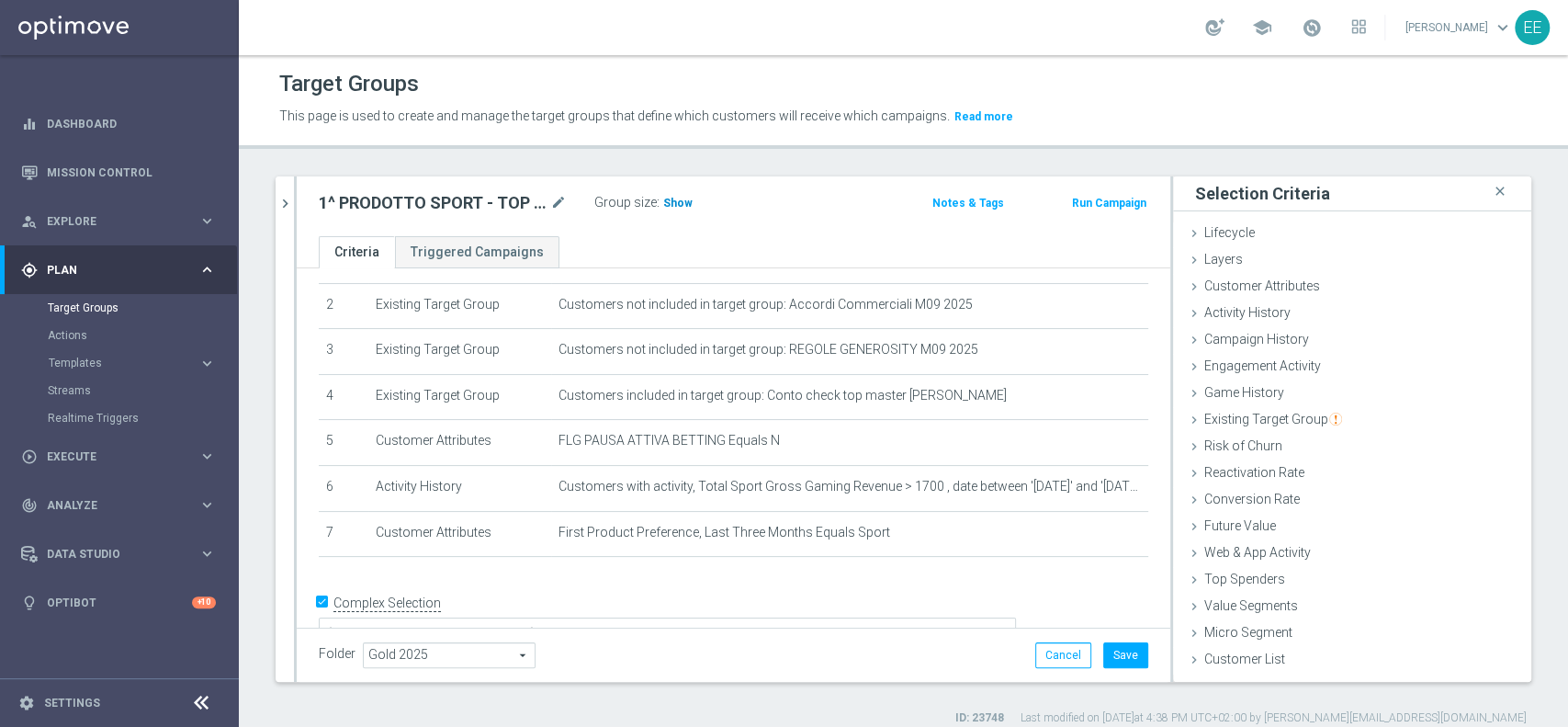
click at [665, 202] on span "Show" at bounding box center [678, 203] width 30 height 13
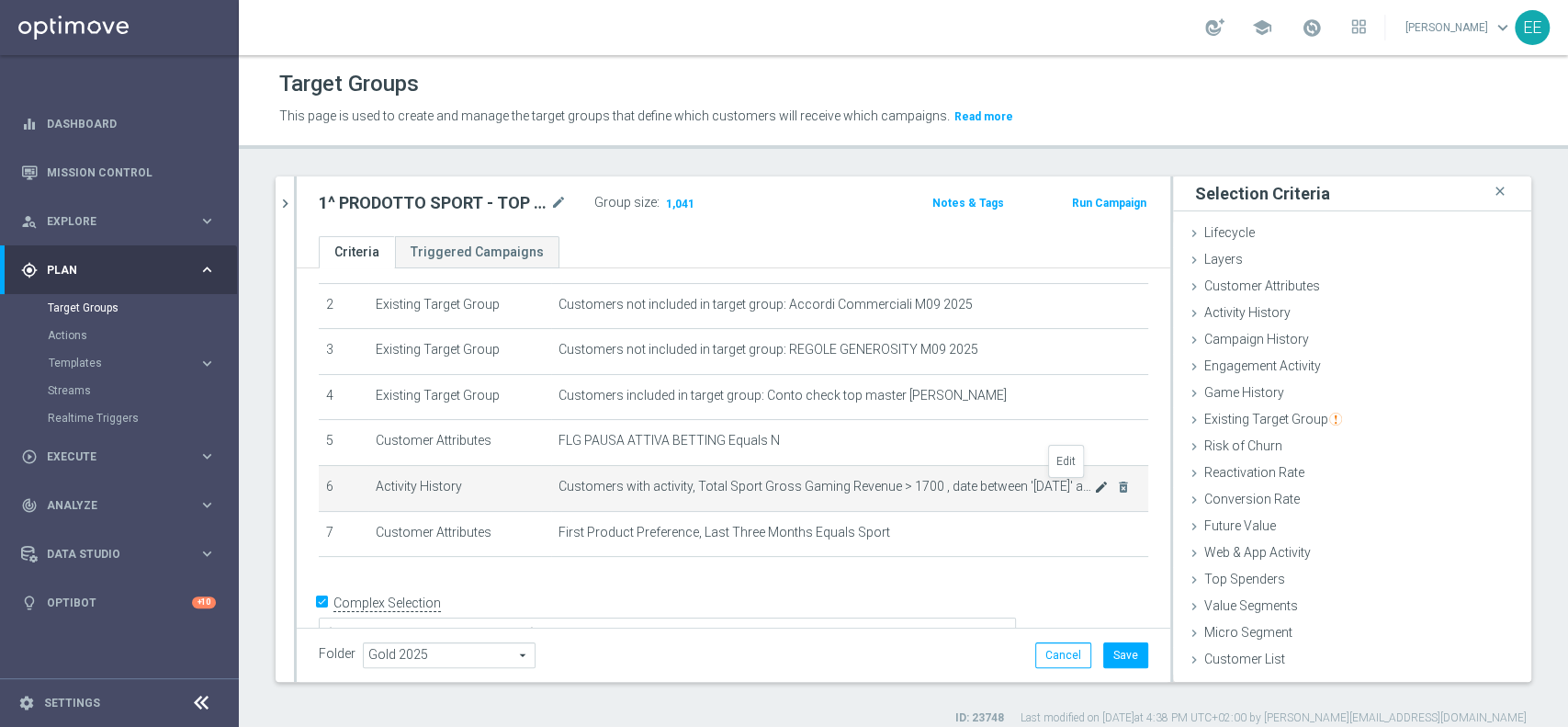
click at [1094, 488] on icon "mode_edit" at bounding box center [1101, 487] width 15 height 15
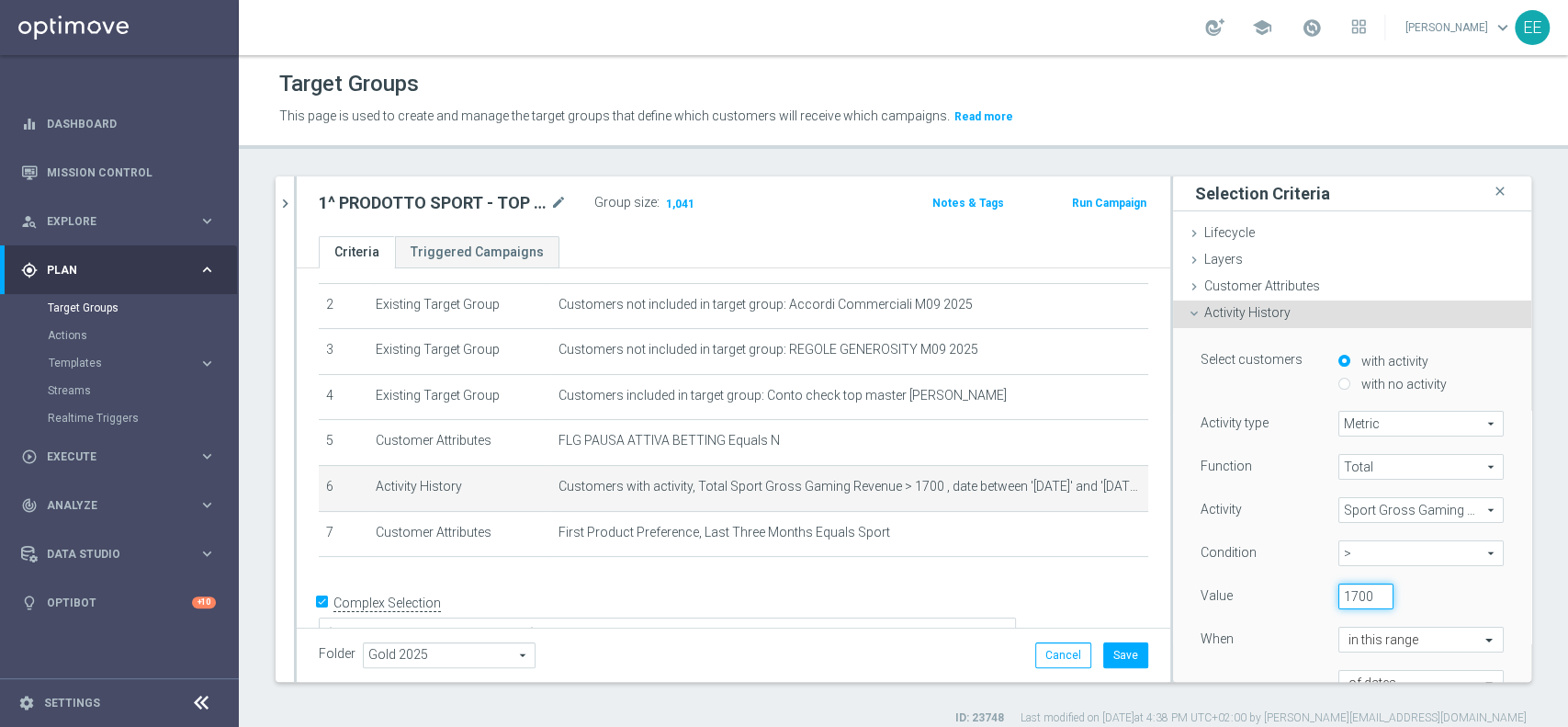
click at [1339, 599] on input "1700" at bounding box center [1365, 596] width 55 height 26
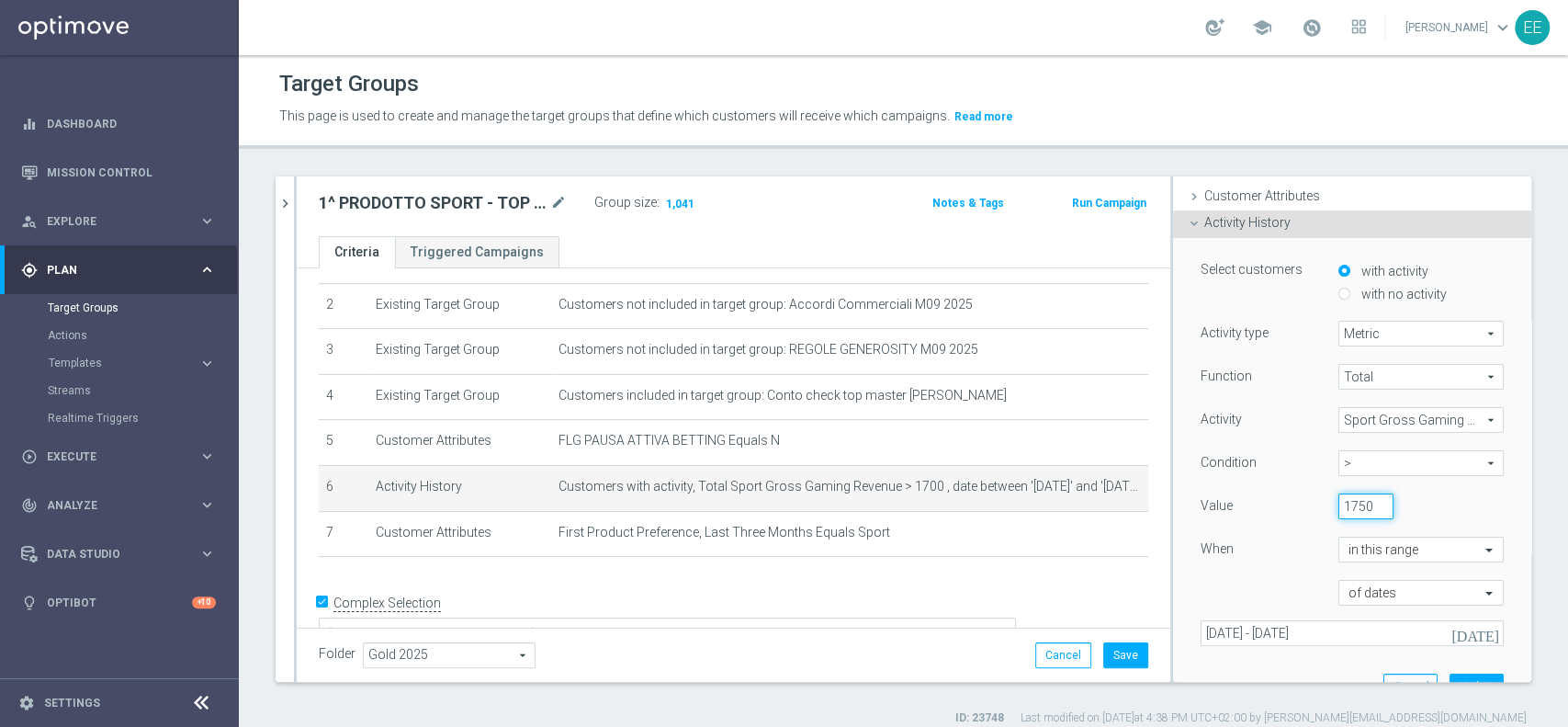
scroll to position [185, 0]
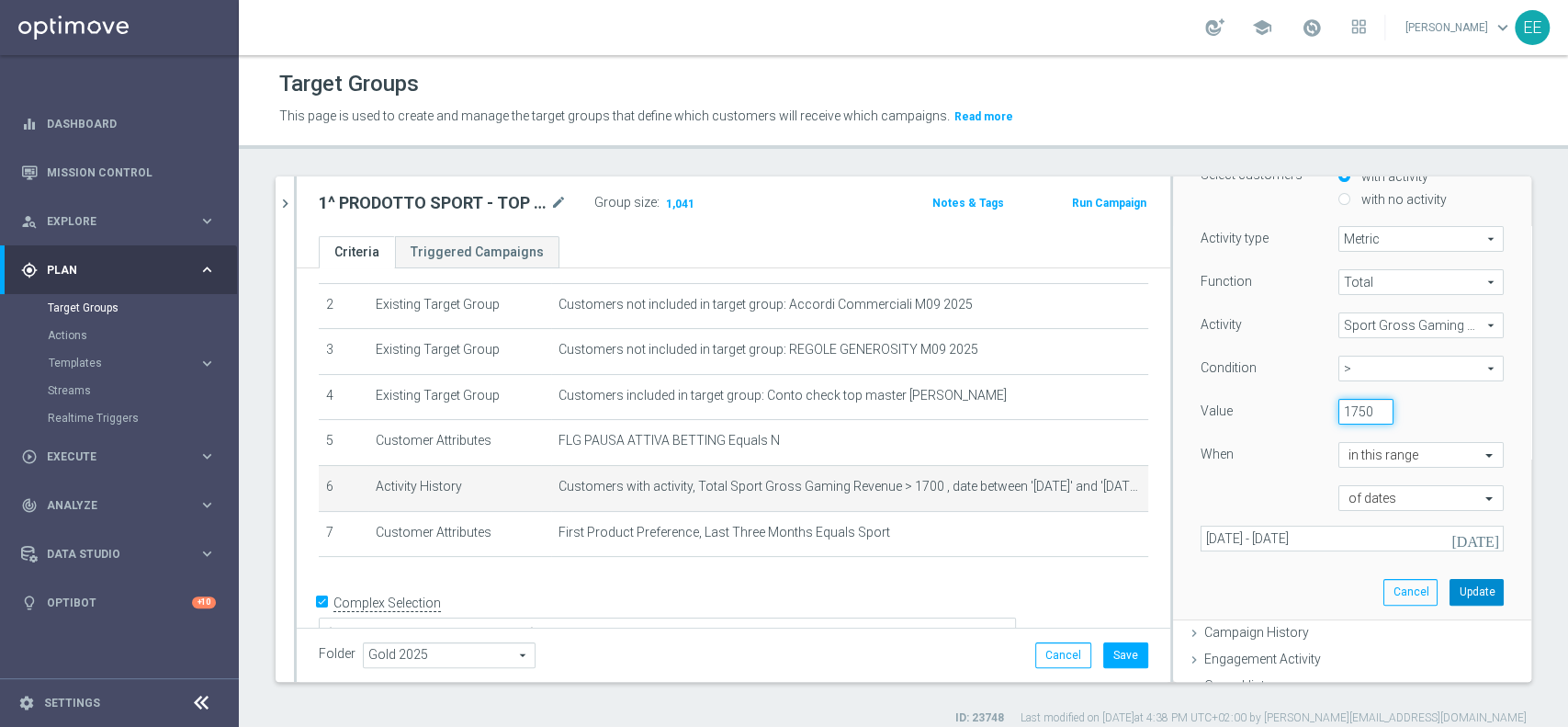
type input "1750"
click at [1450, 597] on button "Update" at bounding box center [1477, 592] width 55 height 26
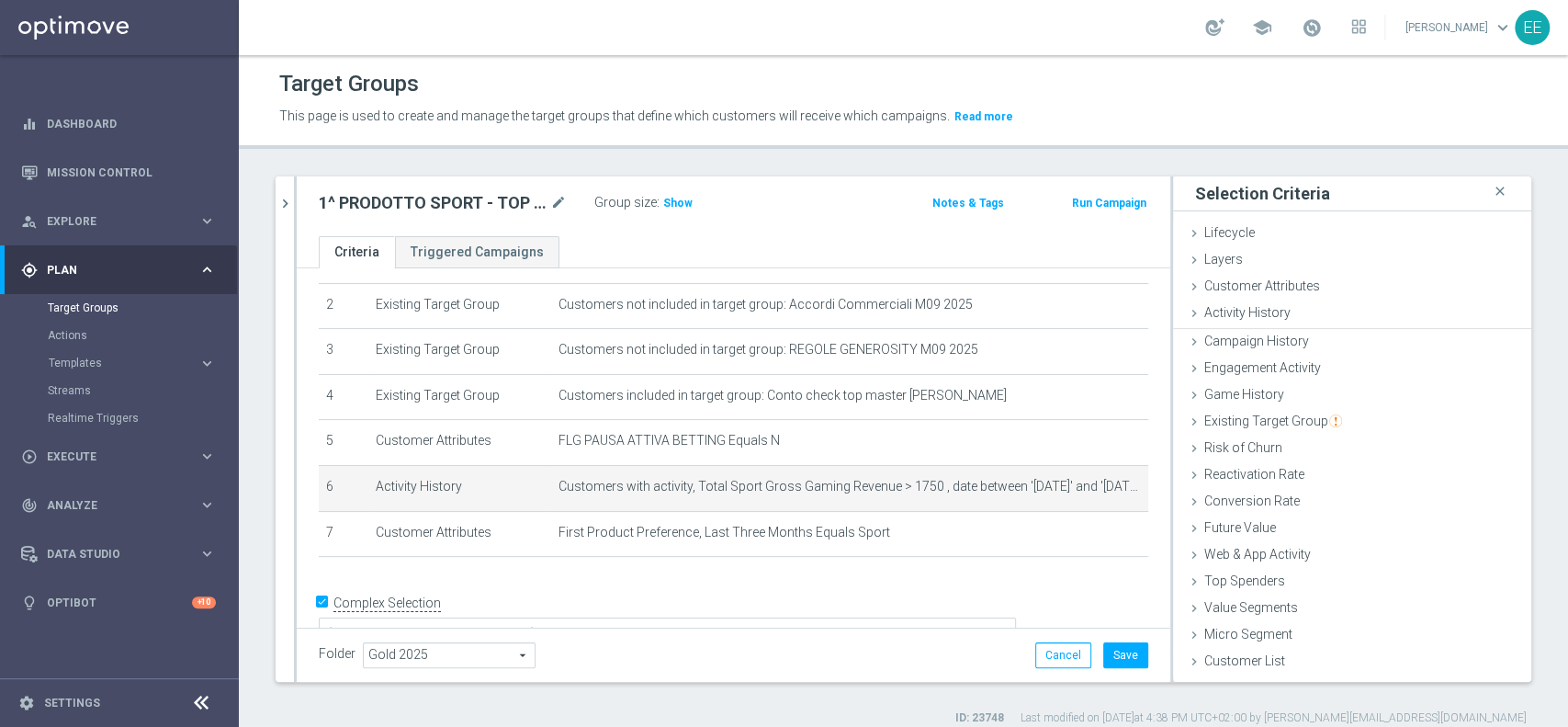
scroll to position [0, 0]
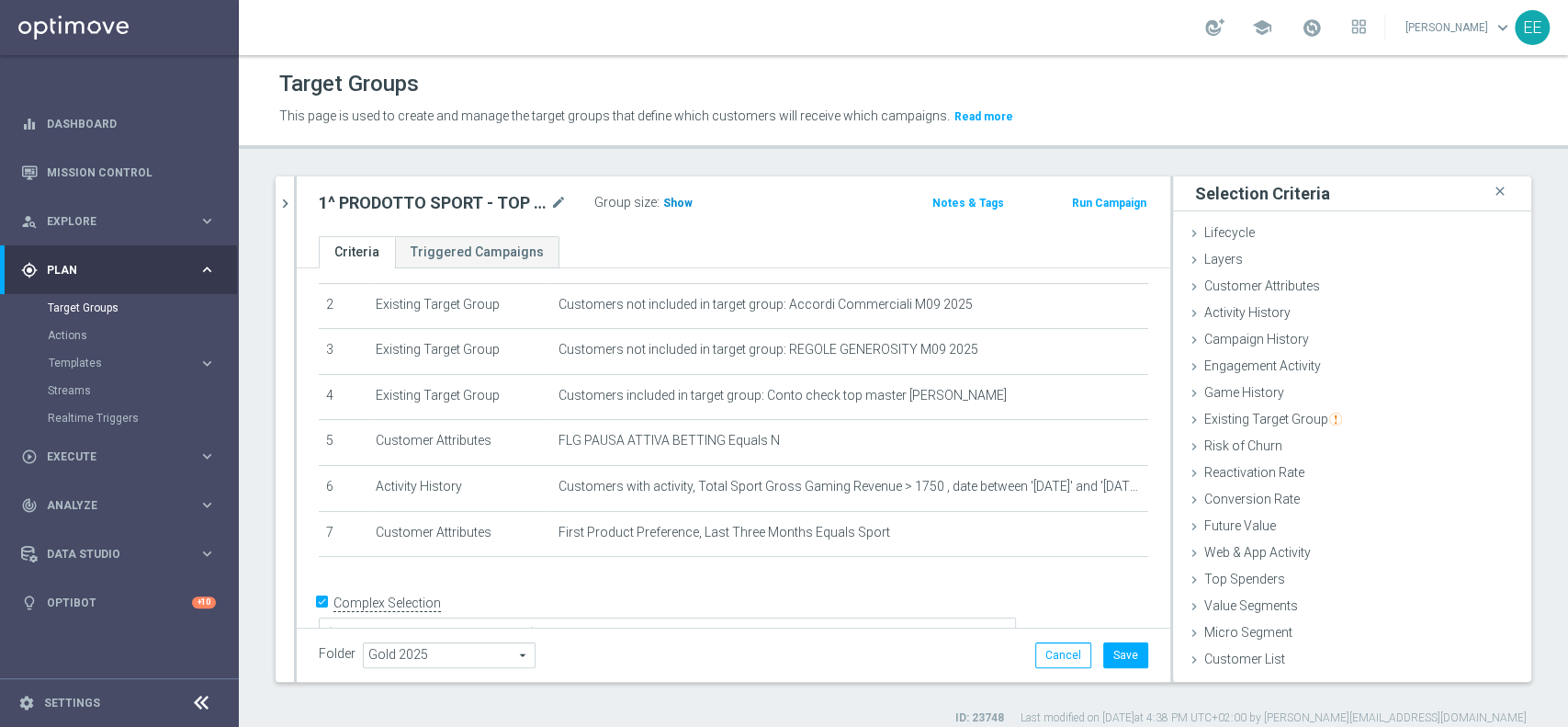
click at [683, 205] on span "Show" at bounding box center [678, 203] width 30 height 13
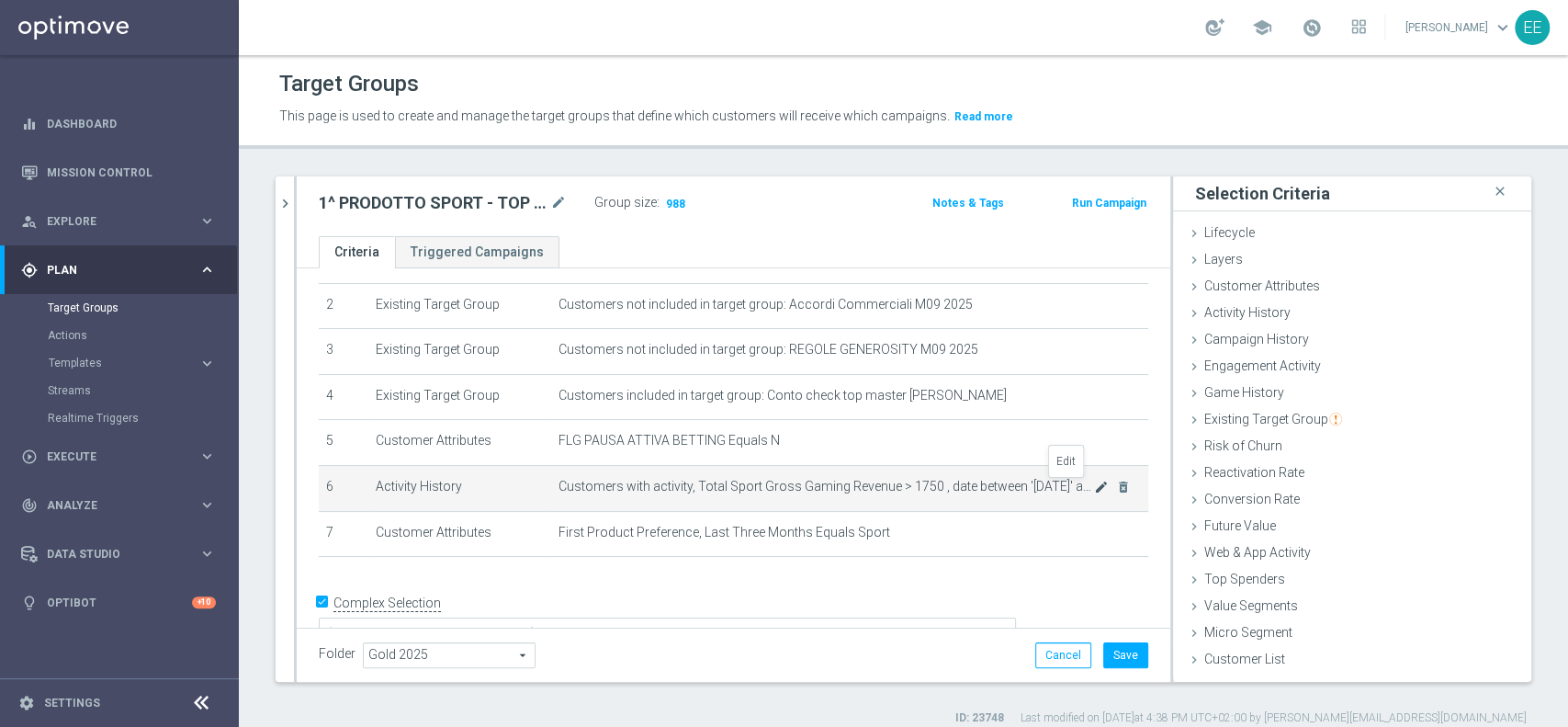
click at [1094, 489] on icon "mode_edit" at bounding box center [1101, 487] width 15 height 15
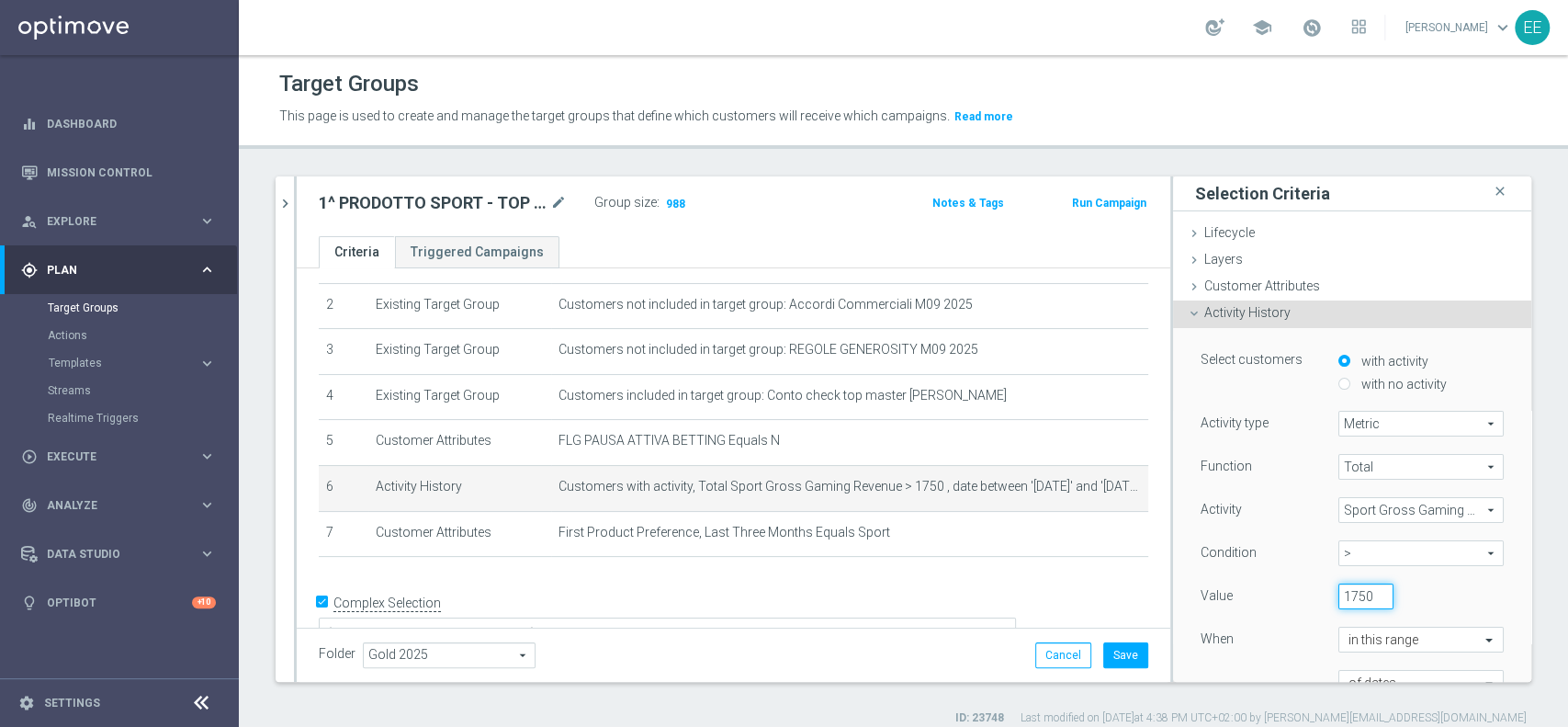
scroll to position [0, 2]
click at [1344, 589] on input "1750" at bounding box center [1365, 596] width 55 height 26
click at [1340, 591] on input "1750" at bounding box center [1365, 596] width 55 height 26
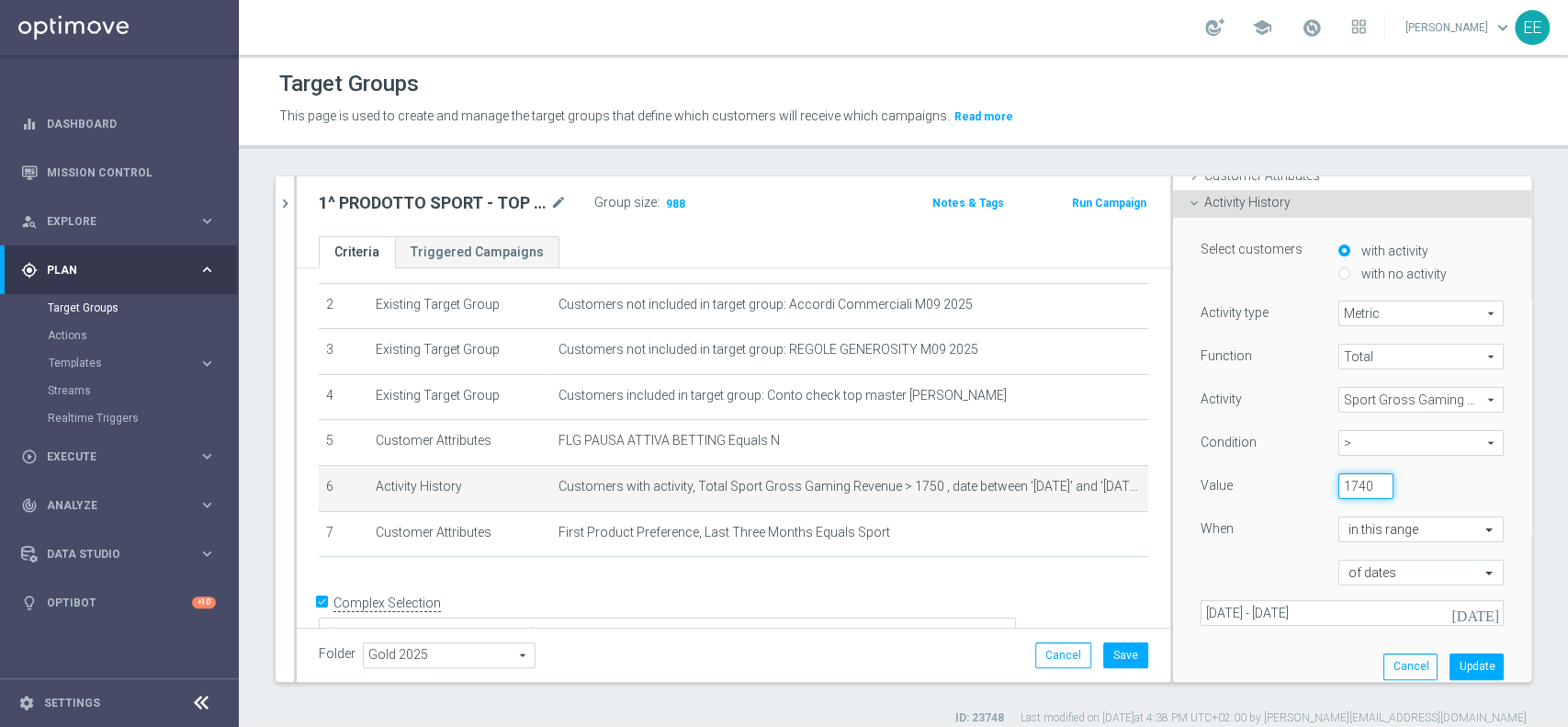
scroll to position [112, 0]
type input "1740"
click at [1450, 656] on button "Update" at bounding box center [1477, 664] width 55 height 26
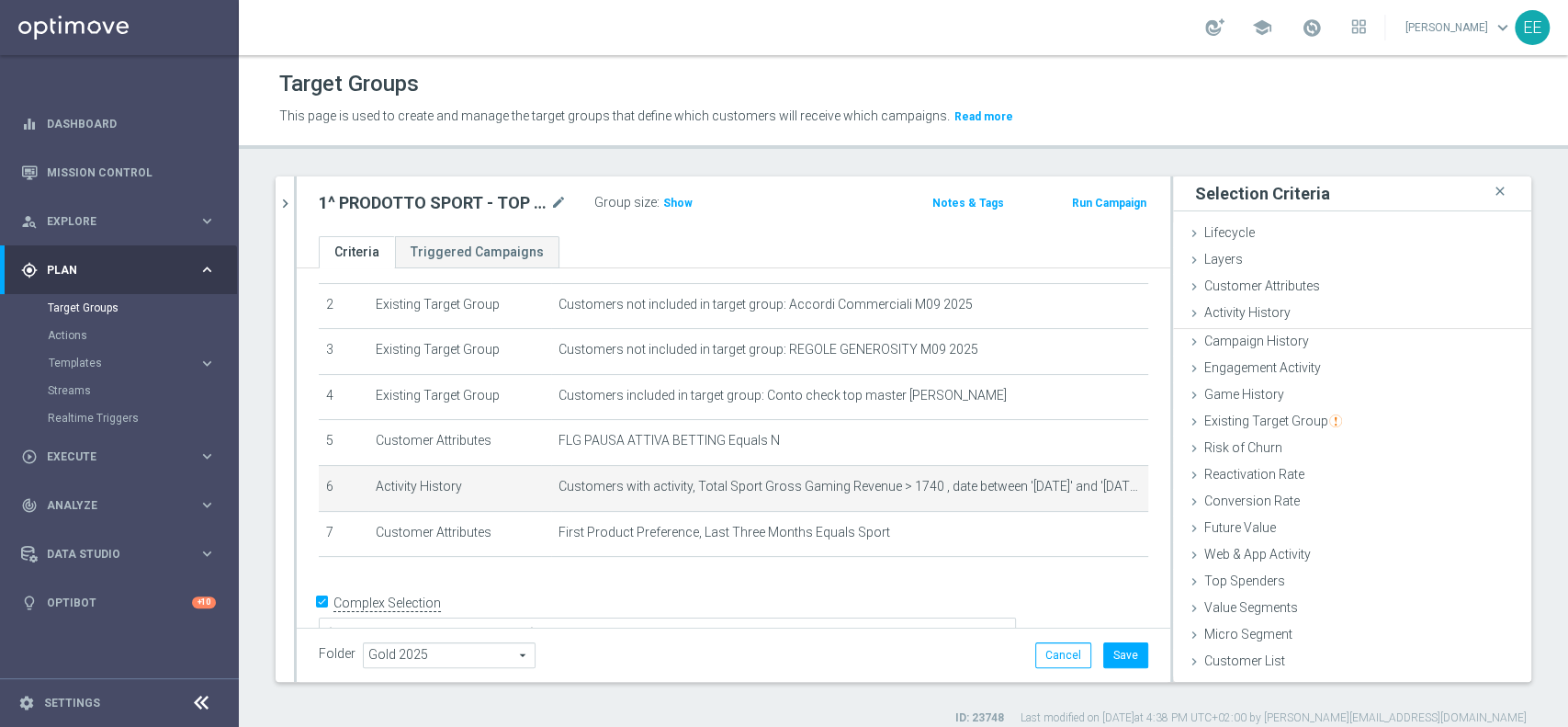
scroll to position [0, 0]
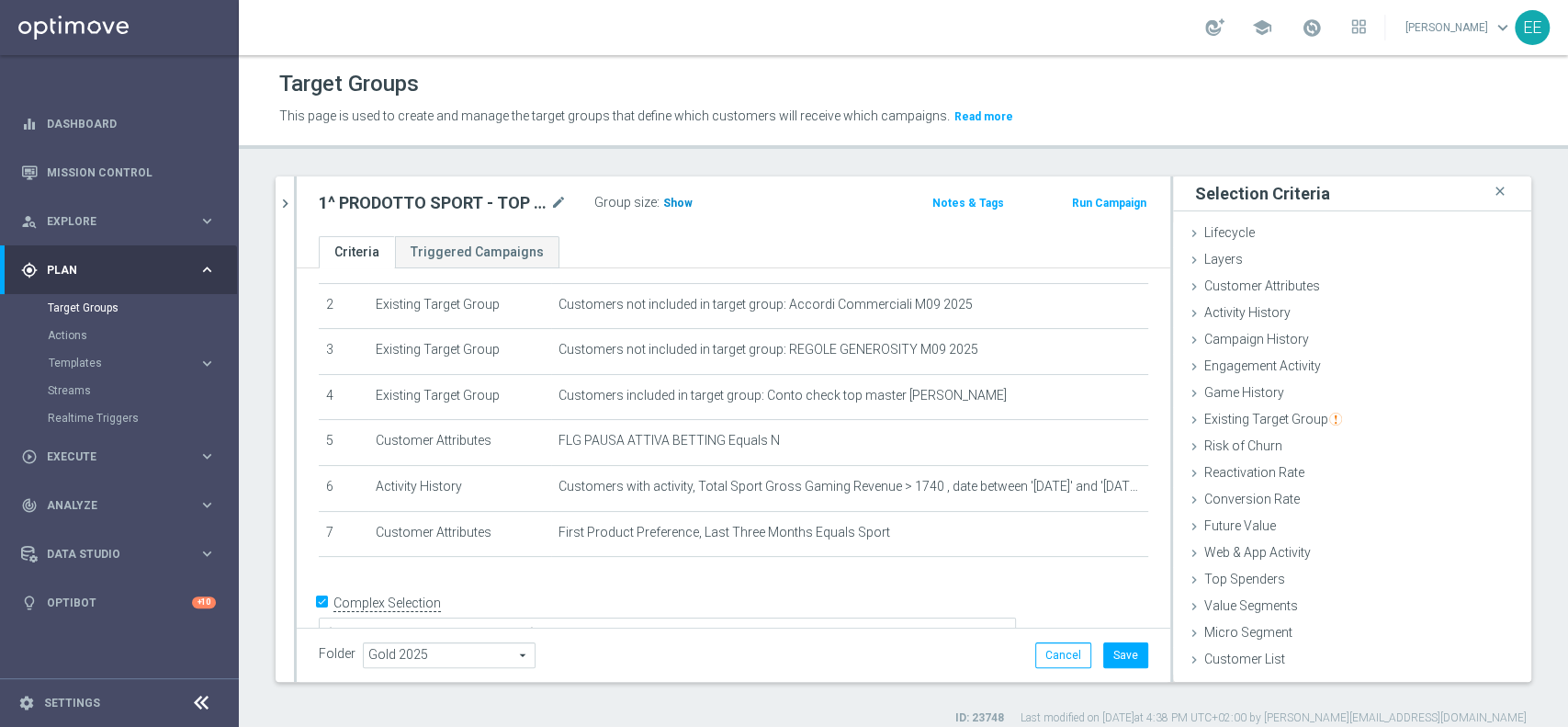
click at [677, 202] on span "Show" at bounding box center [678, 203] width 30 height 13
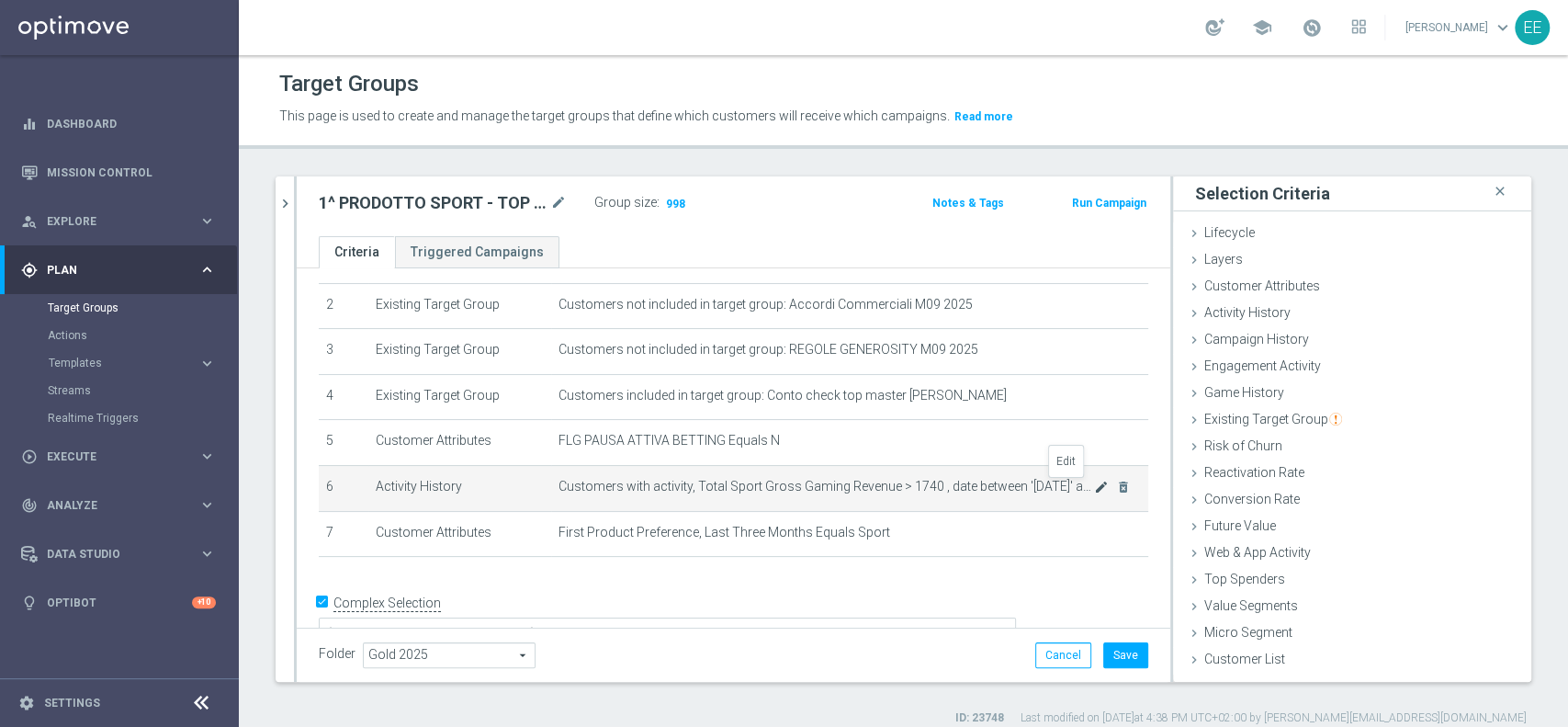
click at [1094, 484] on icon "mode_edit" at bounding box center [1101, 487] width 15 height 15
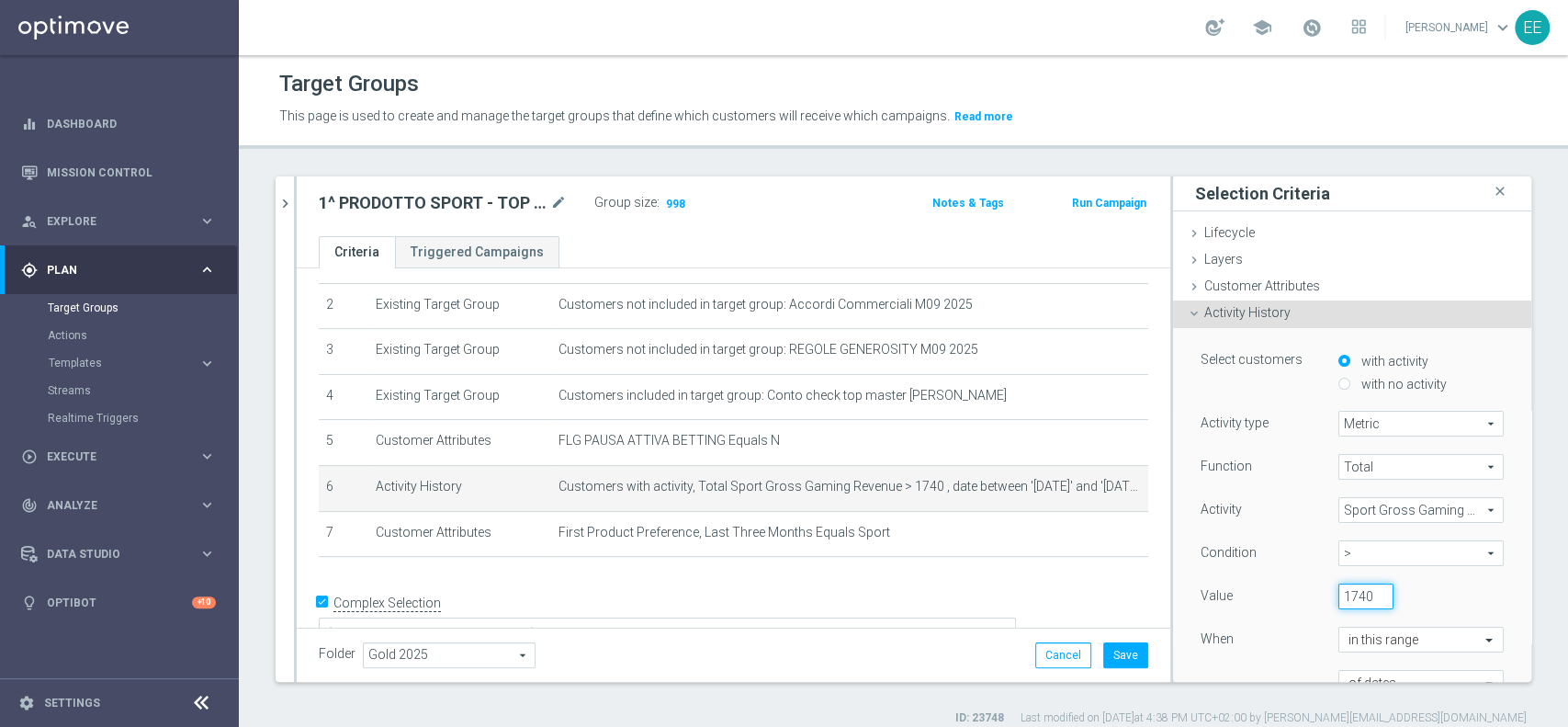
click at [1340, 599] on input "1740" at bounding box center [1365, 596] width 55 height 26
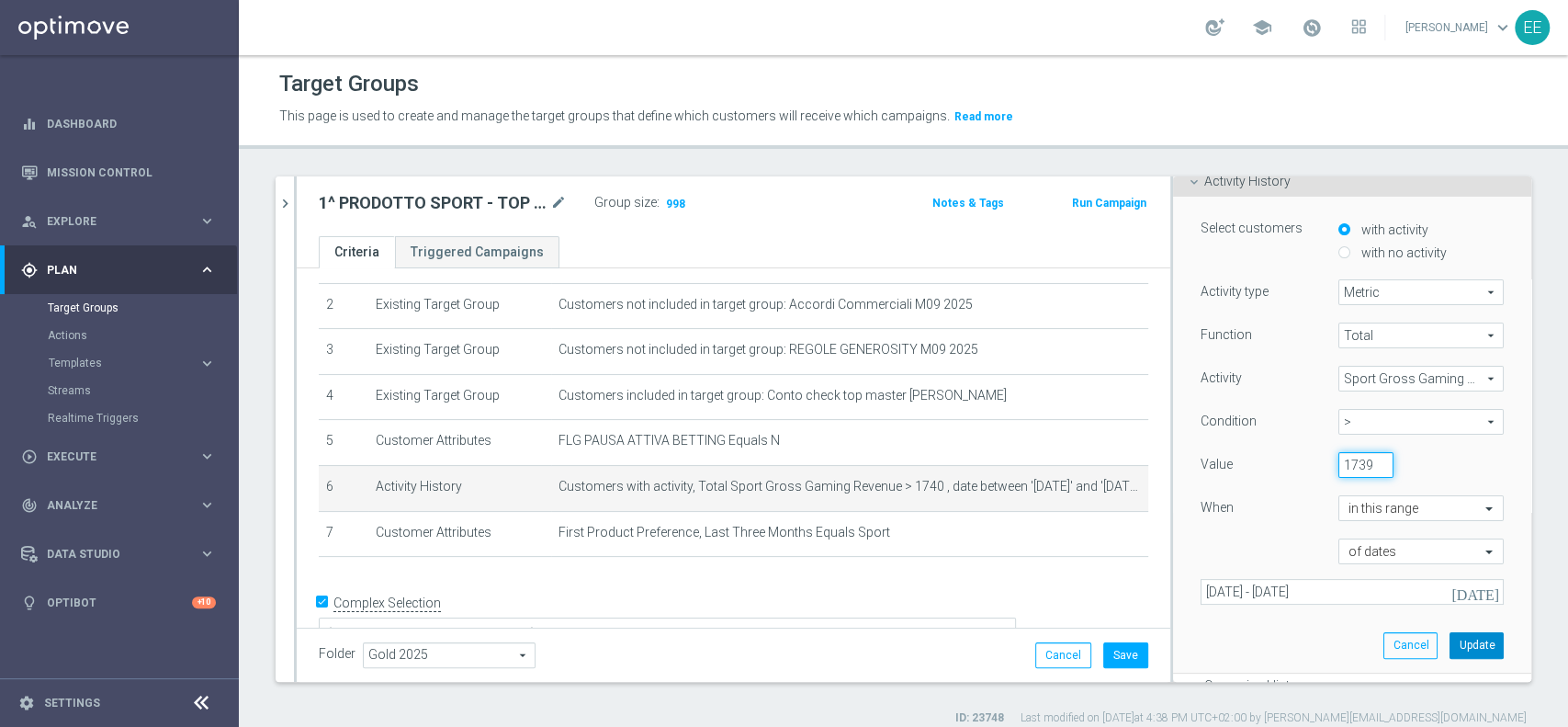
type input "1739"
click at [1450, 636] on button "Update" at bounding box center [1477, 645] width 55 height 26
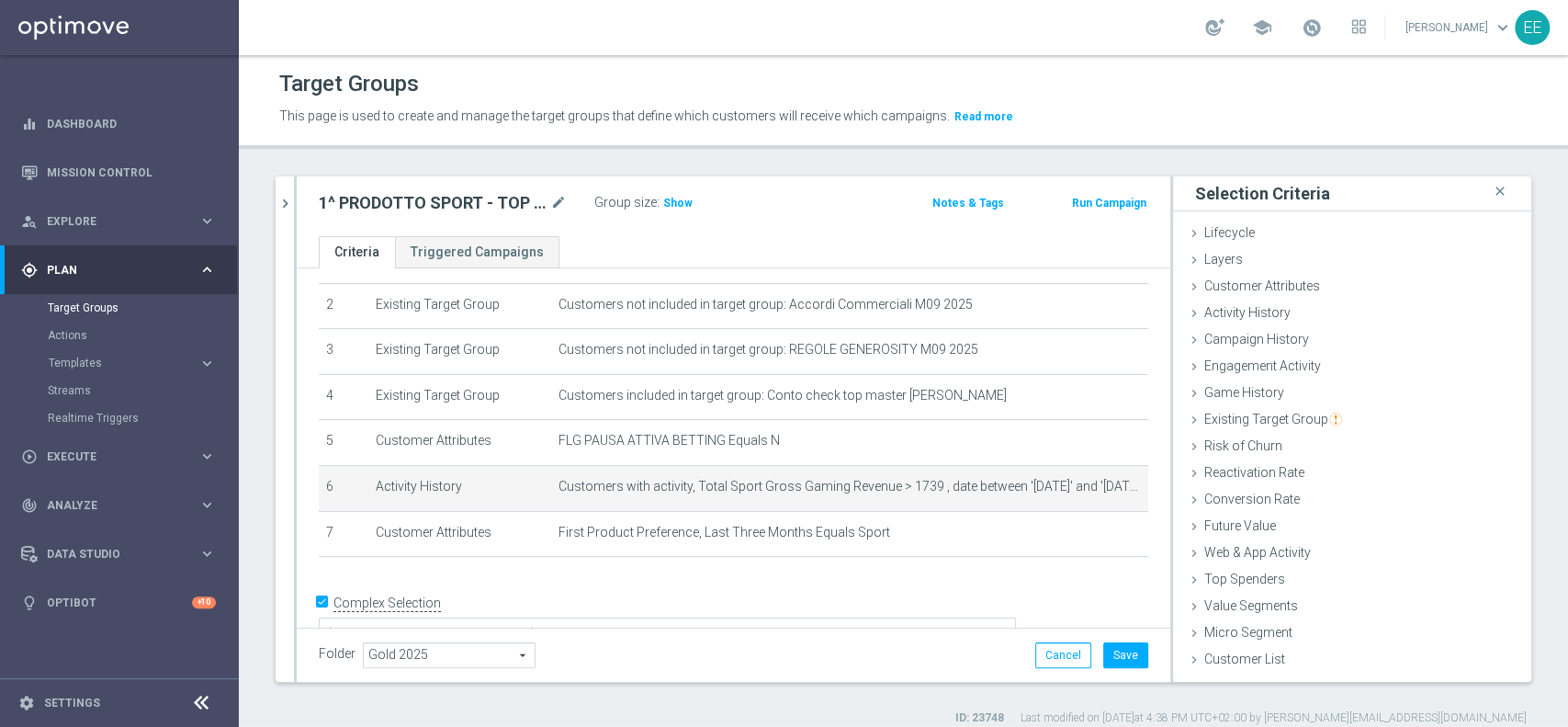
scroll to position [0, 0]
click at [665, 199] on span "Show" at bounding box center [678, 203] width 30 height 13
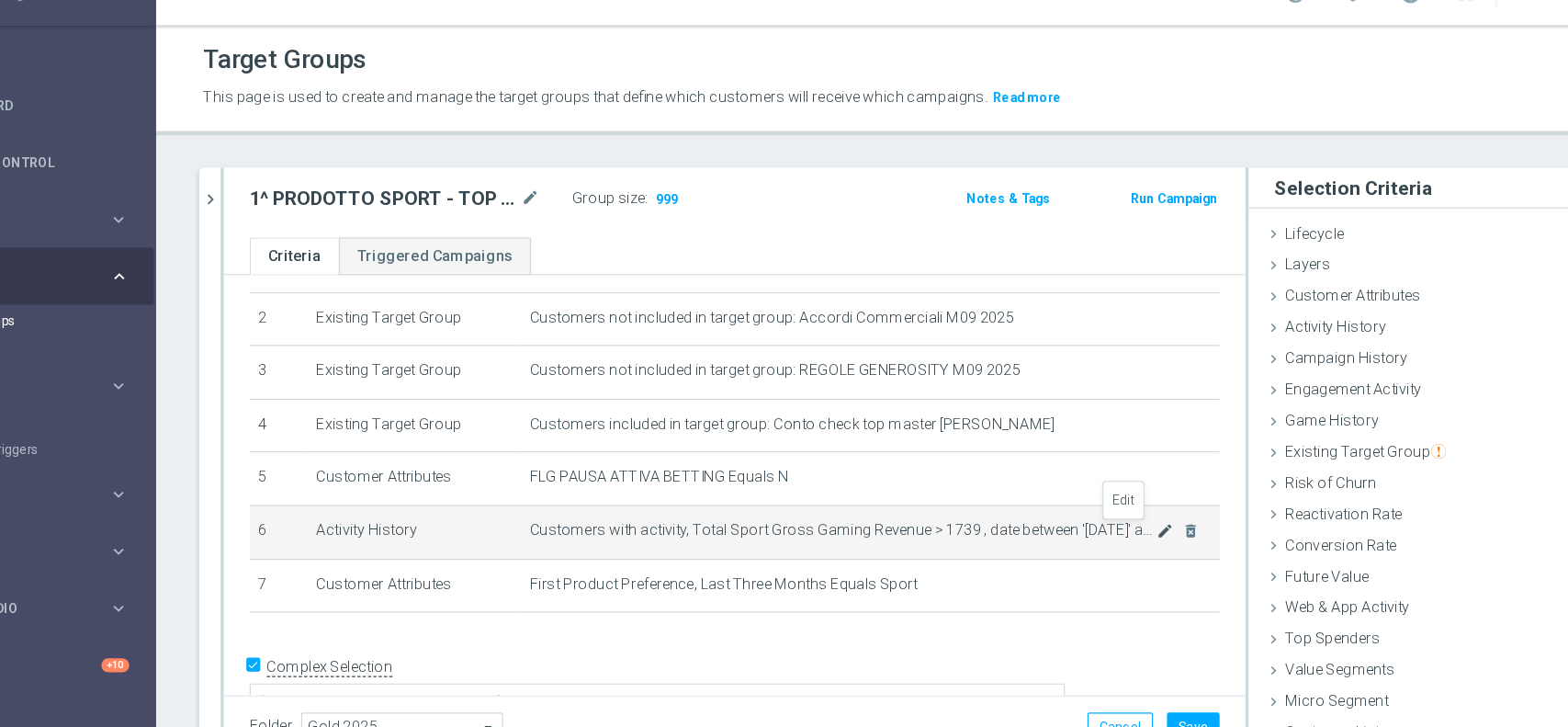
click at [1094, 488] on icon "mode_edit" at bounding box center [1101, 487] width 15 height 15
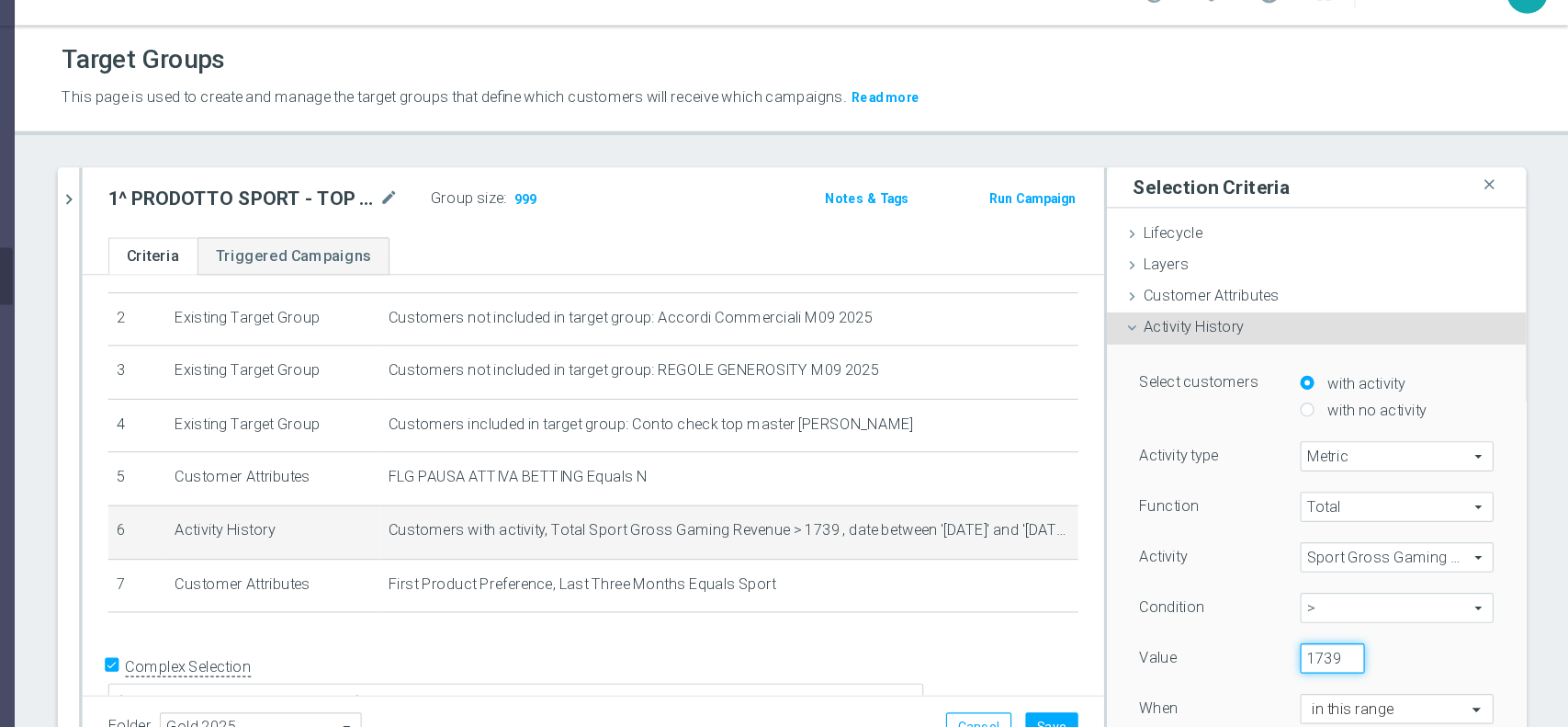
click at [1339, 597] on input "1739" at bounding box center [1365, 596] width 55 height 26
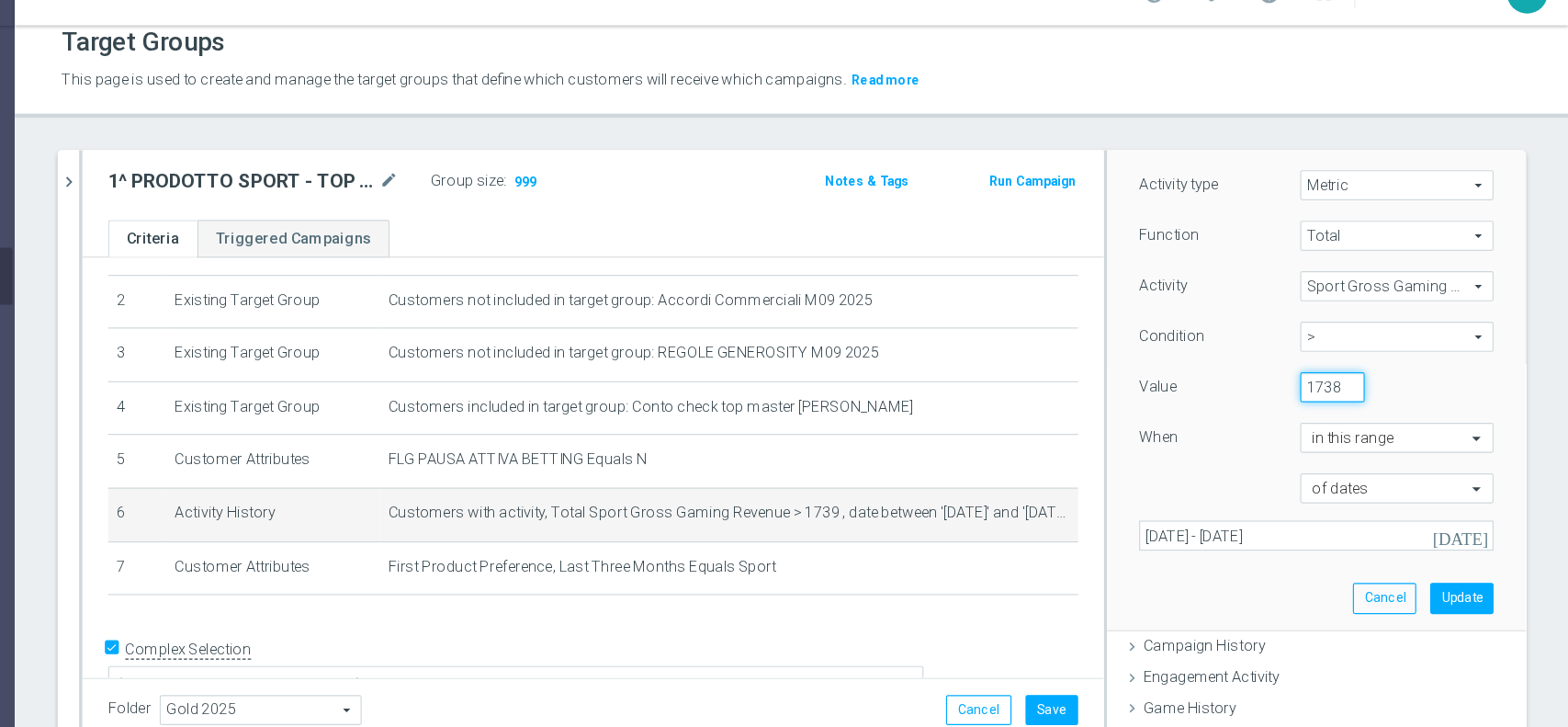
scroll to position [220, 0]
type input "1738"
click at [1450, 533] on button "Update" at bounding box center [1477, 541] width 55 height 26
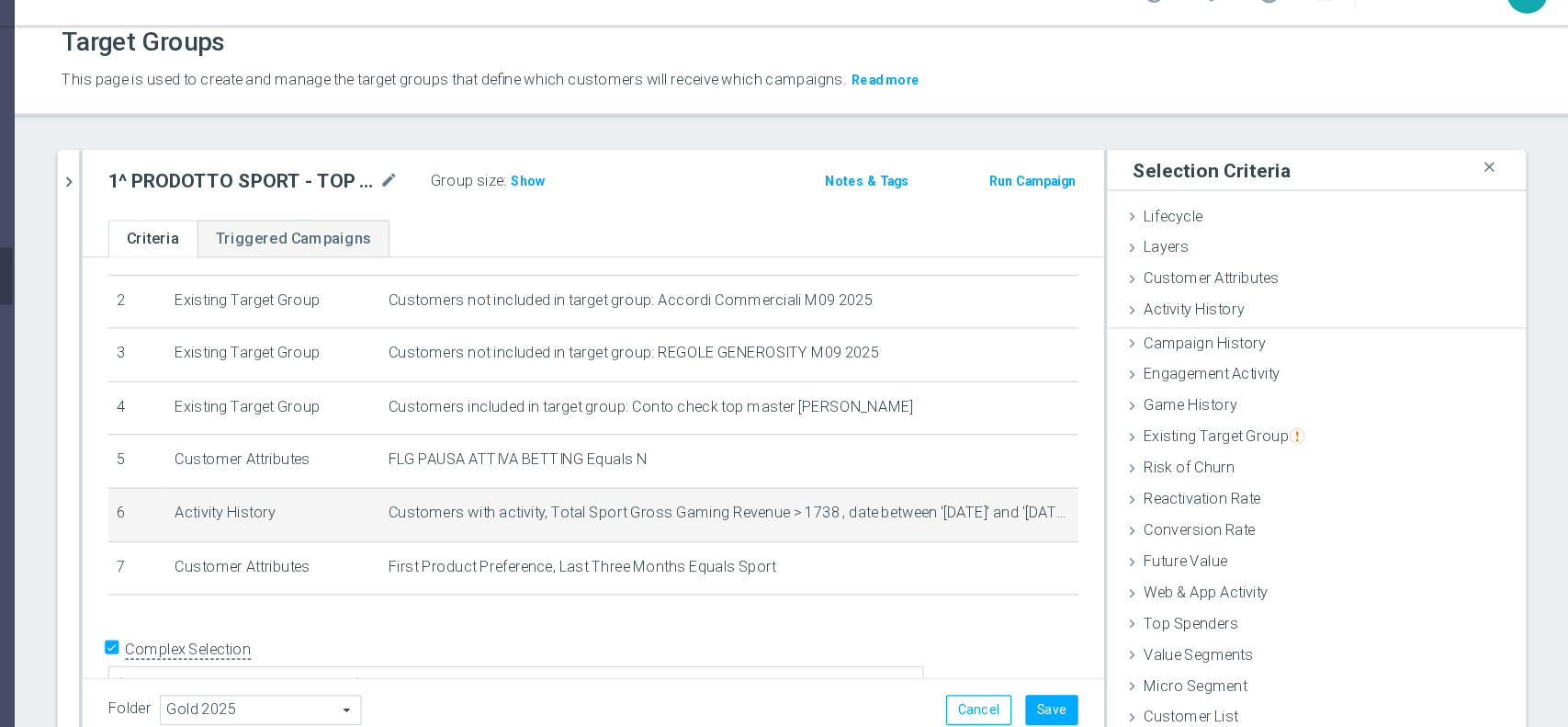
scroll to position [0, 0]
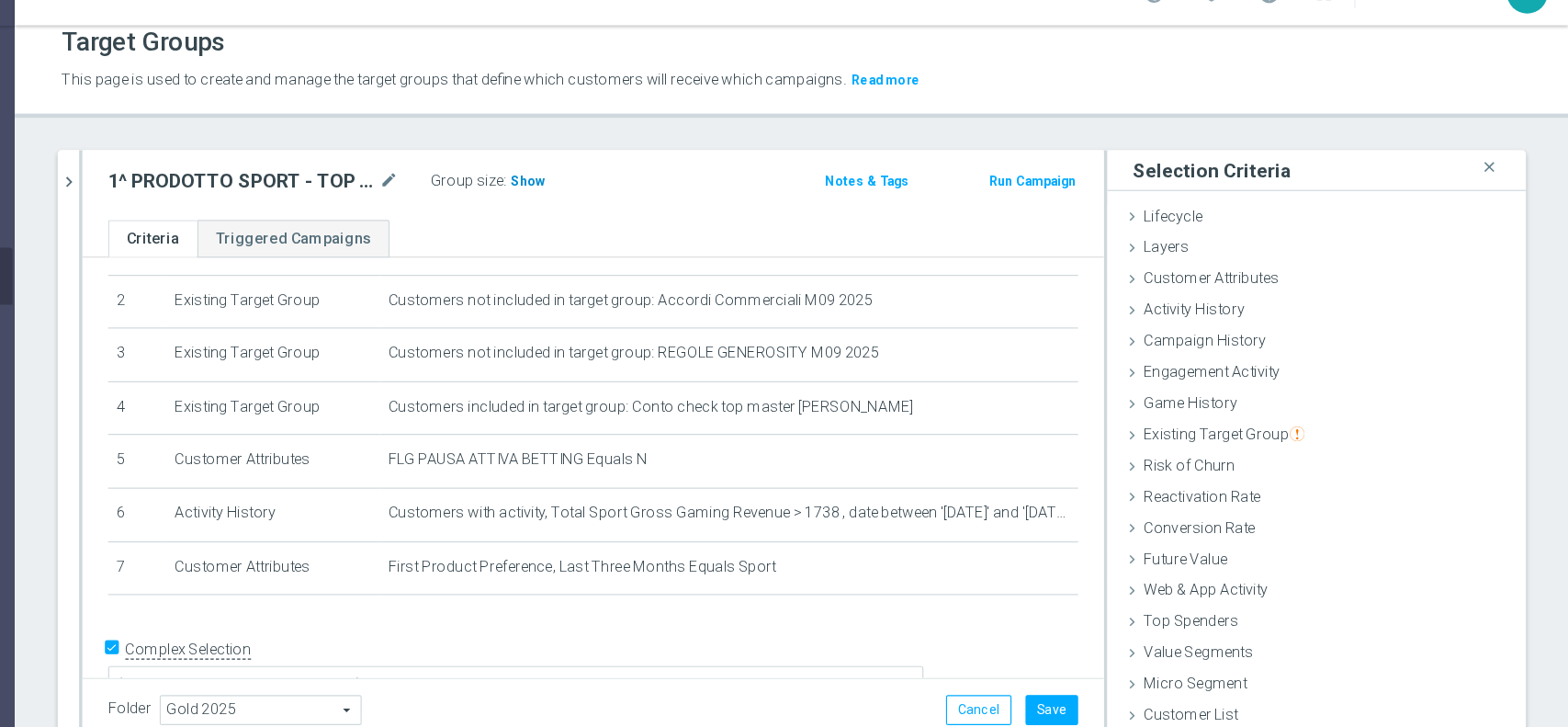
click at [680, 190] on span "Show" at bounding box center [678, 188] width 30 height 13
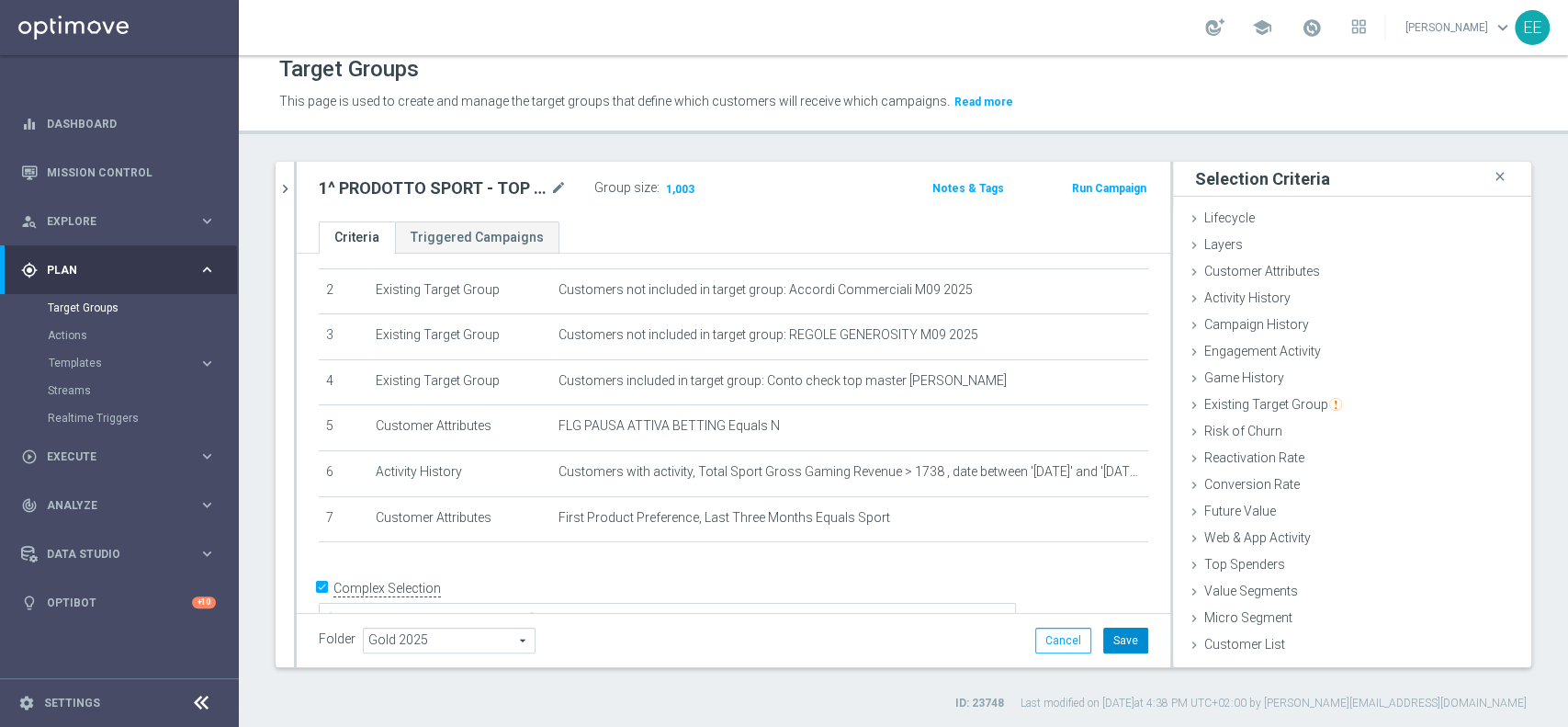
click at [1109, 642] on button "Save" at bounding box center [1125, 641] width 45 height 26
click at [275, 183] on button "chevron_right" at bounding box center [284, 189] width 18 height 55
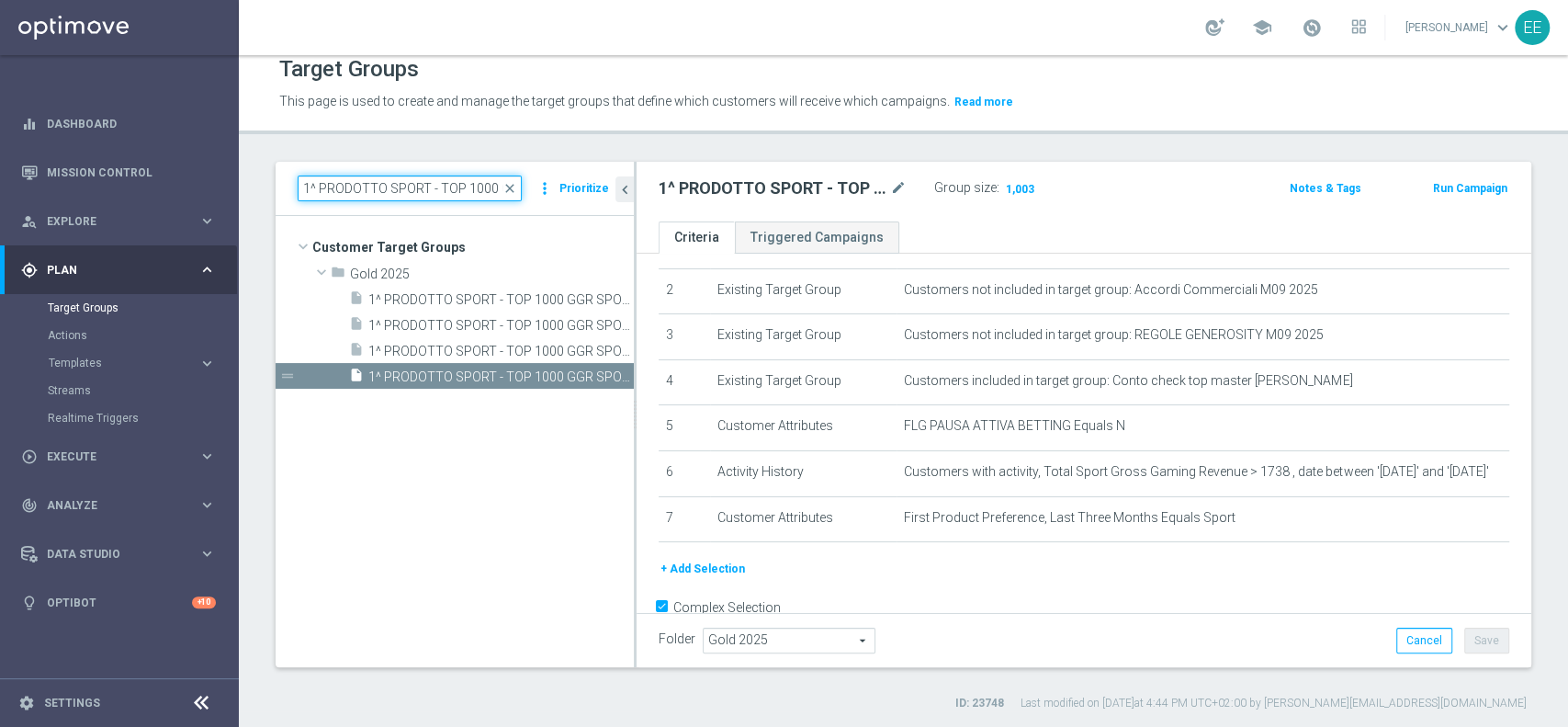
click at [448, 185] on input "1^ PRODOTTO SPORT - TOP 1000 GGR SPORT M" at bounding box center [410, 189] width 224 height 26
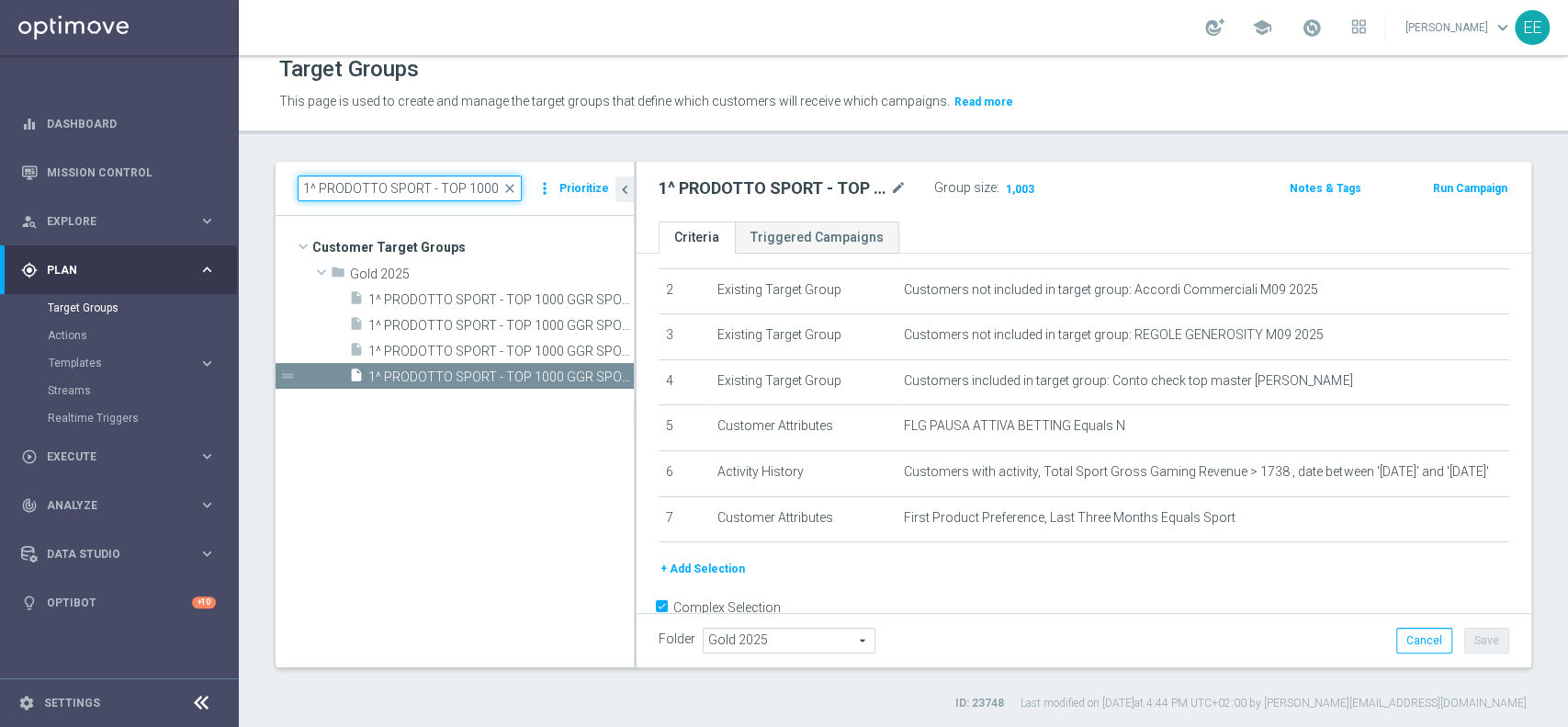
click at [448, 185] on input "1^ PRODOTTO SPORT - TOP 1000 GGR SPORT M" at bounding box center [410, 189] width 224 height 26
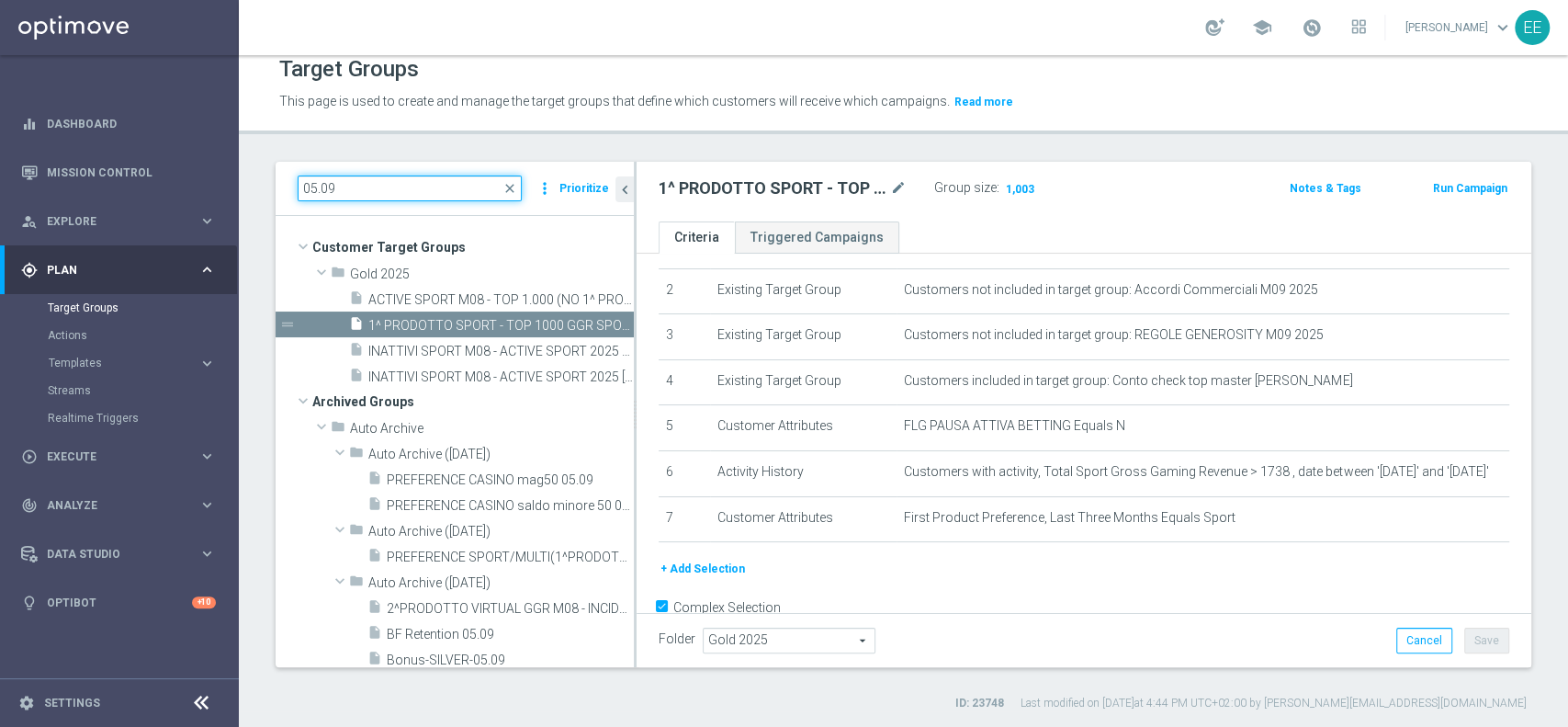
click at [352, 185] on input "05.09" at bounding box center [410, 189] width 224 height 26
type input "05.09"
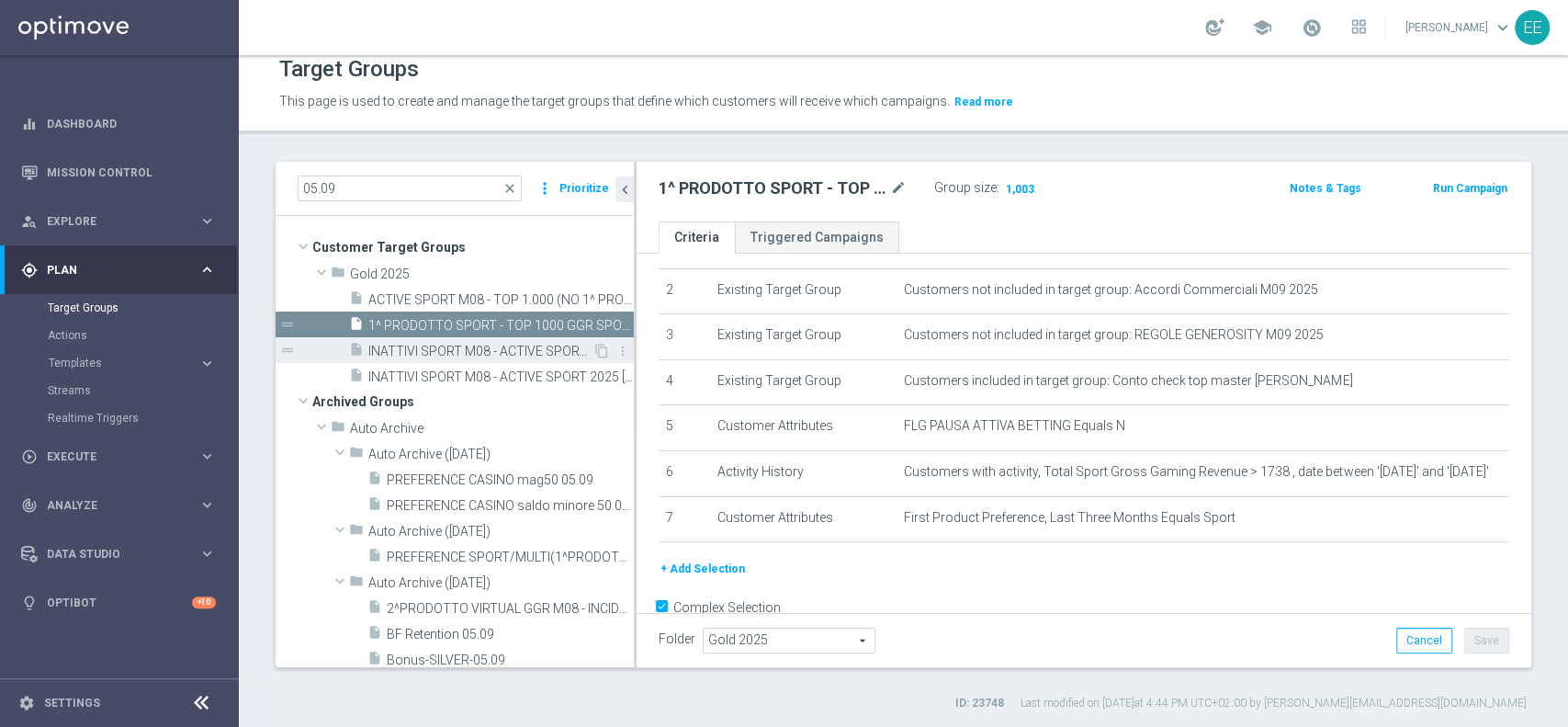
click at [470, 345] on span "INATTIVI SPORT M08 - ACTIVE SPORT 2025 05.09" at bounding box center [481, 352] width 224 height 16
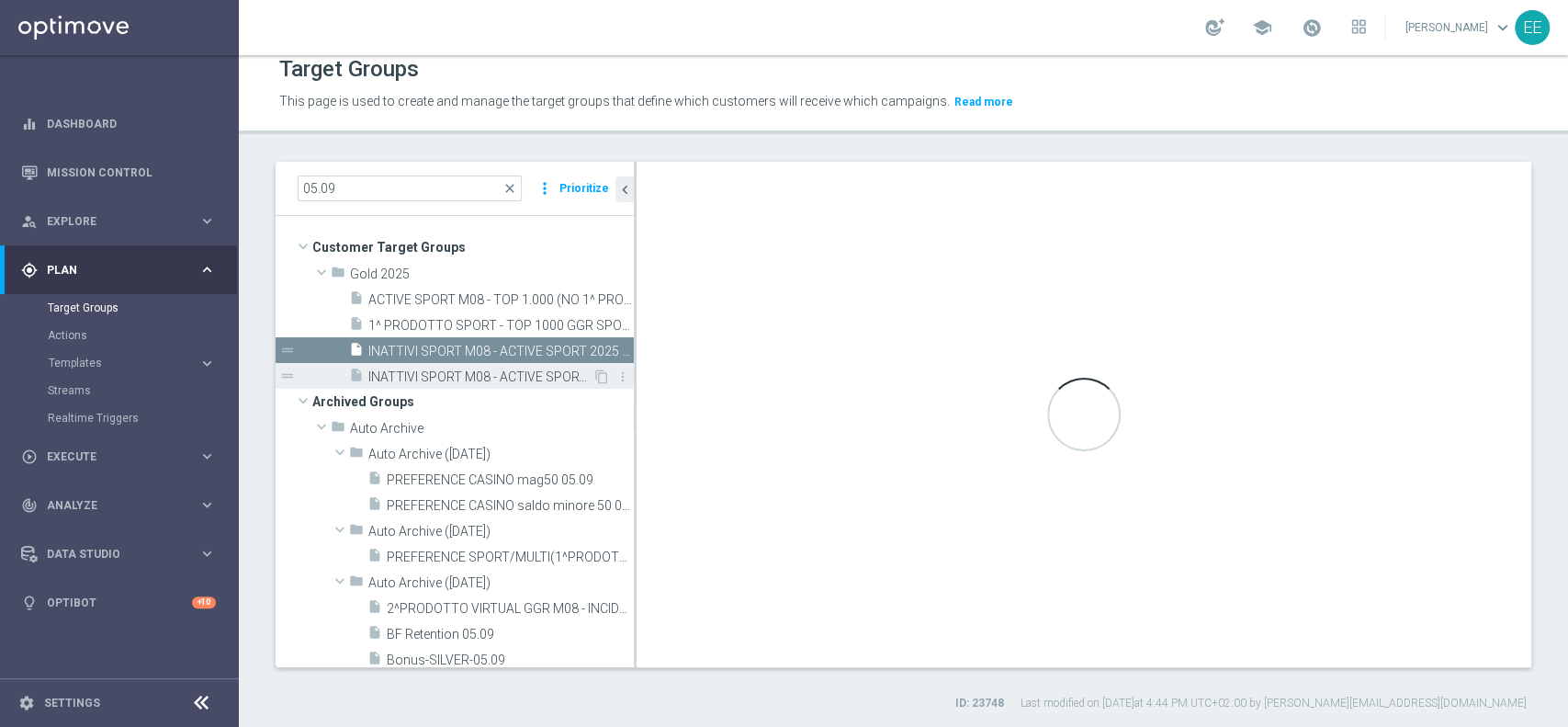
click at [468, 375] on span "INATTIVI SPORT M08 - ACTIVE SPORT 2025 [DATE]" at bounding box center [481, 377] width 224 height 16
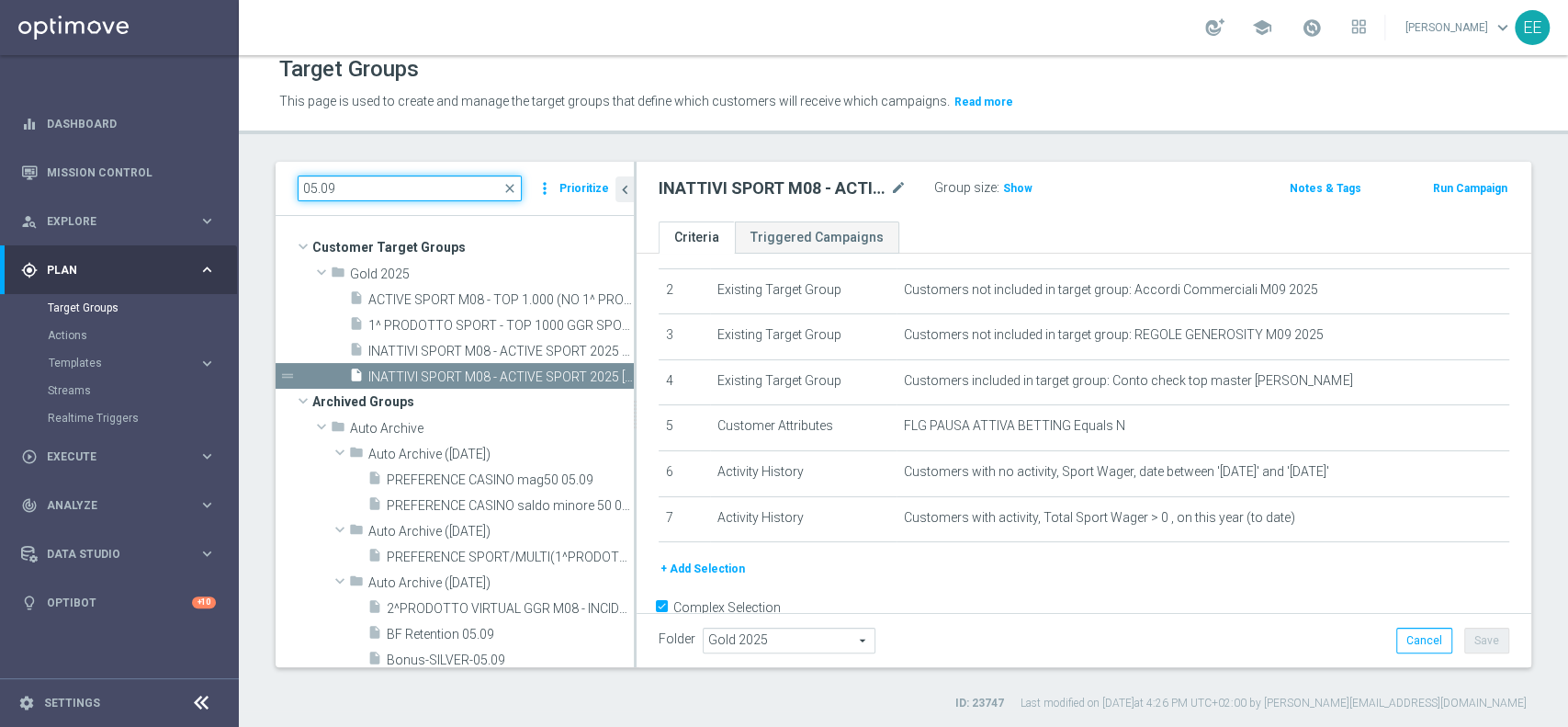
click at [448, 190] on input "05.09" at bounding box center [410, 189] width 224 height 26
click at [456, 326] on span "1^ PRODOTTO SPORT - TOP 1000 GGR SPORT M08 - CONTATTABILI E NON 05.09" at bounding box center [481, 326] width 224 height 16
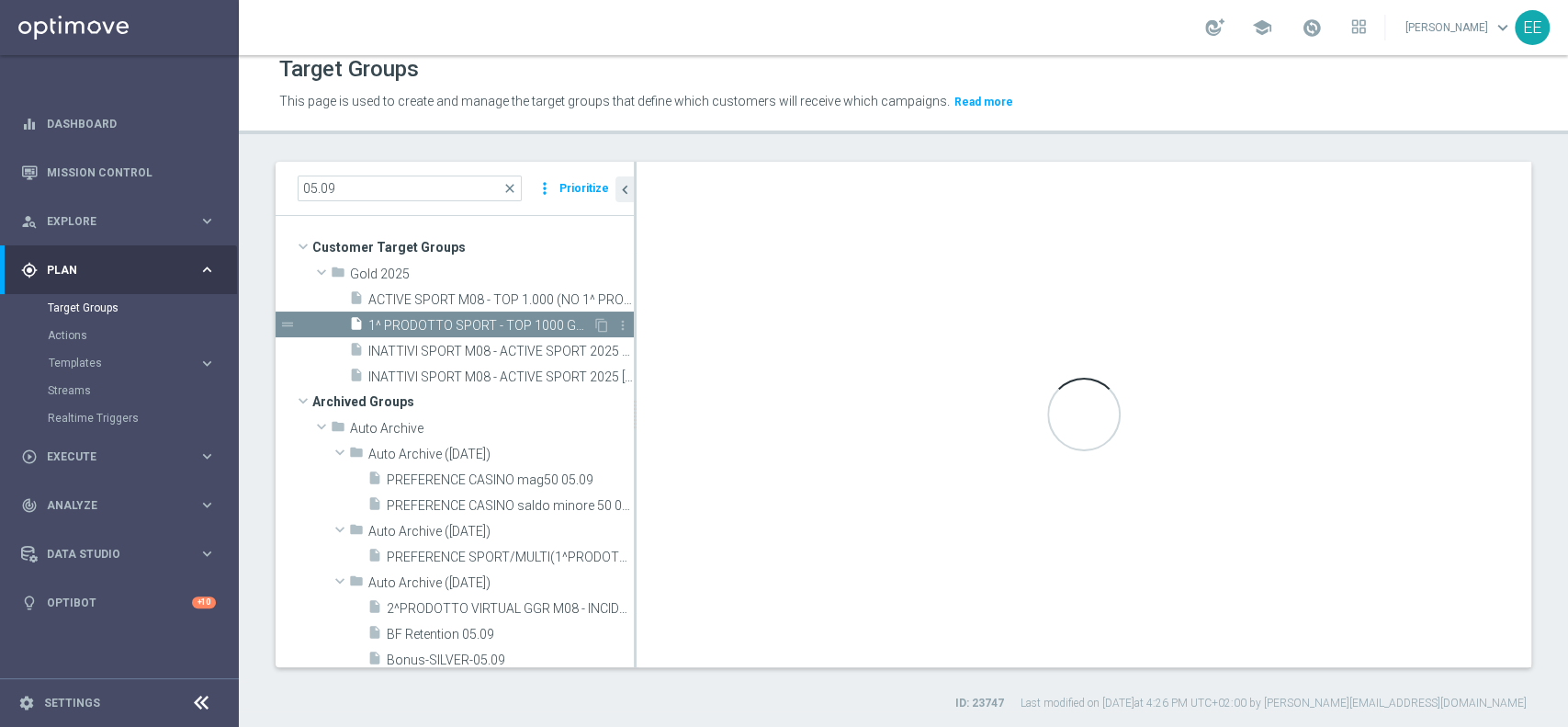
type textarea "(1 AND 2 AND 3 AND 5 and 6 AND 7) or 4"
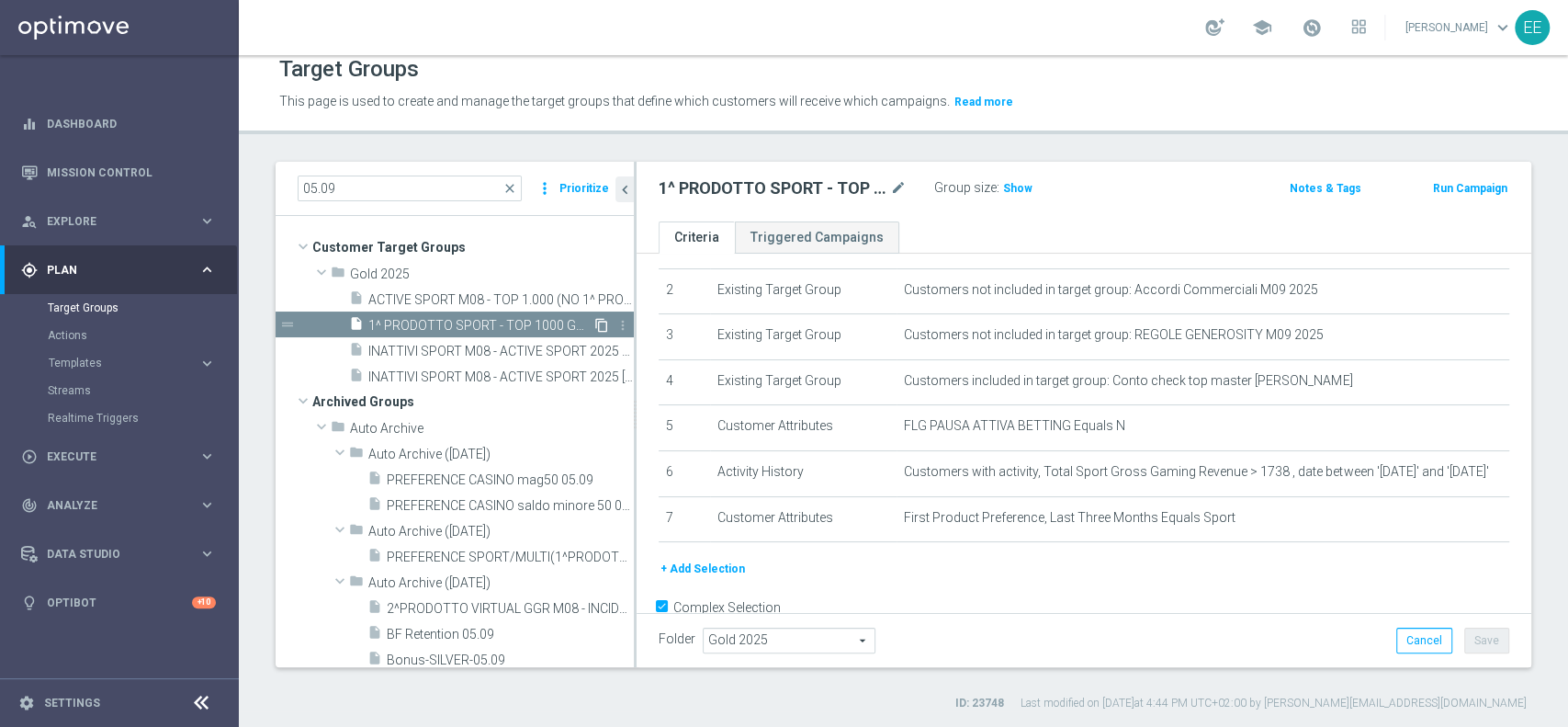
click at [594, 324] on icon "content_copy" at bounding box center [601, 325] width 15 height 15
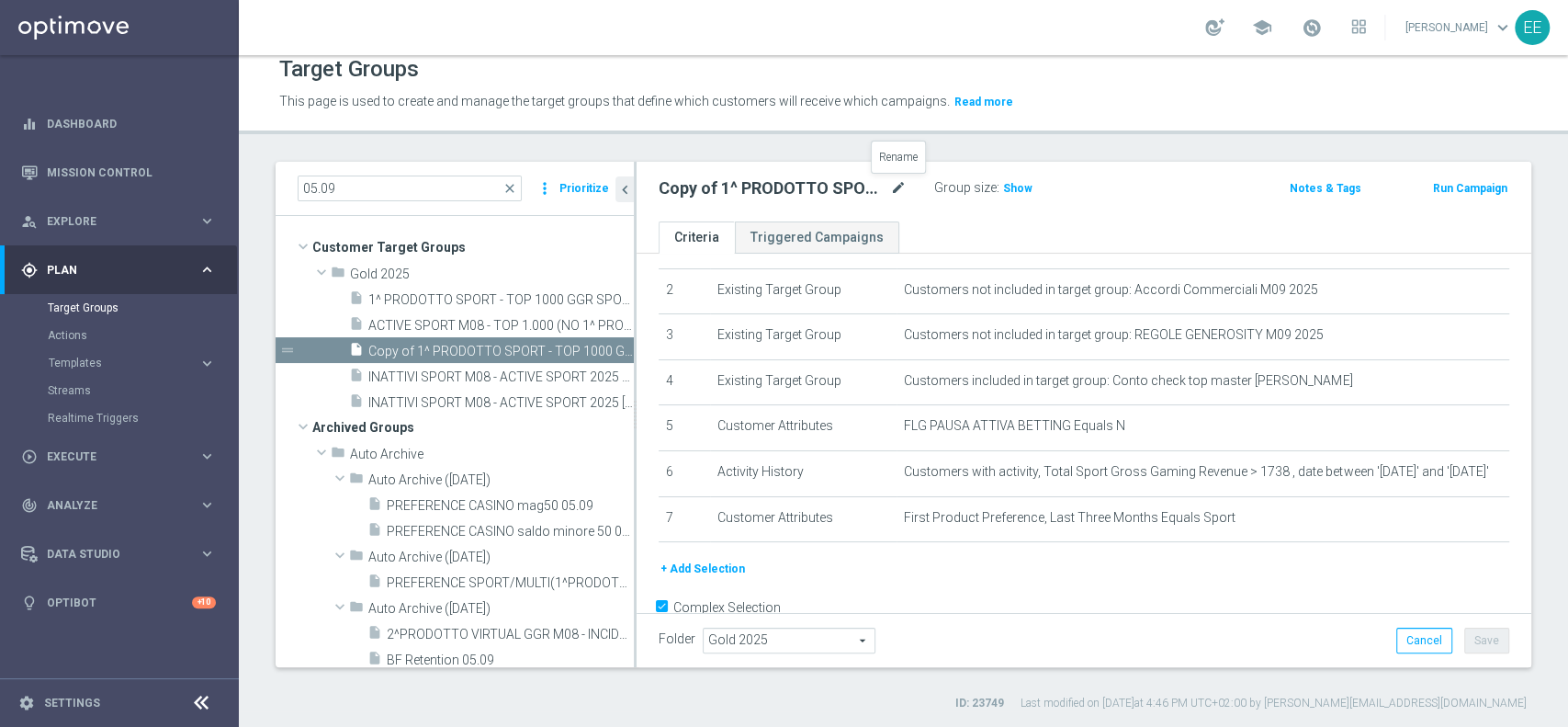
click at [903, 190] on icon "mode_edit" at bounding box center [898, 189] width 17 height 22
type input "1^ PRODOTTO SPORT - 1001 - 3000 GGR SPORT M08 - CONTATTABILI E NON 05.09"
click at [1279, 643] on div "Folder Gold 2025 Gold 2025 arrow_drop_down search Cancel Save Saving..." at bounding box center [1083, 641] width 850 height 26
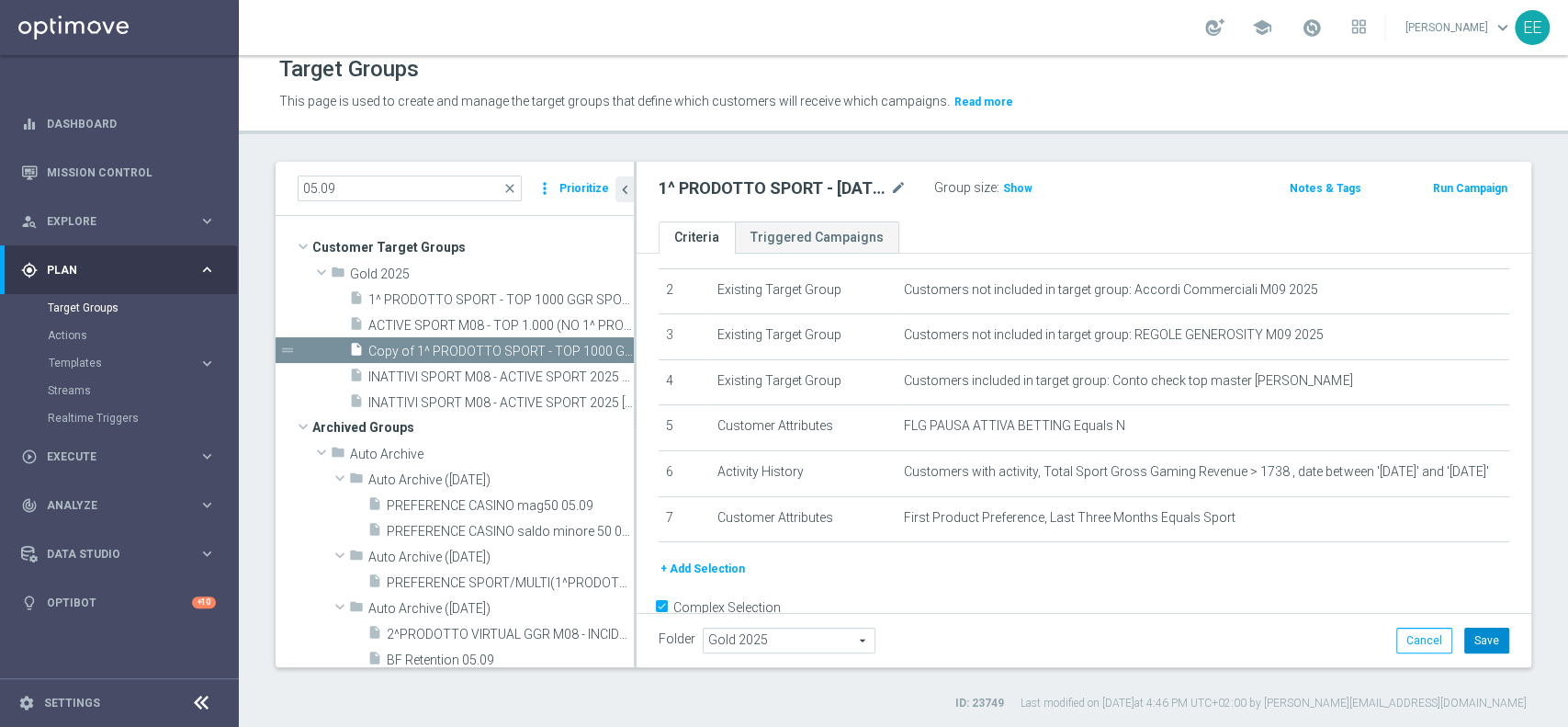
click at [1469, 629] on button "Save" at bounding box center [1486, 641] width 45 height 26
click at [434, 297] on span "1^ PRODOTTO SPORT - TOP 1000 GGR SPORT M08 - CONTATTABILI E NON 05.09" at bounding box center [481, 300] width 224 height 16
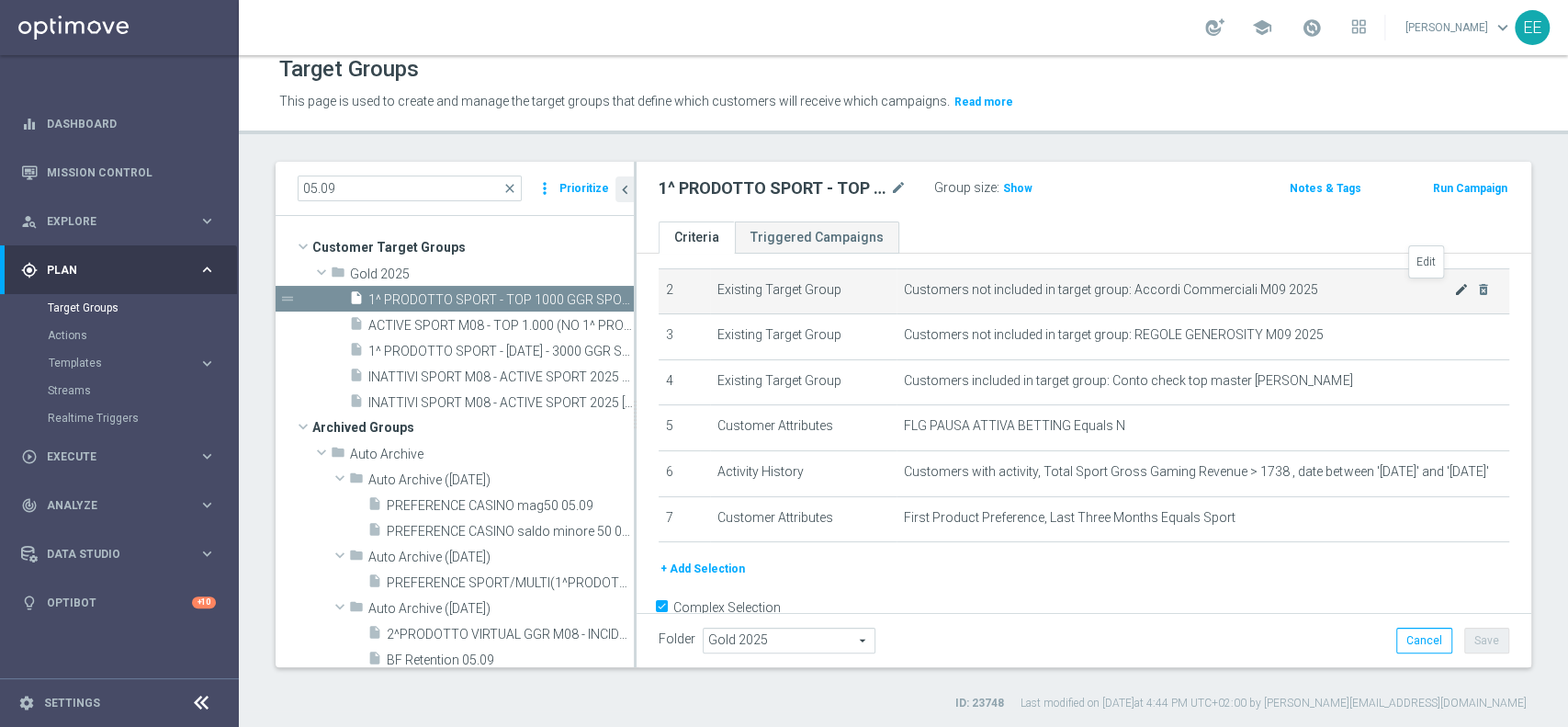
click at [1454, 289] on icon "mode_edit" at bounding box center [1461, 289] width 15 height 15
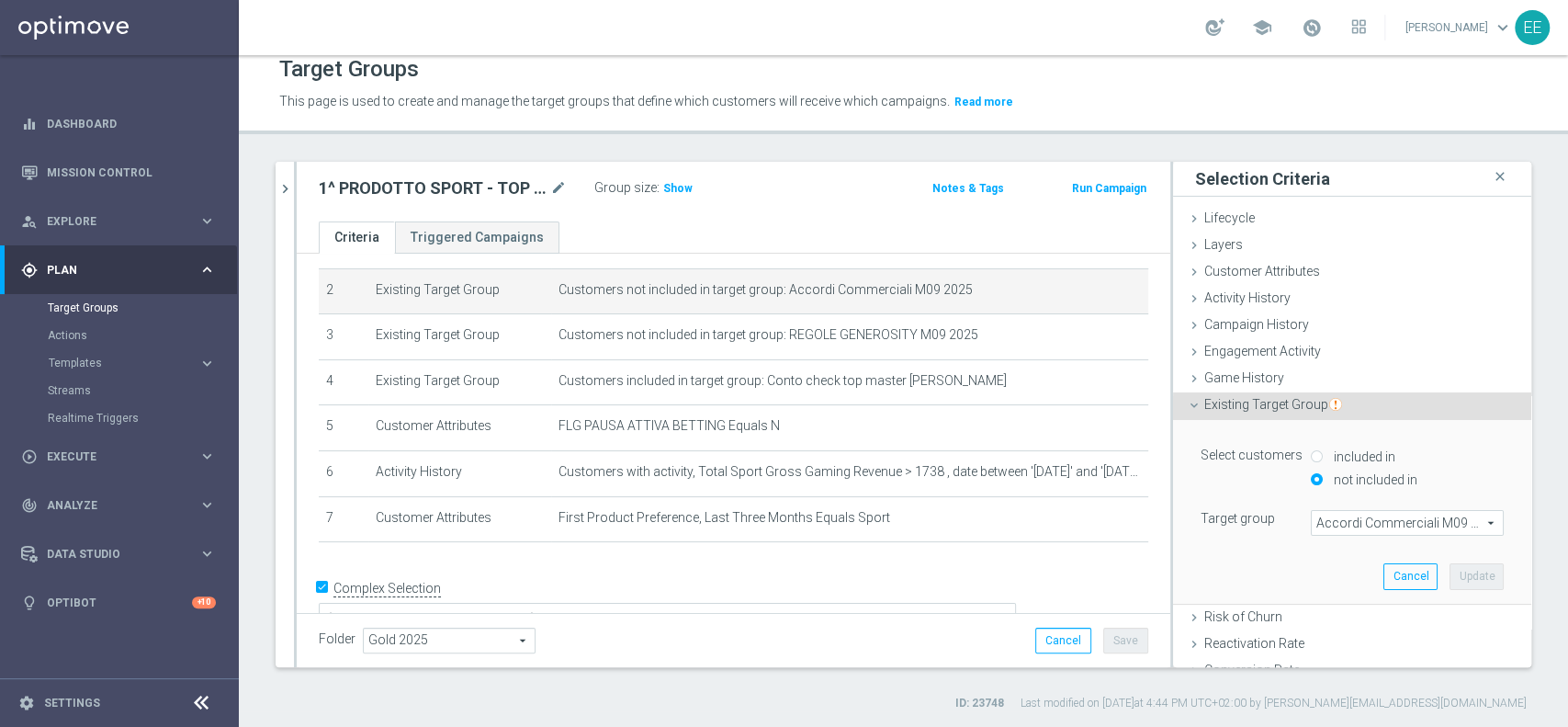
click at [1340, 518] on span "Accordi Commerciali M09 2025" at bounding box center [1407, 522] width 191 height 24
click at [0, 0] on input "search" at bounding box center [0, 0] width 0 height 0
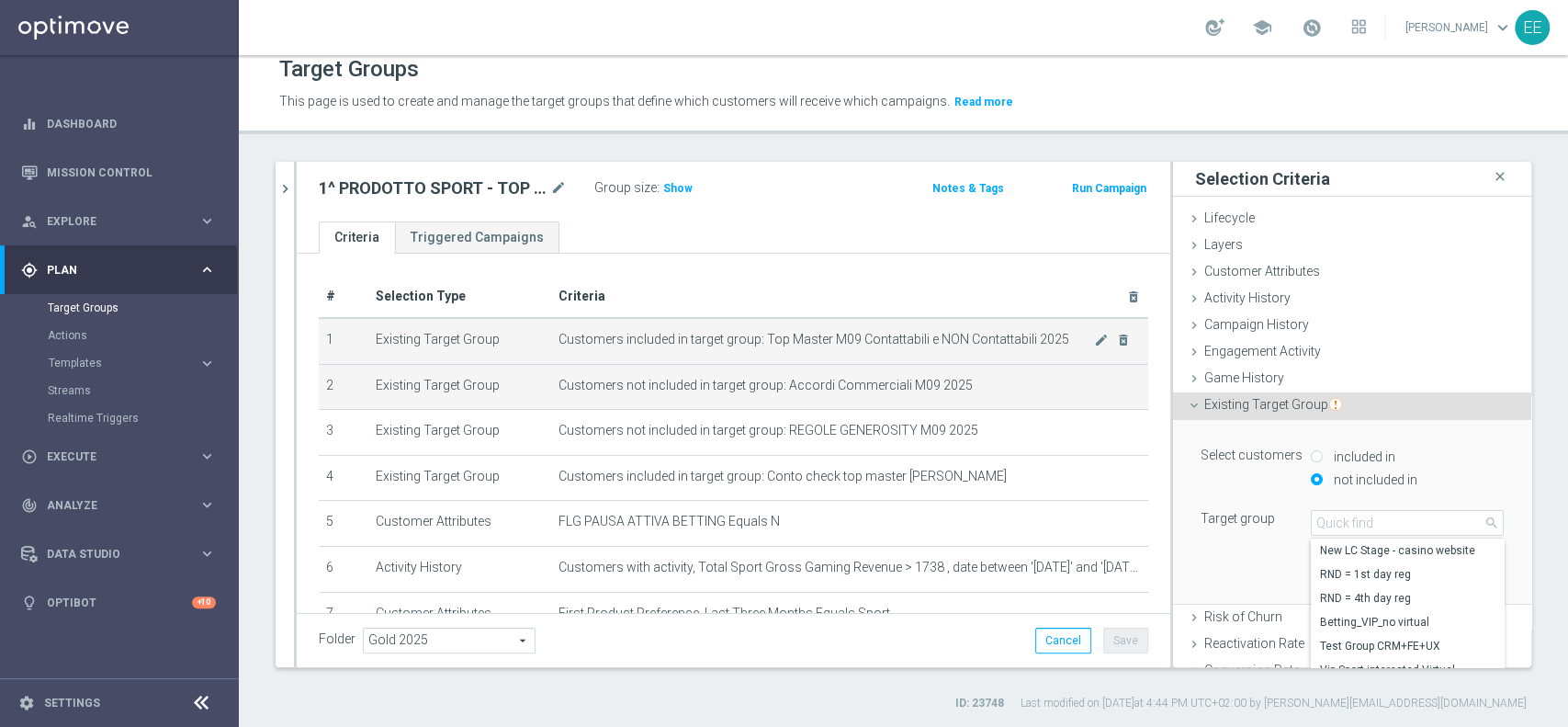
click at [867, 332] on span "Customers included in target group: Top Master M09 Contattabili e NON Contattab…" at bounding box center [825, 340] width 535 height 16
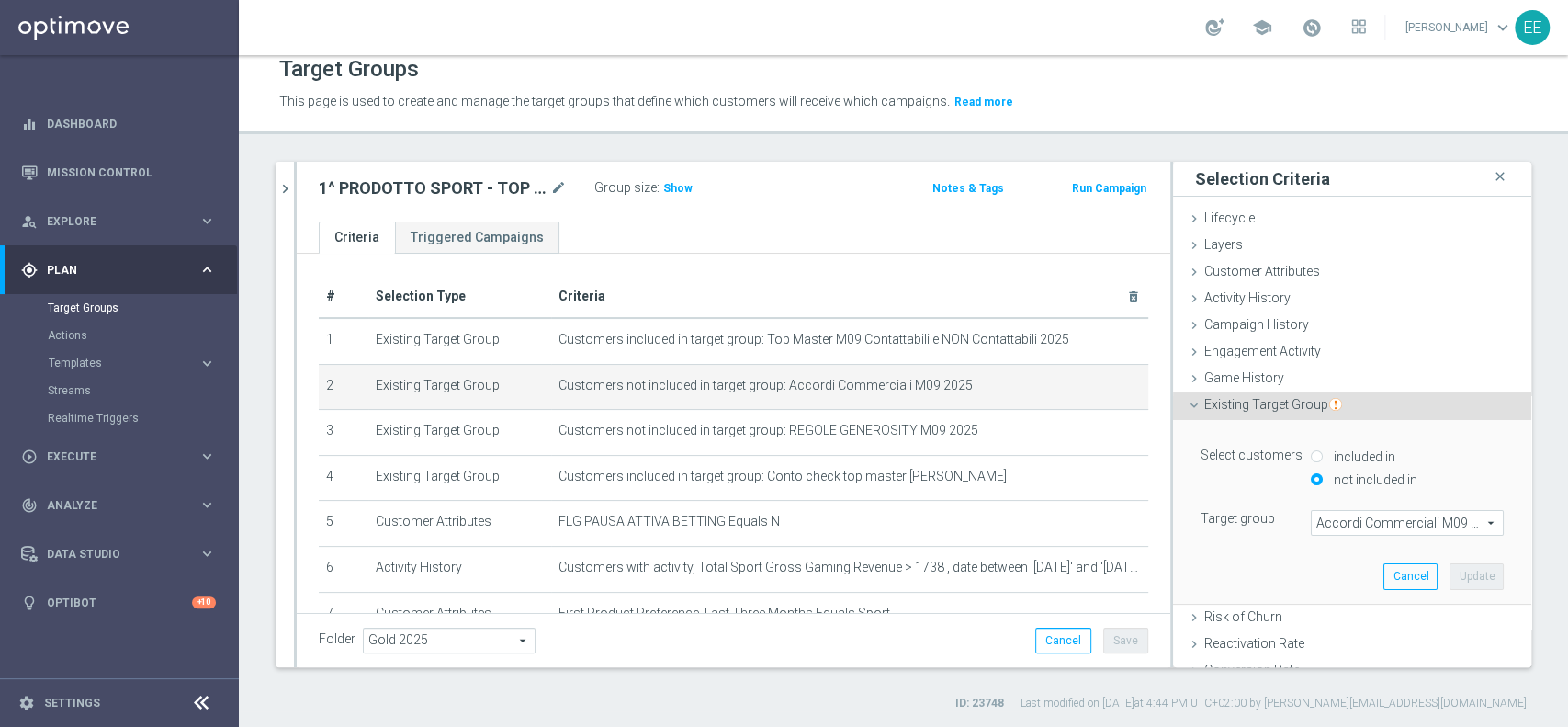
click at [918, 615] on div "Folder Gold 2025 Gold 2025 arrow_drop_down search Cancel Save Saving..." at bounding box center [734, 640] width 874 height 55
click at [1383, 566] on button "Cancel" at bounding box center [1410, 576] width 55 height 26
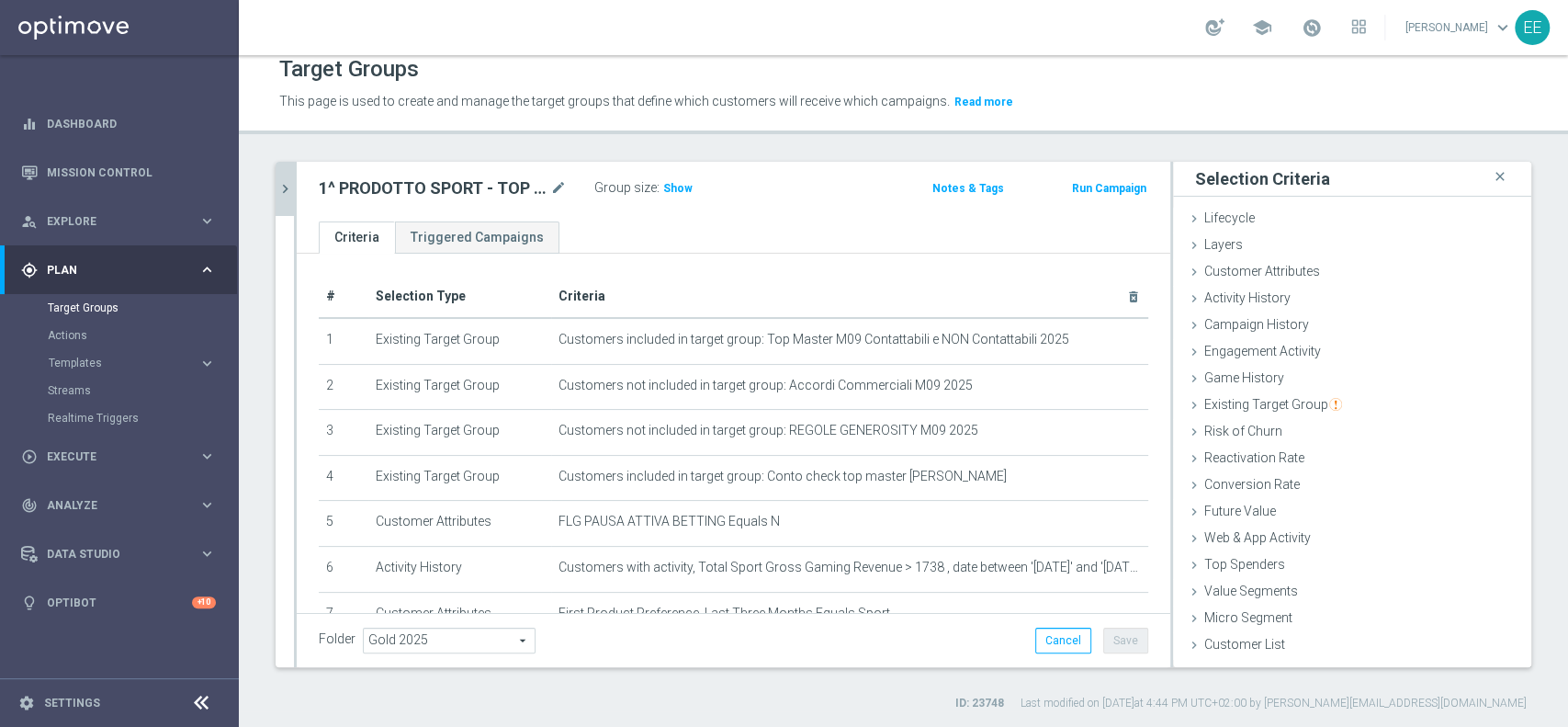
click at [288, 178] on button "chevron_right" at bounding box center [284, 189] width 18 height 55
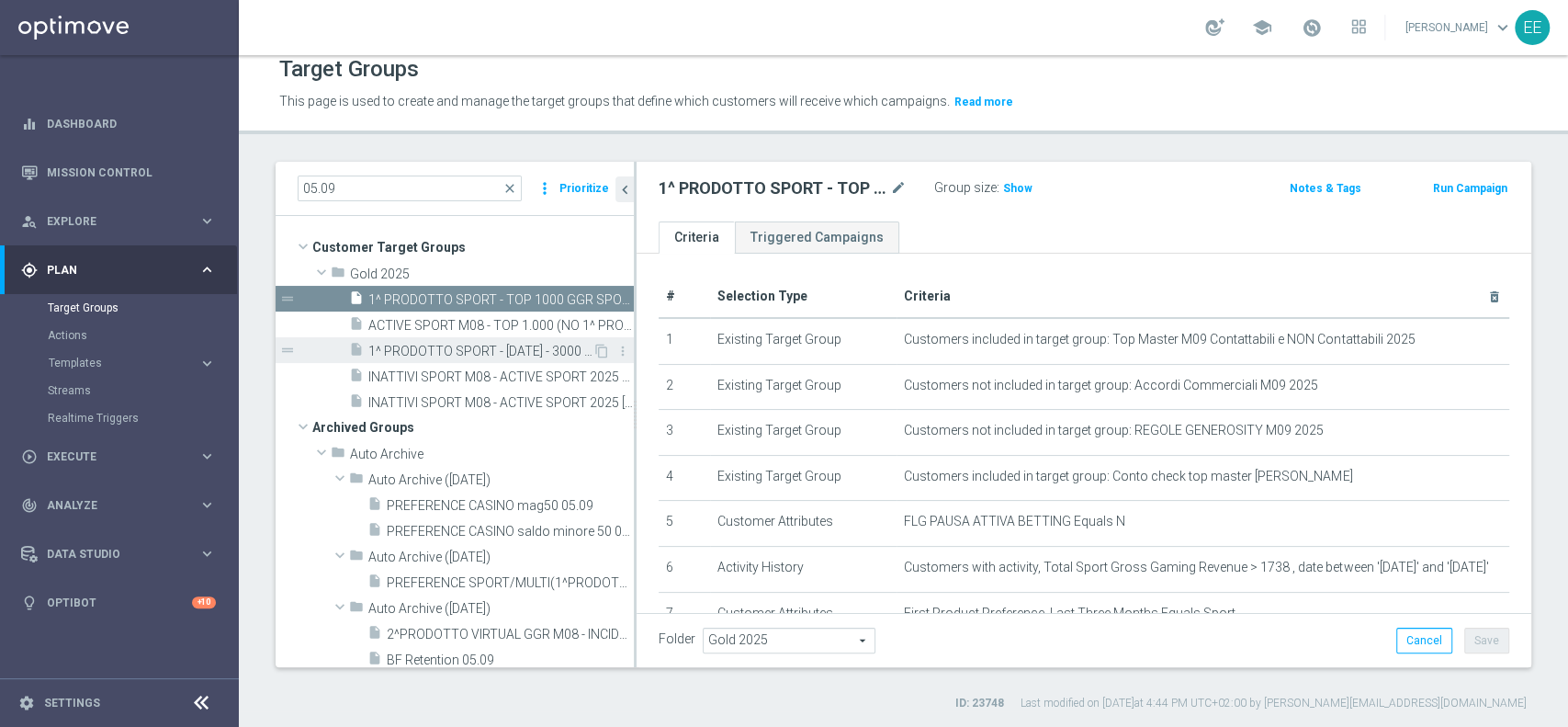
click at [469, 353] on span "1^ PRODOTTO SPORT - 1001 - 3000 GGR SPORT M08 - CONTATTABILI E NON 05.09" at bounding box center [481, 352] width 224 height 16
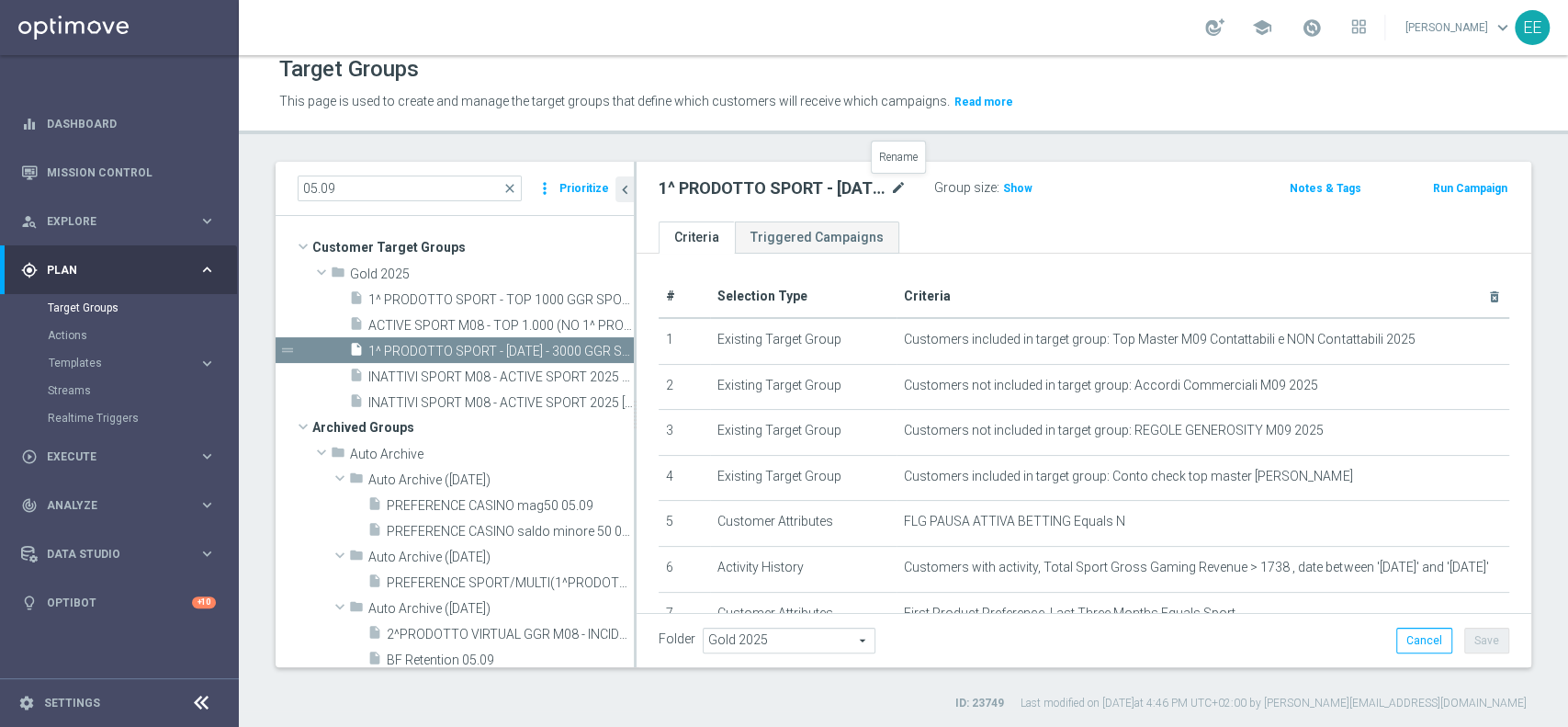
click at [897, 188] on icon "mode_edit" at bounding box center [898, 189] width 17 height 22
click at [698, 186] on input "1^ PRODOTTO SPORT - 1001 - 3000 GGR SPORT M08 - CONTATTABILI E NON 05.09" at bounding box center [783, 191] width 248 height 26
click at [800, 187] on input "1^ PRODOTTO SPORT - 1001 - 3000 GGR SPORT M08 - CONTATTABILI E NON 05.09" at bounding box center [783, 191] width 248 height 26
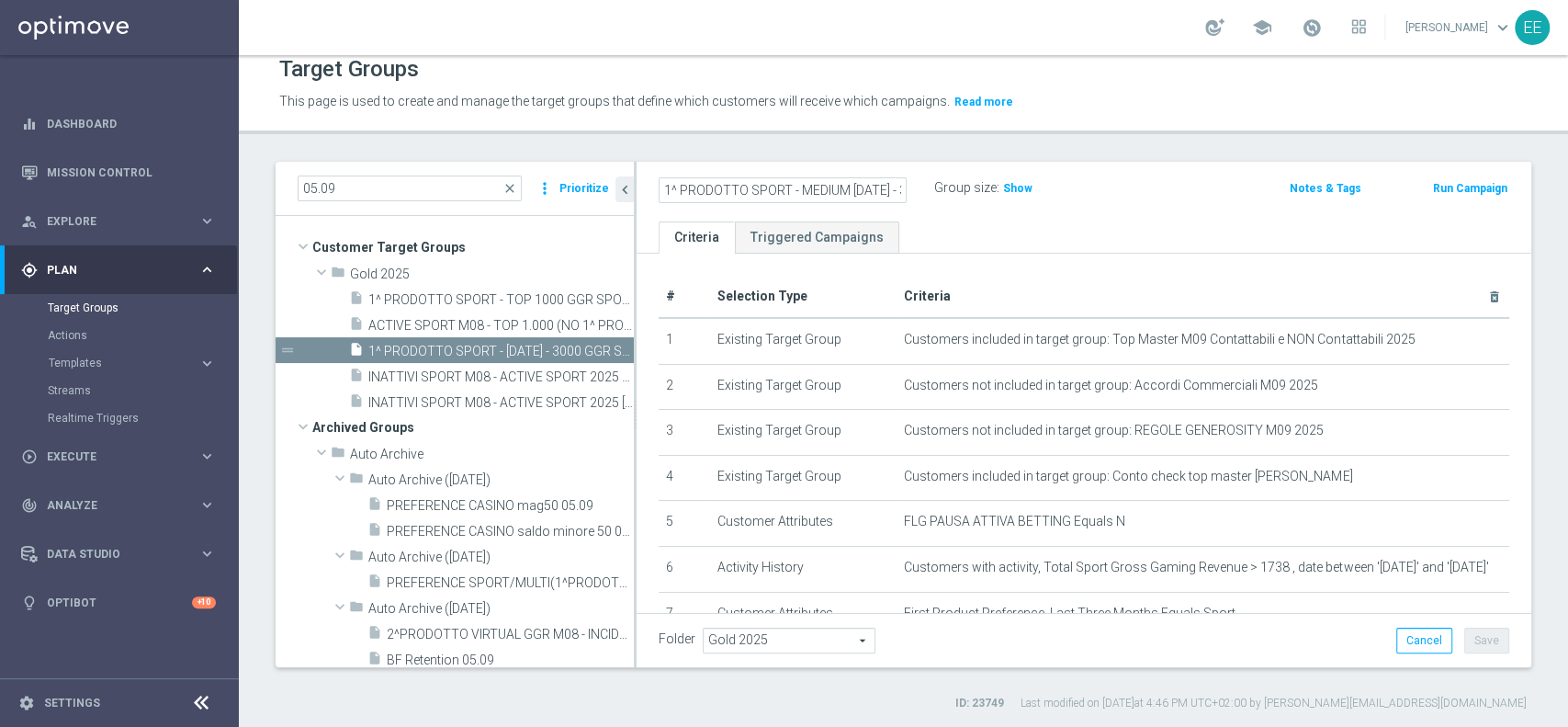
type input "1^ PRODOTTO SPORT - MEDIUM [DATE] - 3000 GGR SPORT M08 - CONTATTABILI E NON 05.…"
click at [1102, 187] on div "Group size : Show" at bounding box center [1026, 187] width 184 height 22
click at [1483, 643] on button "Save" at bounding box center [1486, 641] width 45 height 26
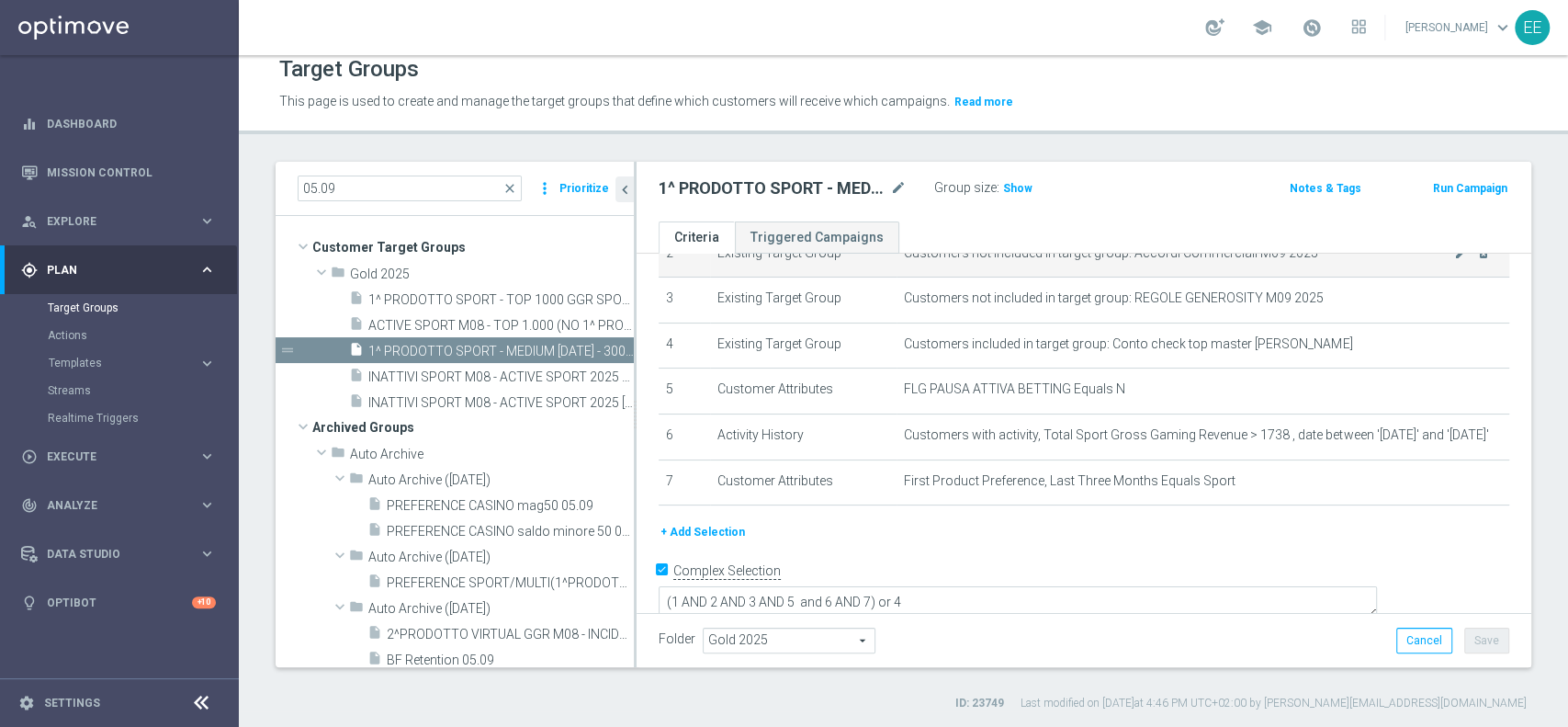
scroll to position [131, 0]
click at [1317, 438] on span "Customers with activity, Total Sport Gross Gaming Revenue > 1738 , date between…" at bounding box center [1179, 436] width 550 height 16
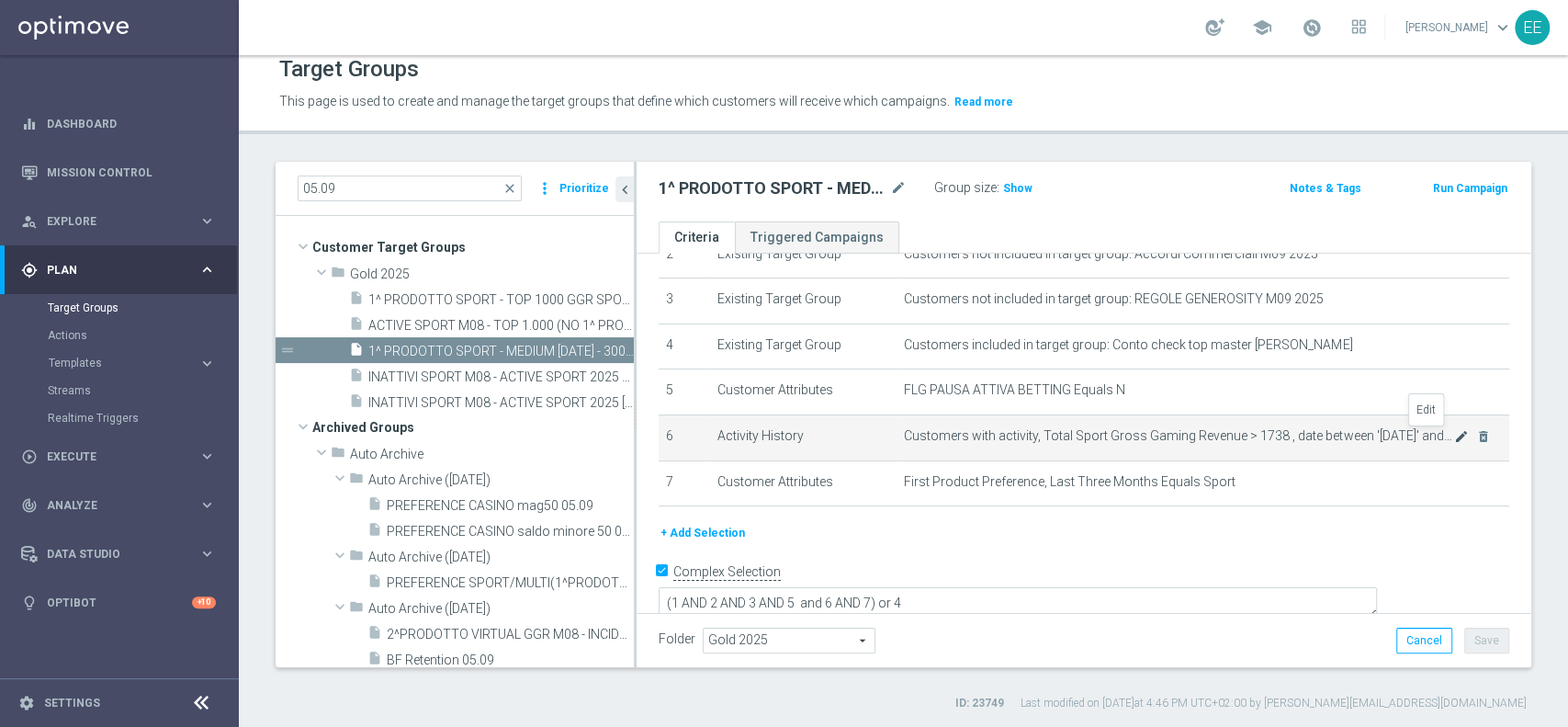
click at [1454, 436] on icon "mode_edit" at bounding box center [1461, 436] width 15 height 15
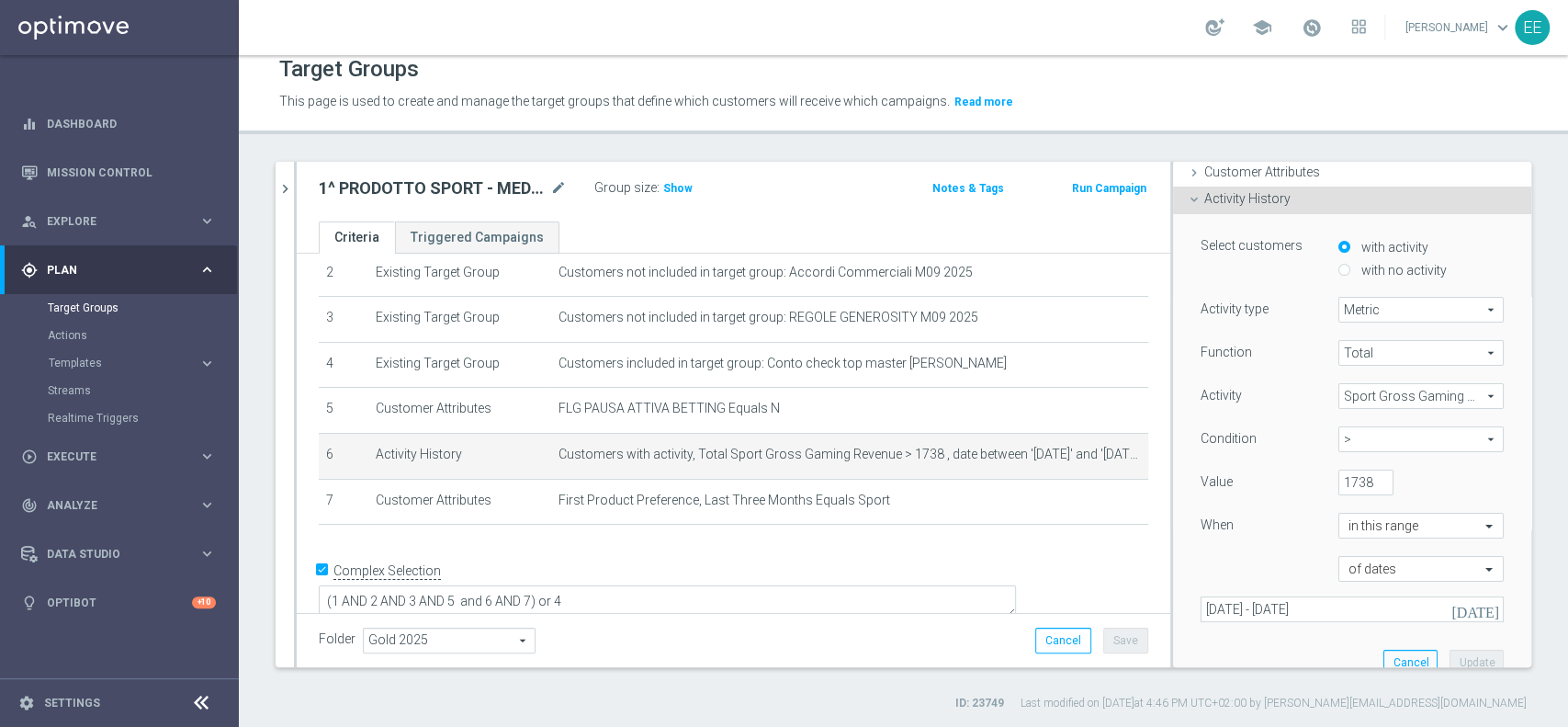
scroll to position [100, 0]
click at [1358, 431] on span ">" at bounding box center [1421, 438] width 164 height 24
click at [1349, 602] on span "between" at bounding box center [1421, 609] width 147 height 15
type input "between"
click at [1339, 480] on input "1738" at bounding box center [1365, 482] width 55 height 26
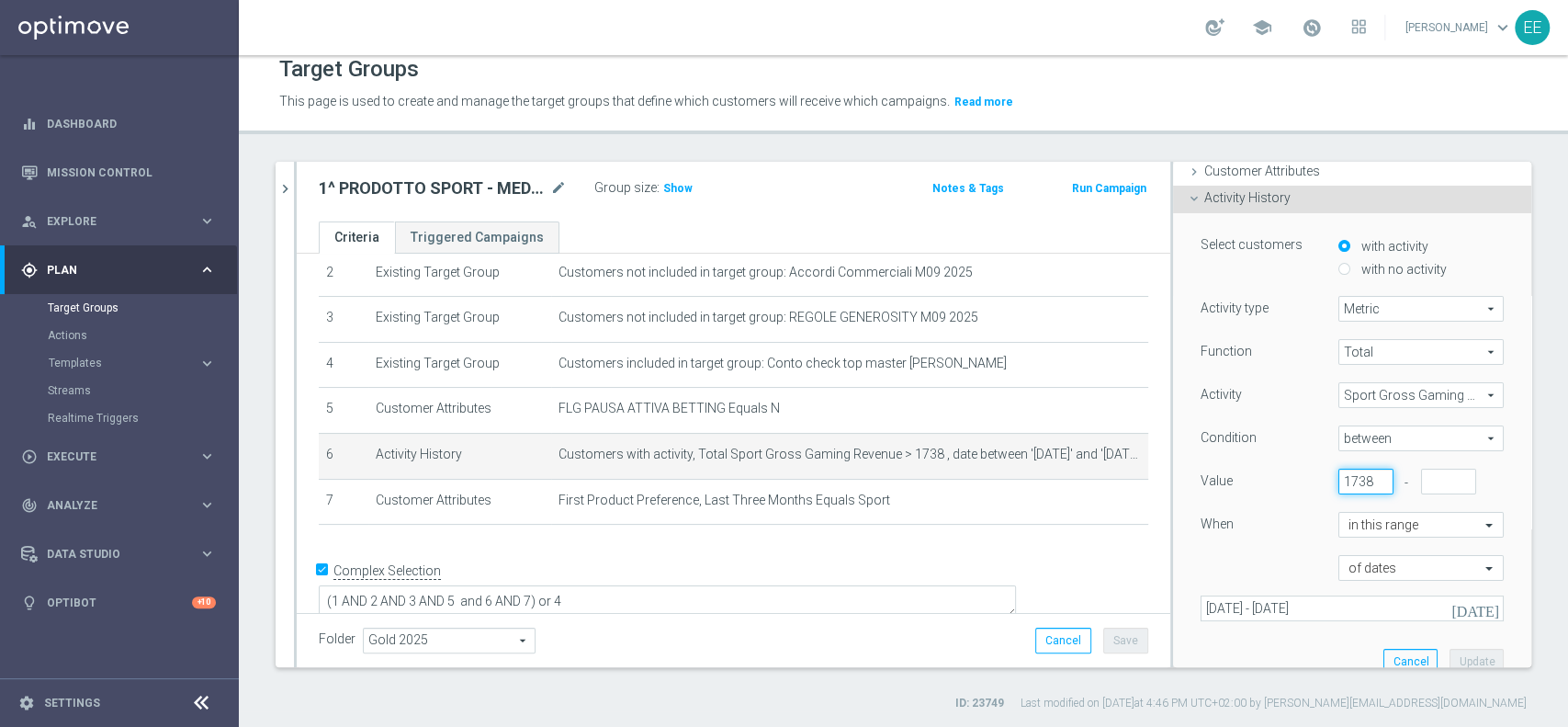
click at [1339, 480] on input "1738" at bounding box center [1365, 482] width 55 height 26
click at [1421, 476] on input "number" at bounding box center [1448, 482] width 55 height 26
paste input "1738"
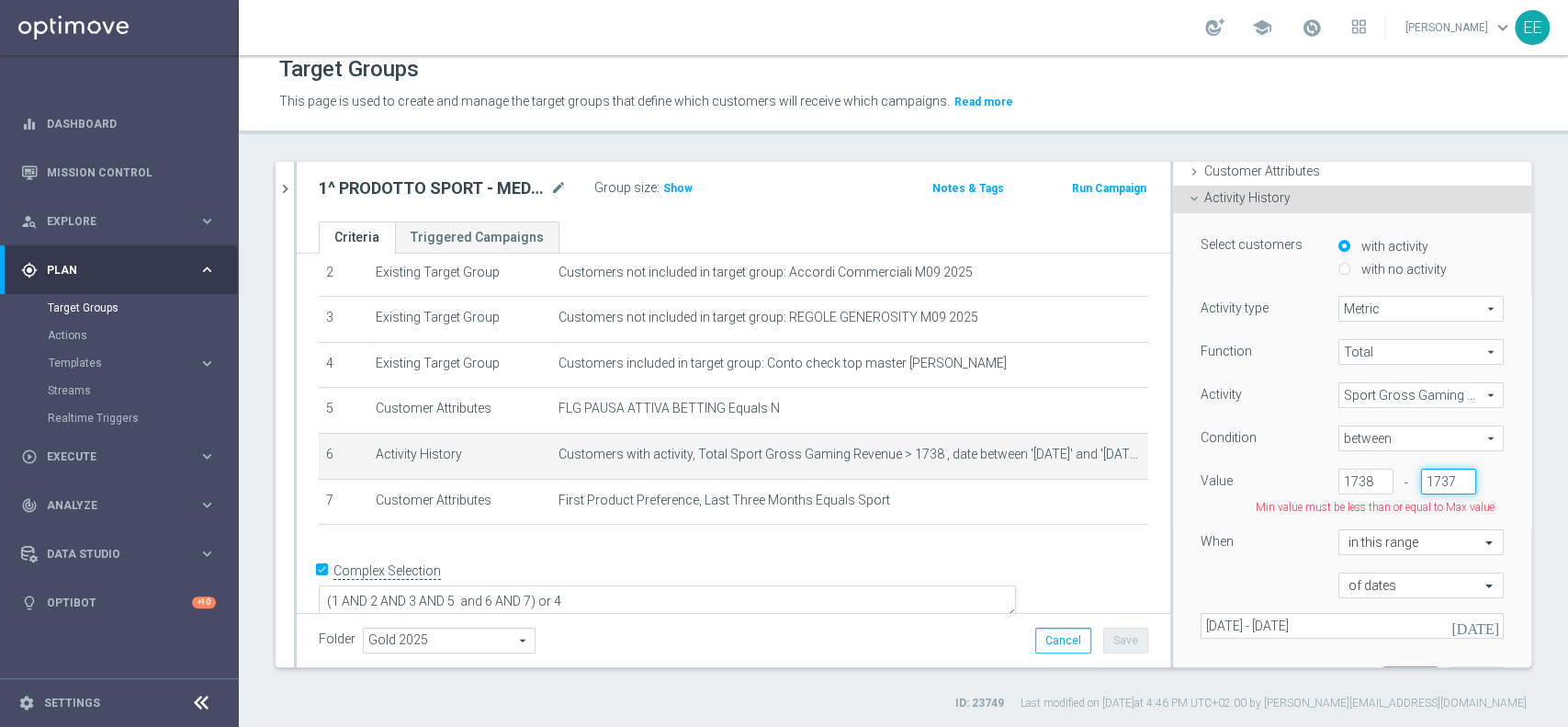
scroll to position [0, 2]
type input "1737"
click at [1339, 479] on input "1738" at bounding box center [1365, 482] width 55 height 26
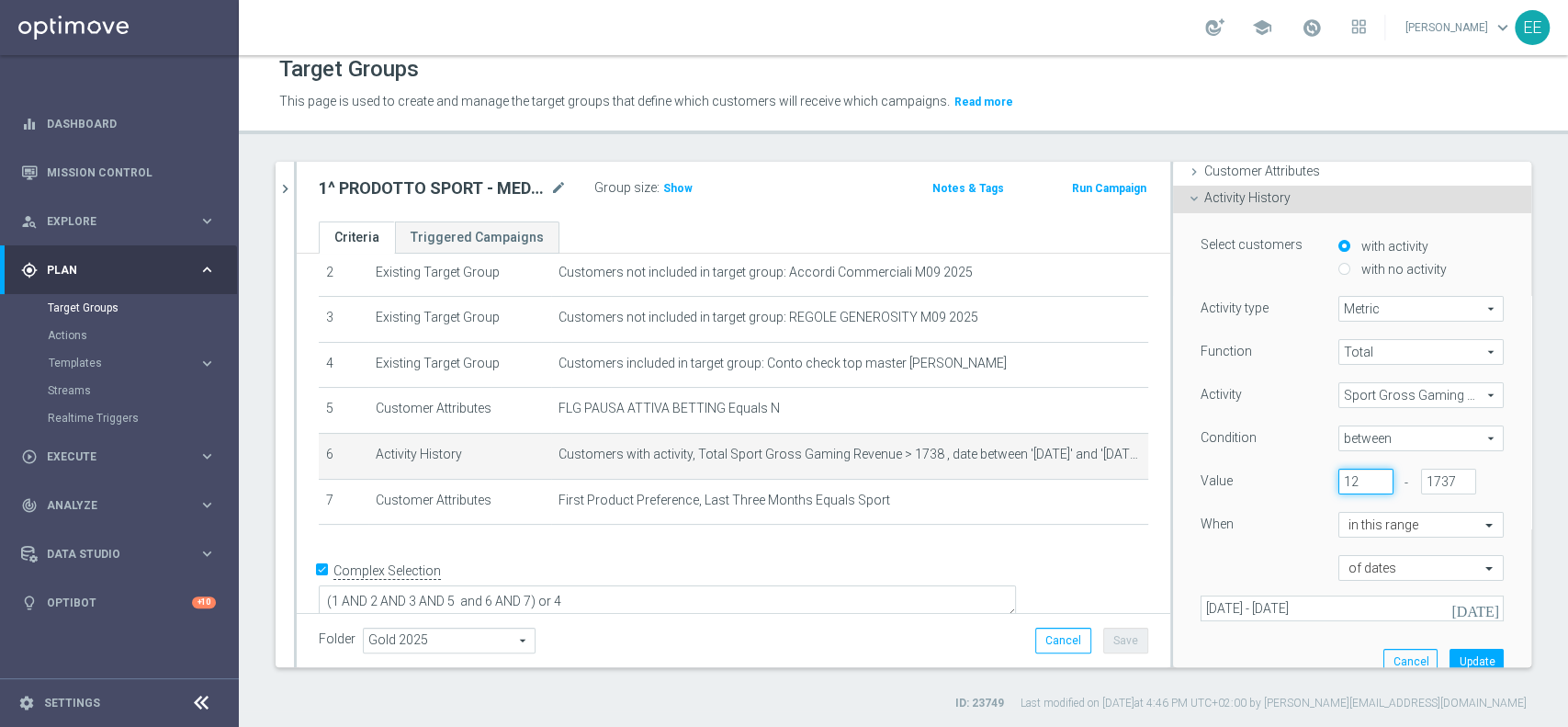
type input "1"
type input "800"
click at [1228, 555] on div "of dates" at bounding box center [1352, 568] width 331 height 26
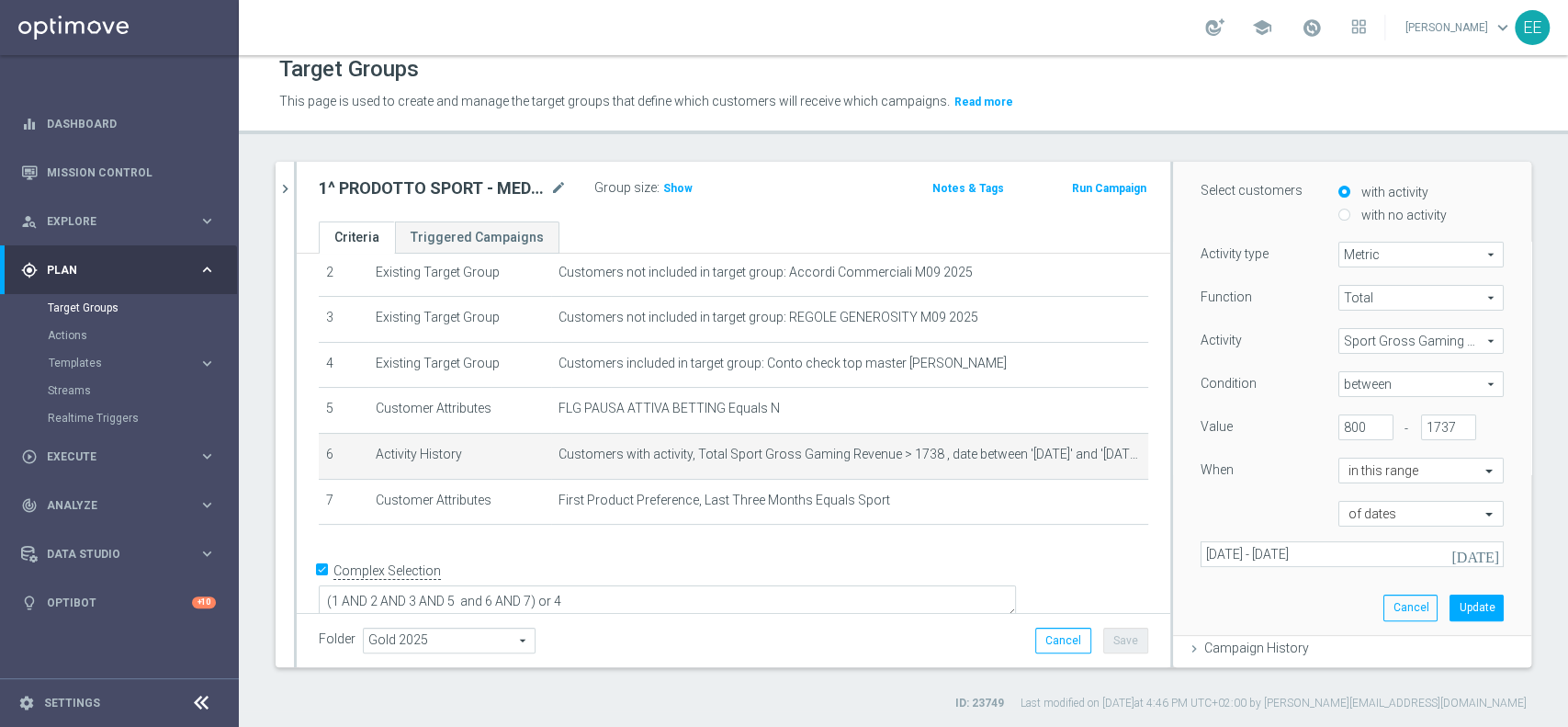
scroll to position [156, 0]
click at [1450, 606] on button "Update" at bounding box center [1477, 606] width 55 height 26
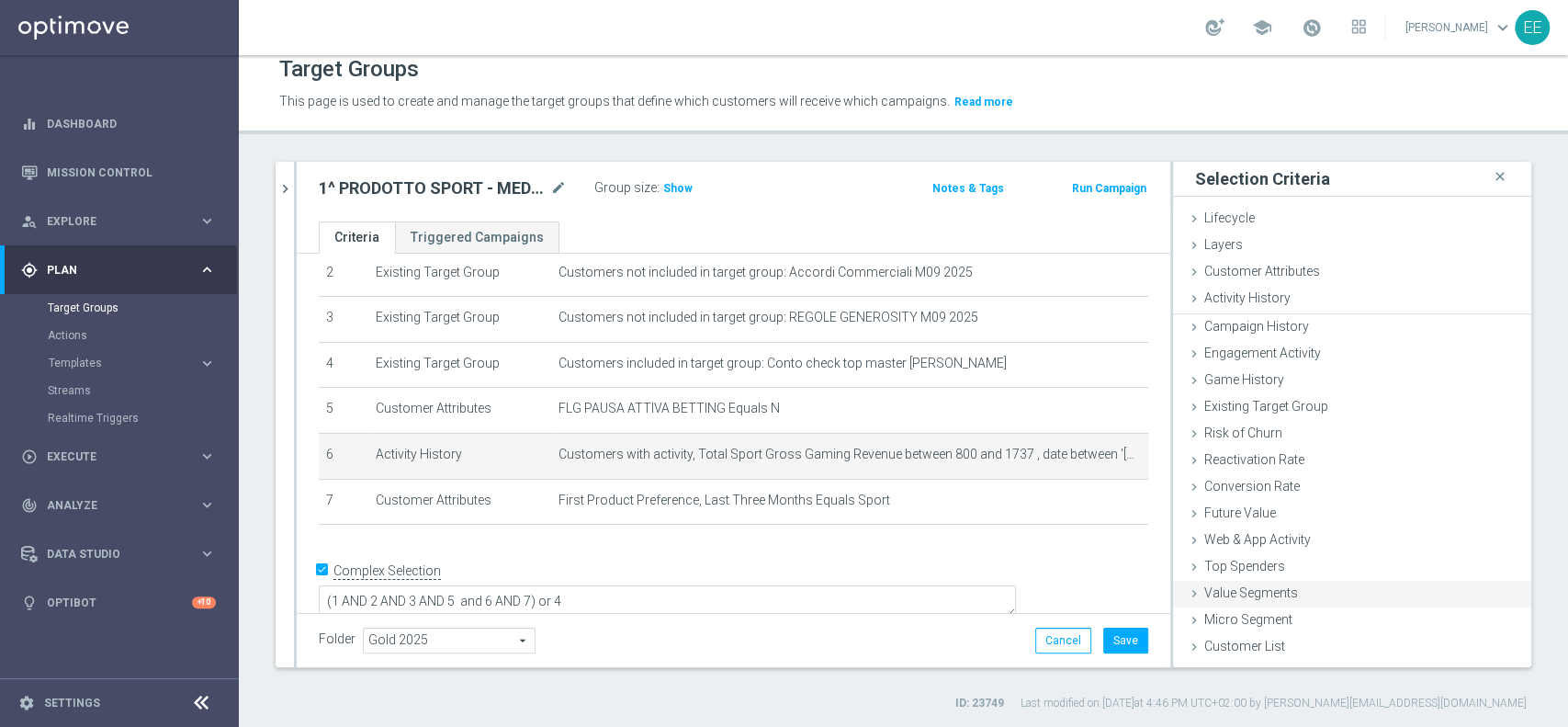
scroll to position [0, 0]
click at [1094, 452] on icon "mode_edit" at bounding box center [1101, 454] width 15 height 15
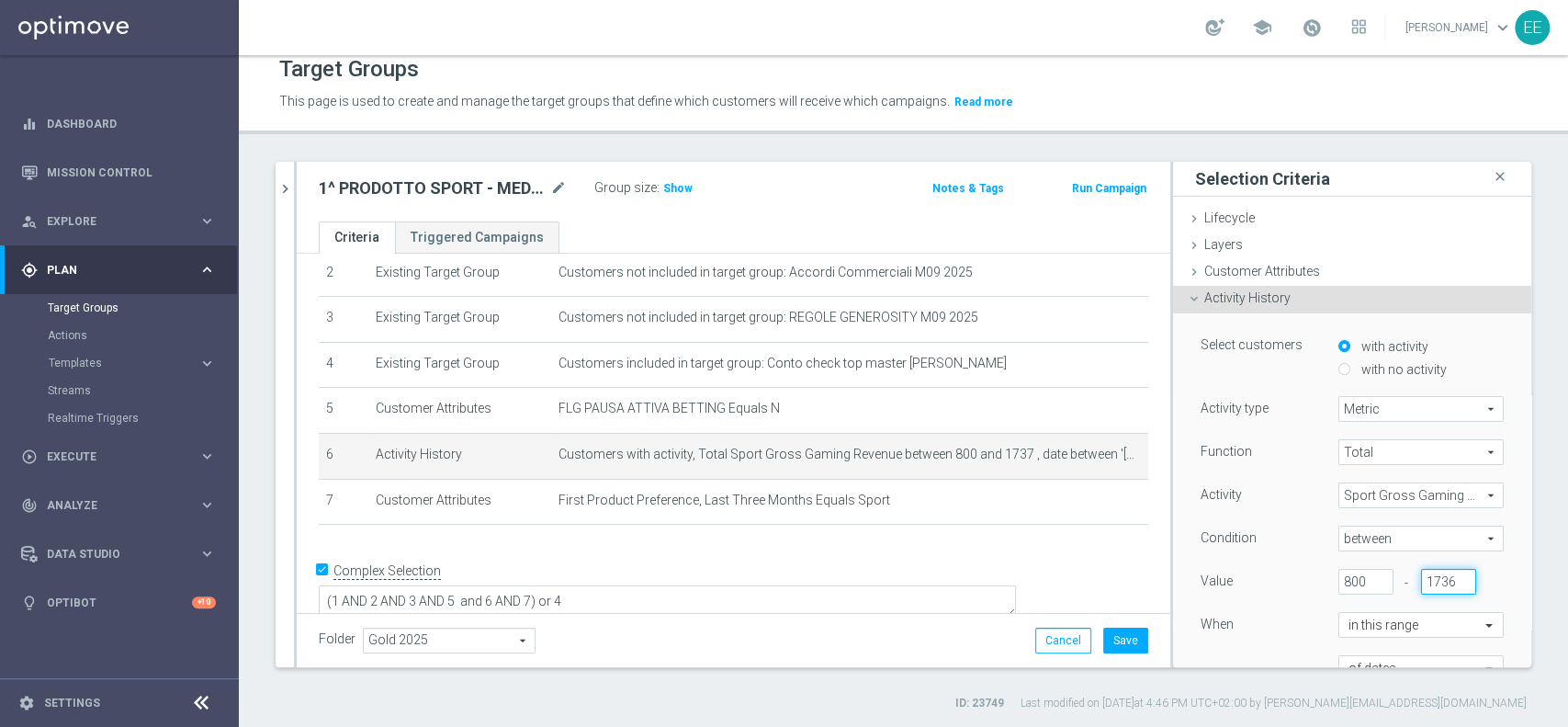
click at [1428, 581] on input "1736" at bounding box center [1448, 582] width 55 height 26
click at [1429, 584] on input "1735" at bounding box center [1448, 582] width 55 height 26
click at [1429, 584] on input "1734" at bounding box center [1448, 582] width 55 height 26
click at [1430, 577] on input "1735" at bounding box center [1448, 582] width 55 height 26
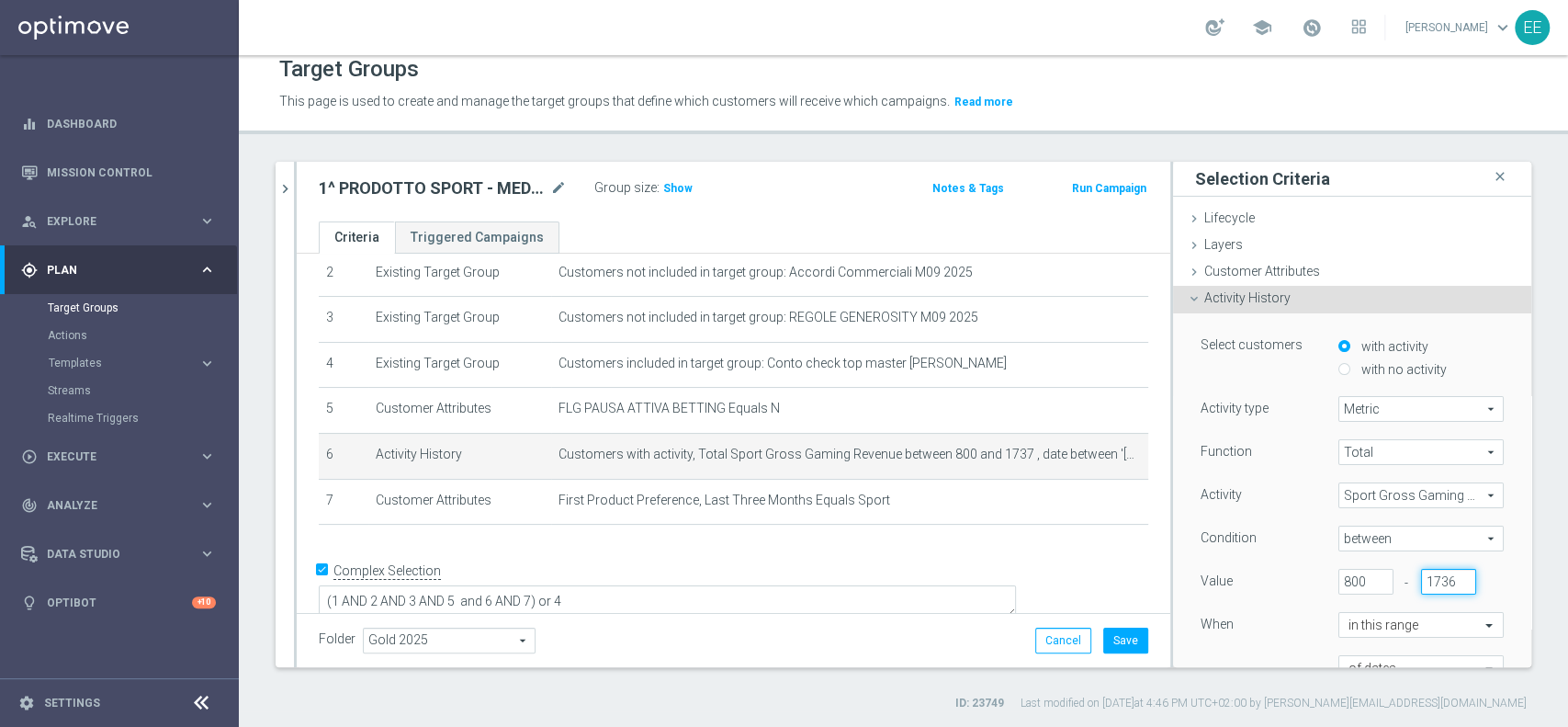
click at [1430, 577] on input "1736" at bounding box center [1448, 582] width 55 height 26
click at [1430, 577] on input "1737" at bounding box center [1448, 582] width 55 height 26
type input "1738"
click at [1430, 577] on input "1738" at bounding box center [1448, 582] width 55 height 26
click at [1459, 573] on div "Value 800 - 1738" at bounding box center [1352, 584] width 331 height 30
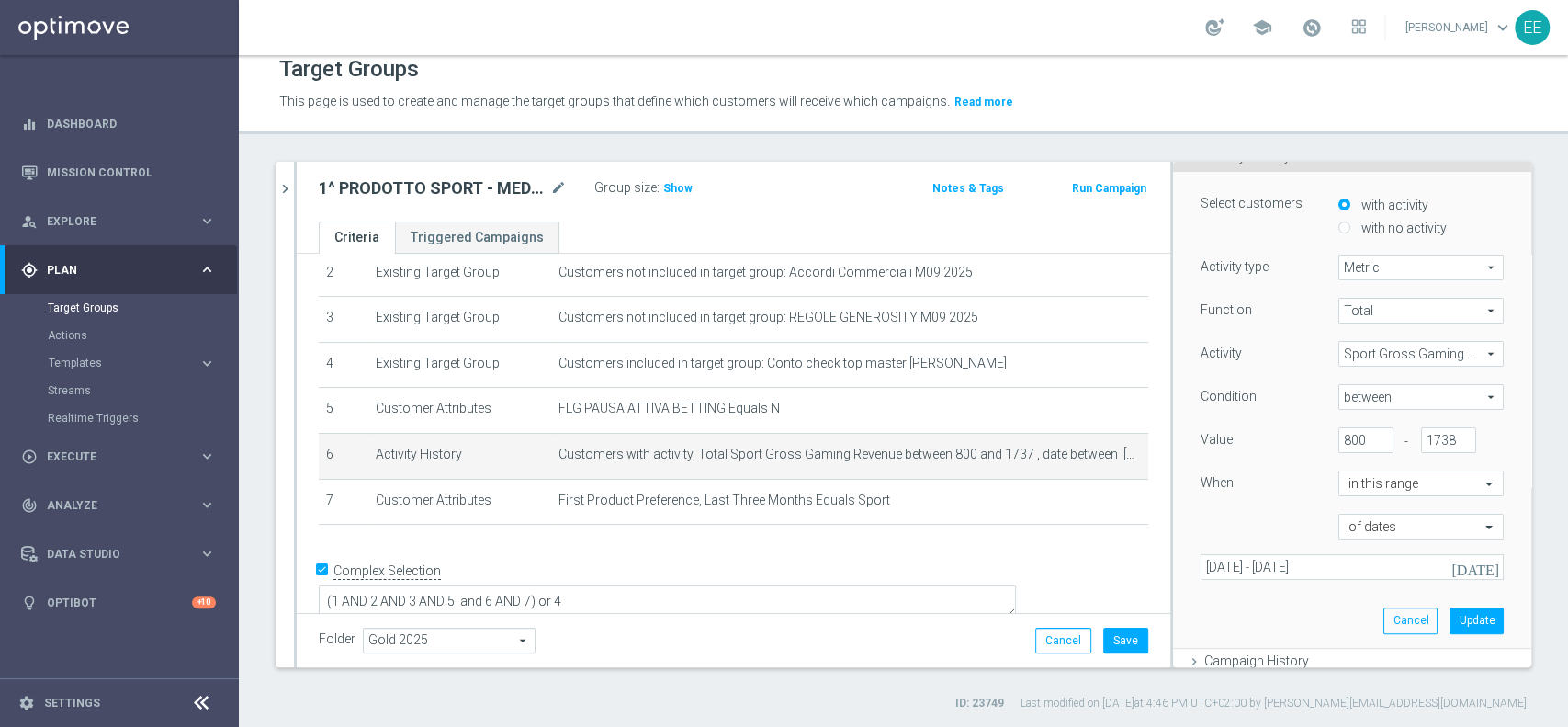
scroll to position [149, 0]
click at [1440, 596] on div "Select customers with activity with no activity Activity type Metric Metric arr…" at bounding box center [1352, 402] width 331 height 475
click at [1450, 604] on button "Update" at bounding box center [1477, 613] width 55 height 26
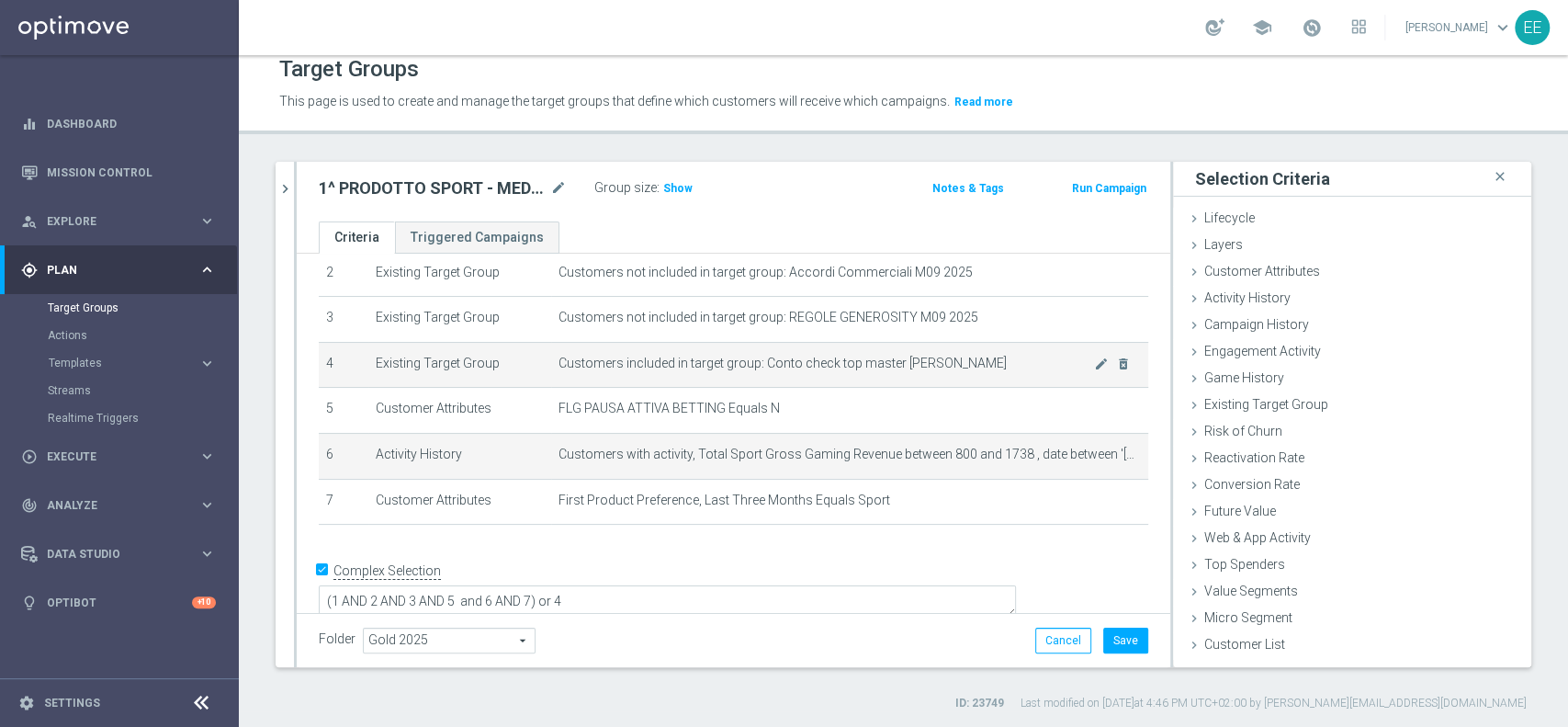
scroll to position [0, 0]
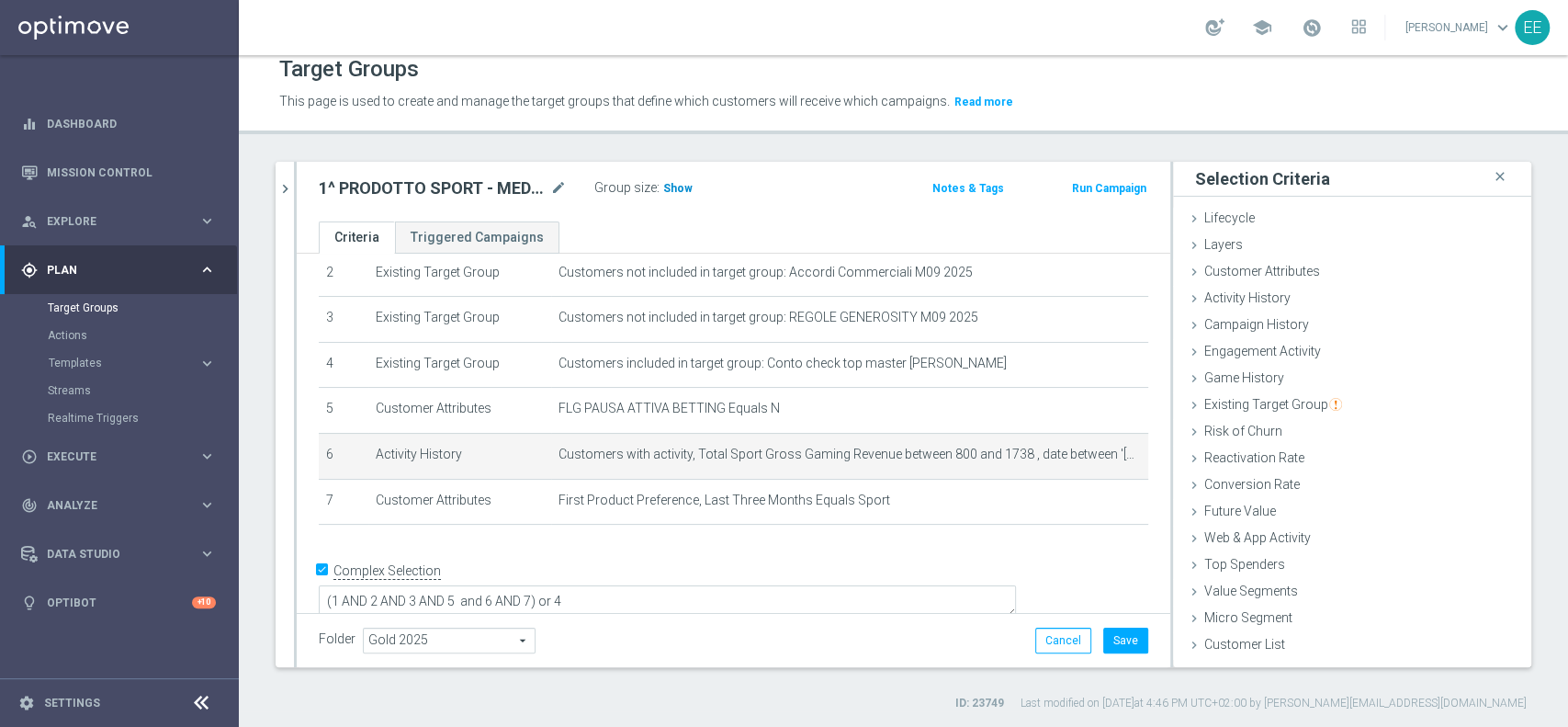
click at [680, 190] on span "Show" at bounding box center [678, 188] width 30 height 13
click at [1094, 458] on icon "mode_edit" at bounding box center [1101, 454] width 15 height 15
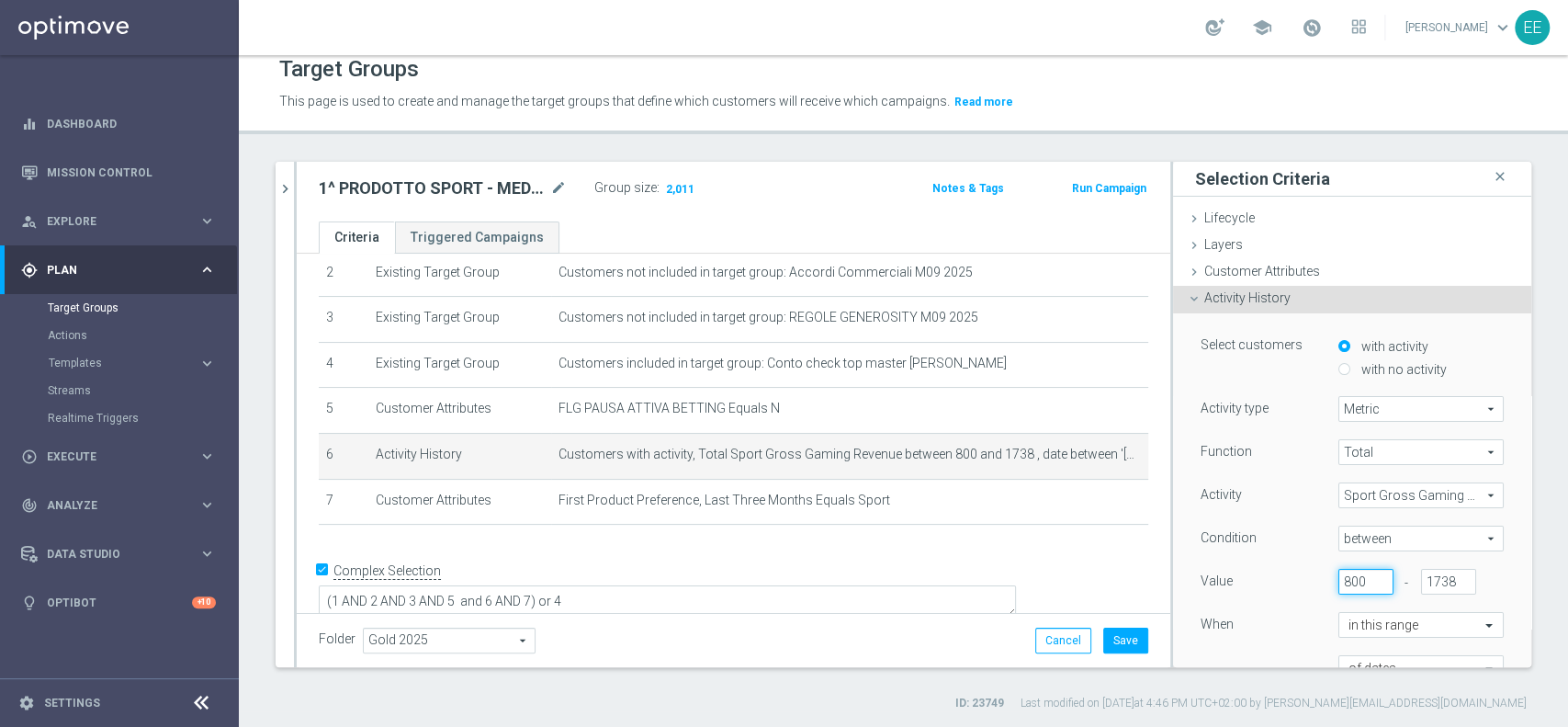
click at [1339, 578] on input "800" at bounding box center [1365, 582] width 55 height 26
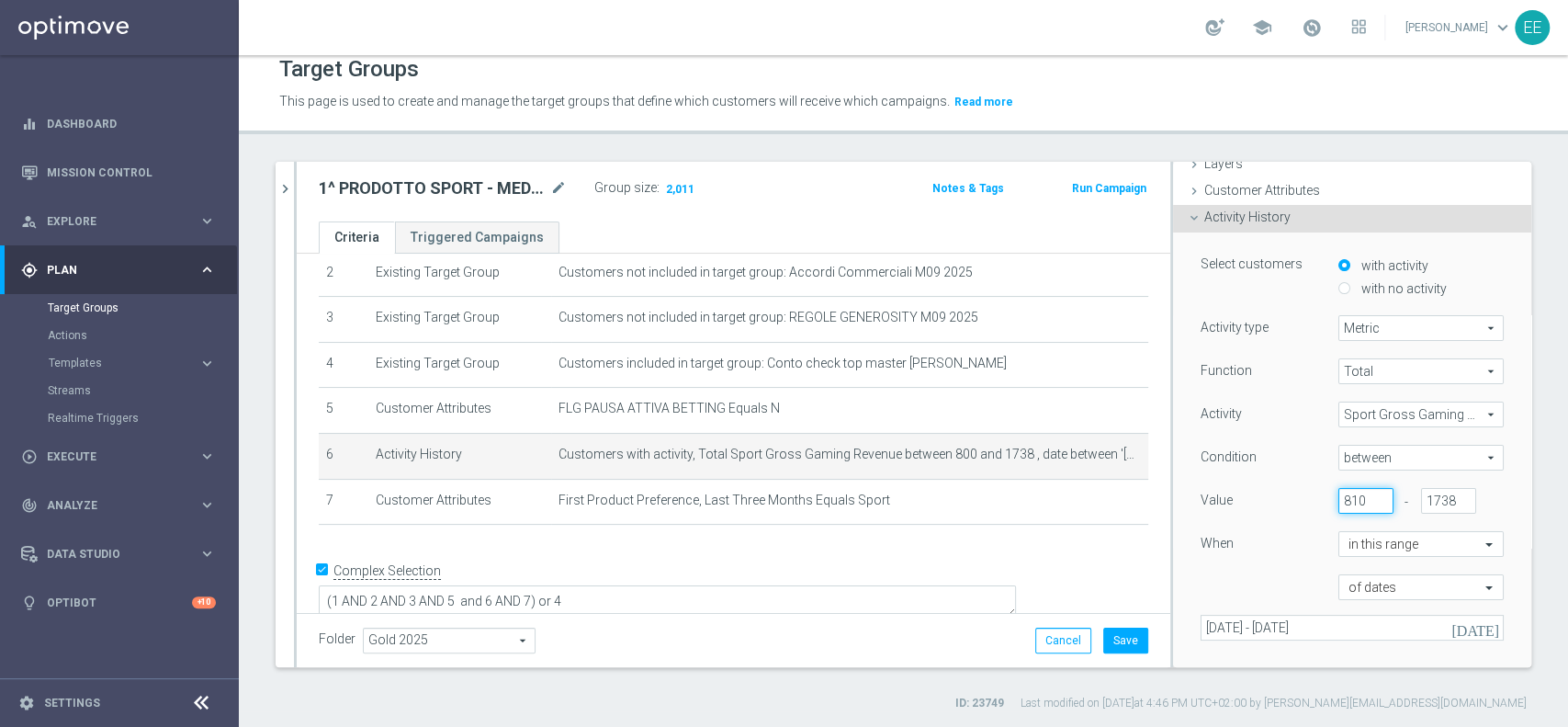
type input "810"
click at [1256, 577] on div "of dates" at bounding box center [1352, 587] width 331 height 26
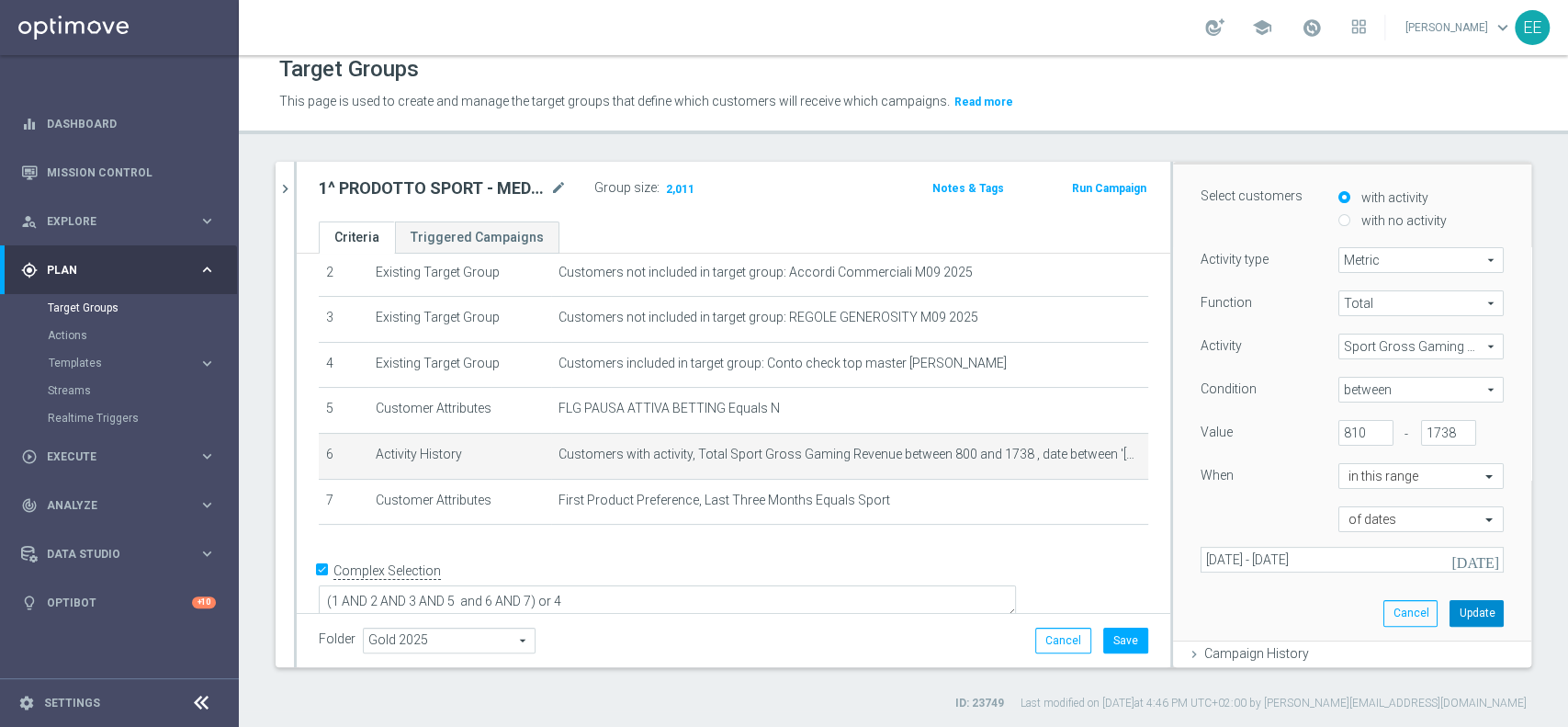
click at [1450, 603] on button "Update" at bounding box center [1477, 613] width 55 height 26
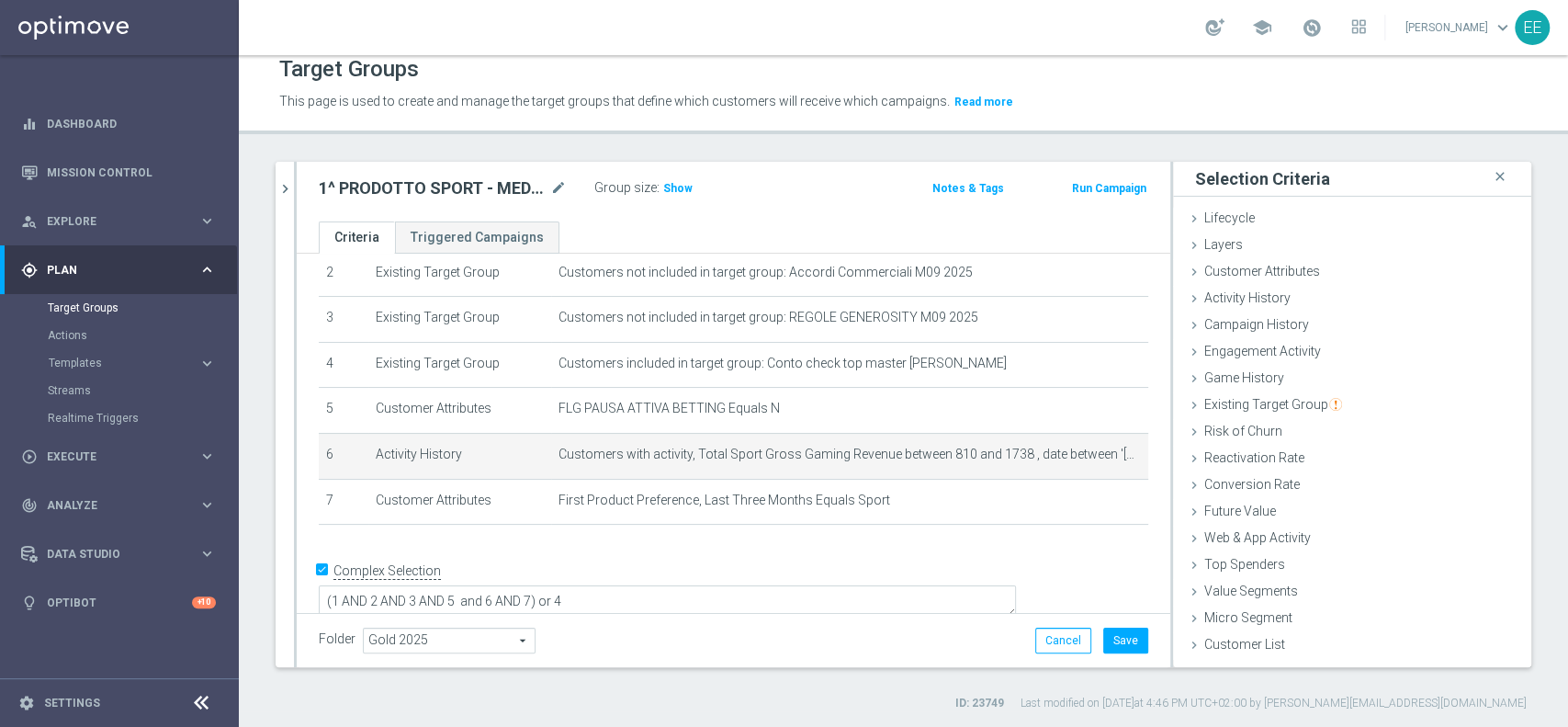
scroll to position [0, 0]
click at [678, 185] on span "Show" at bounding box center [678, 188] width 30 height 13
click at [1094, 456] on icon "mode_edit" at bounding box center [1101, 454] width 15 height 15
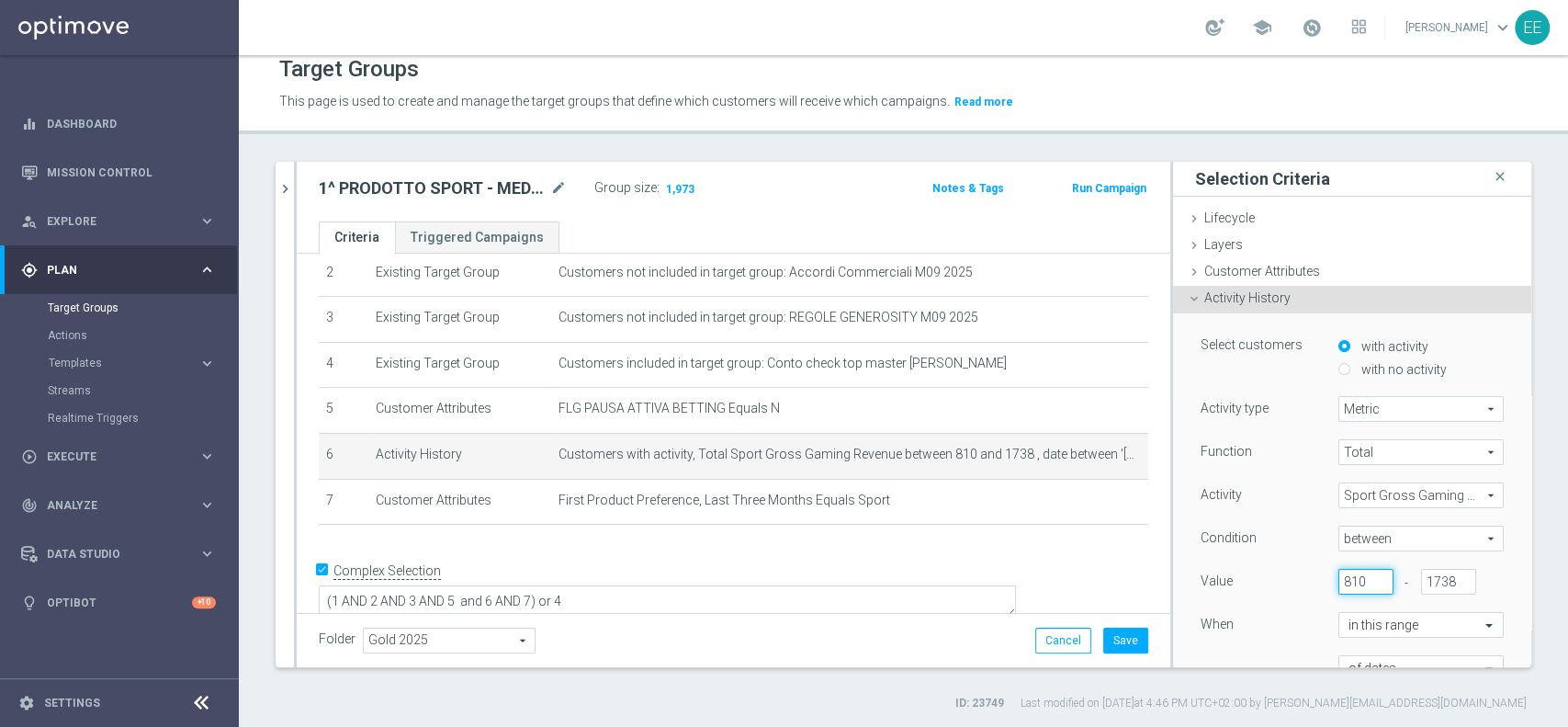
click at [1339, 579] on input "810" at bounding box center [1365, 582] width 55 height 26
type input "9"
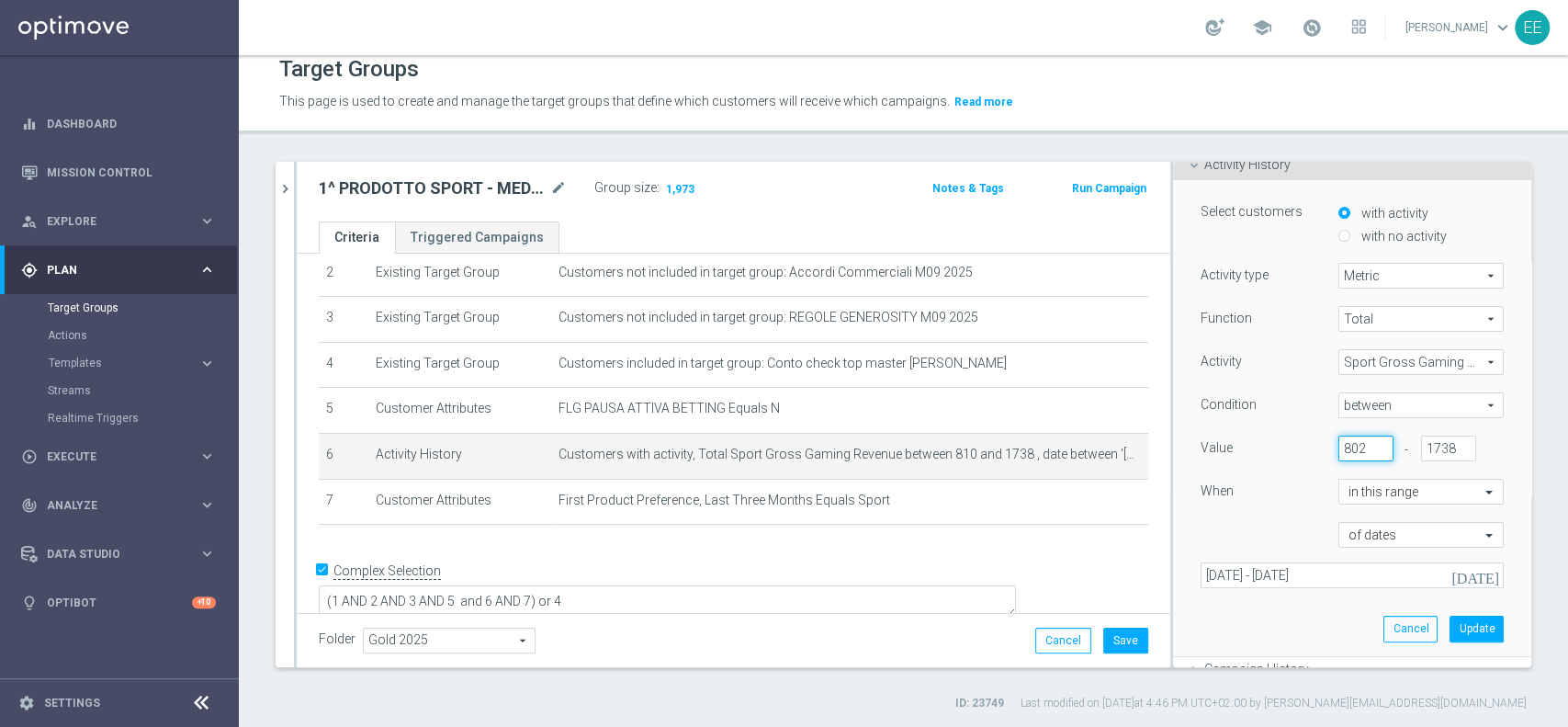
scroll to position [136, 0]
type input "802"
click at [1450, 618] on button "Update" at bounding box center [1477, 626] width 55 height 26
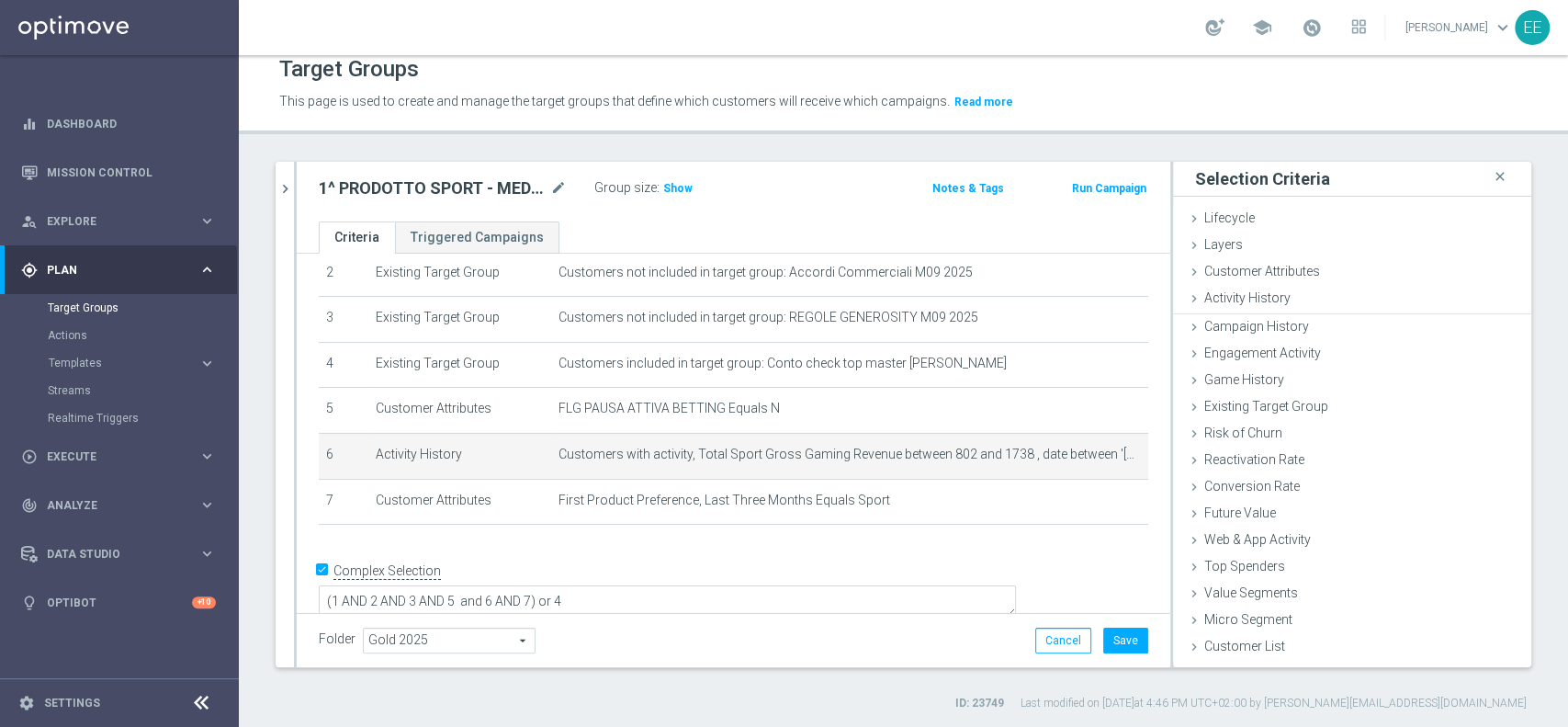
scroll to position [0, 0]
click at [677, 182] on span "Show" at bounding box center [678, 188] width 30 height 13
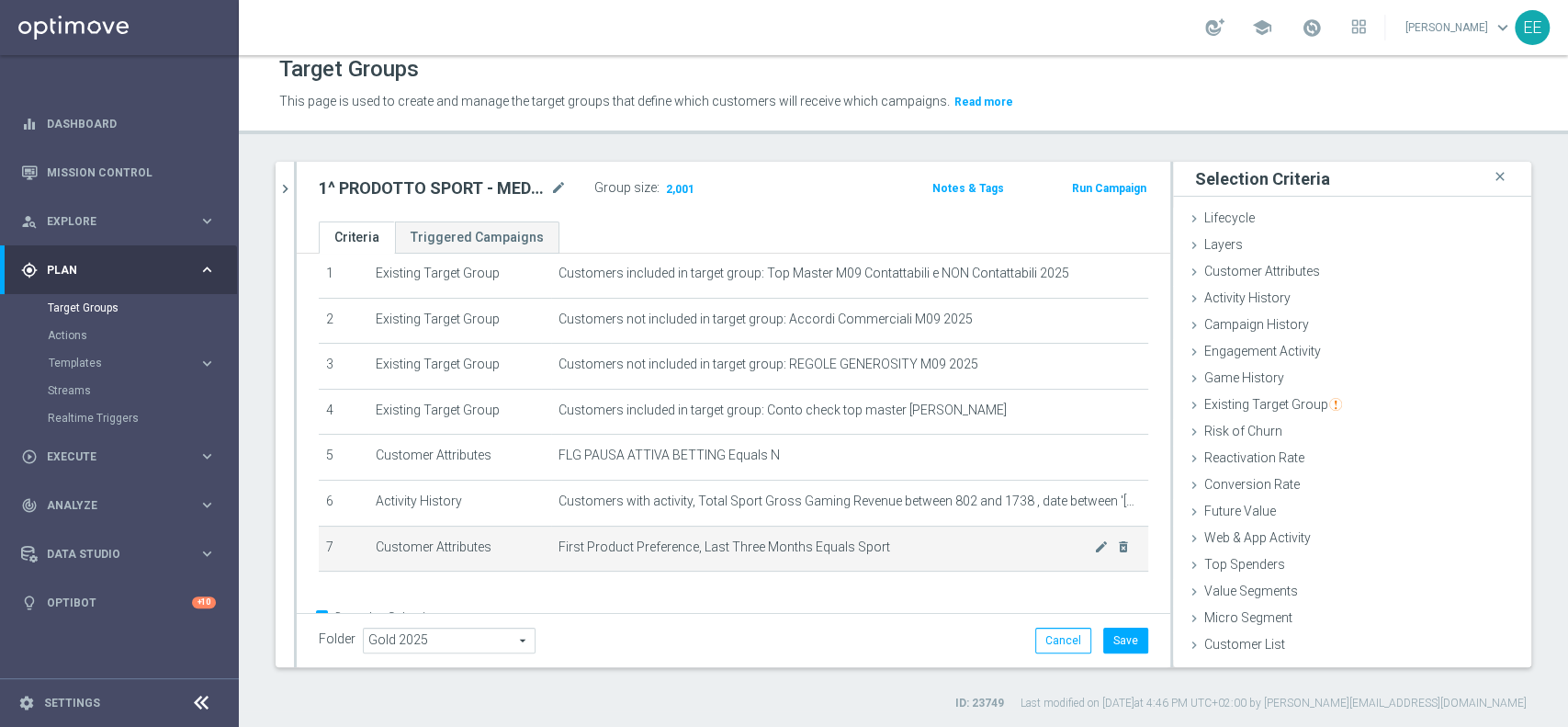
scroll to position [67, 0]
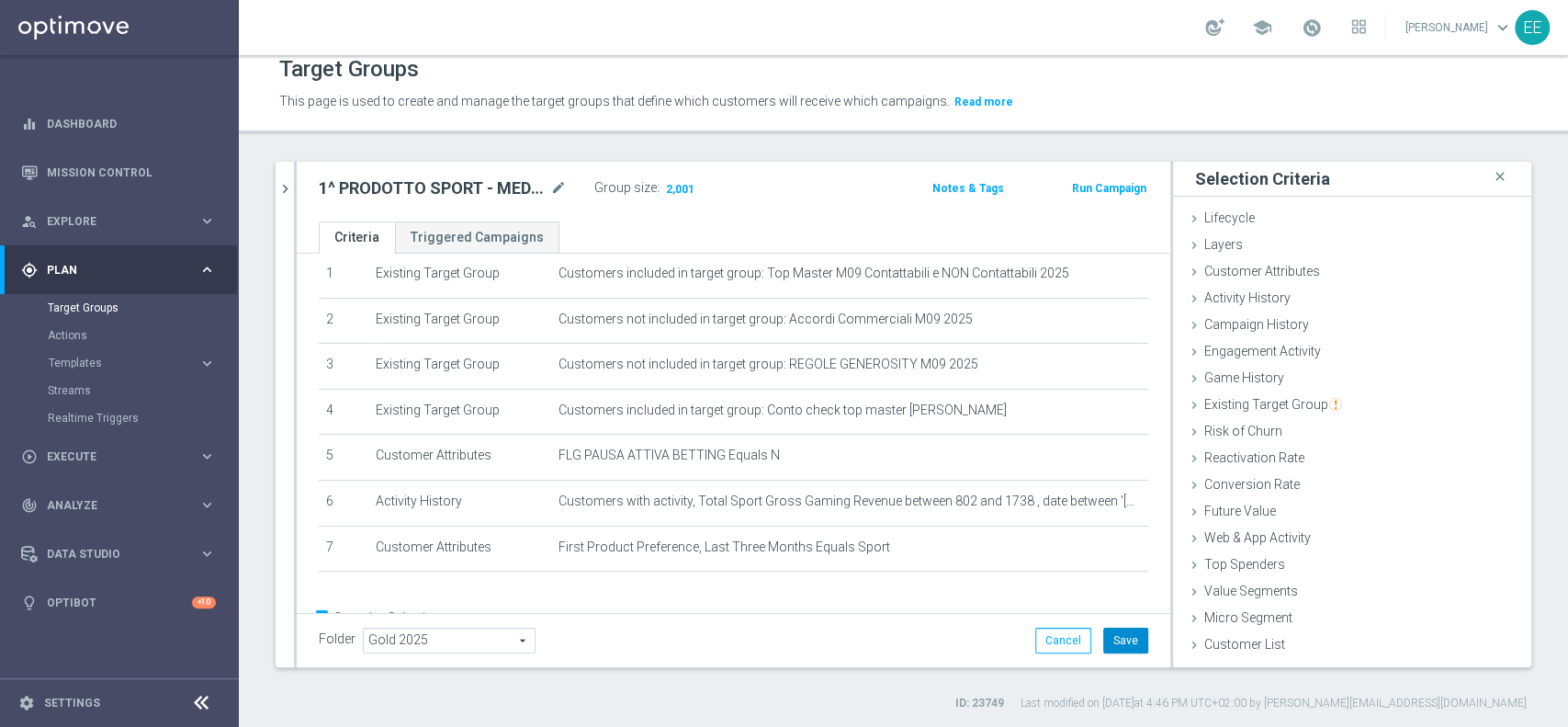
click at [1114, 651] on button "Save" at bounding box center [1125, 641] width 45 height 26
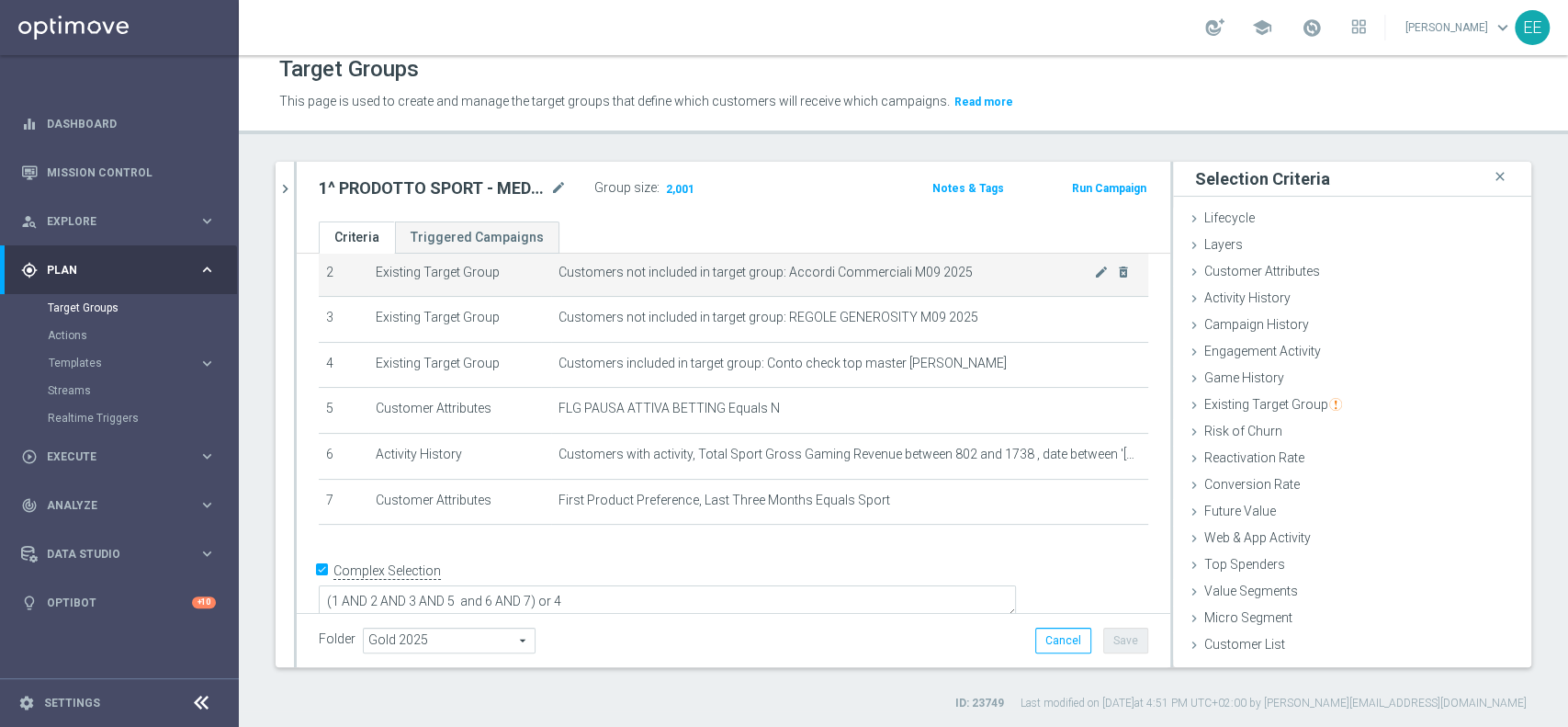
scroll to position [0, 0]
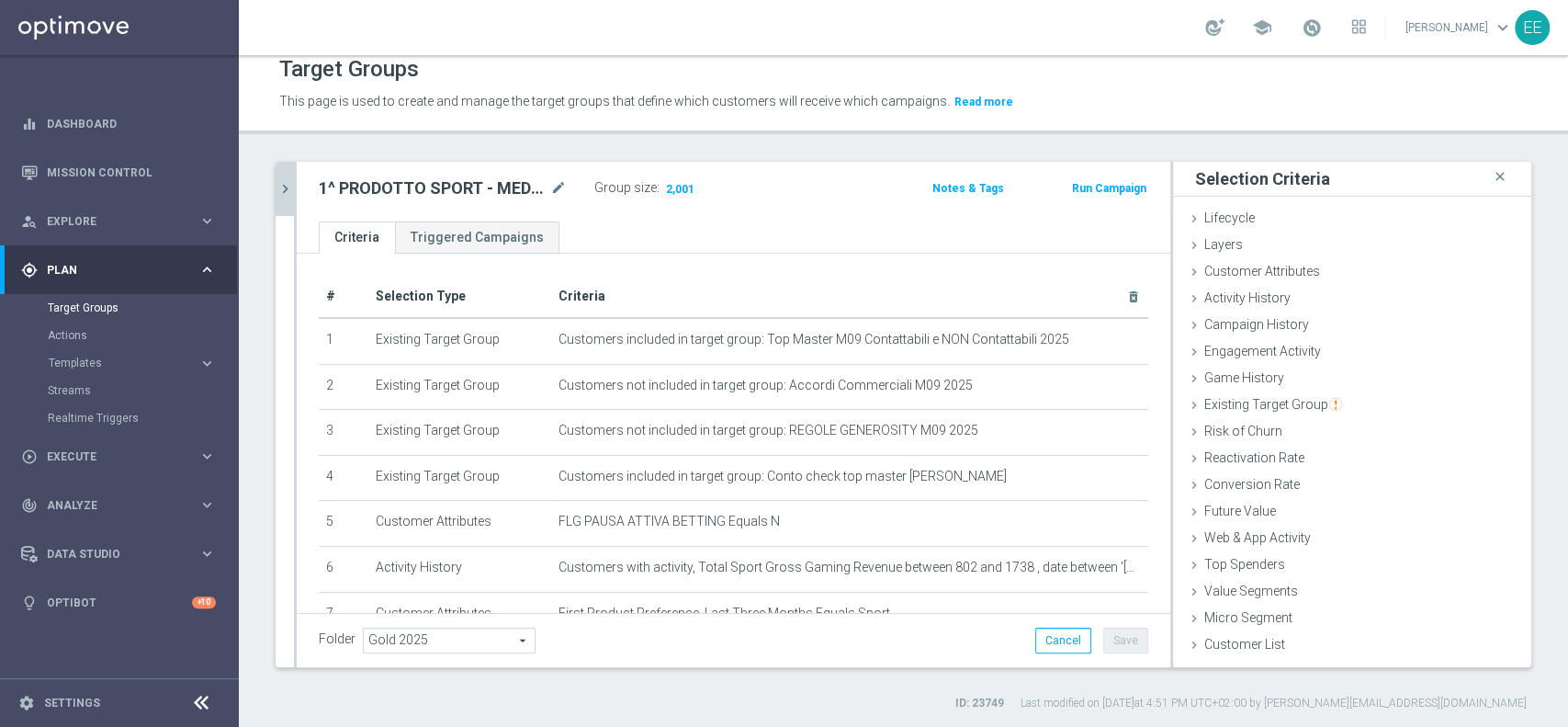
click at [284, 187] on icon "chevron_right" at bounding box center [285, 189] width 18 height 18
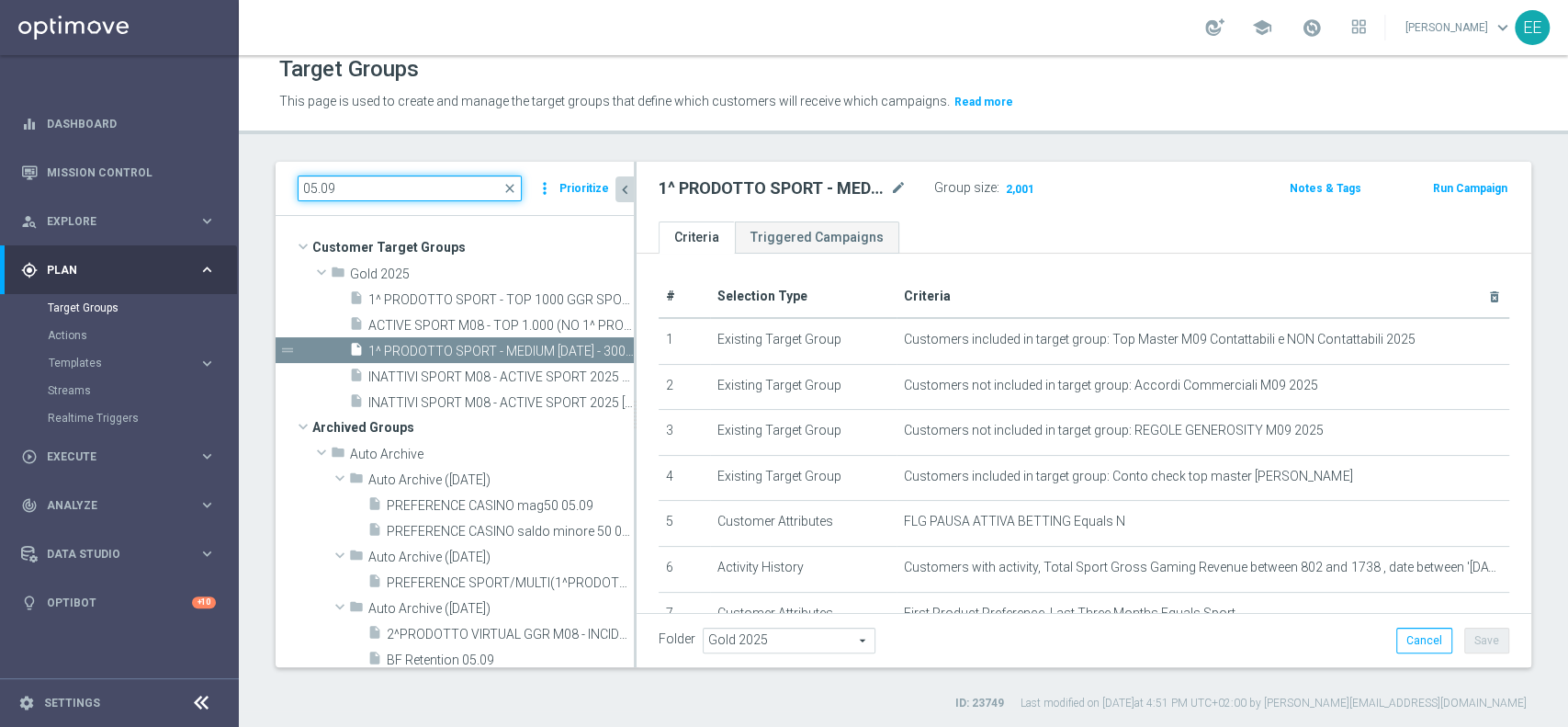
click at [397, 181] on input "05.09" at bounding box center [410, 189] width 224 height 26
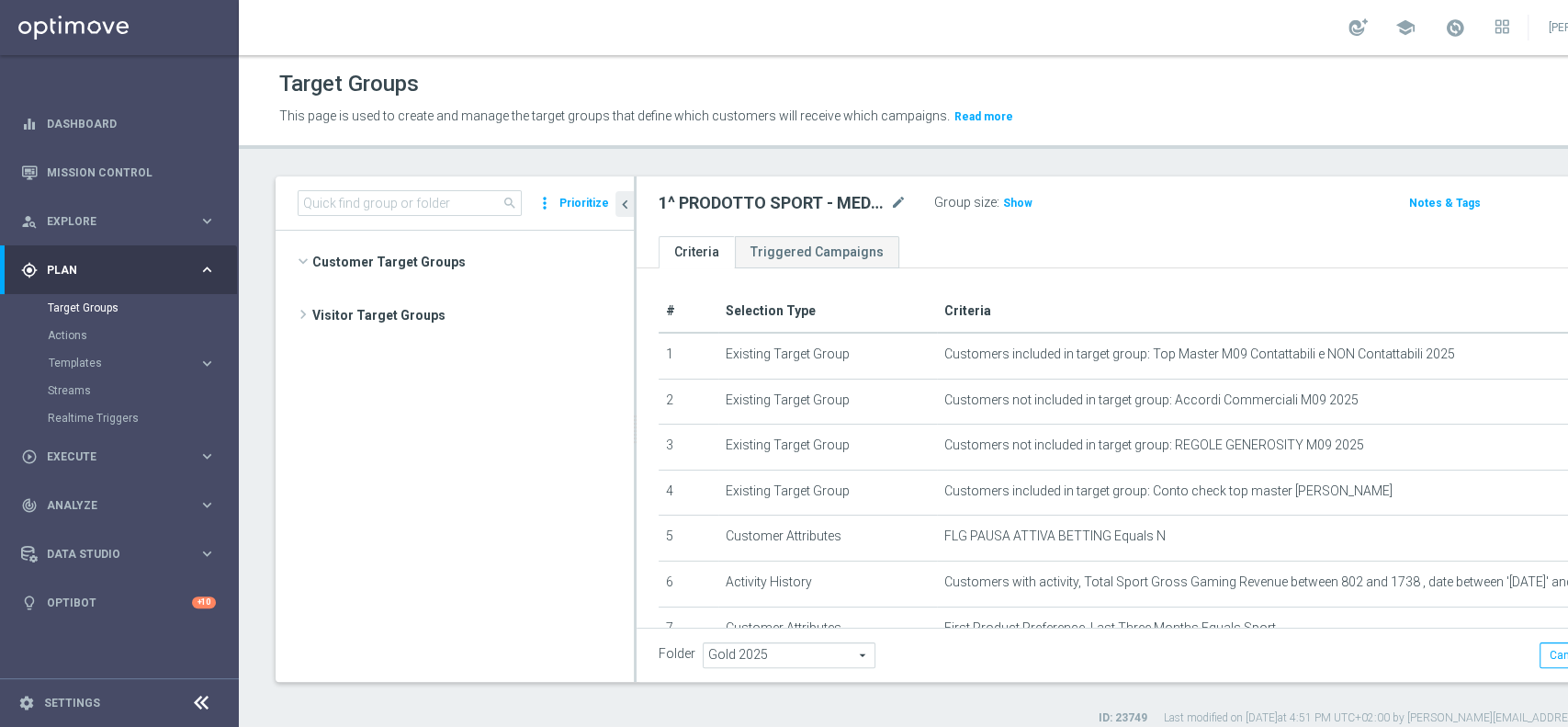
scroll to position [3071, 0]
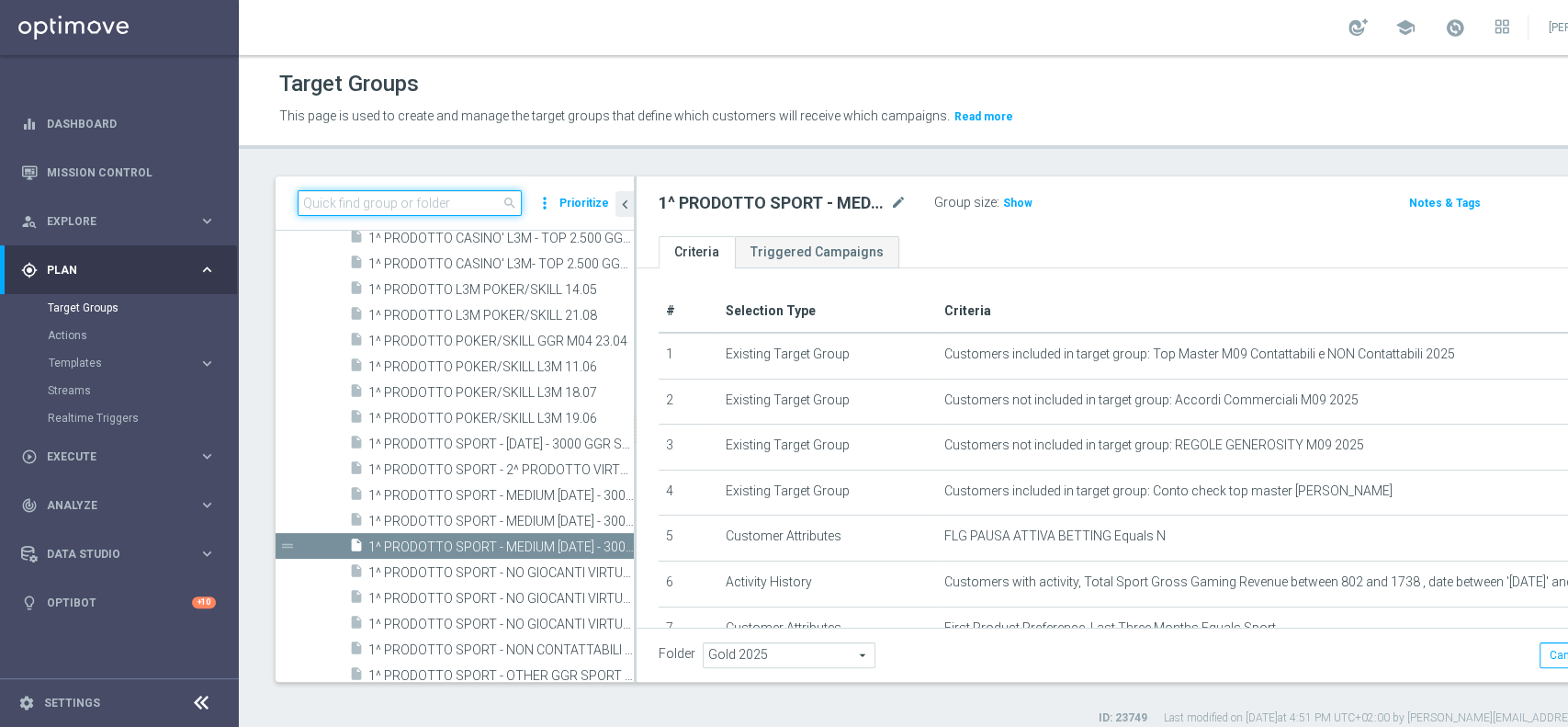
click at [374, 202] on input at bounding box center [410, 203] width 224 height 26
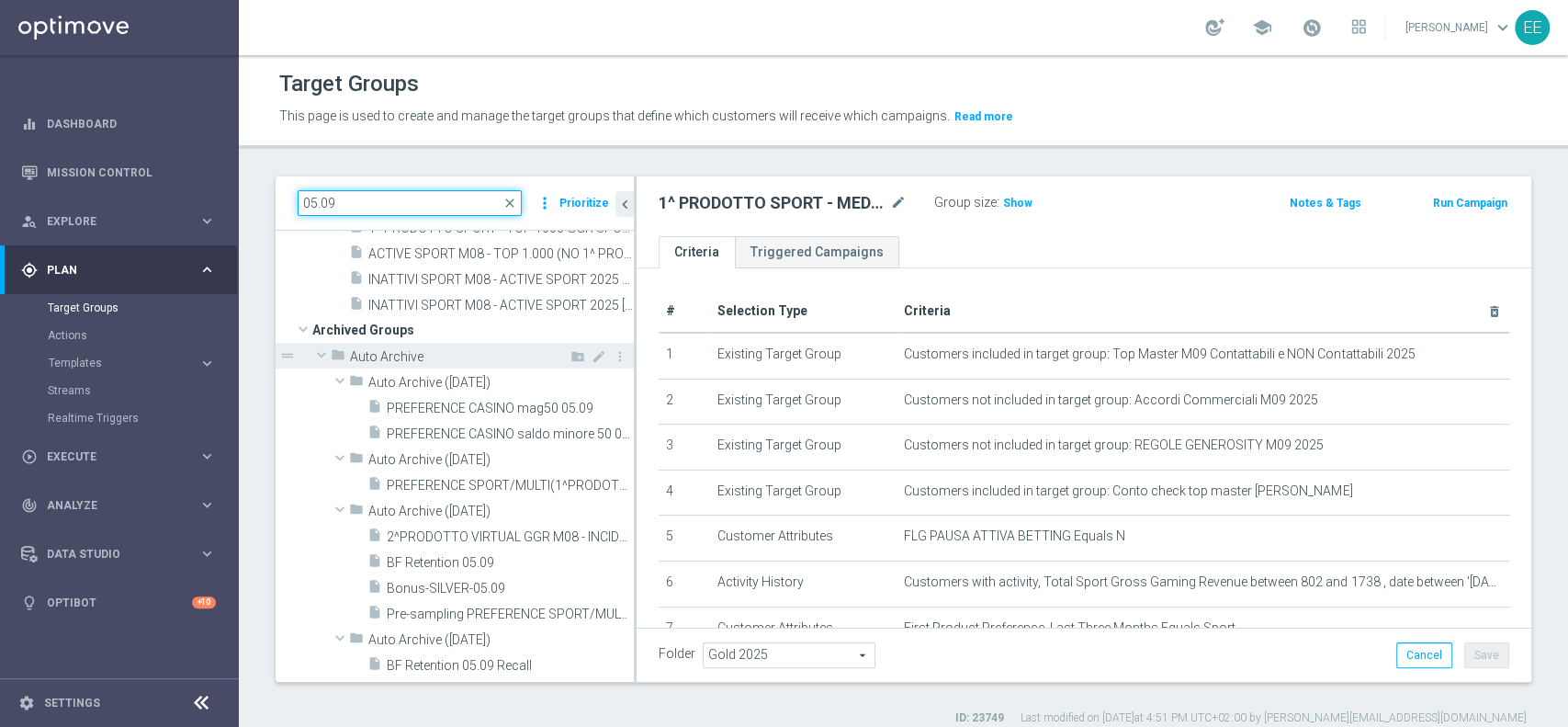
scroll to position [0, 0]
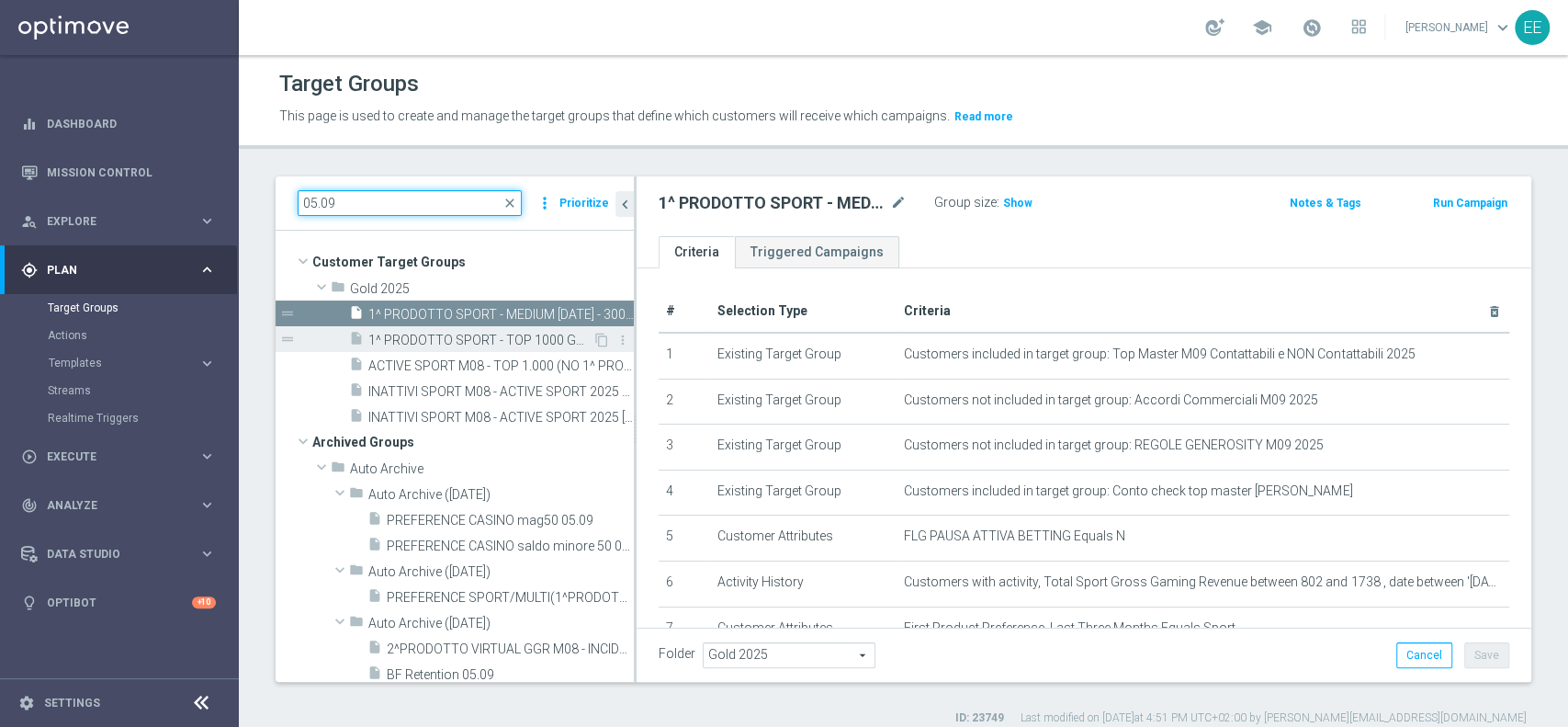
type input "05.09"
click at [499, 337] on span "1^ PRODOTTO SPORT - TOP 1000 GGR SPORT M08 - CONTATTABILI E NON 05.09" at bounding box center [481, 341] width 224 height 16
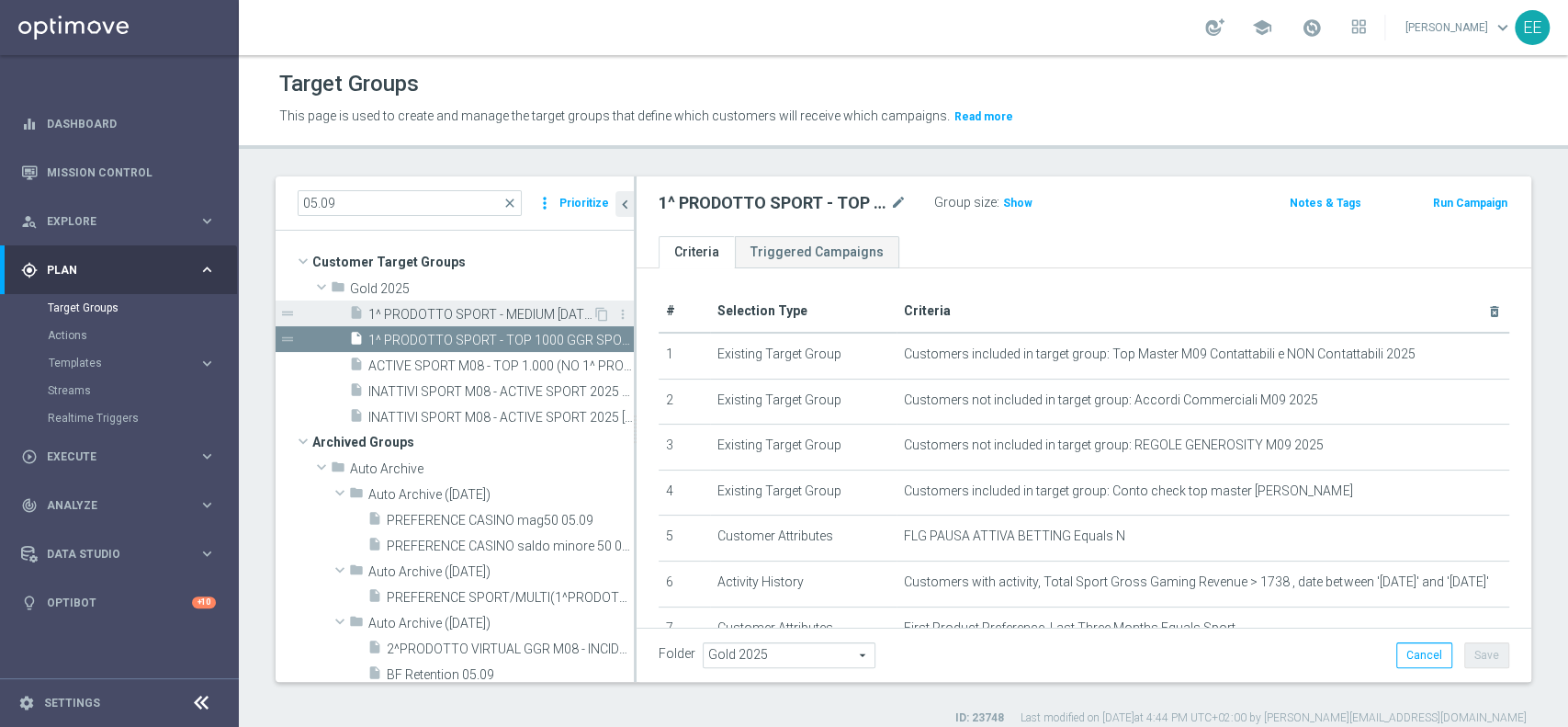
click at [533, 308] on span "1^ PRODOTTO SPORT - MEDIUM [DATE] - 3000 GGR SPORT M08 - CONTATTABILI E NON 05.…" at bounding box center [481, 315] width 224 height 16
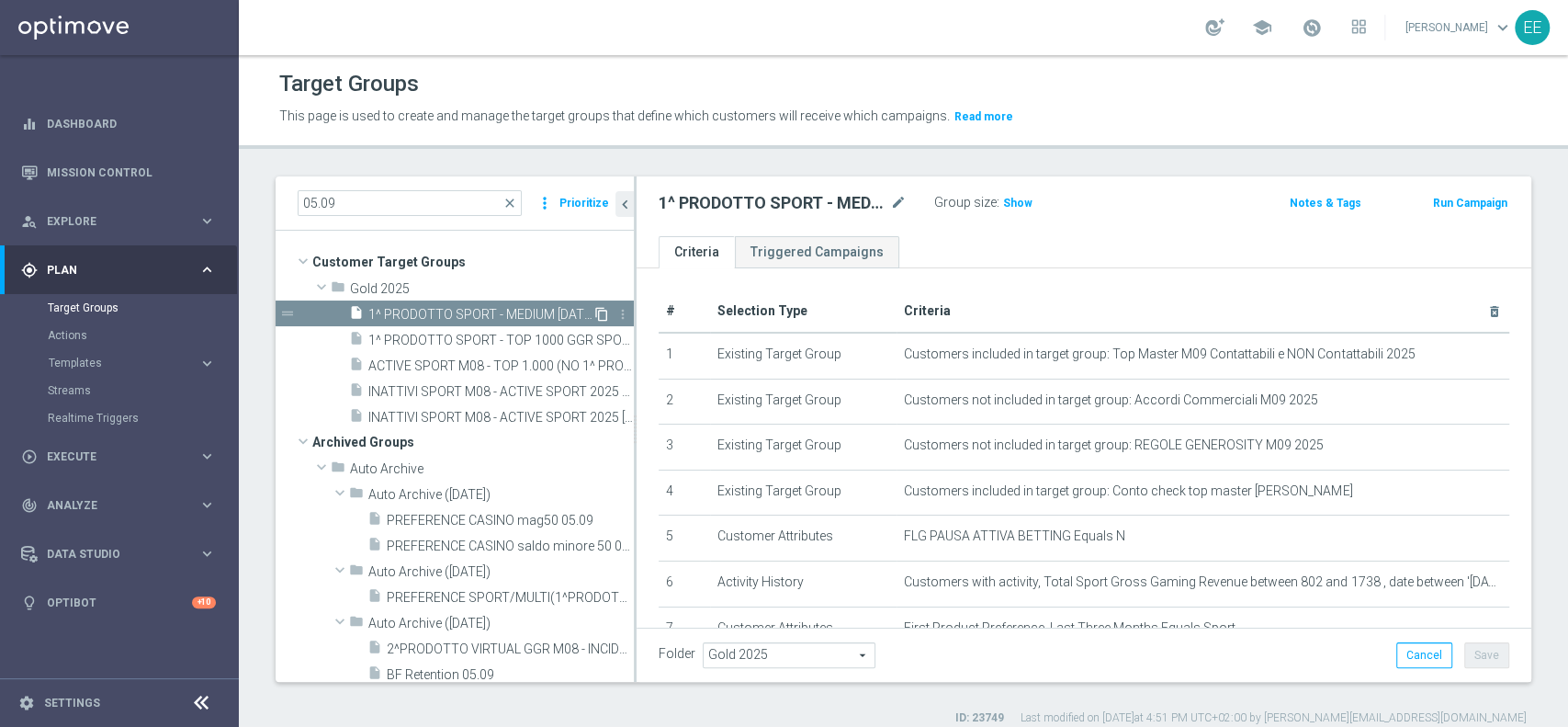
click at [594, 312] on icon "content_copy" at bounding box center [601, 314] width 15 height 15
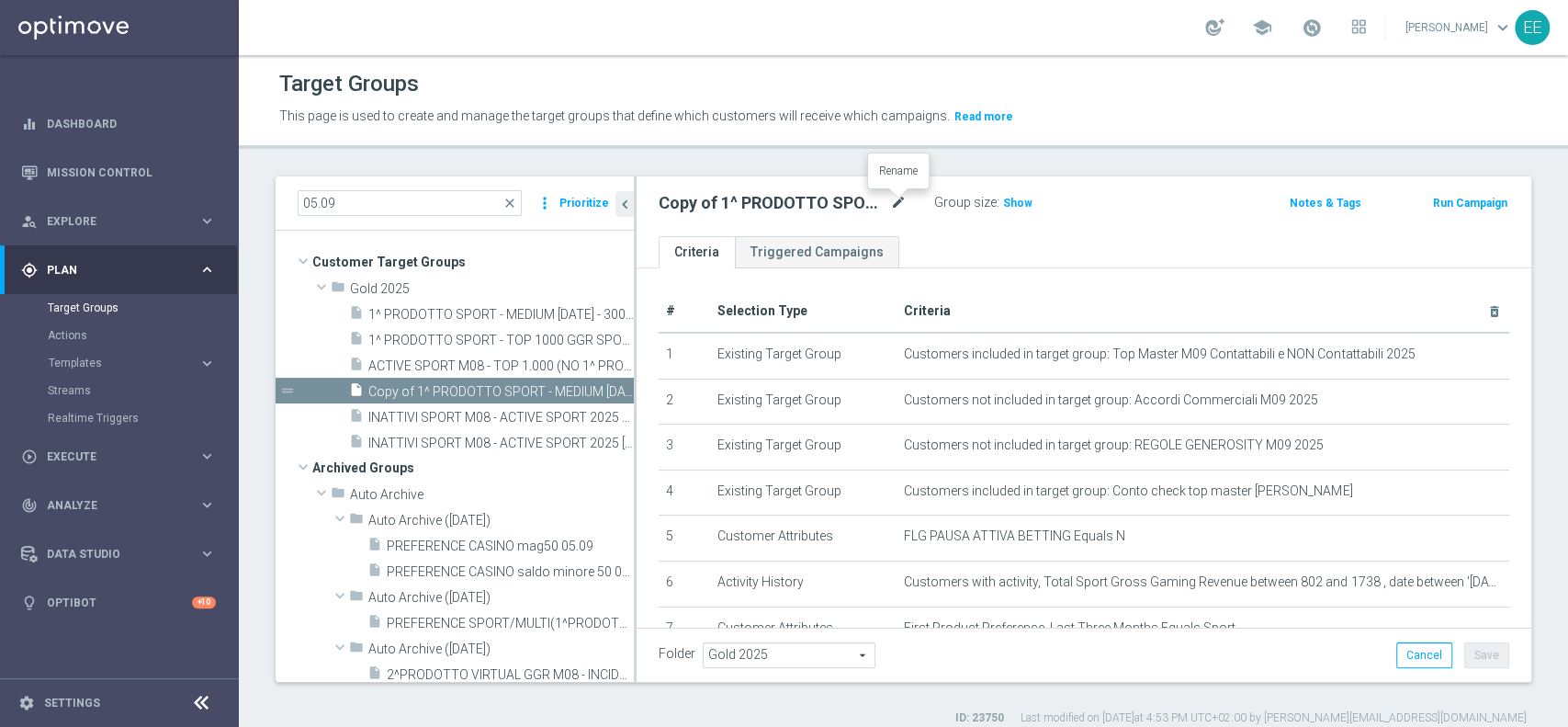
click at [893, 207] on icon "mode_edit" at bounding box center [898, 203] width 17 height 22
type input "1^ PRODOTTO SPORT - OTHER GGR SPORT M08 > 50 EURO - CONTATTABILI E NON 05.09"
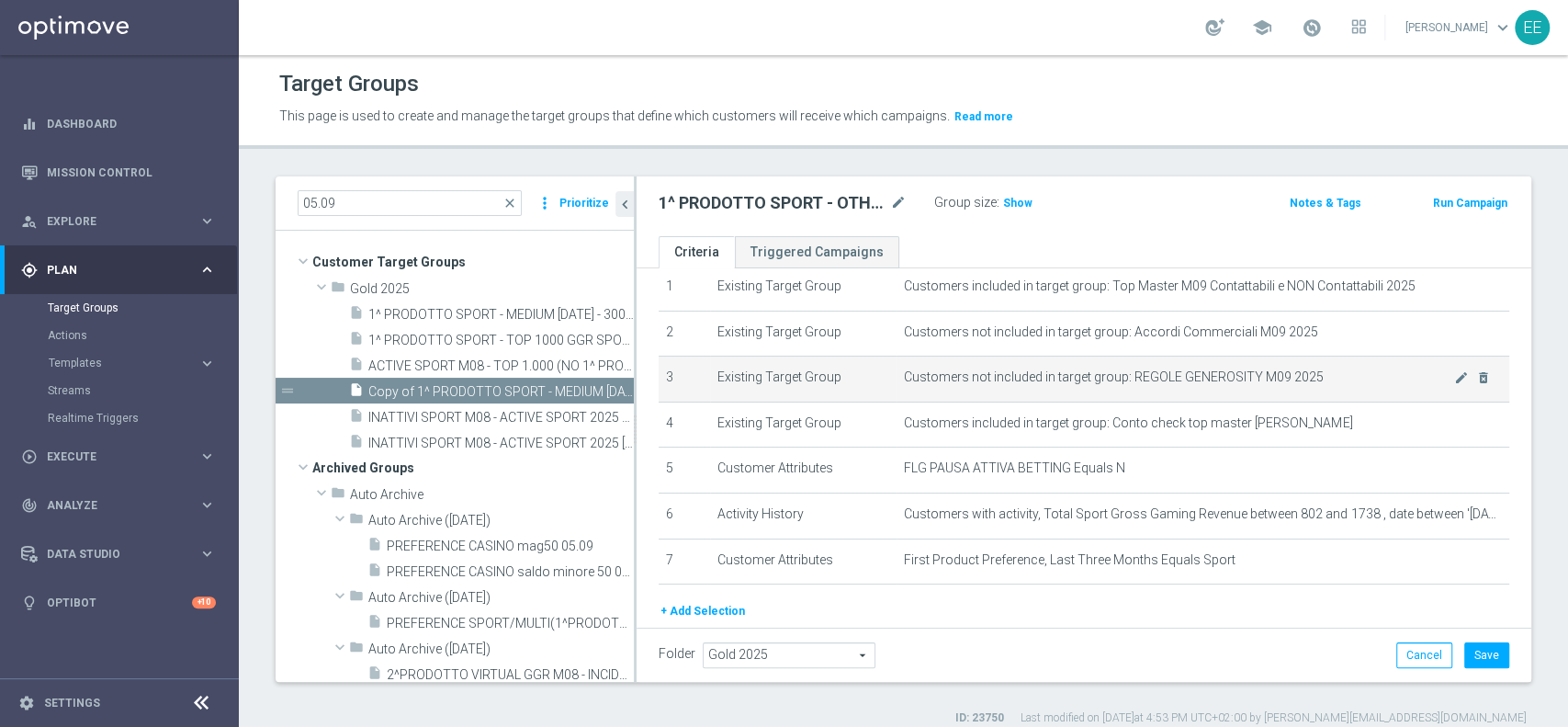
scroll to position [132, 0]
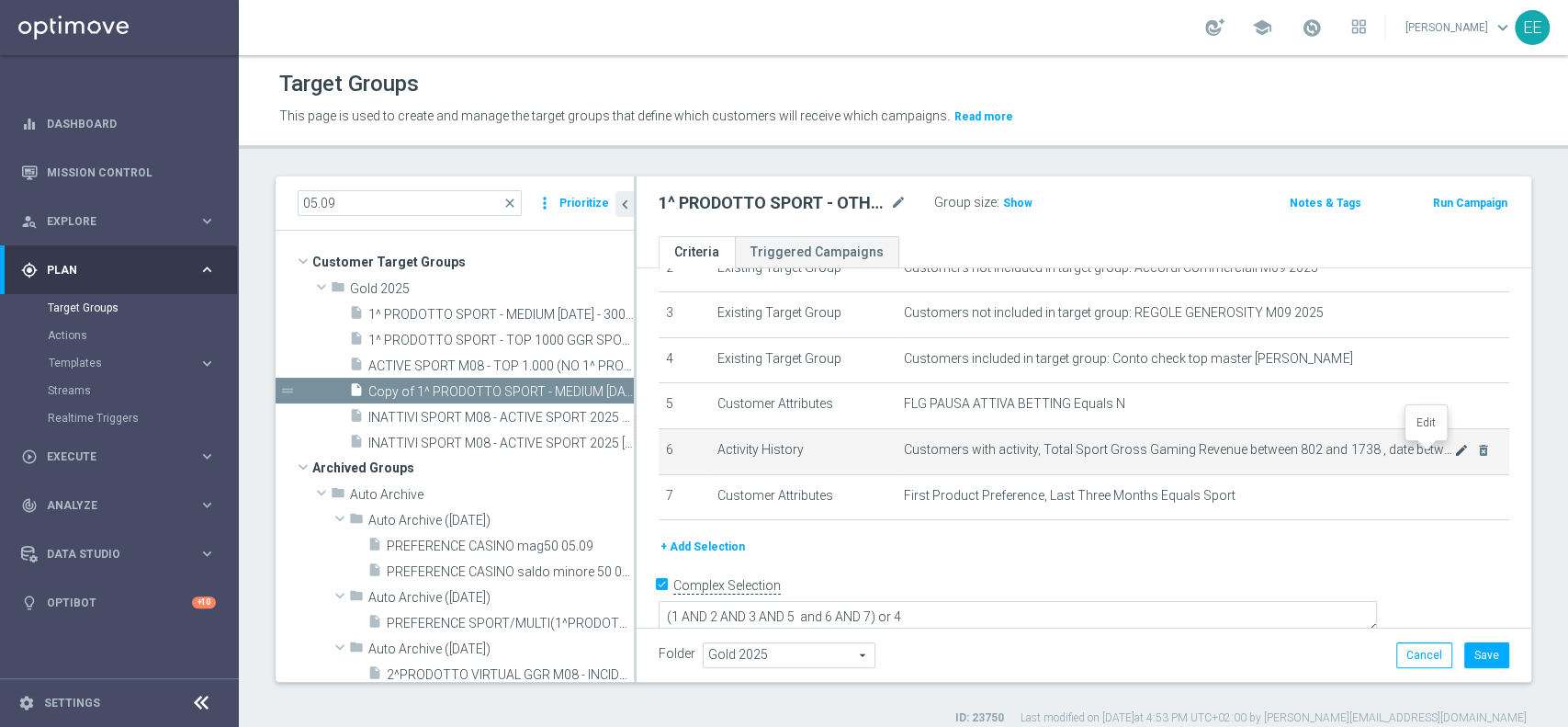
click at [1454, 447] on icon "mode_edit" at bounding box center [1461, 450] width 15 height 15
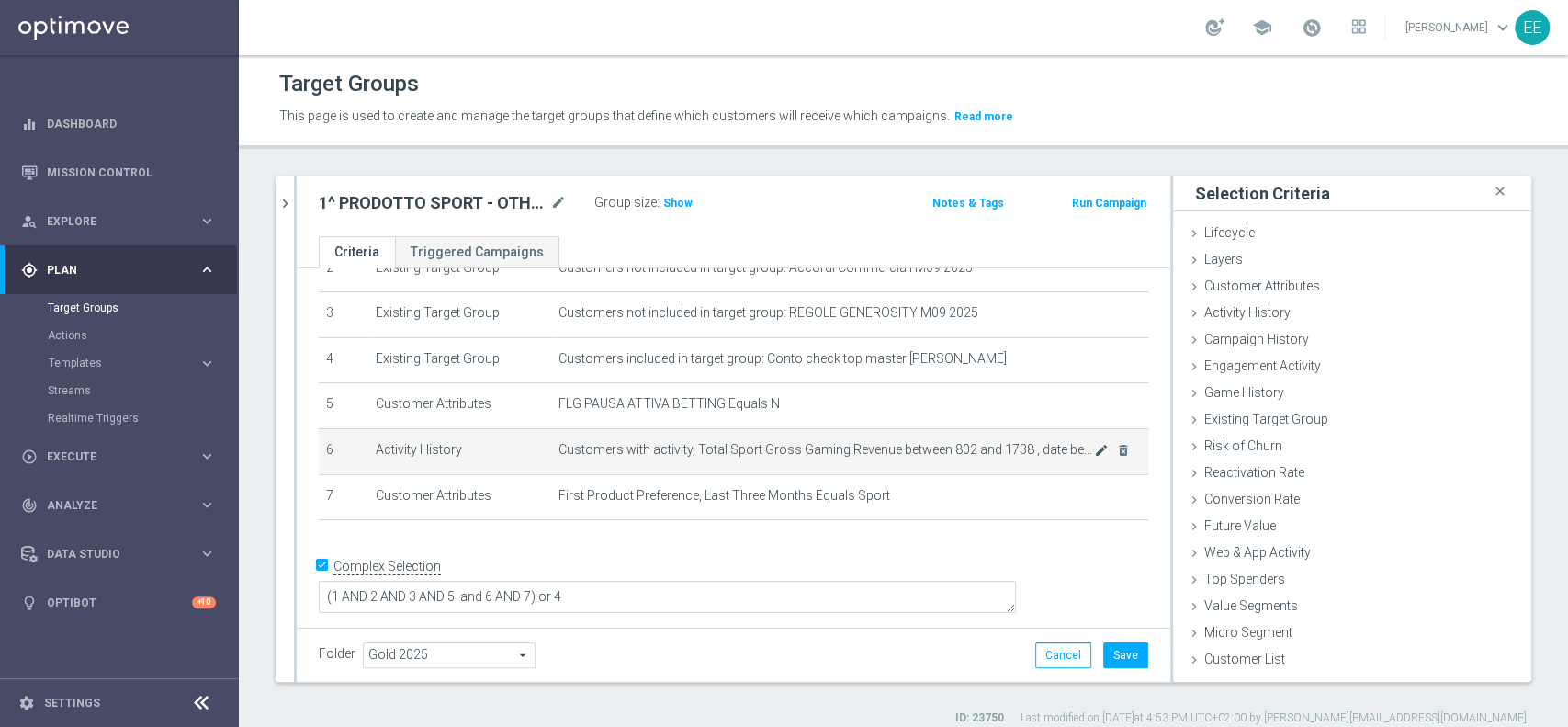
scroll to position [113, 0]
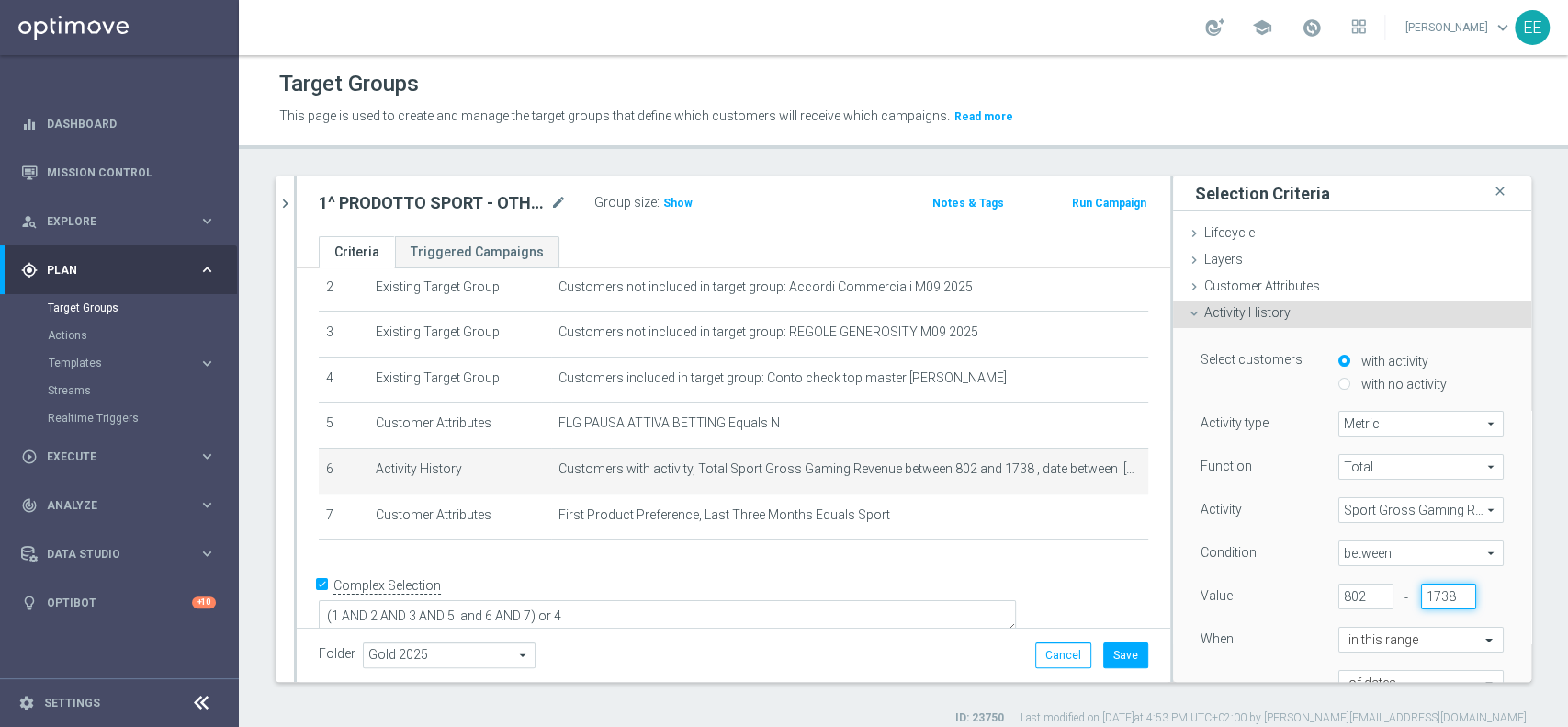
click at [1421, 594] on input "1738" at bounding box center [1448, 596] width 55 height 26
type input "802"
click at [1339, 592] on input "802" at bounding box center [1365, 596] width 55 height 26
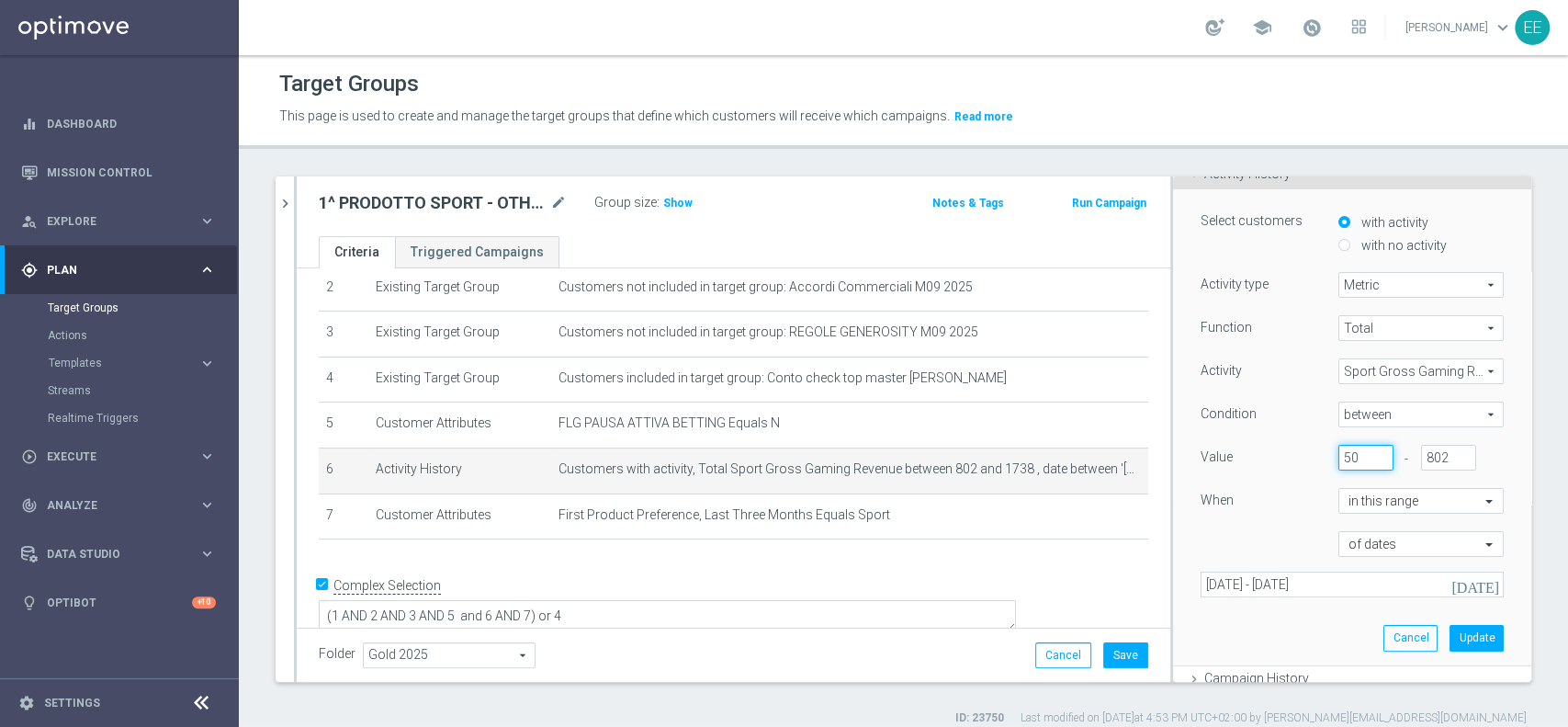
scroll to position [140, 0]
type input "50"
click at [1450, 629] on button "Update" at bounding box center [1477, 637] width 55 height 26
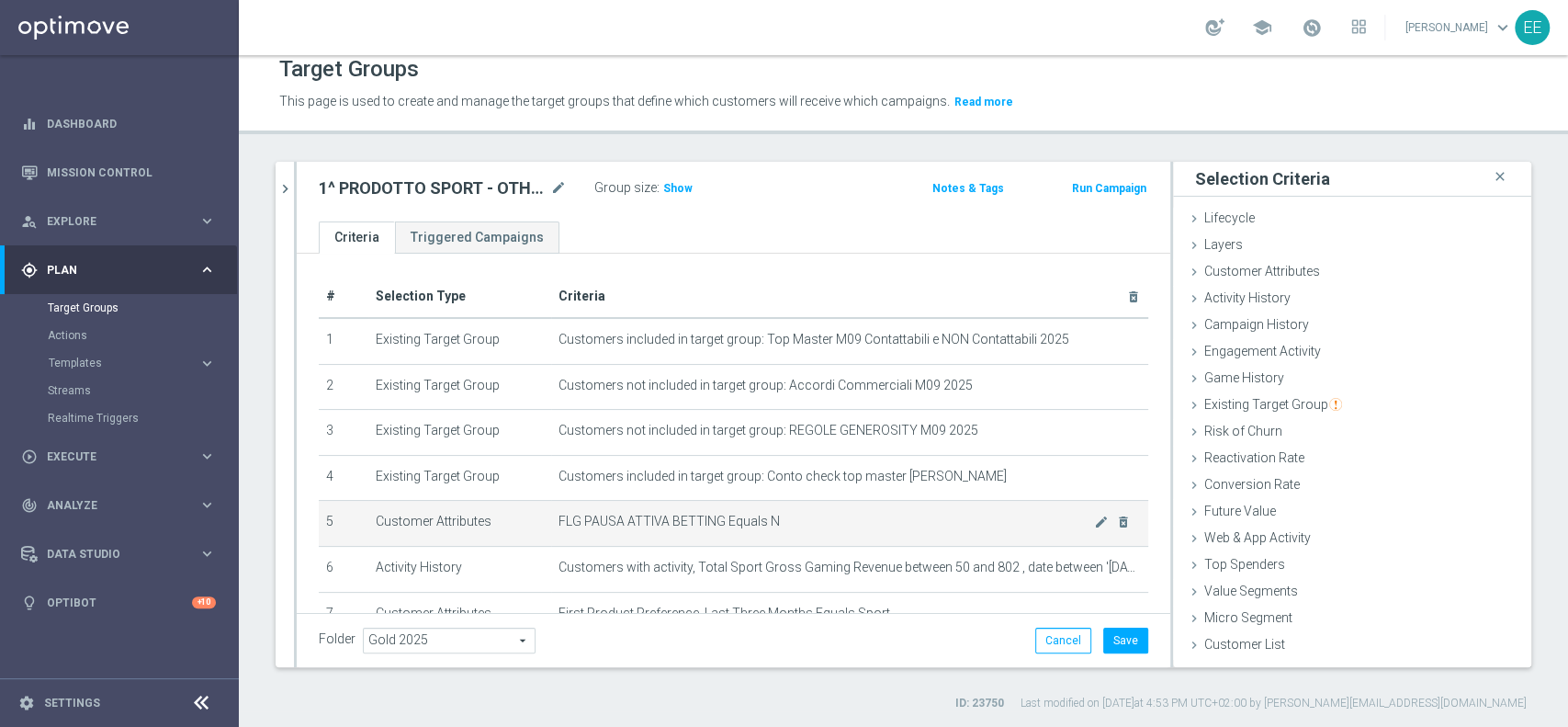
scroll to position [113, 0]
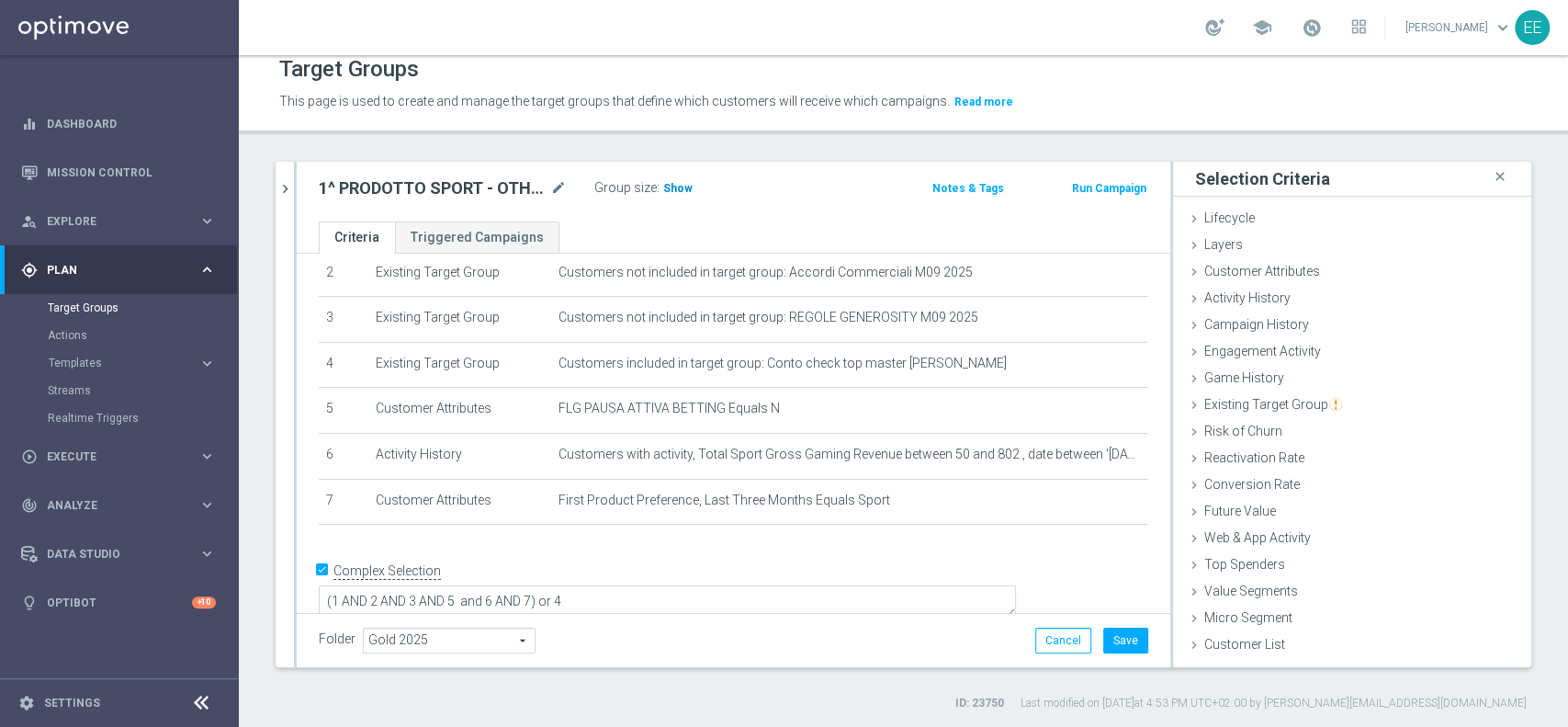
click at [663, 182] on span "Show" at bounding box center [678, 188] width 30 height 13
click at [1103, 643] on button "Save" at bounding box center [1125, 641] width 45 height 26
click at [297, 194] on div "1^ PRODOTTO SPORT - OTHER GGR SPORT M08 > 50 EURO - CONTATTABILI E NON 05.09 mo…" at bounding box center [734, 192] width 874 height 60
click at [291, 192] on icon "chevron_right" at bounding box center [285, 189] width 18 height 18
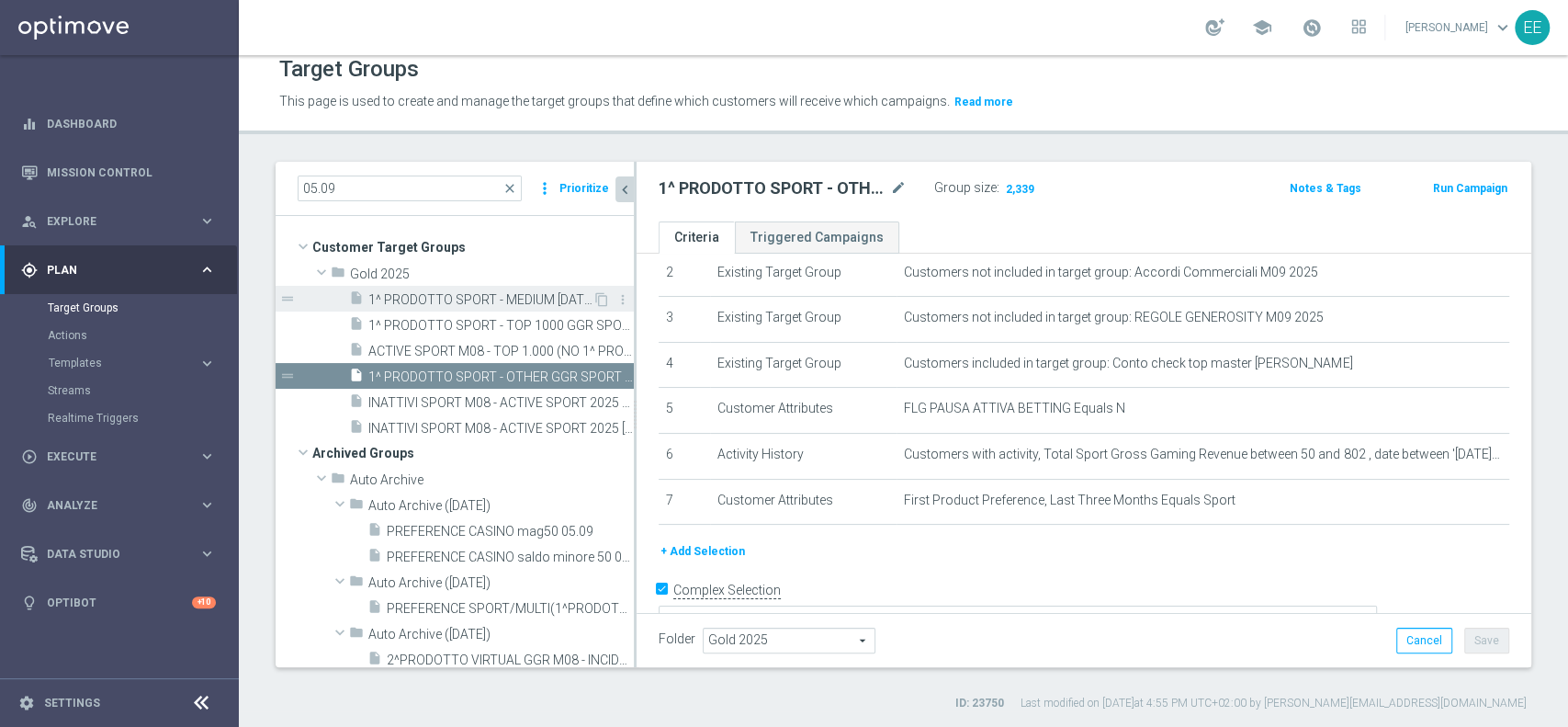
click at [544, 288] on div "insert_drive_file 1^ PRODOTTO SPORT - MEDIUM [DATE] - 3000 GGR SPORT M08 - CONT…" at bounding box center [470, 299] width 243 height 26
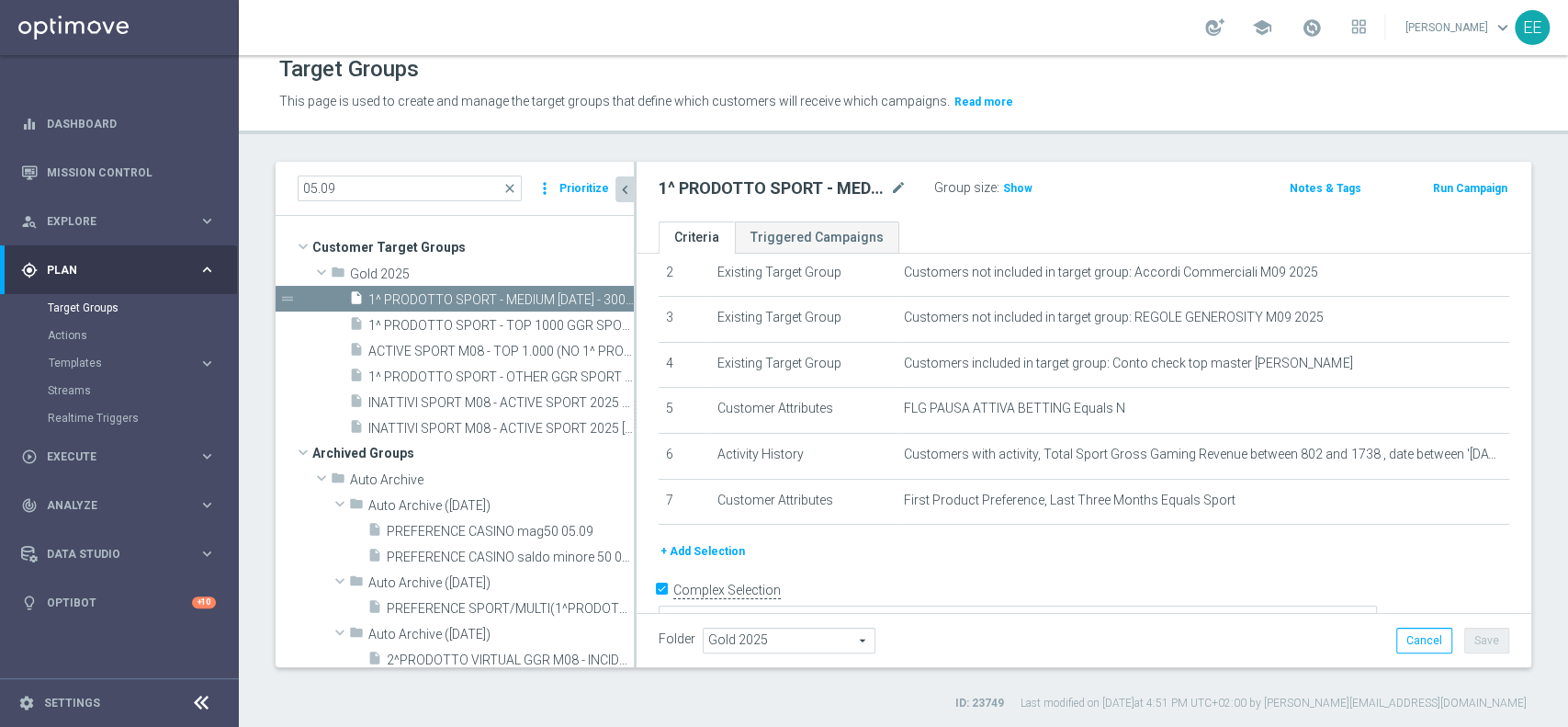
scroll to position [132, 0]
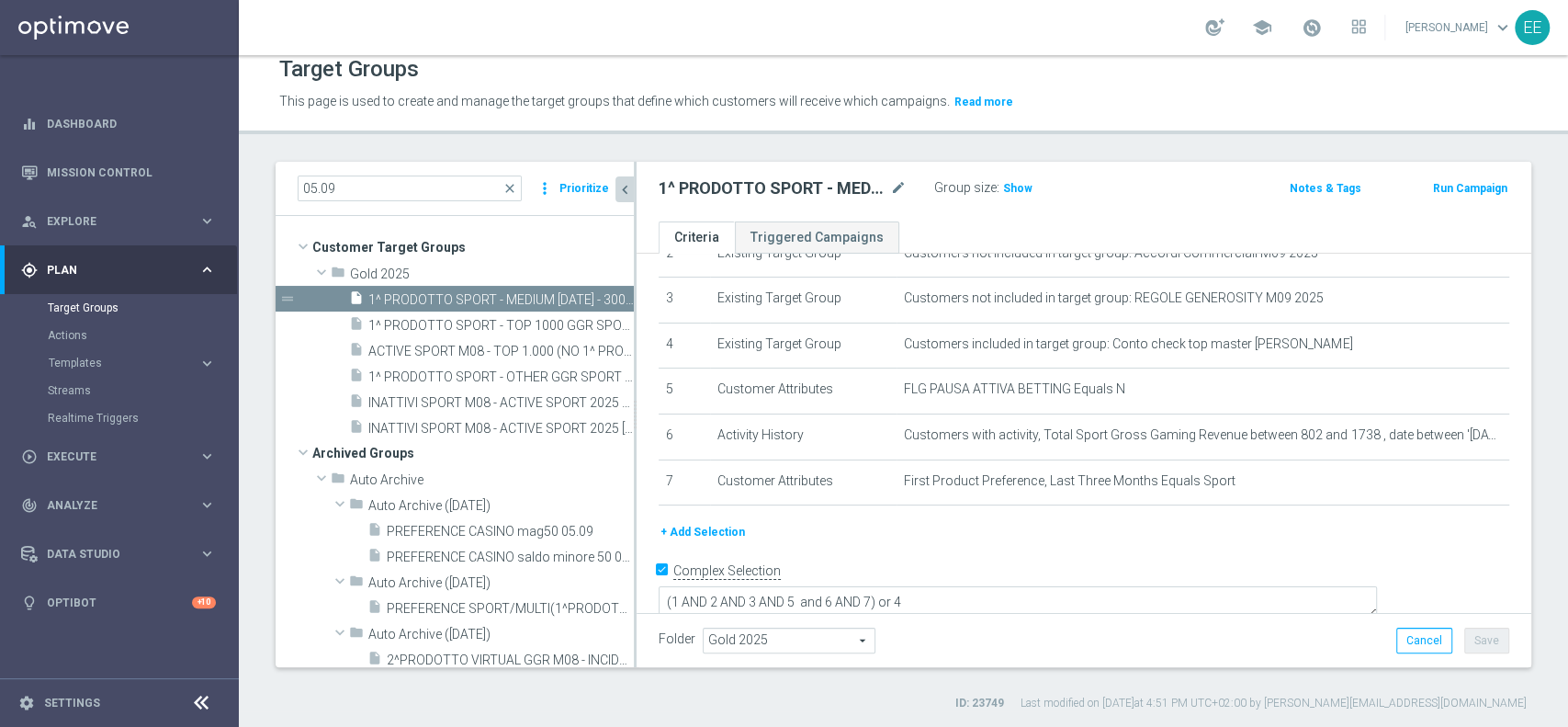
click at [704, 532] on button "+ Add Selection" at bounding box center [702, 531] width 88 height 20
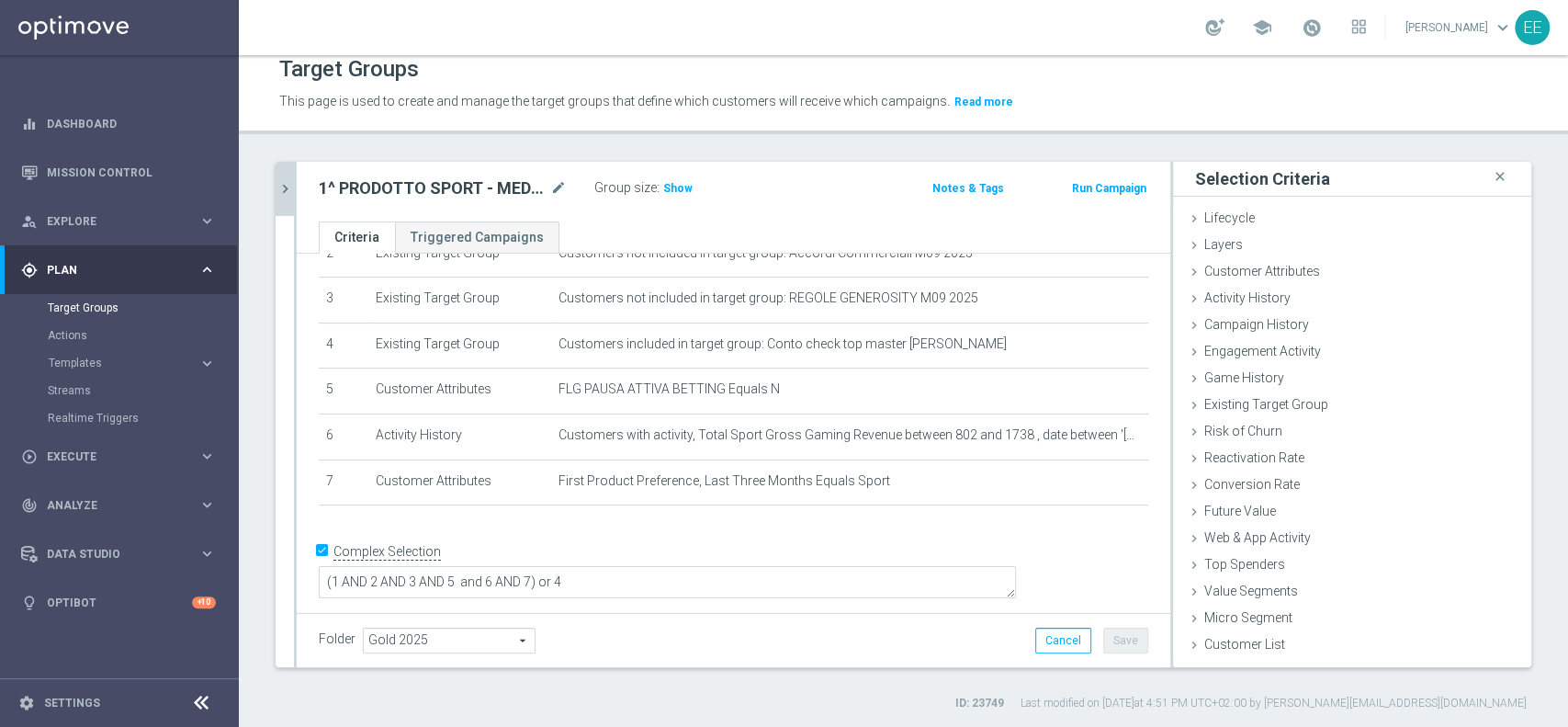
scroll to position [113, 0]
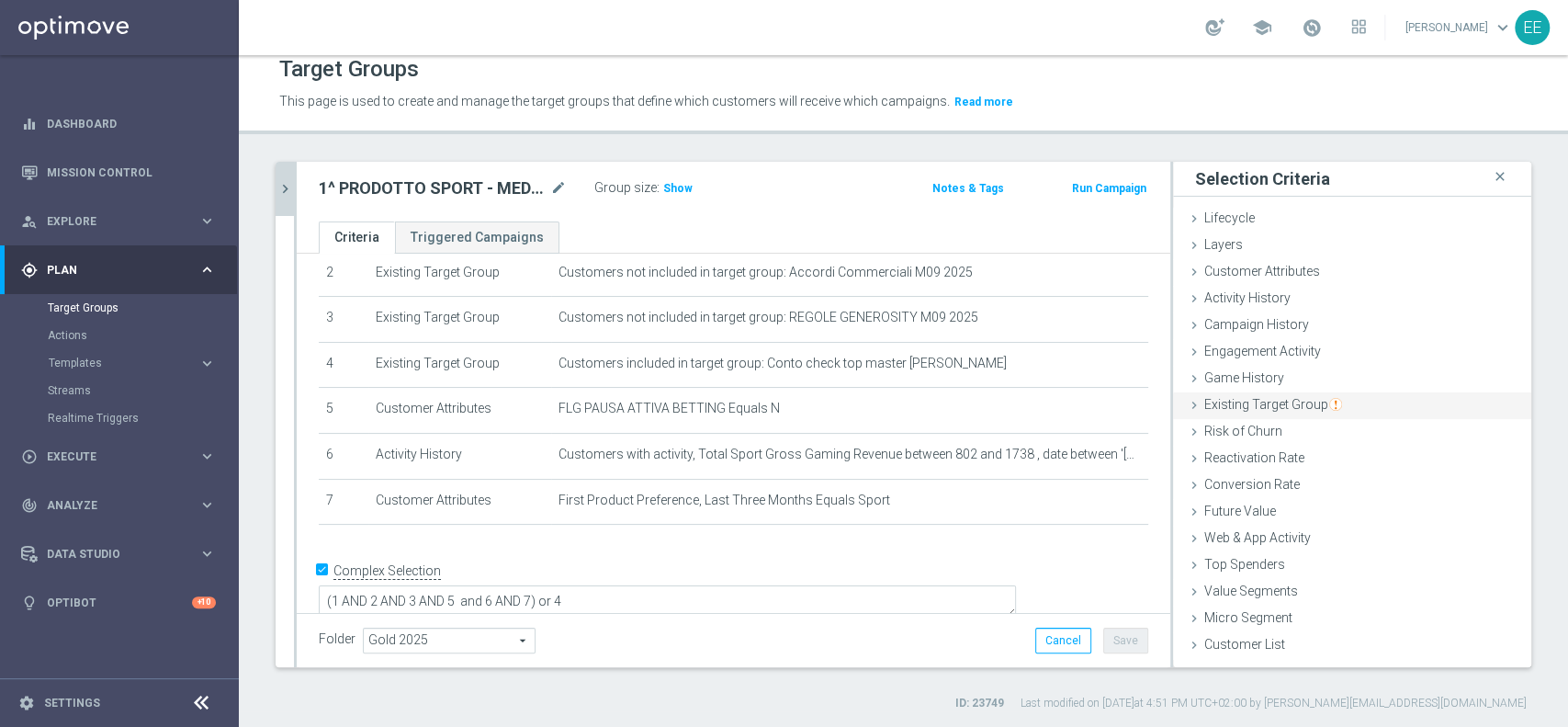
click at [1329, 400] on img "button" at bounding box center [1335, 403] width 13 height 13
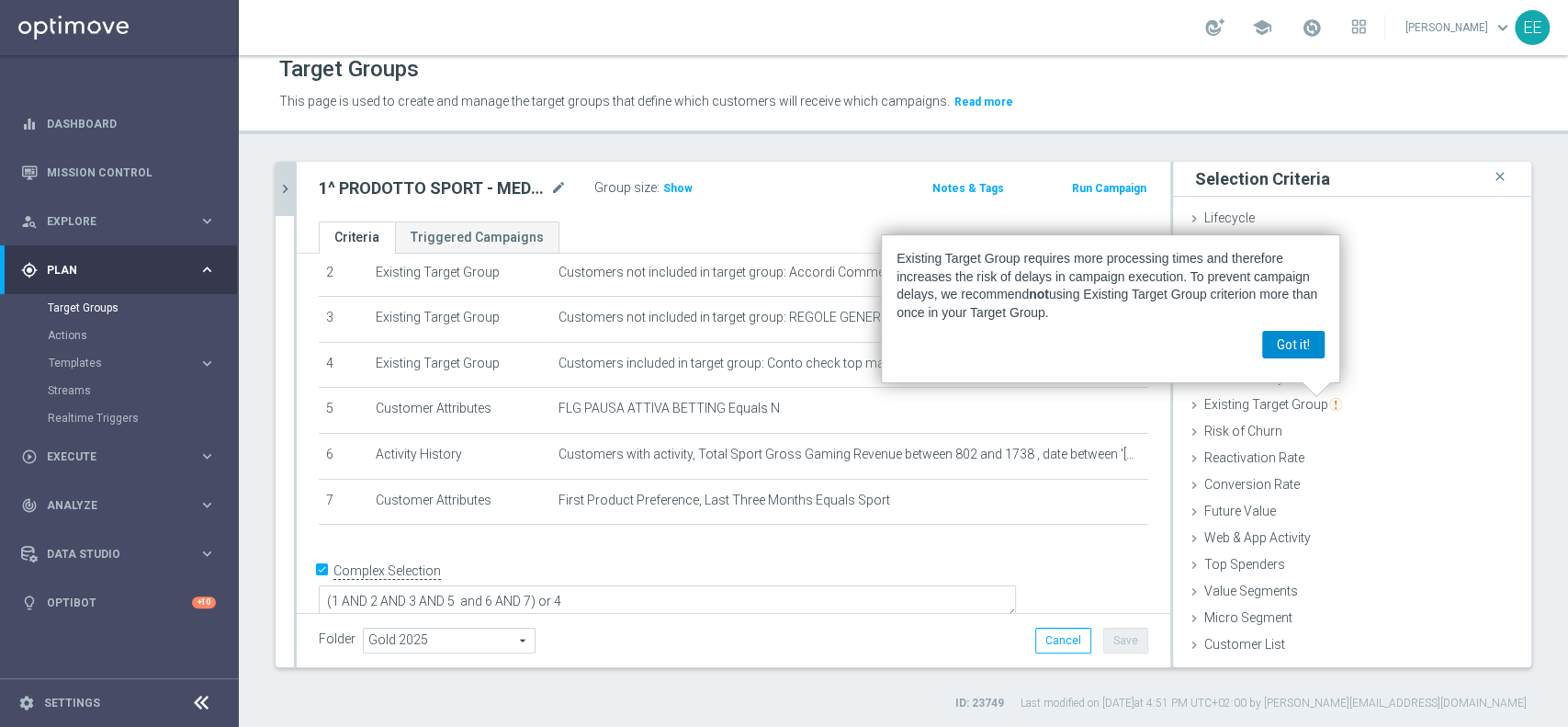
click at [1306, 341] on button "Got it!" at bounding box center [1293, 345] width 63 height 28
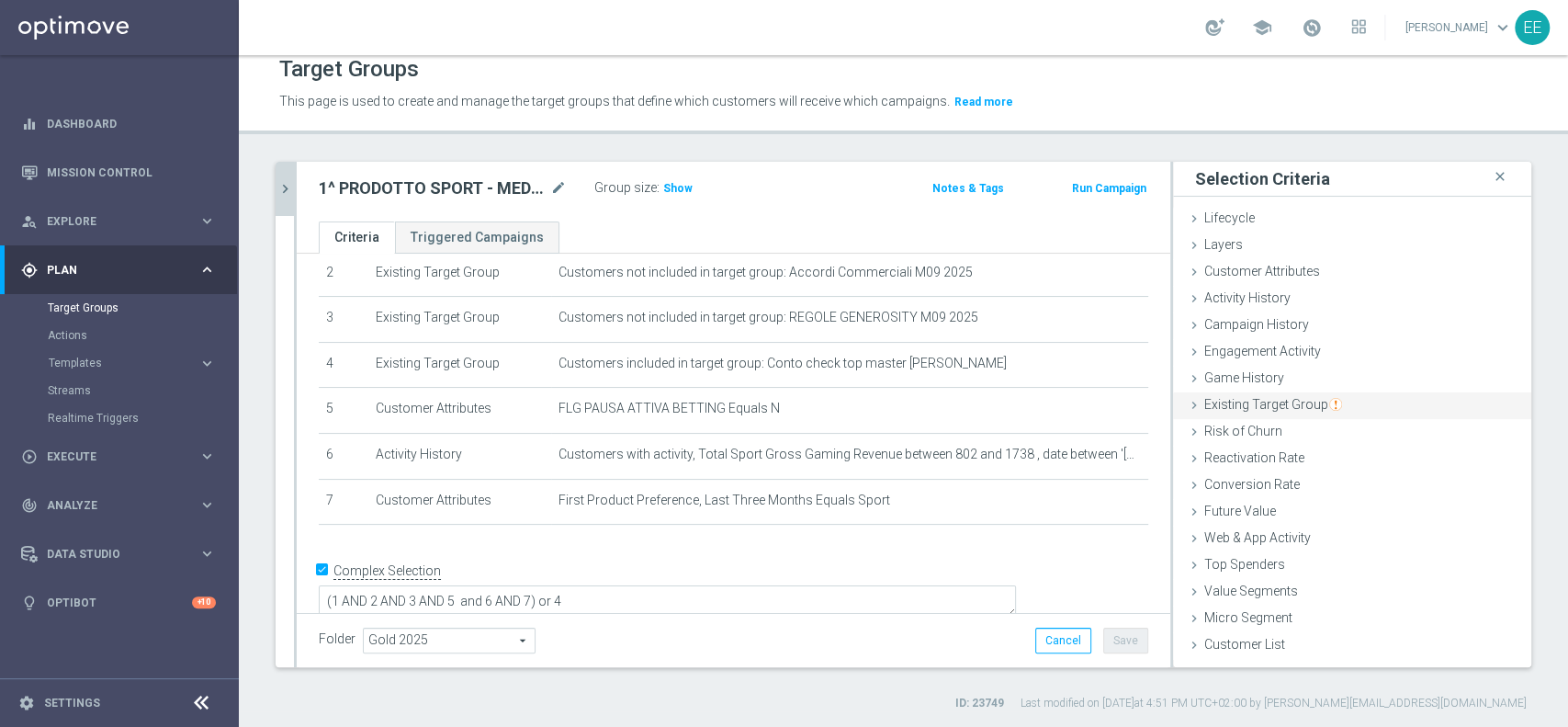
click at [1259, 400] on span "Existing Target Group" at bounding box center [1273, 404] width 138 height 15
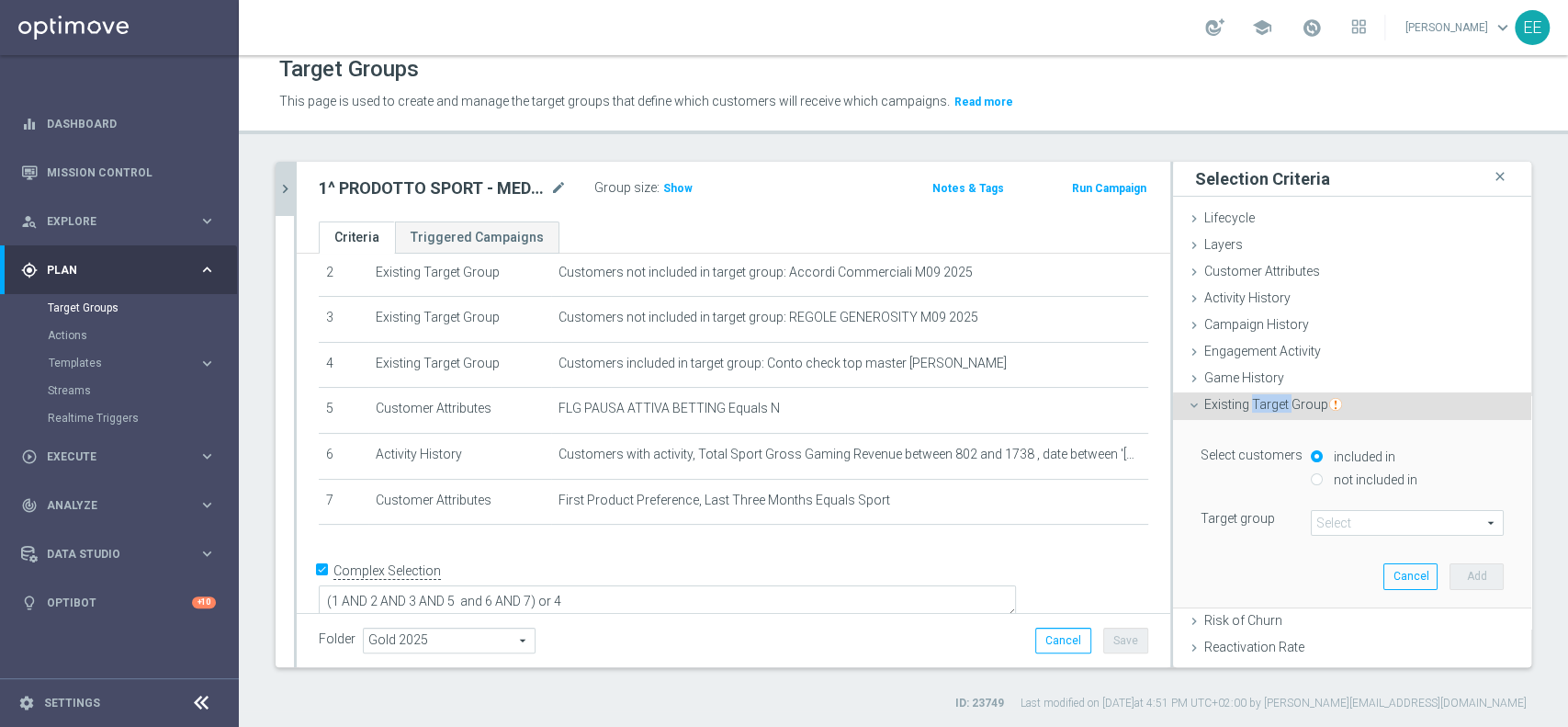
click at [1259, 400] on span "Existing Target Group" at bounding box center [1273, 404] width 138 height 15
click at [1329, 472] on label "not included in" at bounding box center [1372, 479] width 88 height 17
click at [1323, 473] on input "not included in" at bounding box center [1317, 479] width 12 height 12
radio input "true"
click at [1325, 516] on span at bounding box center [1407, 522] width 191 height 24
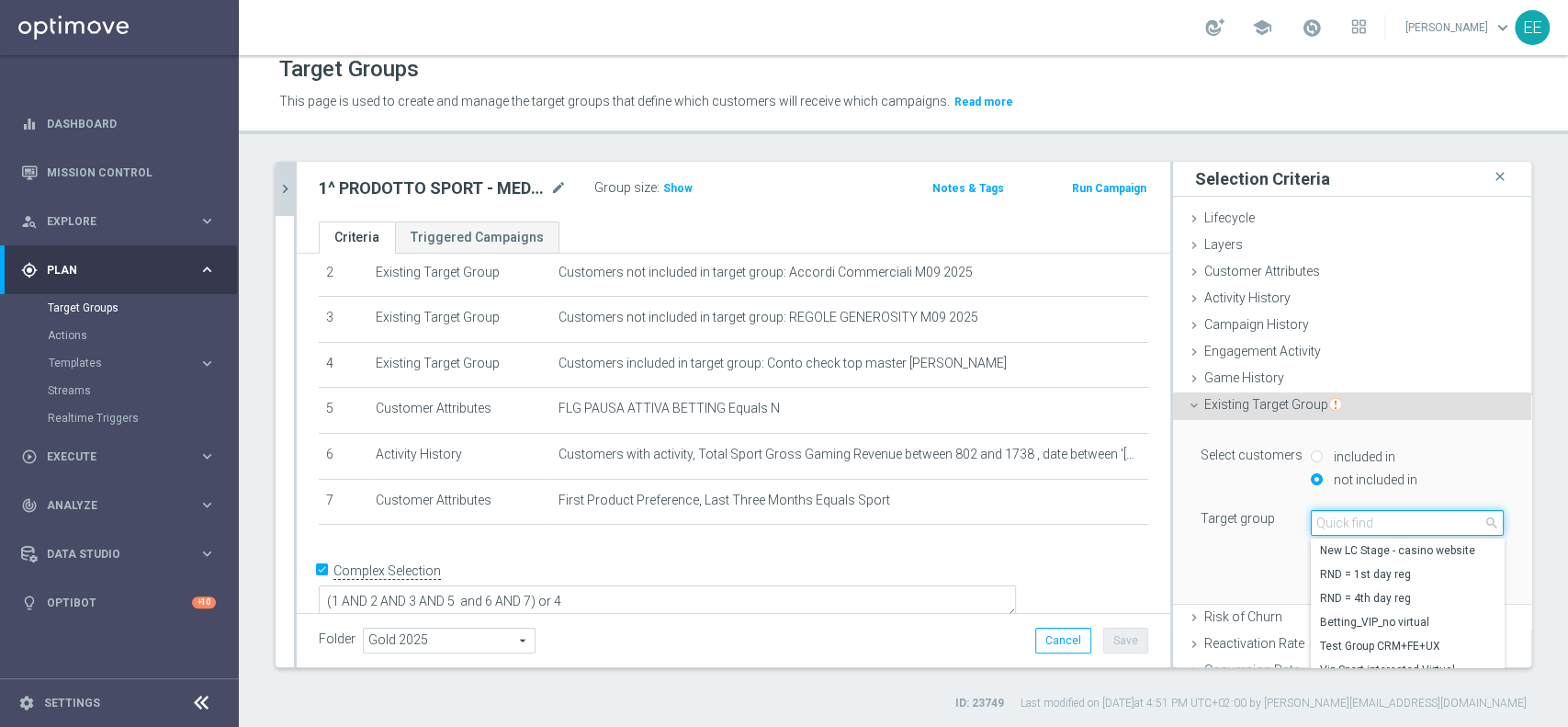
click at [1325, 516] on input "search" at bounding box center [1407, 522] width 193 height 26
type input "05.09"
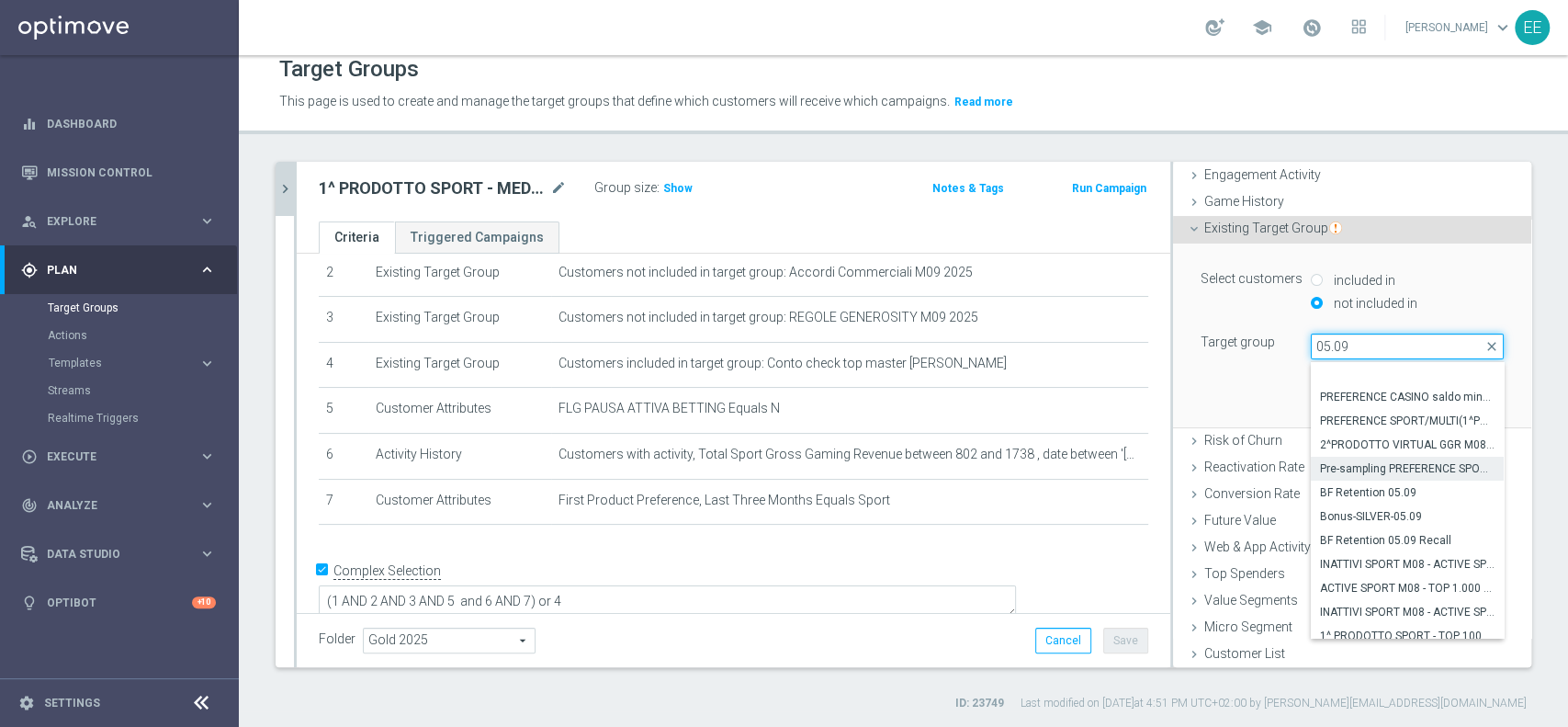
scroll to position [33, 0]
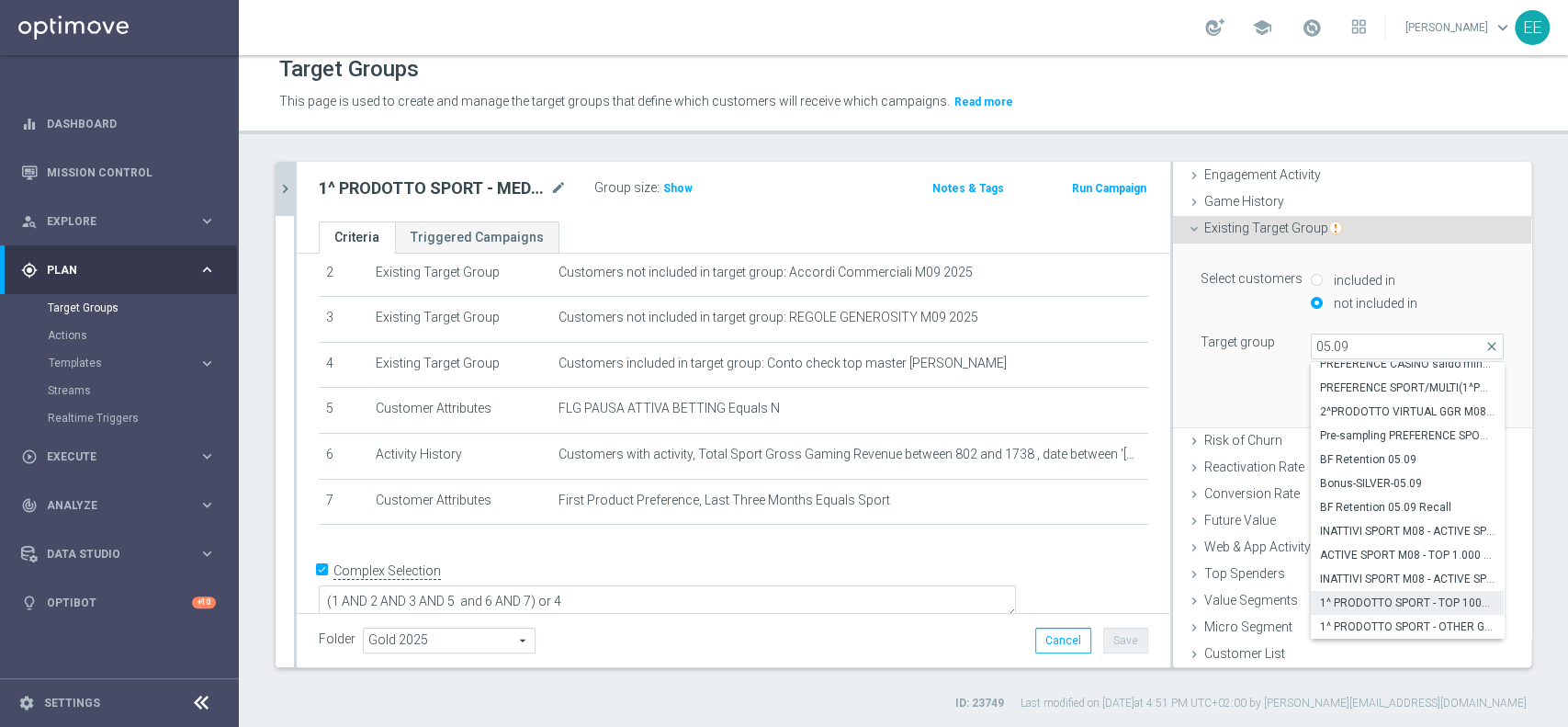
click at [1366, 605] on span "1^ PRODOTTO SPORT - TOP 1000 GGR SPORT M08 - CONTATTABILI E NON 05.09" at bounding box center [1407, 602] width 175 height 15
type input "1^ PRODOTTO SPORT - TOP 1000 GGR SPORT M08 - CONTATTABILI E NON 05.09"
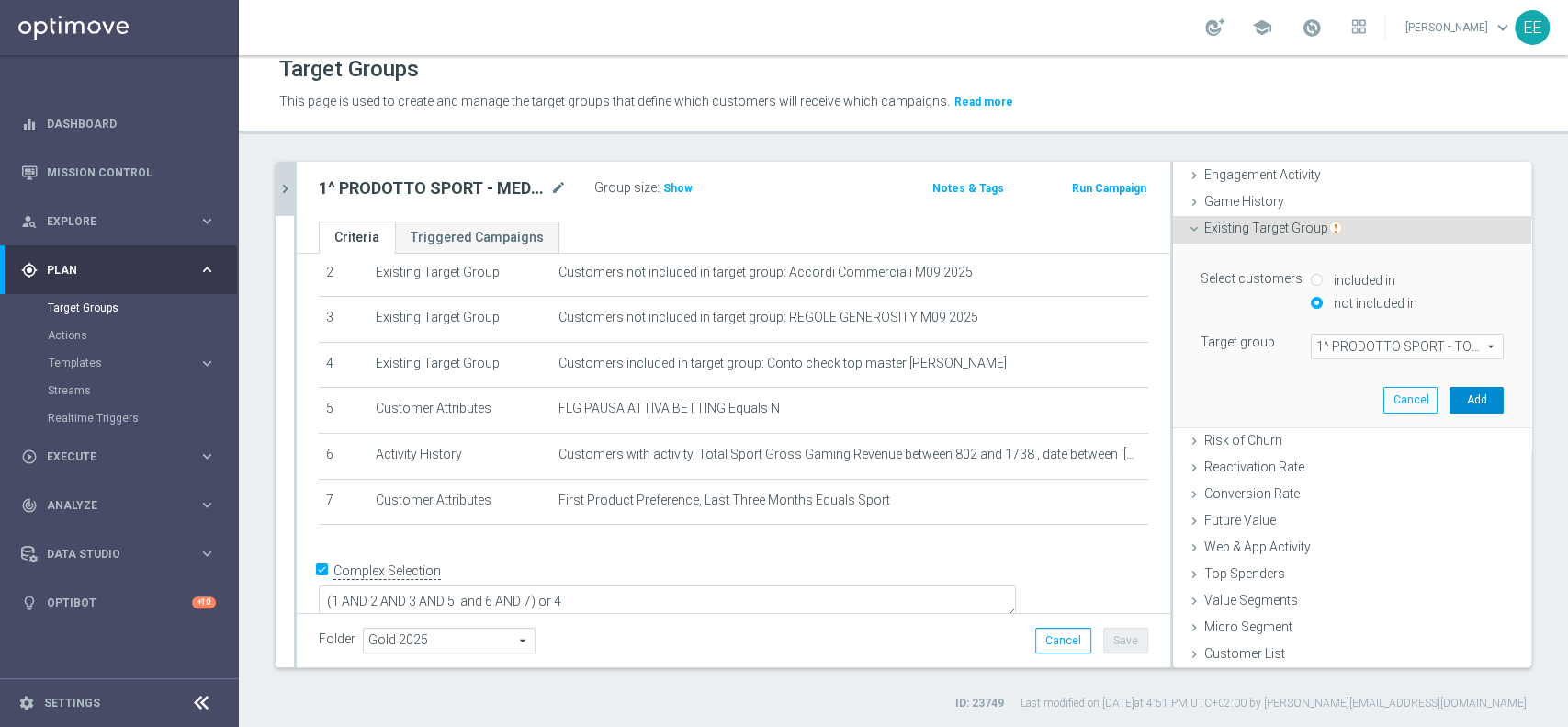
click at [1450, 406] on button "Add" at bounding box center [1477, 399] width 55 height 26
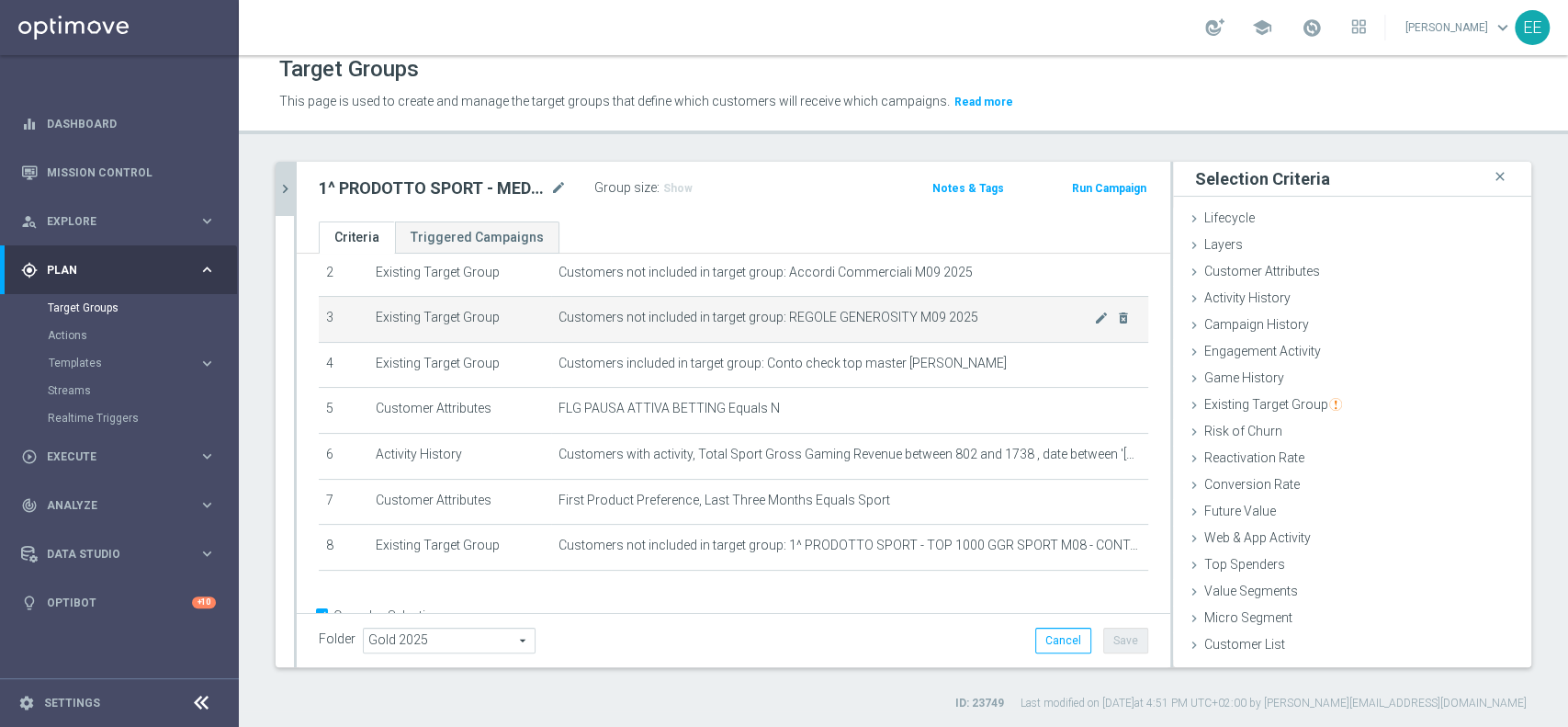
scroll to position [161, 0]
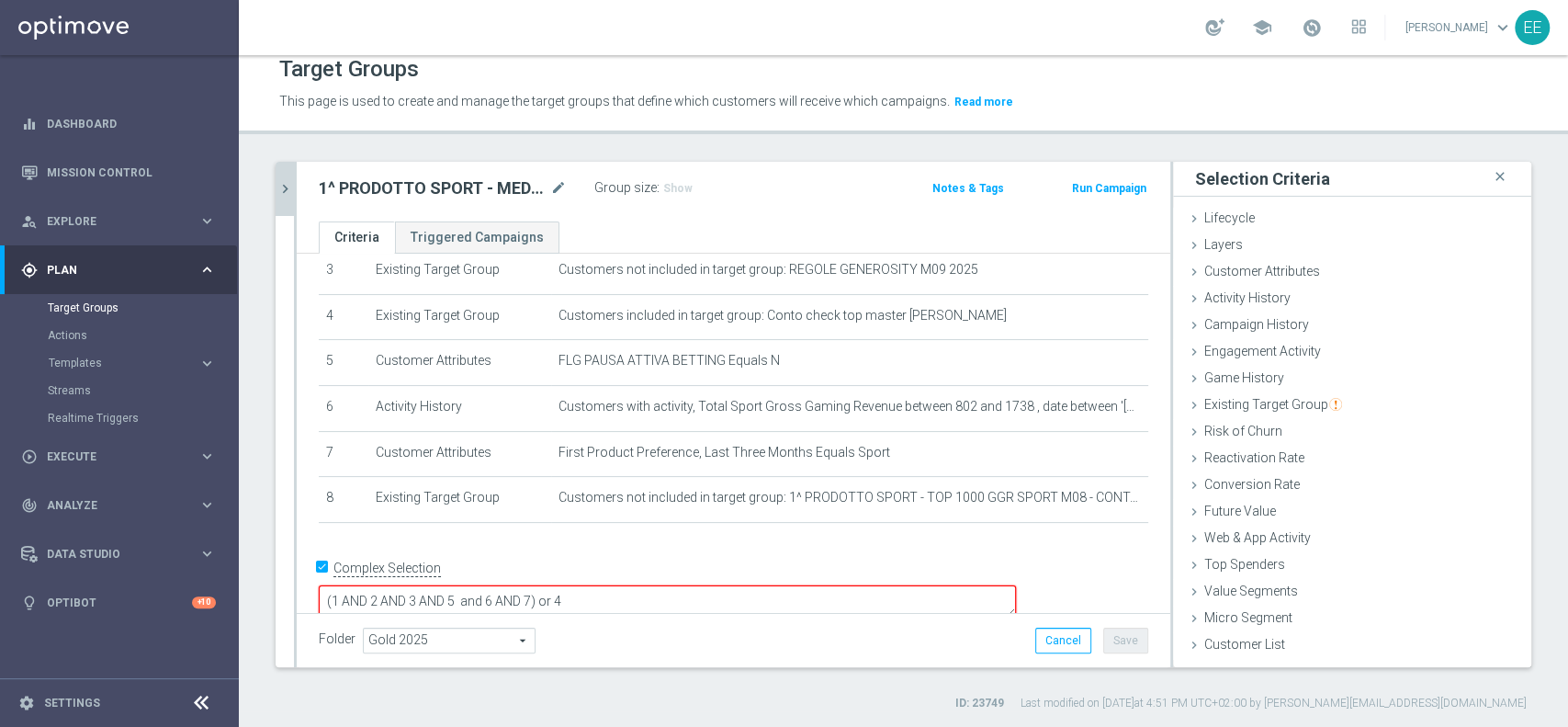
click at [665, 585] on textarea "(1 AND 2 AND 3 AND 5 and 6 AND 7) or 4" at bounding box center [667, 601] width 697 height 32
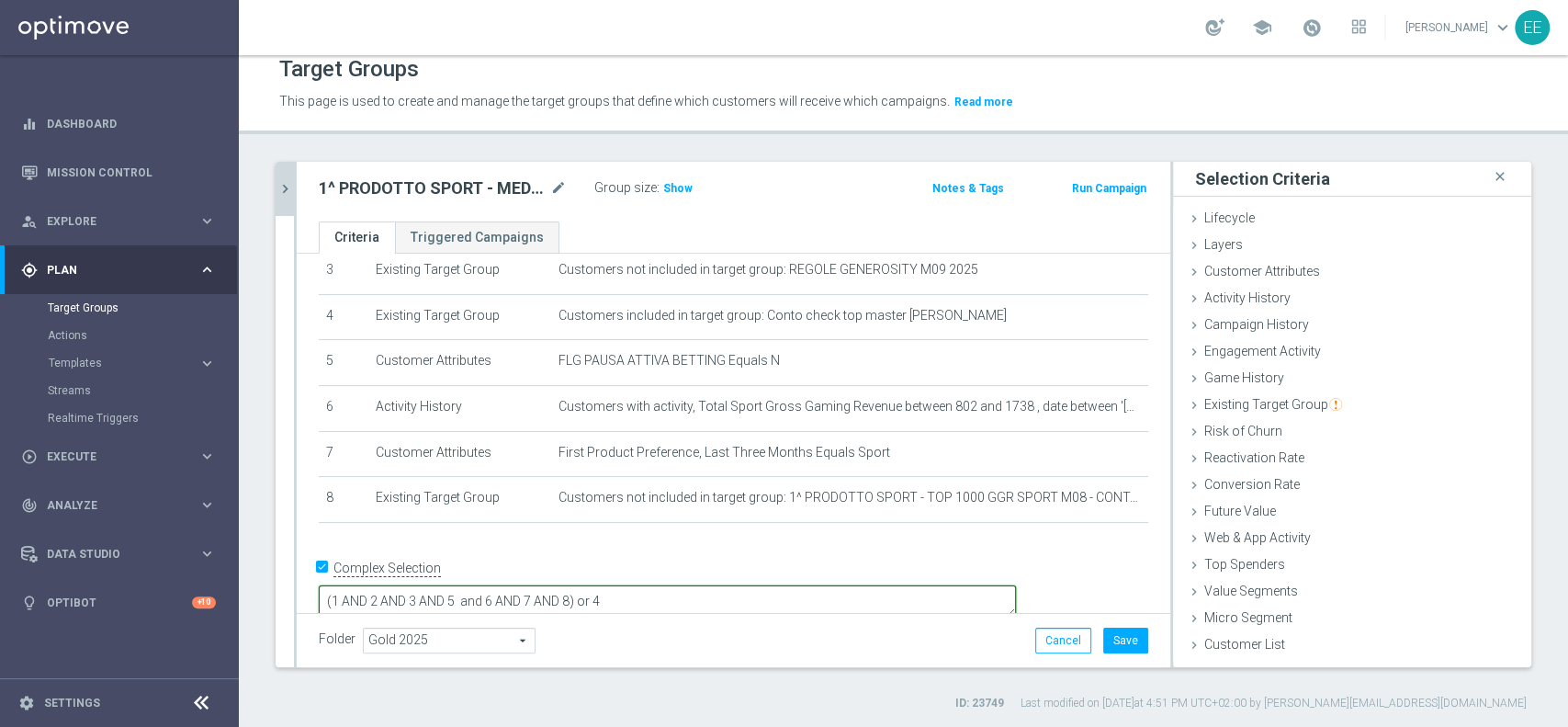
click at [749, 585] on textarea "(1 AND 2 AND 3 AND 5 and 6 AND 7 AND 8) or 4" at bounding box center [667, 601] width 697 height 32
click at [1119, 624] on div "Folder Gold 2025 Gold 2025 arrow_drop_down search Cancel Save Saving..." at bounding box center [734, 640] width 874 height 55
click at [1114, 635] on button "Save" at bounding box center [1125, 641] width 45 height 26
click at [293, 182] on icon "chevron_right" at bounding box center [285, 189] width 18 height 18
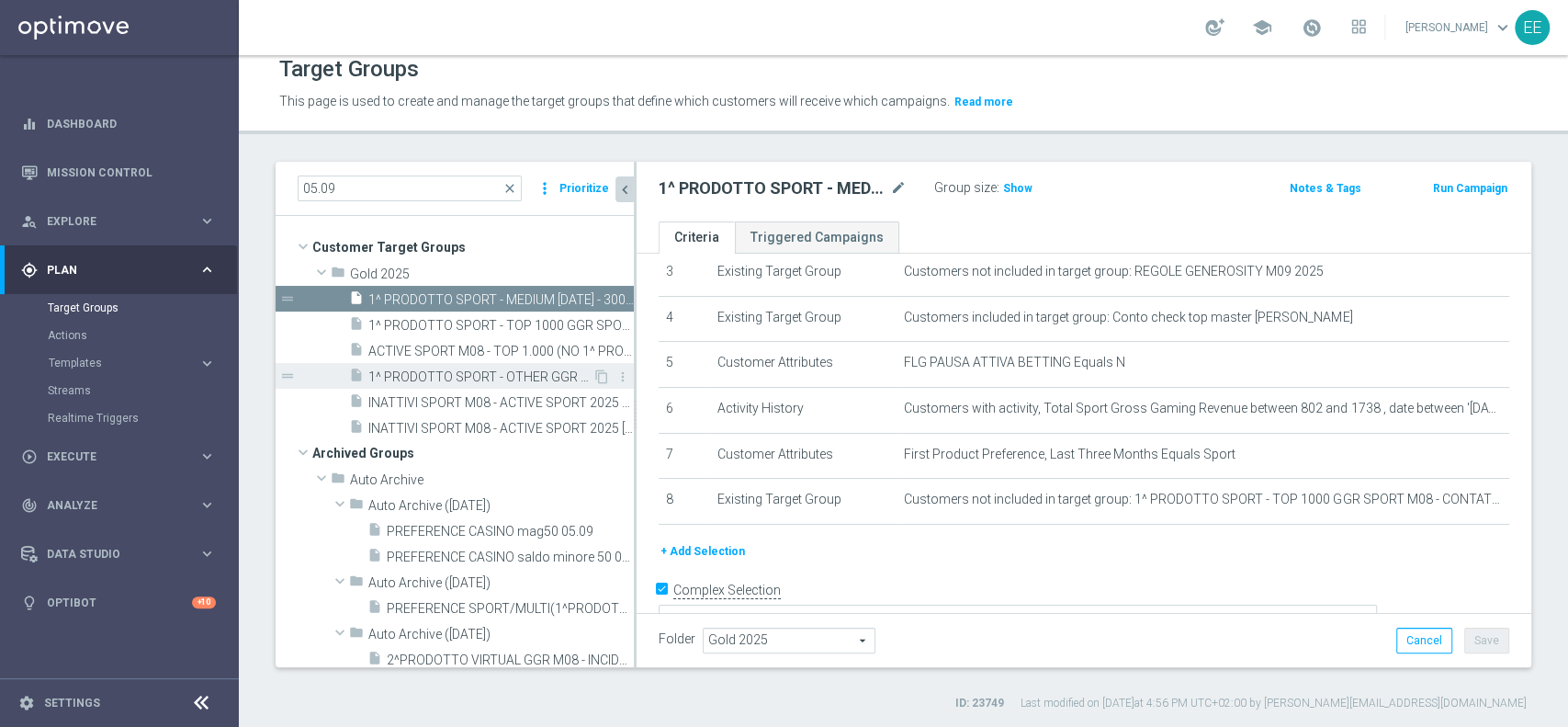
click at [490, 373] on span "1^ PRODOTTO SPORT - OTHER GGR SPORT M08 > 50 EURO - CONTATTABILI E NON 05.09" at bounding box center [481, 377] width 224 height 16
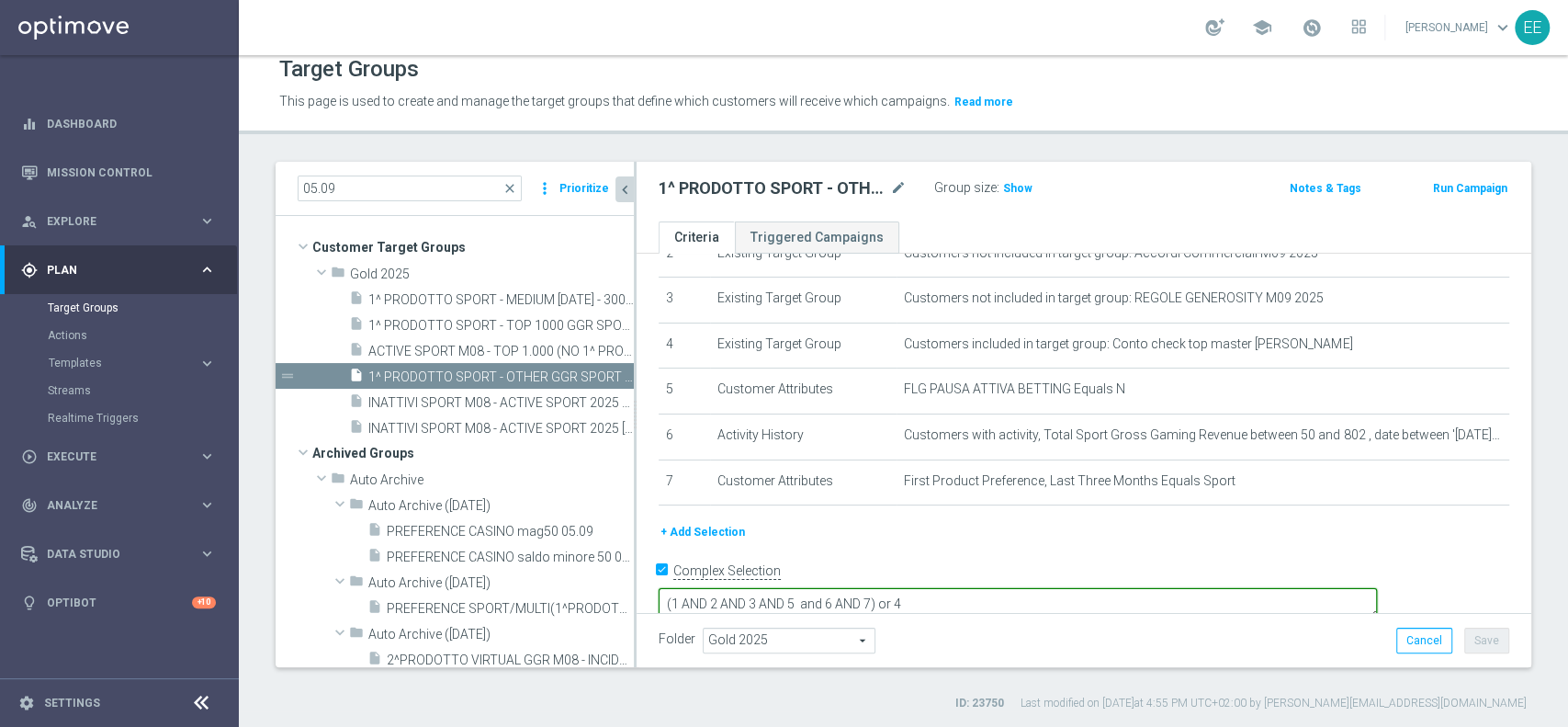
scroll to position [134, 0]
click at [1002, 586] on textarea "(1 AND 2 AND 3 AND 5 and 6 AND 7) or 4" at bounding box center [1017, 602] width 718 height 32
type textarea "(1 AND 2 AND 3 AND 5 and 6 AND 7 AND 8) or 4"
click at [722, 525] on button "+ Add Selection" at bounding box center [702, 530] width 88 height 20
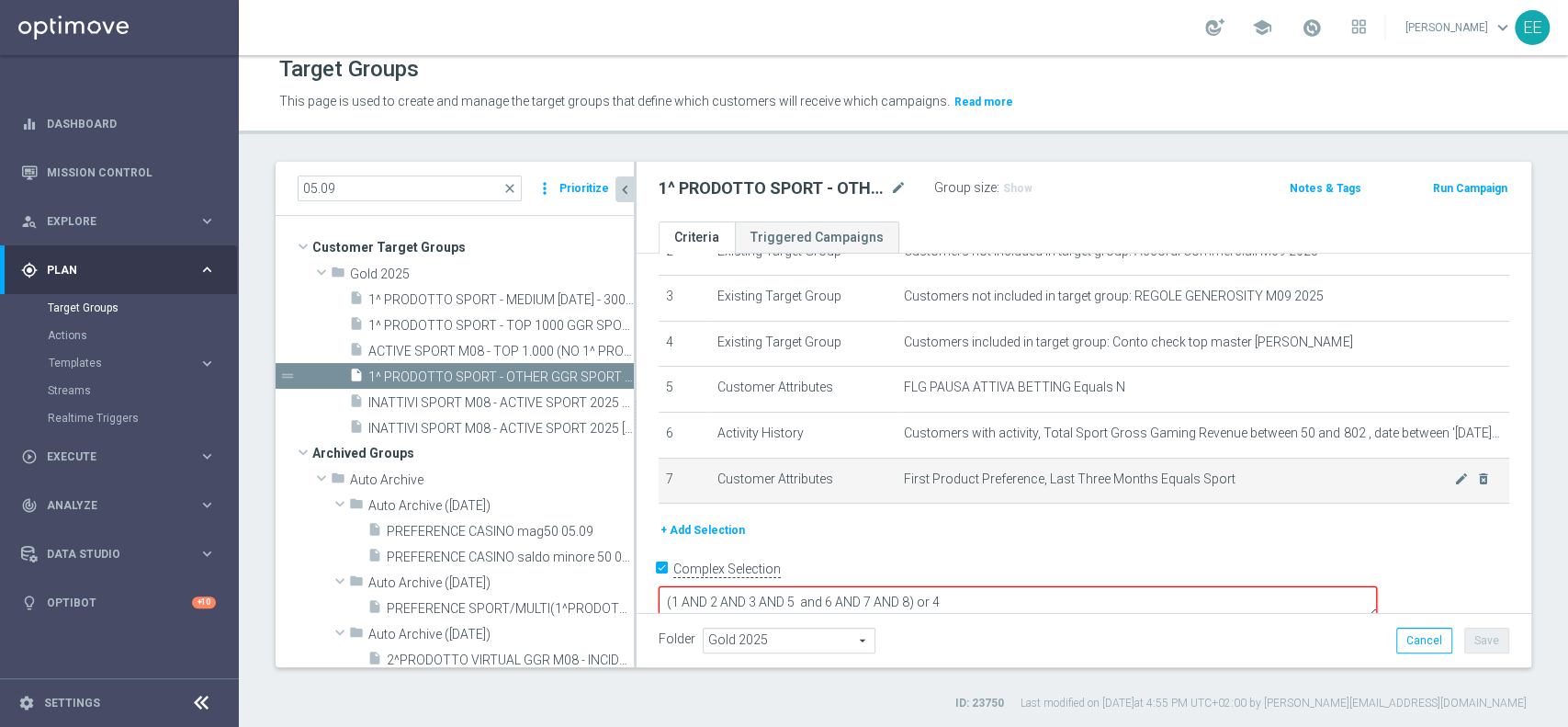
scroll to position [115, 0]
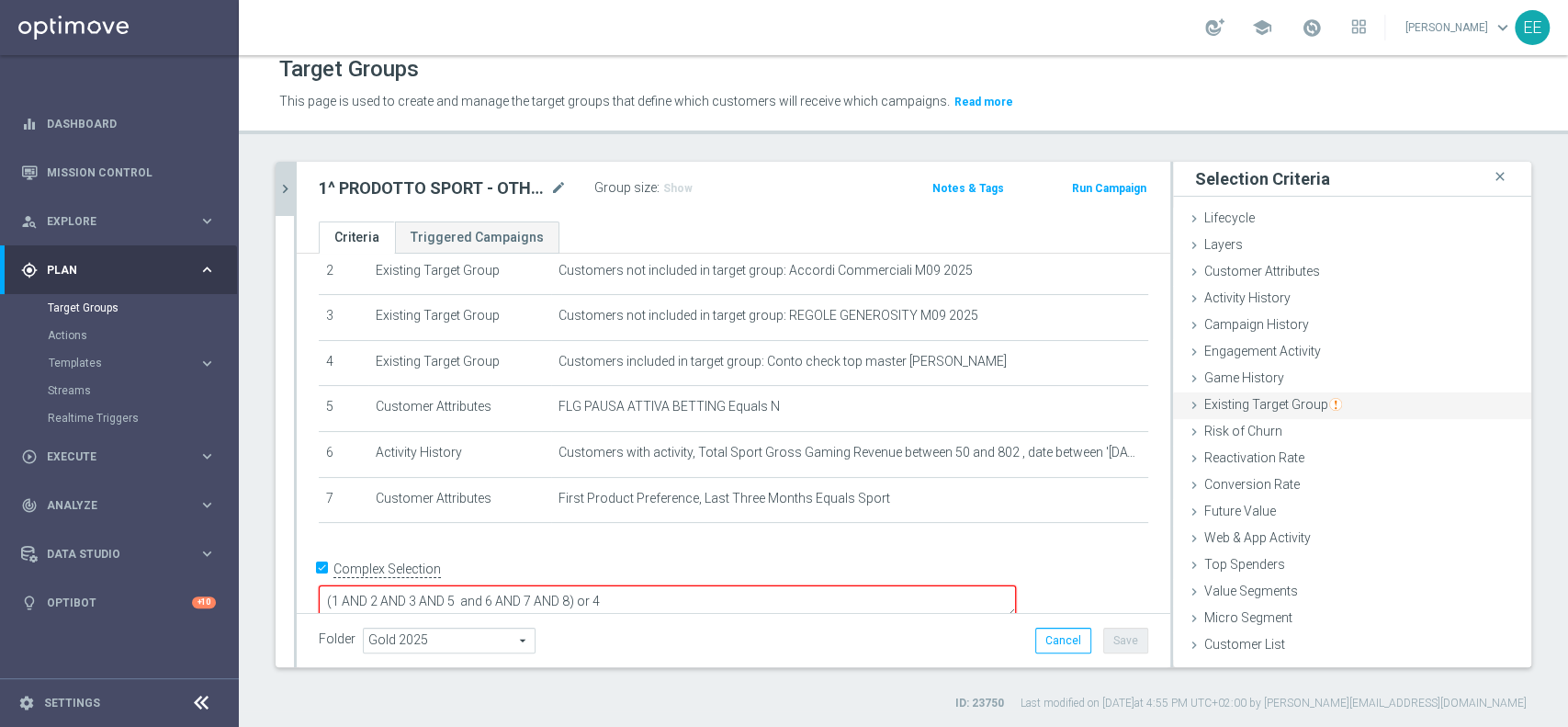
click at [1271, 392] on div "Existing Target Group done selection saved" at bounding box center [1352, 406] width 358 height 28
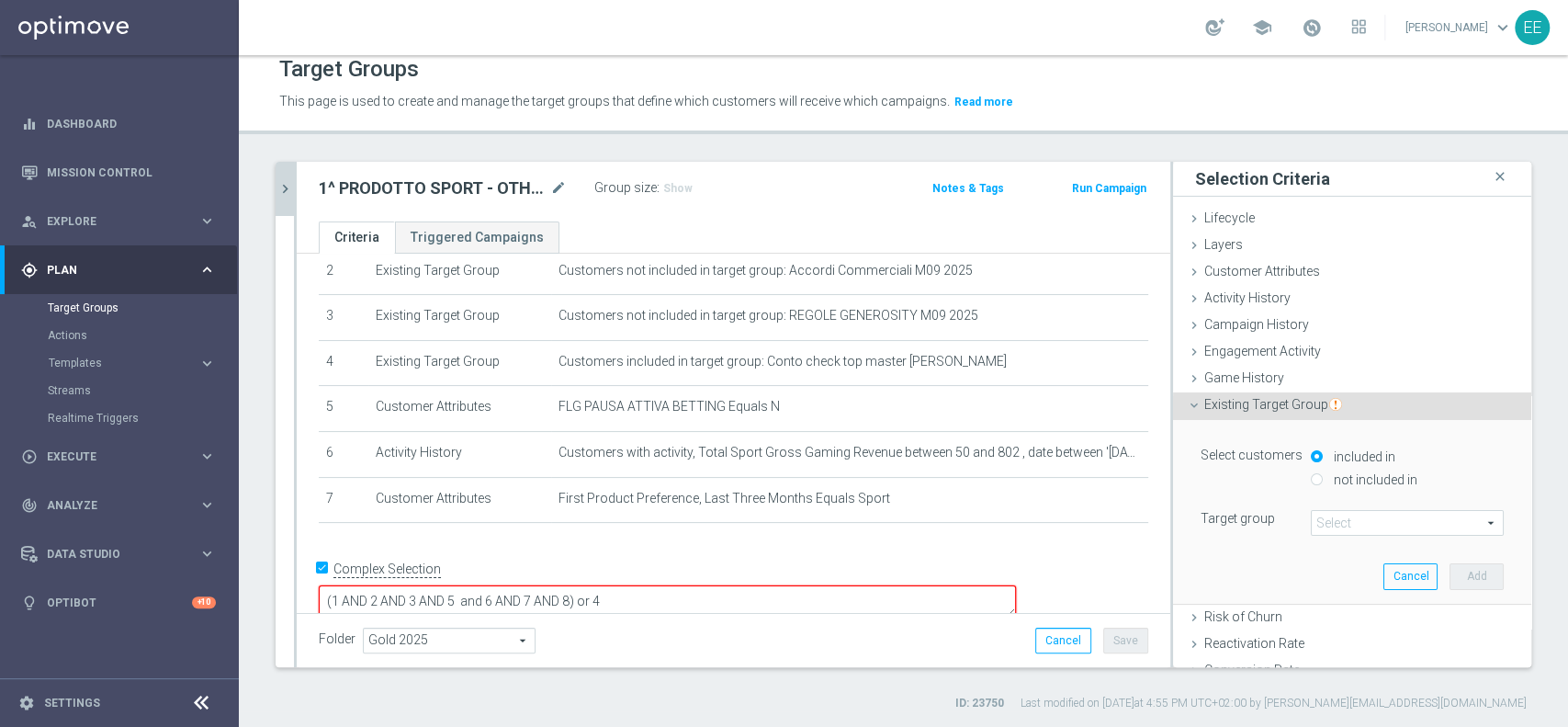
click at [1330, 478] on label "not included in" at bounding box center [1372, 479] width 88 height 17
click at [1323, 478] on input "not included in" at bounding box center [1317, 479] width 12 height 12
radio input "true"
click at [1380, 518] on span at bounding box center [1407, 522] width 191 height 24
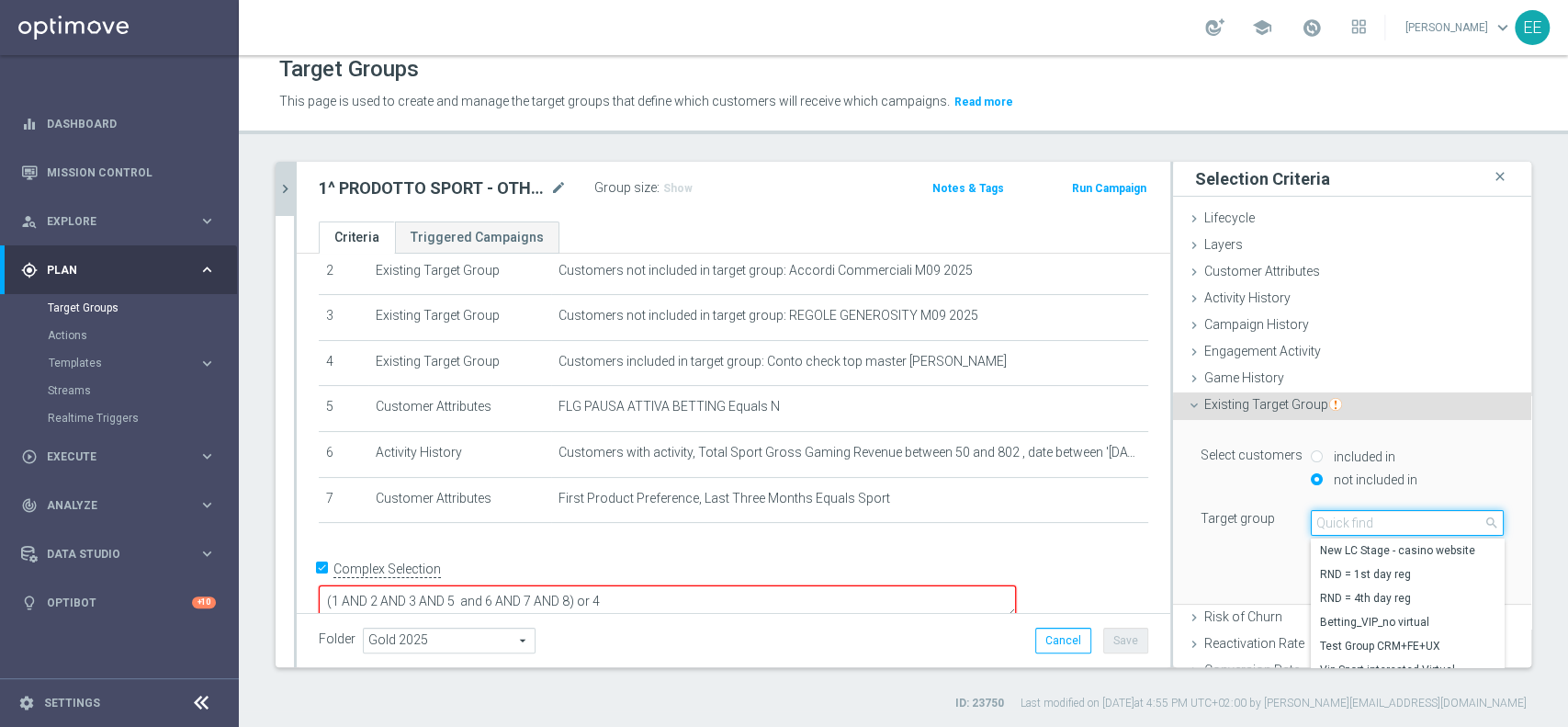
click at [1380, 518] on input "search" at bounding box center [1407, 522] width 193 height 26
type input "05.09"
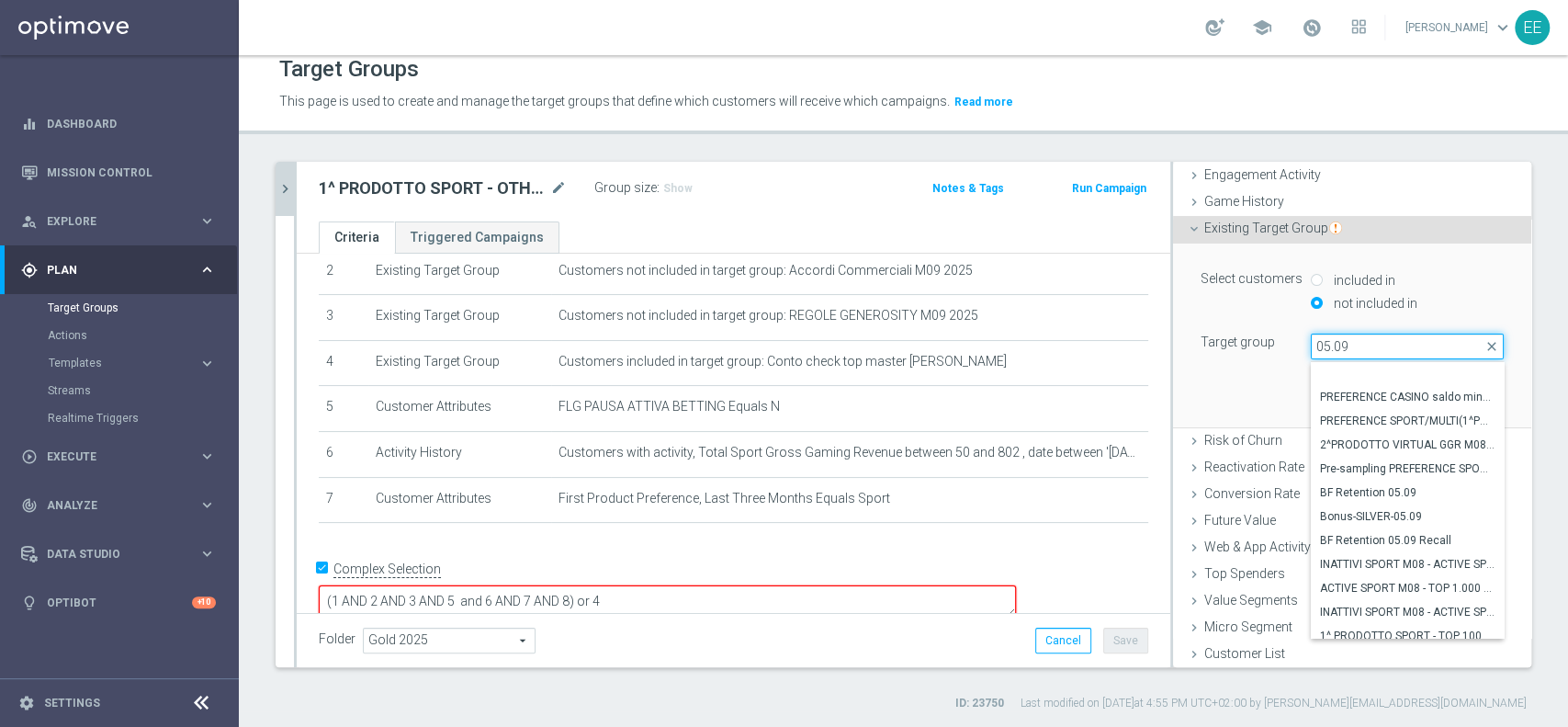
scroll to position [33, 0]
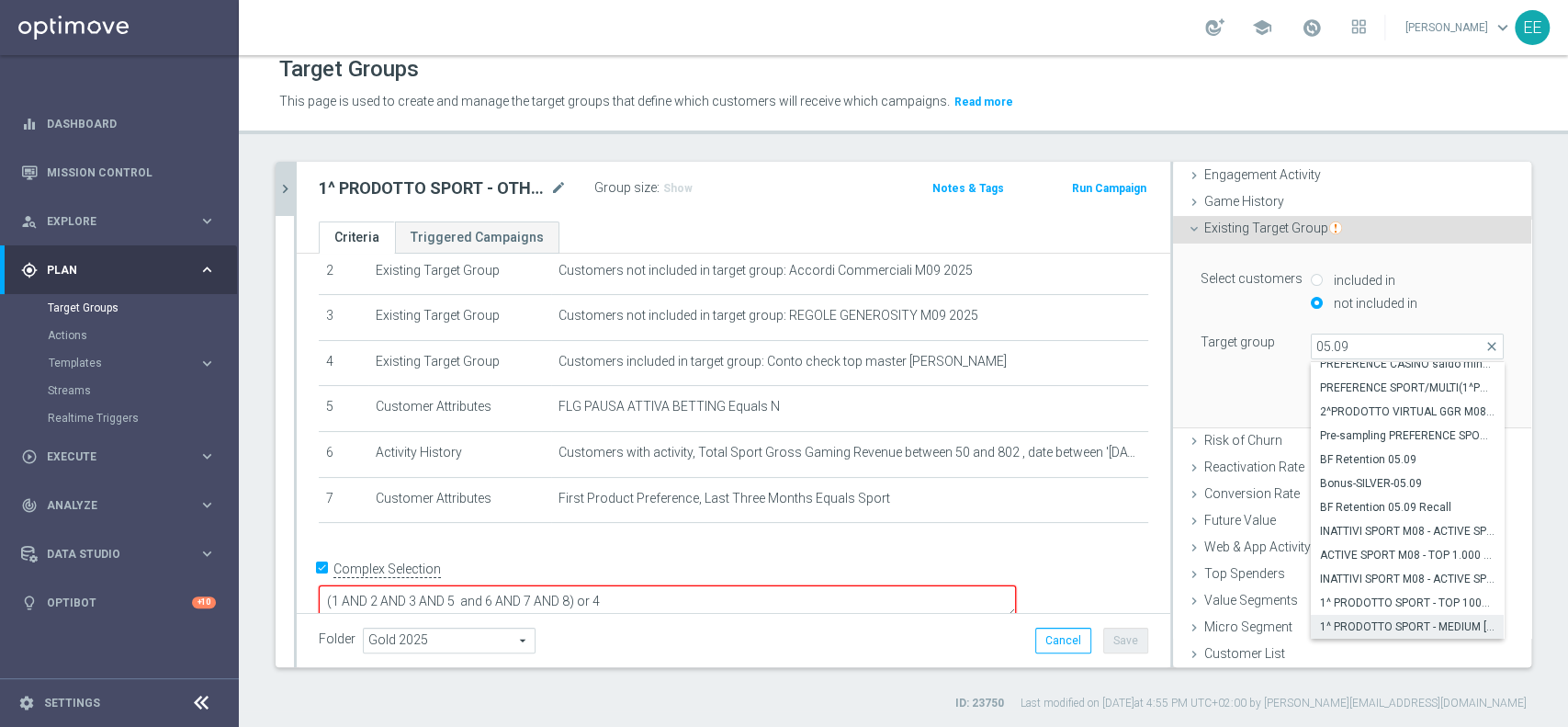
click at [1380, 615] on label "1^ PRODOTTO SPORT - MEDIUM [DATE] - 3000 GGR SPORT M08 - CONTATTABILI E NON 05.…" at bounding box center [1407, 627] width 193 height 24
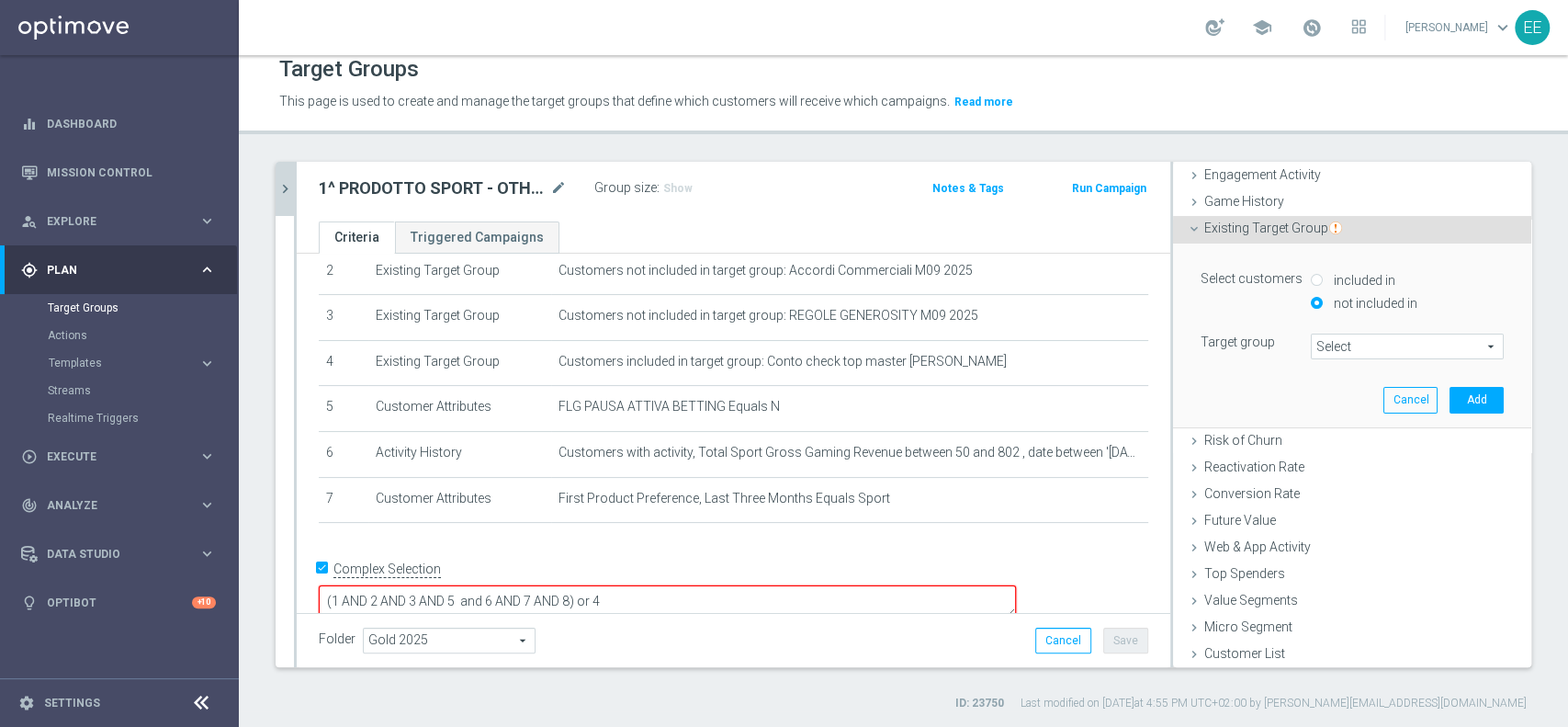
type input "1^ PRODOTTO SPORT - MEDIUM [DATE] - 3000 GGR SPORT M08 - CONTATTABILI E NON 05.…"
click at [1450, 397] on button "Add" at bounding box center [1477, 399] width 55 height 26
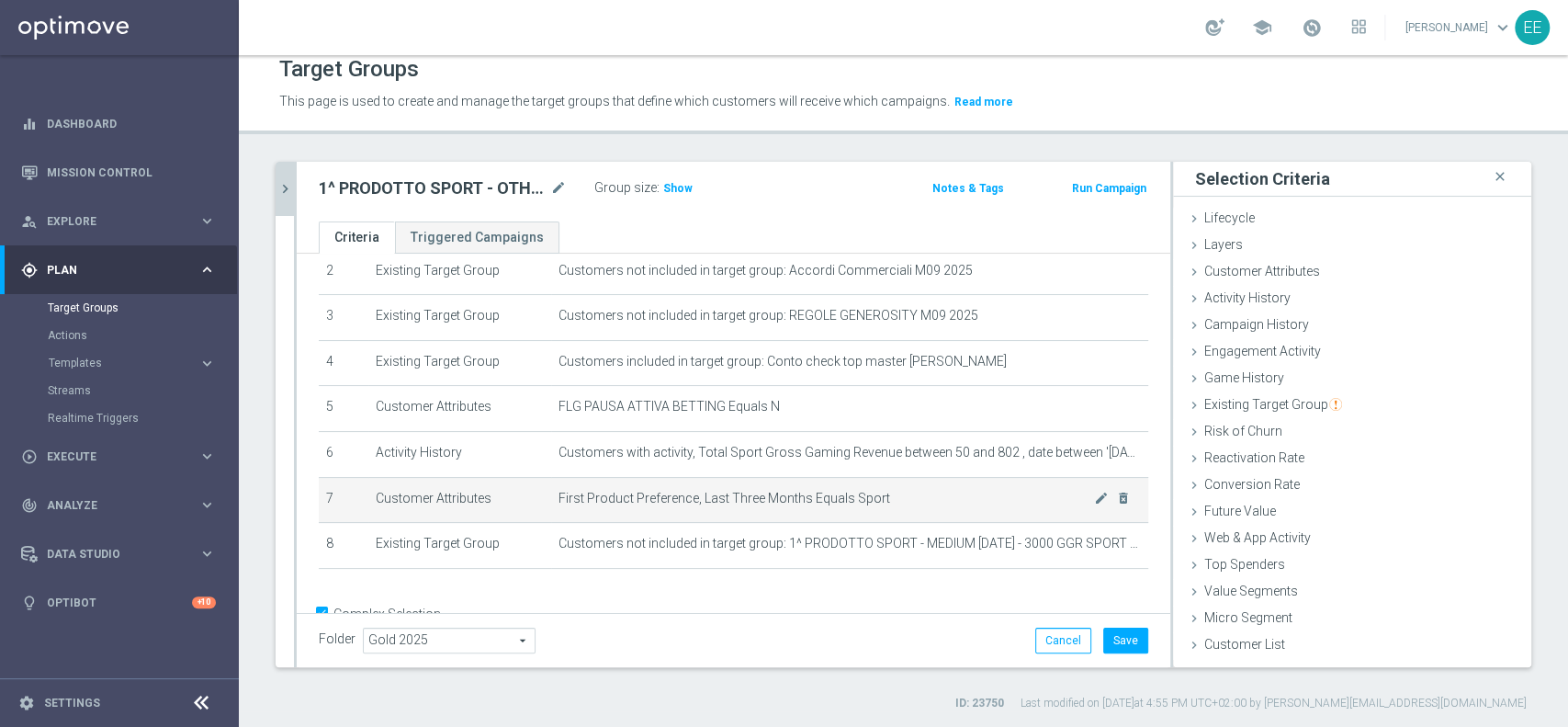
scroll to position [159, 0]
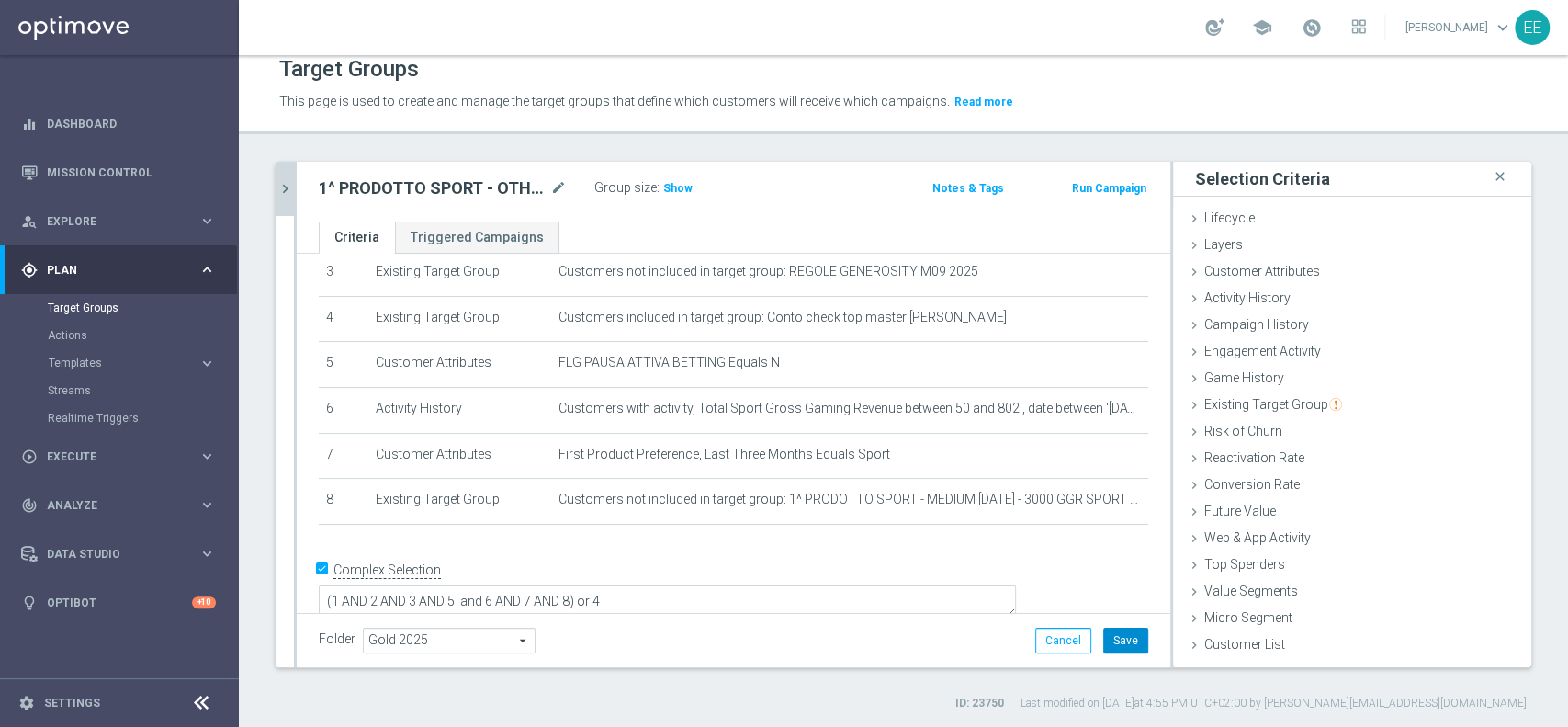
click at [1103, 633] on button "Save" at bounding box center [1125, 641] width 45 height 26
click at [293, 190] on icon "chevron_right" at bounding box center [285, 189] width 18 height 18
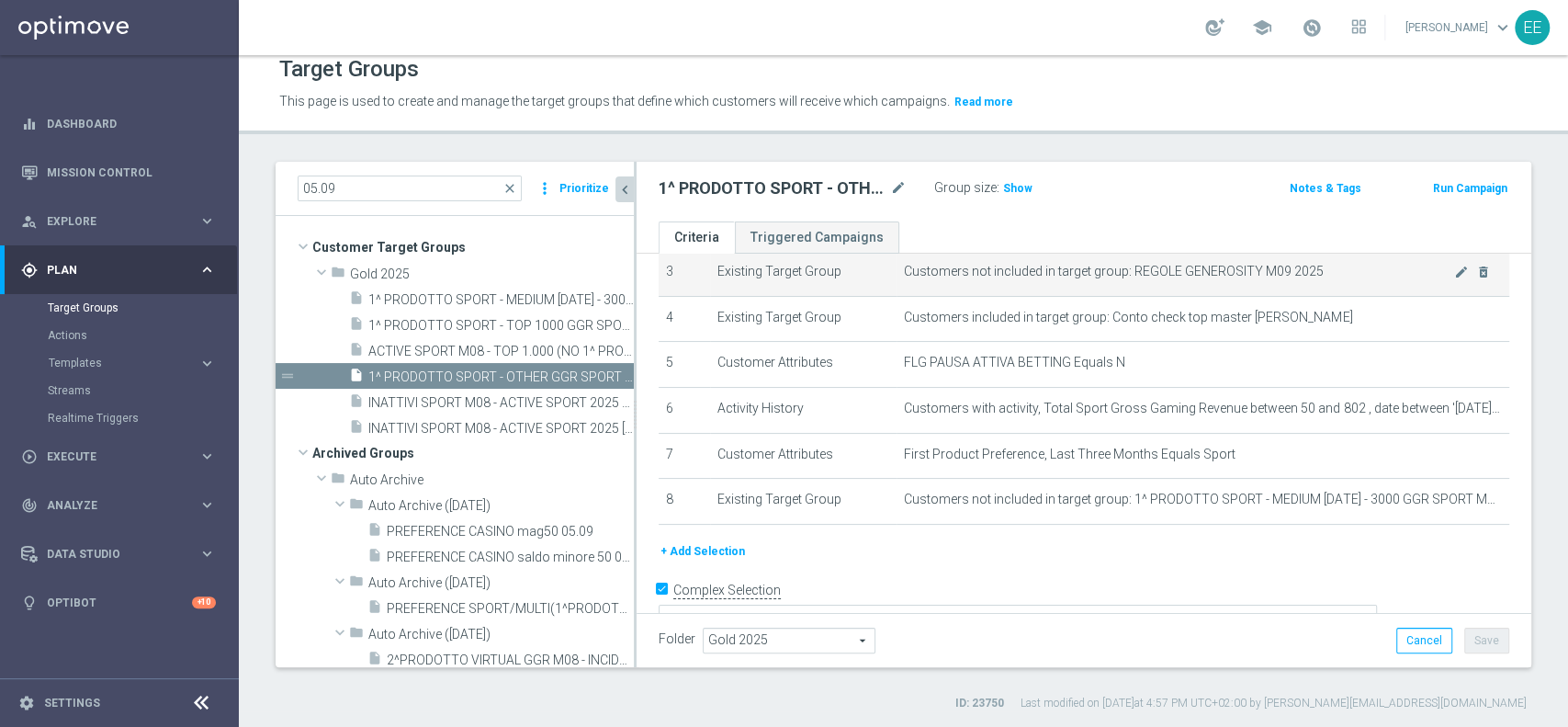
click at [710, 275] on td "Existing Target Group" at bounding box center [803, 274] width 188 height 46
